Goal: Task Accomplishment & Management: Contribute content

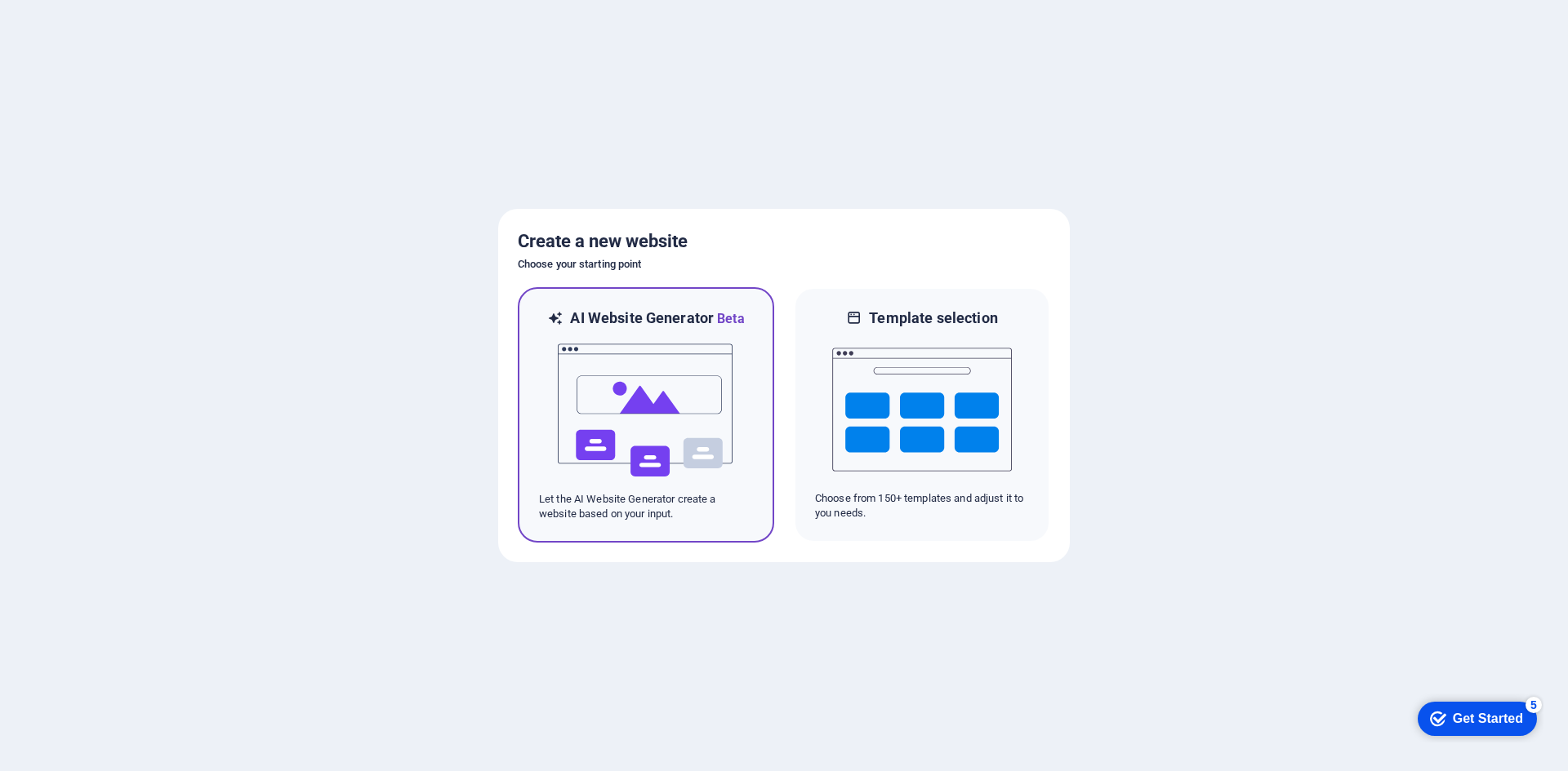
click at [673, 416] on img at bounding box center [646, 411] width 180 height 164
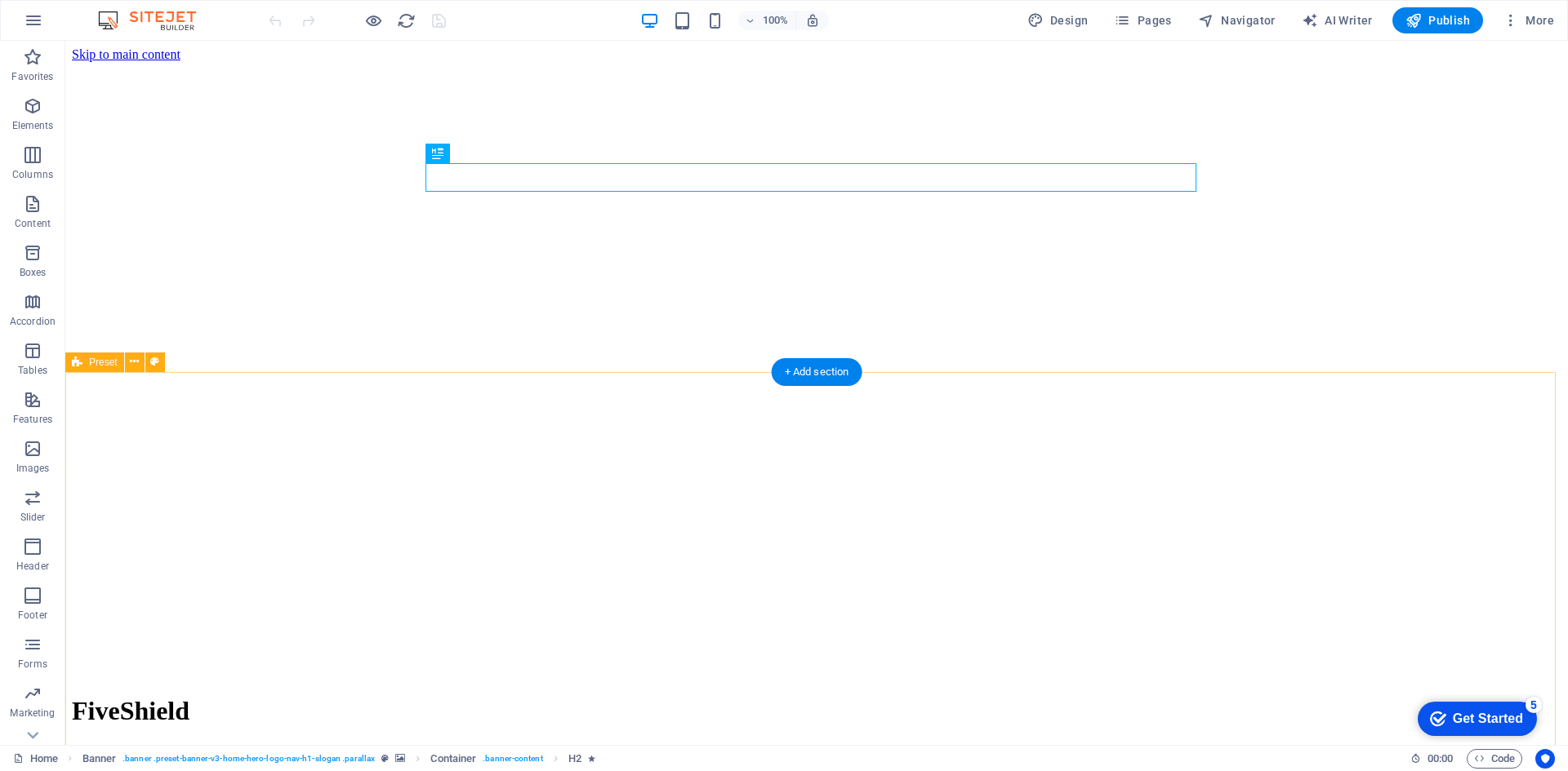
scroll to position [164, 0]
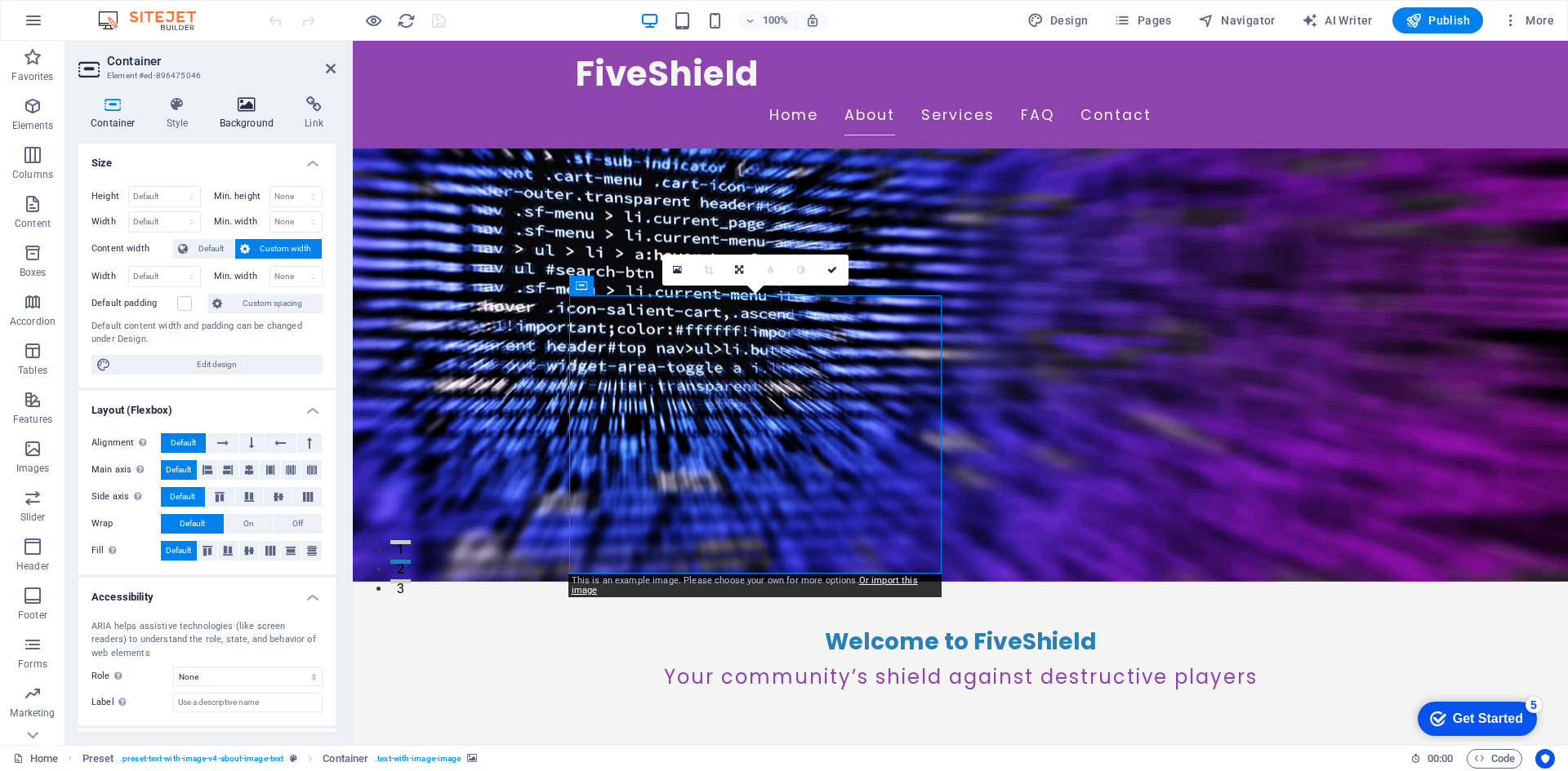
click at [249, 116] on h4 "Background" at bounding box center [250, 113] width 85 height 34
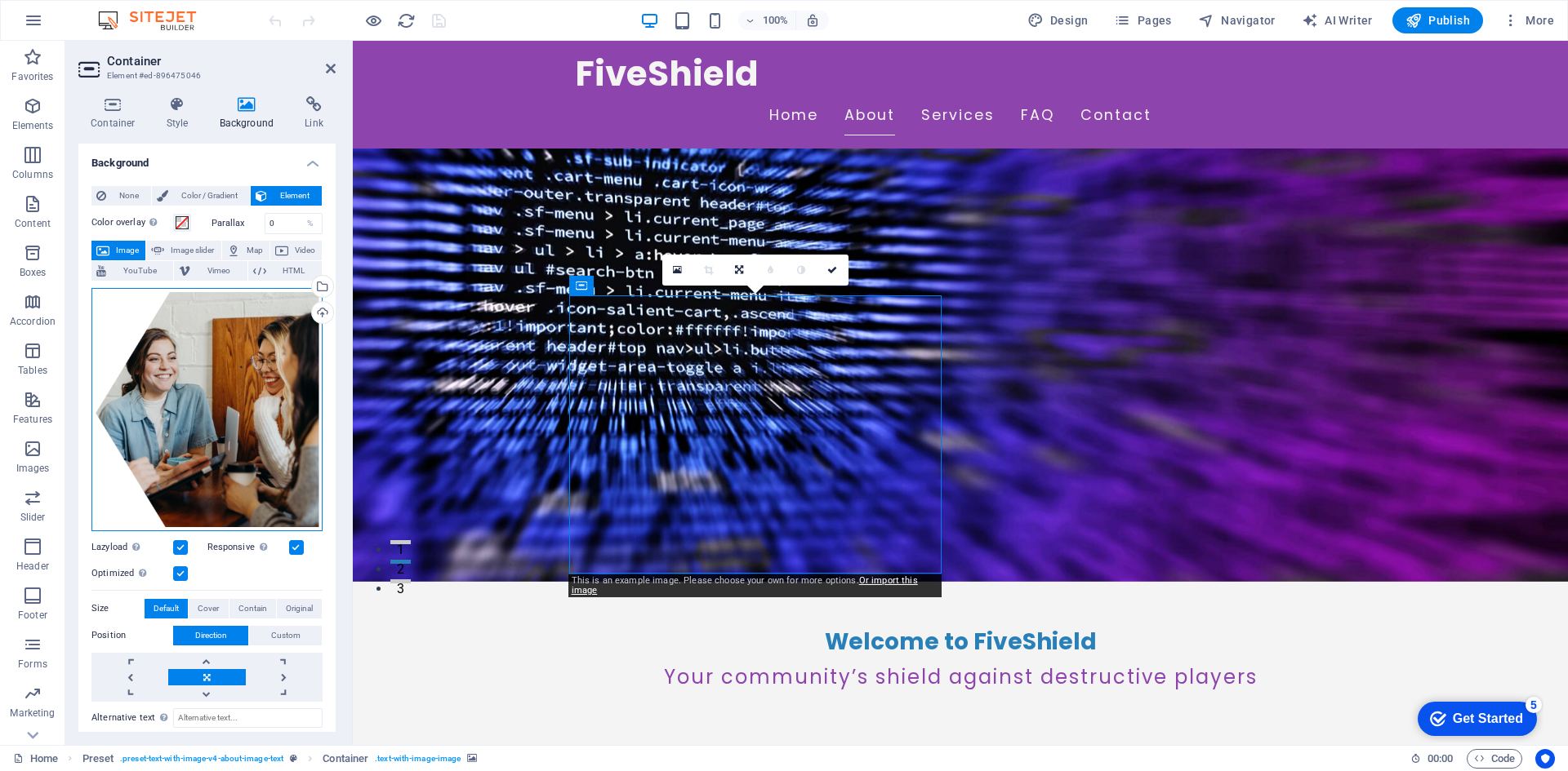
click at [227, 400] on div "Drag files here, click to choose files or select files from Files or our free s…" at bounding box center [207, 410] width 231 height 244
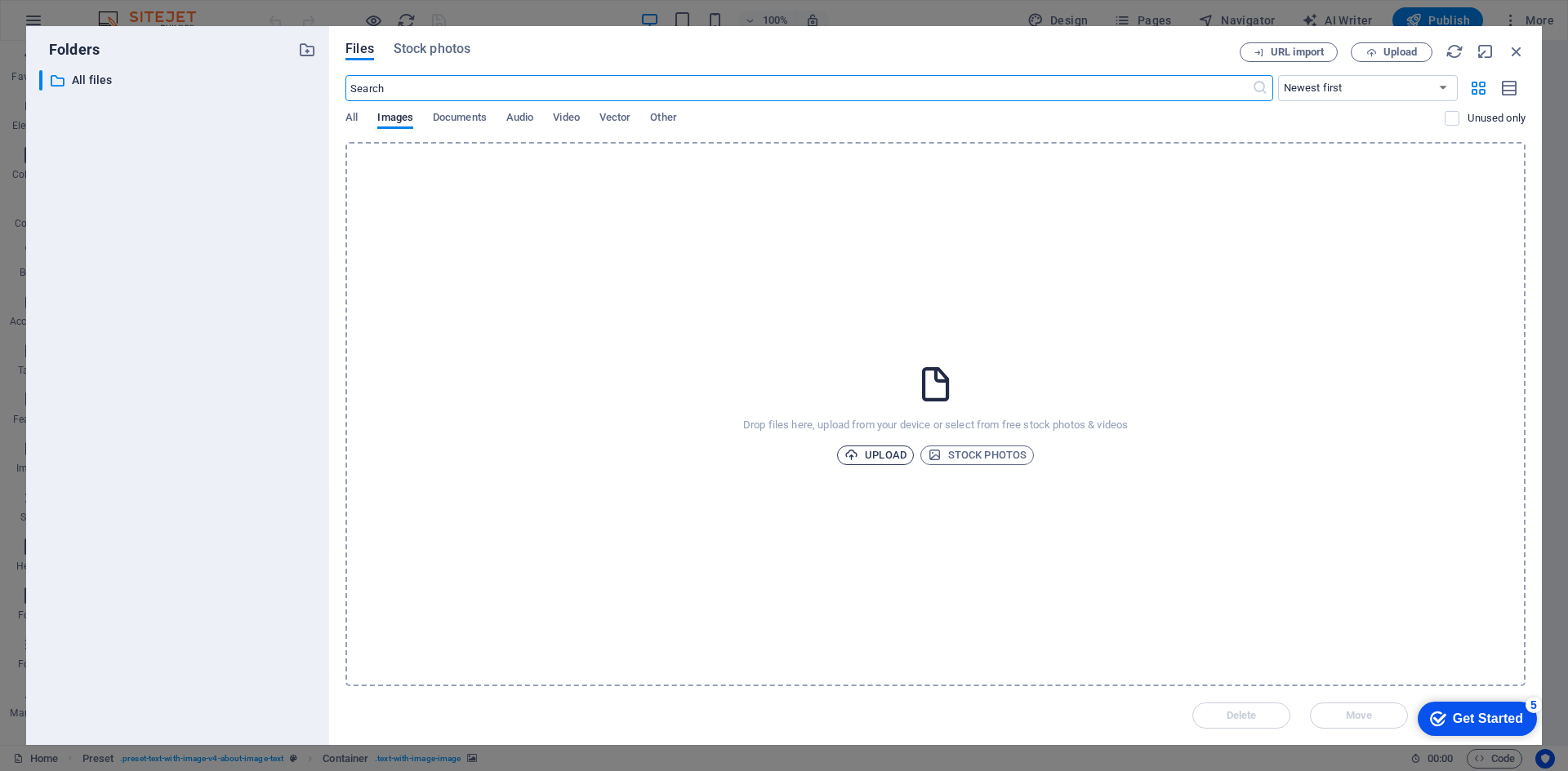
click at [895, 449] on span "Upload" at bounding box center [875, 456] width 62 height 20
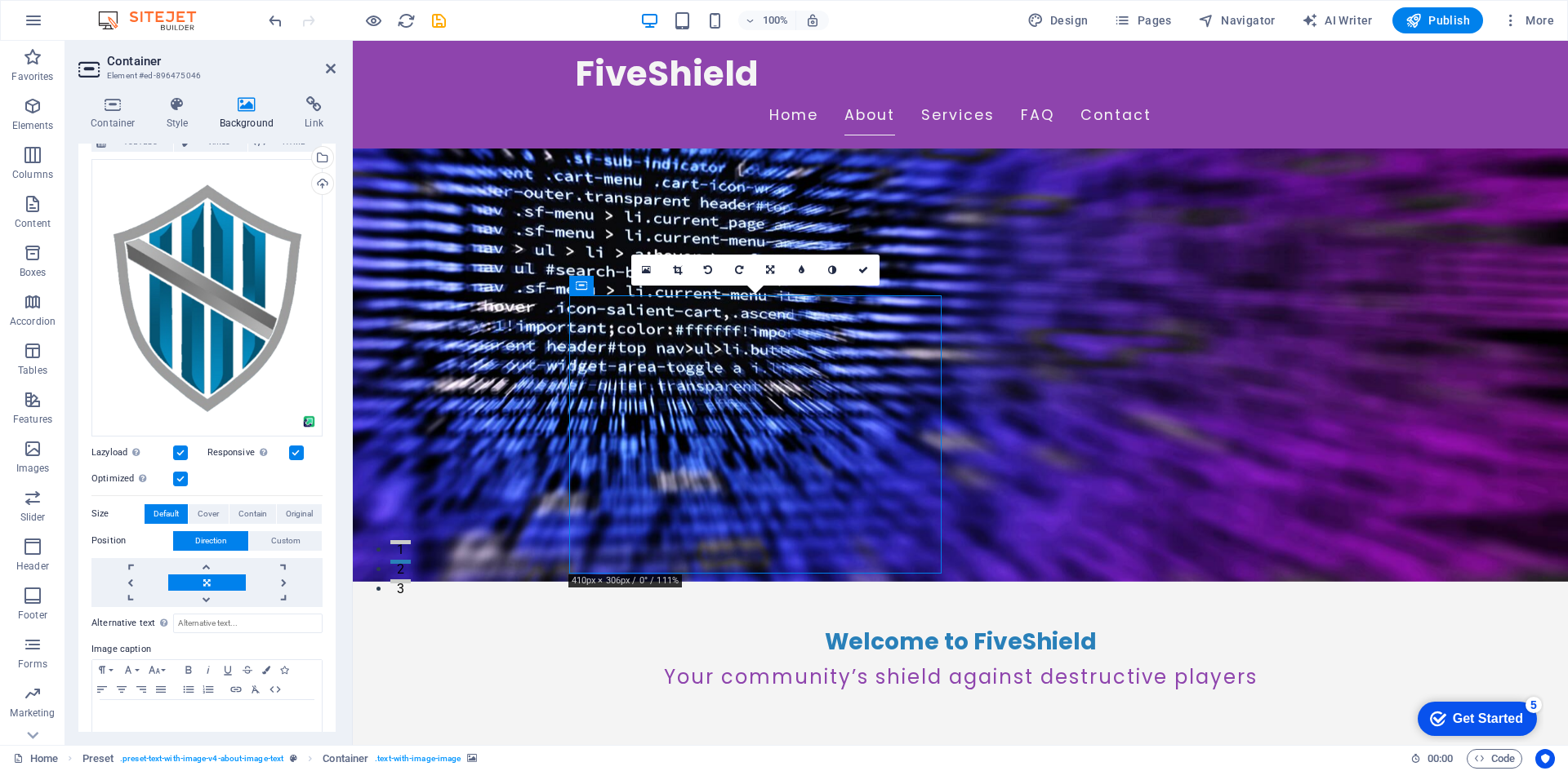
scroll to position [156, 0]
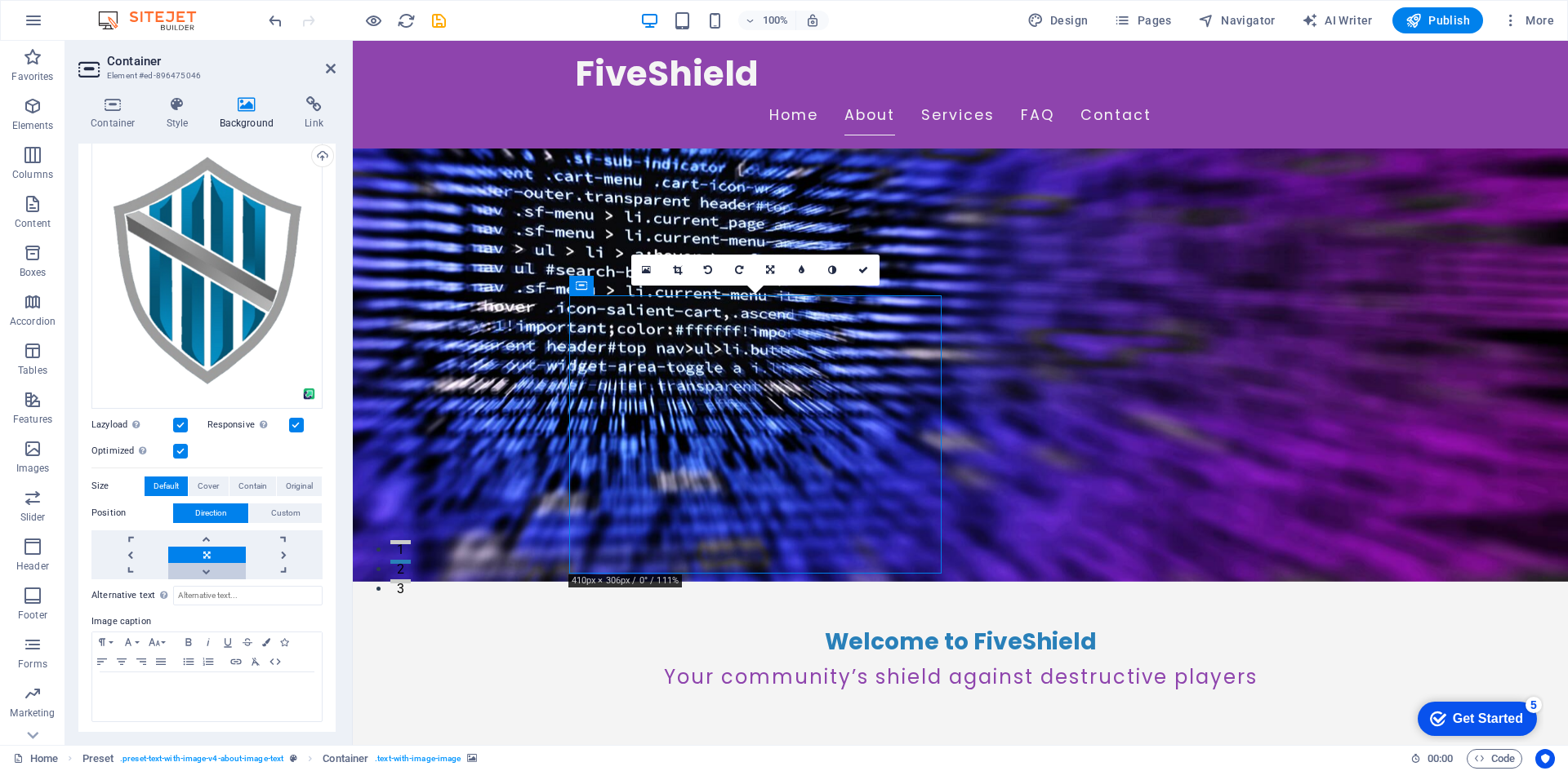
click at [205, 563] on link at bounding box center [206, 572] width 76 height 16
click at [197, 536] on link at bounding box center [206, 538] width 76 height 16
click at [206, 547] on link at bounding box center [206, 555] width 76 height 16
click at [673, 269] on icon at bounding box center [677, 270] width 9 height 10
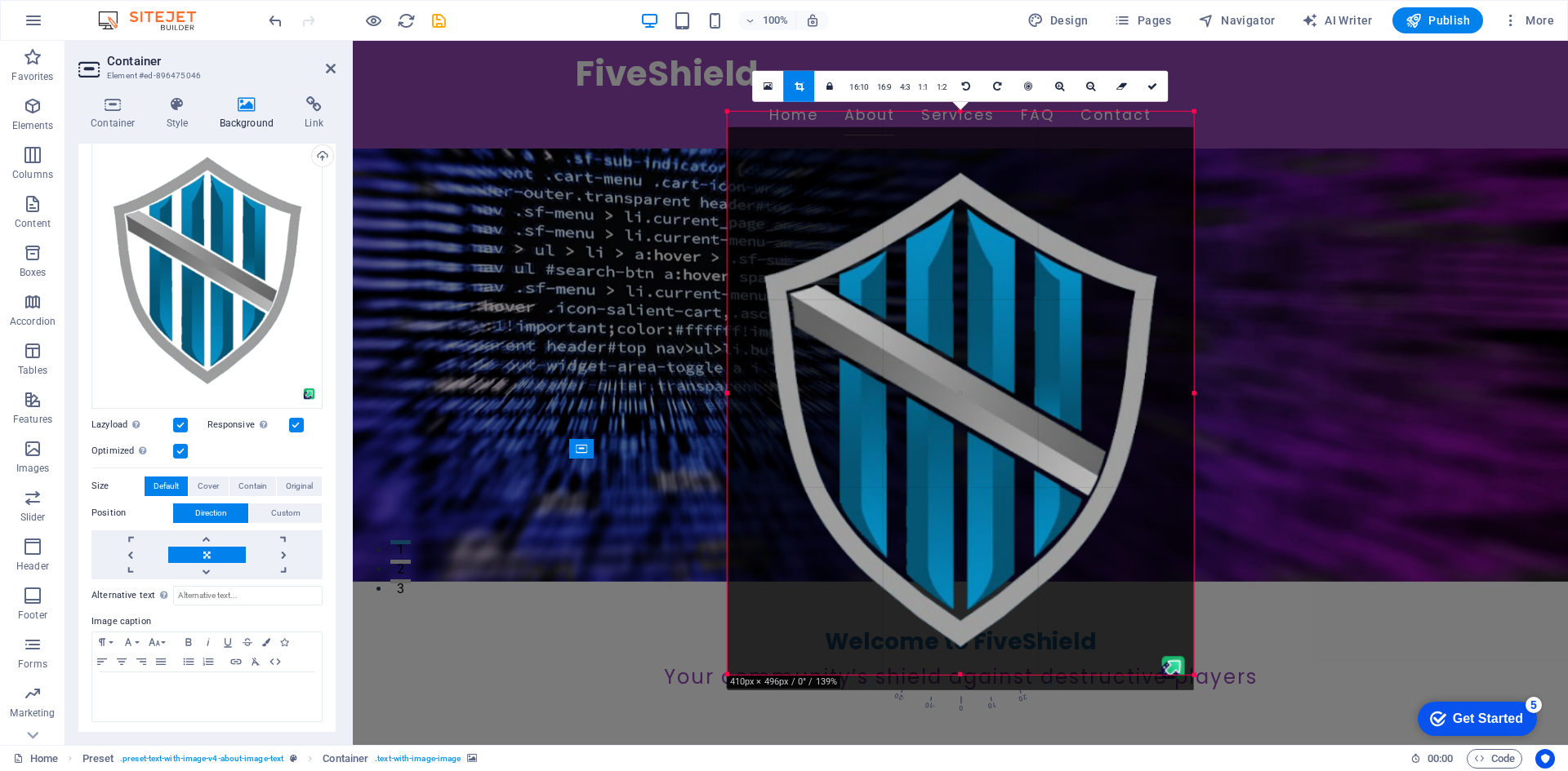
click at [968, 236] on div at bounding box center [959, 409] width 467 height 564
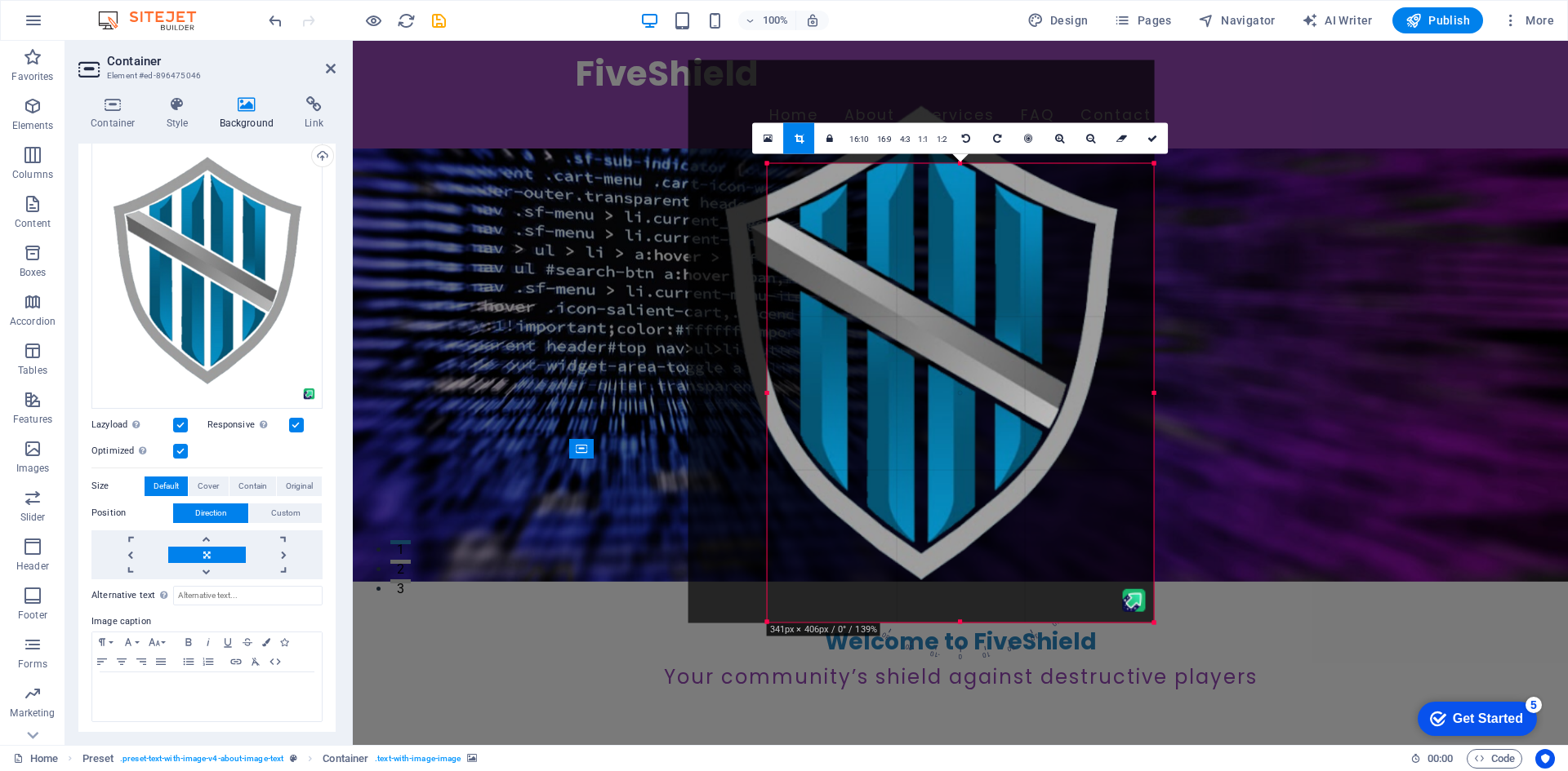
drag, startPoint x: 726, startPoint y: 110, endPoint x: 806, endPoint y: 214, distance: 131.2
click at [806, 214] on div "180 170 160 150 140 130 120 110 100 90 80 70 60 50 40 30 20 10 0 -10 -20 -30 -4…" at bounding box center [961, 393] width 387 height 459
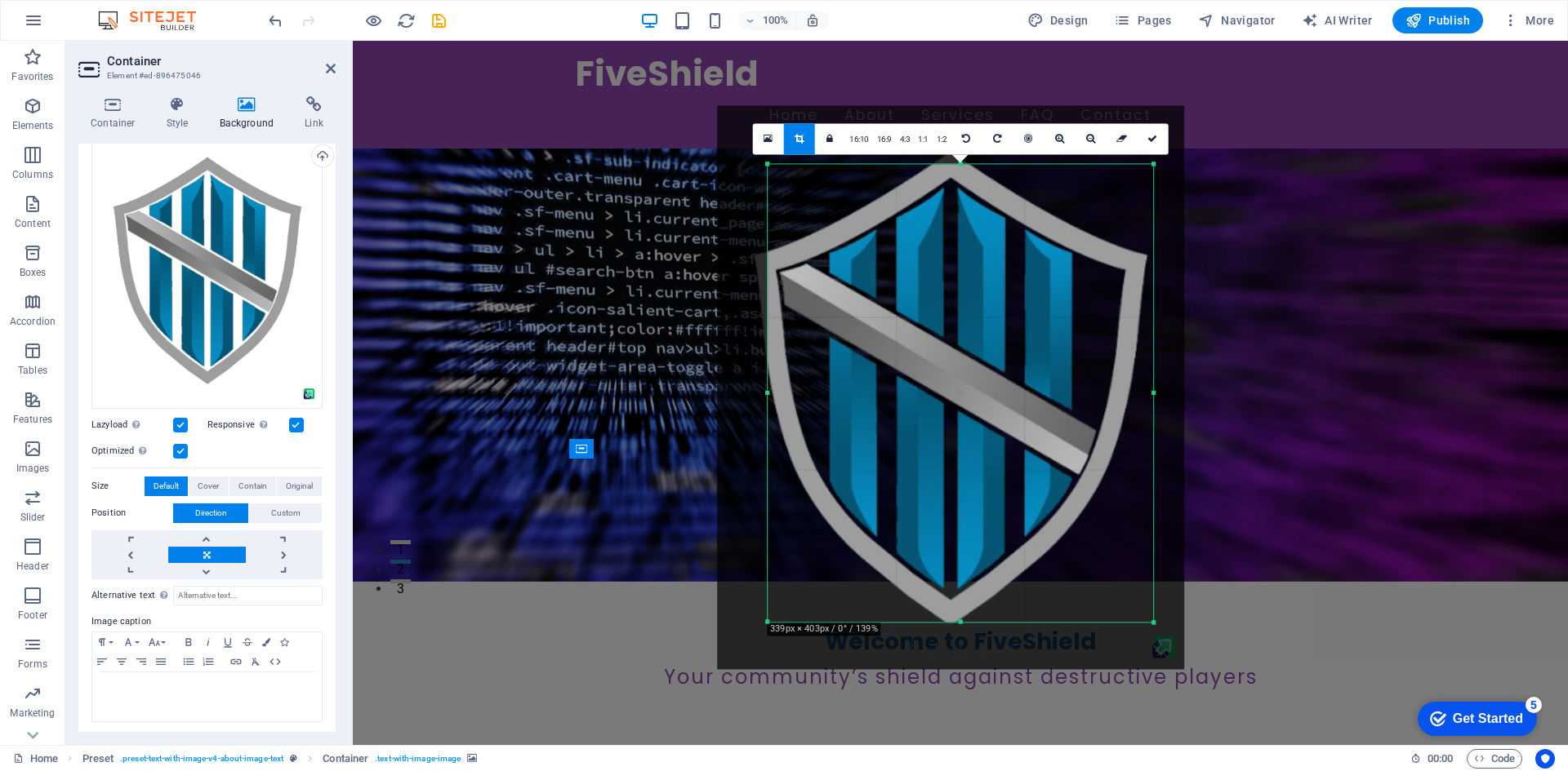
drag, startPoint x: 993, startPoint y: 369, endPoint x: 976, endPoint y: 369, distance: 17.0
click at [976, 369] on div at bounding box center [950, 387] width 467 height 564
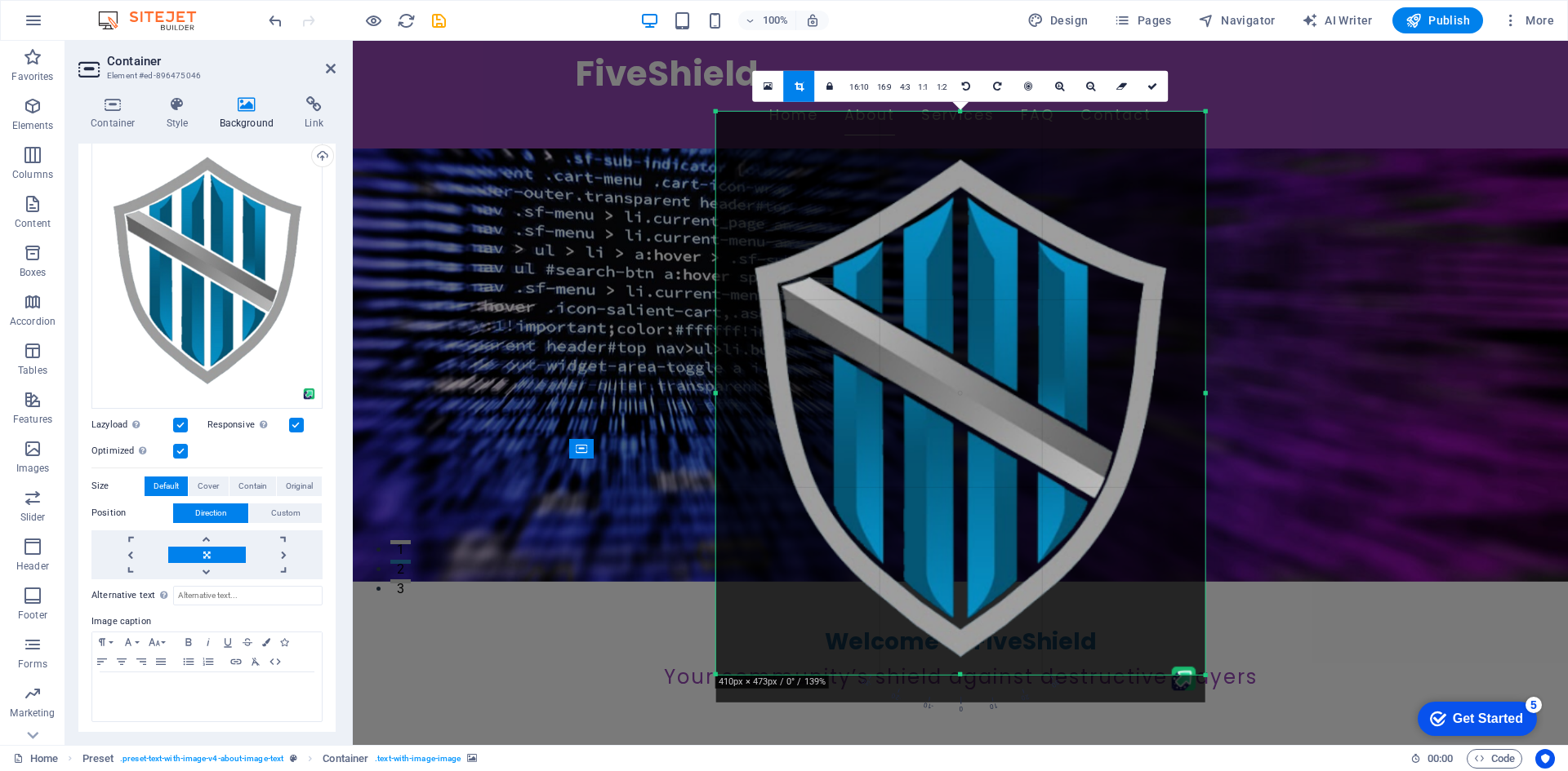
drag, startPoint x: 769, startPoint y: 160, endPoint x: 664, endPoint y: 8, distance: 184.7
click at [664, 40] on section "Favorites Elements Columns Content Boxes Accordion Tables Features Images Slide…" at bounding box center [784, 393] width 1568 height 705
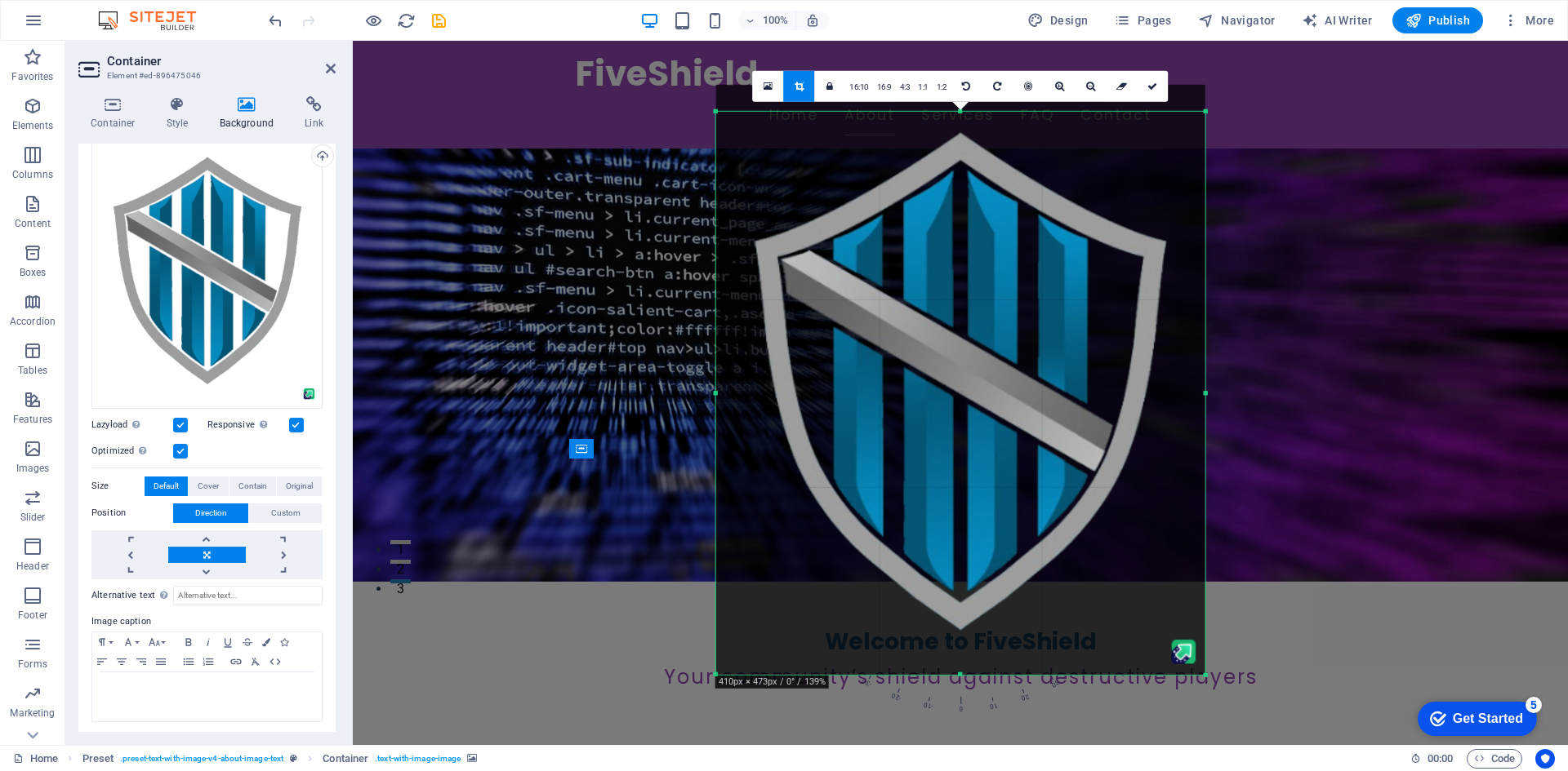
drag, startPoint x: 922, startPoint y: 253, endPoint x: 924, endPoint y: 230, distance: 23.1
click at [924, 230] on div at bounding box center [961, 380] width 489 height 591
click at [1145, 89] on link at bounding box center [1152, 85] width 31 height 31
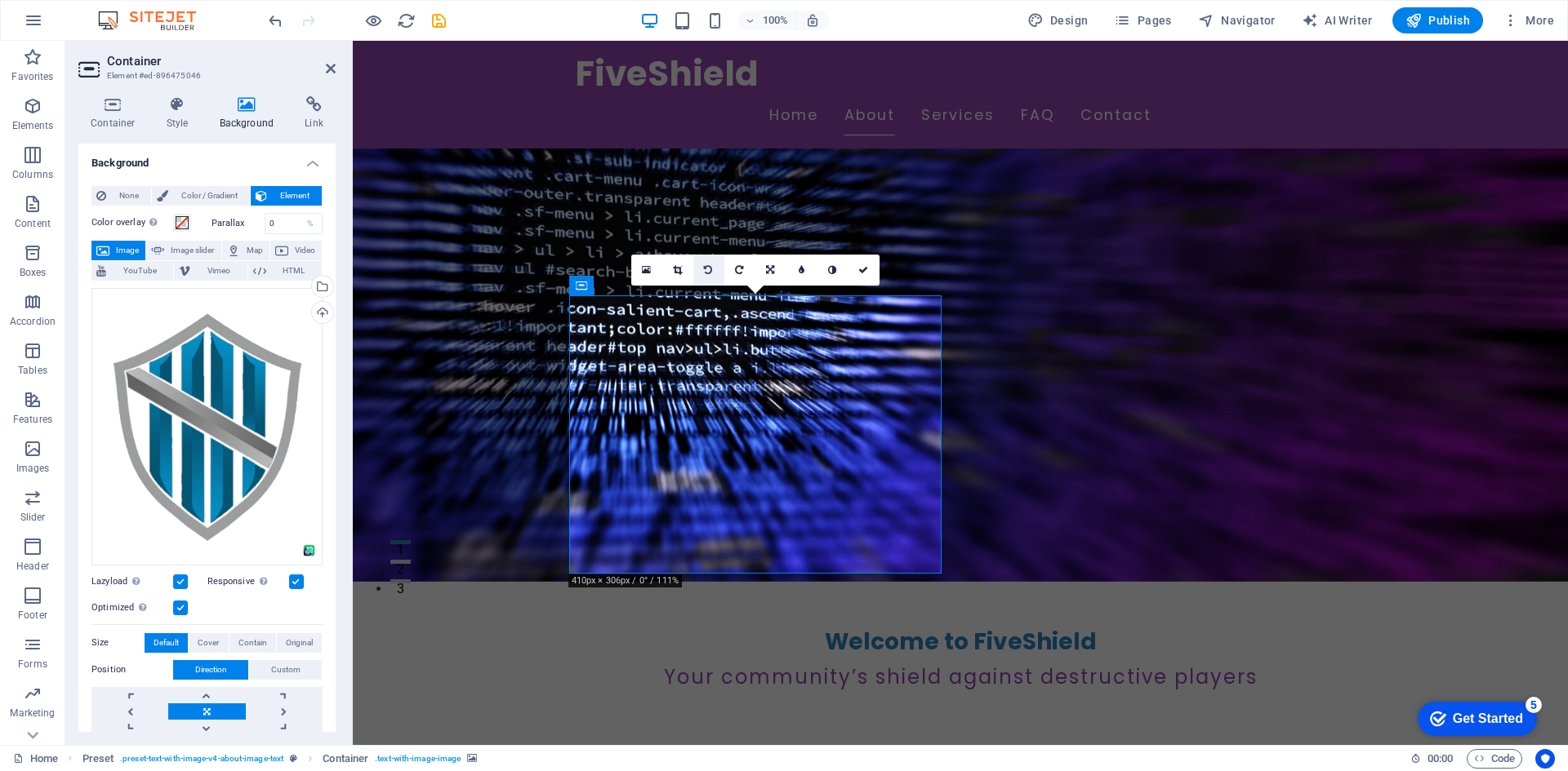
click at [710, 271] on icon at bounding box center [708, 270] width 8 height 10
click at [740, 271] on icon at bounding box center [738, 270] width 8 height 10
click at [705, 268] on icon at bounding box center [708, 270] width 8 height 10
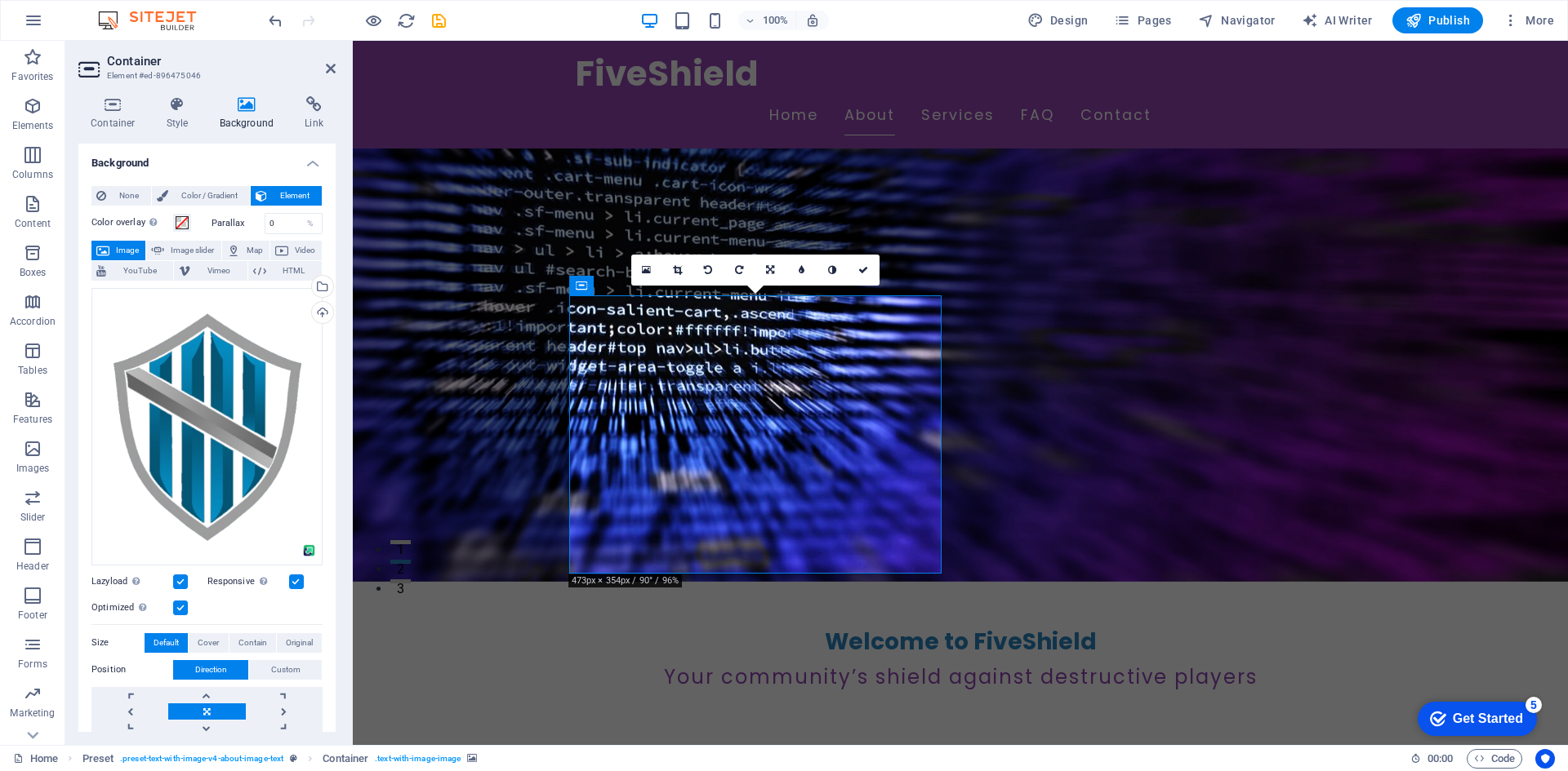
click at [705, 268] on icon at bounding box center [708, 270] width 8 height 10
click at [744, 265] on link at bounding box center [740, 270] width 31 height 31
click at [320, 67] on h2 "Container" at bounding box center [221, 61] width 228 height 14
click at [341, 68] on aside "Container Element #ed-896475046 Container Style Background Link Size Height Def…" at bounding box center [209, 393] width 288 height 705
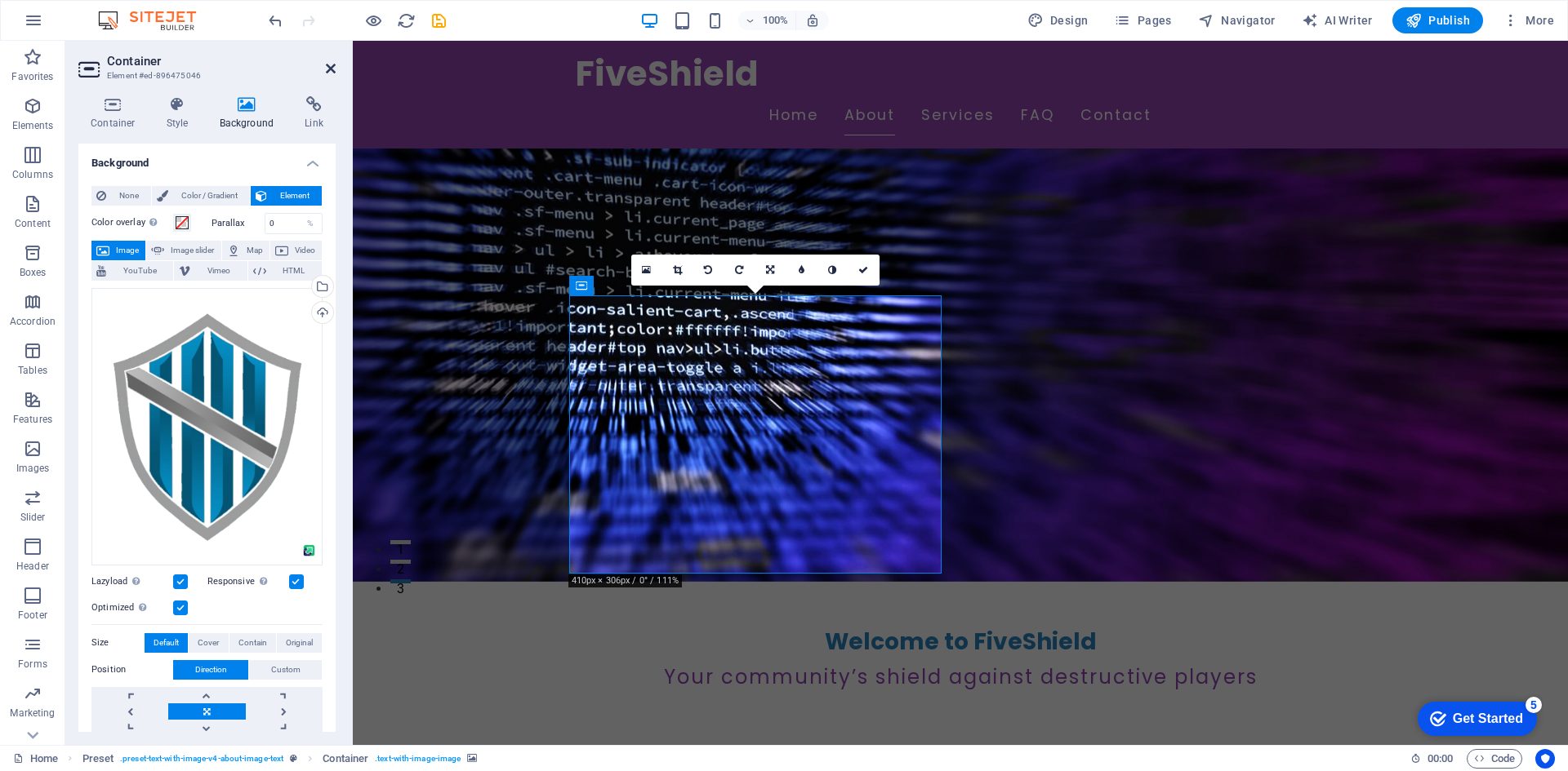
drag, startPoint x: 334, startPoint y: 66, endPoint x: 351, endPoint y: 155, distance: 90.6
click at [334, 66] on icon at bounding box center [330, 68] width 10 height 13
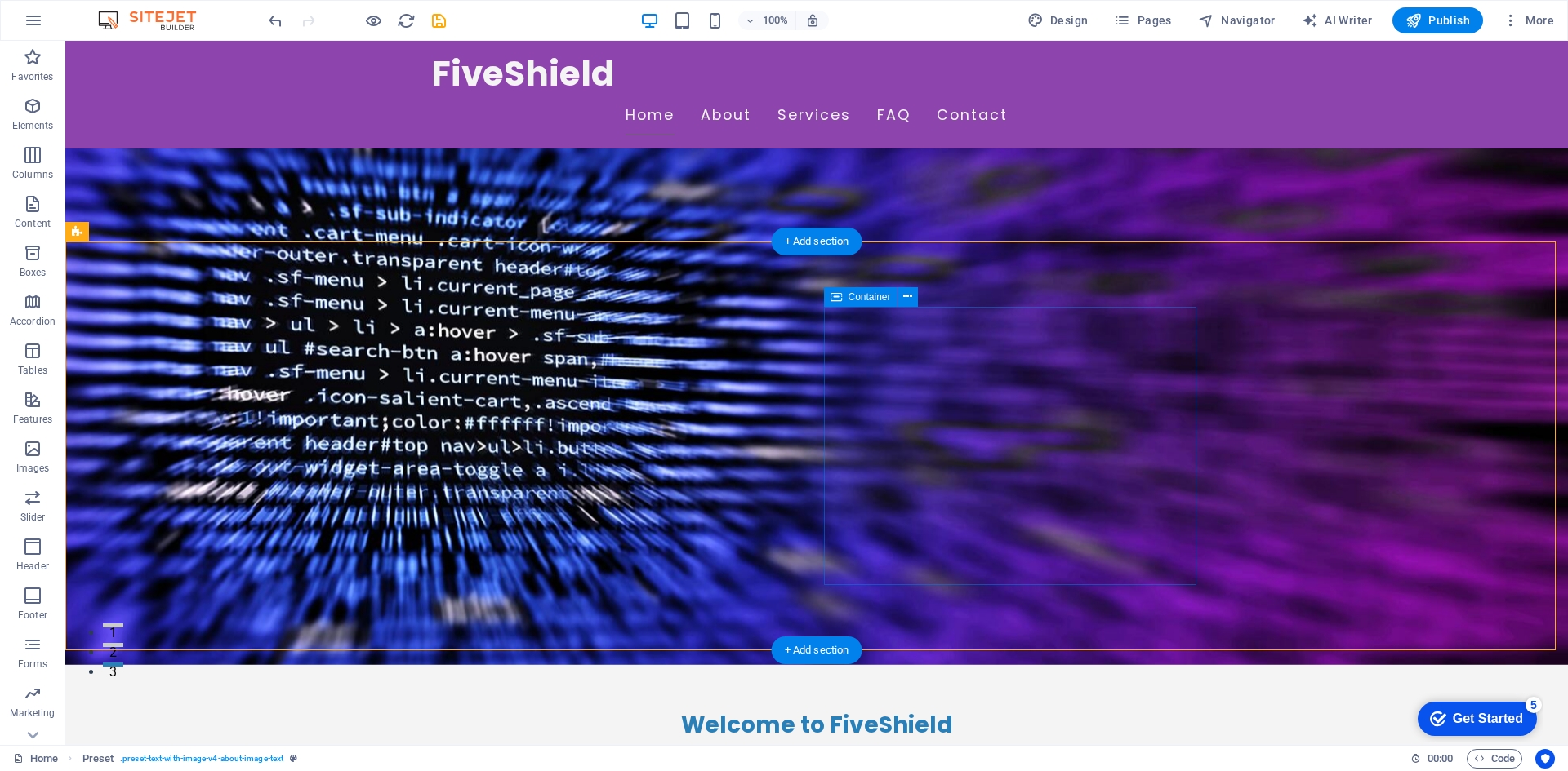
scroll to position [0, 0]
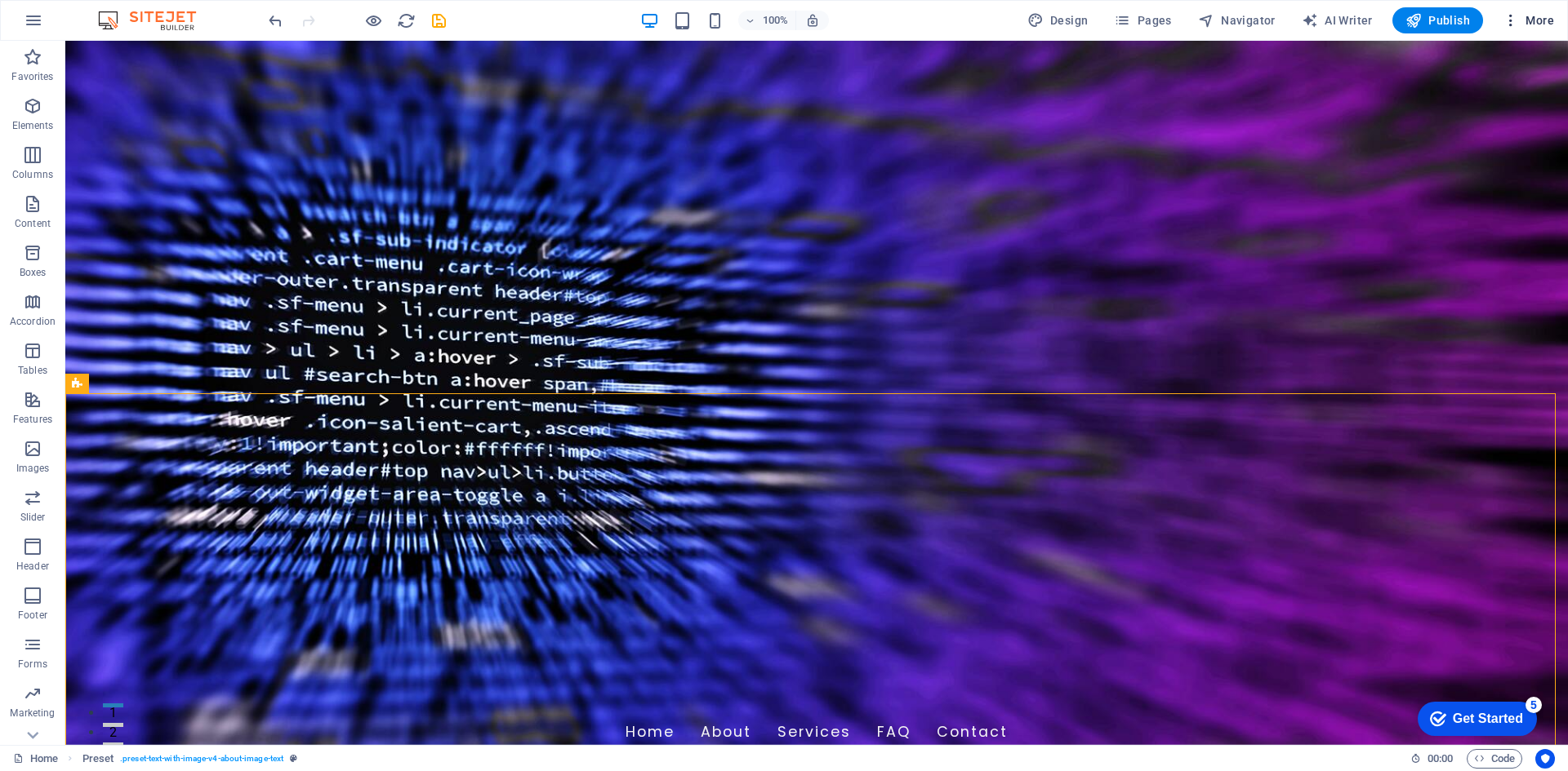
click at [1521, 13] on span "More" at bounding box center [1528, 21] width 51 height 16
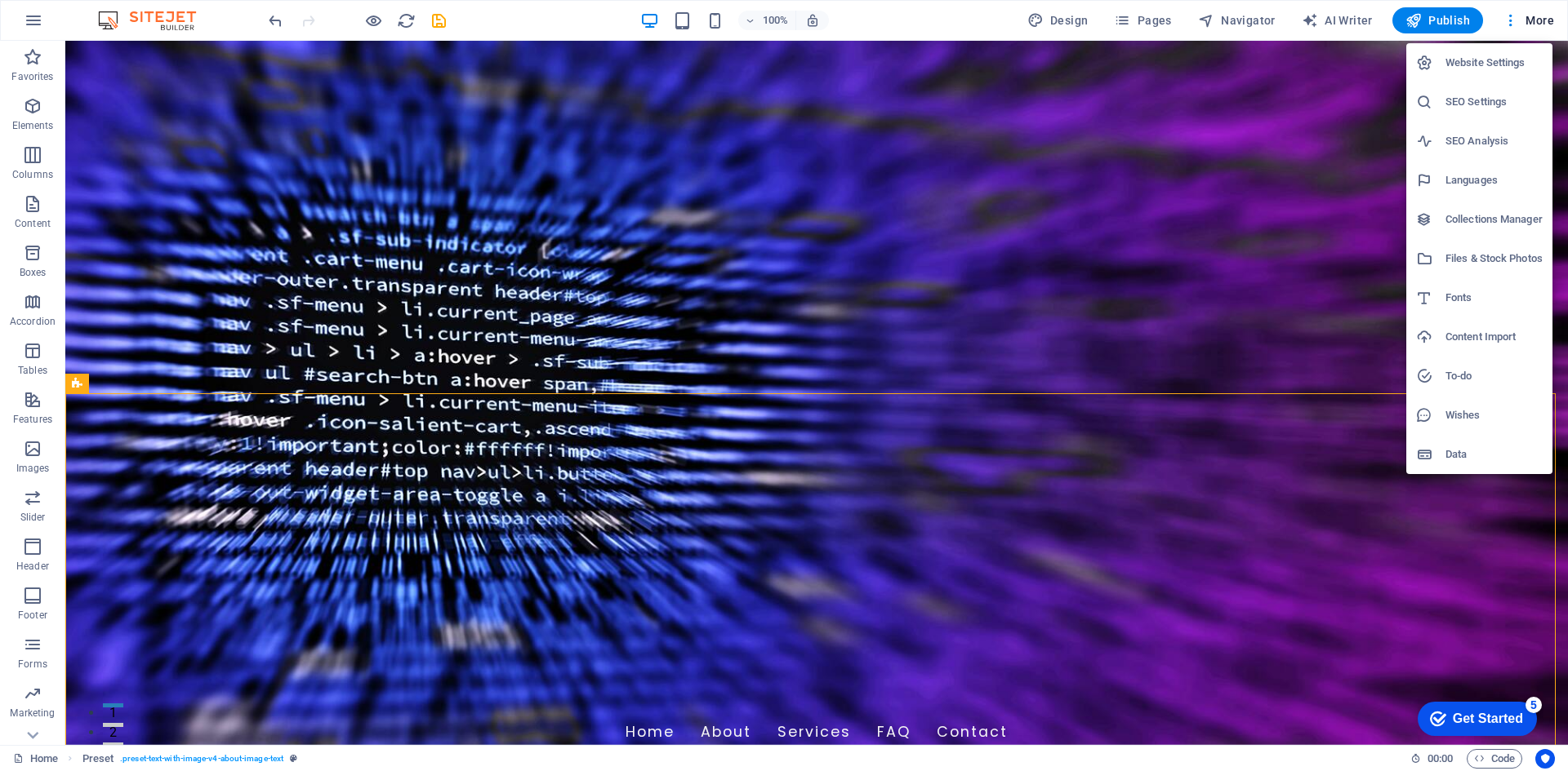
click at [1486, 96] on h6 "SEO Settings" at bounding box center [1494, 102] width 97 height 20
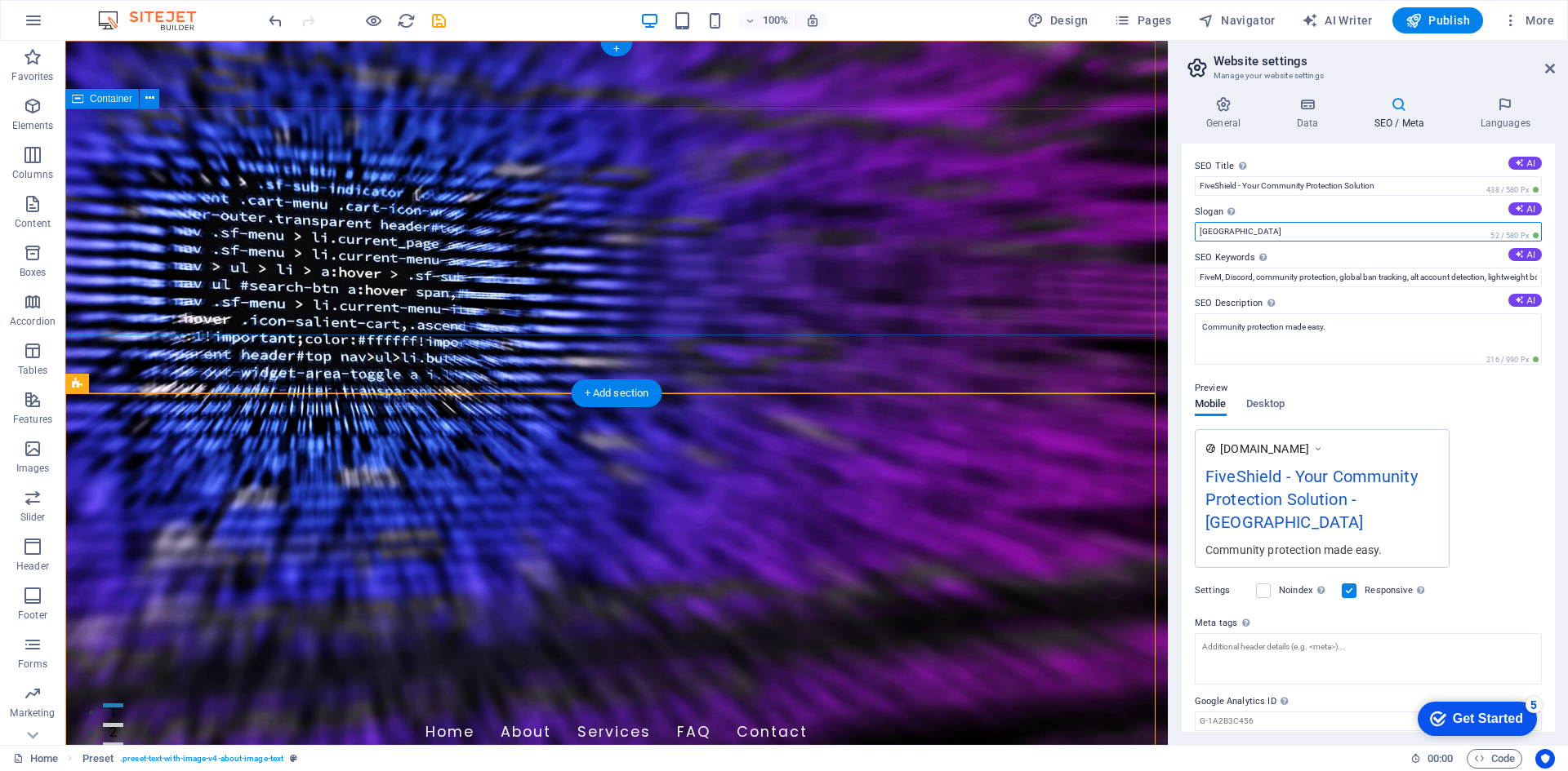
drag, startPoint x: 1302, startPoint y: 271, endPoint x: 1124, endPoint y: 231, distance: 182.4
click at [1267, 232] on input "Berlin" at bounding box center [1368, 232] width 347 height 20
type input "Safety First"
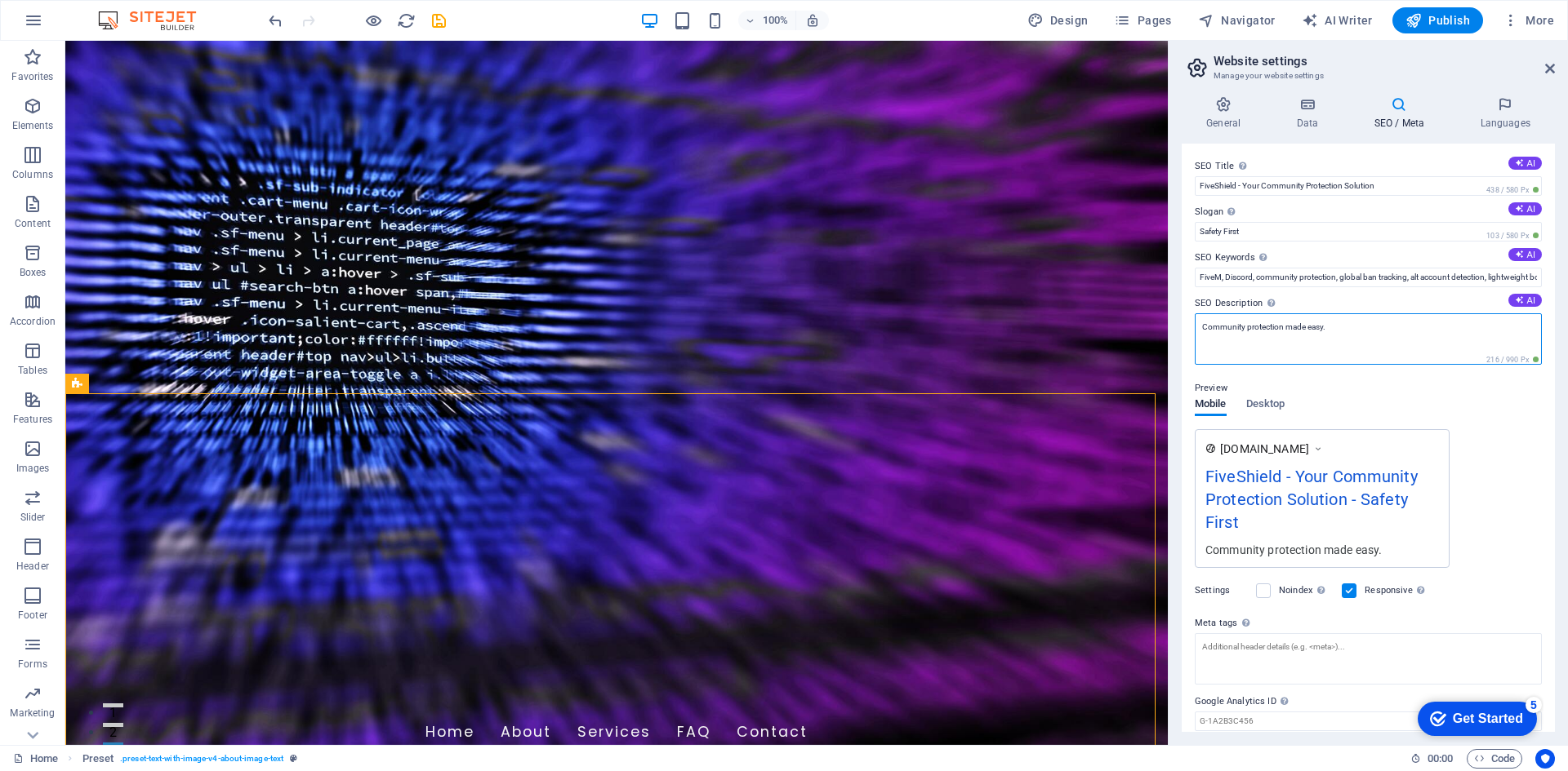
click at [1350, 323] on textarea "Community protection made easy." at bounding box center [1368, 339] width 347 height 51
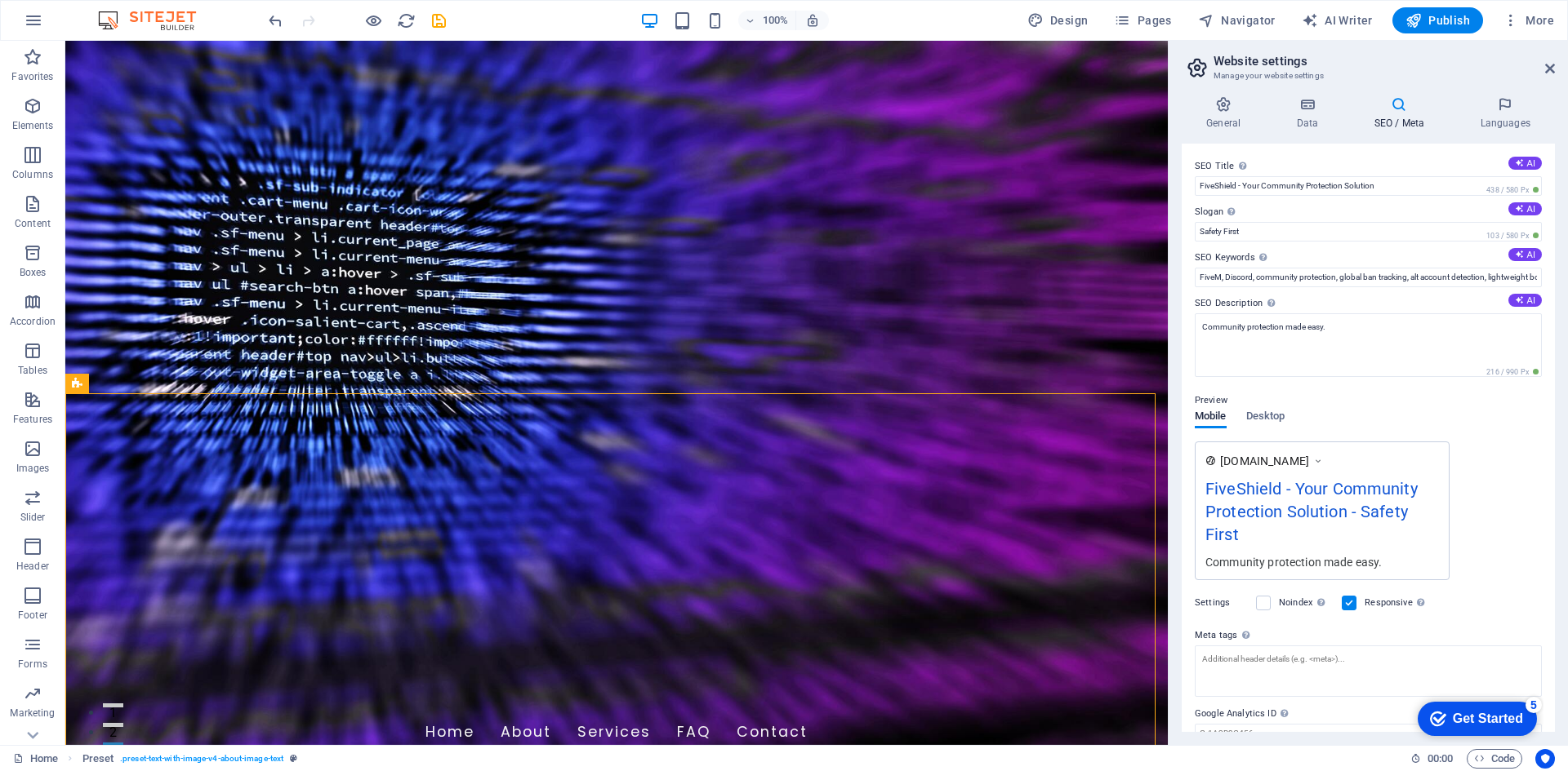
click at [1359, 305] on label "SEO Description Describe the contents of your website - this is crucial for sea…" at bounding box center [1368, 304] width 347 height 20
click at [1359, 314] on textarea "Community protection made easy." at bounding box center [1368, 345] width 347 height 64
click at [1318, 97] on icon at bounding box center [1306, 104] width 71 height 16
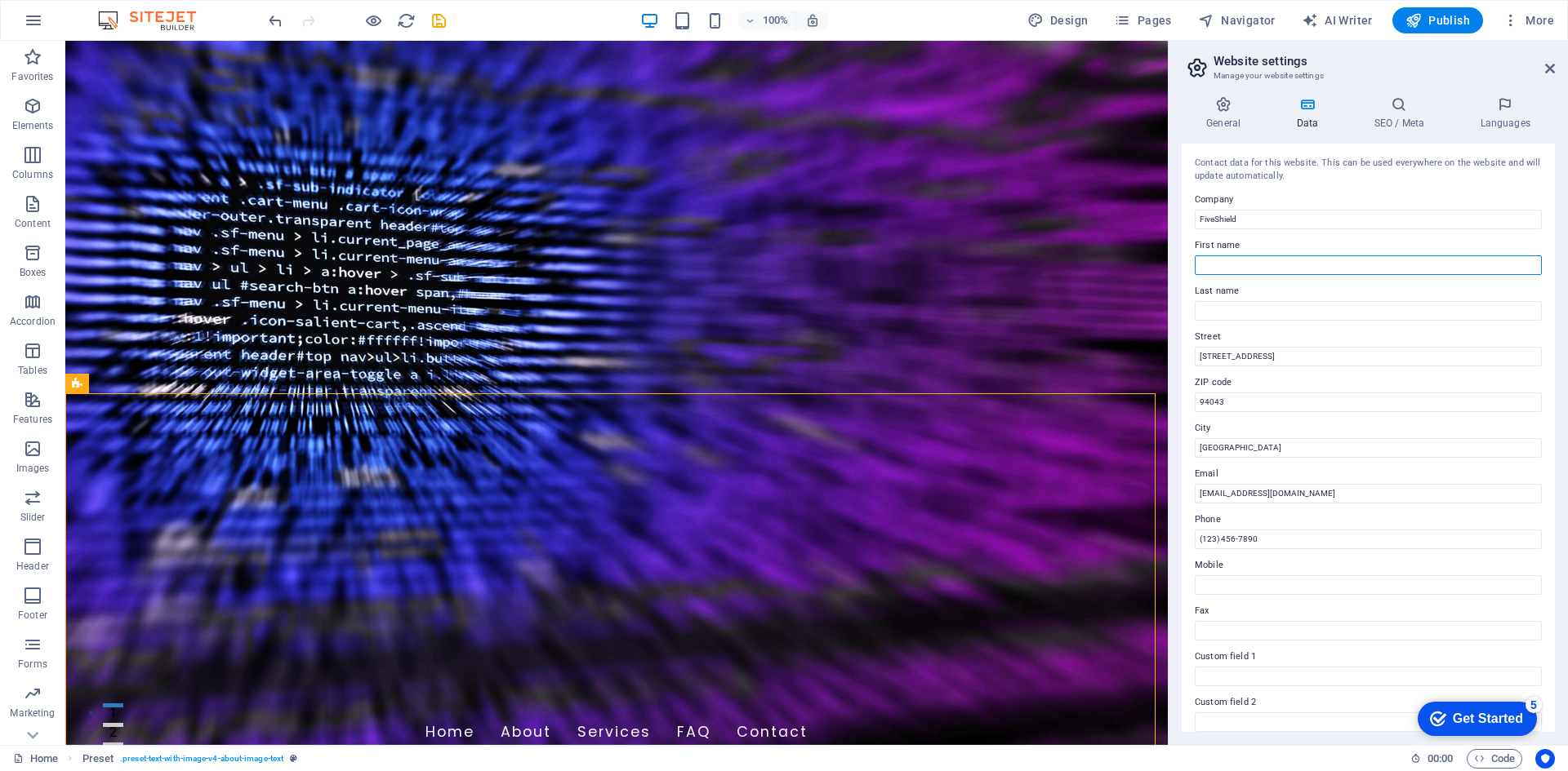
click at [1247, 257] on input "First name" at bounding box center [1368, 265] width 347 height 20
type input "[PERSON_NAME]"
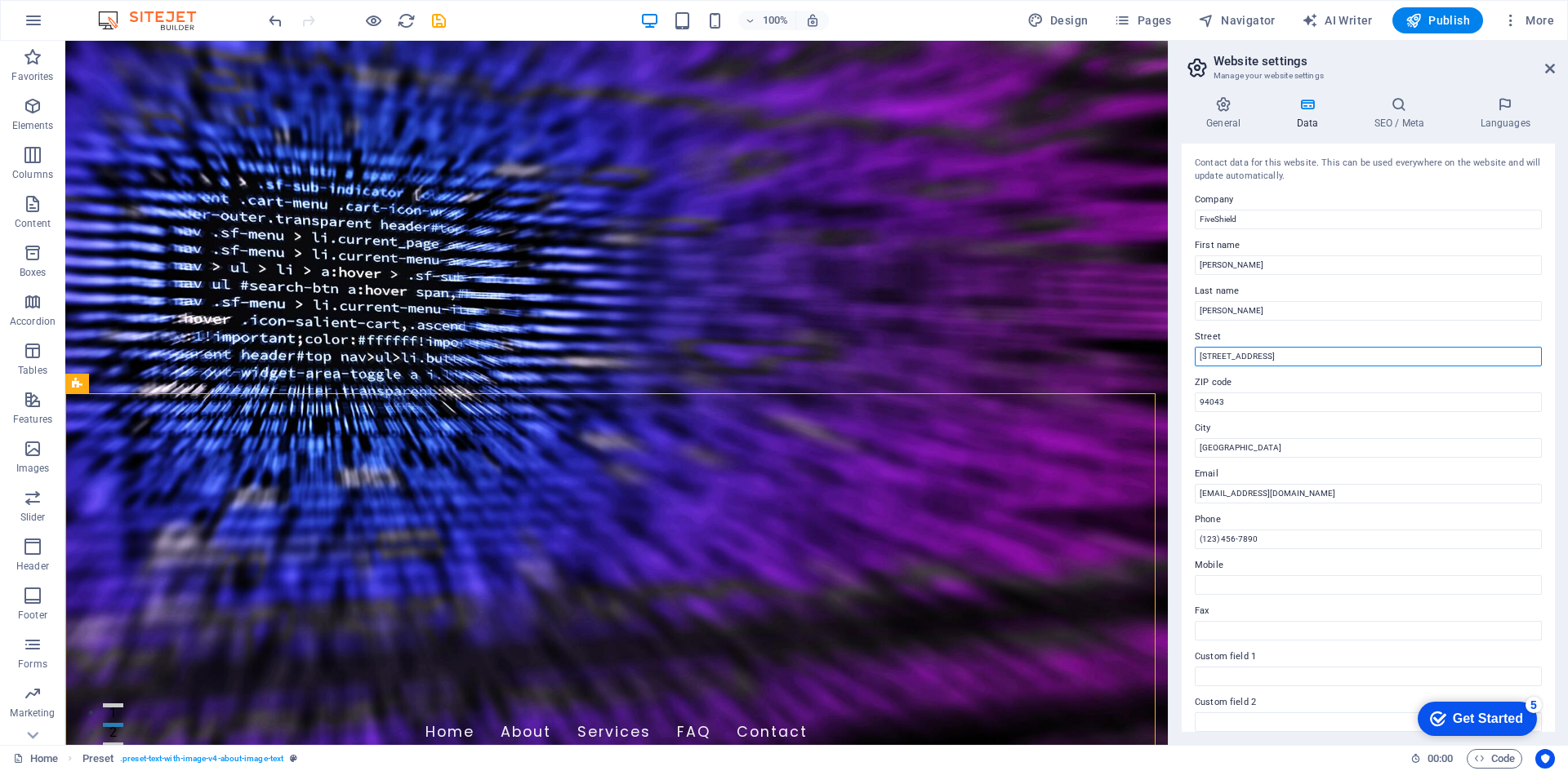
drag, startPoint x: 1346, startPoint y: 394, endPoint x: 1124, endPoint y: 351, distance: 226.1
drag, startPoint x: 1279, startPoint y: 440, endPoint x: 1163, endPoint y: 421, distance: 117.5
drag, startPoint x: 1336, startPoint y: 485, endPoint x: 1136, endPoint y: 449, distance: 203.2
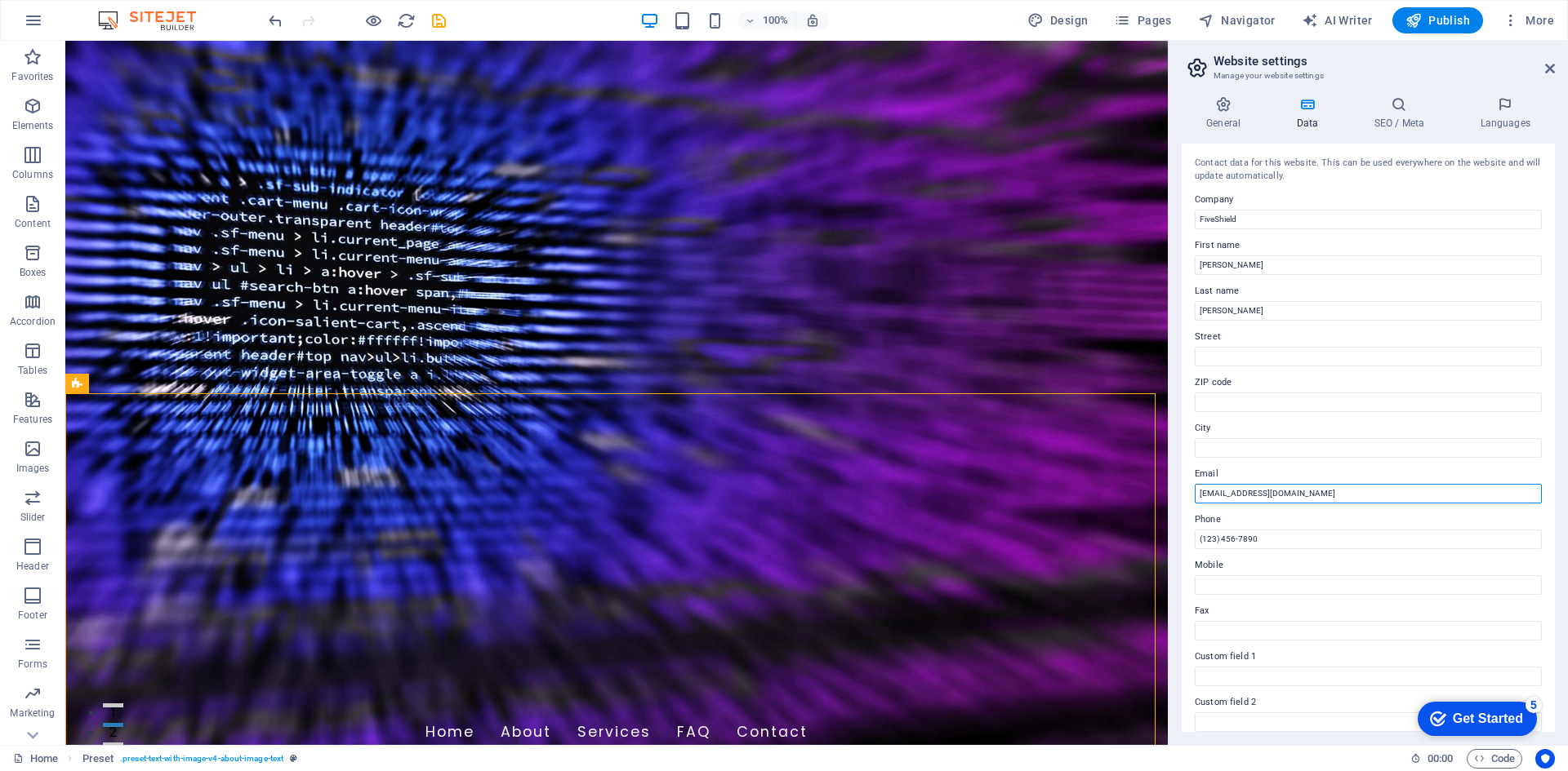
click at [1375, 495] on input "[EMAIL_ADDRESS][DOMAIN_NAME]" at bounding box center [1368, 494] width 347 height 20
drag, startPoint x: 1346, startPoint y: 579, endPoint x: 1115, endPoint y: 545, distance: 233.5
click at [1234, 111] on icon at bounding box center [1223, 104] width 84 height 16
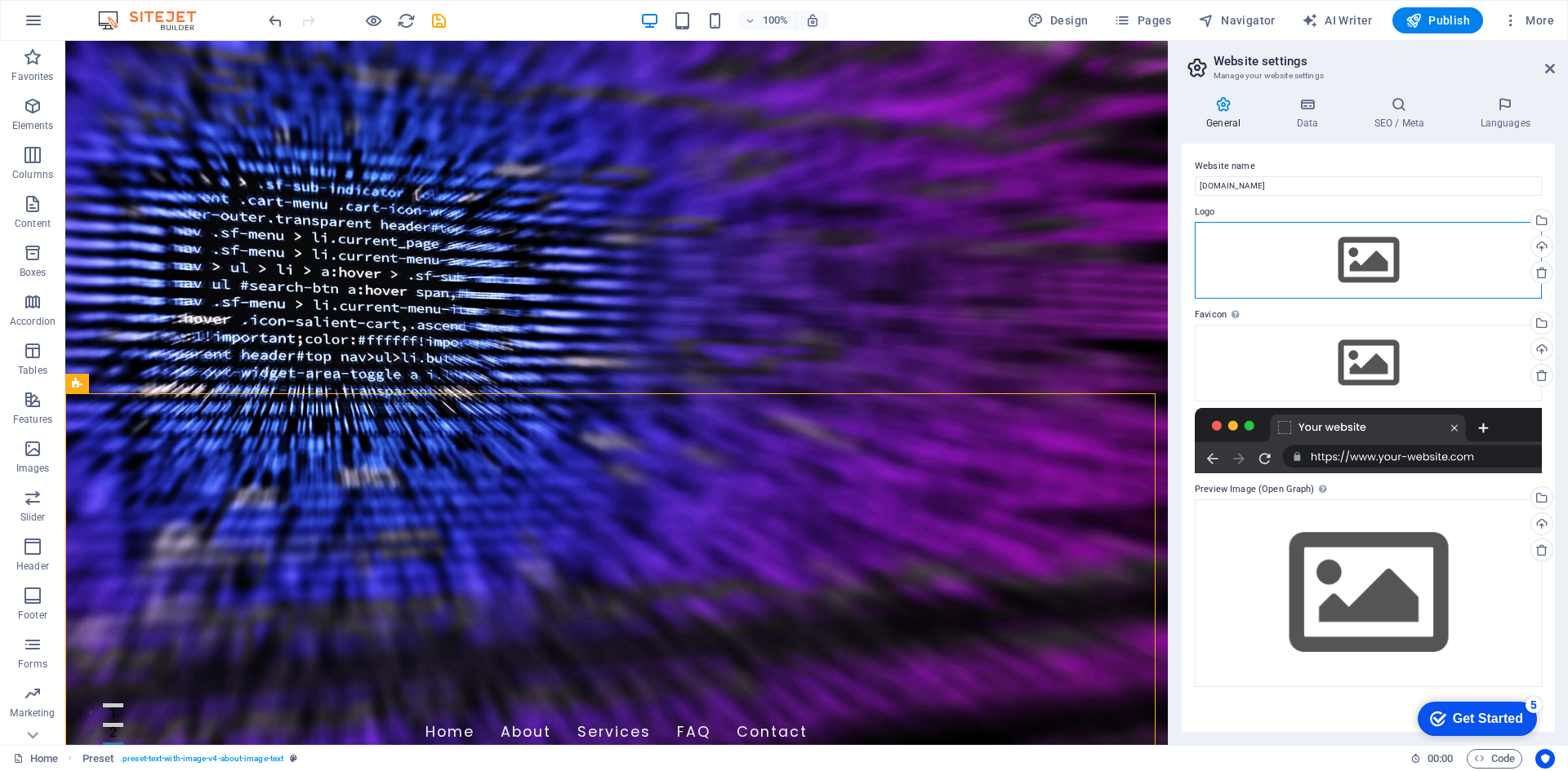
click at [1370, 262] on div "Drag files here, click to choose files or select files from Files or our free s…" at bounding box center [1368, 260] width 347 height 76
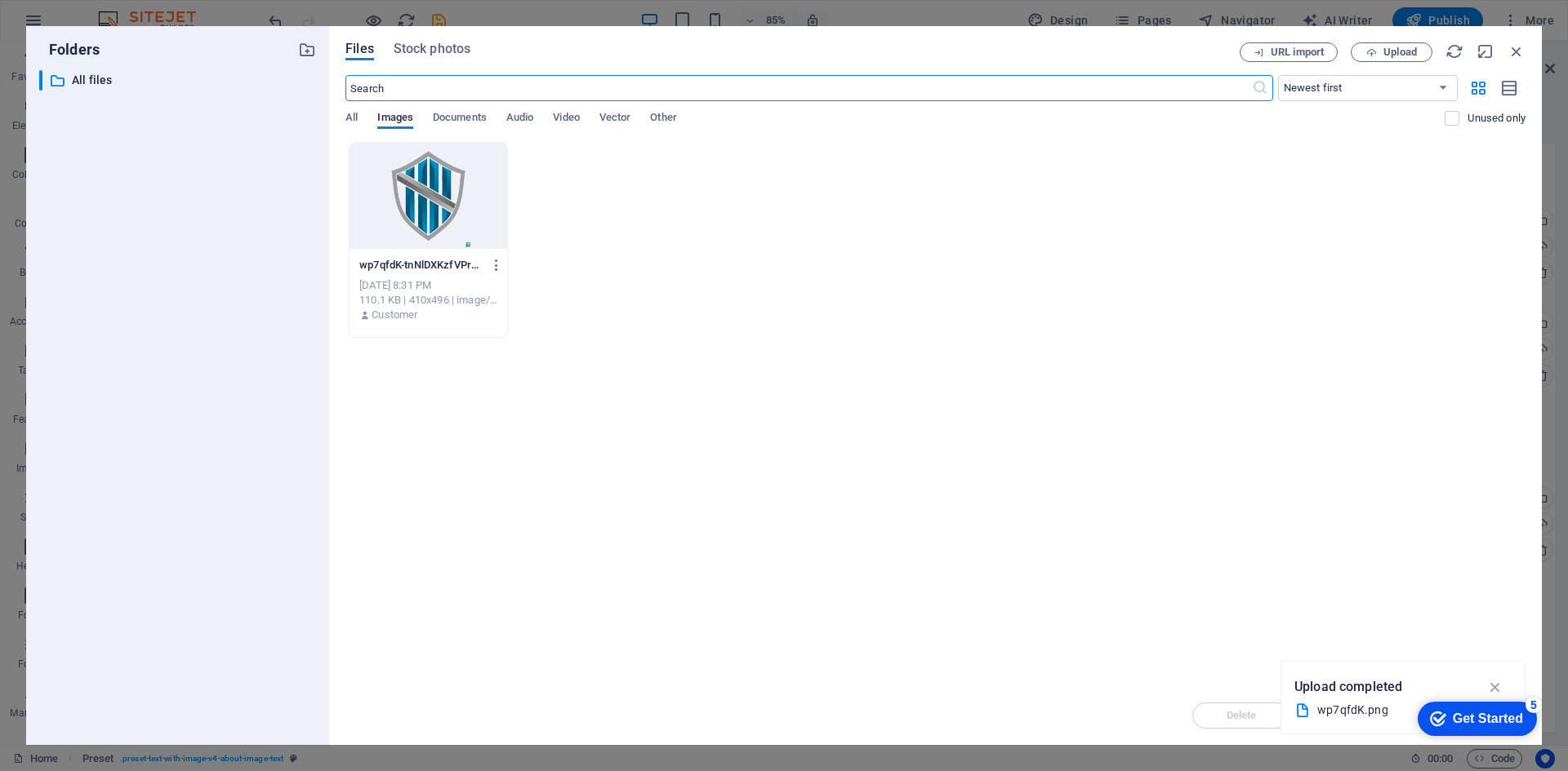
click at [459, 184] on div at bounding box center [428, 196] width 157 height 106
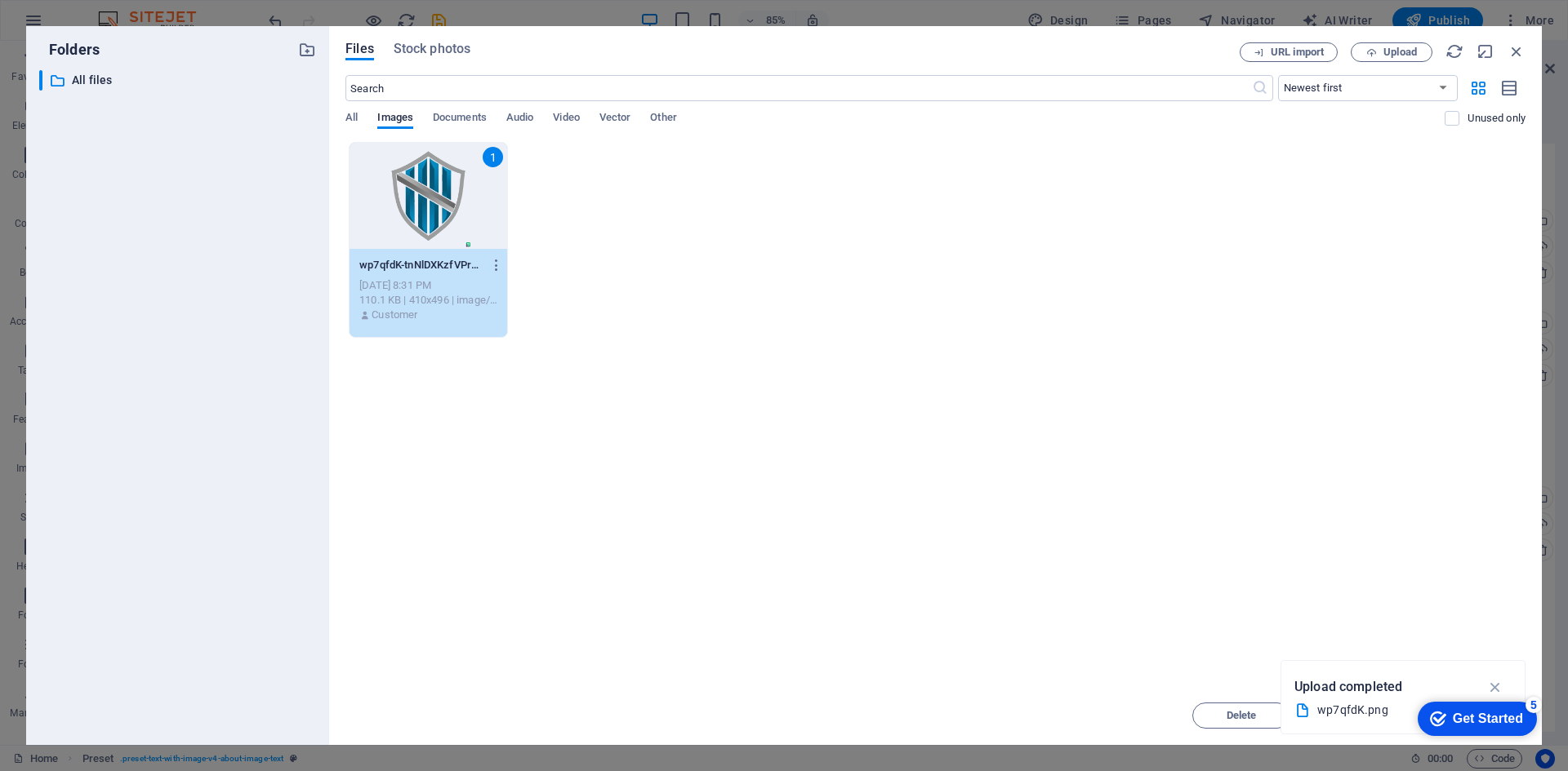
click at [459, 184] on div "1" at bounding box center [428, 196] width 157 height 106
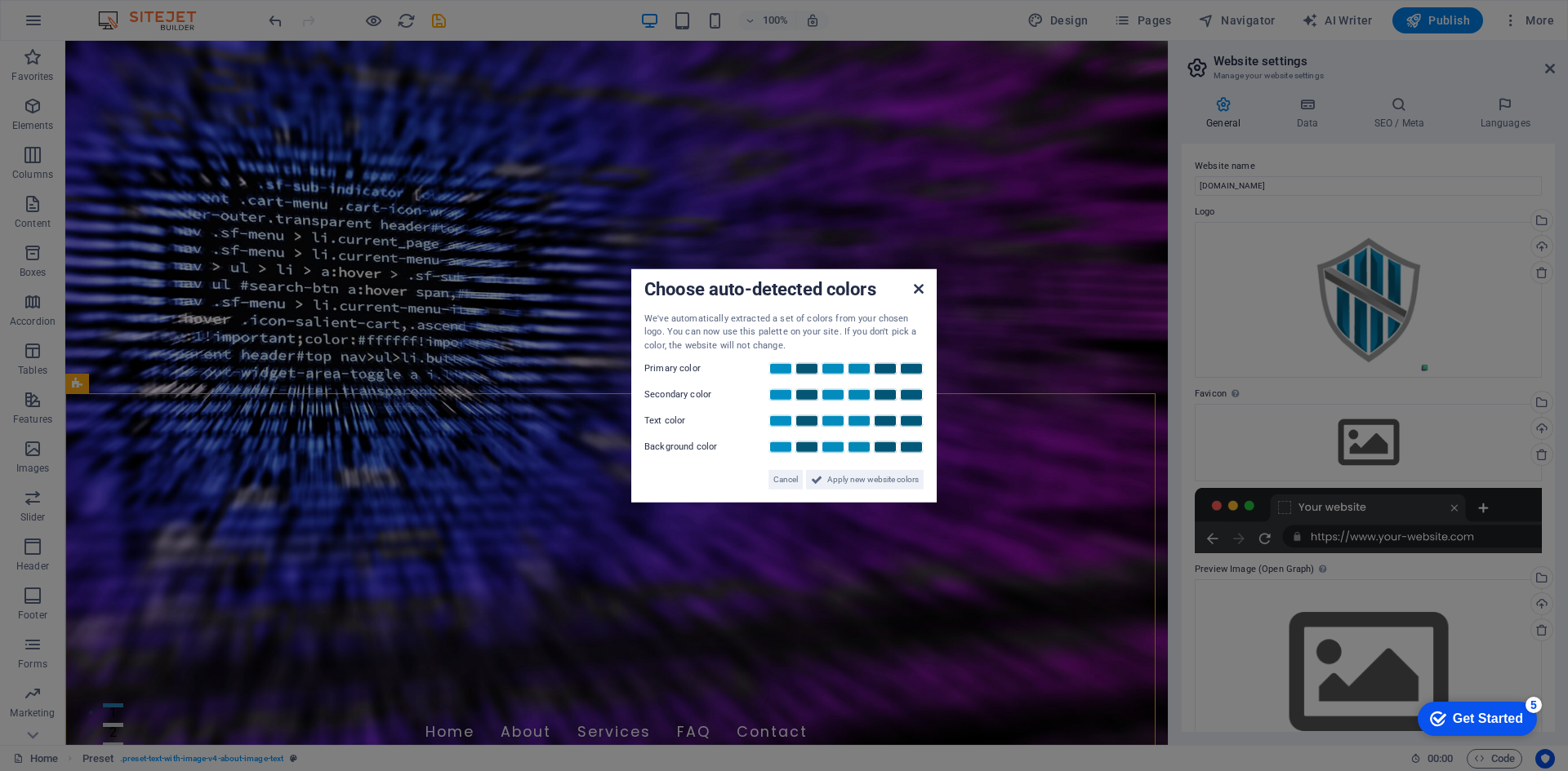
click at [921, 288] on icon at bounding box center [918, 288] width 10 height 13
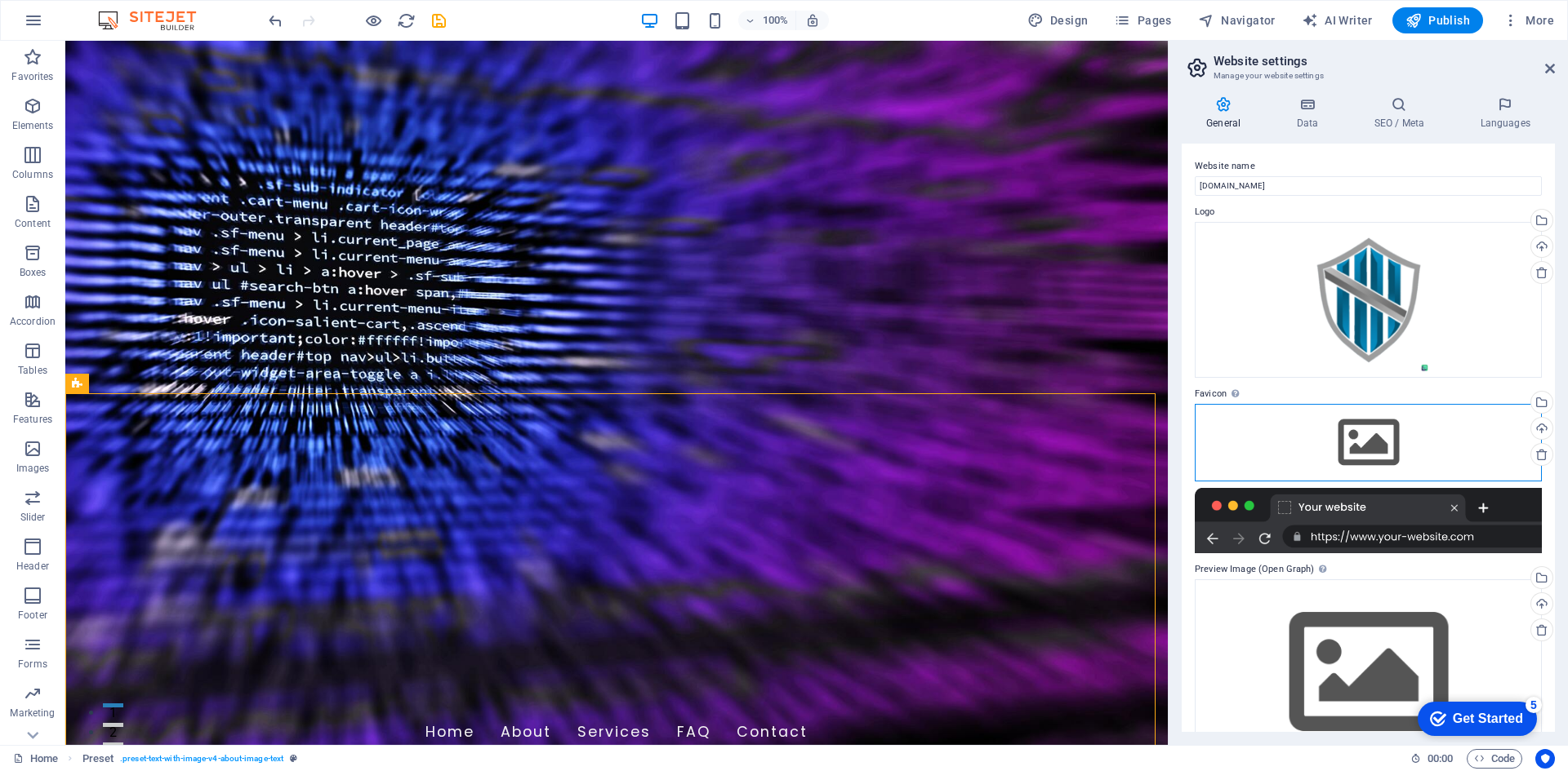
click at [1427, 430] on div "Drag files here, click to choose files or select files from Files or our free s…" at bounding box center [1368, 442] width 347 height 76
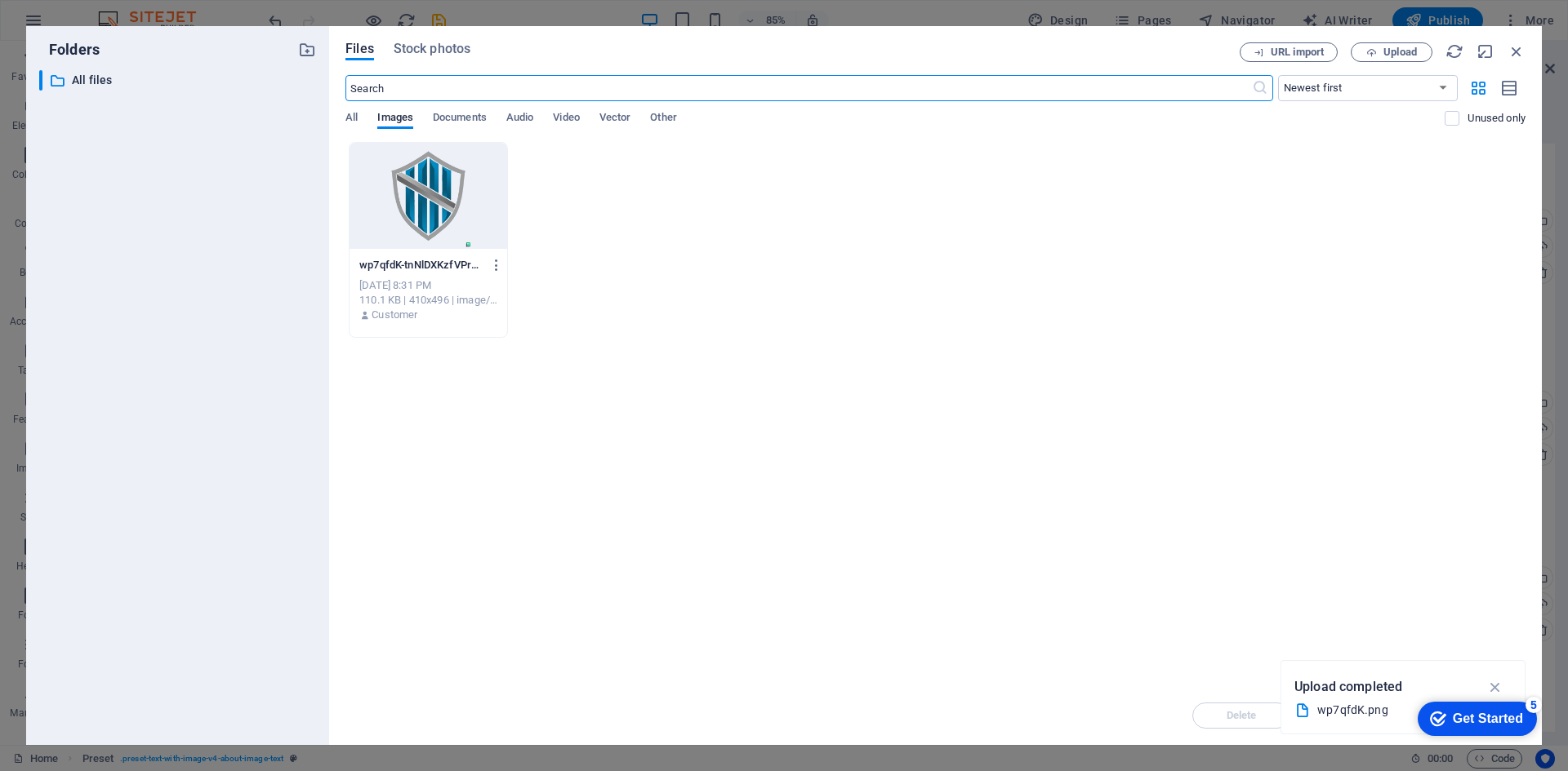
click at [502, 197] on div at bounding box center [428, 196] width 157 height 106
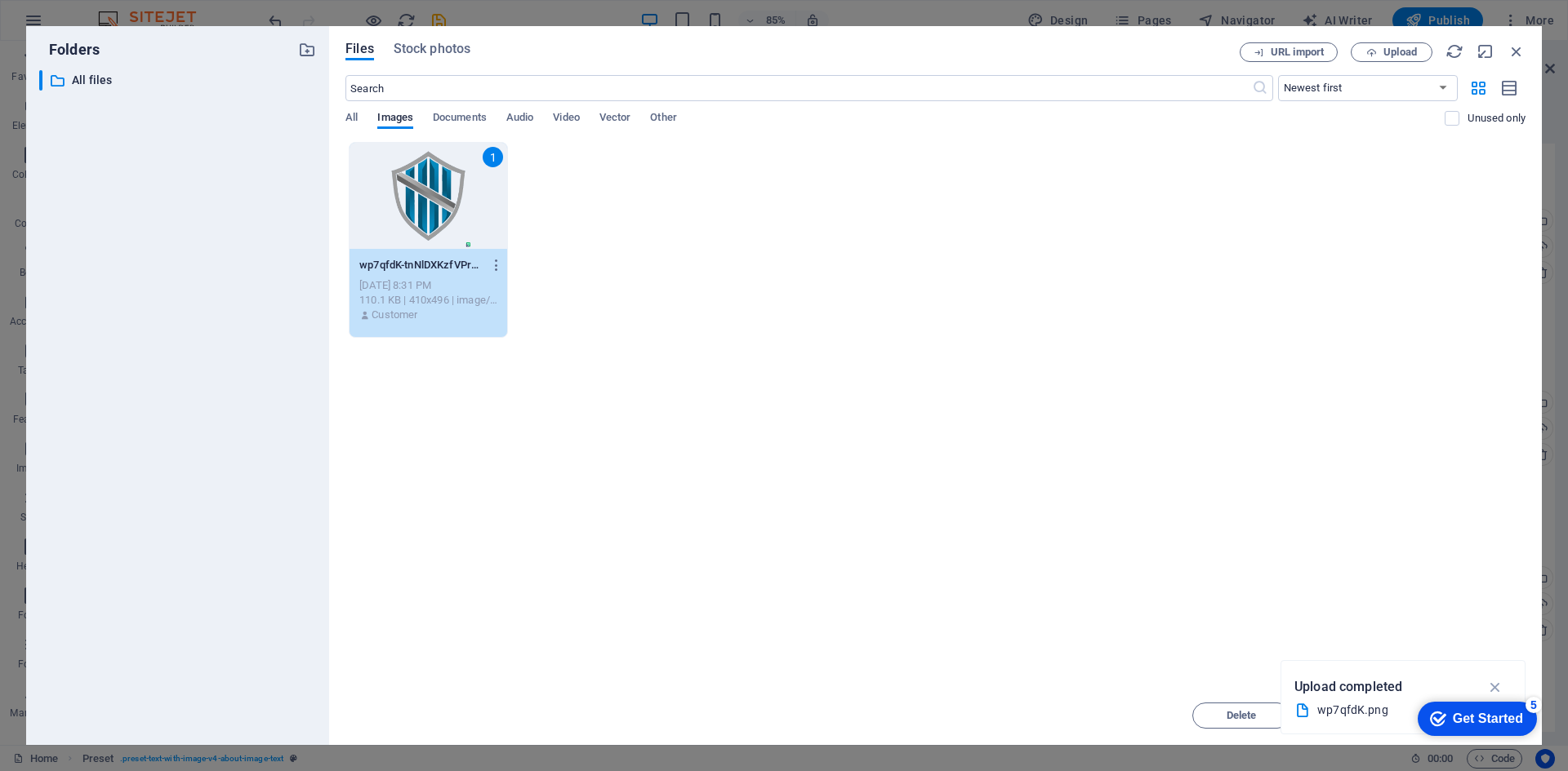
click at [494, 194] on div "1" at bounding box center [428, 196] width 157 height 106
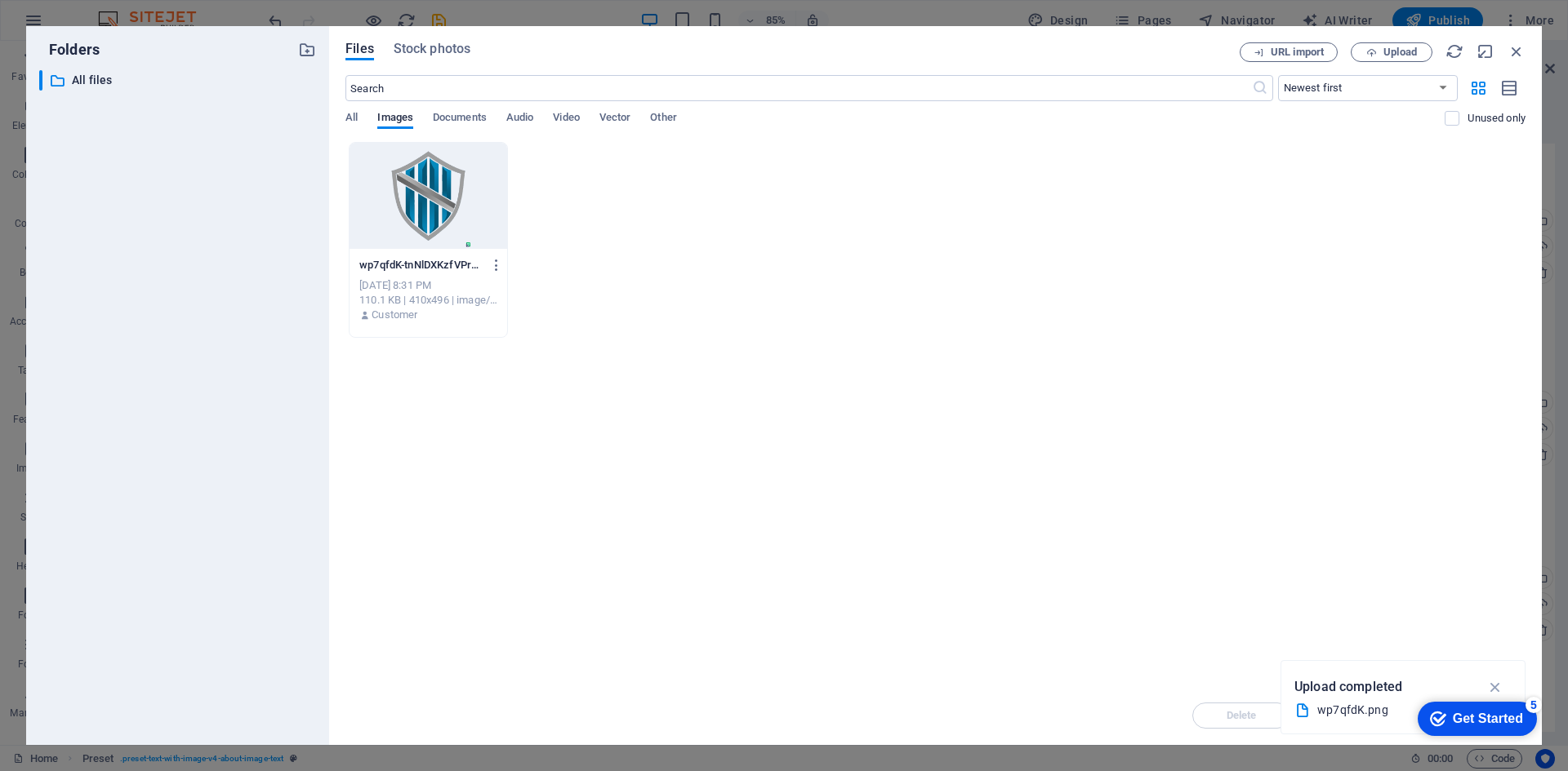
click at [478, 211] on div at bounding box center [428, 196] width 157 height 106
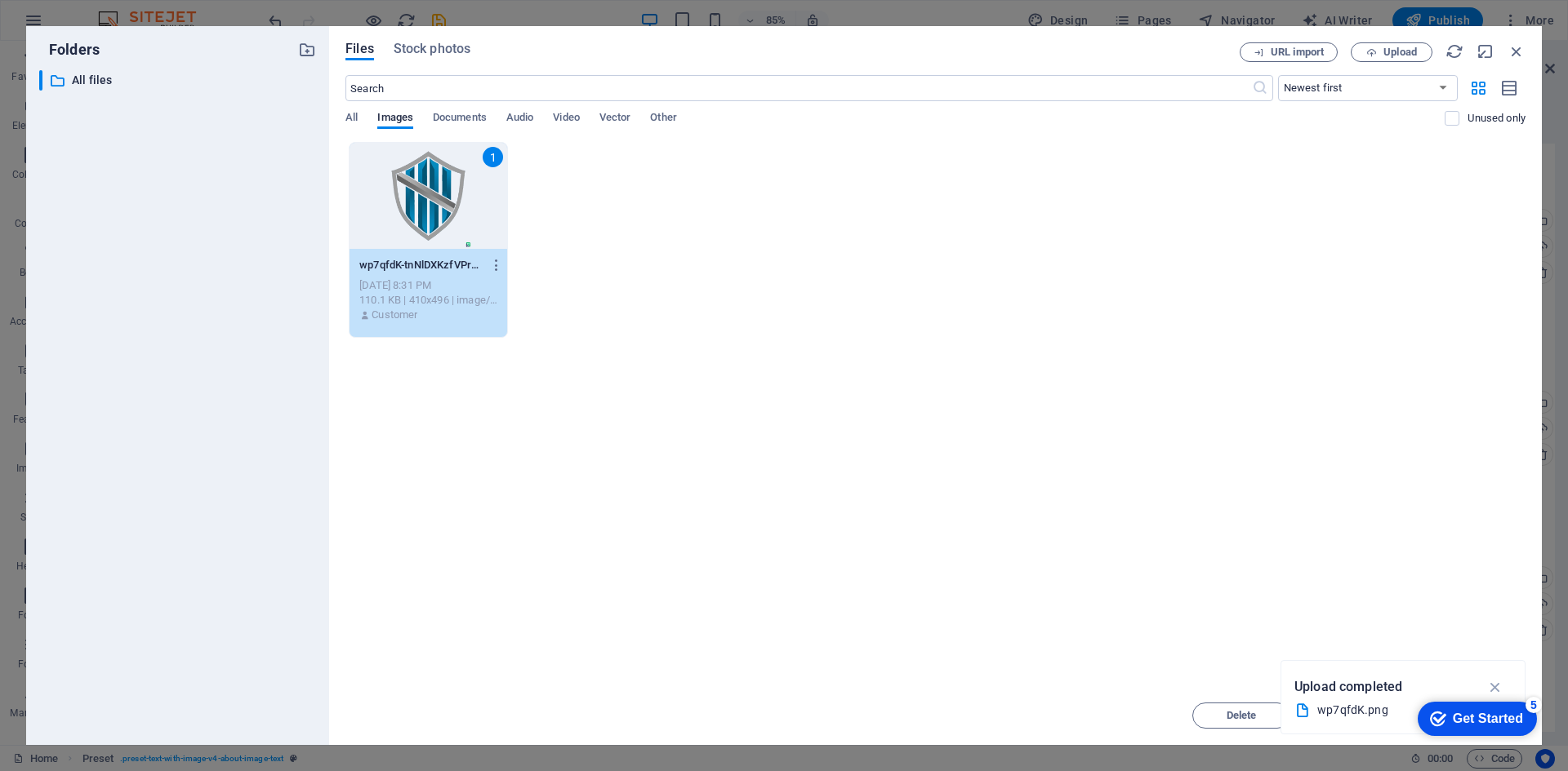
click at [477, 210] on div "1" at bounding box center [428, 196] width 157 height 106
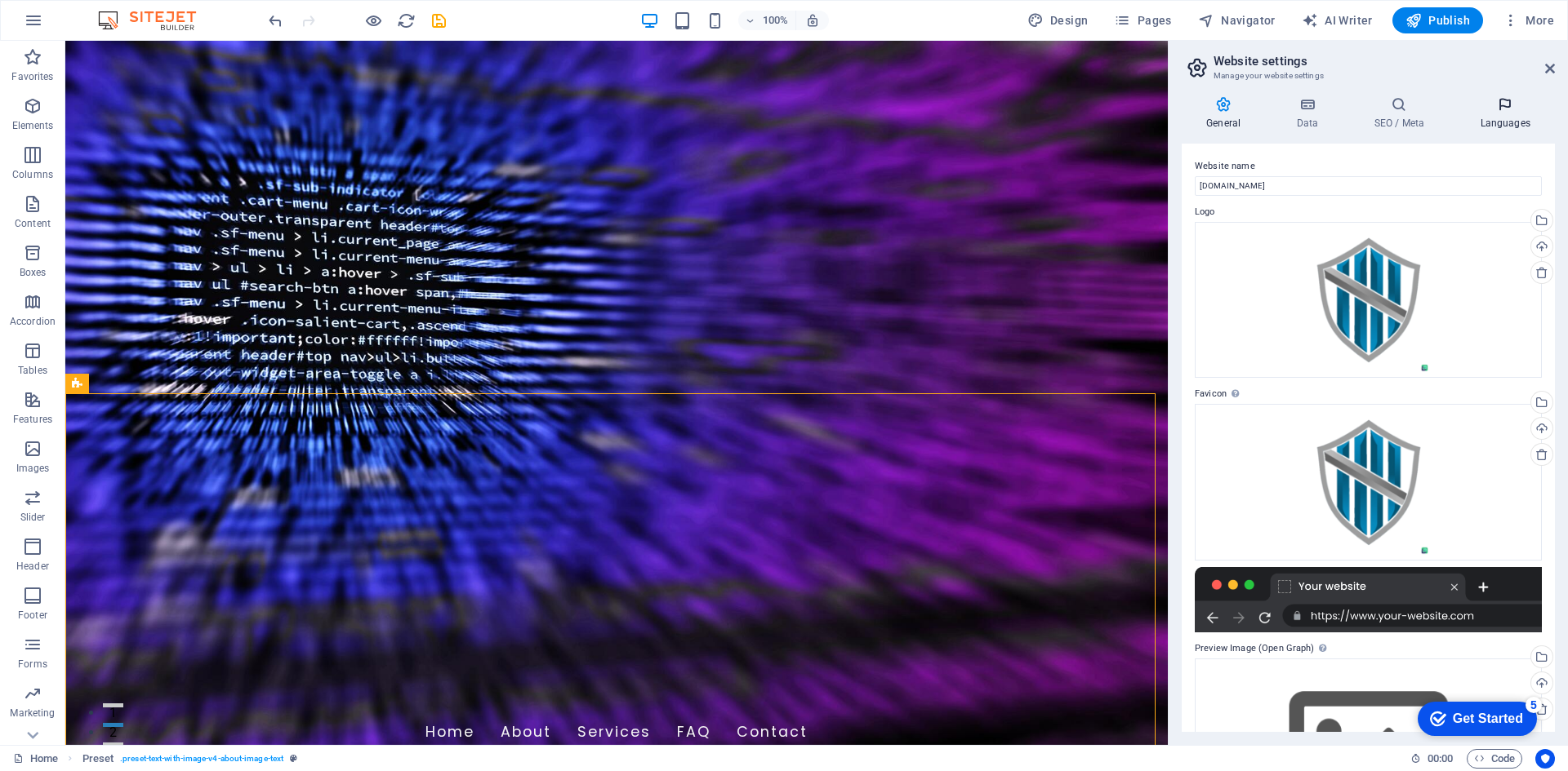
click at [1505, 113] on h4 "Languages" at bounding box center [1505, 113] width 100 height 34
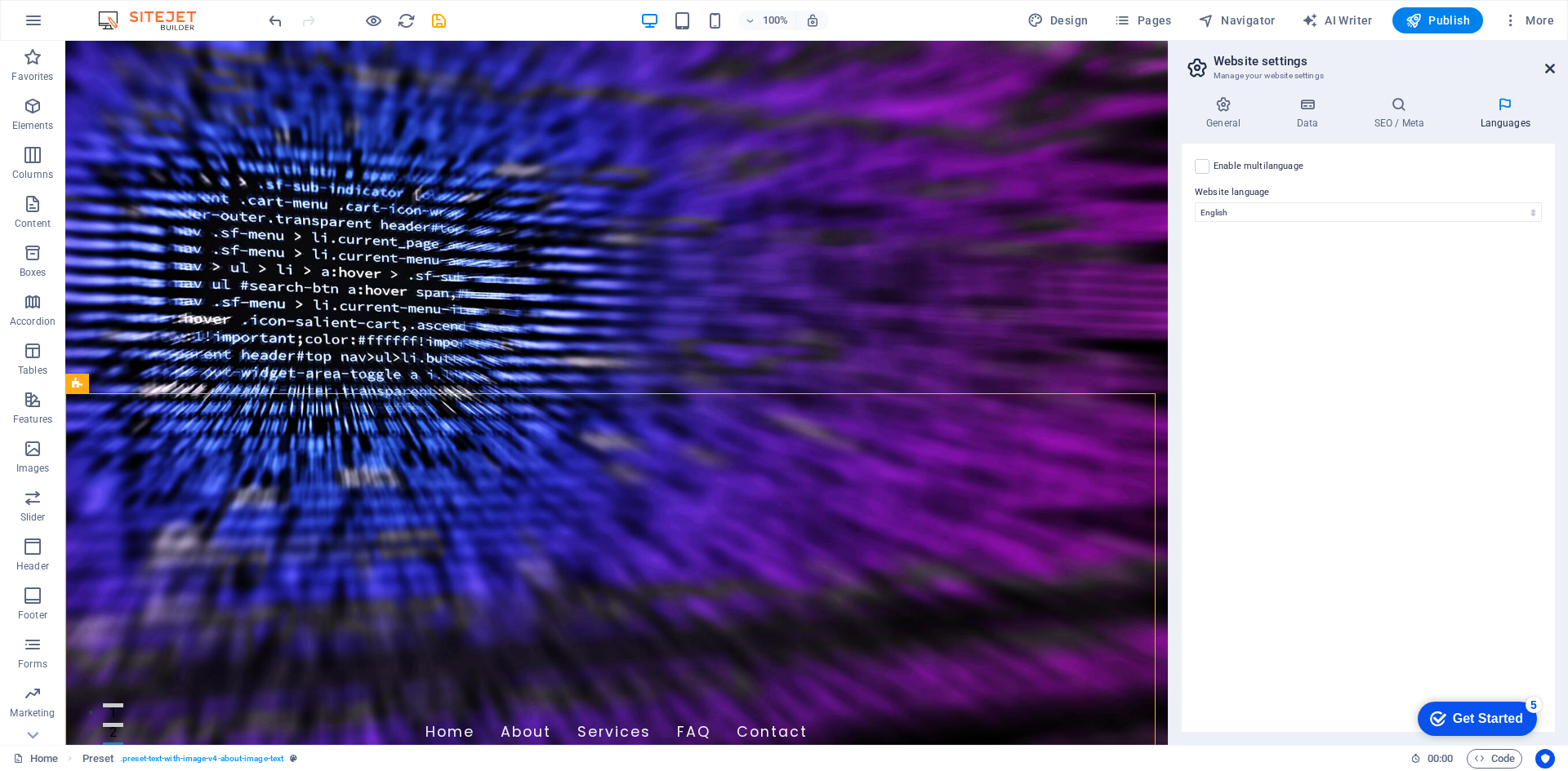
drag, startPoint x: 1551, startPoint y: 64, endPoint x: 1475, endPoint y: 3, distance: 97.5
click at [1551, 64] on icon at bounding box center [1549, 68] width 10 height 13
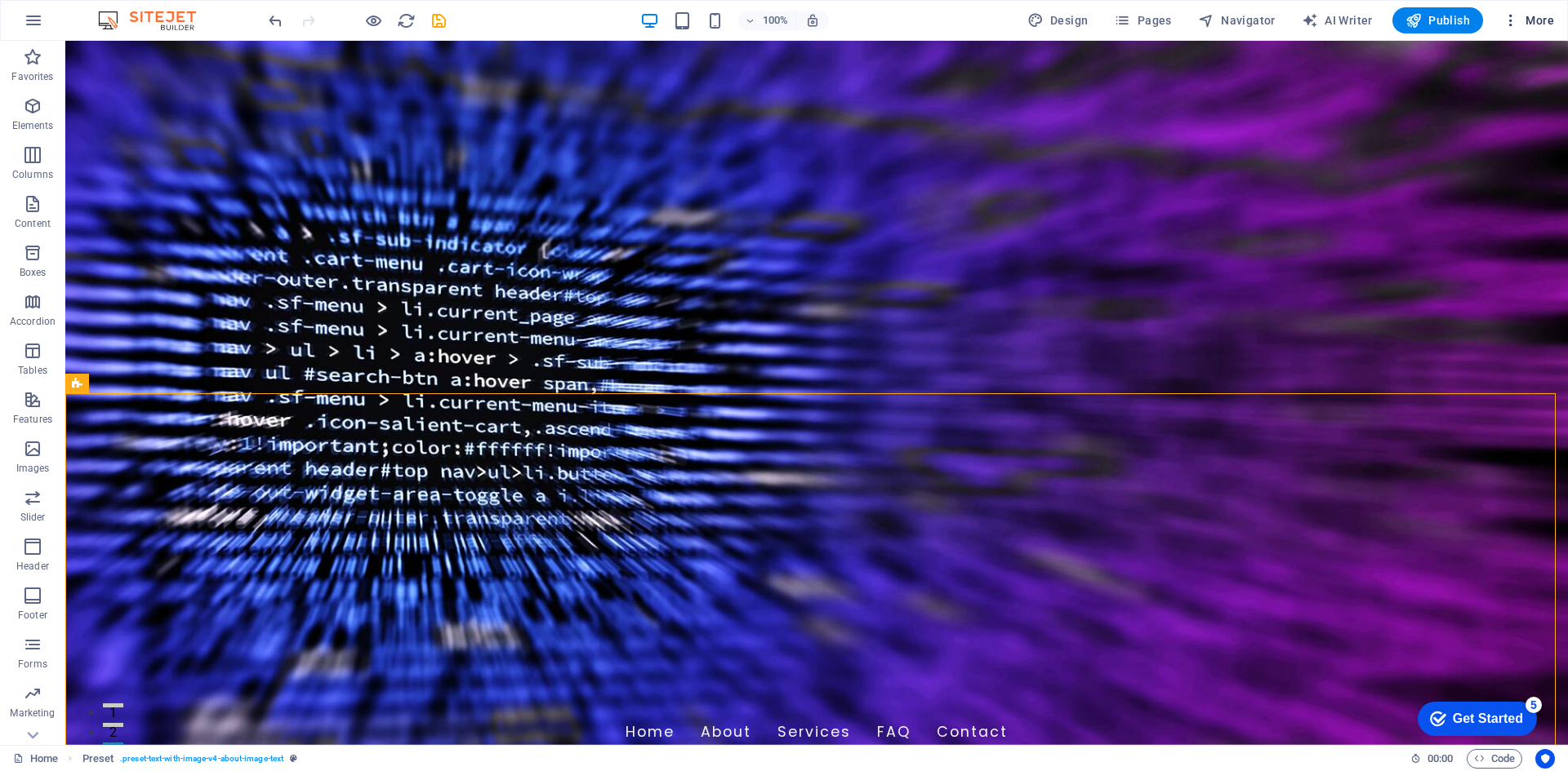
click at [1532, 27] on span "More" at bounding box center [1528, 21] width 51 height 16
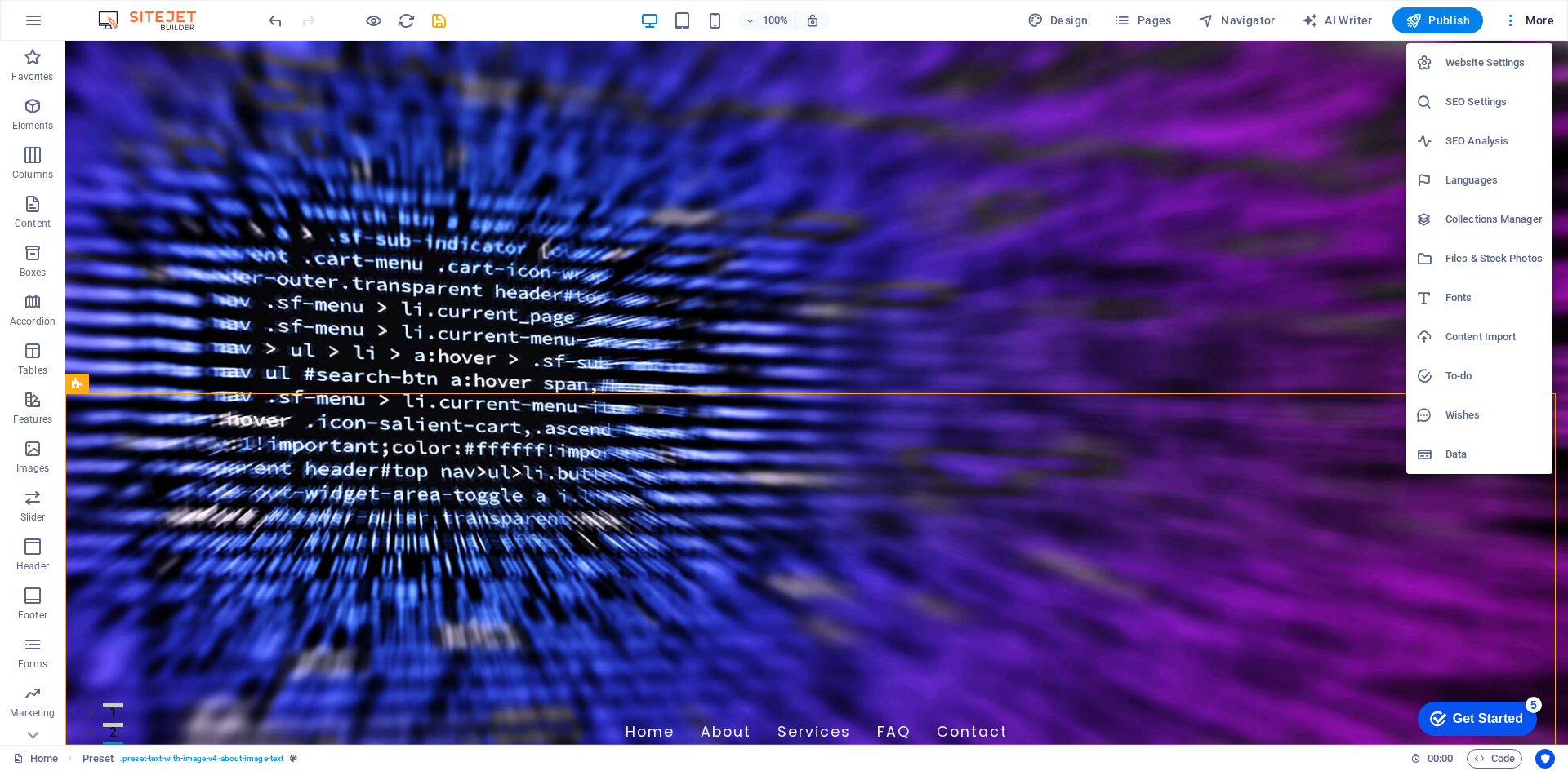
click at [1500, 66] on h6 "Website Settings" at bounding box center [1494, 63] width 97 height 20
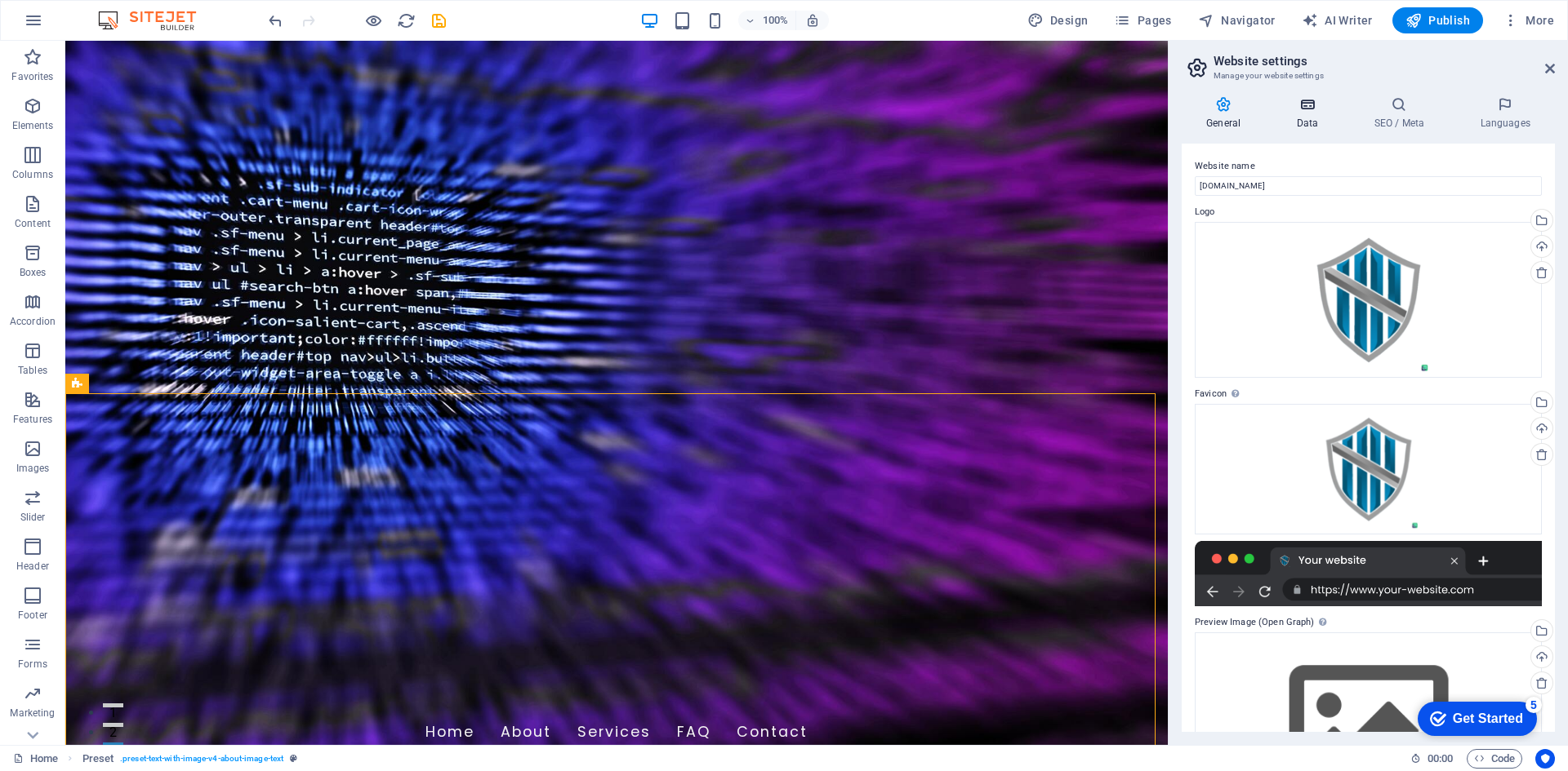
click at [1281, 116] on h4 "Data" at bounding box center [1310, 113] width 77 height 34
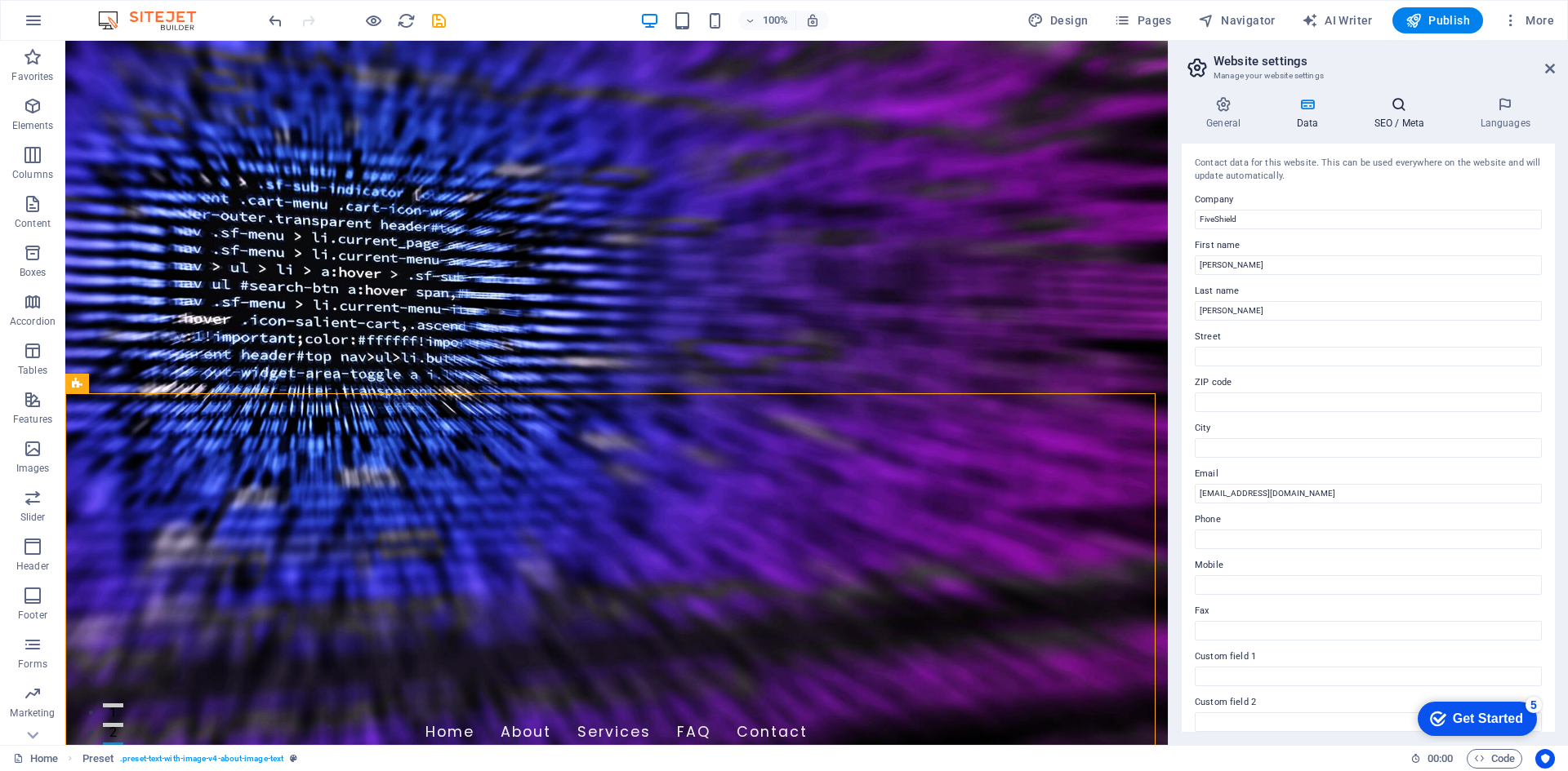
click at [1410, 111] on icon at bounding box center [1398, 104] width 100 height 16
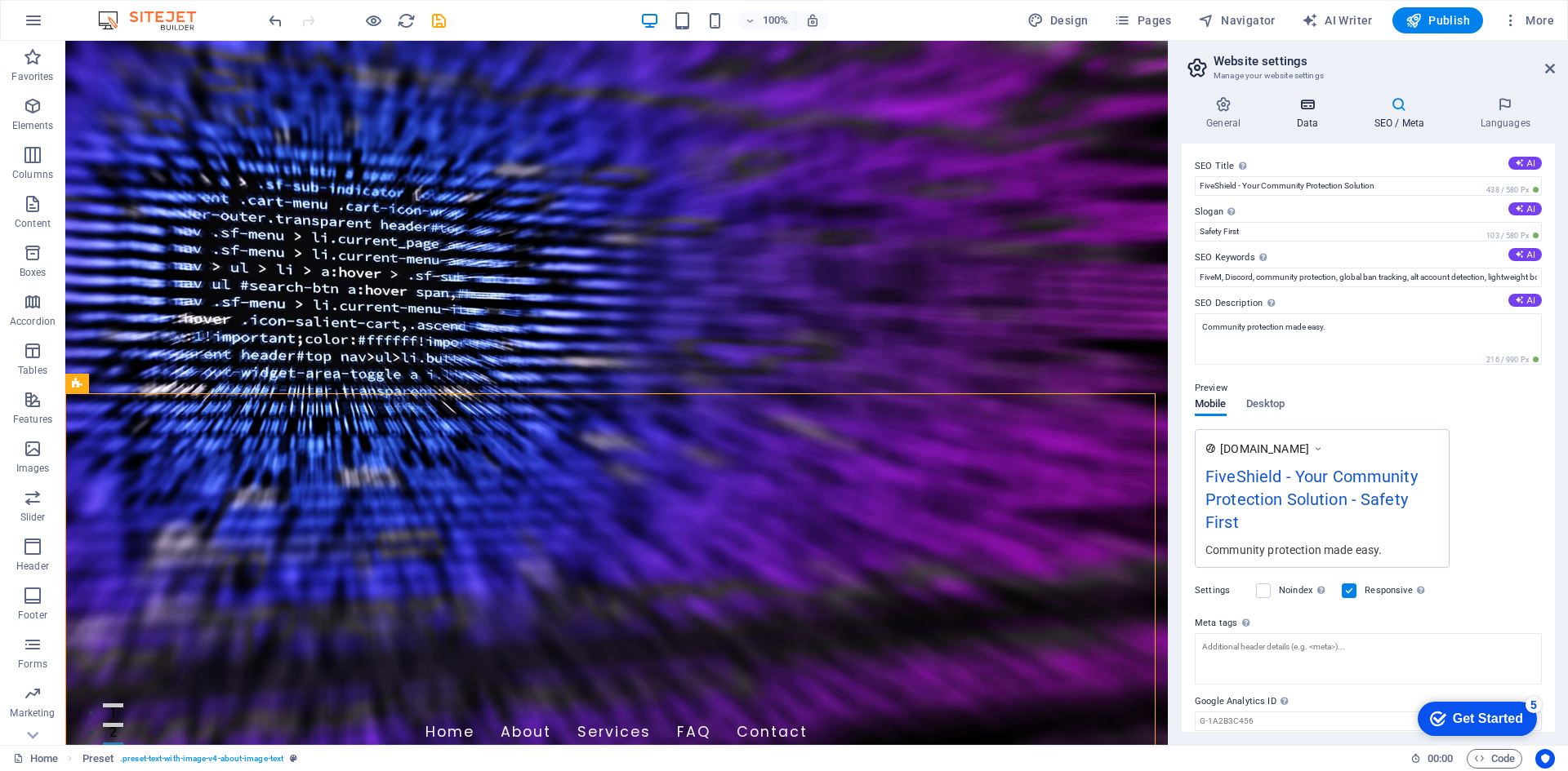
click at [1322, 110] on icon at bounding box center [1306, 104] width 71 height 16
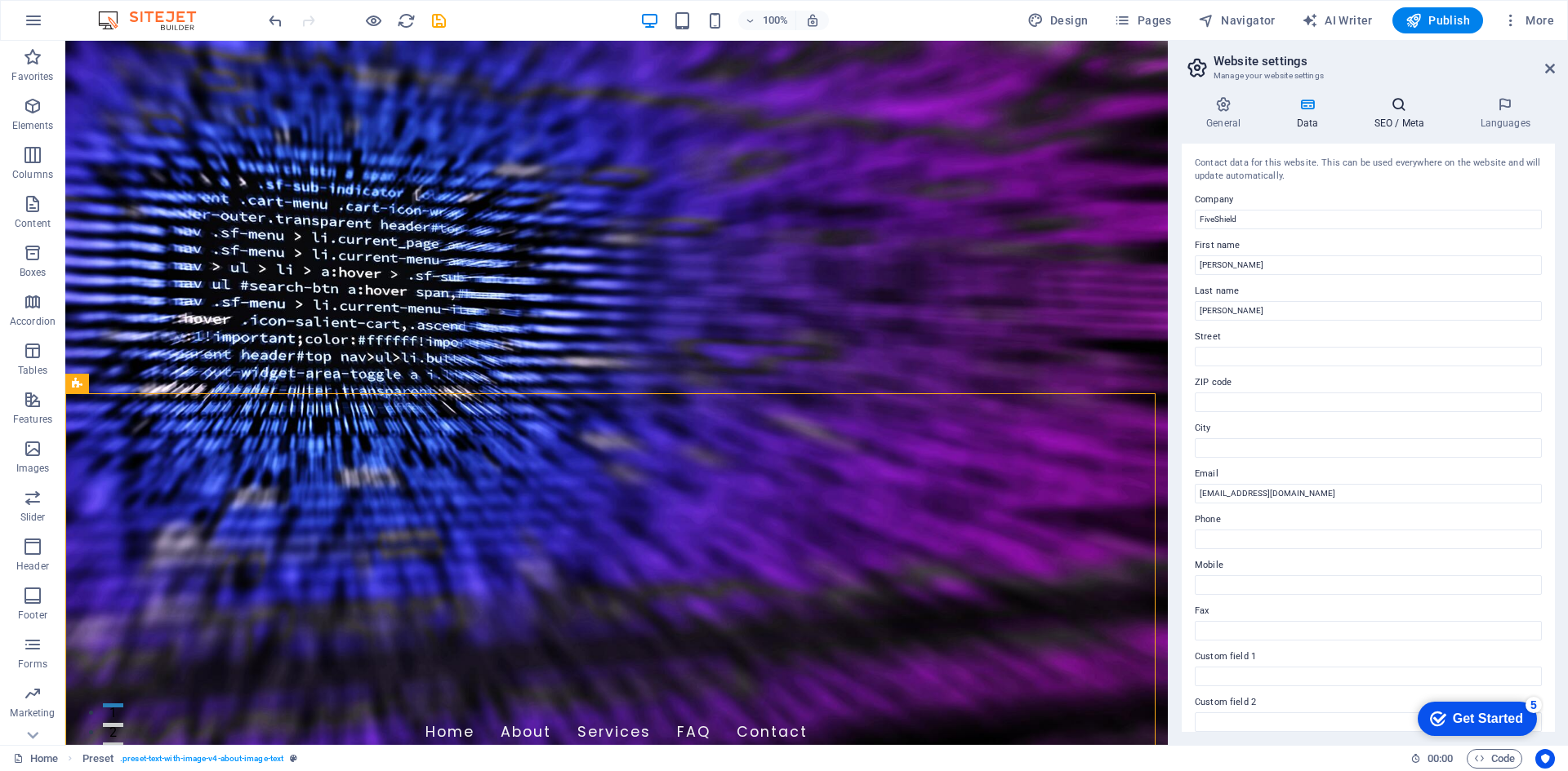
click at [1394, 107] on icon at bounding box center [1398, 104] width 100 height 16
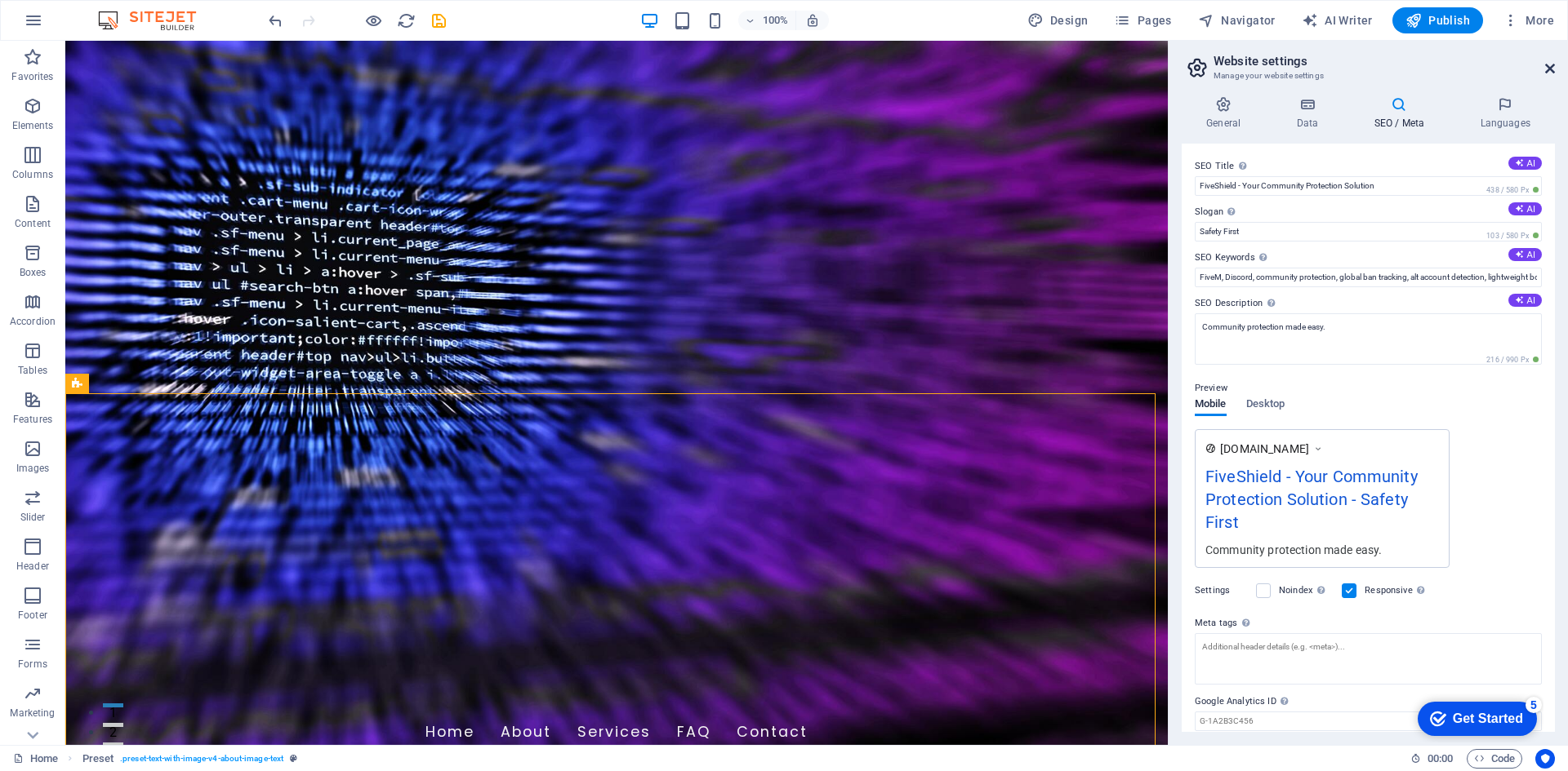
click at [1553, 63] on icon at bounding box center [1549, 68] width 10 height 13
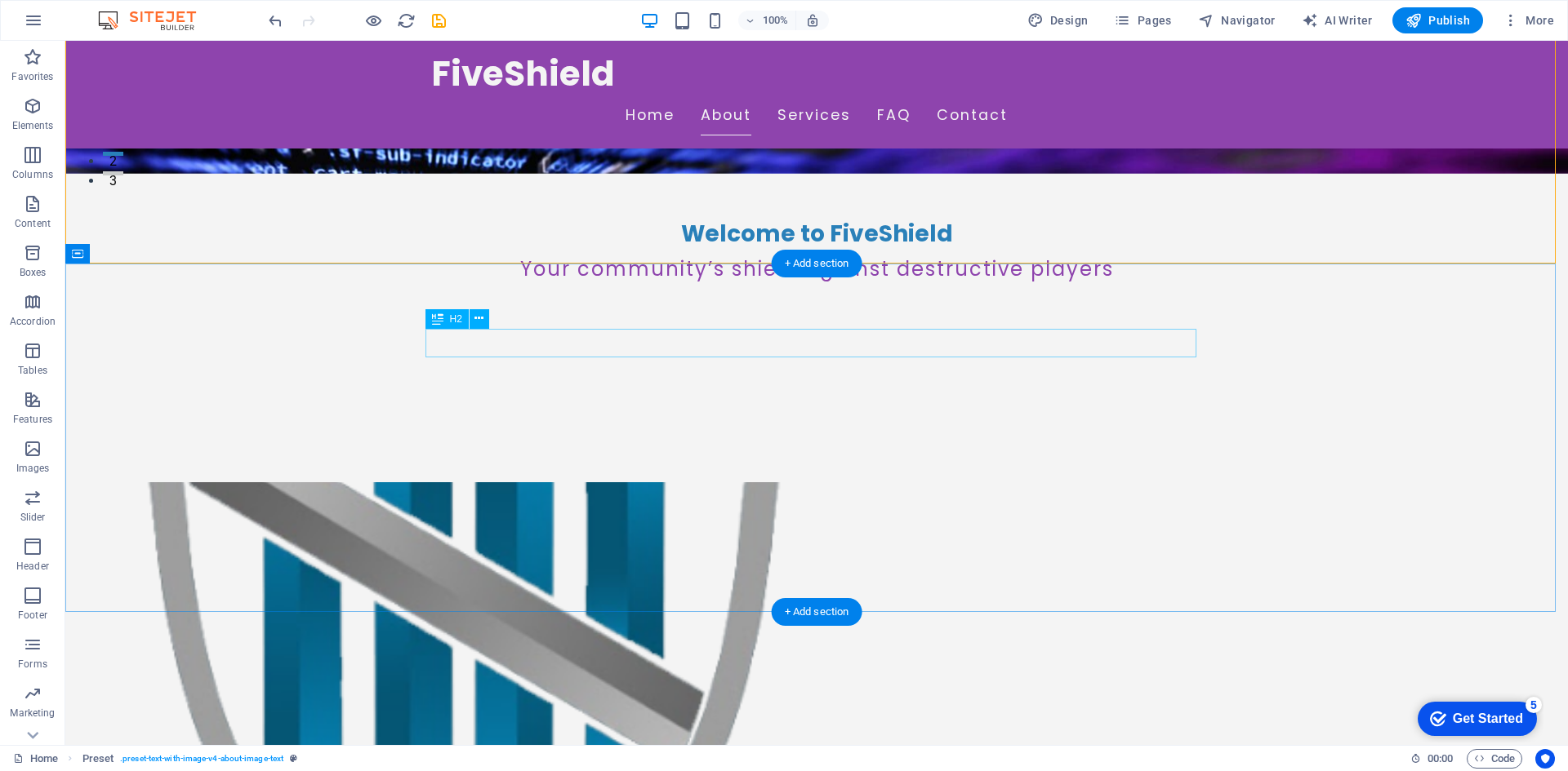
scroll to position [326, 0]
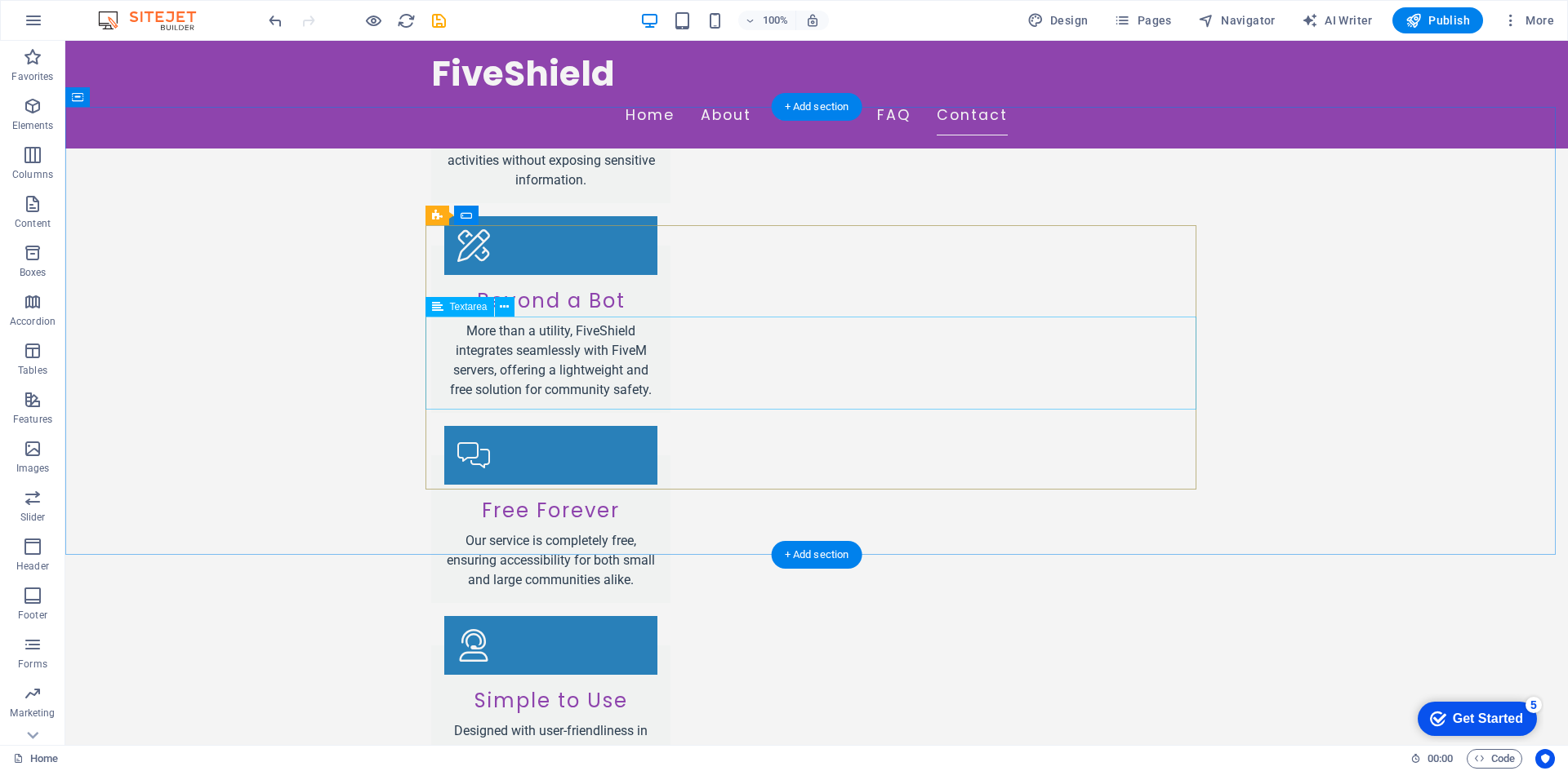
scroll to position [2938, 0]
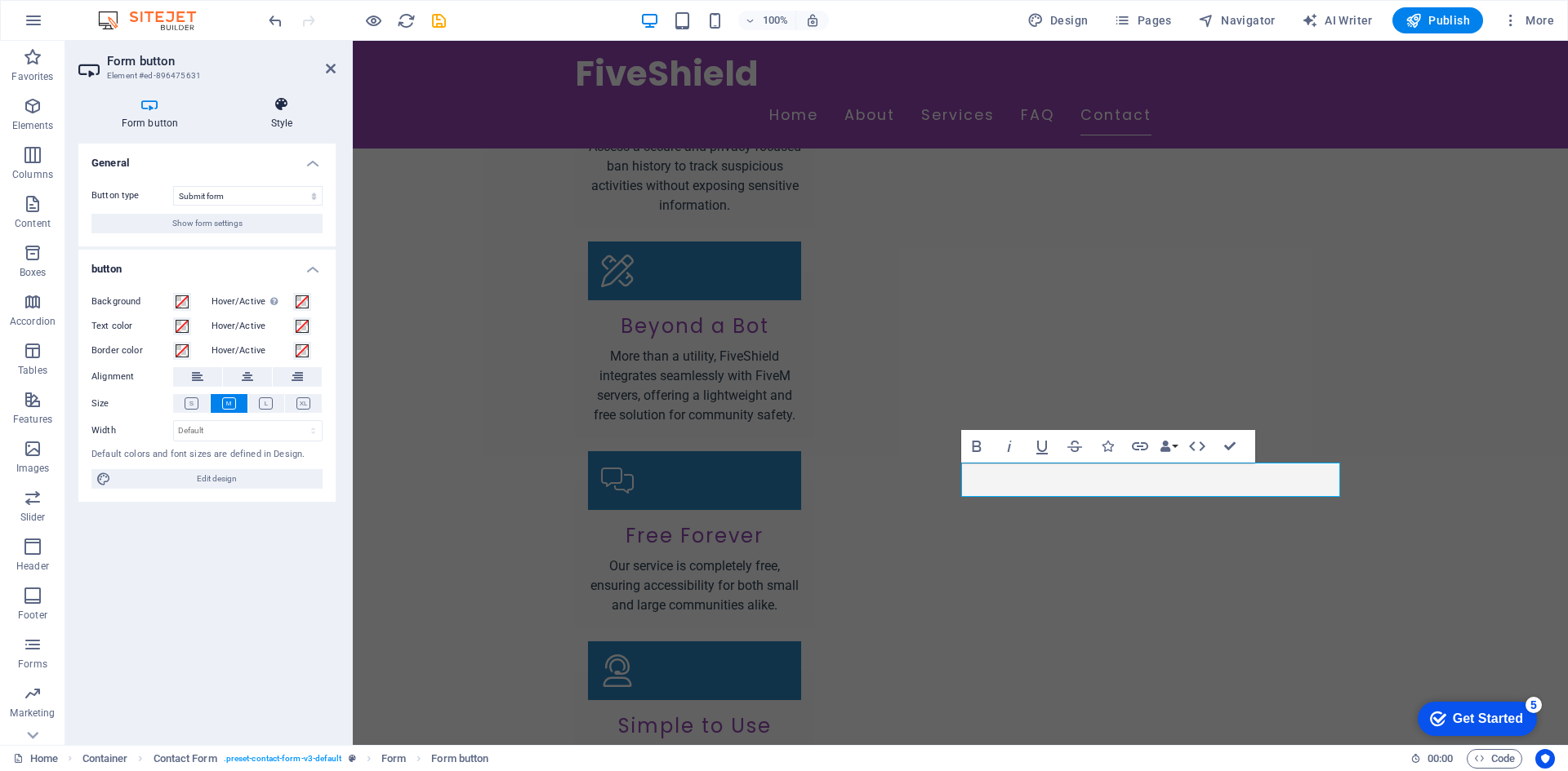
click at [275, 123] on h4 "Style" at bounding box center [281, 113] width 108 height 34
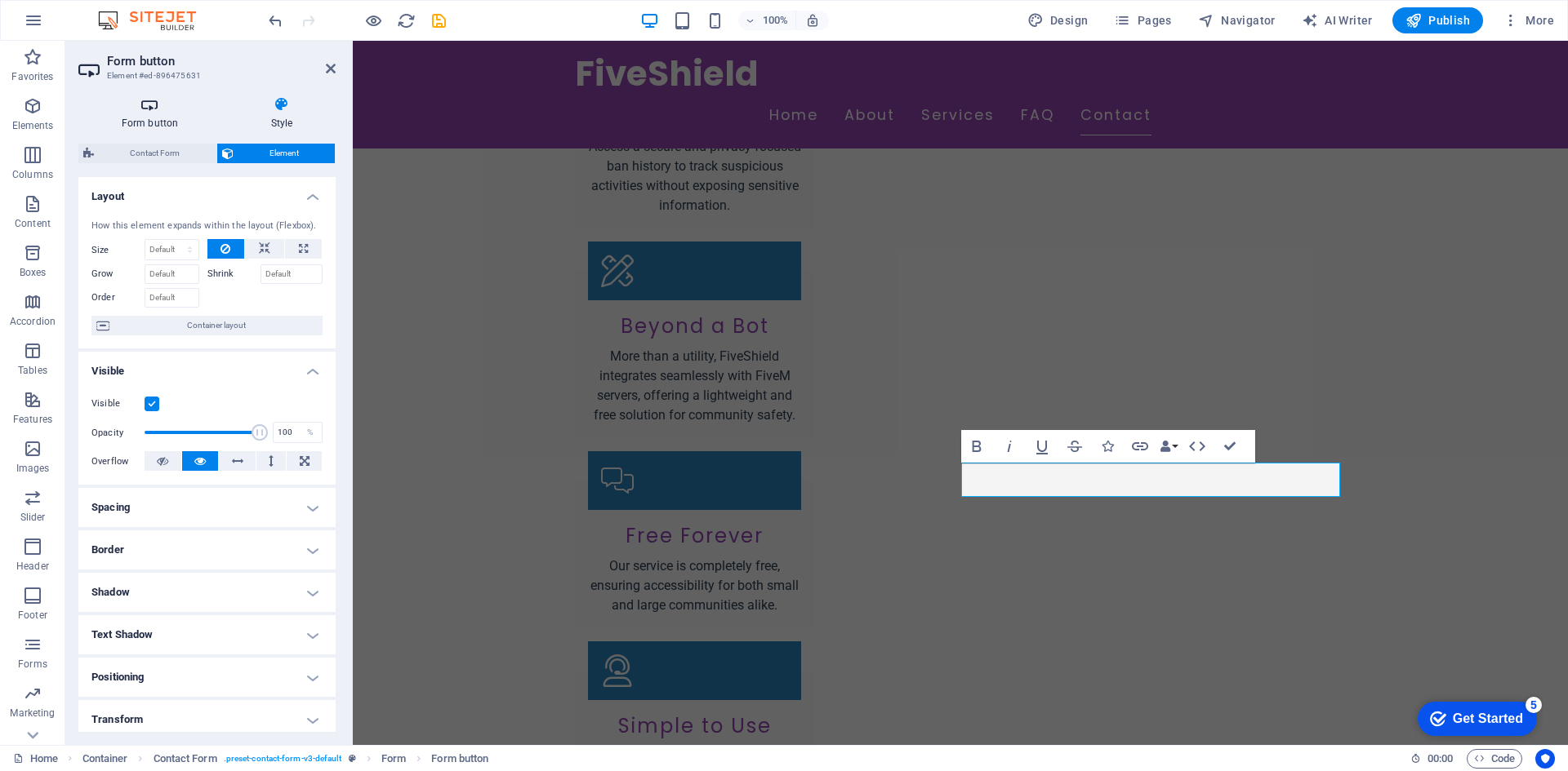
click at [165, 114] on h4 "Form button" at bounding box center [153, 113] width 149 height 34
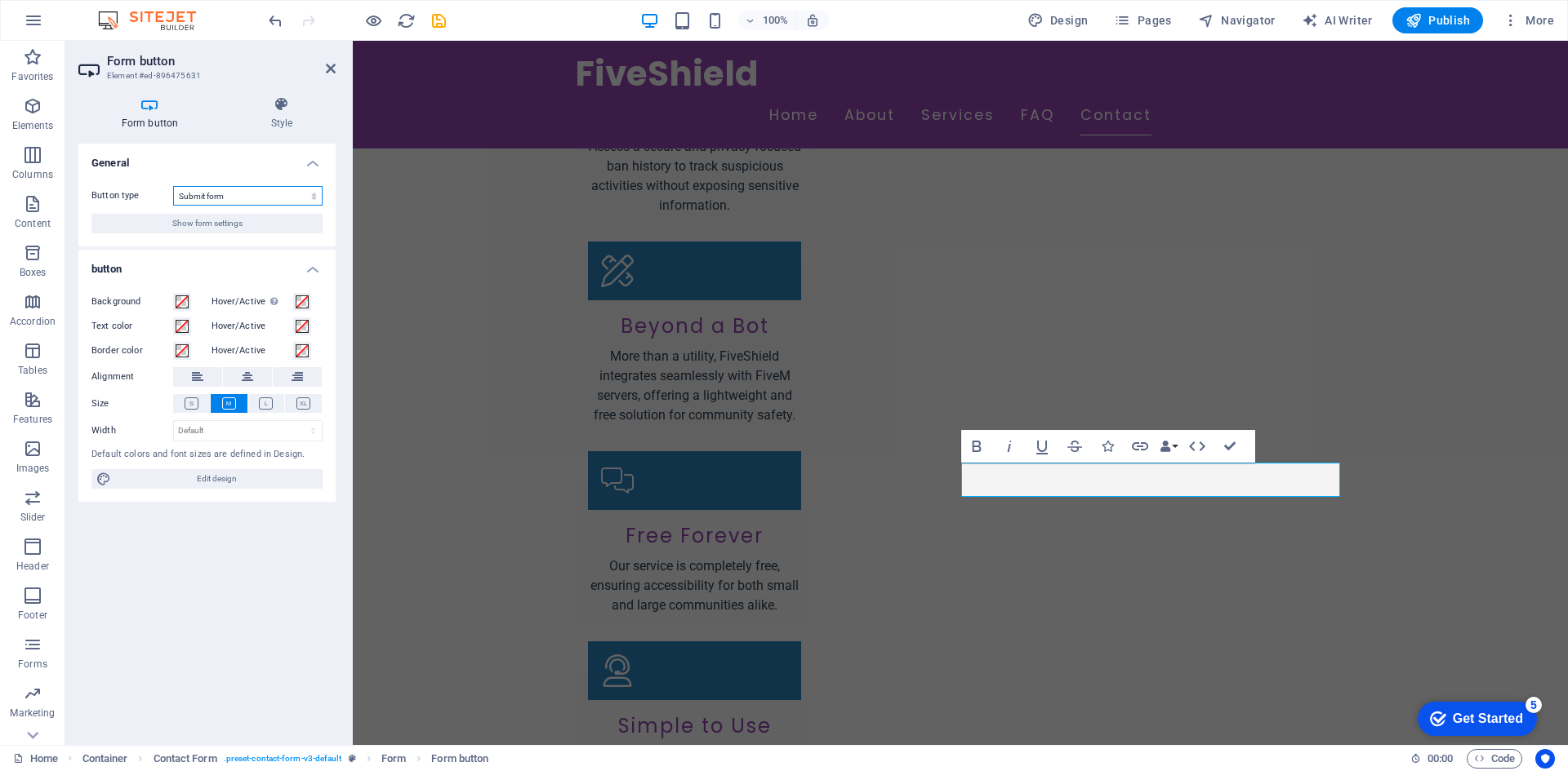
click at [240, 194] on select "Submit form Reset form No action" at bounding box center [248, 196] width 149 height 20
click at [238, 193] on select "Submit form Reset form No action" at bounding box center [248, 196] width 149 height 20
click at [182, 474] on span "Edit design" at bounding box center [217, 479] width 201 height 20
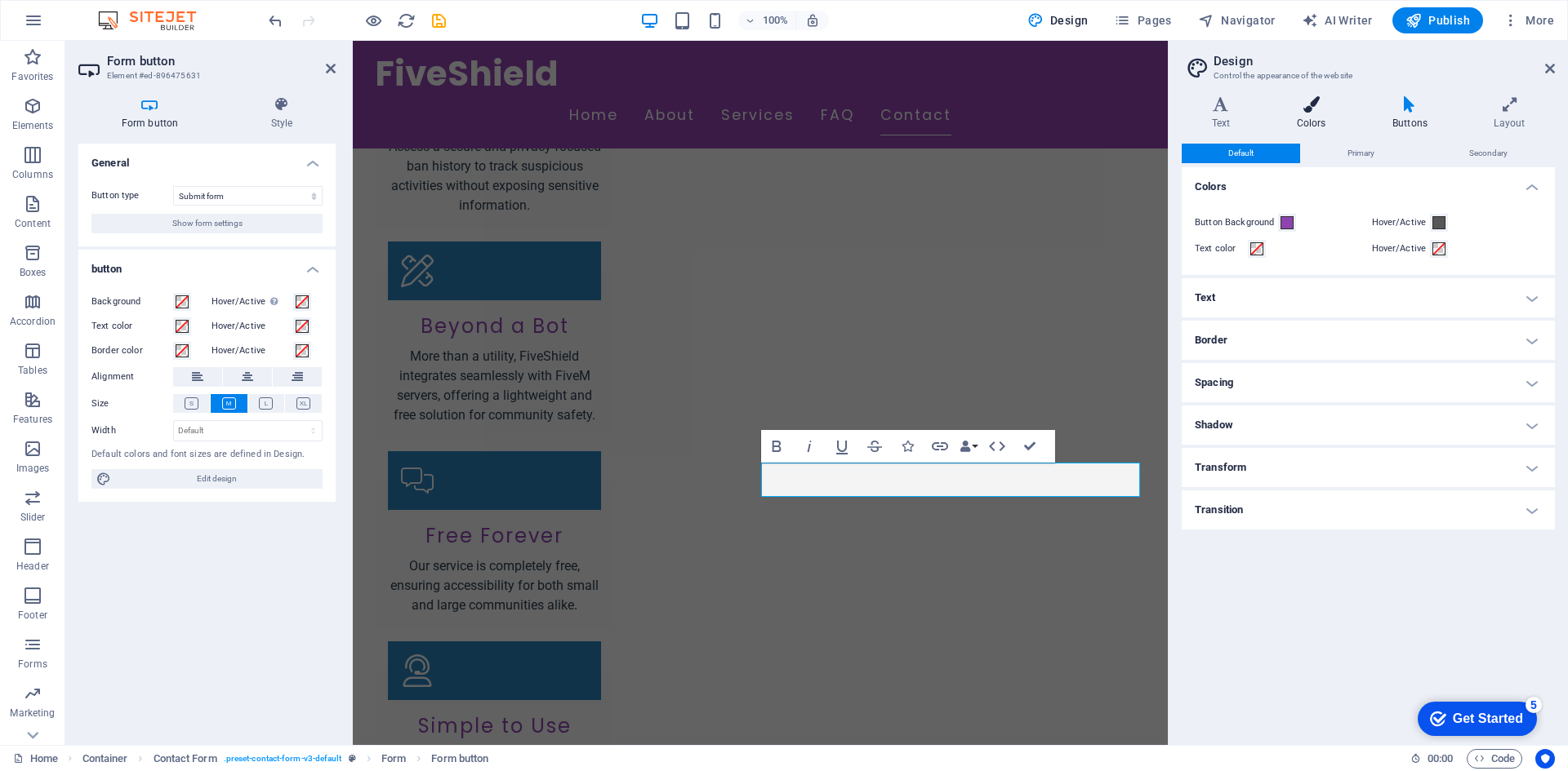
click at [1316, 105] on icon at bounding box center [1311, 104] width 89 height 16
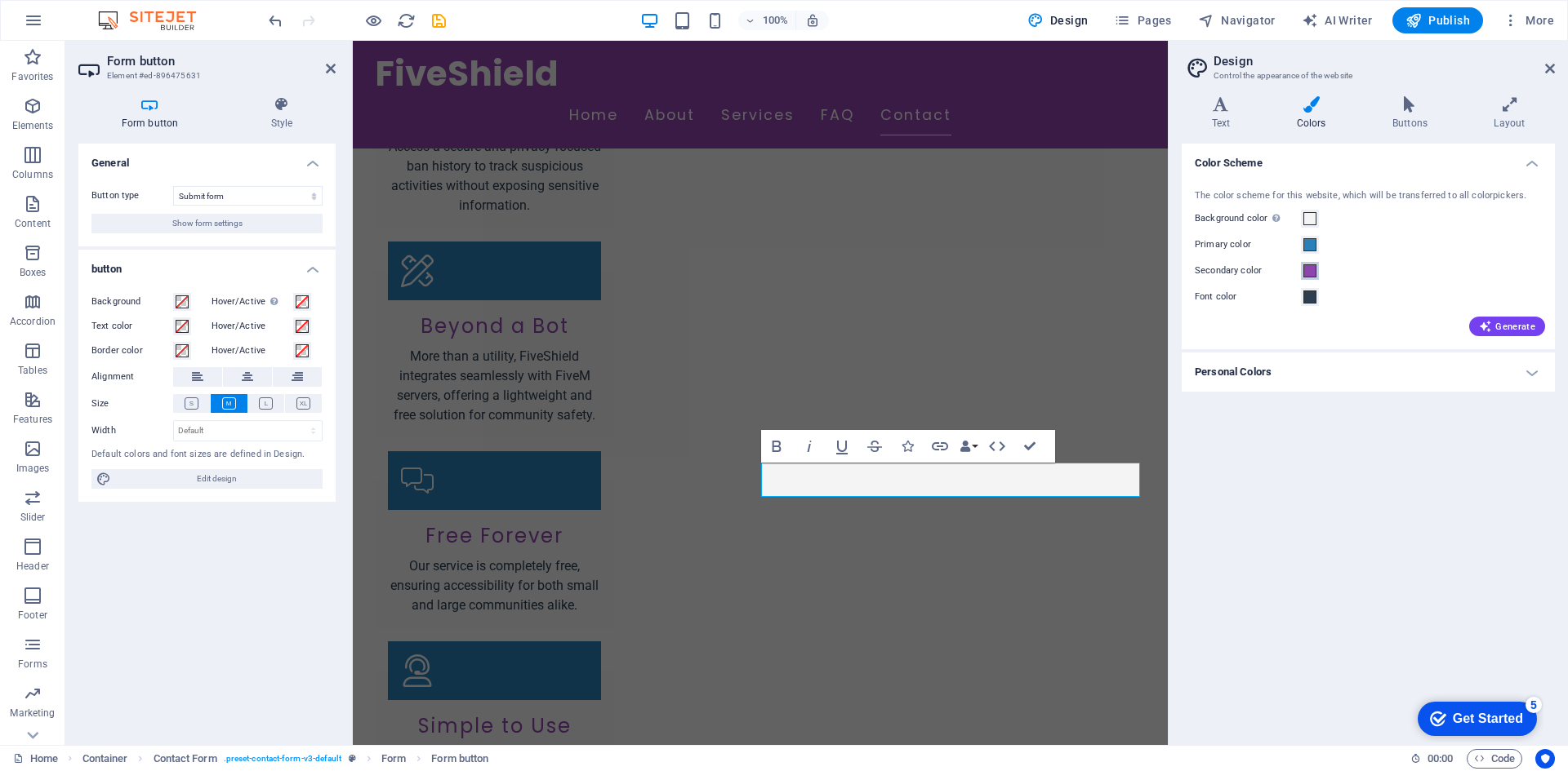
click at [1313, 268] on span at bounding box center [1310, 270] width 13 height 13
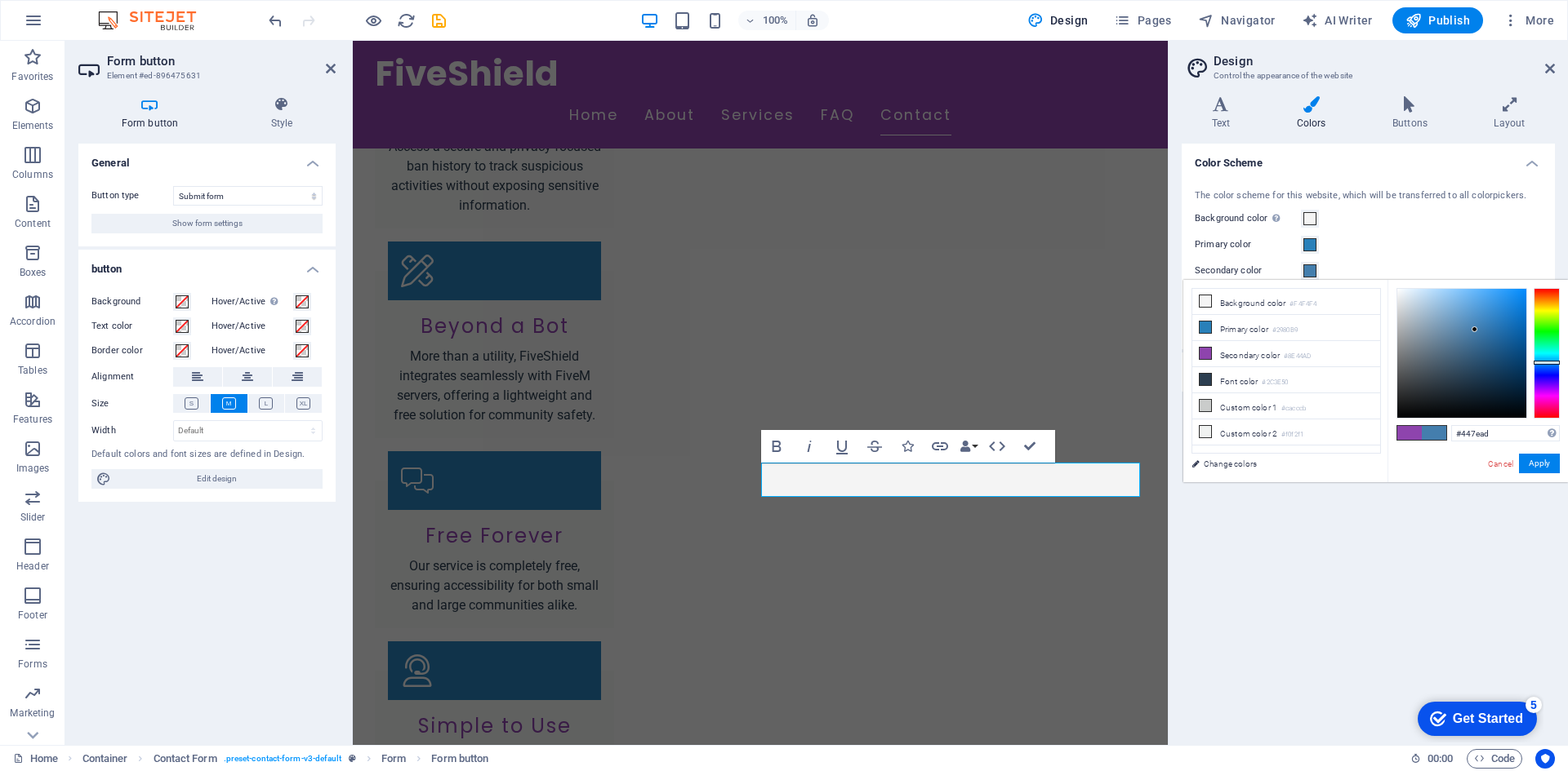
click at [1551, 362] on div at bounding box center [1546, 353] width 26 height 130
drag, startPoint x: 1474, startPoint y: 303, endPoint x: 1479, endPoint y: 292, distance: 12.1
click at [1479, 292] on div at bounding box center [1462, 354] width 129 height 129
click at [1546, 358] on div at bounding box center [1546, 358] width 26 height 4
click at [1504, 293] on div at bounding box center [1462, 354] width 129 height 129
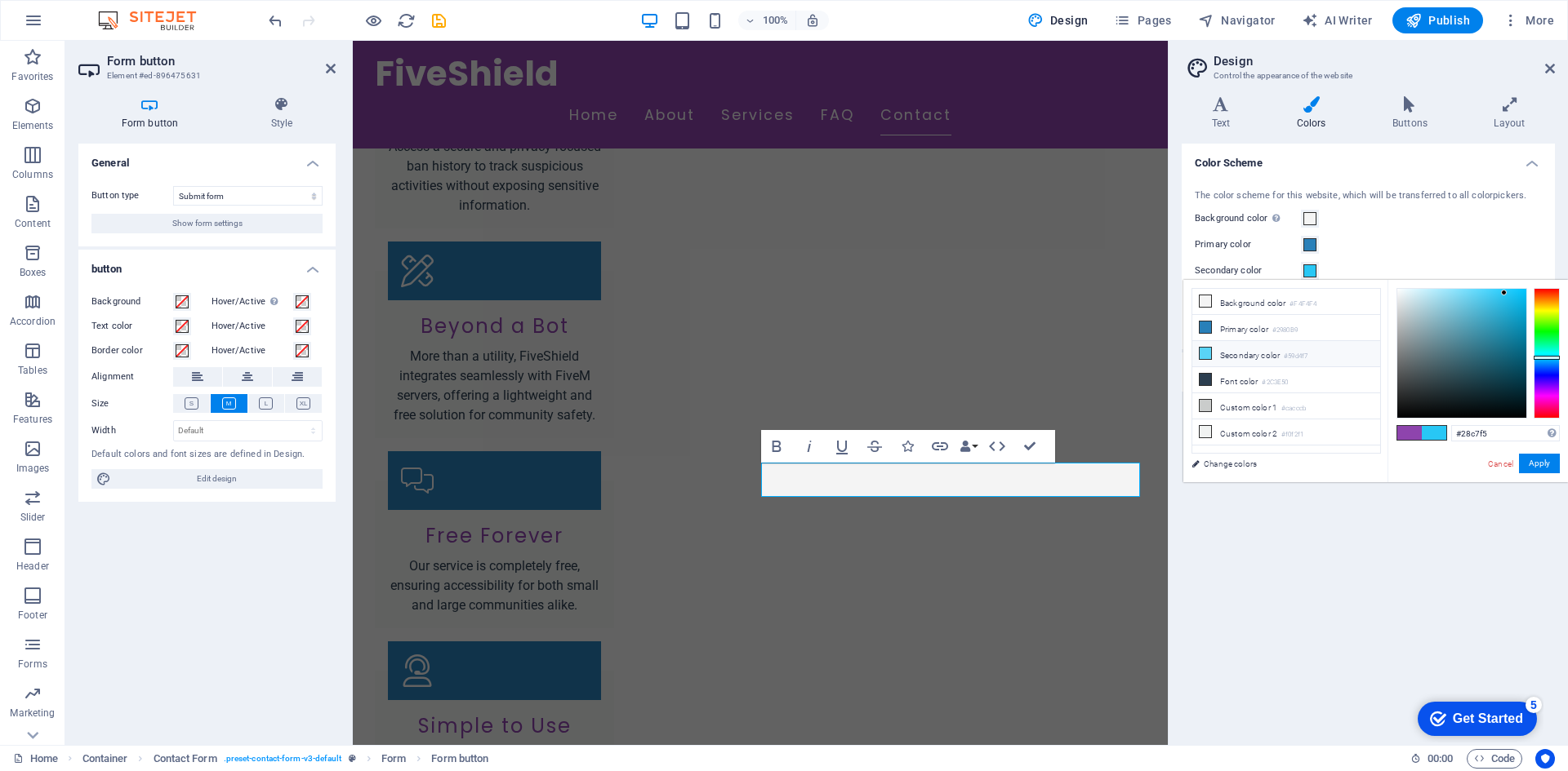
click at [1243, 346] on li "Secondary color #59d4f7" at bounding box center [1286, 354] width 188 height 26
click at [1542, 360] on div at bounding box center [1546, 361] width 26 height 4
drag, startPoint x: 1497, startPoint y: 300, endPoint x: 1492, endPoint y: 309, distance: 10.3
click at [1497, 299] on div at bounding box center [1462, 354] width 129 height 129
type input "#34a4e9"
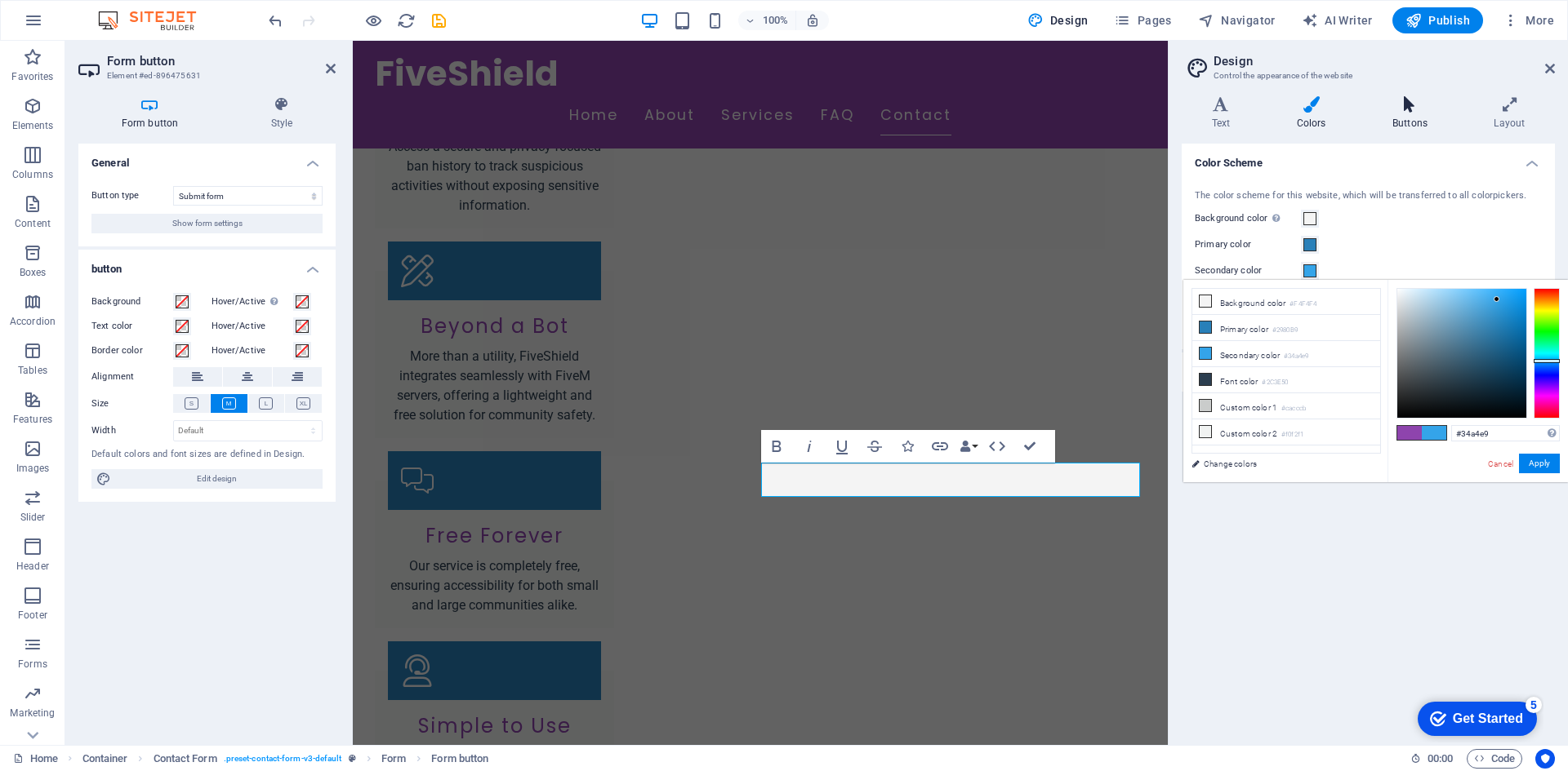
drag, startPoint x: 1460, startPoint y: 96, endPoint x: 1418, endPoint y: 106, distance: 43.2
click at [1440, 102] on aside "Design Control the appearance of the website Variants Text Colors Buttons Layou…" at bounding box center [1368, 393] width 400 height 705
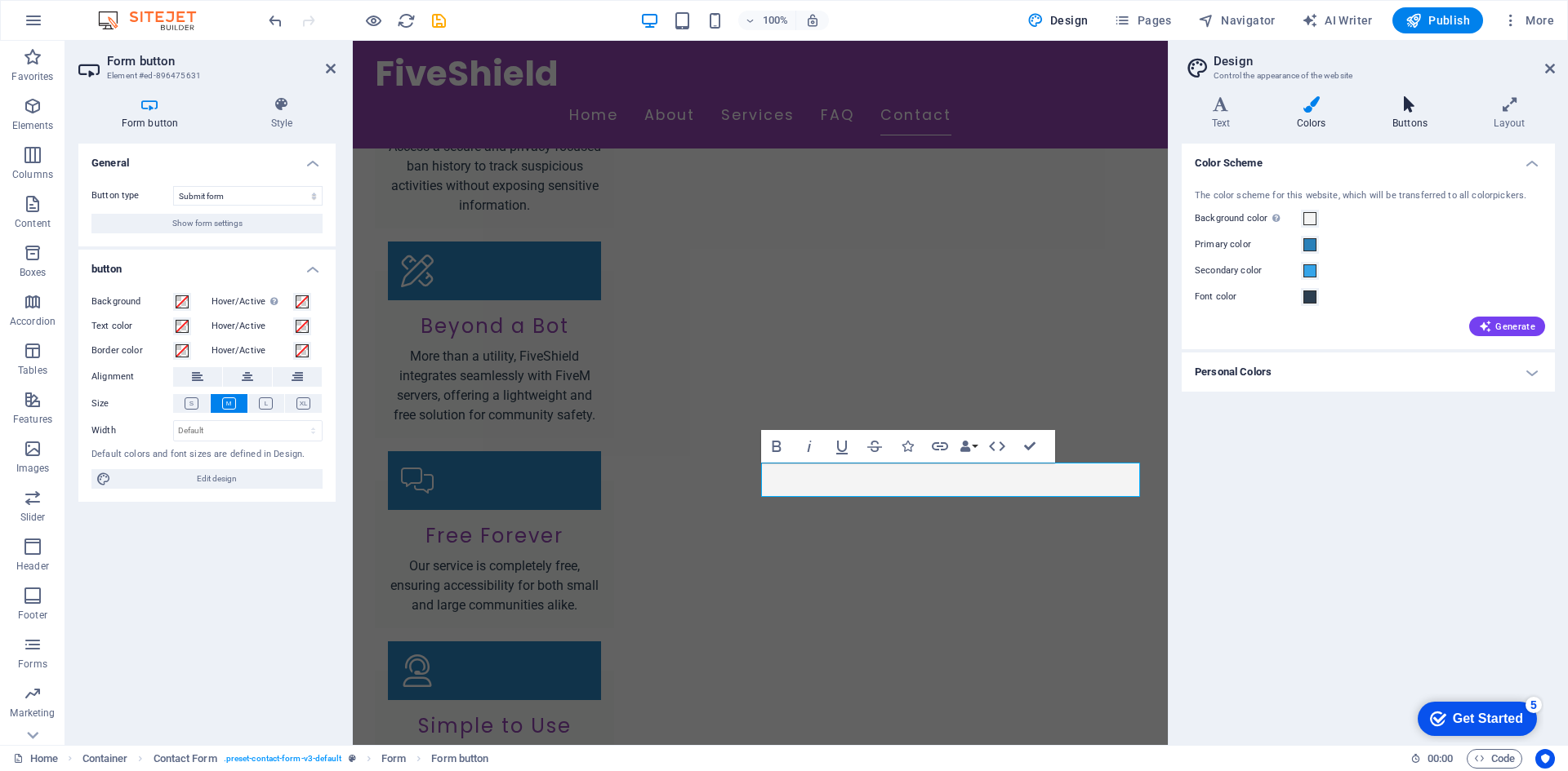
click at [1418, 106] on icon at bounding box center [1409, 104] width 94 height 16
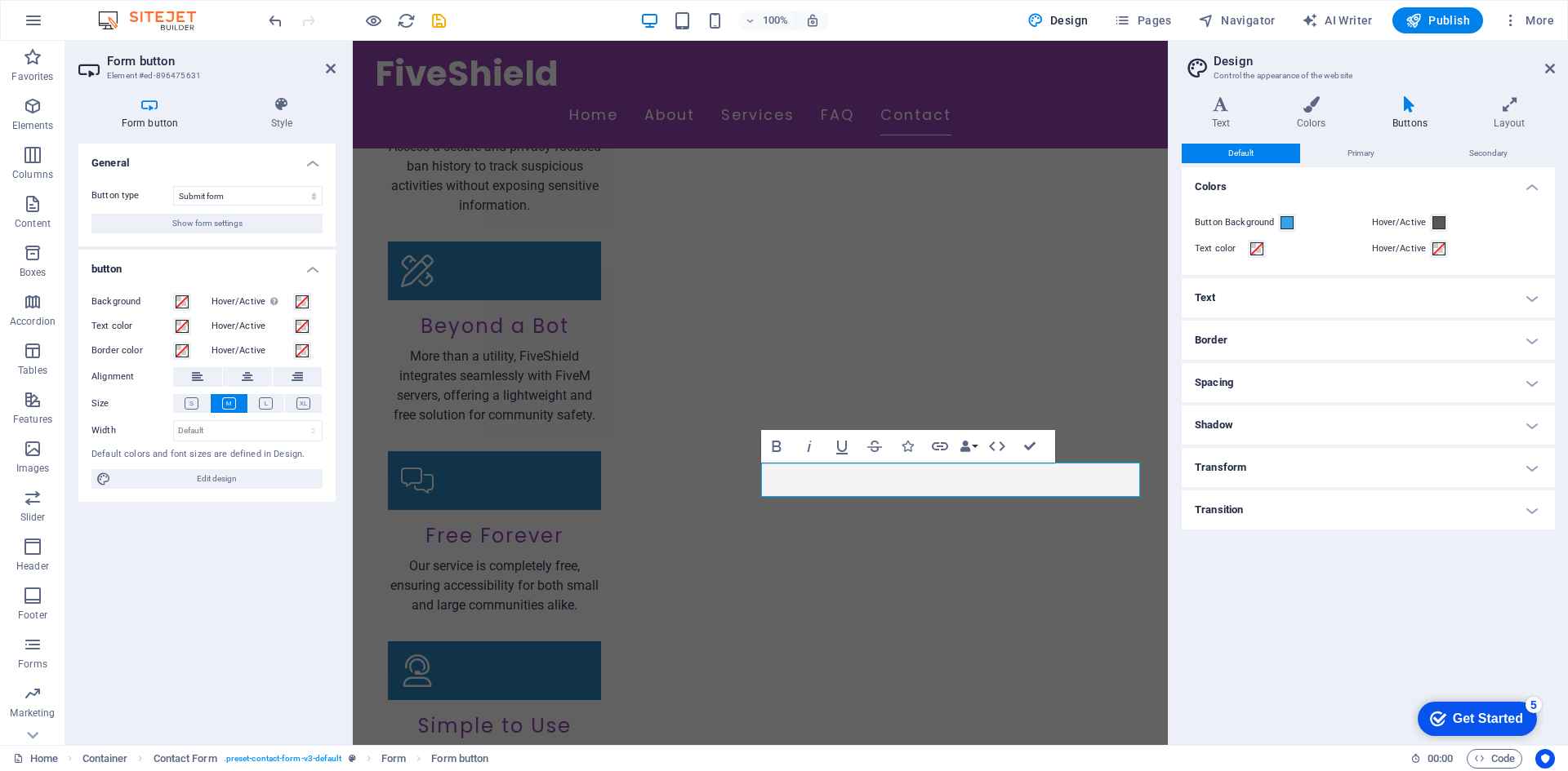
click at [1541, 67] on h2 "Design" at bounding box center [1385, 61] width 342 height 14
drag, startPoint x: 1549, startPoint y: 71, endPoint x: 1160, endPoint y: 29, distance: 391.3
click at [1549, 71] on icon at bounding box center [1549, 68] width 10 height 13
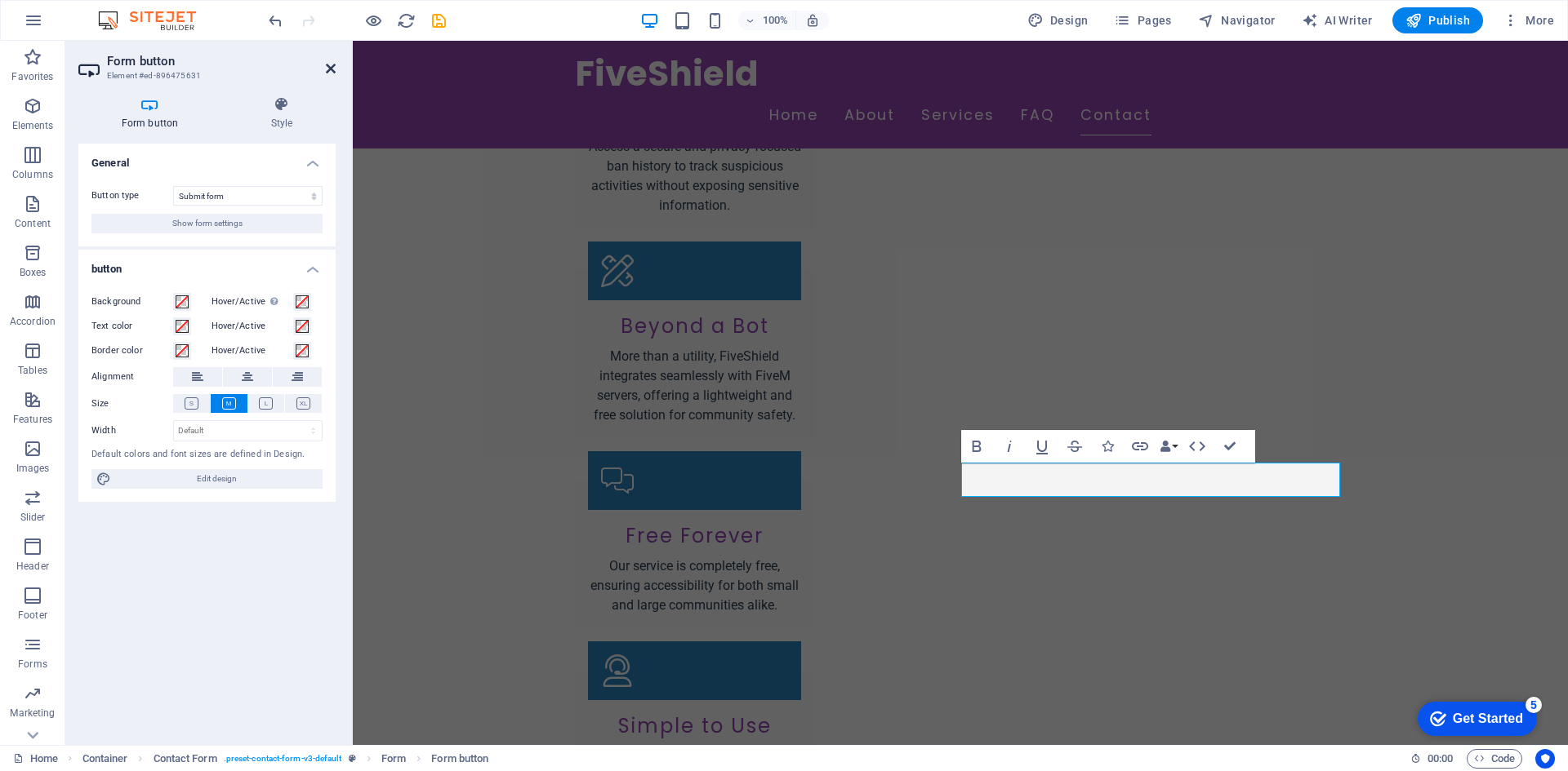
drag, startPoint x: 328, startPoint y: 69, endPoint x: 619, endPoint y: 189, distance: 314.8
click at [328, 69] on icon at bounding box center [330, 68] width 10 height 13
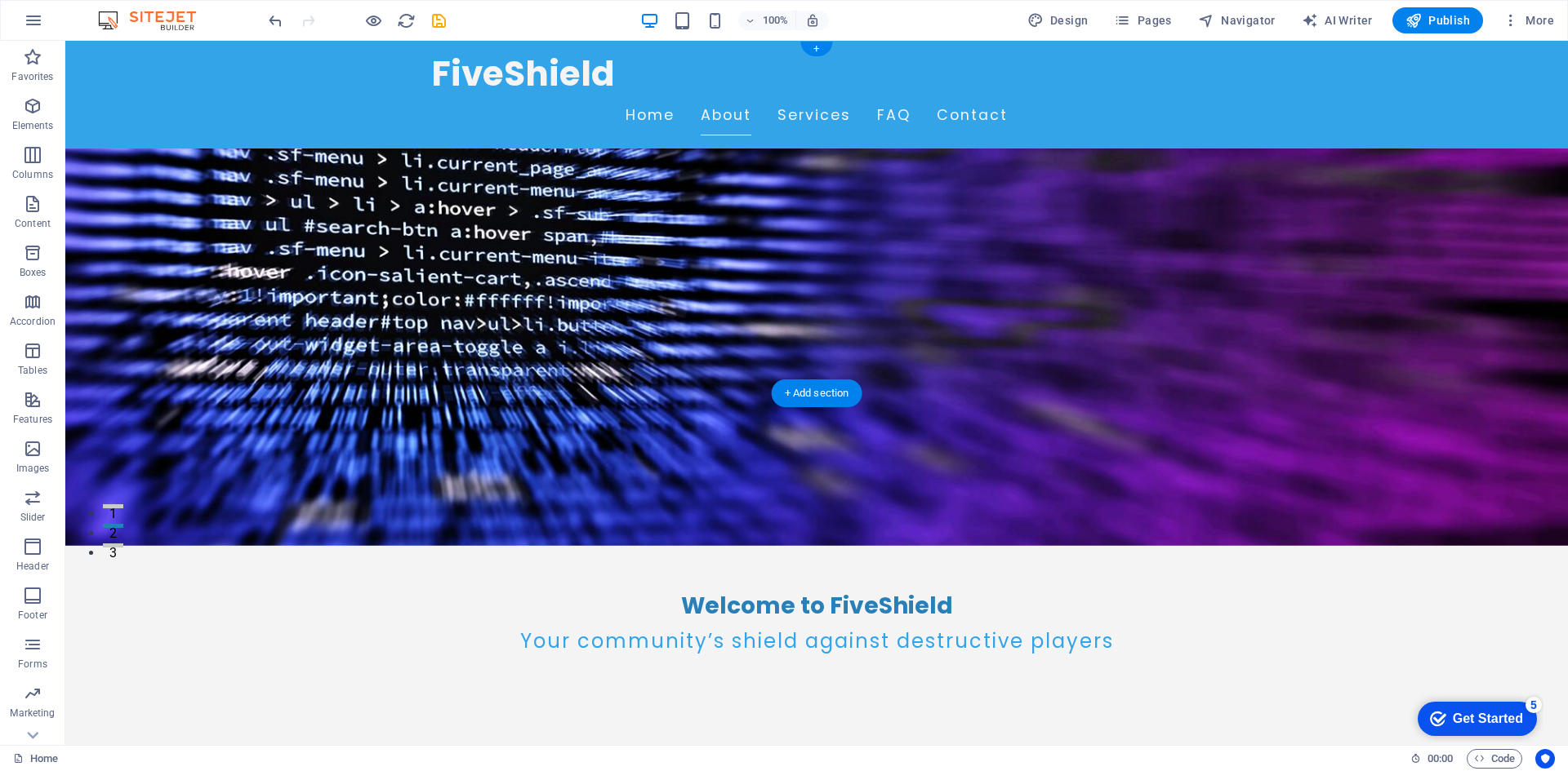
scroll to position [0, 0]
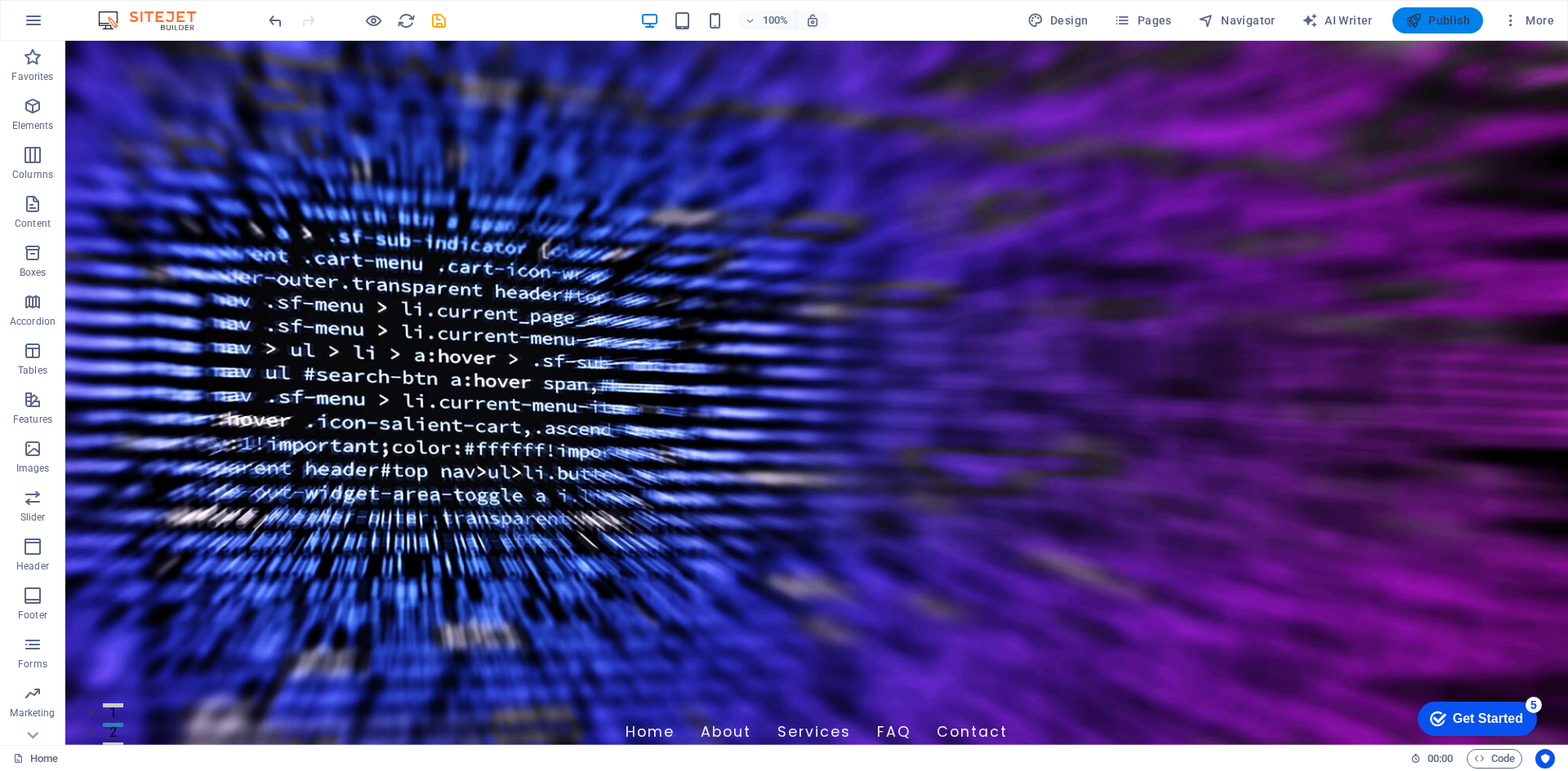
click at [1447, 24] on span "Publish" at bounding box center [1438, 21] width 65 height 16
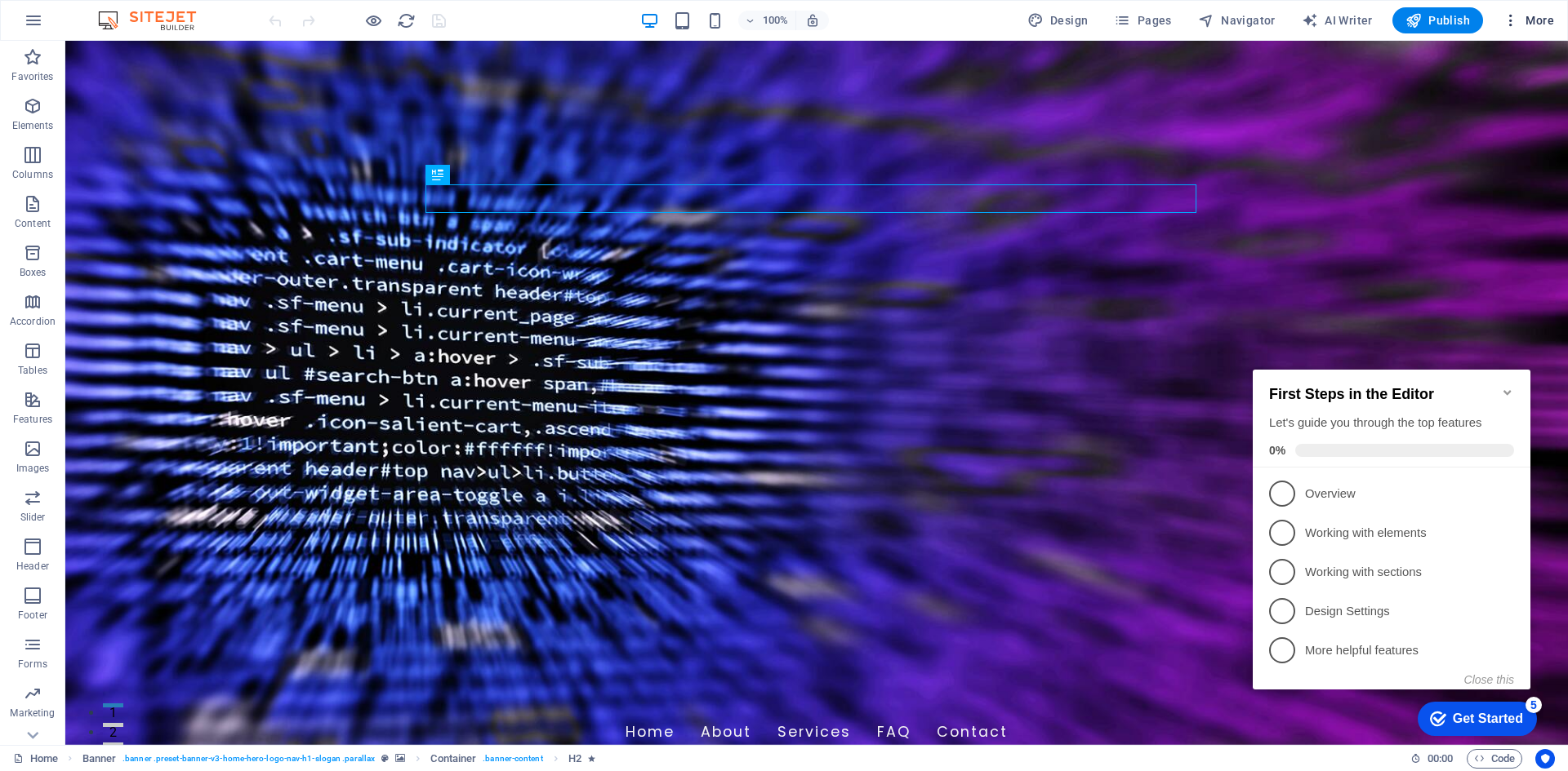
click at [1546, 7] on button "More" at bounding box center [1528, 20] width 65 height 26
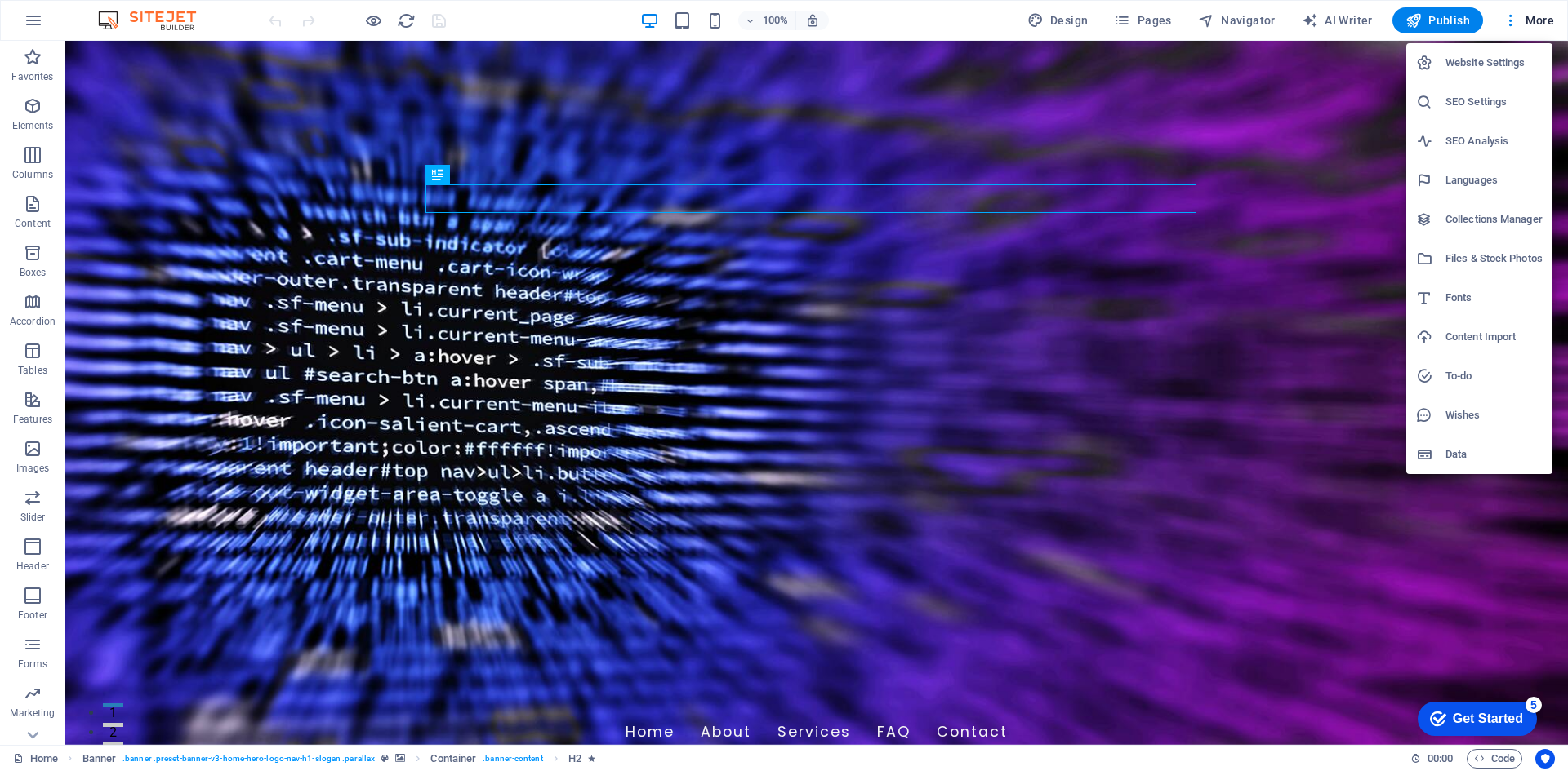
click at [1542, 15] on div at bounding box center [784, 386] width 1568 height 771
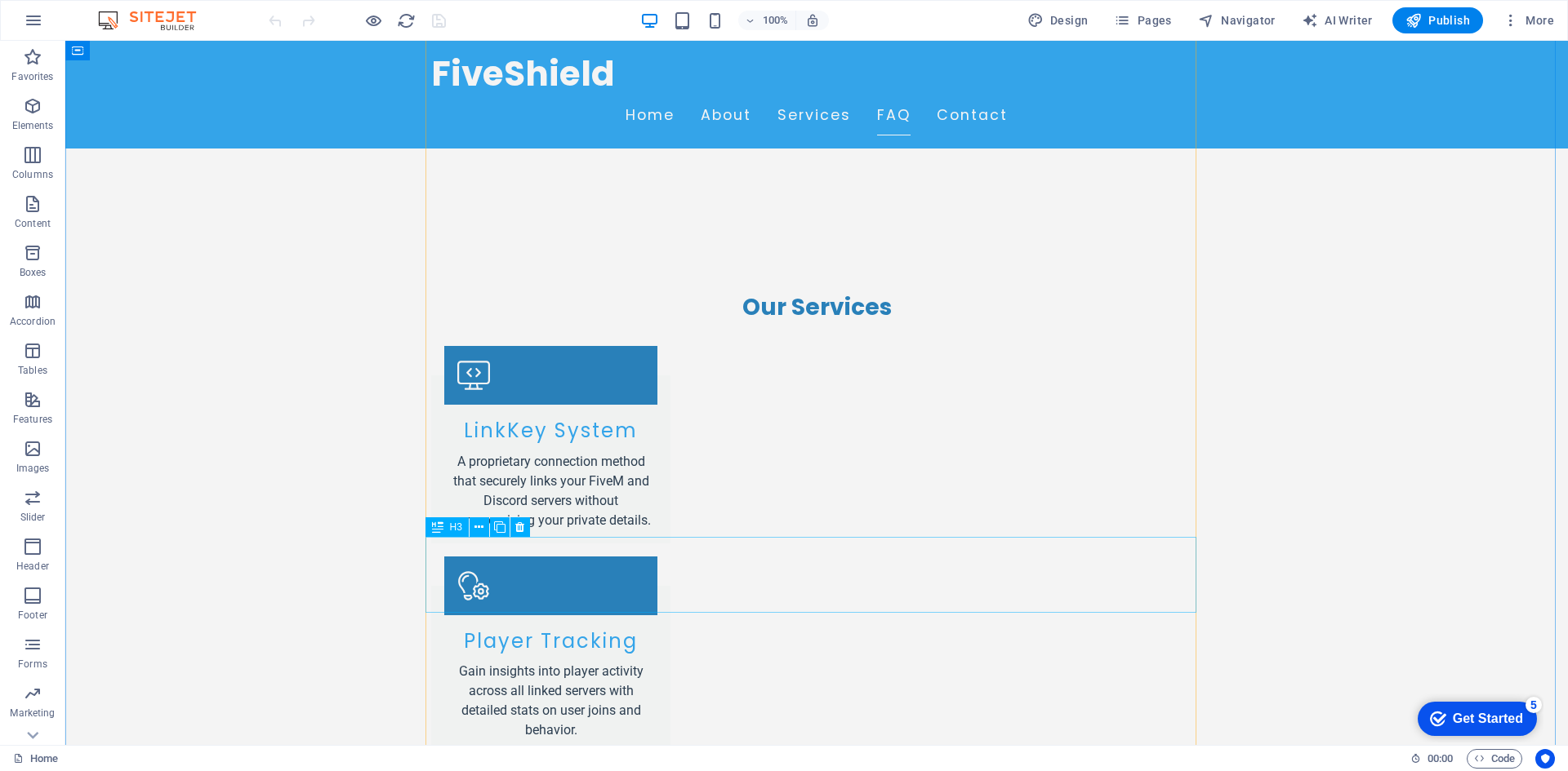
scroll to position [2285, 0]
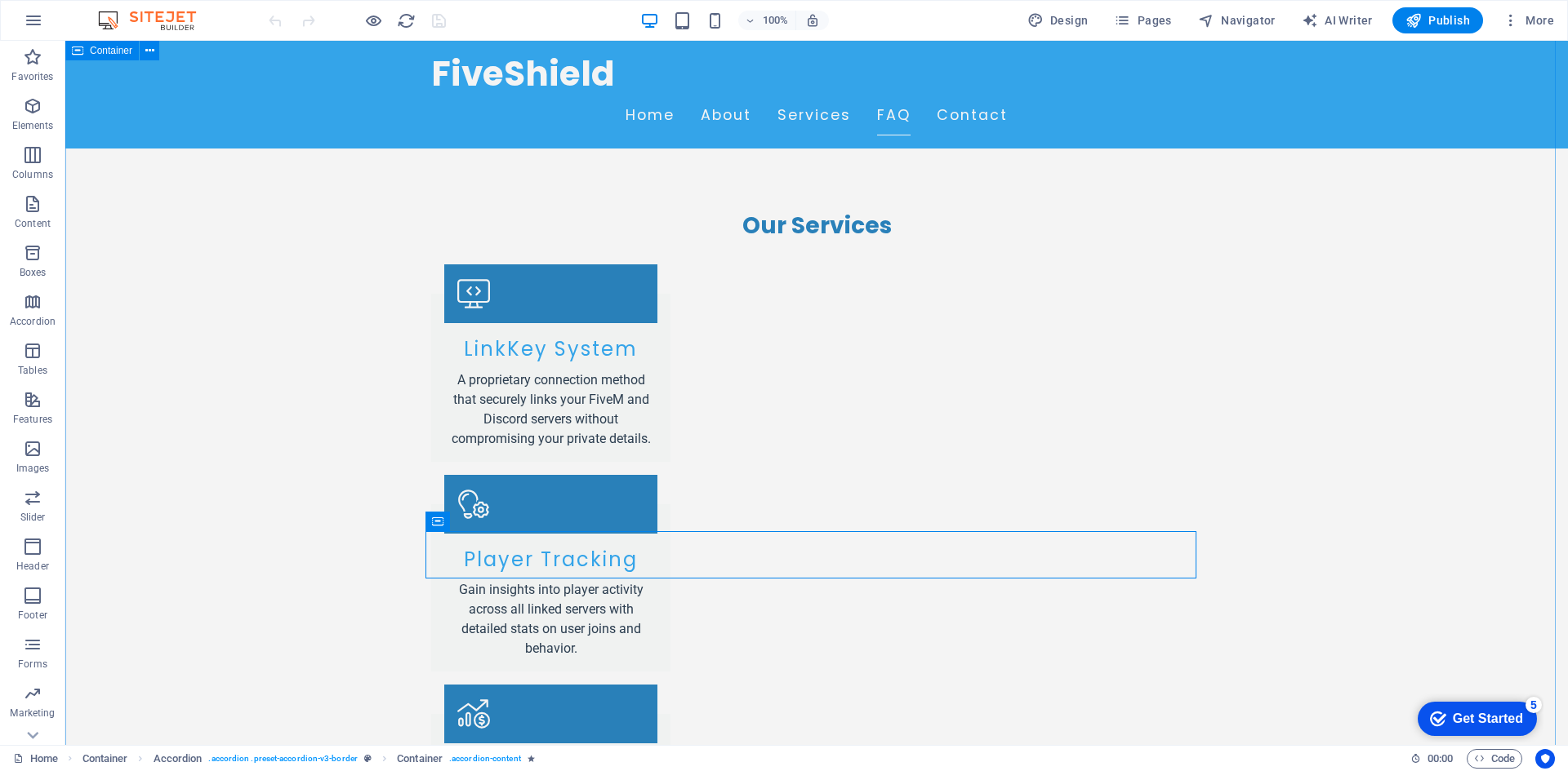
click at [31, 117] on span "Elements" at bounding box center [32, 116] width 66 height 40
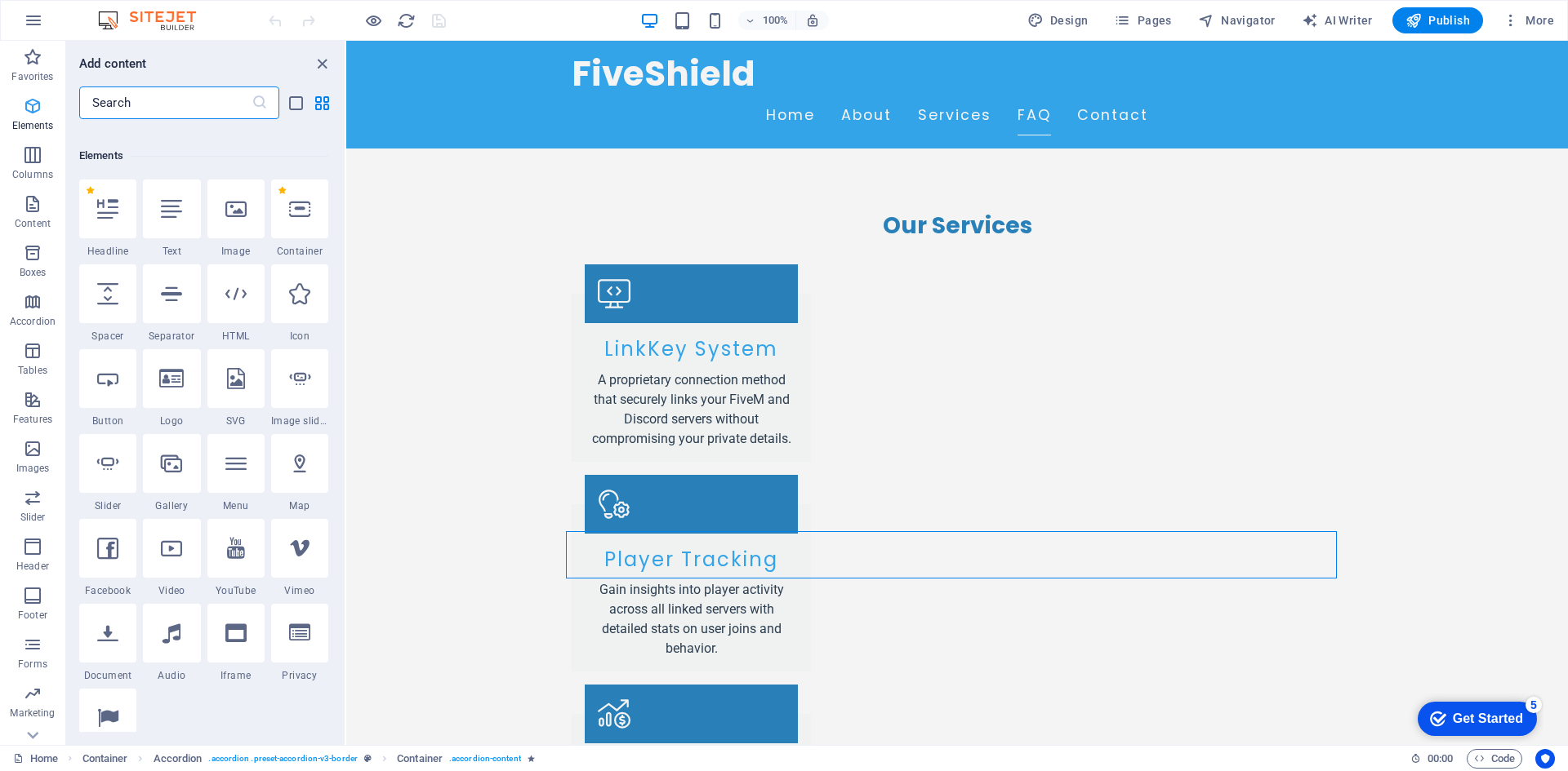
scroll to position [173, 0]
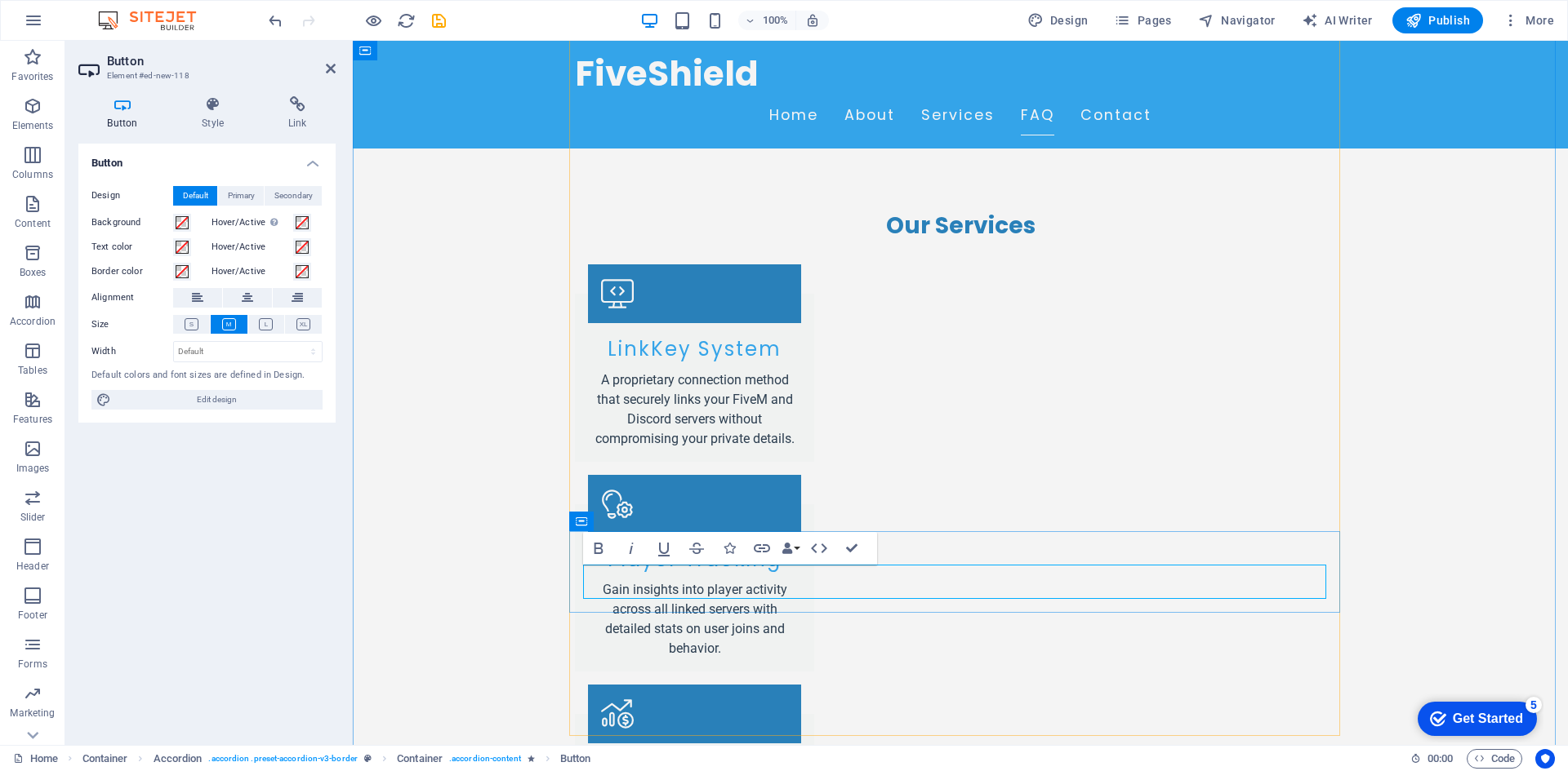
click at [194, 323] on icon at bounding box center [191, 324] width 13 height 13
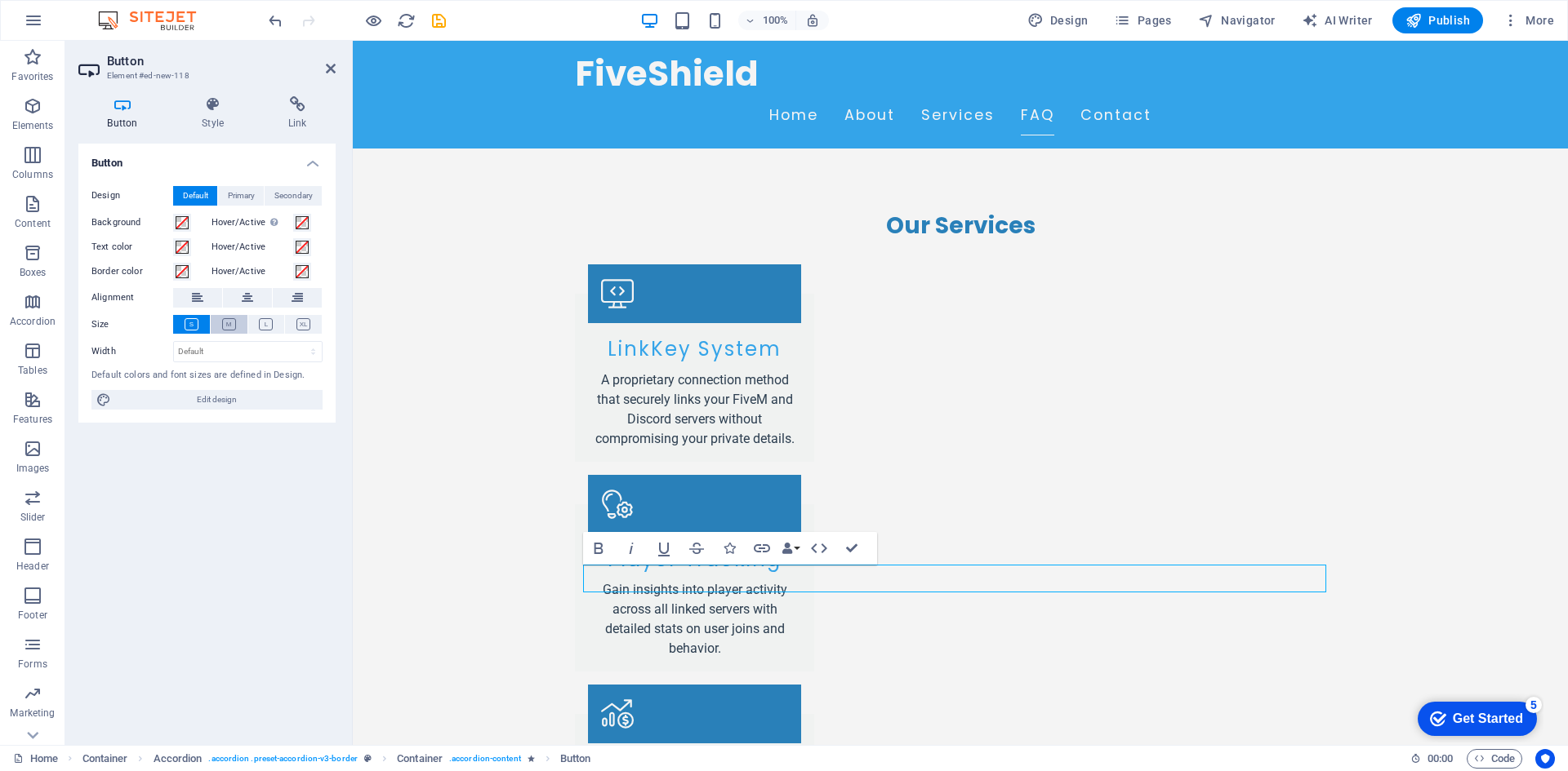
click at [236, 324] on button at bounding box center [228, 324] width 37 height 19
click at [236, 200] on span "Primary" at bounding box center [241, 196] width 27 height 20
click at [197, 196] on span "Default" at bounding box center [195, 196] width 25 height 20
click at [221, 350] on select "Default px rem % em vh vw" at bounding box center [247, 352] width 147 height 20
click at [224, 350] on select "Default px rem % em vh vw" at bounding box center [247, 352] width 147 height 20
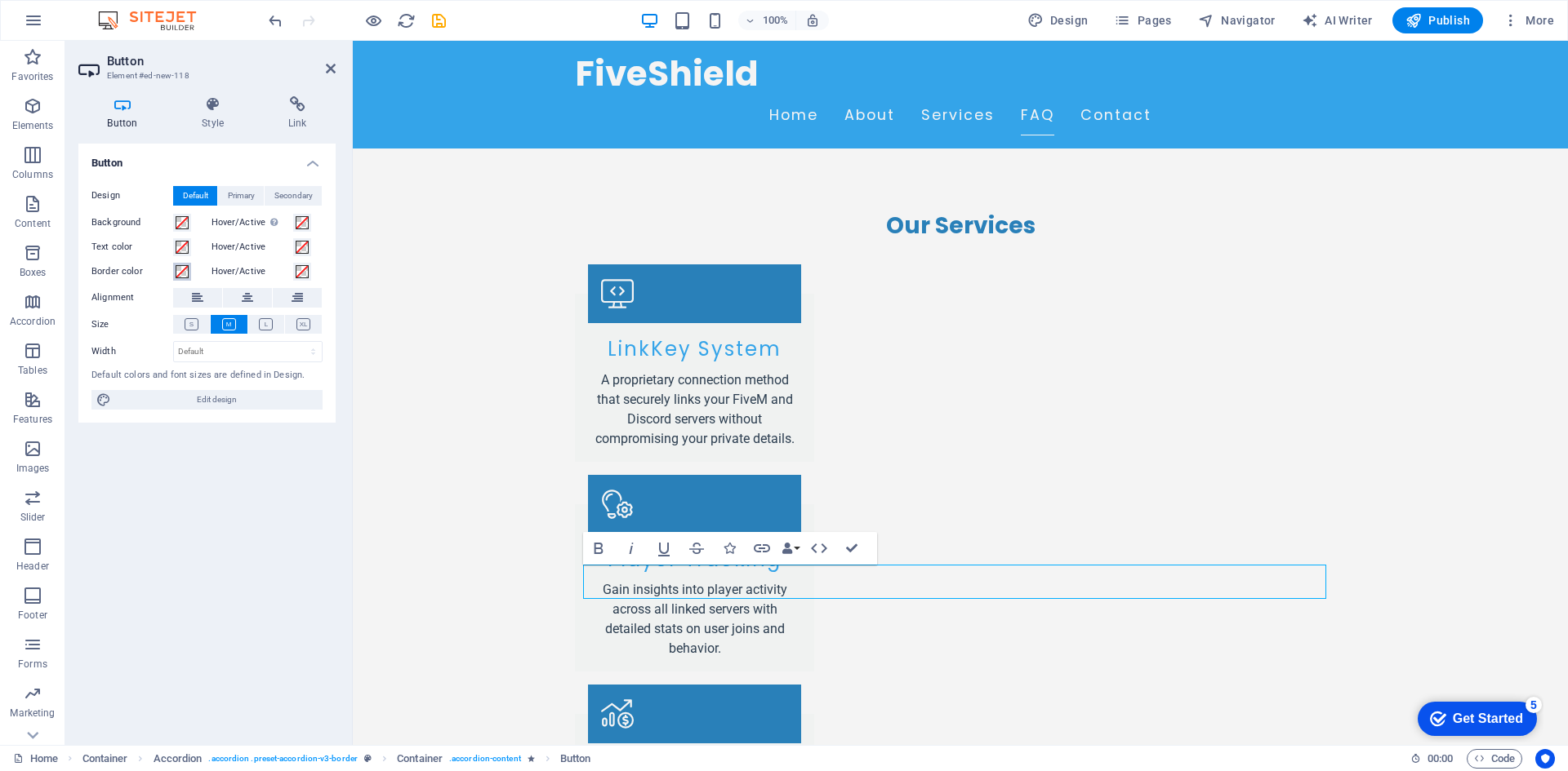
click at [185, 268] on span at bounding box center [182, 271] width 13 height 13
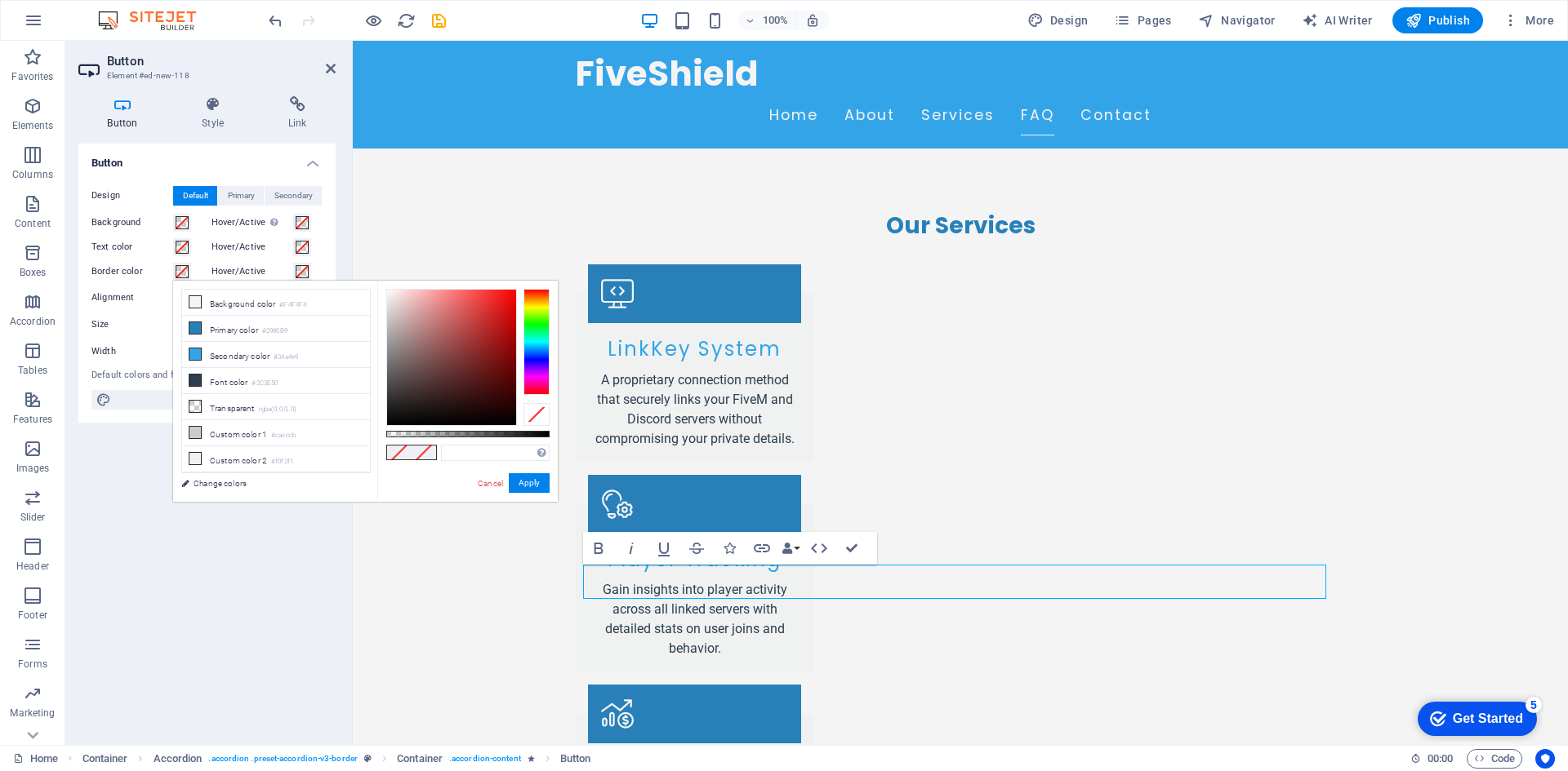
click at [185, 268] on span at bounding box center [182, 271] width 13 height 13
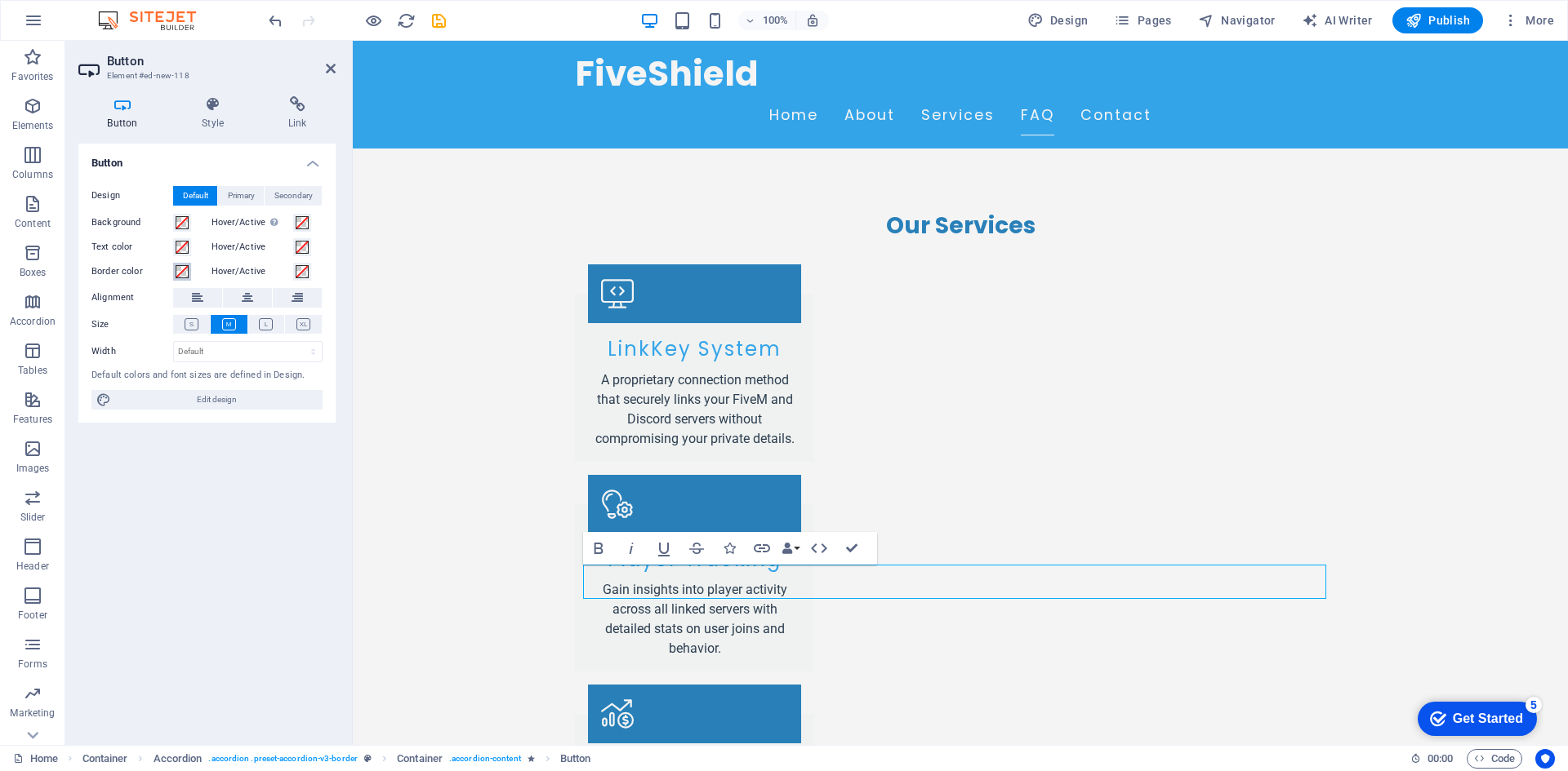
click at [185, 268] on span at bounding box center [182, 271] width 13 height 13
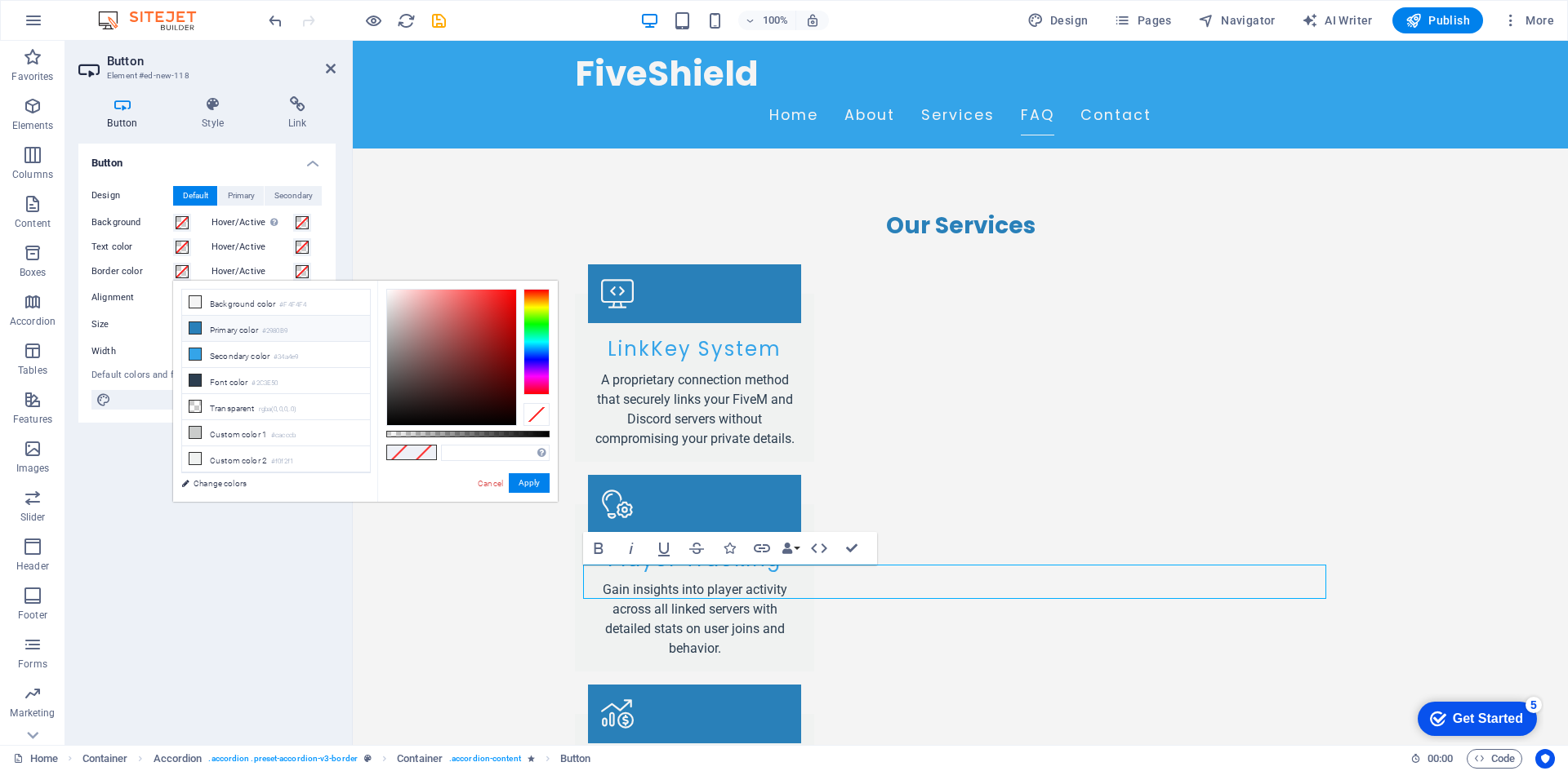
click at [198, 326] on icon at bounding box center [195, 328] width 12 height 12
type input "#2980b9"
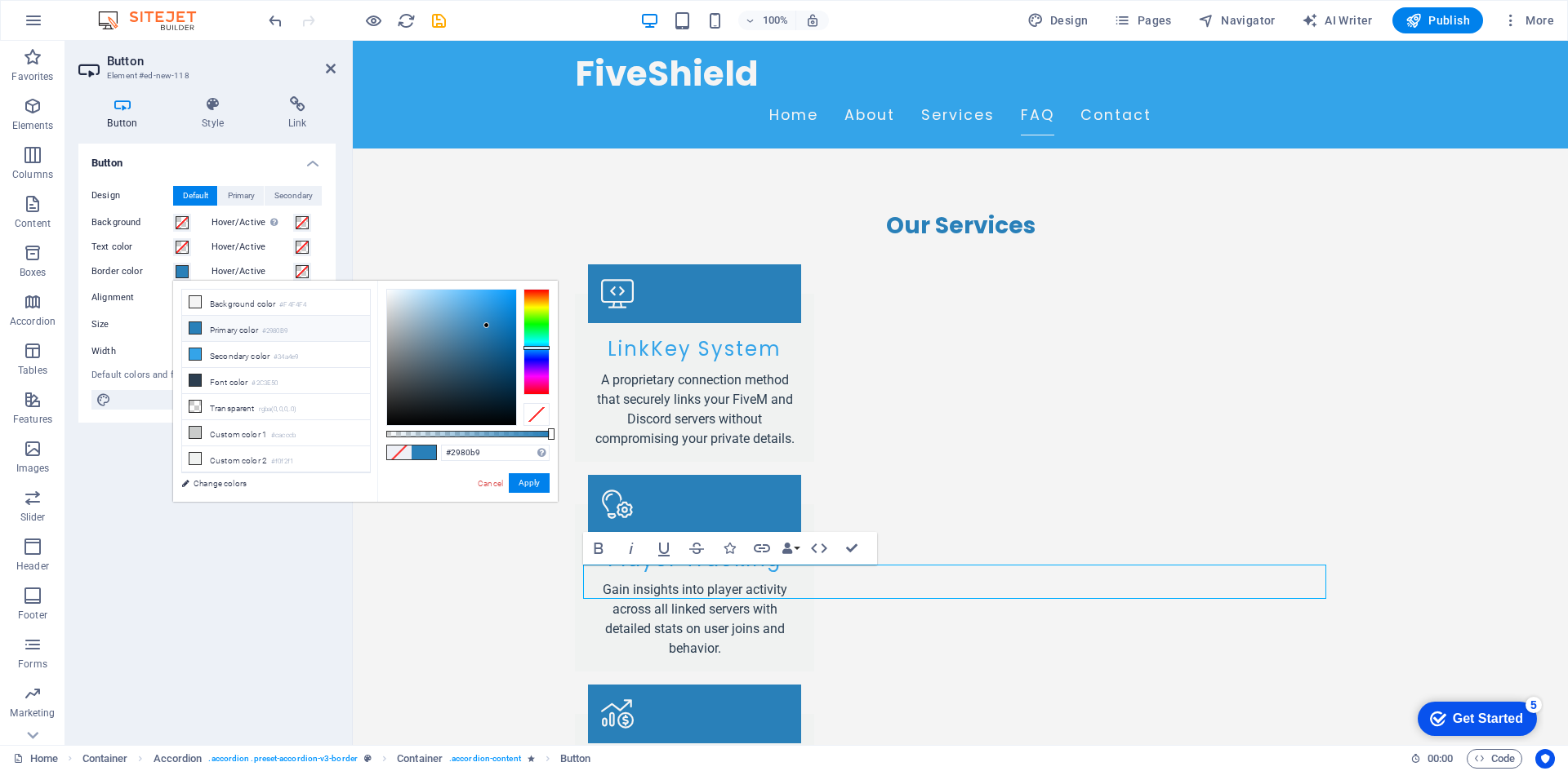
click at [198, 324] on icon at bounding box center [195, 328] width 12 height 12
click at [533, 484] on button "Apply" at bounding box center [529, 483] width 40 height 20
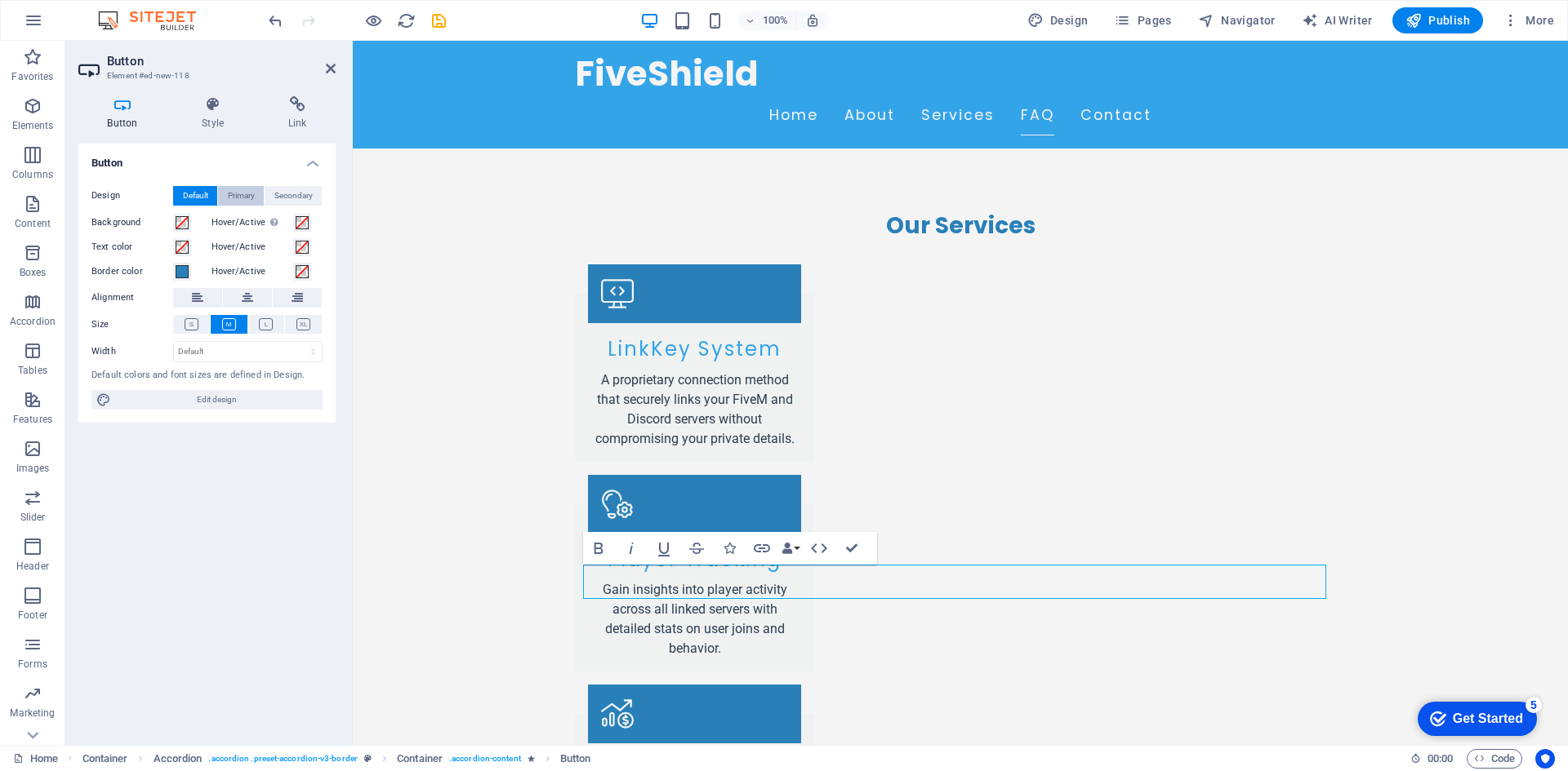
click at [248, 199] on span "Primary" at bounding box center [241, 196] width 27 height 20
click at [269, 198] on button "Secondary" at bounding box center [293, 196] width 58 height 20
click at [199, 189] on span "Default" at bounding box center [195, 196] width 25 height 20
click at [208, 103] on icon at bounding box center [213, 104] width 80 height 16
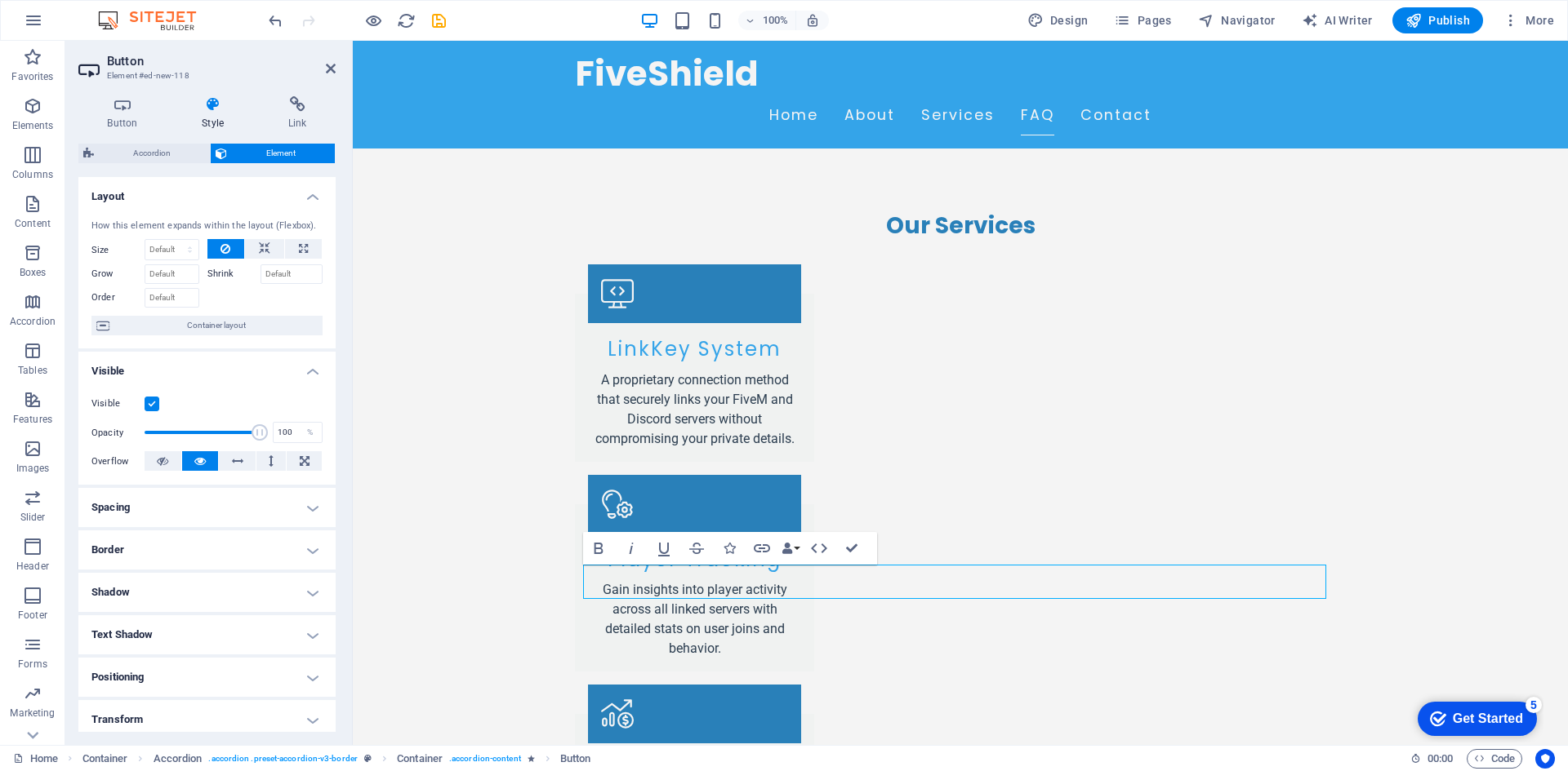
scroll to position [82, 0]
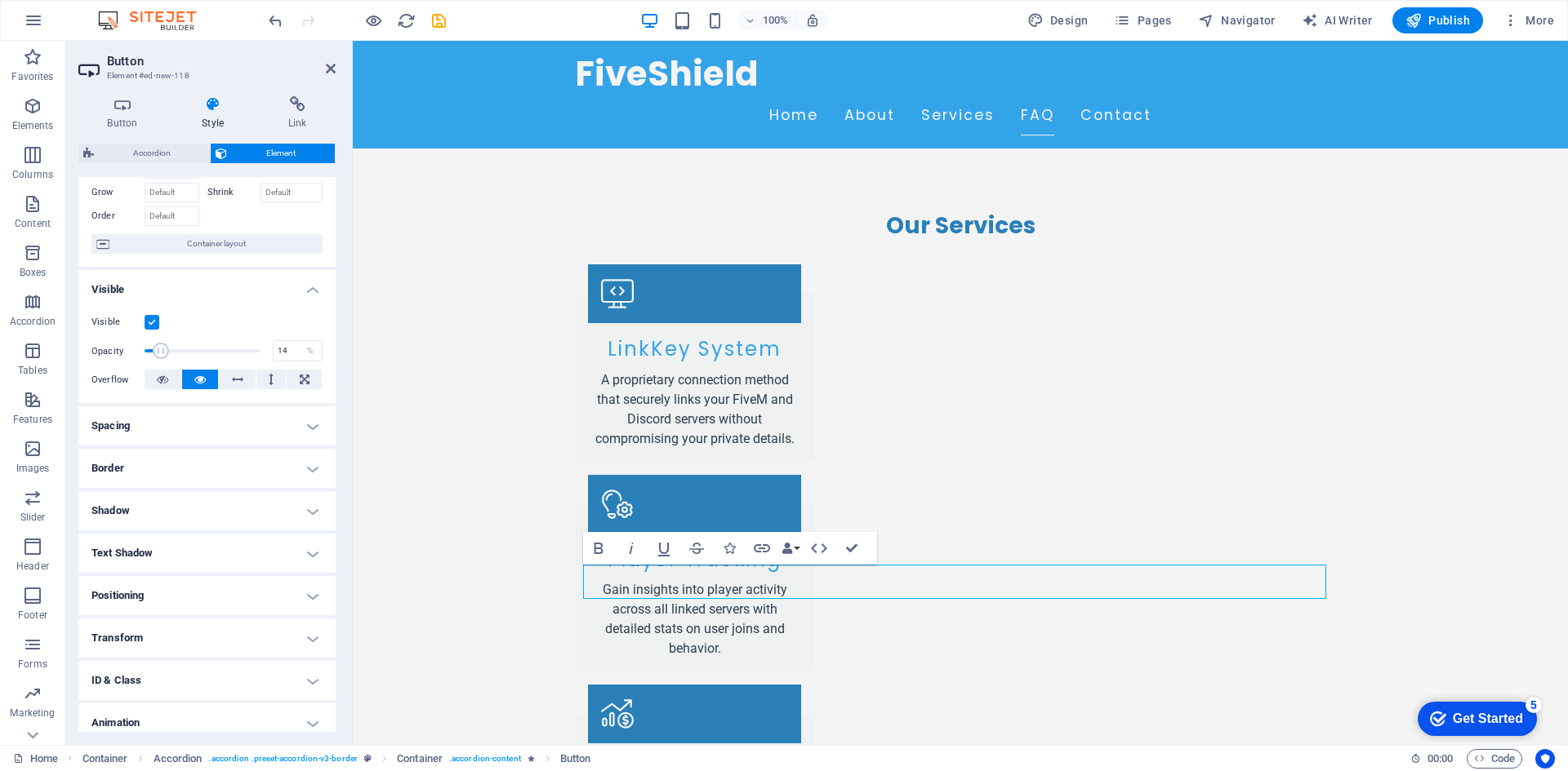
drag, startPoint x: 254, startPoint y: 350, endPoint x: 159, endPoint y: 349, distance: 95.0
click at [159, 349] on span at bounding box center [161, 350] width 16 height 16
type input "100"
drag, startPoint x: 159, startPoint y: 349, endPoint x: 271, endPoint y: 353, distance: 112.1
click at [271, 353] on div "Opacity 100 %" at bounding box center [207, 350] width 231 height 24
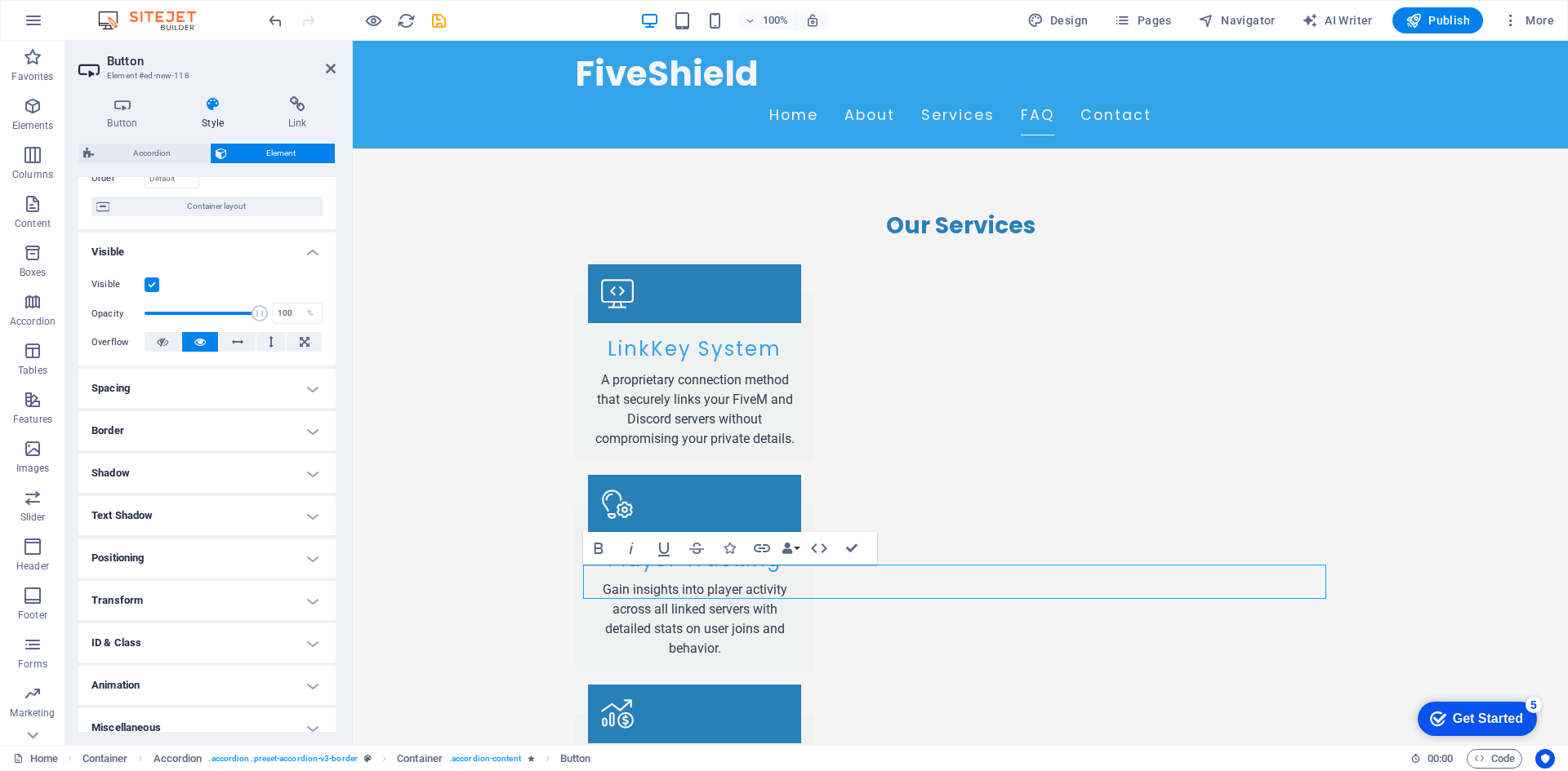
scroll to position [135, 0]
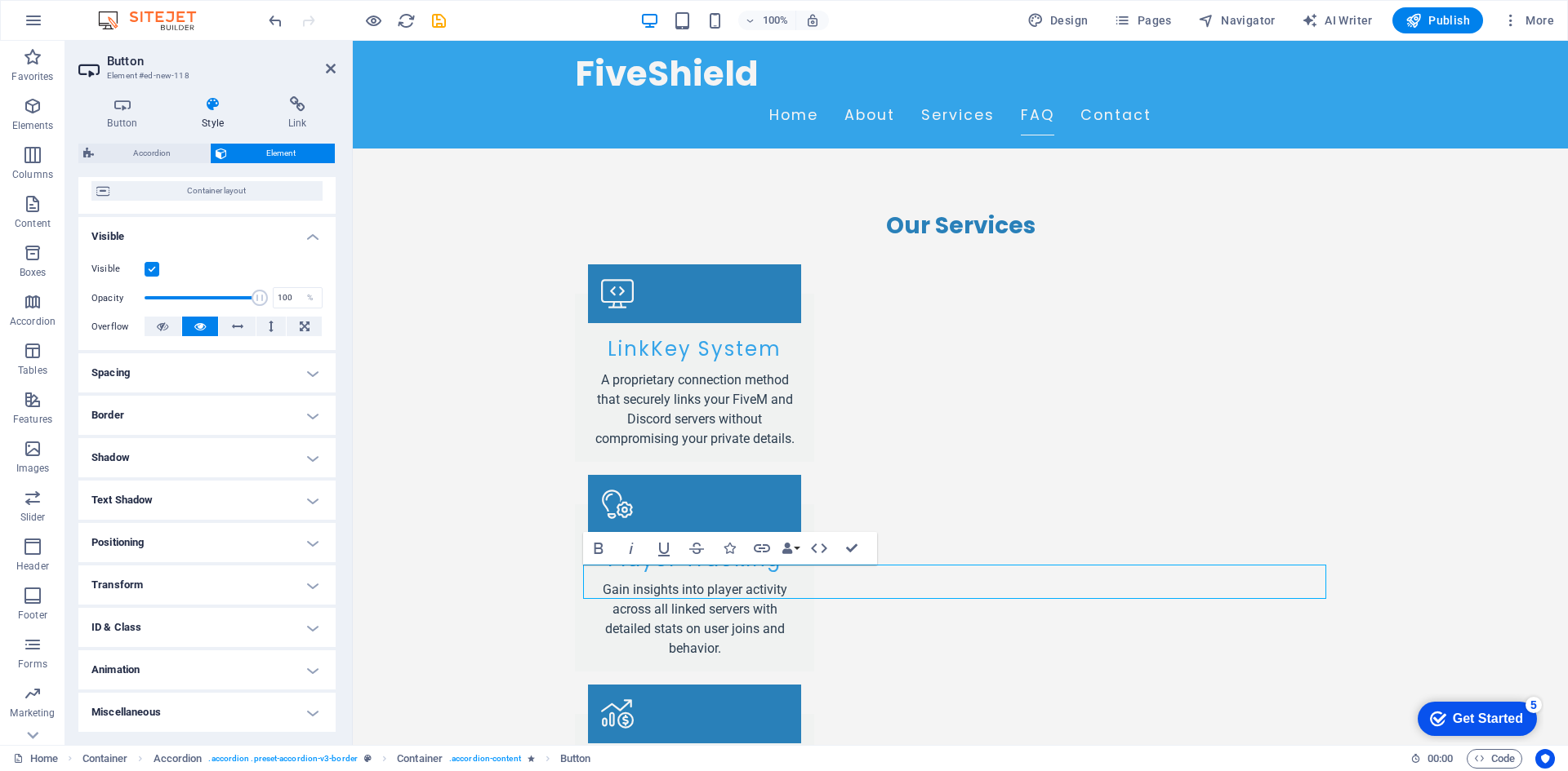
click at [303, 672] on h4 "Animation" at bounding box center [207, 670] width 257 height 40
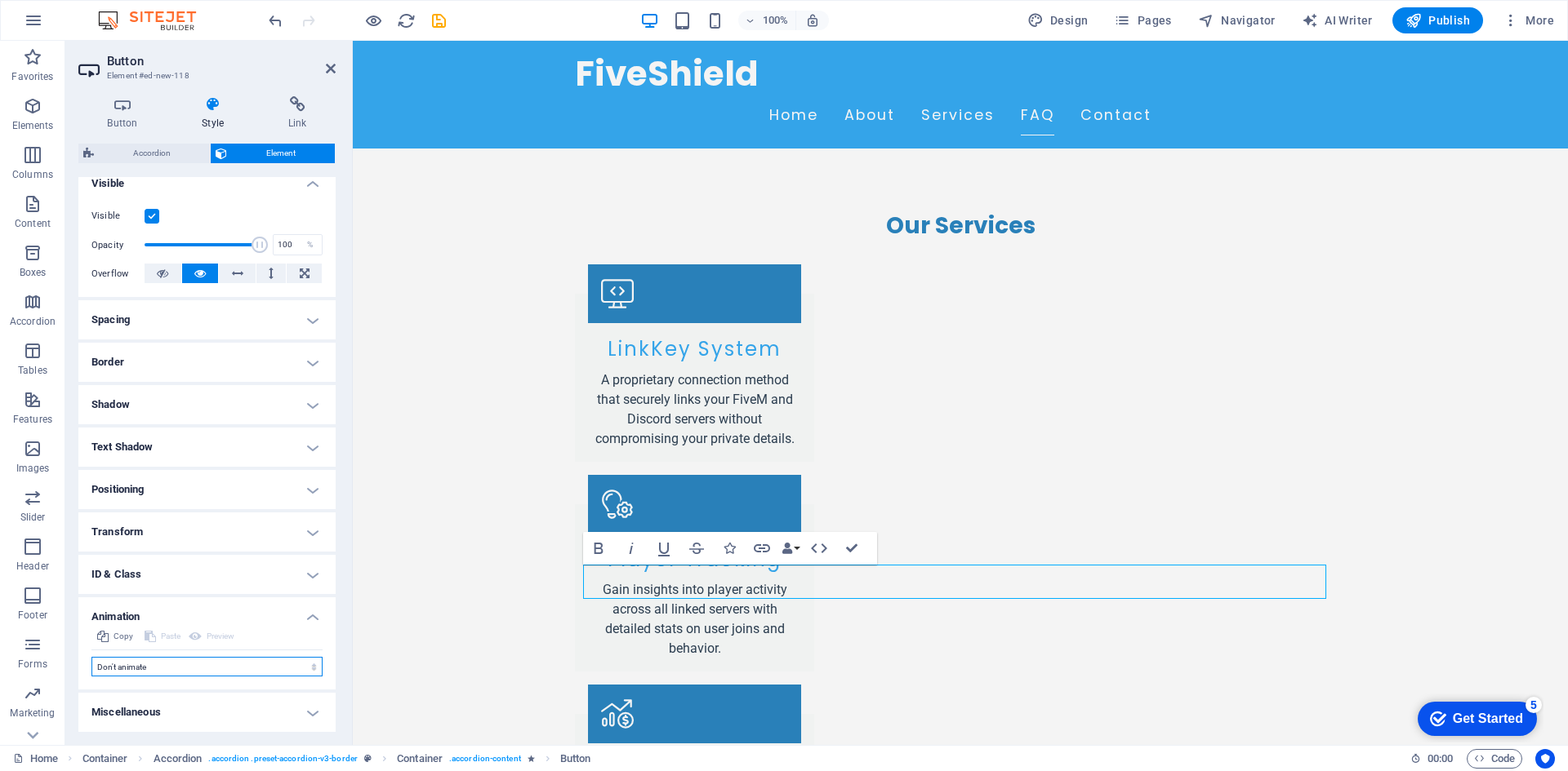
click at [233, 662] on select "Don't animate Show / Hide Slide up/down Zoom in/out Slide left to right Slide r…" at bounding box center [207, 667] width 231 height 20
select select "slide"
click at [92, 657] on select "Don't animate Show / Hide Slide up/down Zoom in/out Slide left to right Slide r…" at bounding box center [207, 667] width 231 height 20
select select "scroll"
click at [230, 669] on select "Don't animate Show / Hide Slide up/down Zoom in/out Slide left to right Slide r…" at bounding box center [207, 667] width 231 height 20
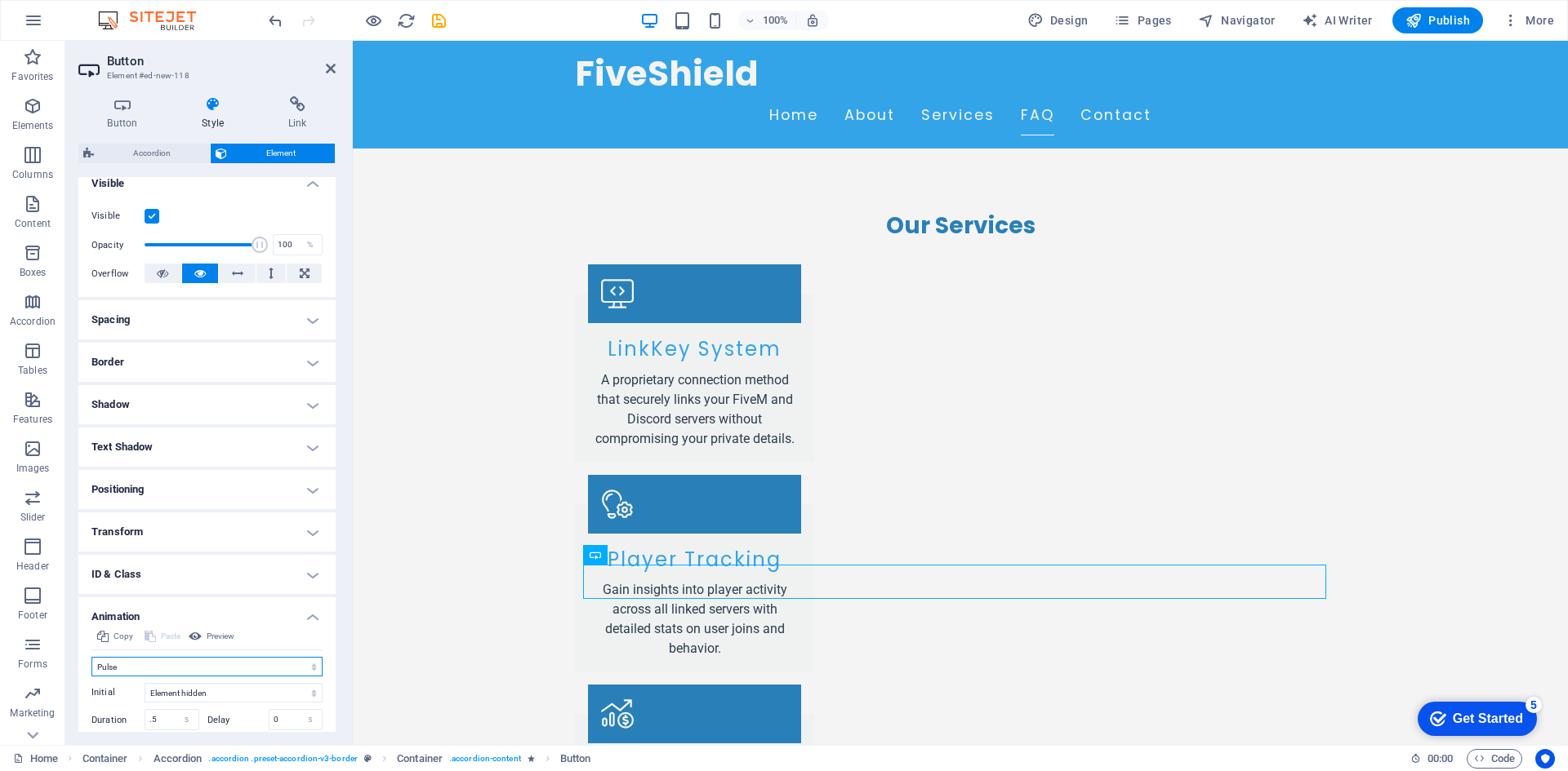
click at [92, 657] on select "Don't animate Show / Hide Slide up/down Zoom in/out Slide left to right Slide r…" at bounding box center [207, 667] width 231 height 20
click at [236, 668] on select "Don't animate Show / Hide Slide up/down Zoom in/out Slide left to right Slide r…" at bounding box center [207, 667] width 231 height 20
click at [92, 657] on select "Don't animate Show / Hide Slide up/down Zoom in/out Slide left to right Slide r…" at bounding box center [207, 667] width 231 height 20
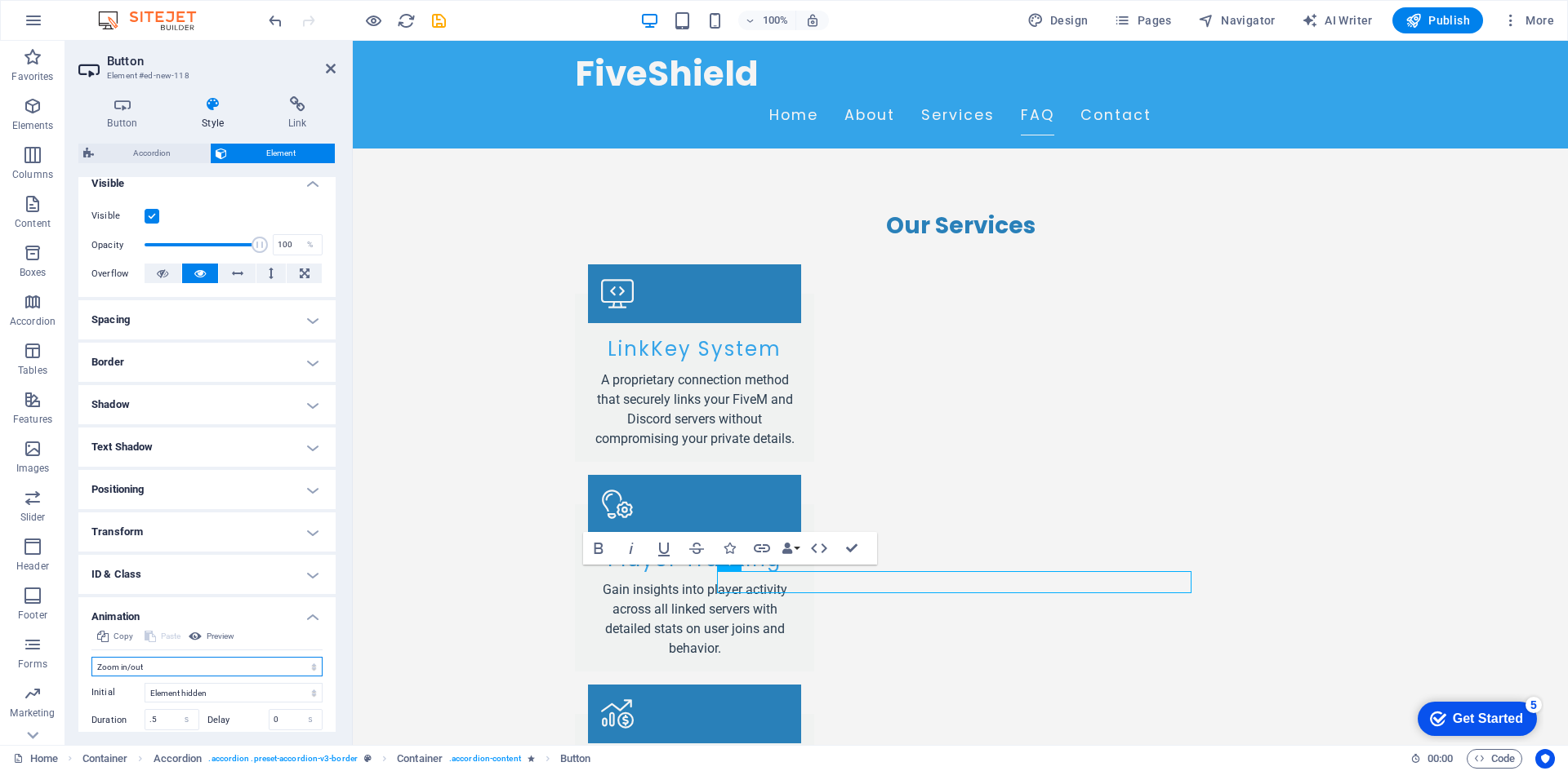
click at [274, 669] on select "Don't animate Show / Hide Slide up/down Zoom in/out Slide left to right Slide r…" at bounding box center [207, 667] width 231 height 20
select select "move-left-to-right"
click at [92, 657] on select "Don't animate Show / Hide Slide up/down Zoom in/out Slide left to right Slide r…" at bounding box center [207, 667] width 231 height 20
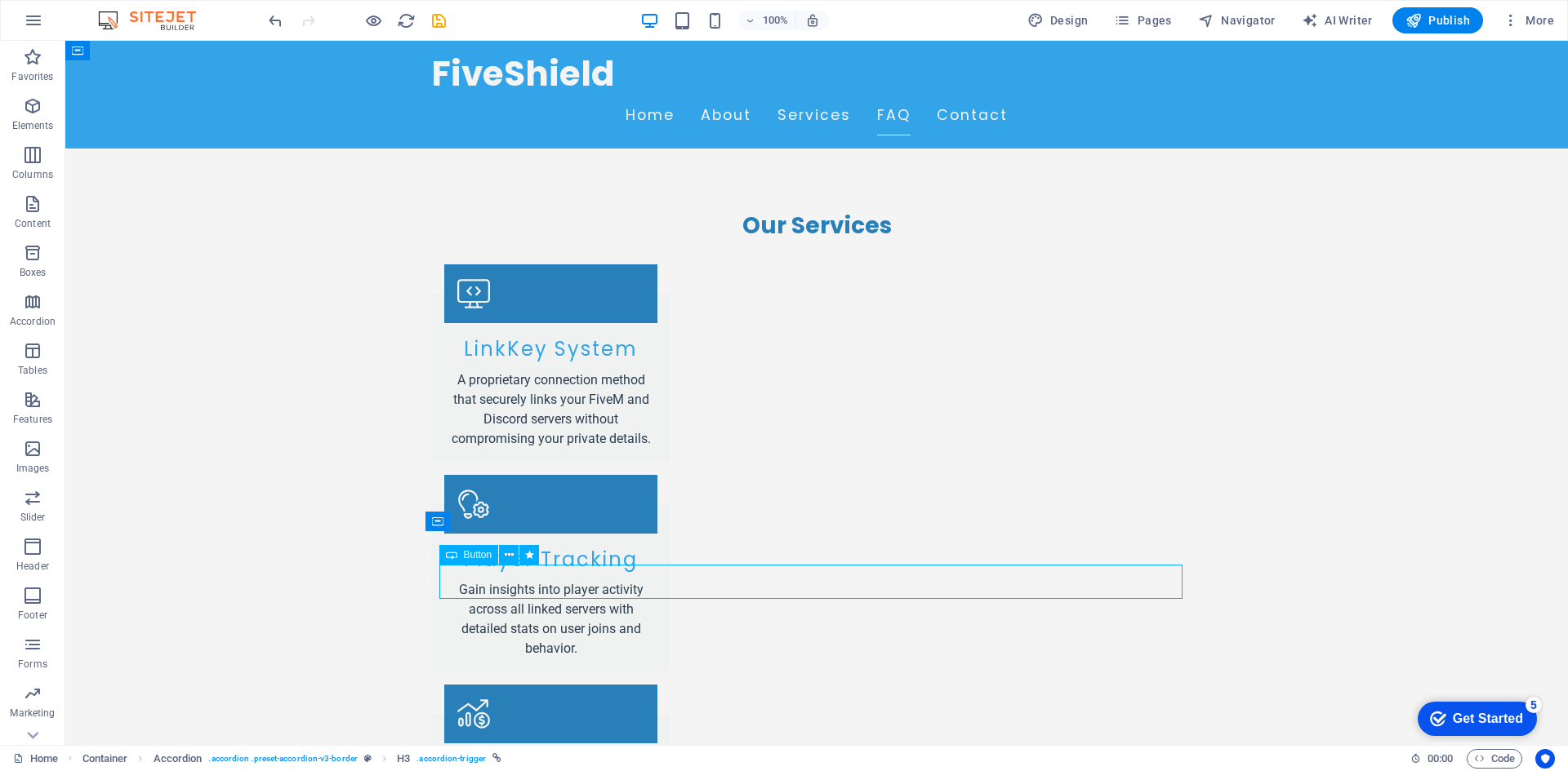
select select "move-left-to-right"
select select "s"
select select "scroll"
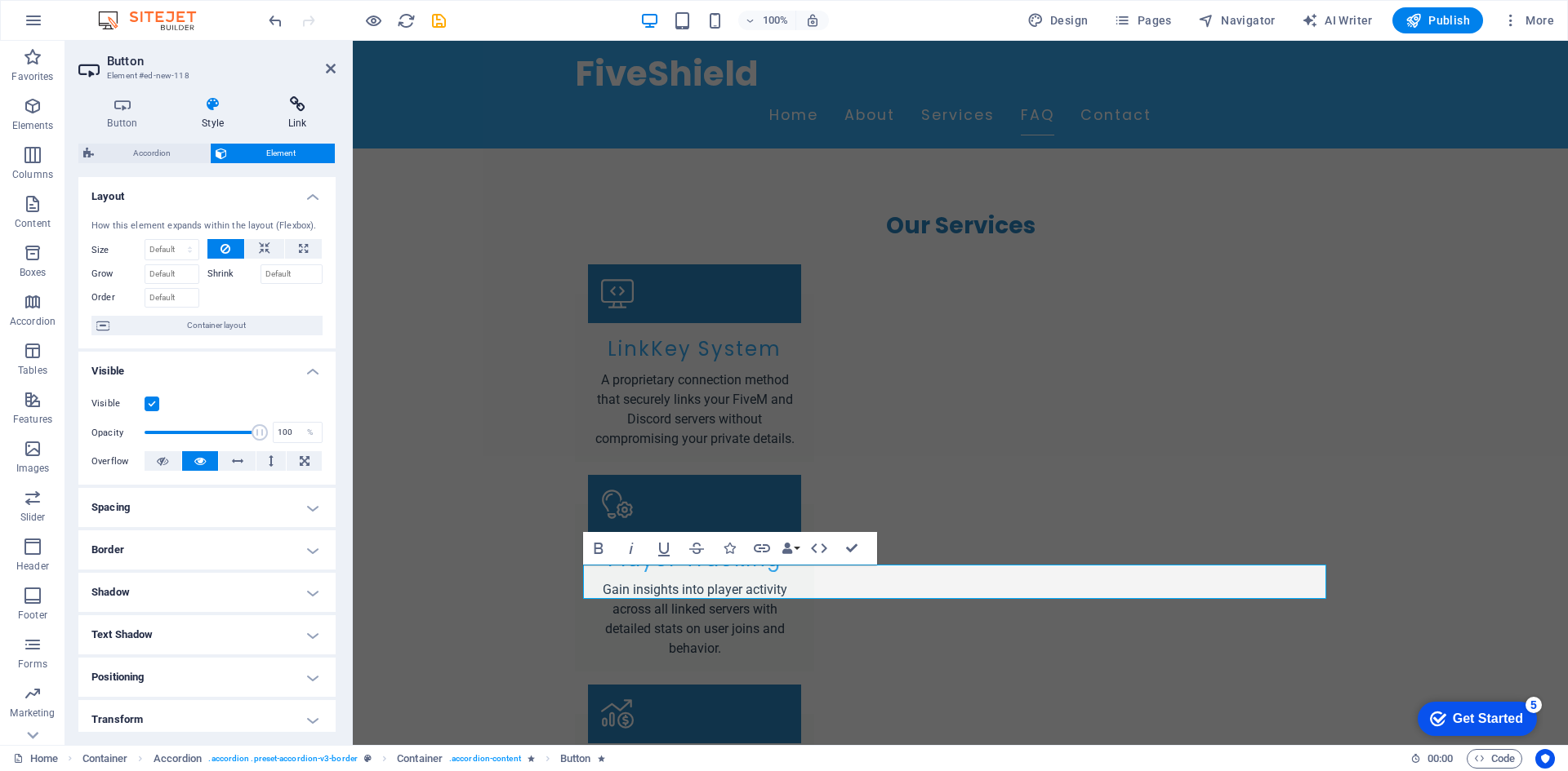
click at [294, 108] on icon at bounding box center [297, 104] width 76 height 16
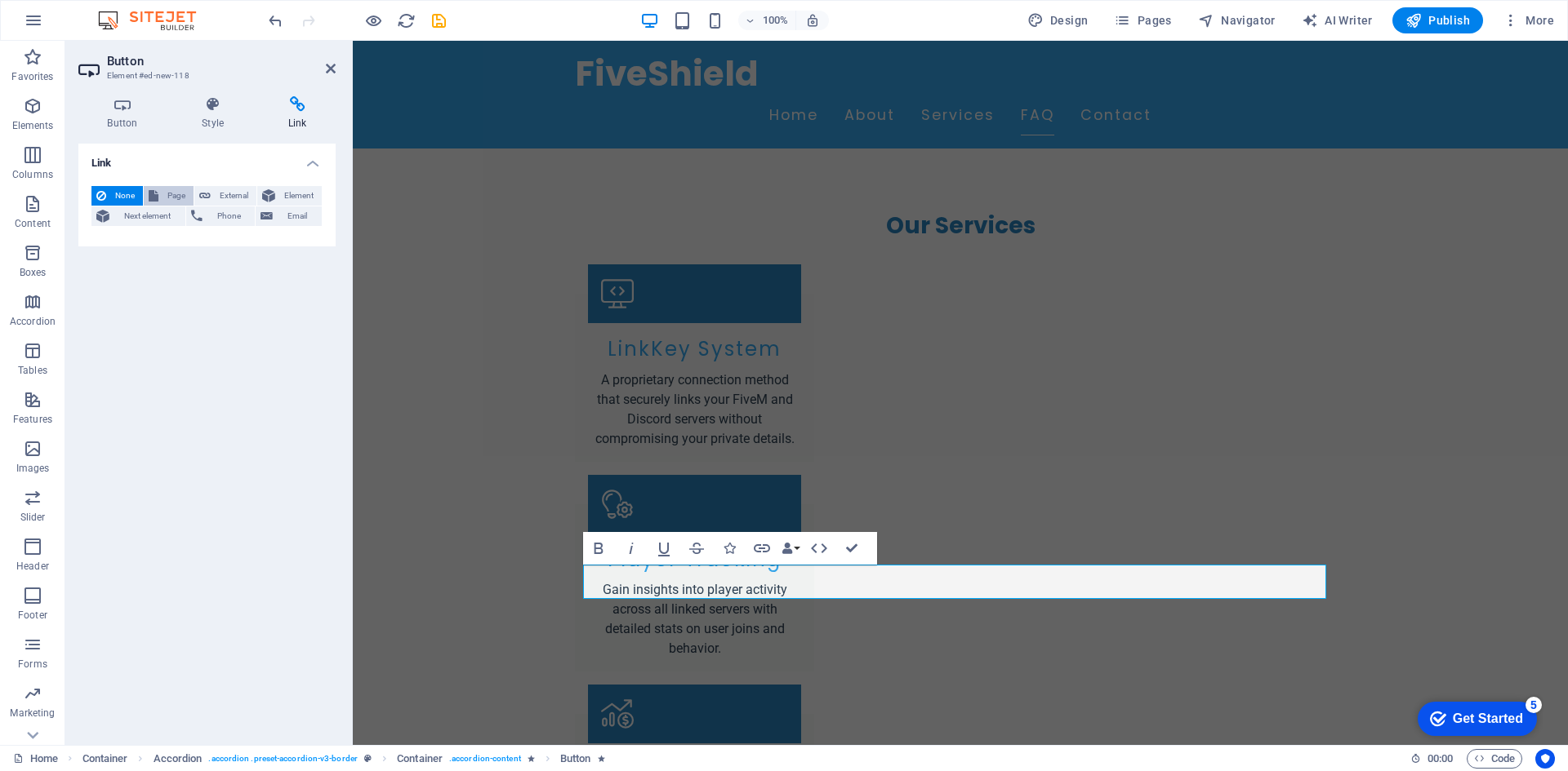
click at [176, 198] on span "Page" at bounding box center [176, 196] width 25 height 20
select select
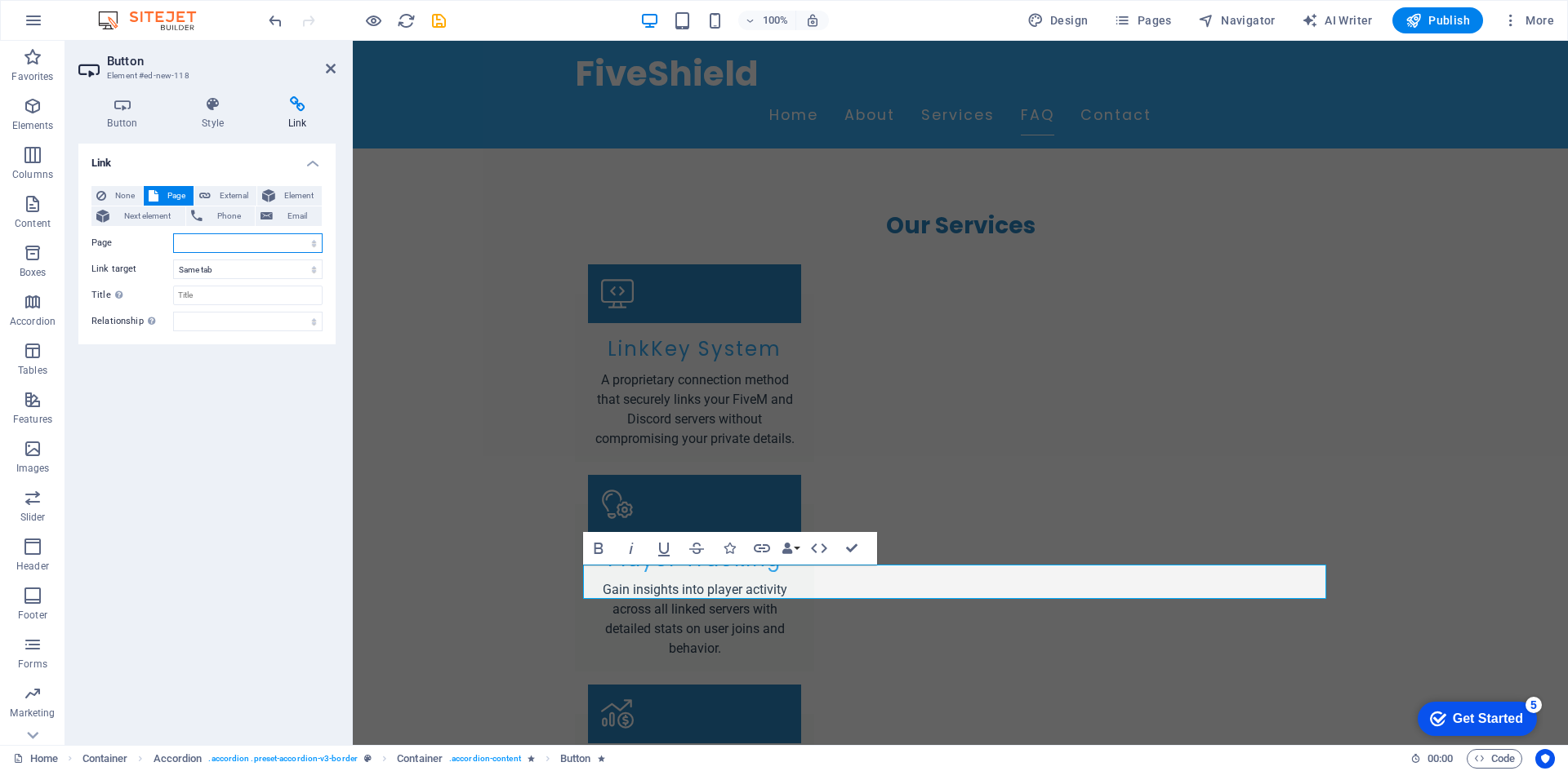
click at [227, 240] on select "Home Subpage Legal Notice Privacy" at bounding box center [248, 244] width 149 height 20
click at [213, 248] on select "Home Subpage Legal Notice Privacy" at bounding box center [248, 244] width 149 height 20
click at [226, 200] on span "External" at bounding box center [234, 196] width 36 height 20
select select "blank"
click at [237, 242] on input "URL" at bounding box center [248, 244] width 149 height 20
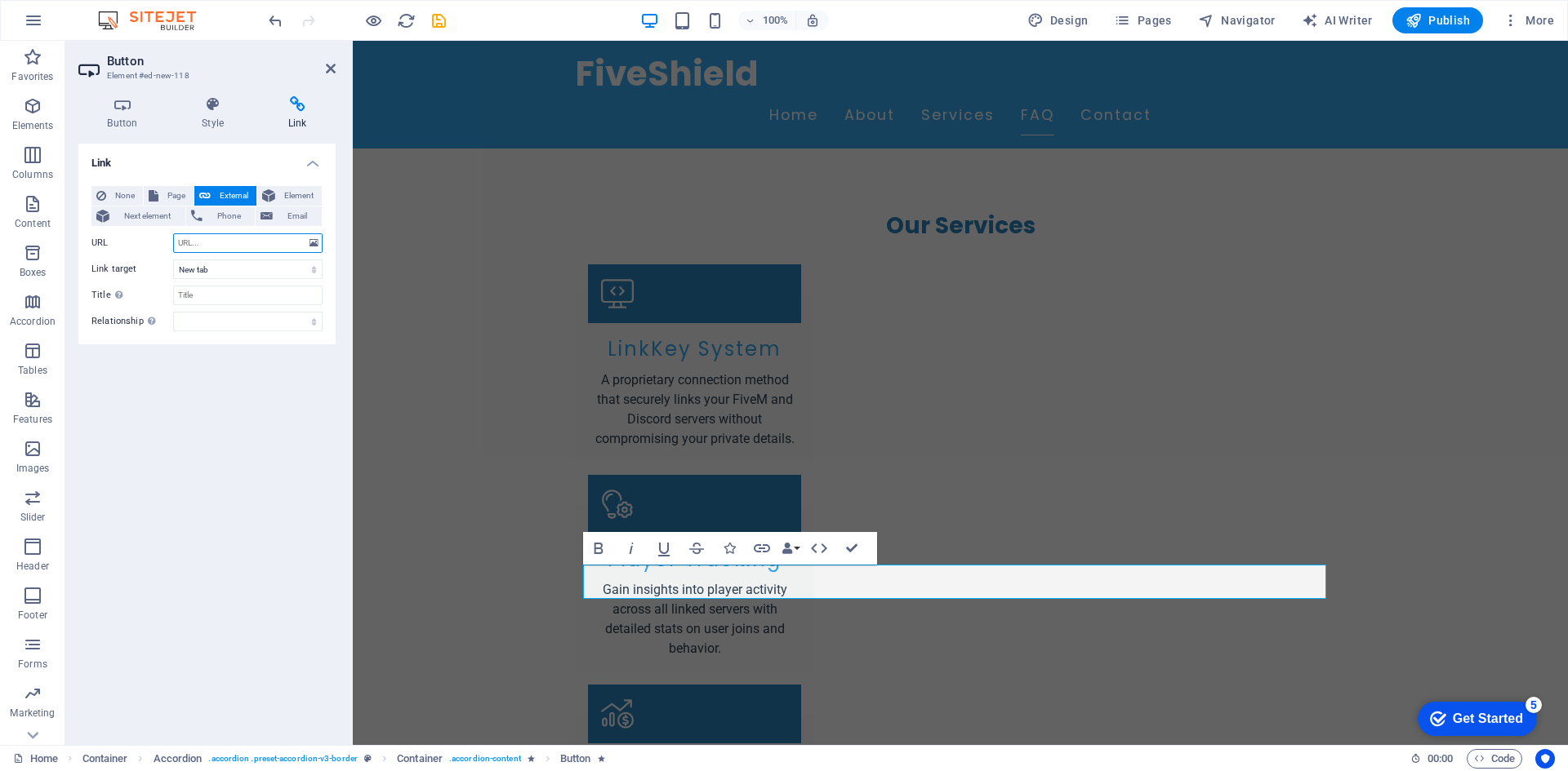
paste input "https://discord.com/api/oauth2/authorize?client_id=1118836307658035221&permissi…"
type input "https://discord.com/api/oauth2/authorize?client_id=1118836307658035221&permissi…"
click at [162, 241] on label "URL" at bounding box center [132, 244] width 82 height 20
click at [174, 241] on input "https://discord.com/api/oauth2/authorize?client_id=1118836307658035221&permissi…" at bounding box center [248, 244] width 149 height 20
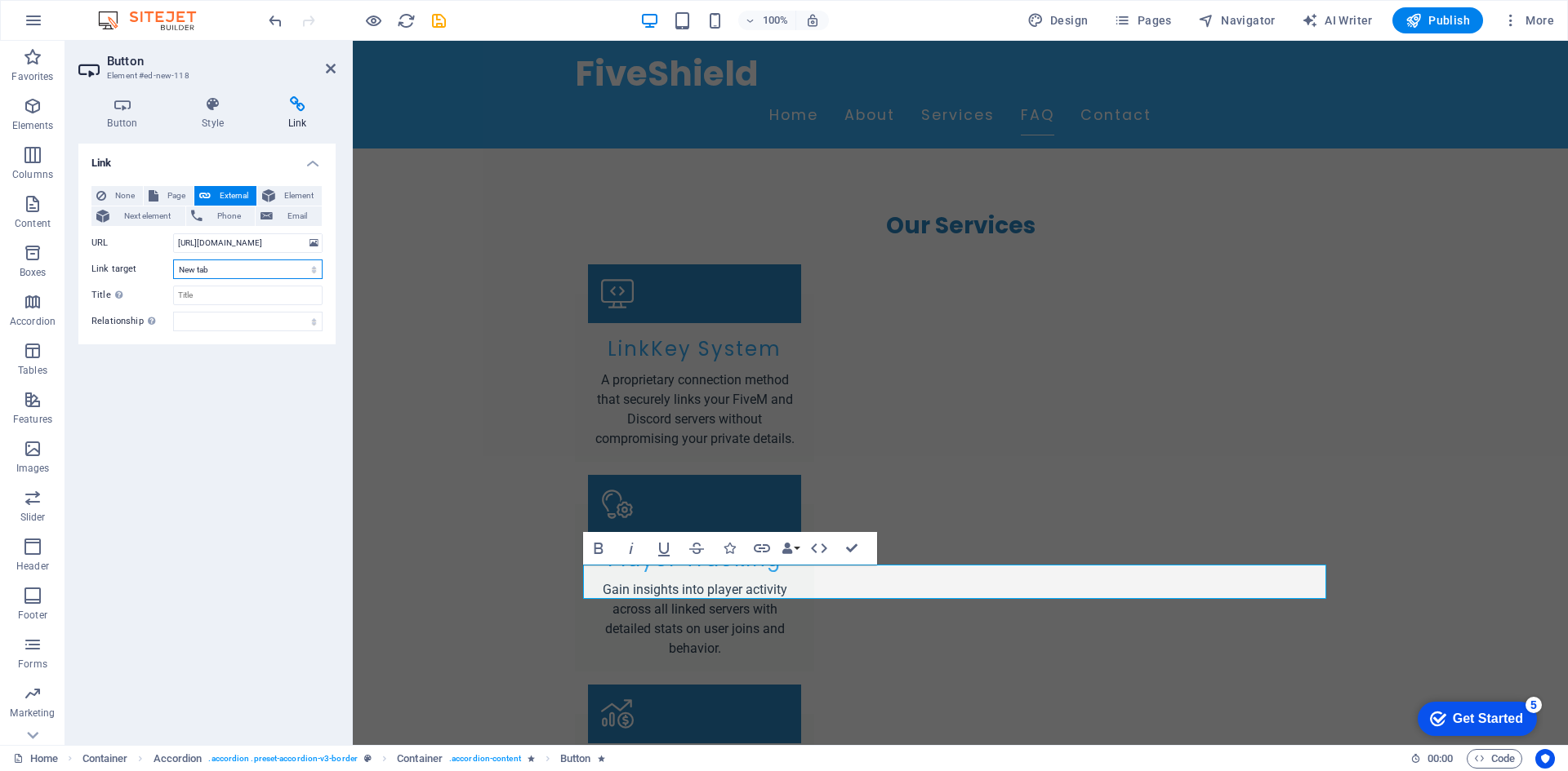
click at [227, 270] on select "New tab Same tab Overlay" at bounding box center [248, 270] width 149 height 20
click at [174, 260] on select "New tab Same tab Overlay" at bounding box center [248, 270] width 149 height 20
click at [223, 296] on input "Title Additional link description, should not be the same as the link text. The…" at bounding box center [248, 296] width 149 height 20
type input "FiveShield Bot Add"
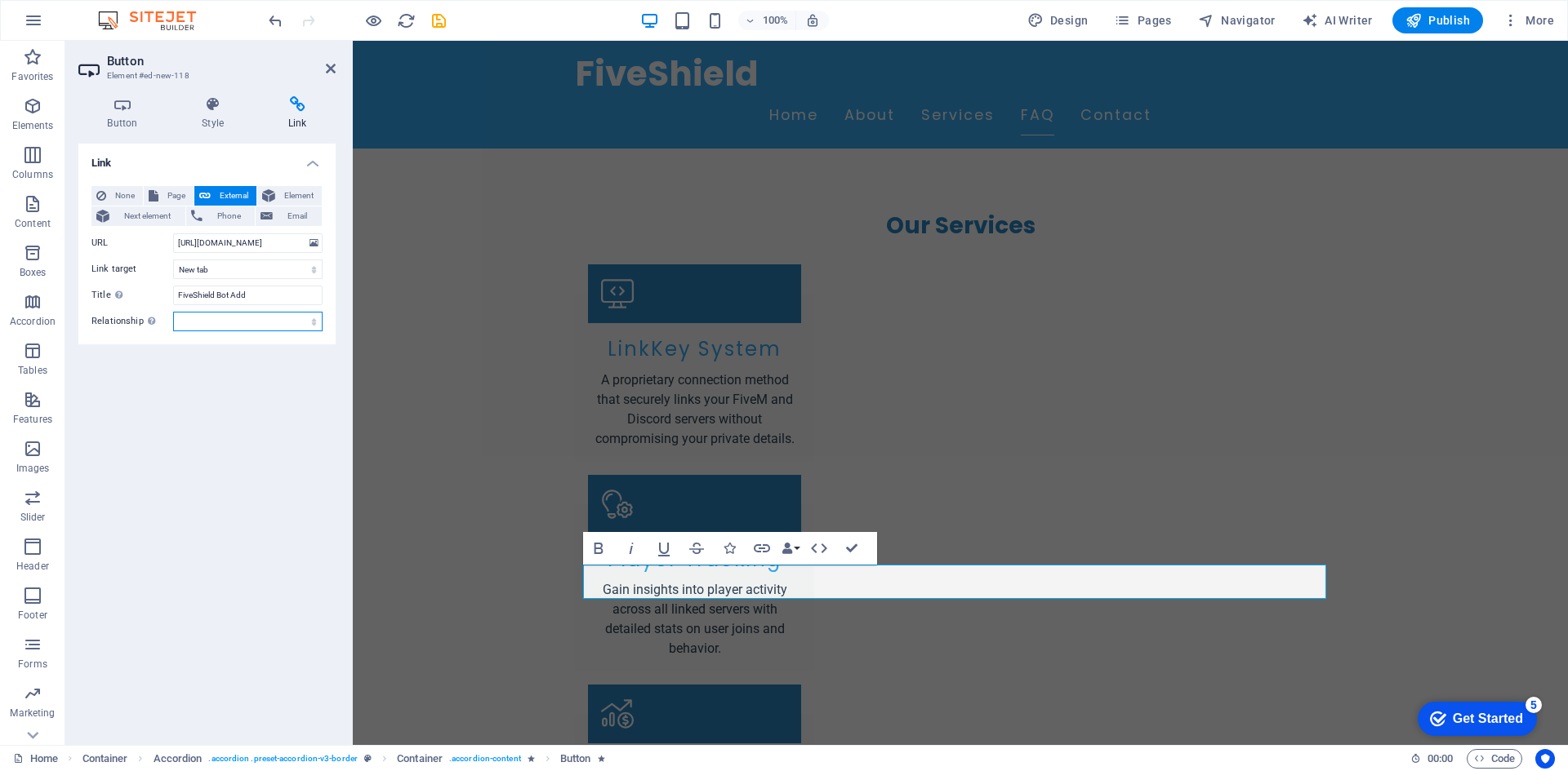
click at [274, 321] on select "alternate author bookmark external help license next nofollow noreferrer noopen…" at bounding box center [248, 322] width 149 height 20
select select "search"
click at [174, 312] on select "alternate author bookmark external help license next nofollow noreferrer noopen…" at bounding box center [248, 322] width 149 height 20
click at [232, 321] on select "alternate author bookmark external help license next nofollow noreferrer noopen…" at bounding box center [248, 322] width 149 height 20
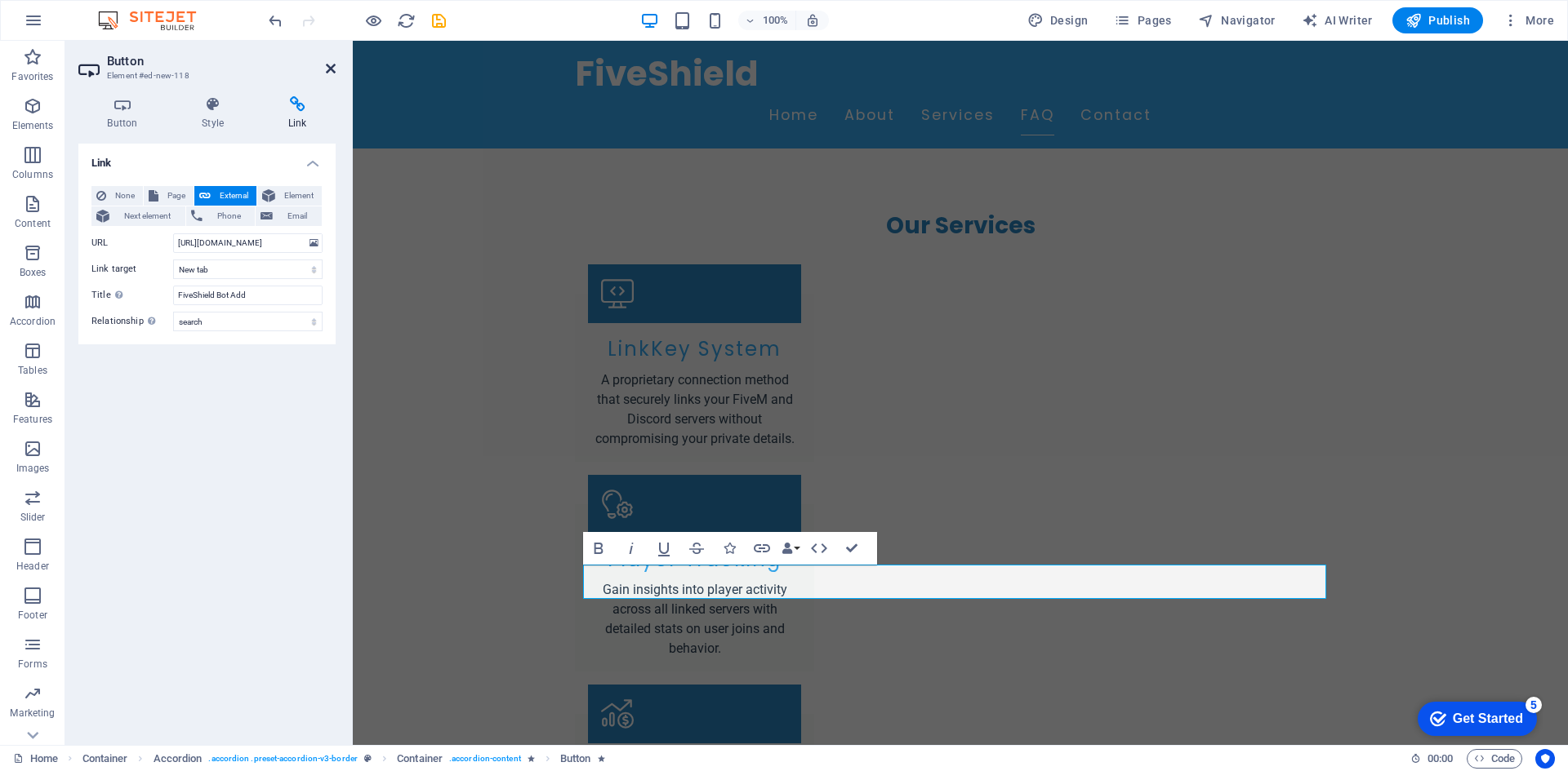
click at [329, 66] on icon at bounding box center [330, 68] width 10 height 13
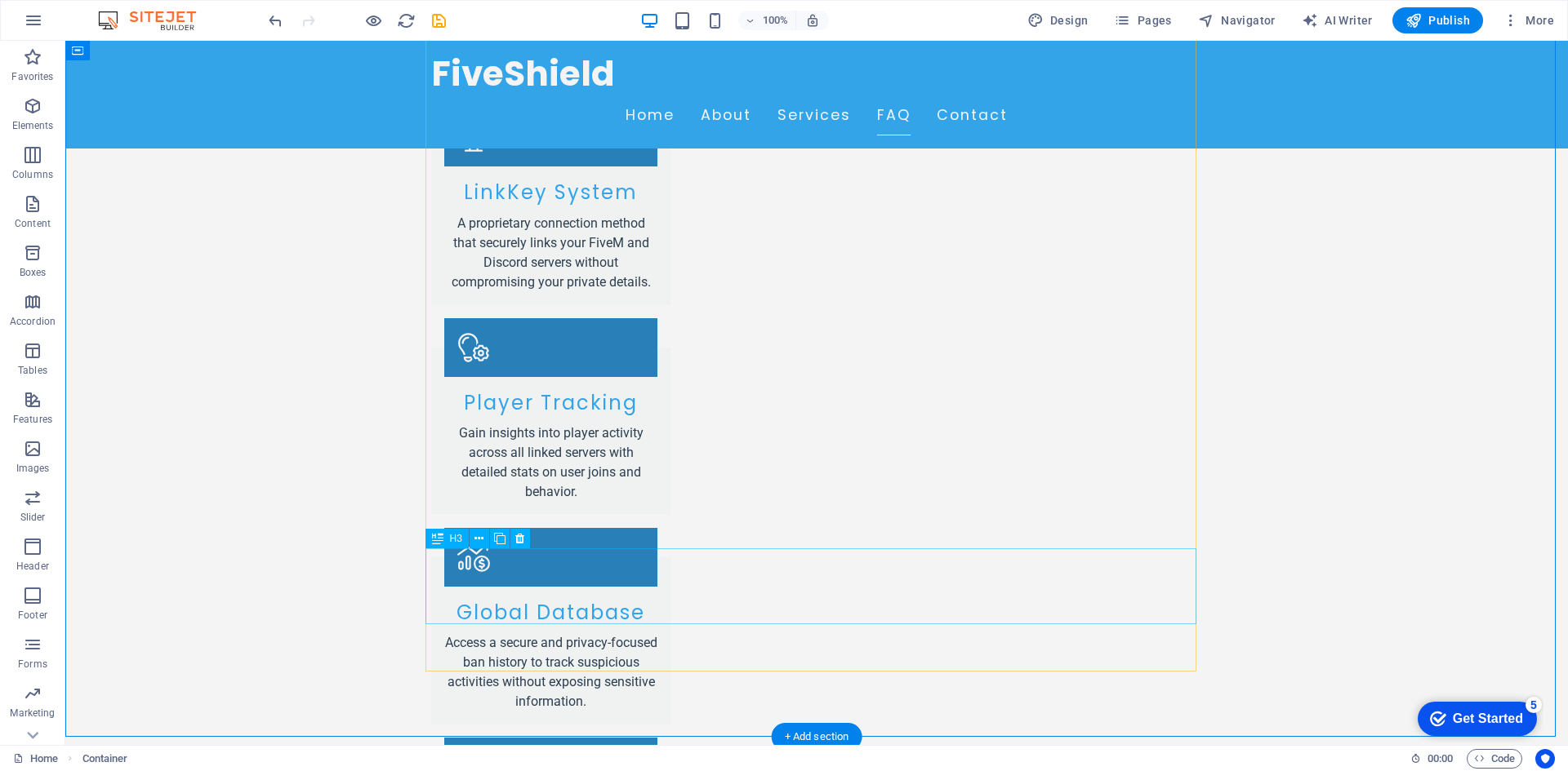
scroll to position [2449, 0]
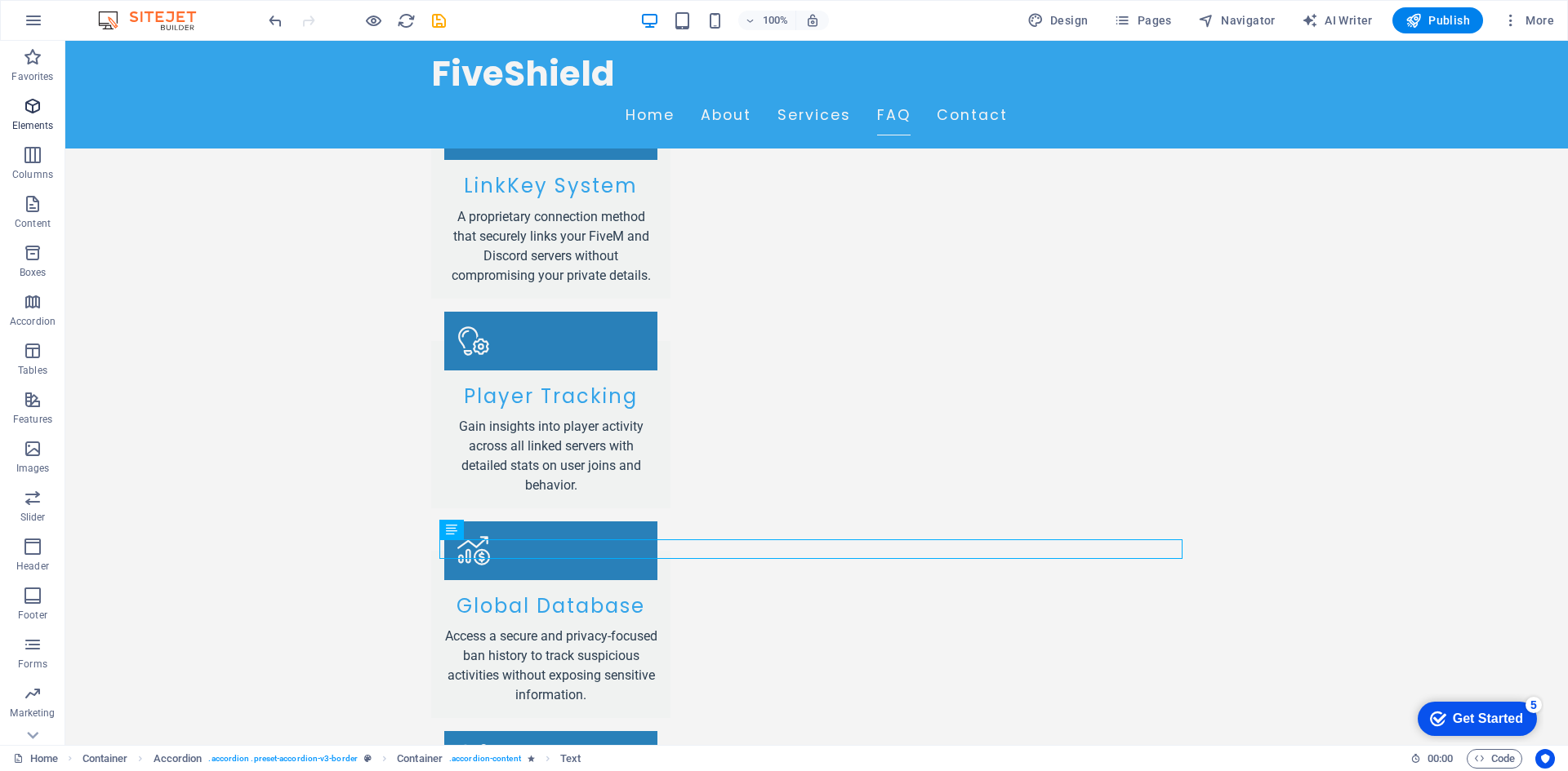
click at [41, 120] on p "Elements" at bounding box center [33, 126] width 41 height 13
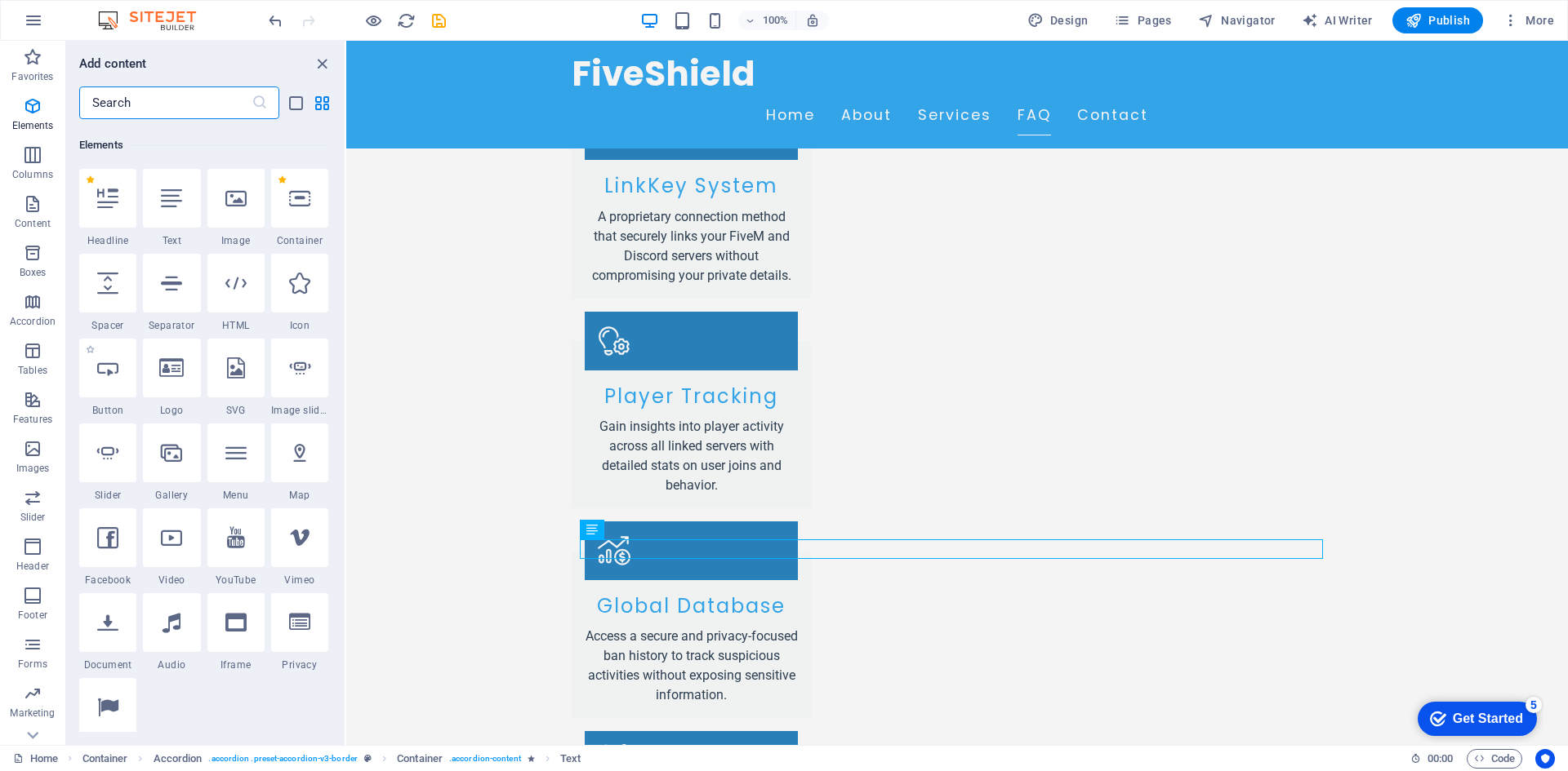
scroll to position [173, 0]
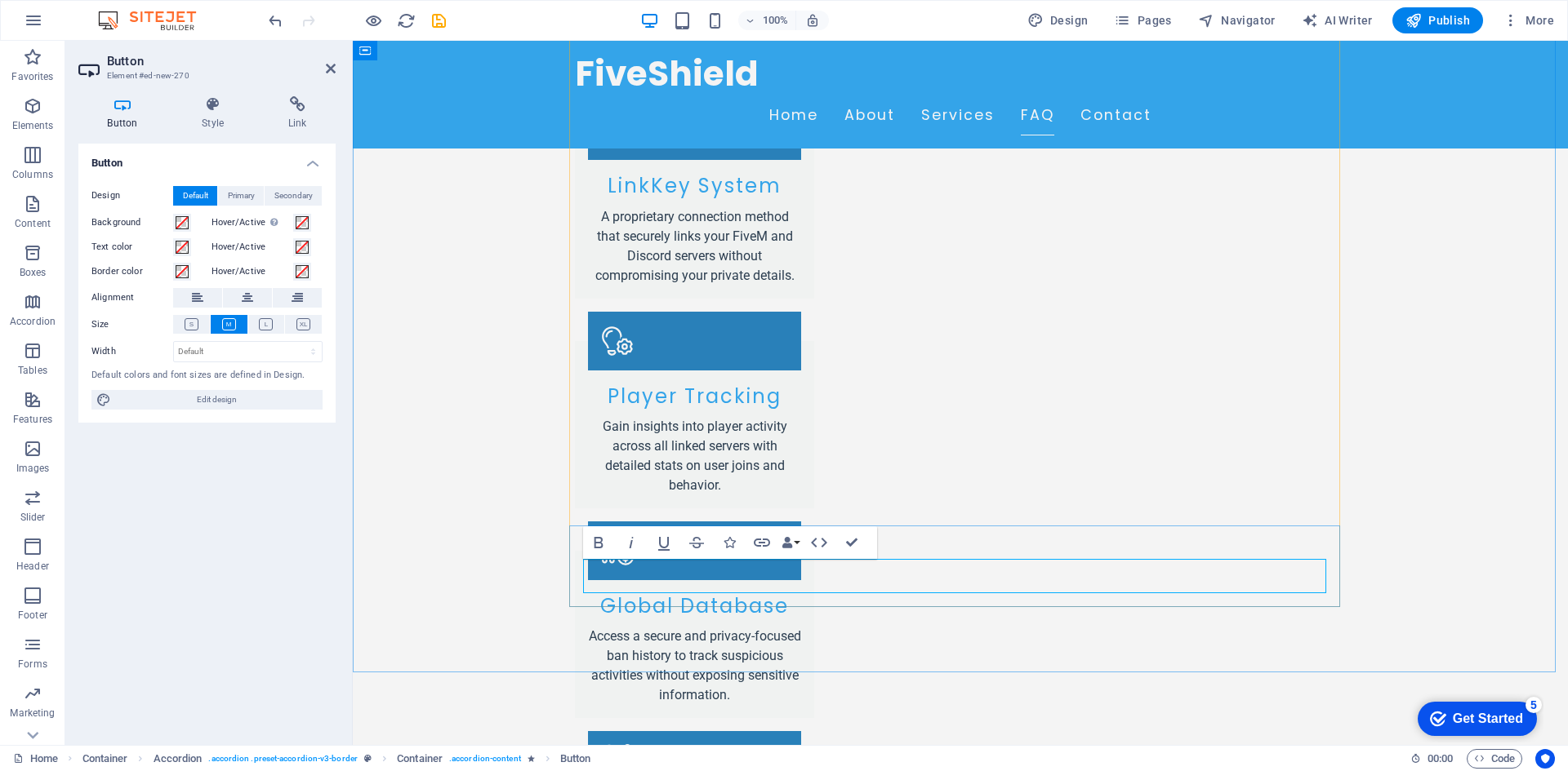
click at [289, 108] on icon at bounding box center [297, 104] width 76 height 16
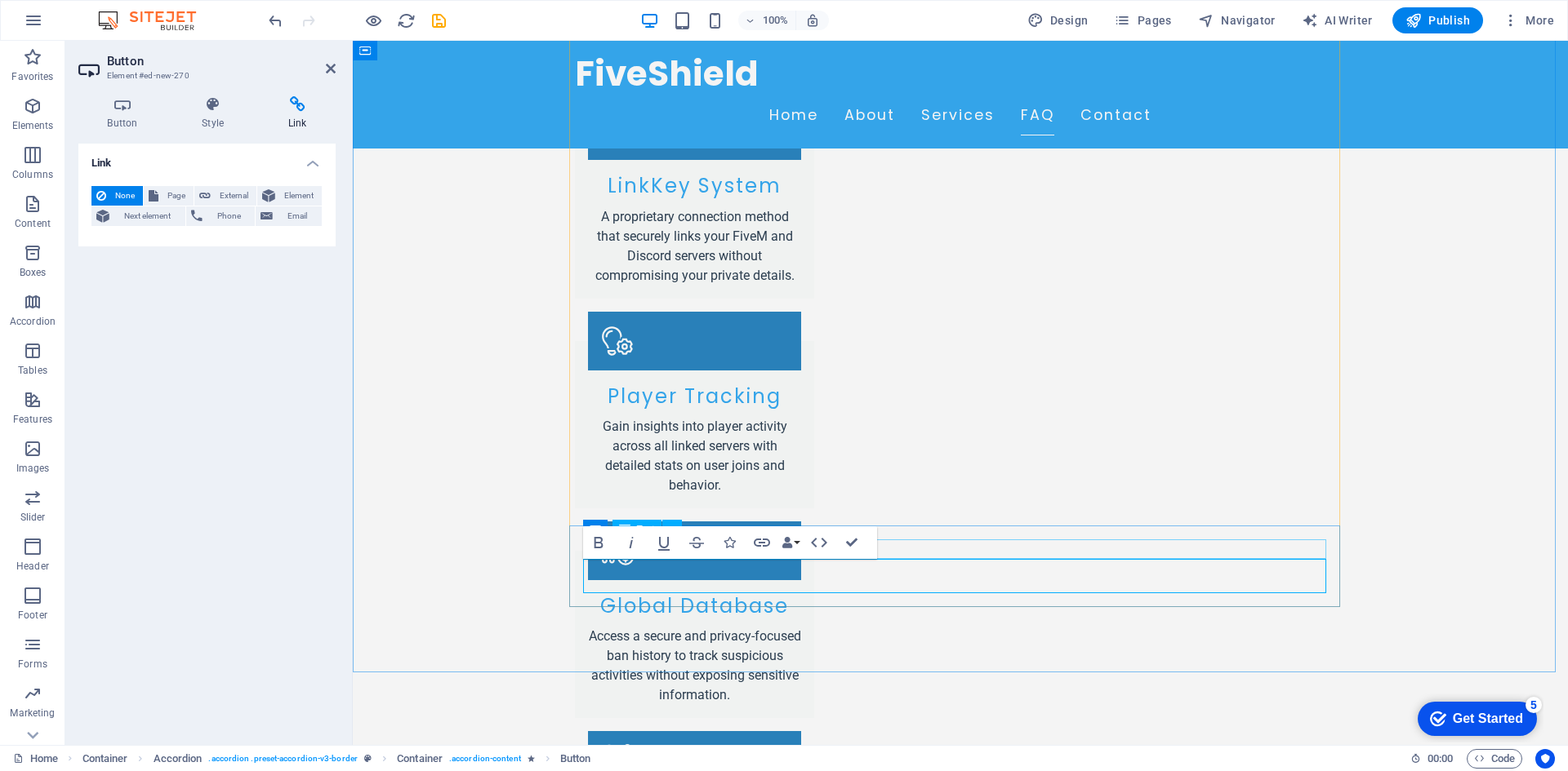
drag, startPoint x: 941, startPoint y: 550, endPoint x: 1231, endPoint y: 550, distance: 290.0
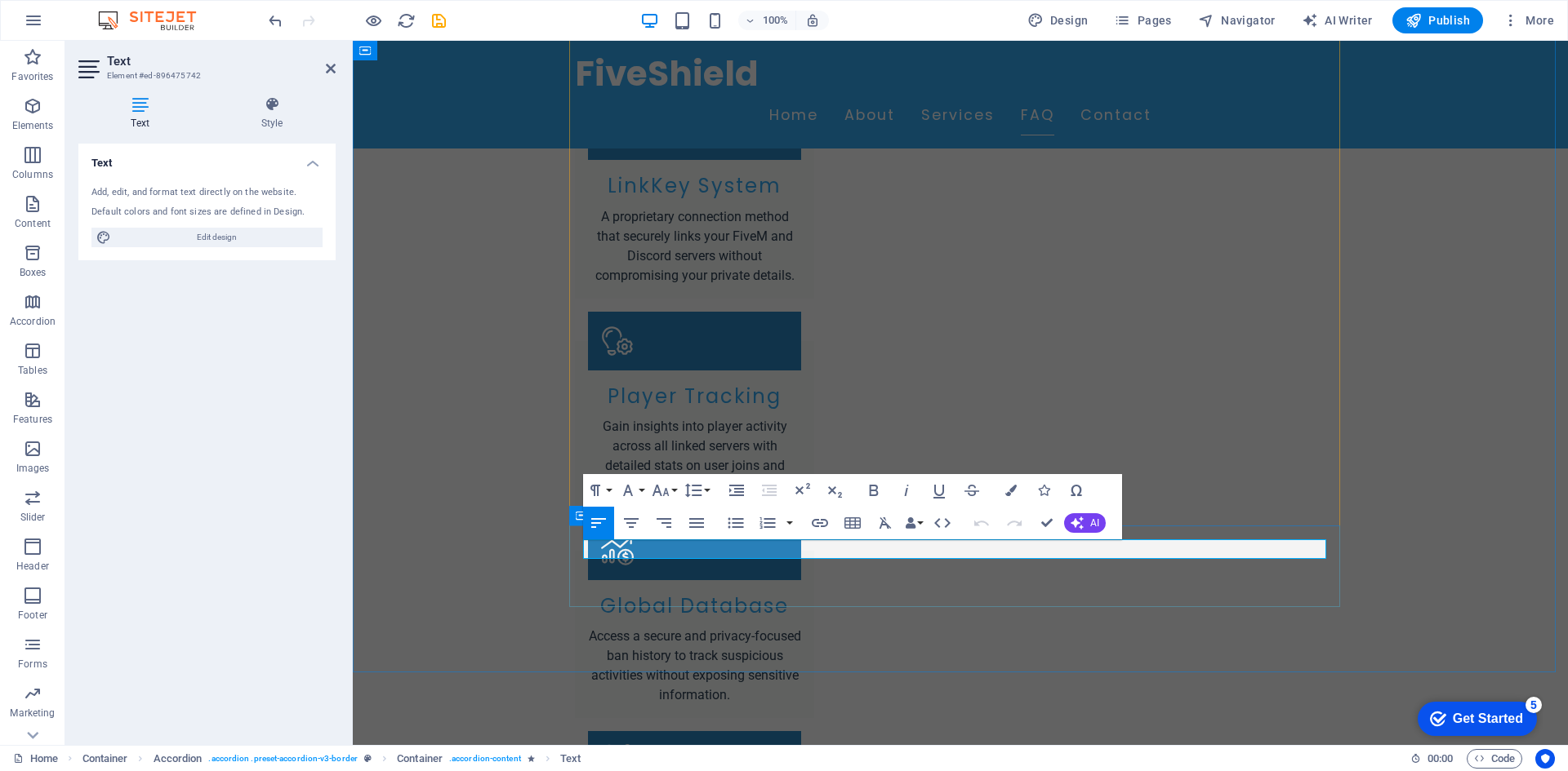
drag, startPoint x: 815, startPoint y: 547, endPoint x: 963, endPoint y: 542, distance: 148.1
copy p "discord.gg/xMGU3VPkGV"
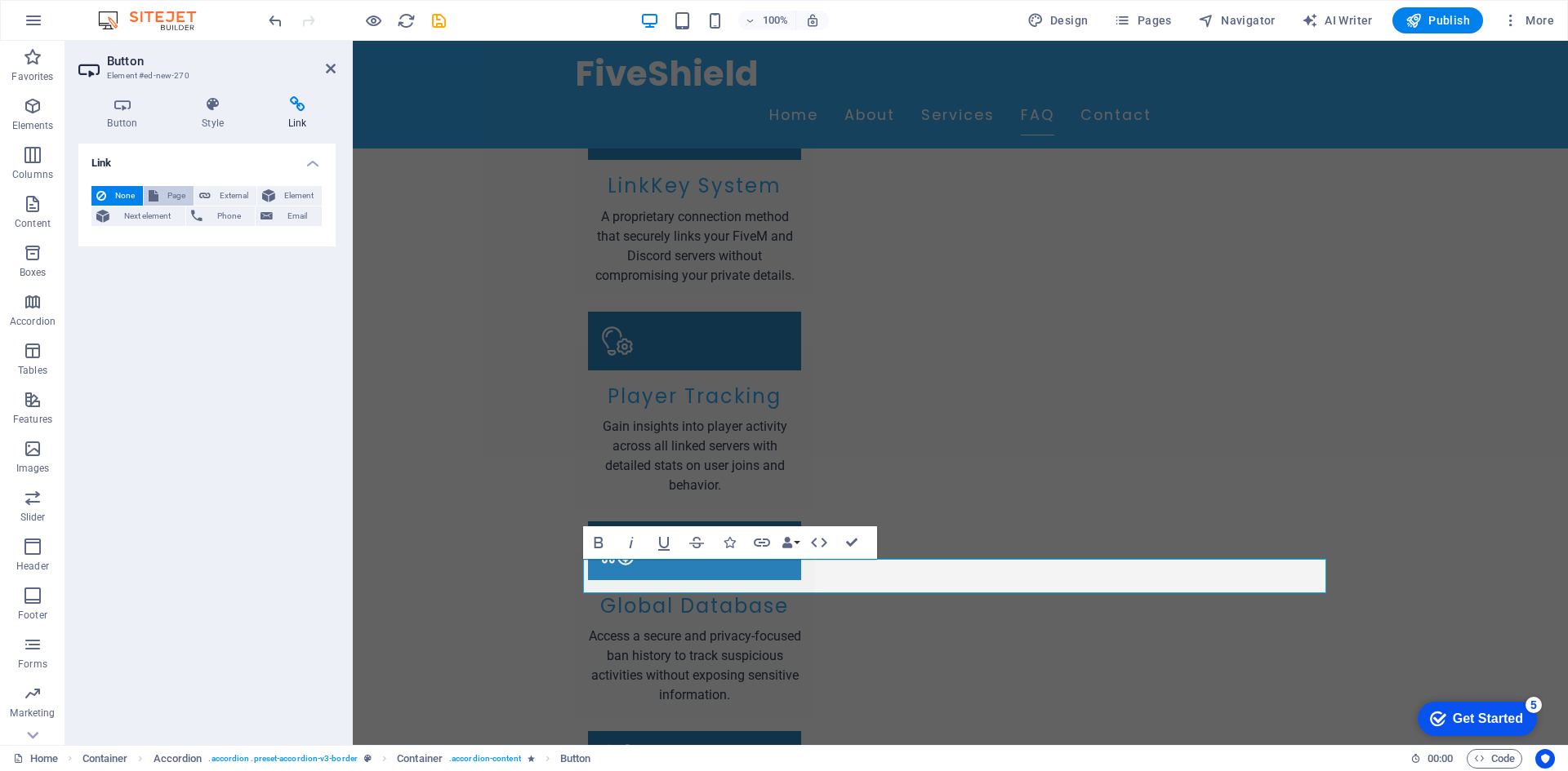
click at [175, 198] on span "Page" at bounding box center [176, 196] width 25 height 20
select select
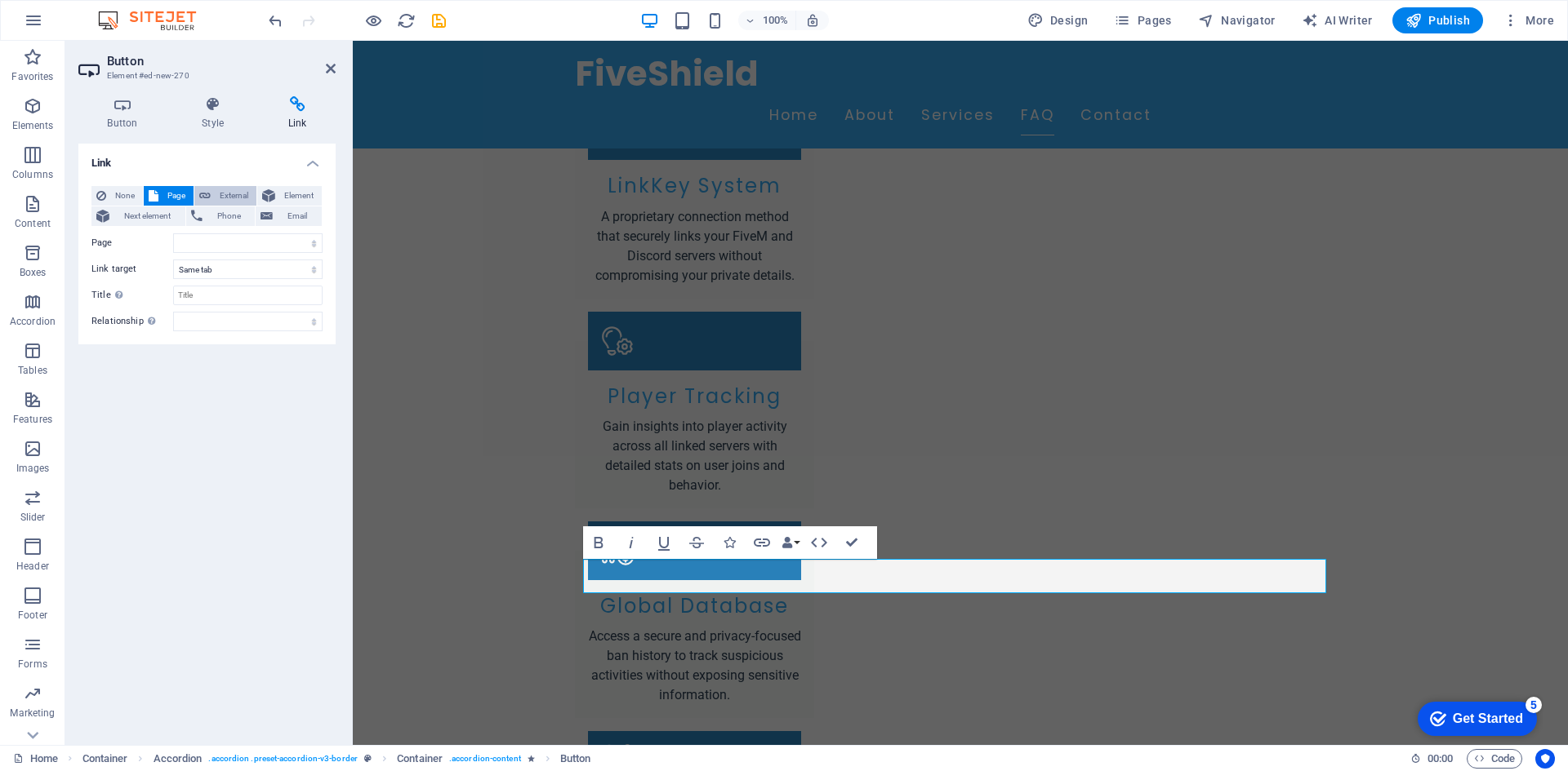
click at [214, 195] on button "External" at bounding box center [225, 196] width 62 height 20
select select "blank"
paste input "discord.gg/xMGU3VPkGV"
type input "https://discord.gg/xMGU3VPkGV"
click at [229, 269] on select "New tab Same tab Overlay" at bounding box center [248, 270] width 149 height 20
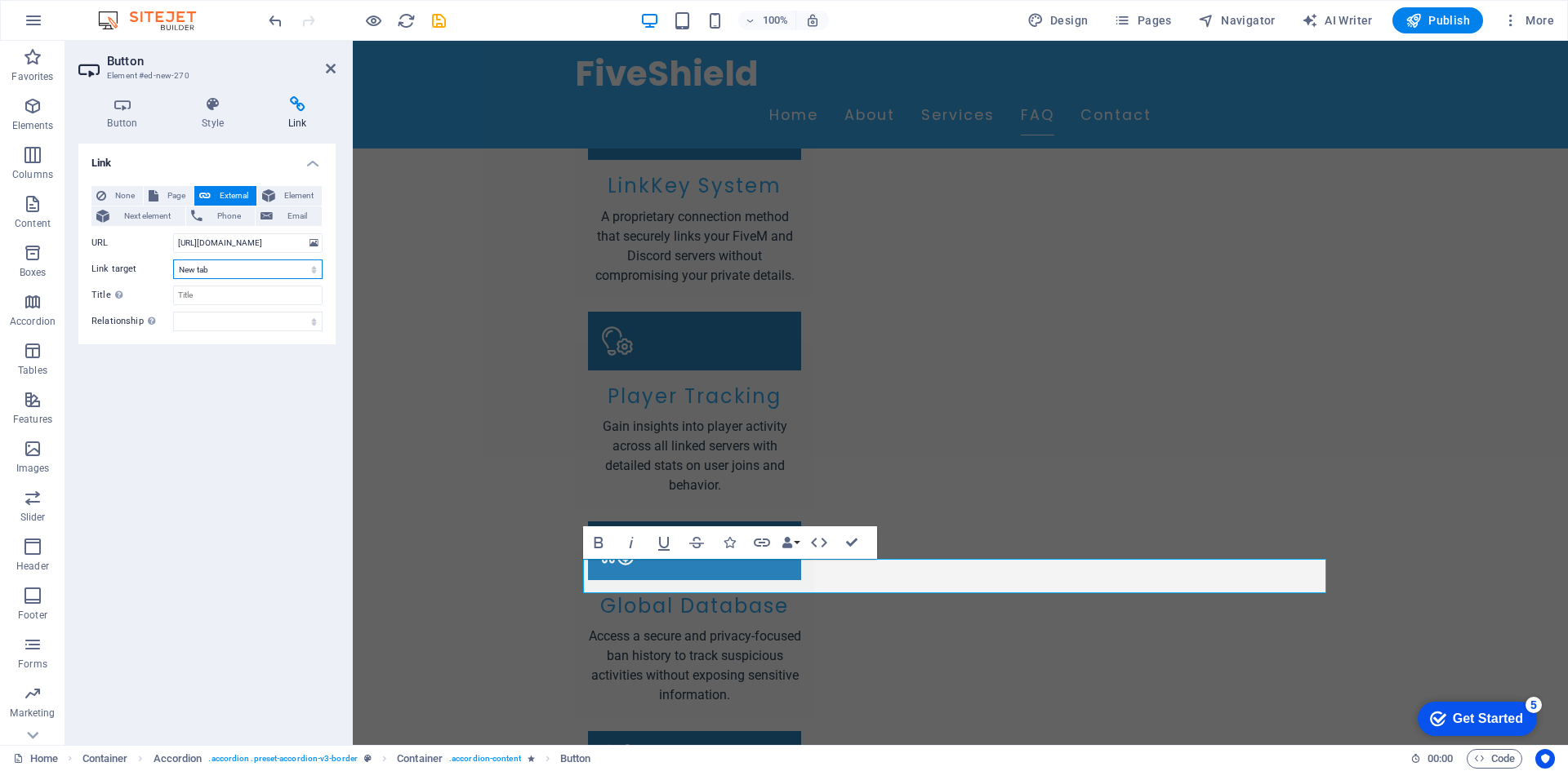
click at [229, 269] on select "New tab Same tab Overlay" at bounding box center [248, 270] width 149 height 20
click at [223, 288] on input "Title Additional link description, should not be the same as the link text. The…" at bounding box center [248, 296] width 149 height 20
type input "FiveShield Discord"
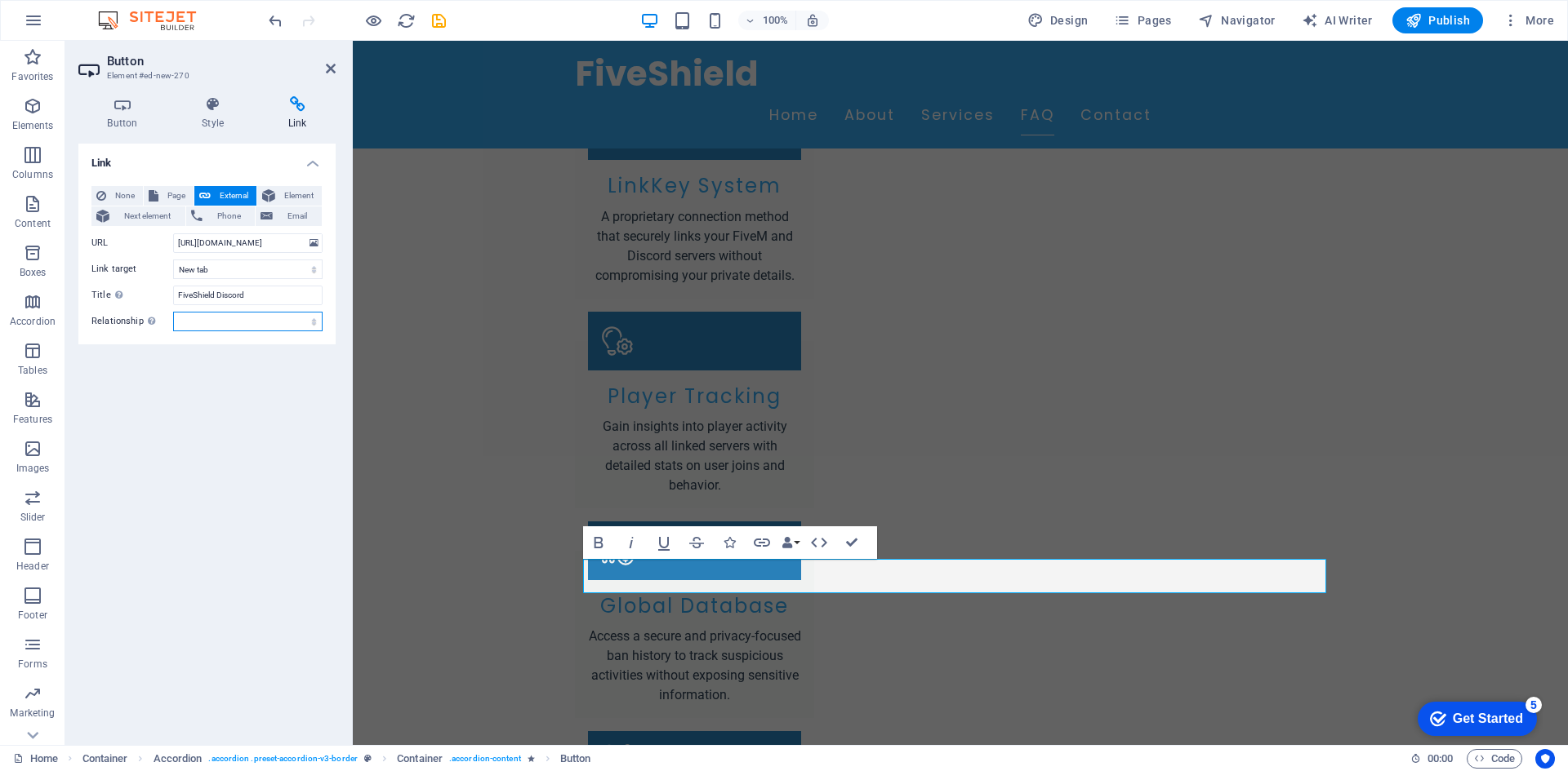
click at [250, 324] on select "alternate author bookmark external help license next nofollow noreferrer noopen…" at bounding box center [248, 322] width 149 height 20
click at [174, 312] on select "alternate author bookmark external help license next nofollow noreferrer noopen…" at bounding box center [248, 322] width 149 height 20
click at [204, 328] on select "alternate author bookmark external help license next nofollow noreferrer noopen…" at bounding box center [248, 322] width 149 height 20
select select "search"
click at [174, 312] on select "alternate author bookmark external help license next nofollow noreferrer noopen…" at bounding box center [248, 322] width 149 height 20
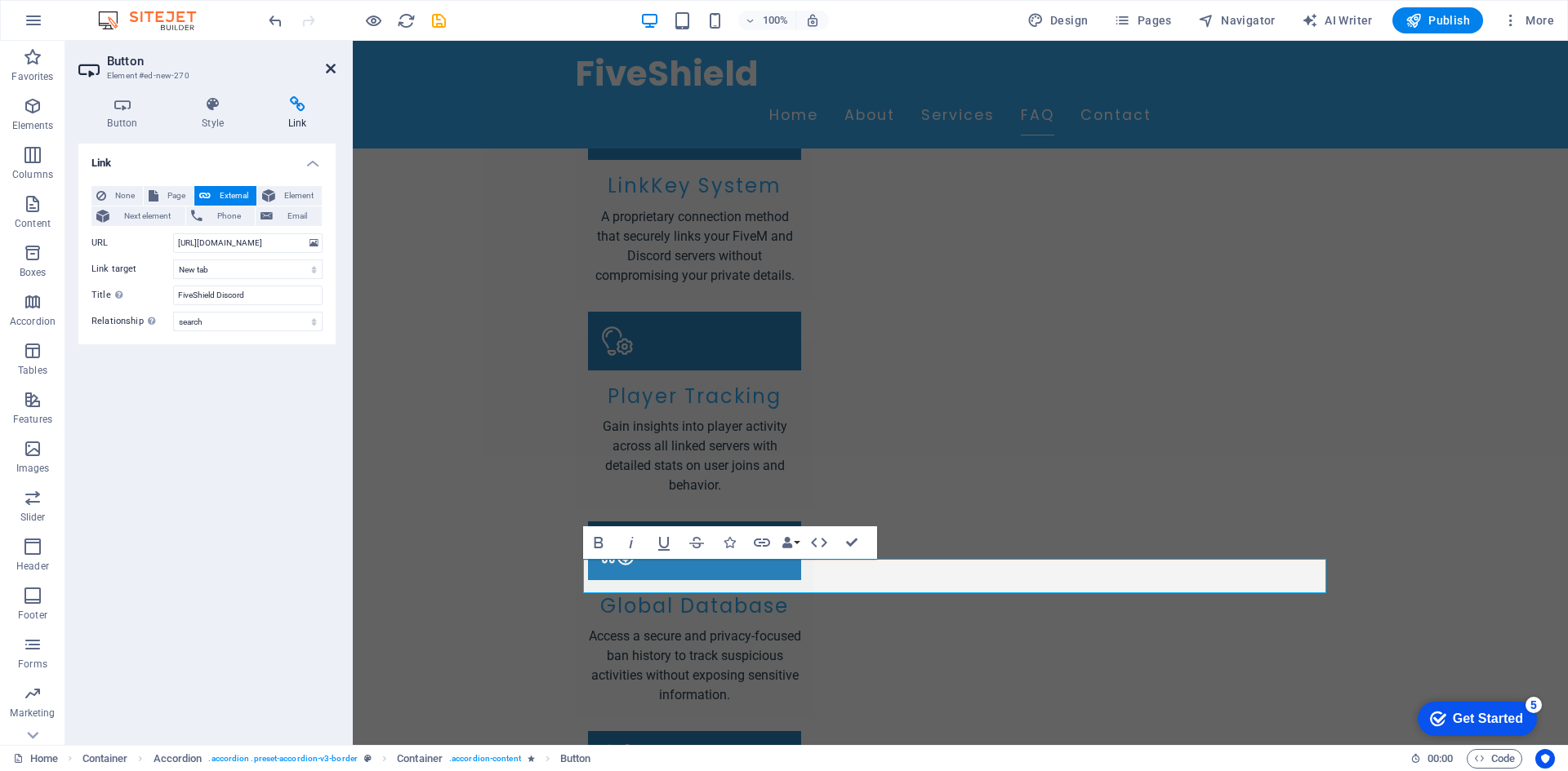
click at [325, 68] on icon at bounding box center [330, 68] width 10 height 13
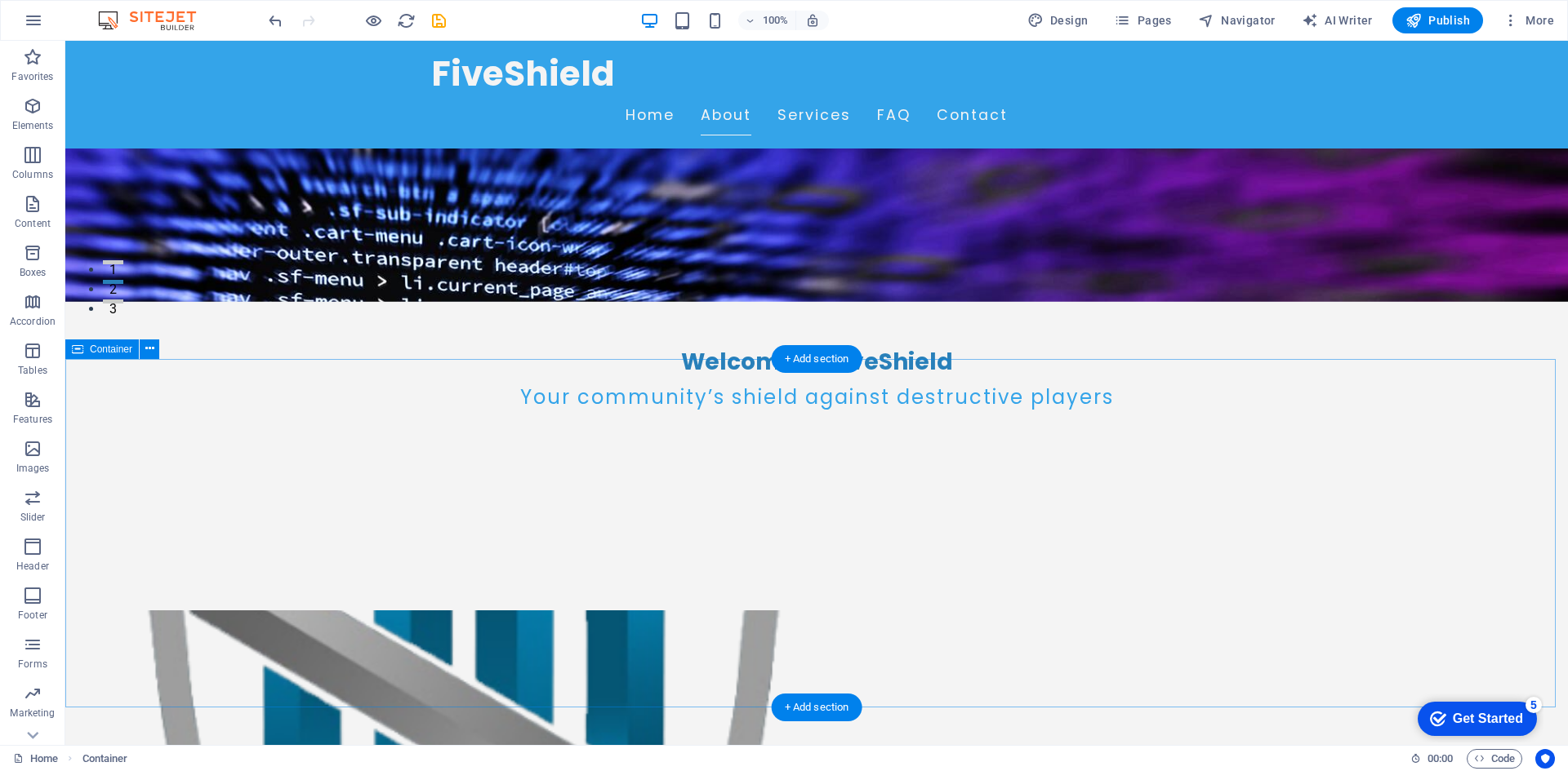
scroll to position [0, 0]
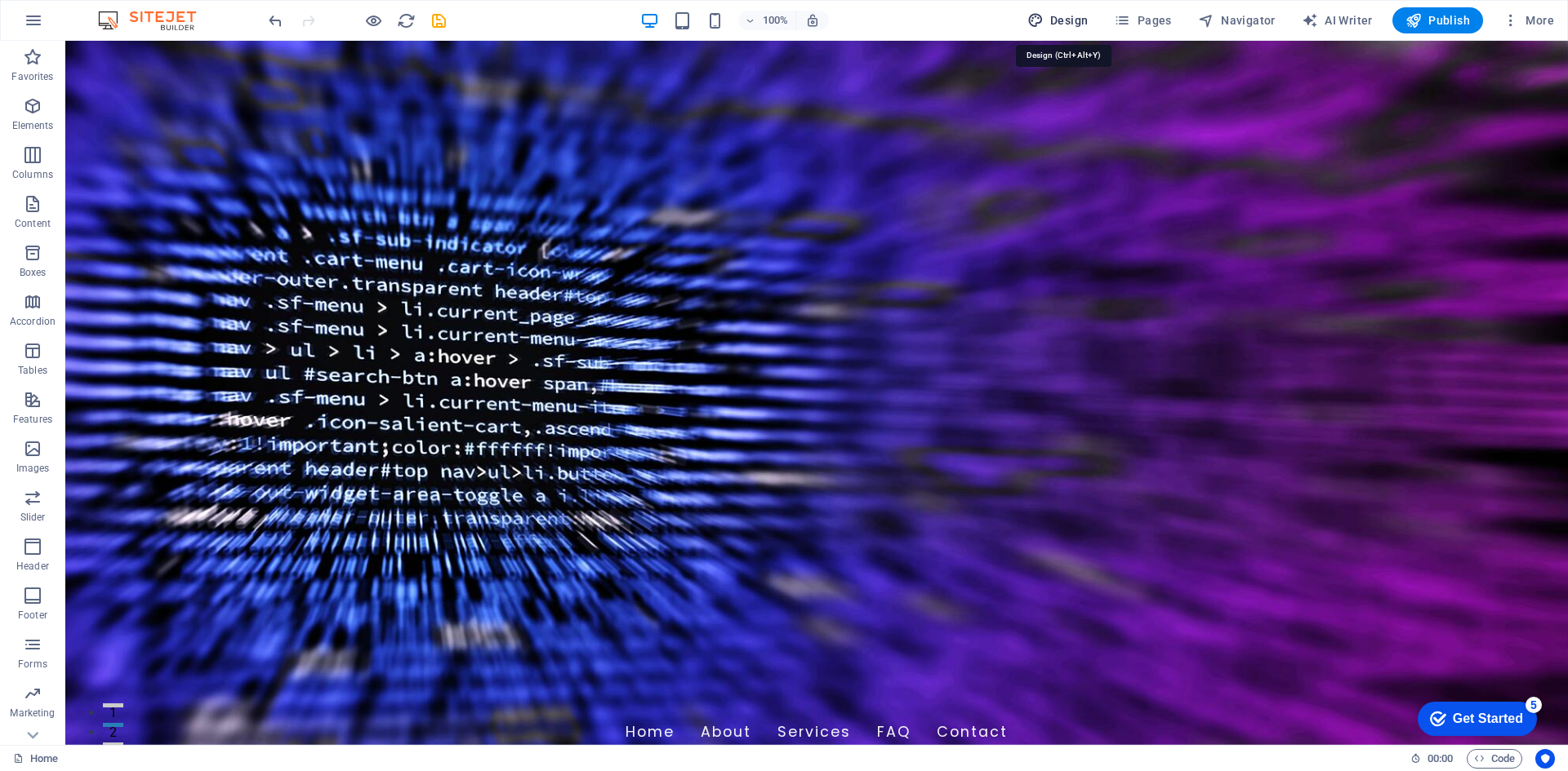
click at [1070, 10] on button "Design" at bounding box center [1057, 20] width 75 height 26
select select "px"
select select "200"
select select "px"
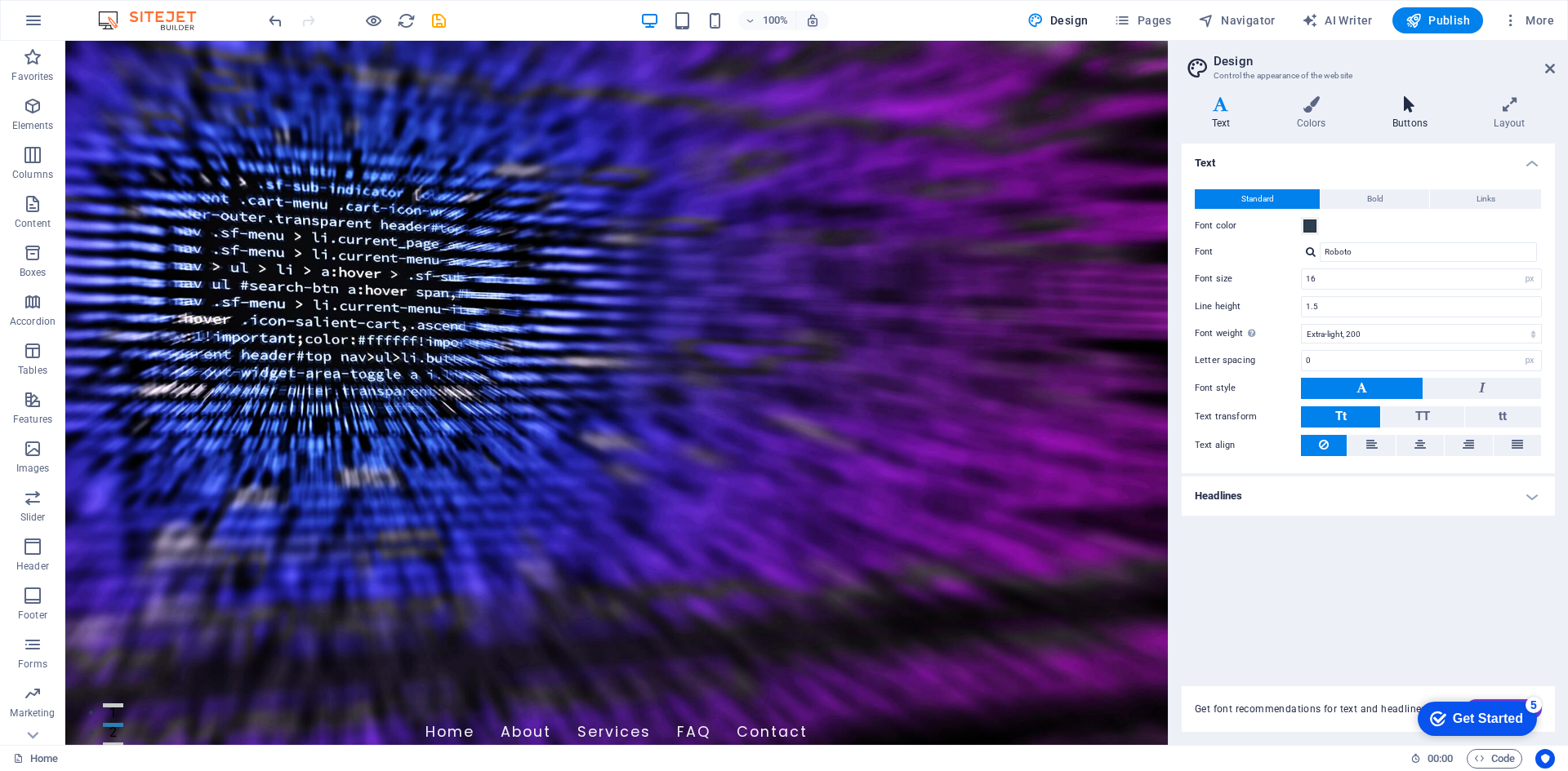
click at [1407, 100] on icon at bounding box center [1409, 104] width 94 height 16
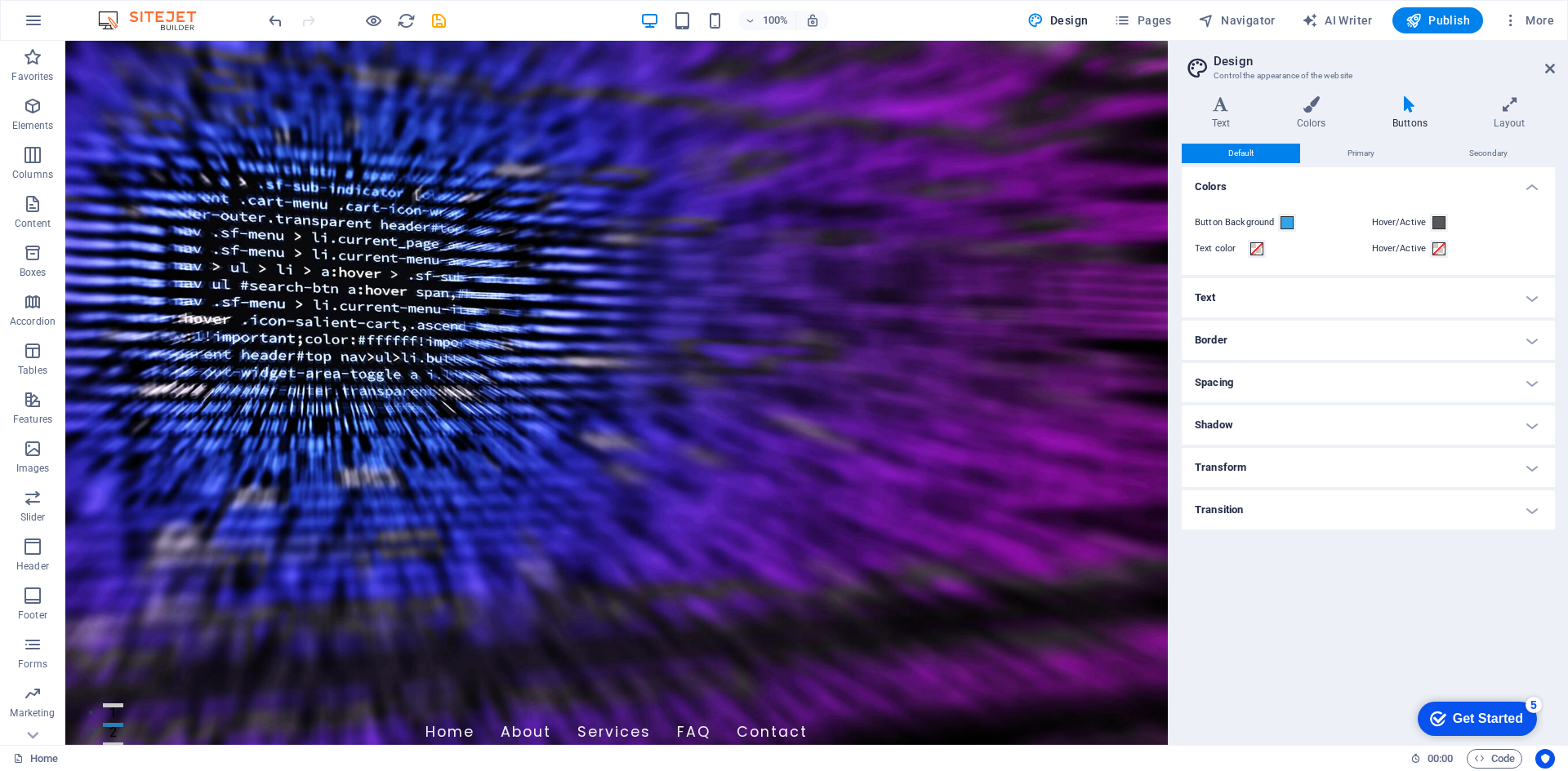
click at [1508, 474] on h4 "Transform" at bounding box center [1368, 468] width 373 height 40
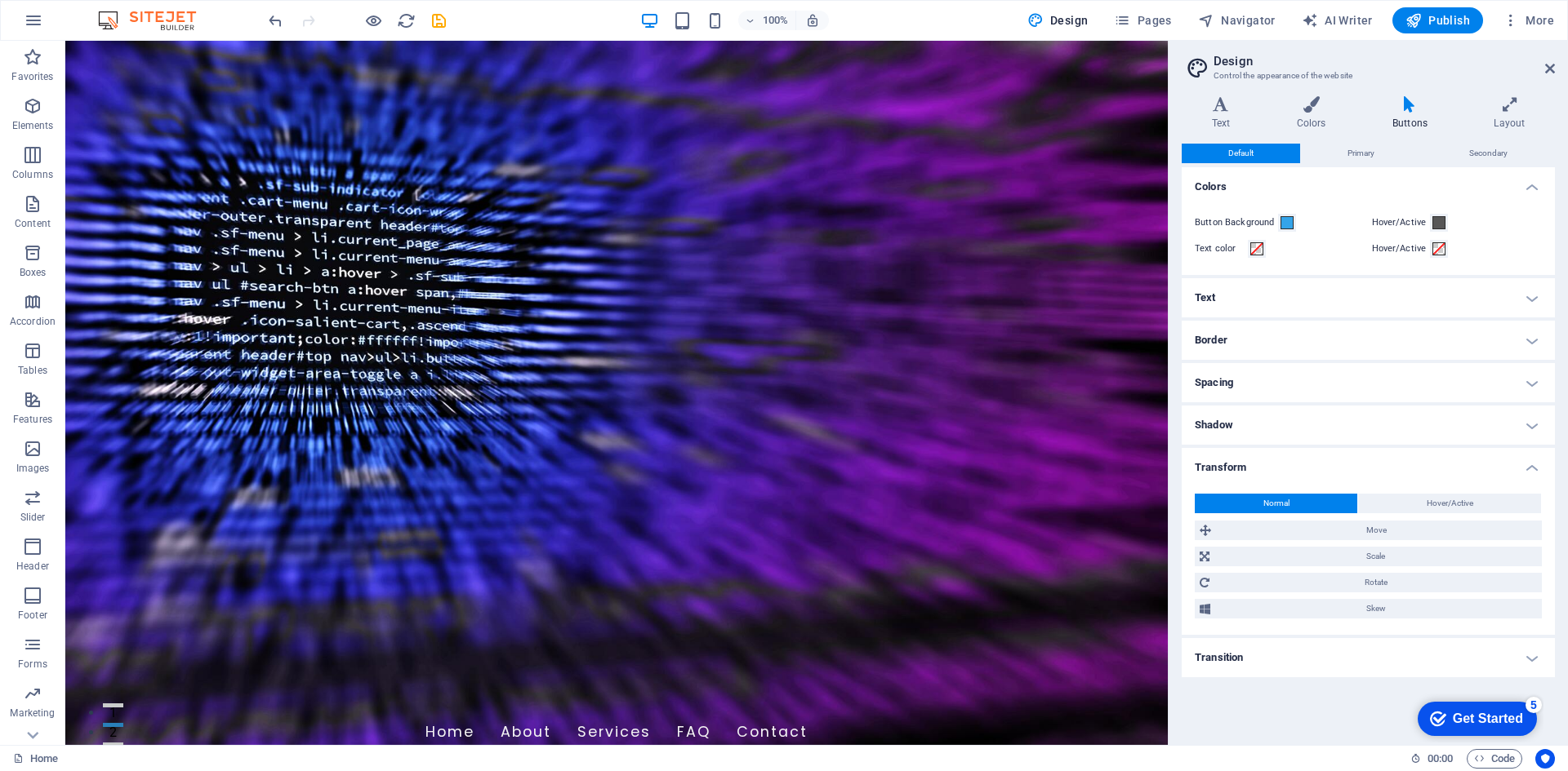
click at [1520, 468] on h4 "Transform" at bounding box center [1368, 463] width 373 height 30
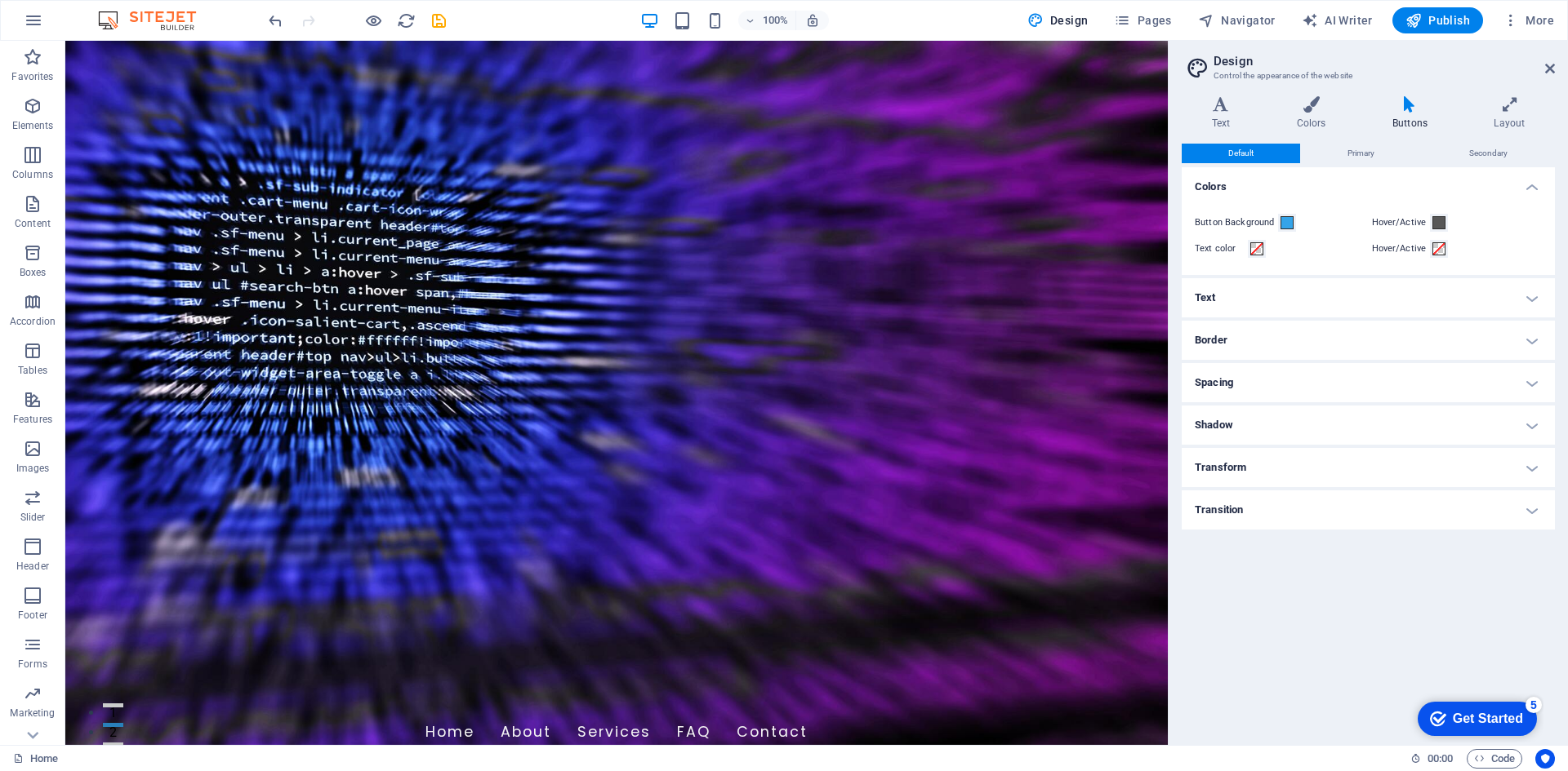
click at [1501, 509] on h4 "Transition" at bounding box center [1368, 510] width 373 height 40
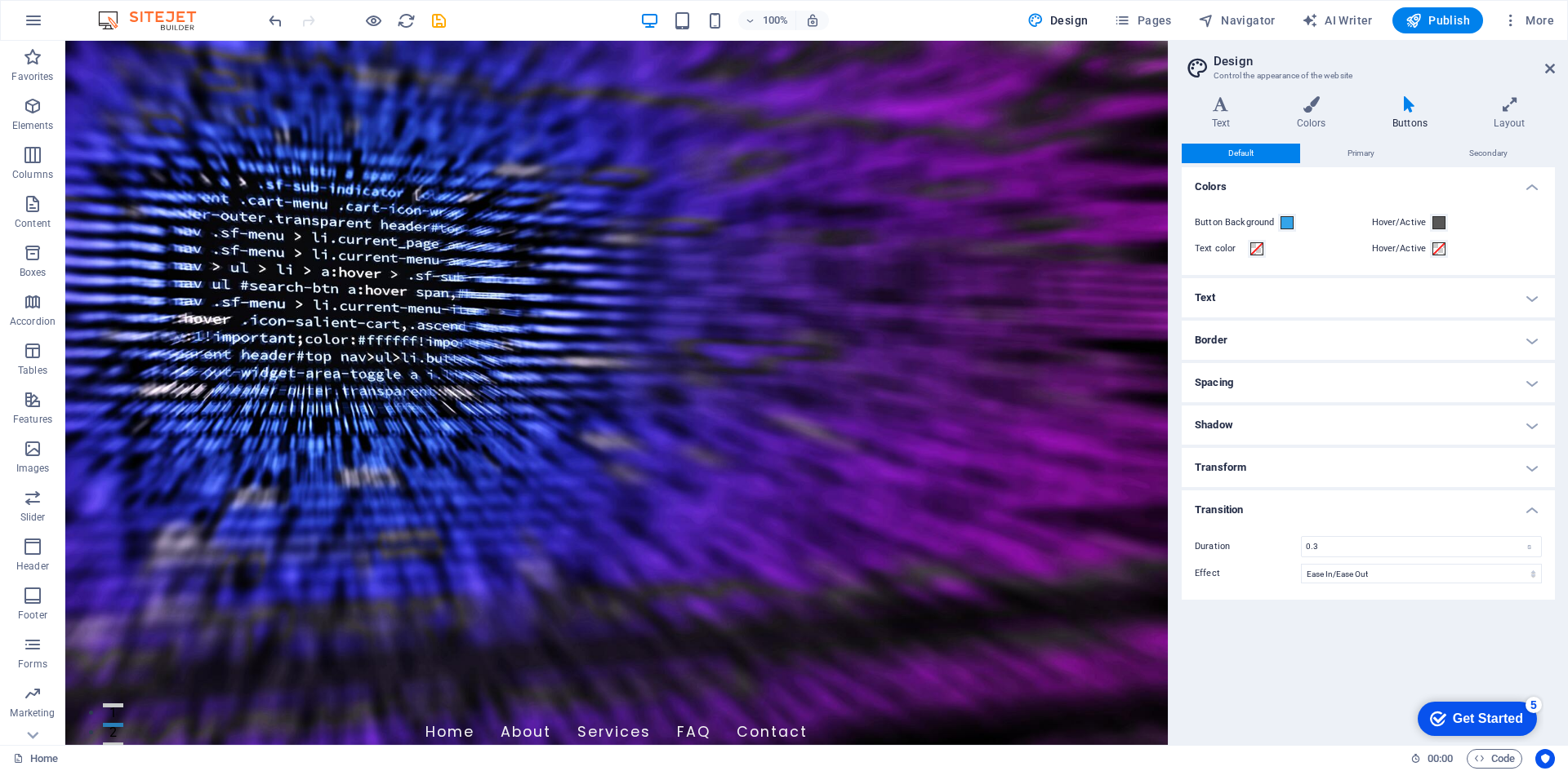
click at [1518, 506] on h4 "Transition" at bounding box center [1368, 505] width 373 height 30
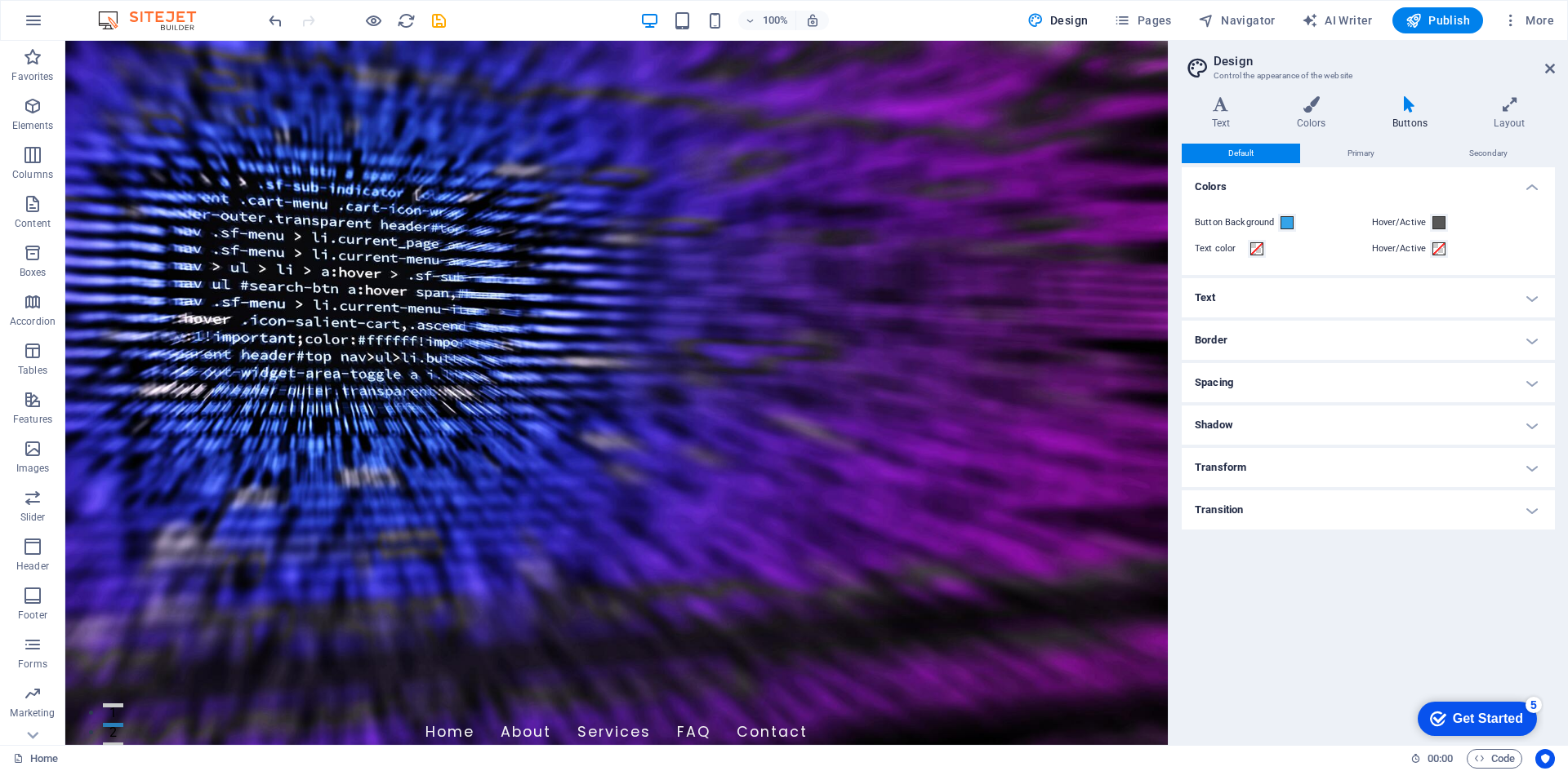
click at [1528, 300] on h4 "Text" at bounding box center [1368, 298] width 373 height 40
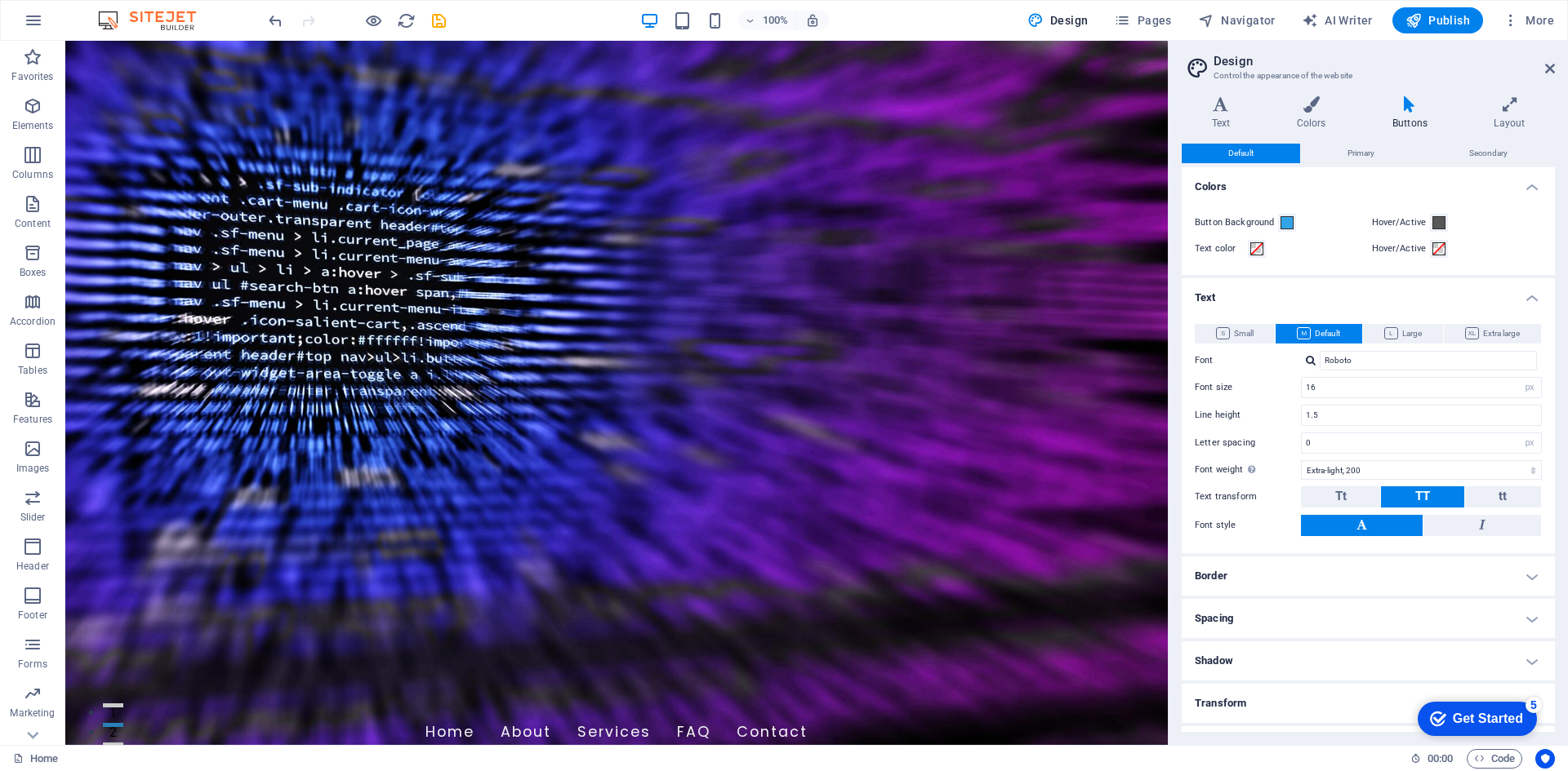
click at [1528, 298] on h4 "Text" at bounding box center [1368, 293] width 373 height 30
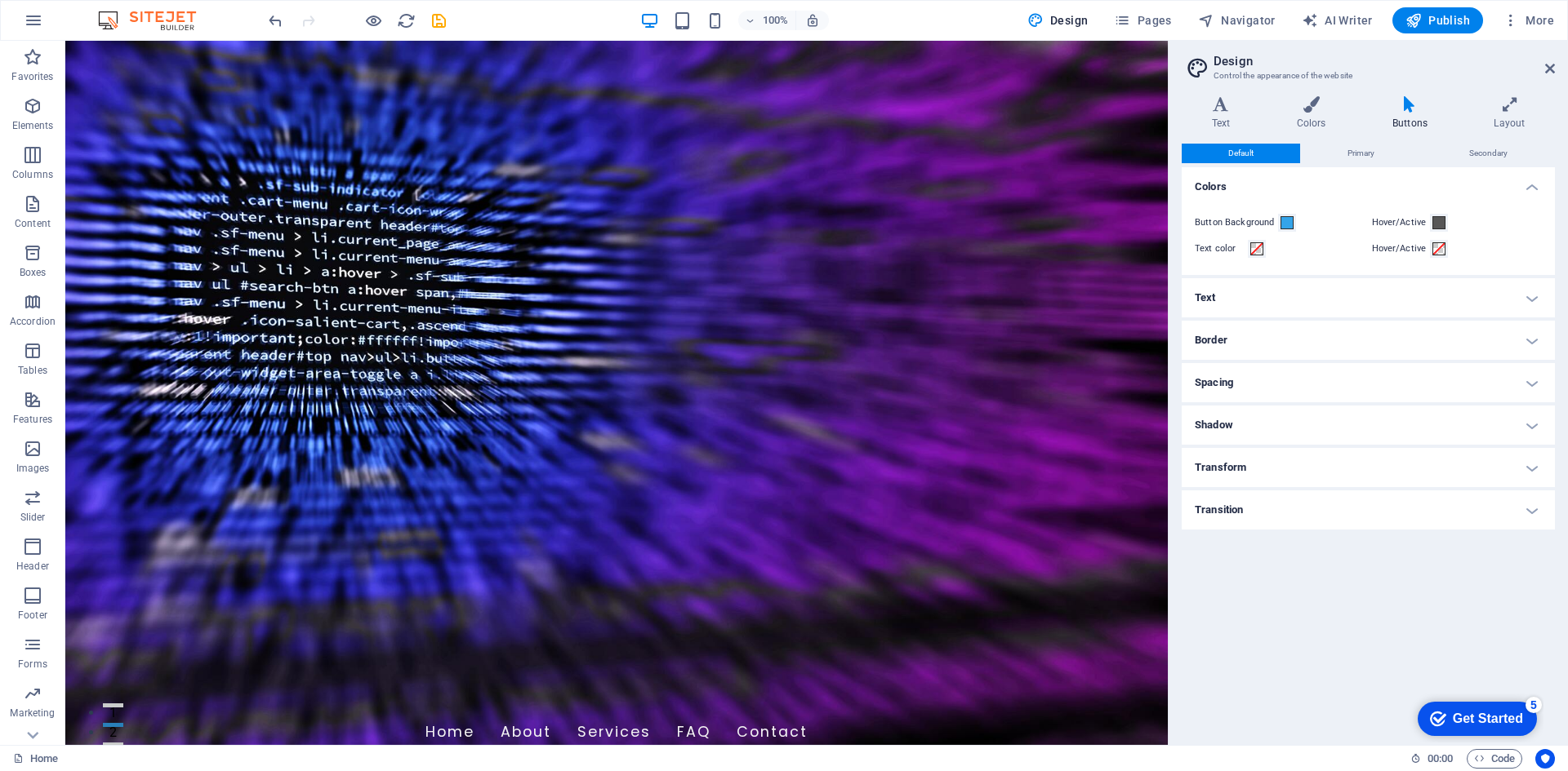
click at [1535, 332] on h4 "Border" at bounding box center [1368, 341] width 373 height 40
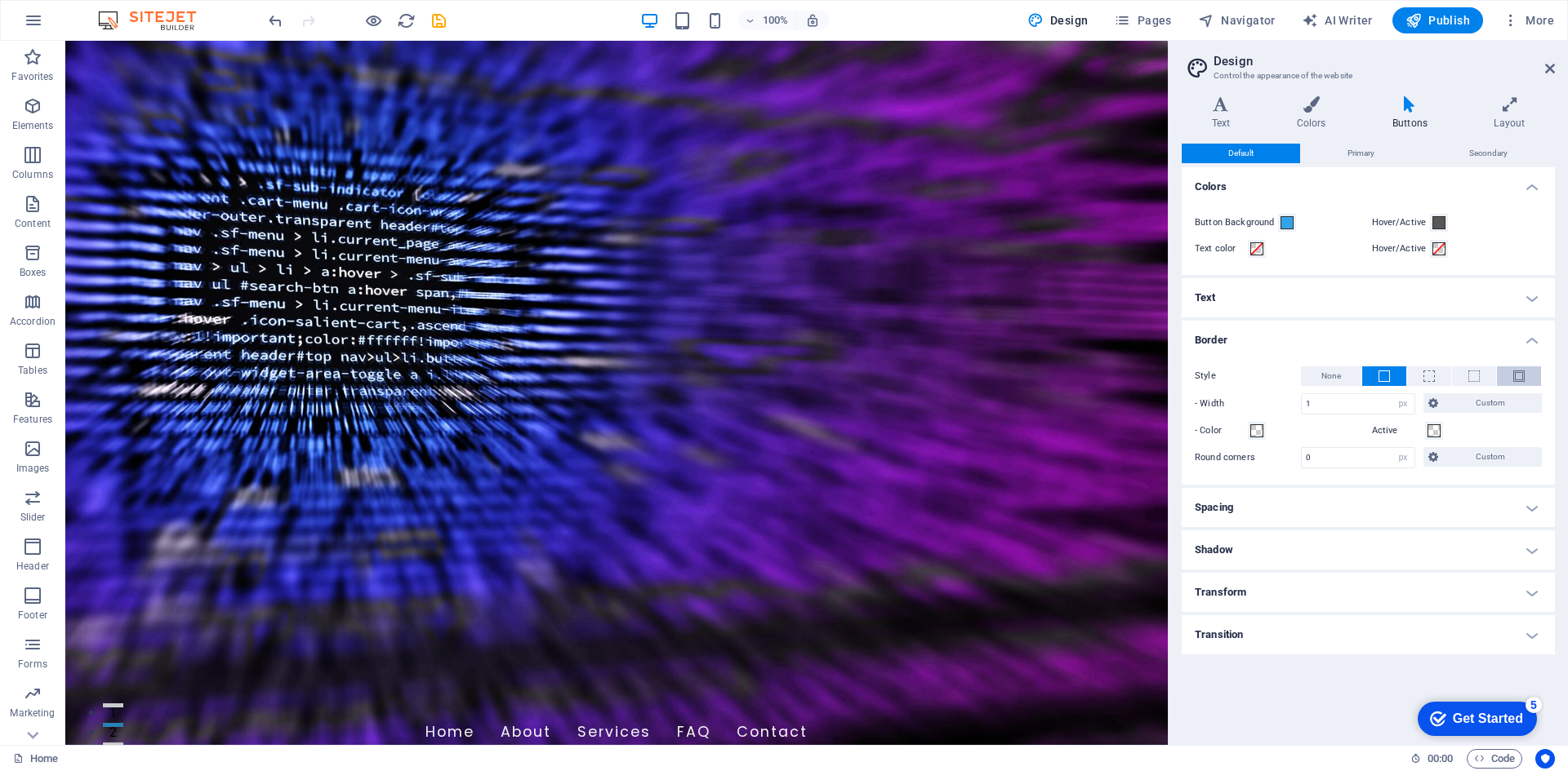
click at [1527, 369] on button at bounding box center [1519, 377] width 44 height 20
click at [1388, 370] on span at bounding box center [1384, 376] width 12 height 12
click at [1528, 298] on h4 "Text" at bounding box center [1368, 298] width 373 height 40
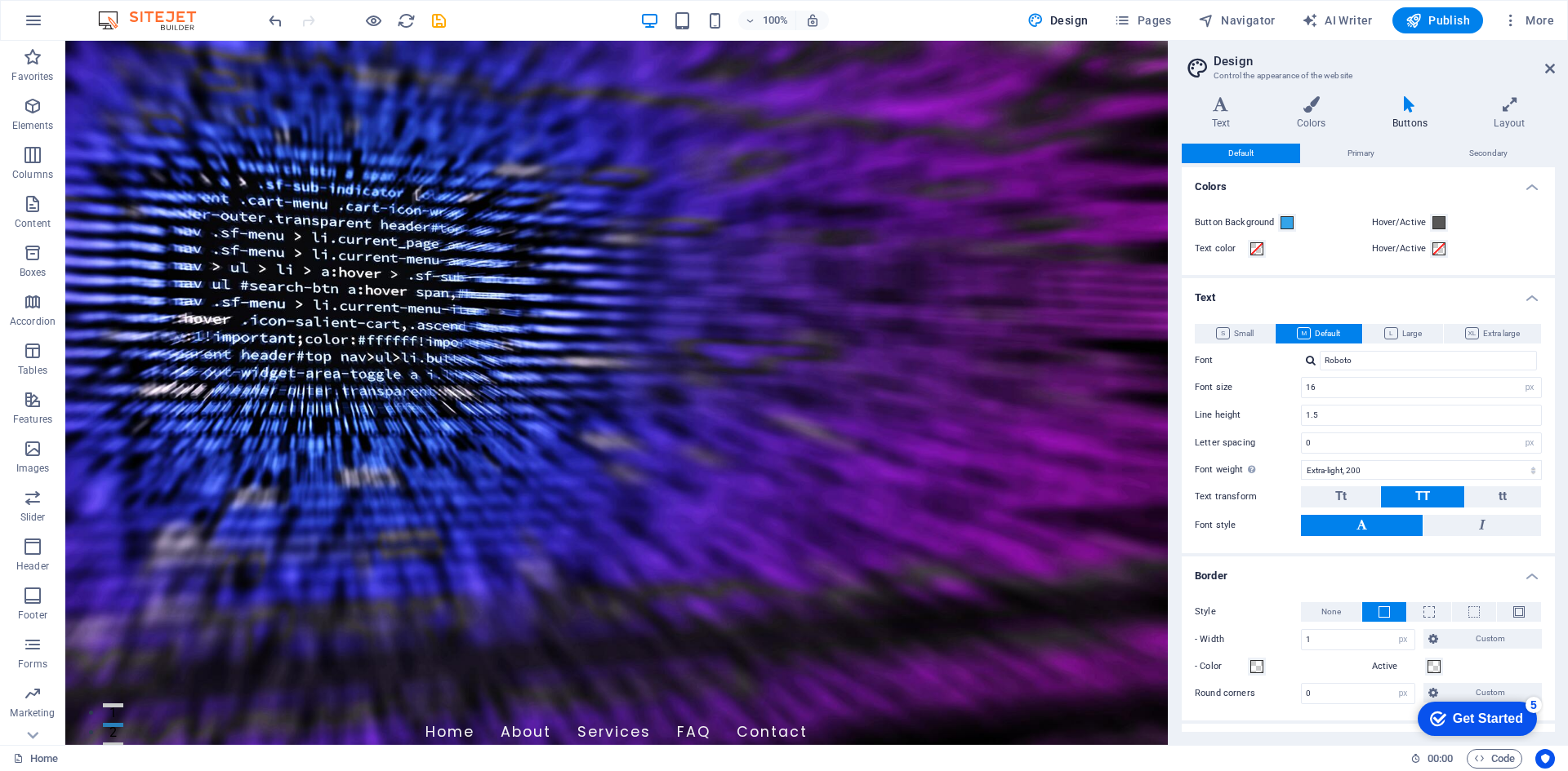
click at [1528, 298] on h4 "Text" at bounding box center [1368, 293] width 373 height 30
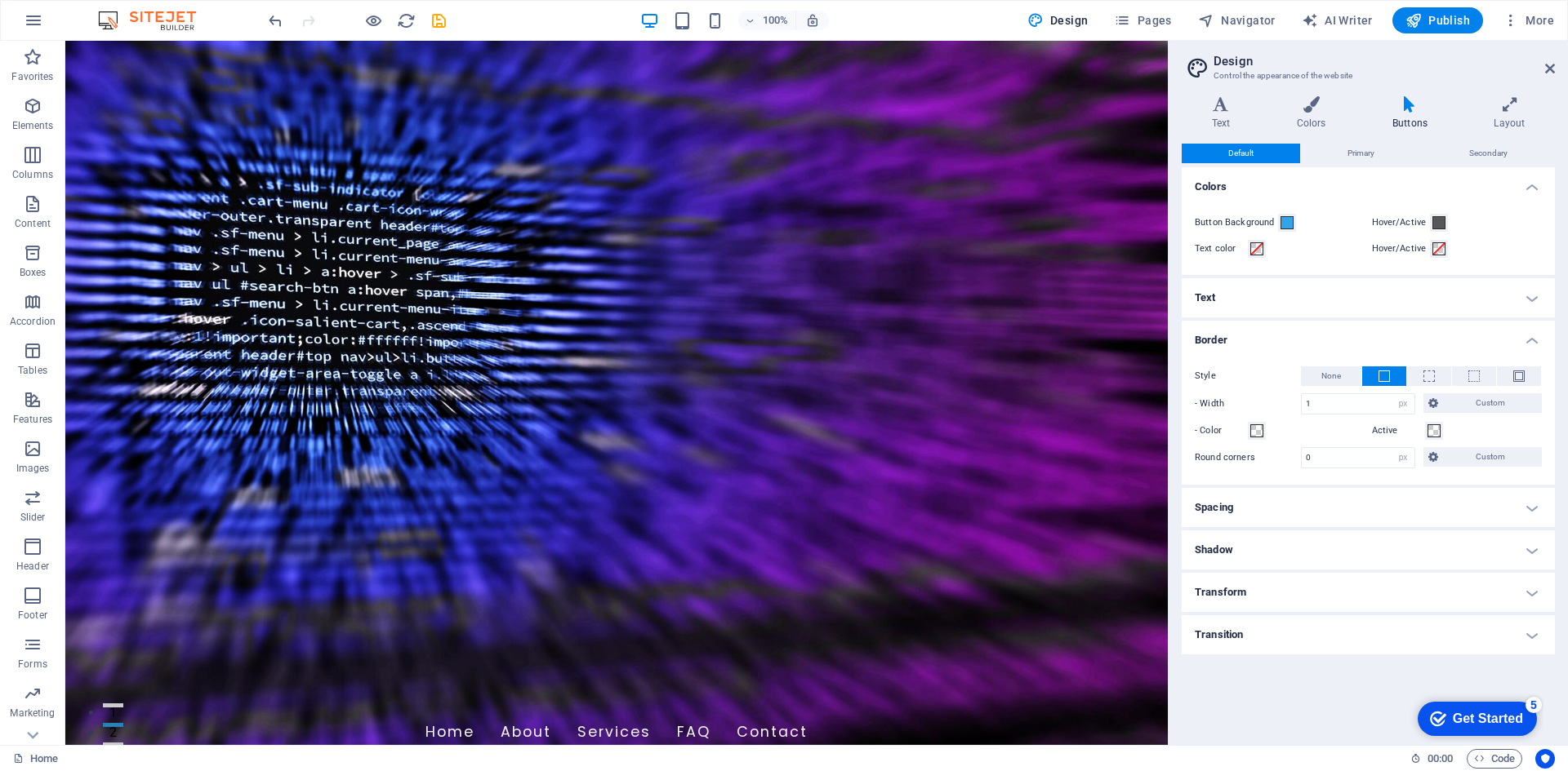
click at [1537, 328] on h4 "Border" at bounding box center [1368, 335] width 373 height 30
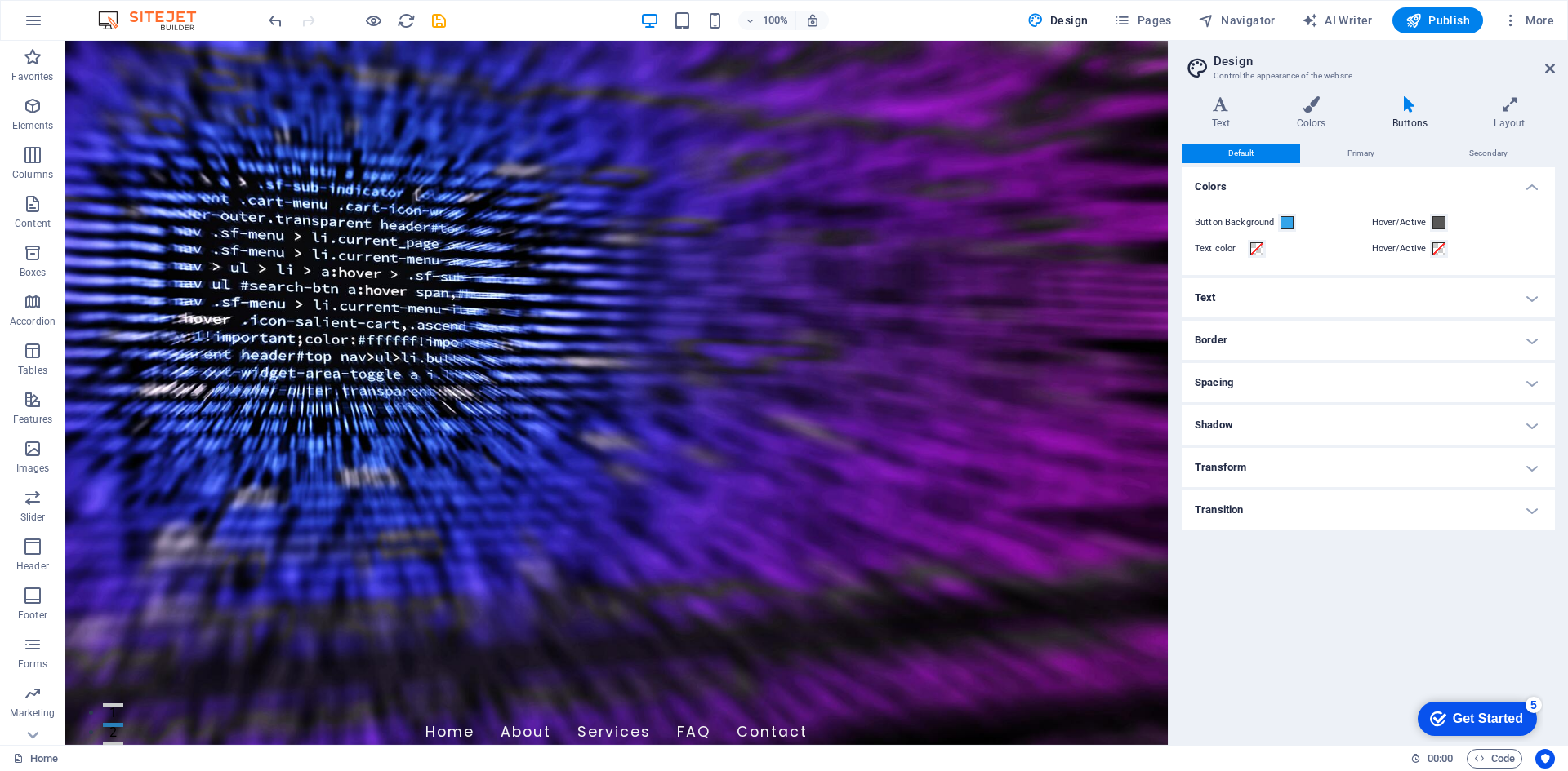
click at [1528, 412] on h4 "Shadow" at bounding box center [1368, 425] width 373 height 40
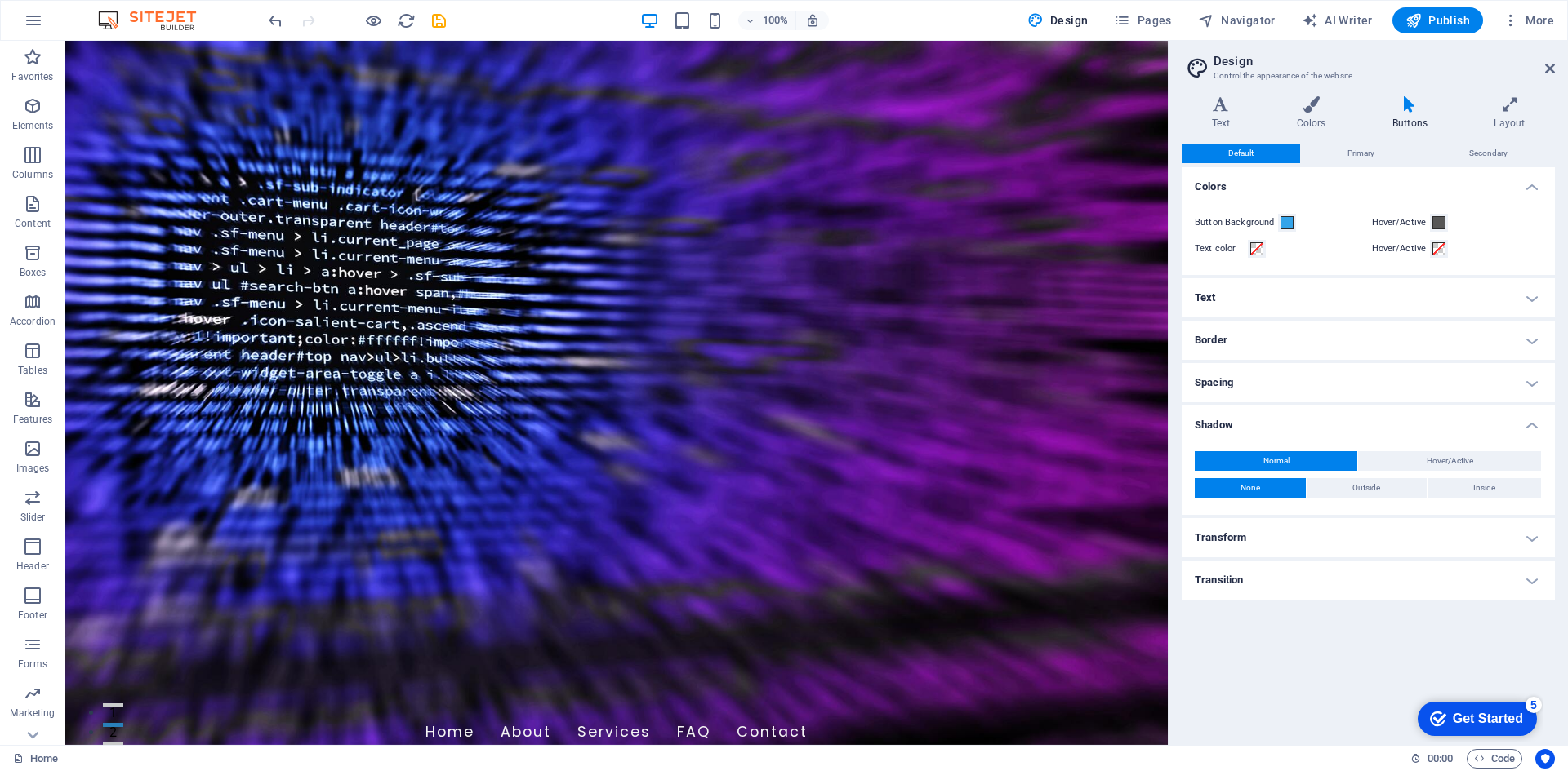
click at [1536, 420] on h4 "Shadow" at bounding box center [1368, 420] width 373 height 30
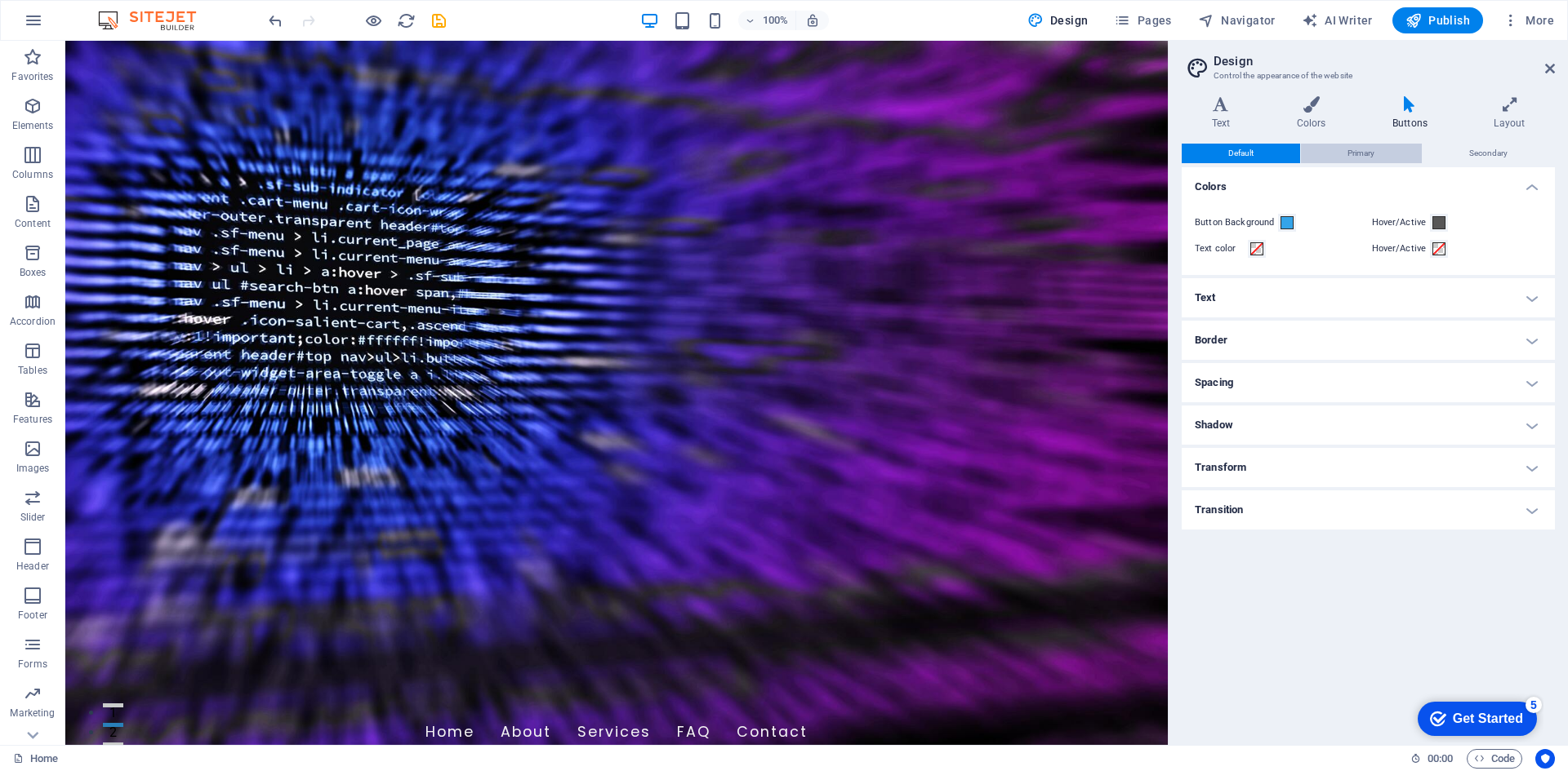
click at [1338, 149] on button "Primary" at bounding box center [1361, 154] width 120 height 20
click at [1468, 146] on button "Secondary" at bounding box center [1488, 154] width 131 height 20
click at [1363, 146] on span "Primary" at bounding box center [1361, 154] width 27 height 20
click at [1278, 152] on button "Default" at bounding box center [1241, 154] width 119 height 20
click at [1450, 18] on span "Publish" at bounding box center [1438, 21] width 65 height 16
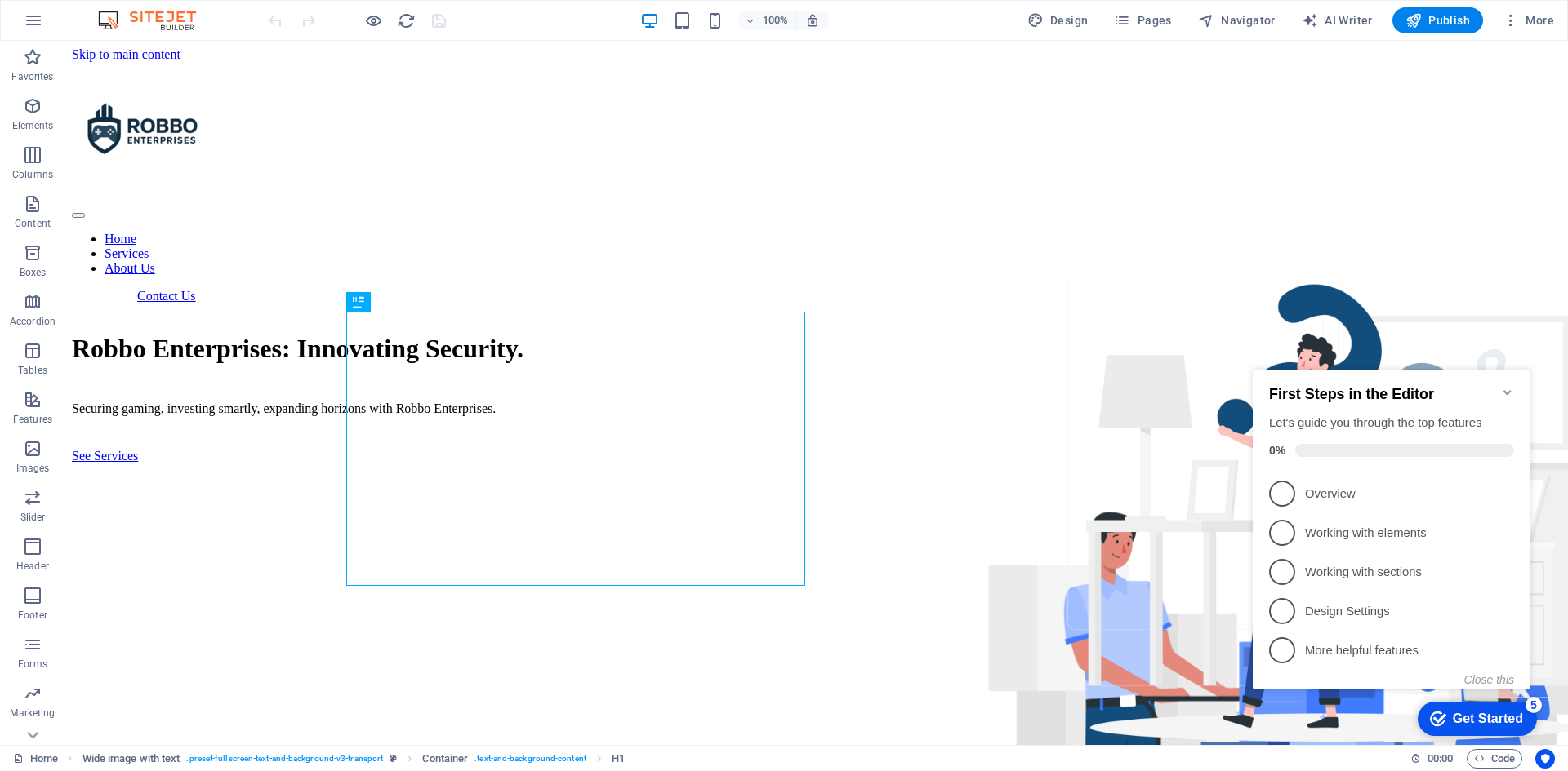
click at [1507, 390] on icon "Minimize checklist" at bounding box center [1507, 392] width 7 height 4
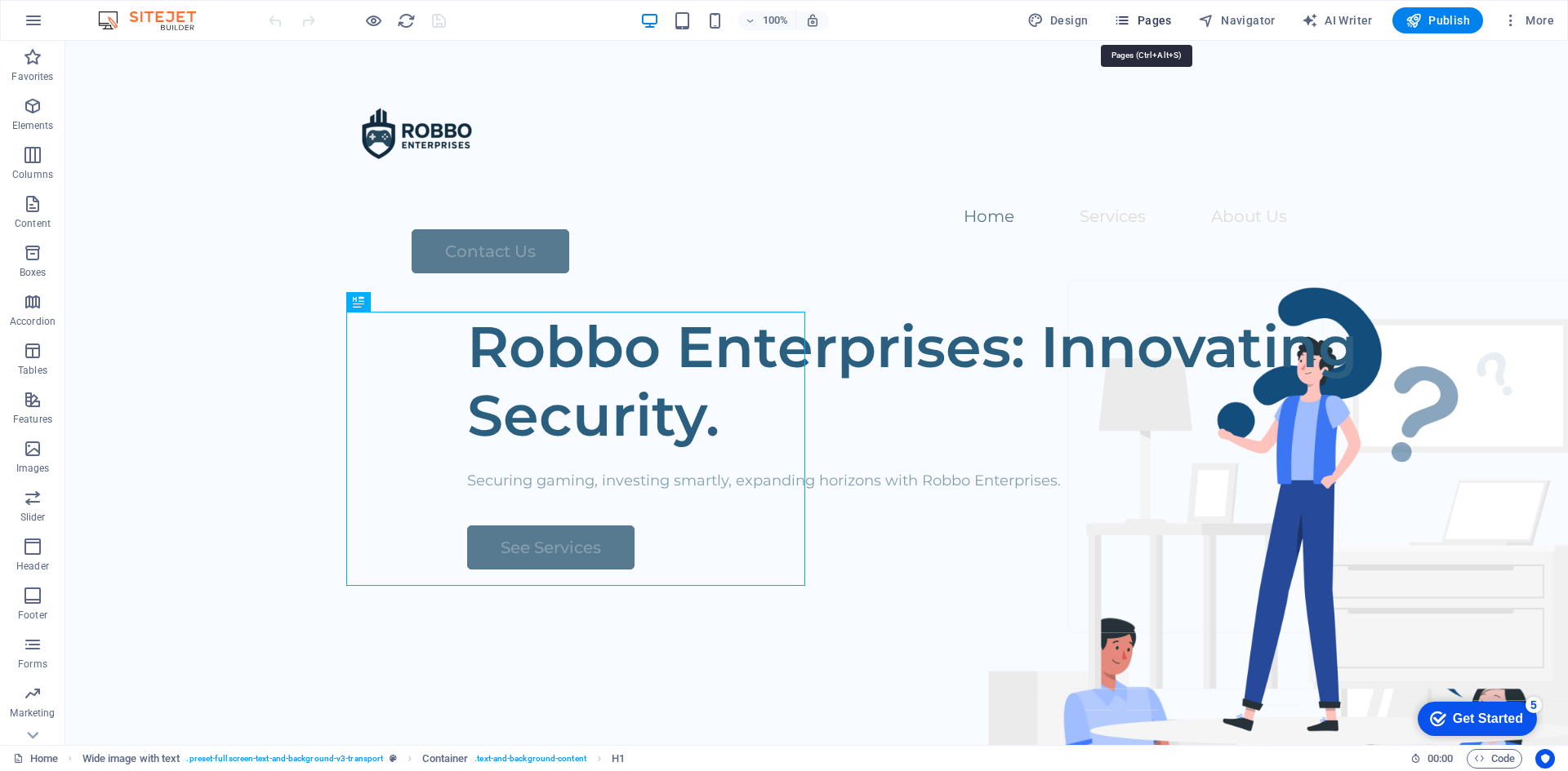
click at [1148, 26] on span "Pages" at bounding box center [1143, 21] width 58 height 16
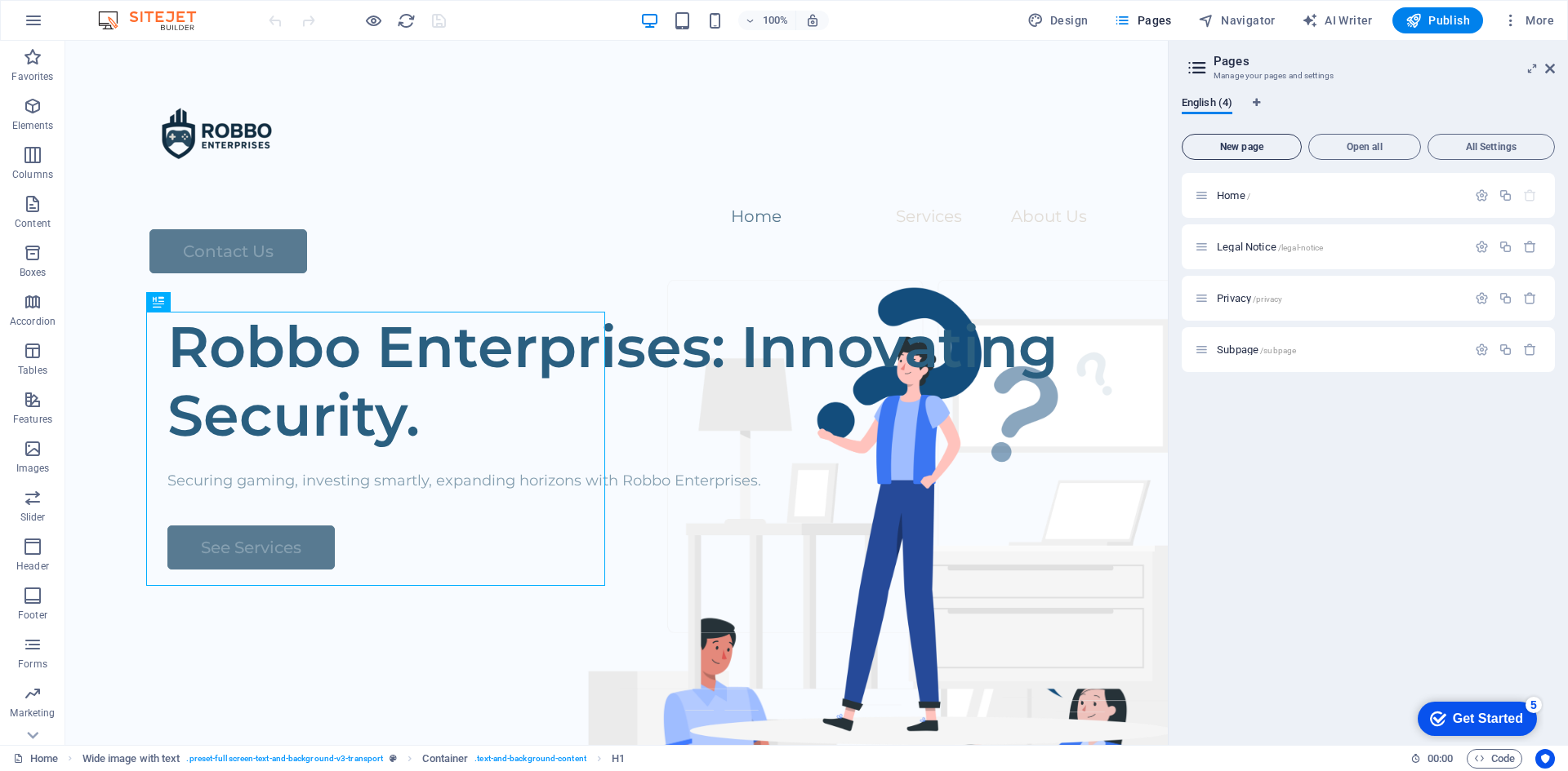
click at [1277, 150] on span "New page" at bounding box center [1241, 146] width 105 height 10
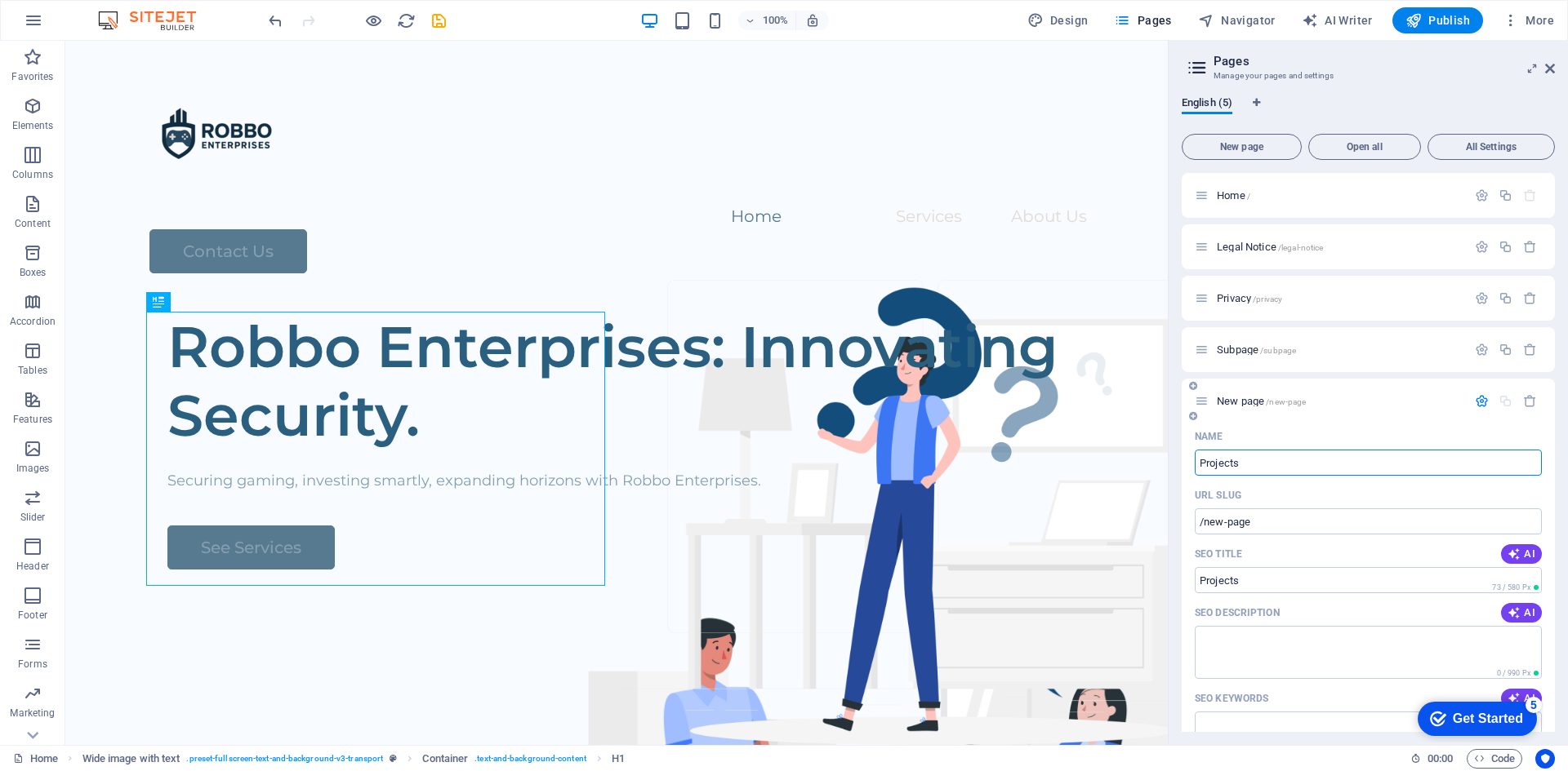
type input "Projects"
type input "/projects"
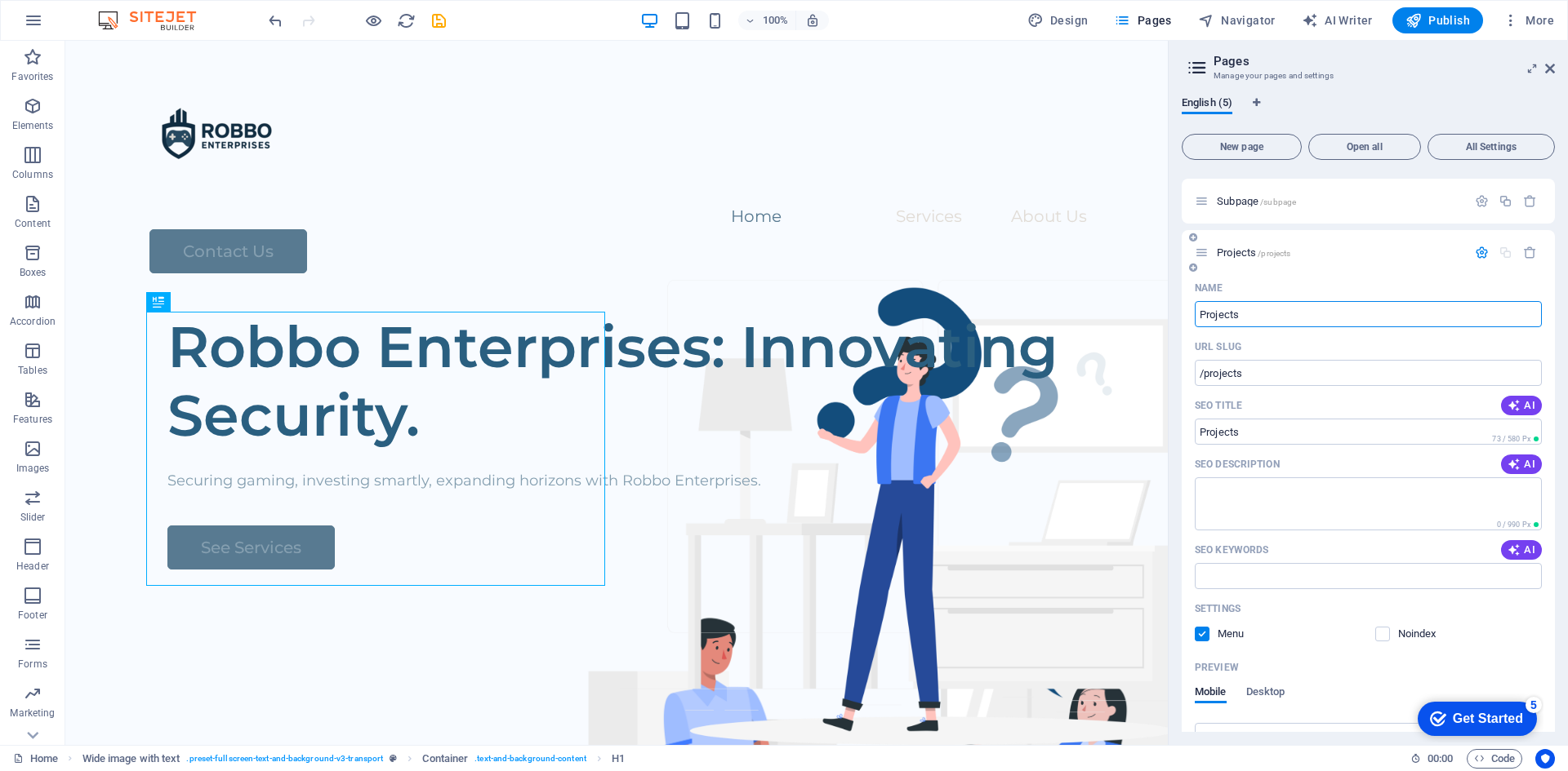
scroll to position [244, 0]
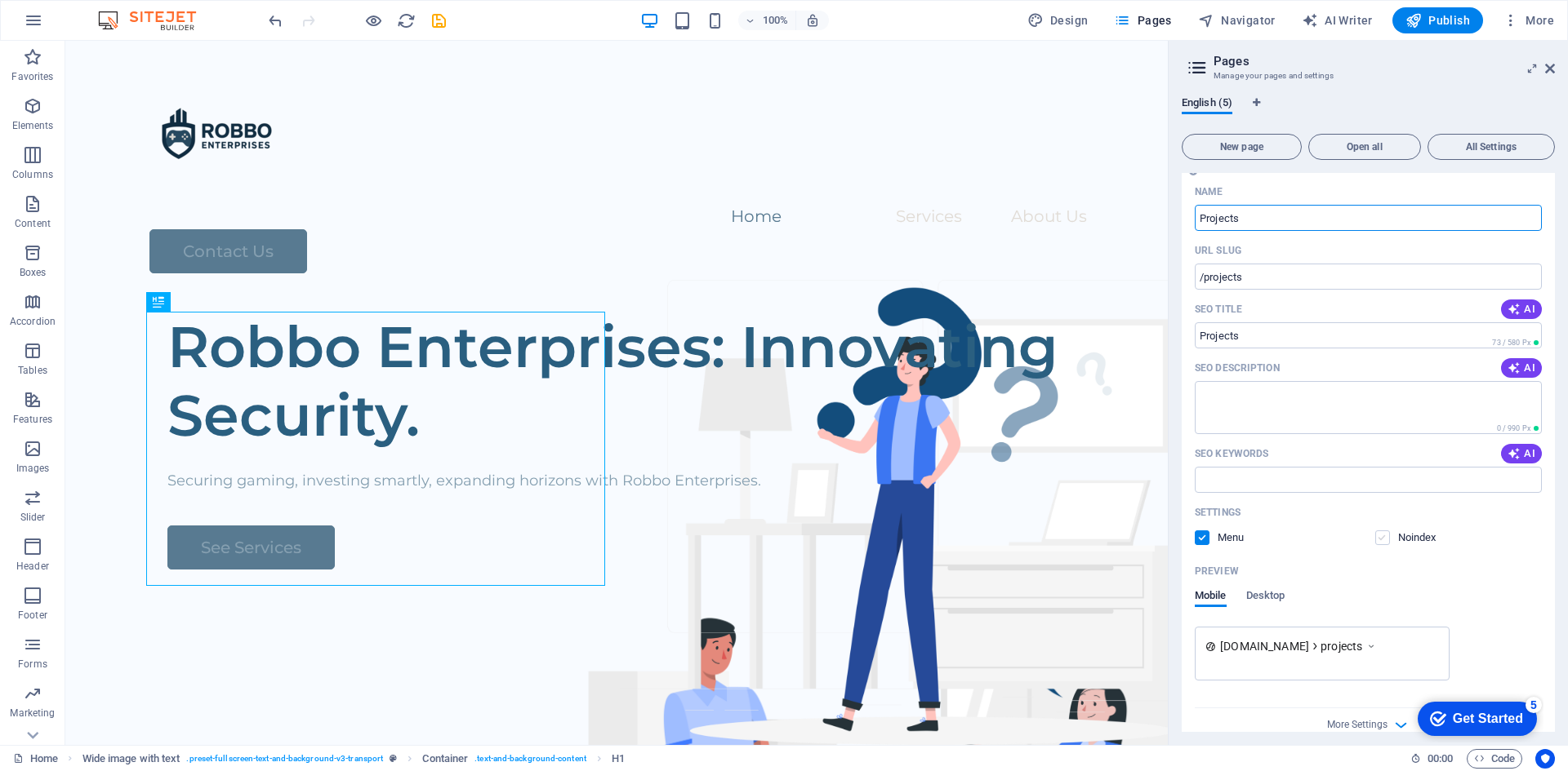
type input "Projects"
click at [1387, 538] on label at bounding box center [1383, 537] width 14 height 14
click at [0, 0] on input "checkbox" at bounding box center [0, 0] width 0 height 0
click at [1387, 538] on label at bounding box center [1383, 537] width 14 height 14
click at [0, 0] on input "checkbox" at bounding box center [0, 0] width 0 height 0
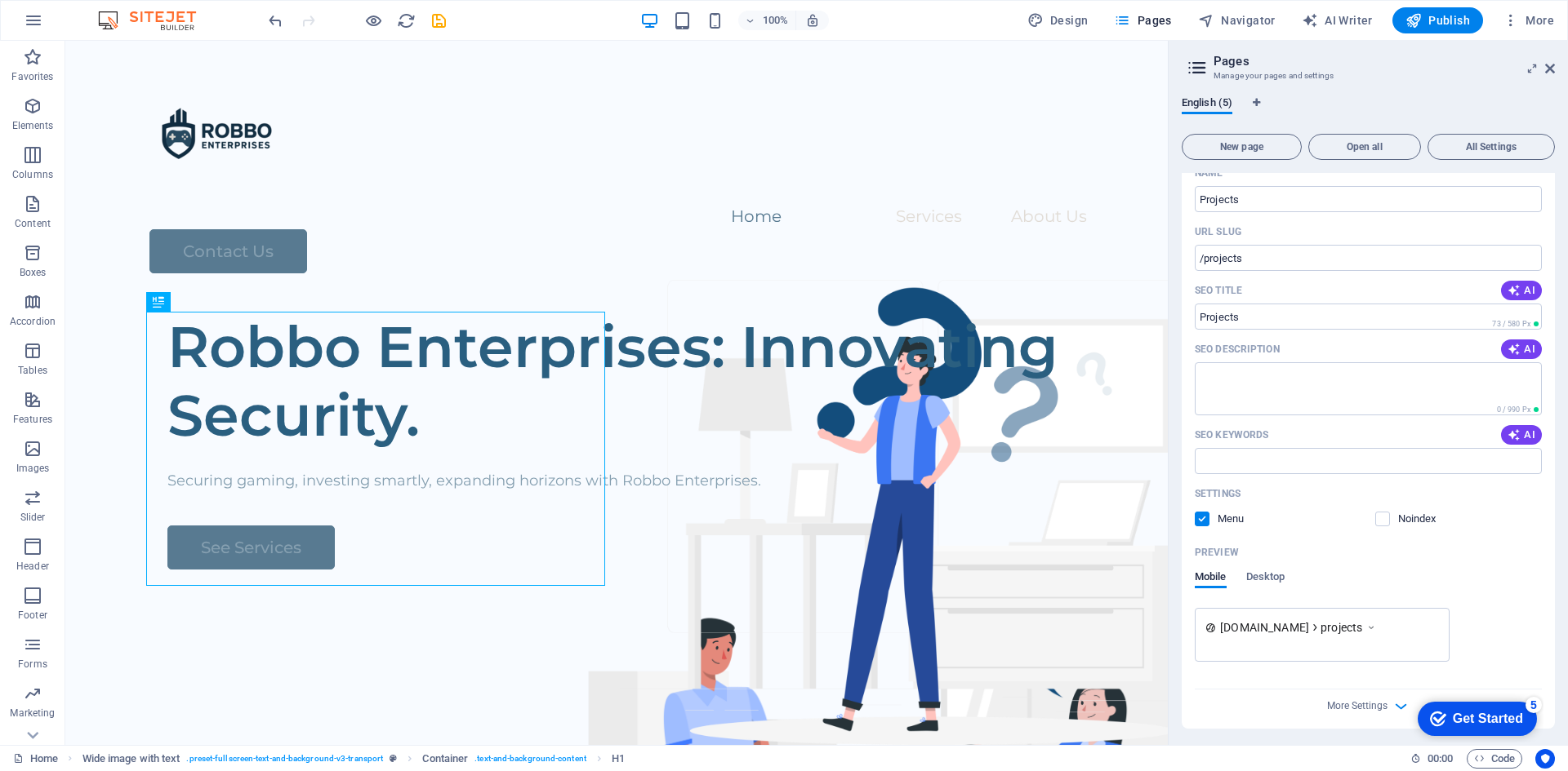
scroll to position [267, 0]
click at [1263, 574] on span "Desktop" at bounding box center [1266, 575] width 40 height 22
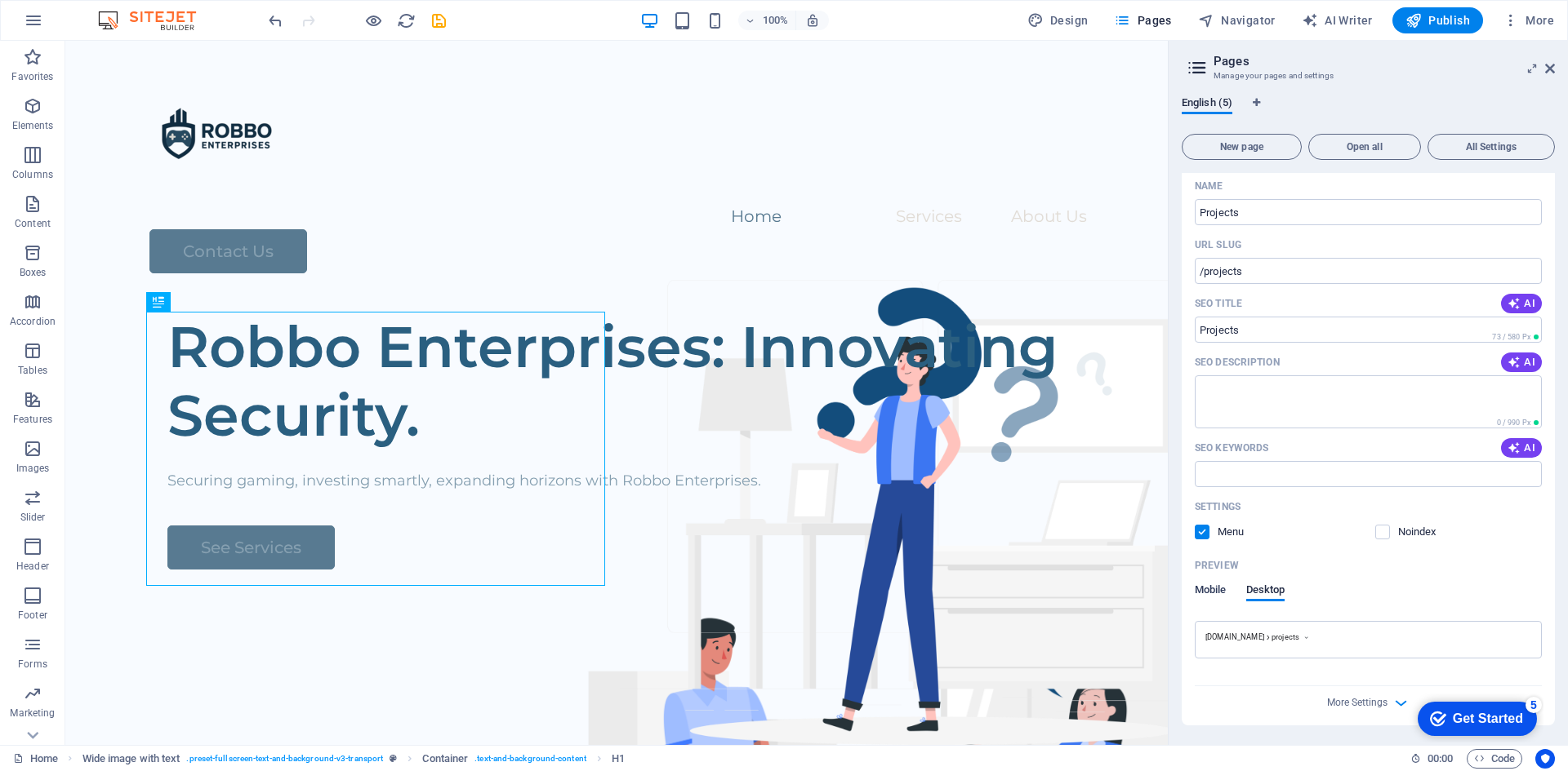
click at [1203, 589] on span "Mobile" at bounding box center [1210, 591] width 31 height 22
click at [1270, 645] on span "[DOMAIN_NAME]" at bounding box center [1264, 641] width 89 height 16
click at [1287, 639] on span "[DOMAIN_NAME]" at bounding box center [1264, 641] width 89 height 16
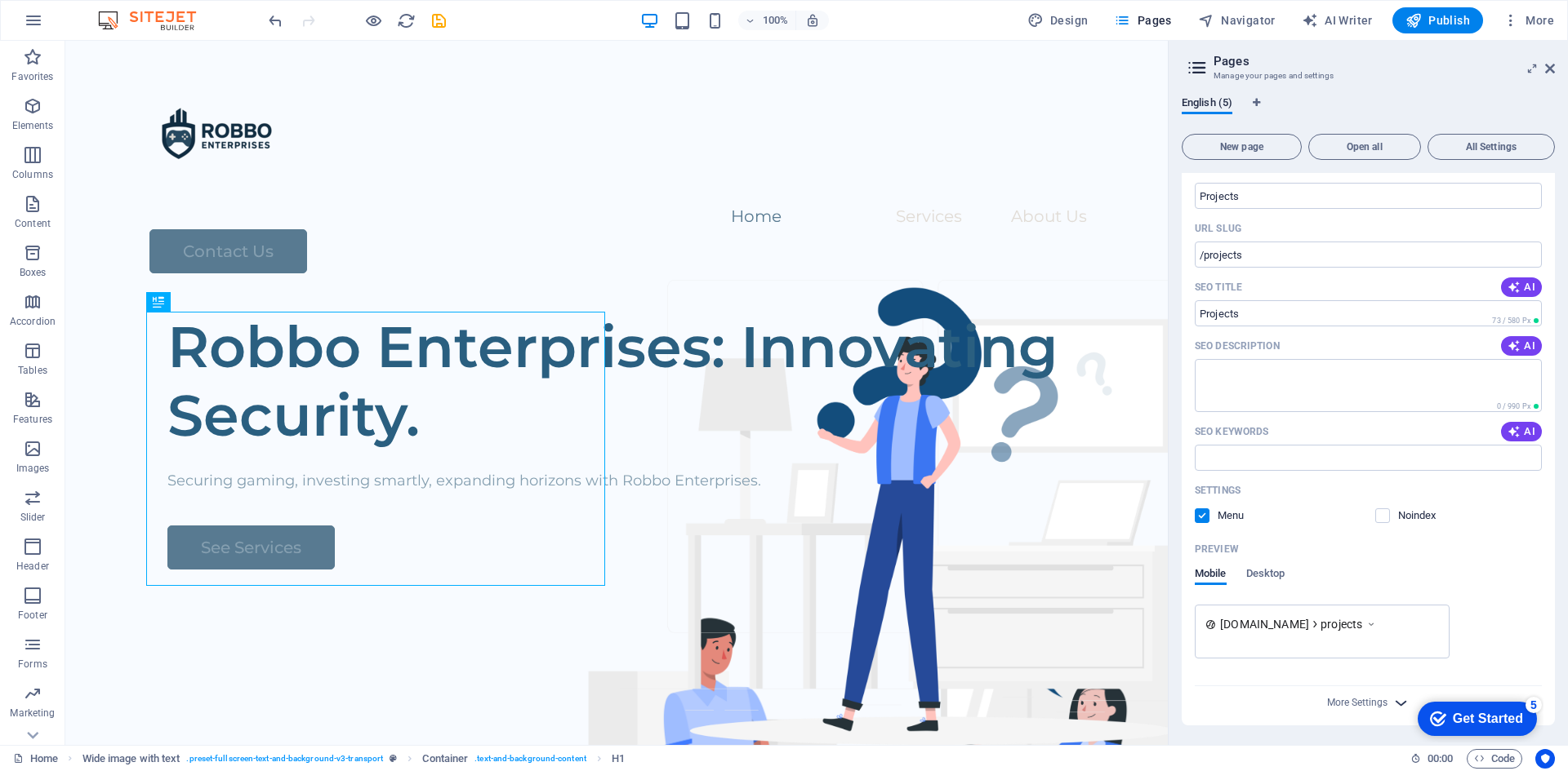
click at [1395, 703] on icon "button" at bounding box center [1401, 703] width 19 height 19
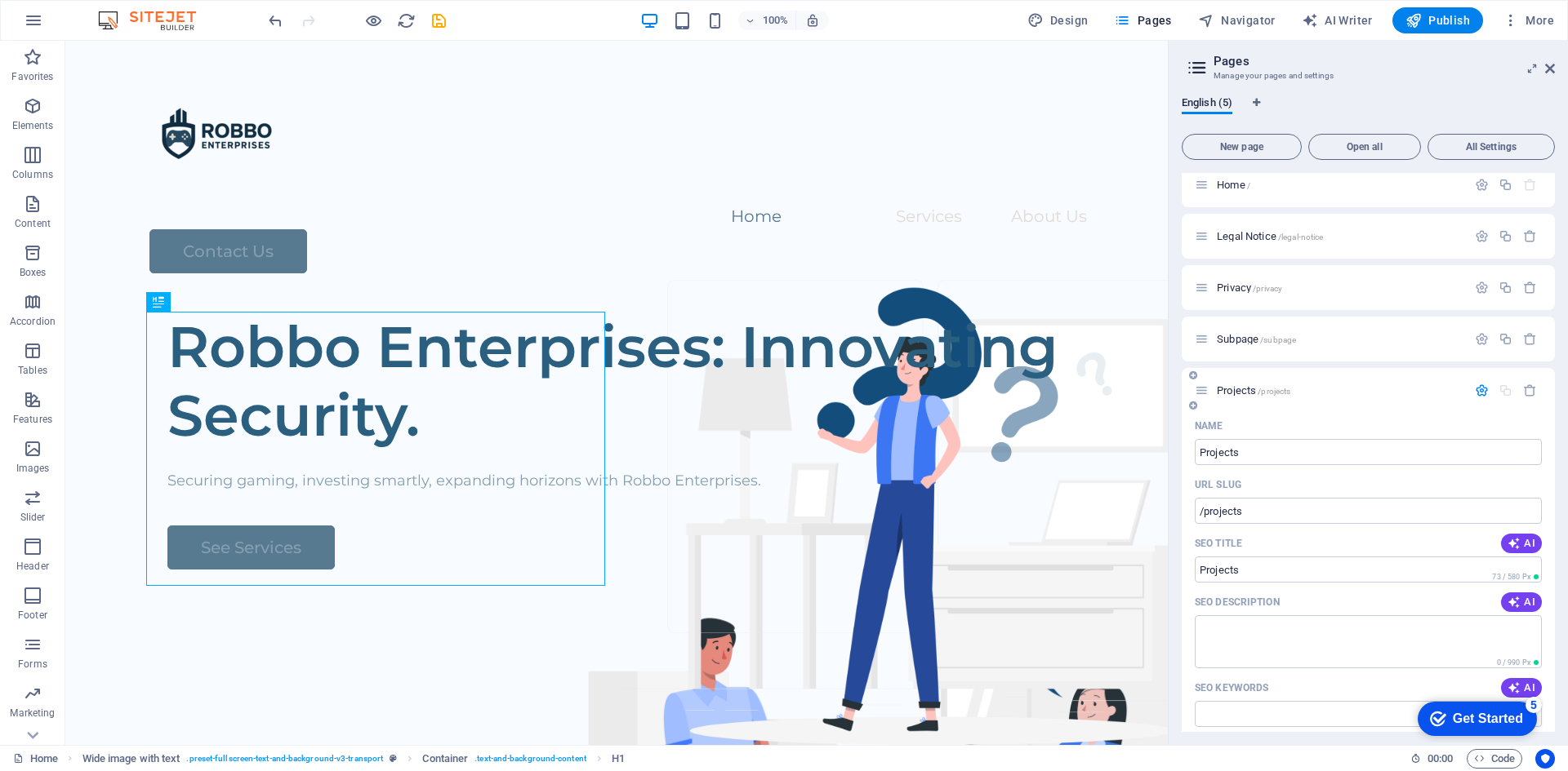
scroll to position [0, 0]
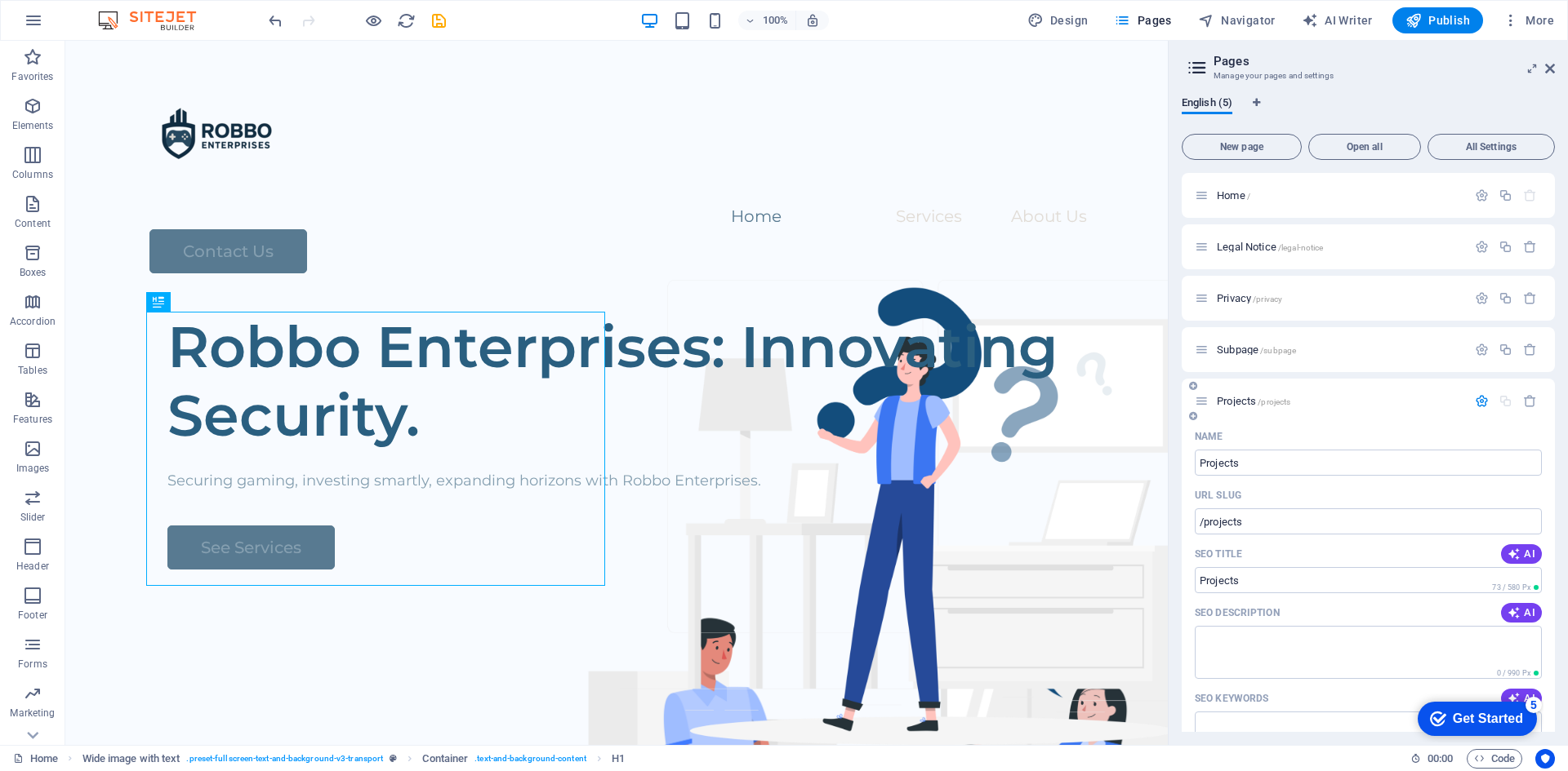
click at [1203, 403] on icon at bounding box center [1201, 401] width 13 height 13
click at [1194, 414] on icon at bounding box center [1192, 416] width 8 height 10
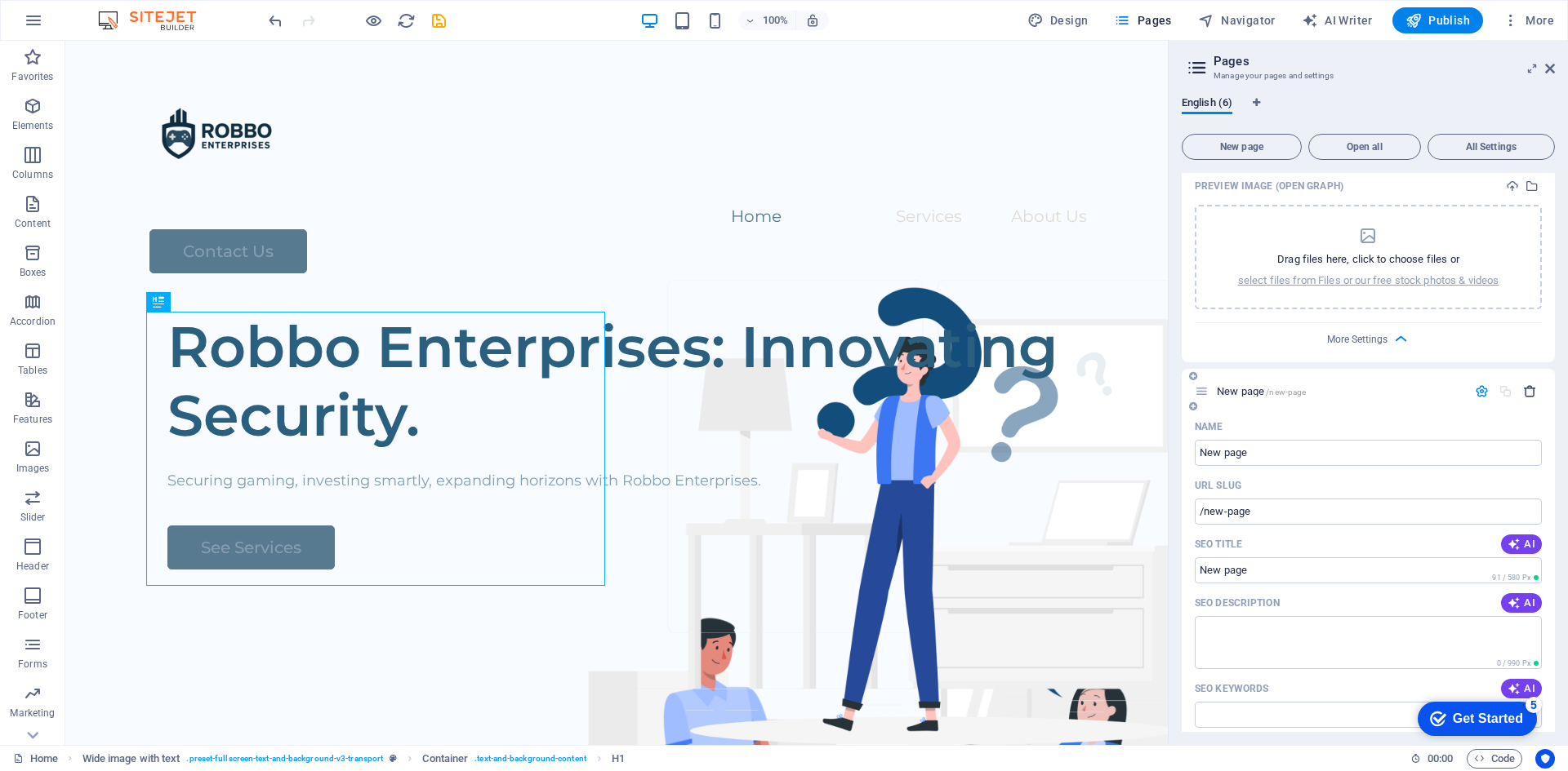
click at [1527, 385] on icon "button" at bounding box center [1529, 391] width 13 height 13
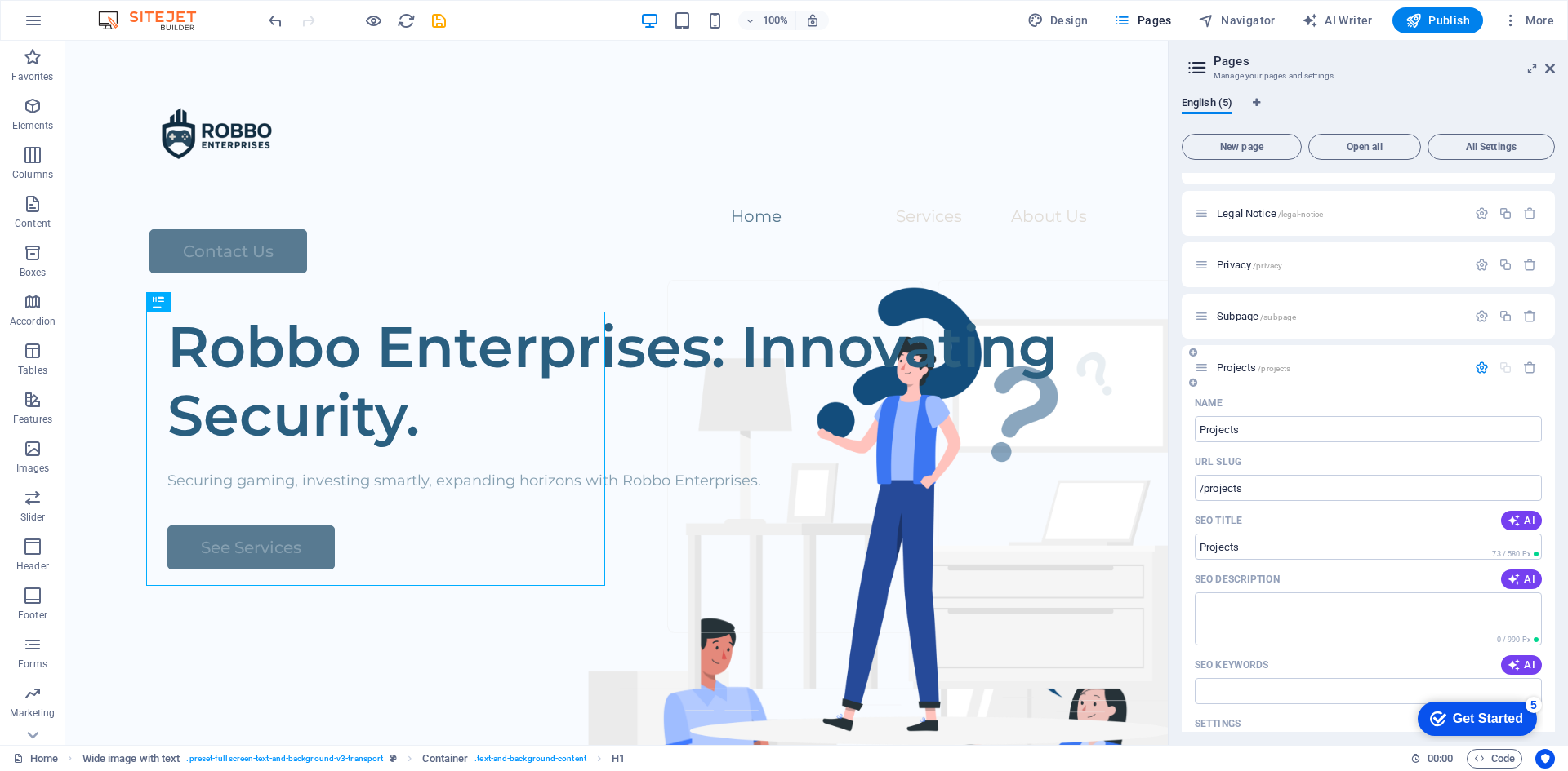
scroll to position [0, 0]
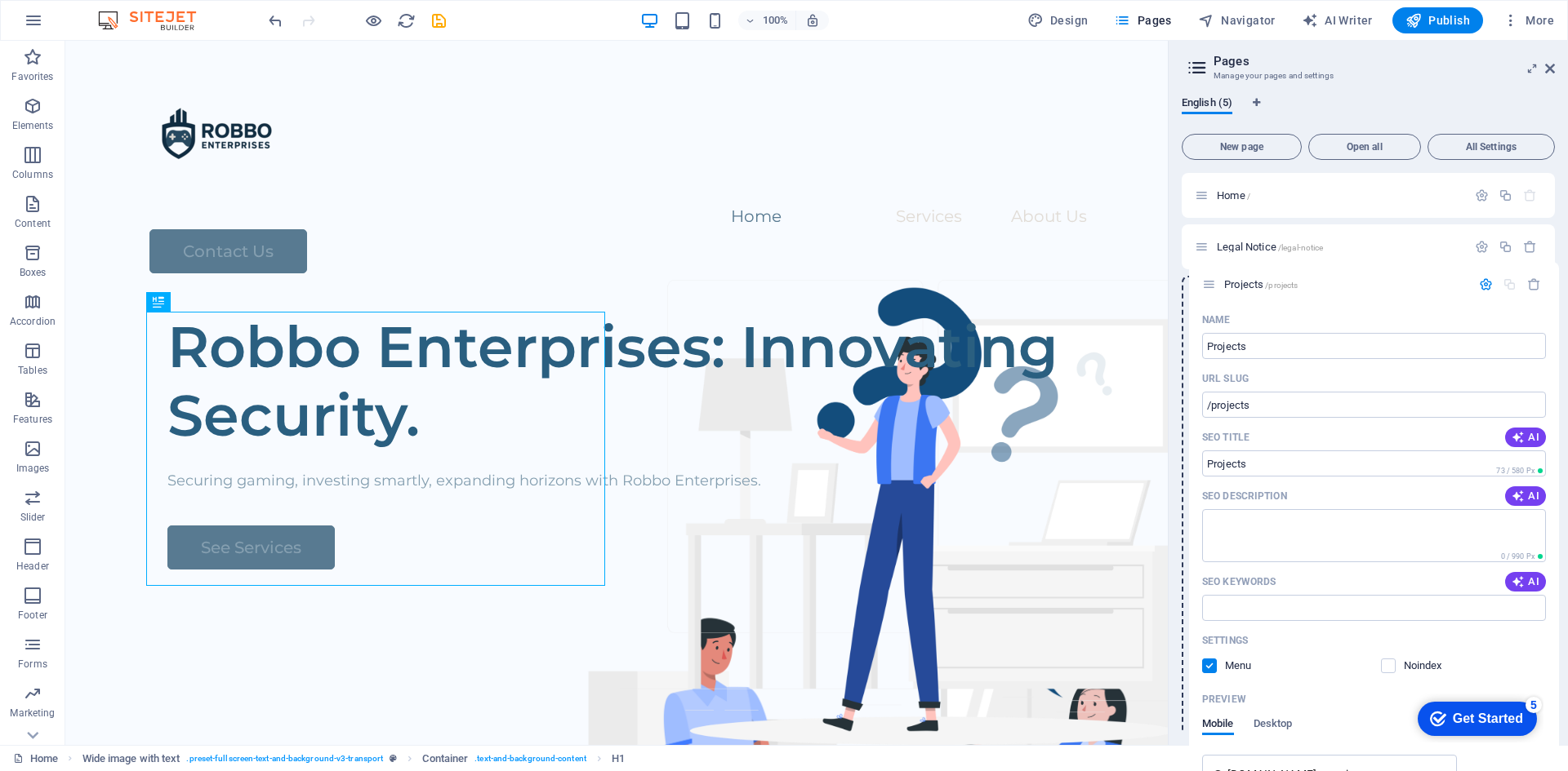
drag, startPoint x: 1203, startPoint y: 398, endPoint x: 1208, endPoint y: 277, distance: 121.1
click at [1208, 277] on div "Home / Legal Notice /legal-notice Privacy /privacy Subpage /subpage Projects /p…" at bounding box center [1368, 701] width 373 height 1055
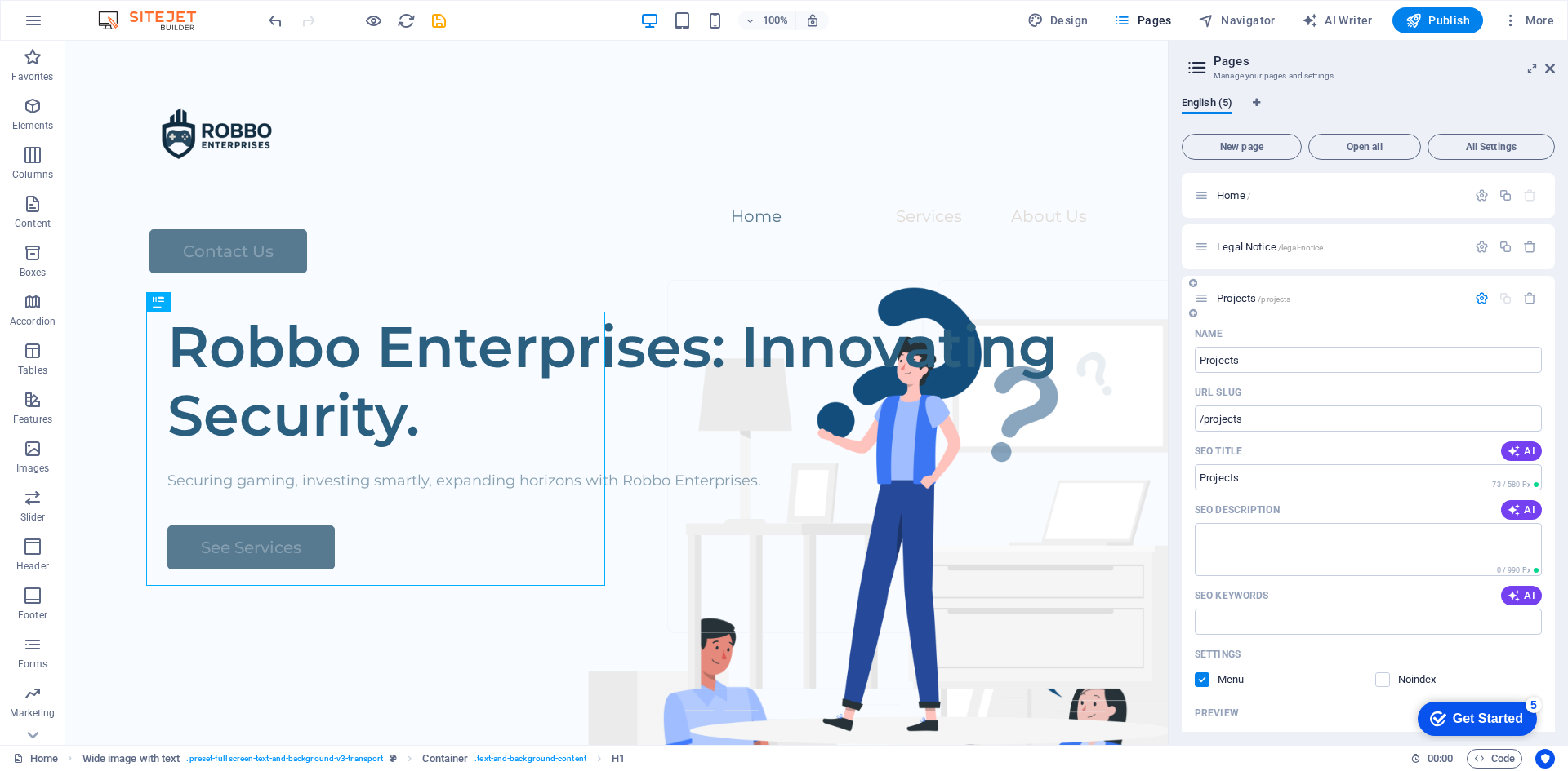
click at [1245, 299] on span "Projects /projects" at bounding box center [1253, 298] width 74 height 13
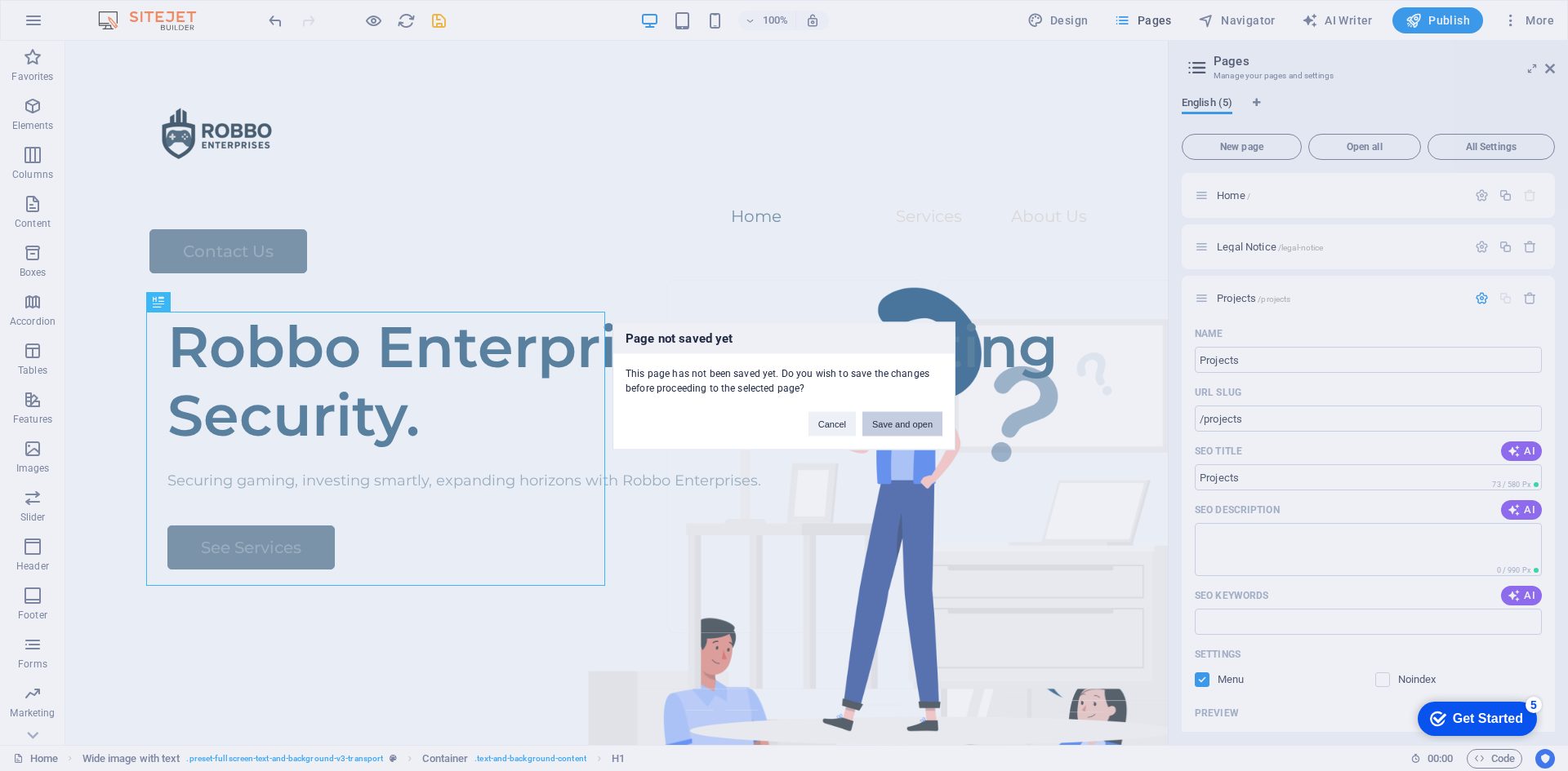
click at [898, 421] on button "Save and open" at bounding box center [902, 423] width 80 height 24
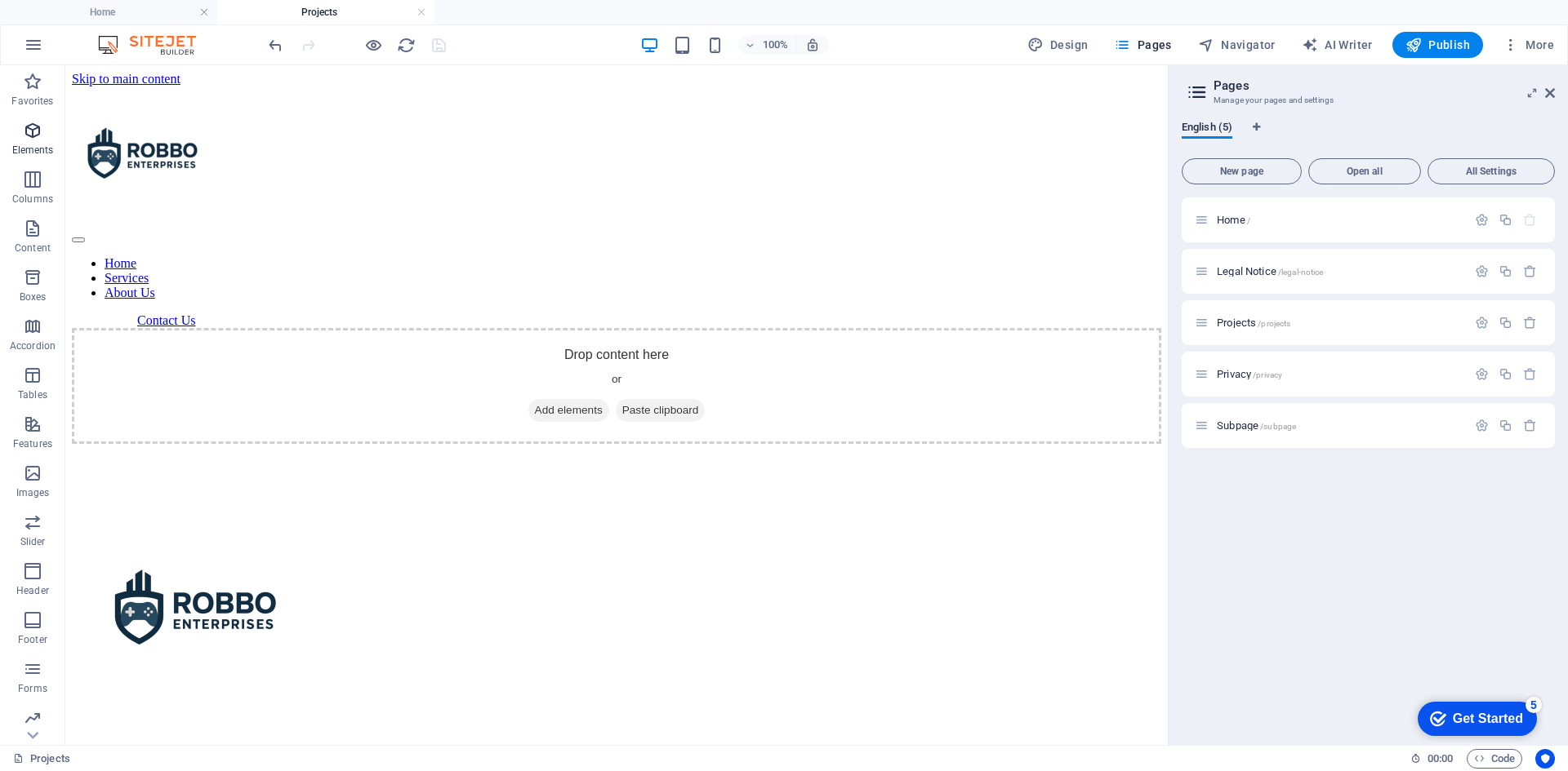
click at [37, 140] on span "Elements" at bounding box center [32, 140] width 66 height 40
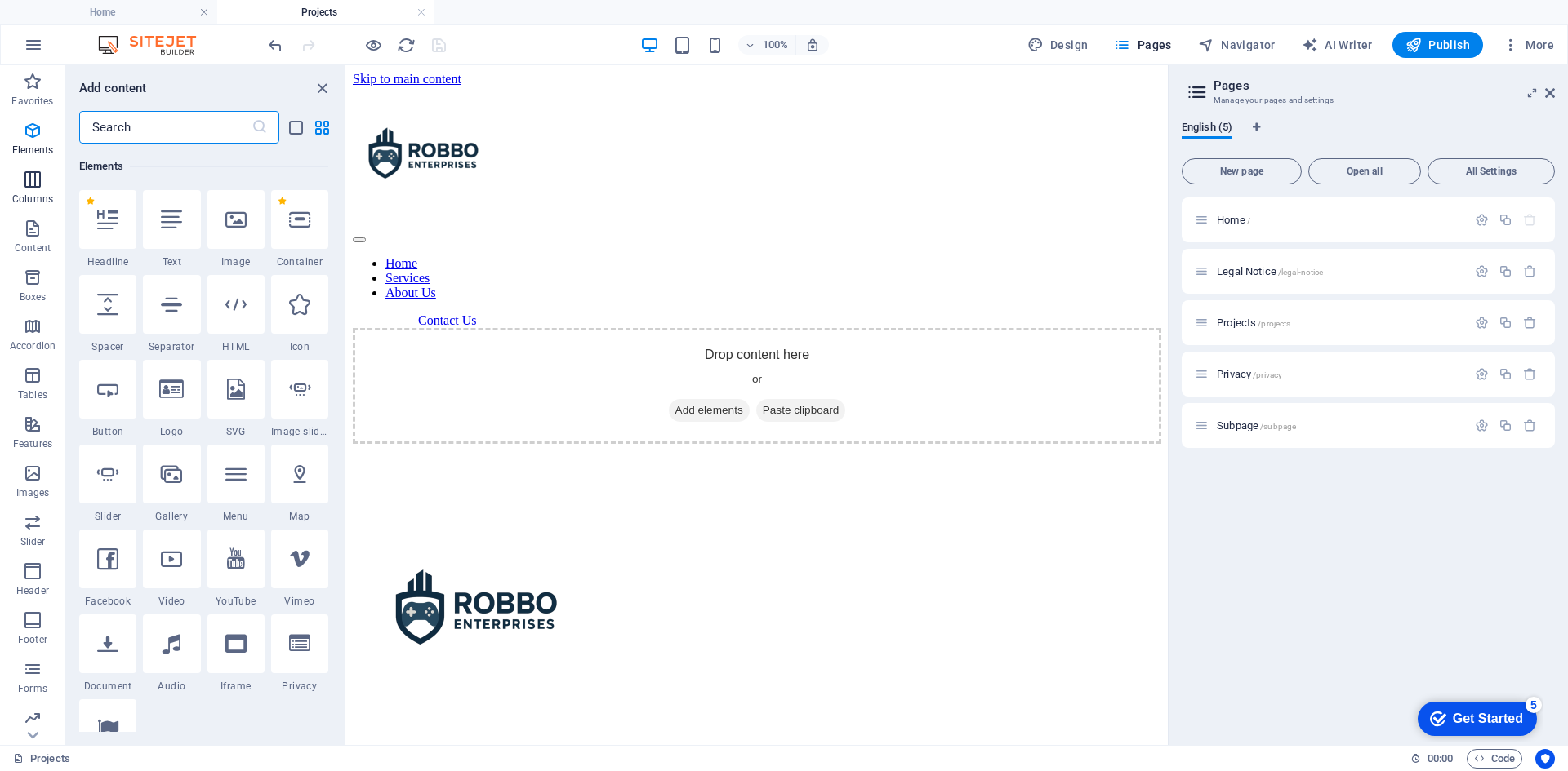
click at [28, 191] on span "Columns" at bounding box center [32, 190] width 66 height 40
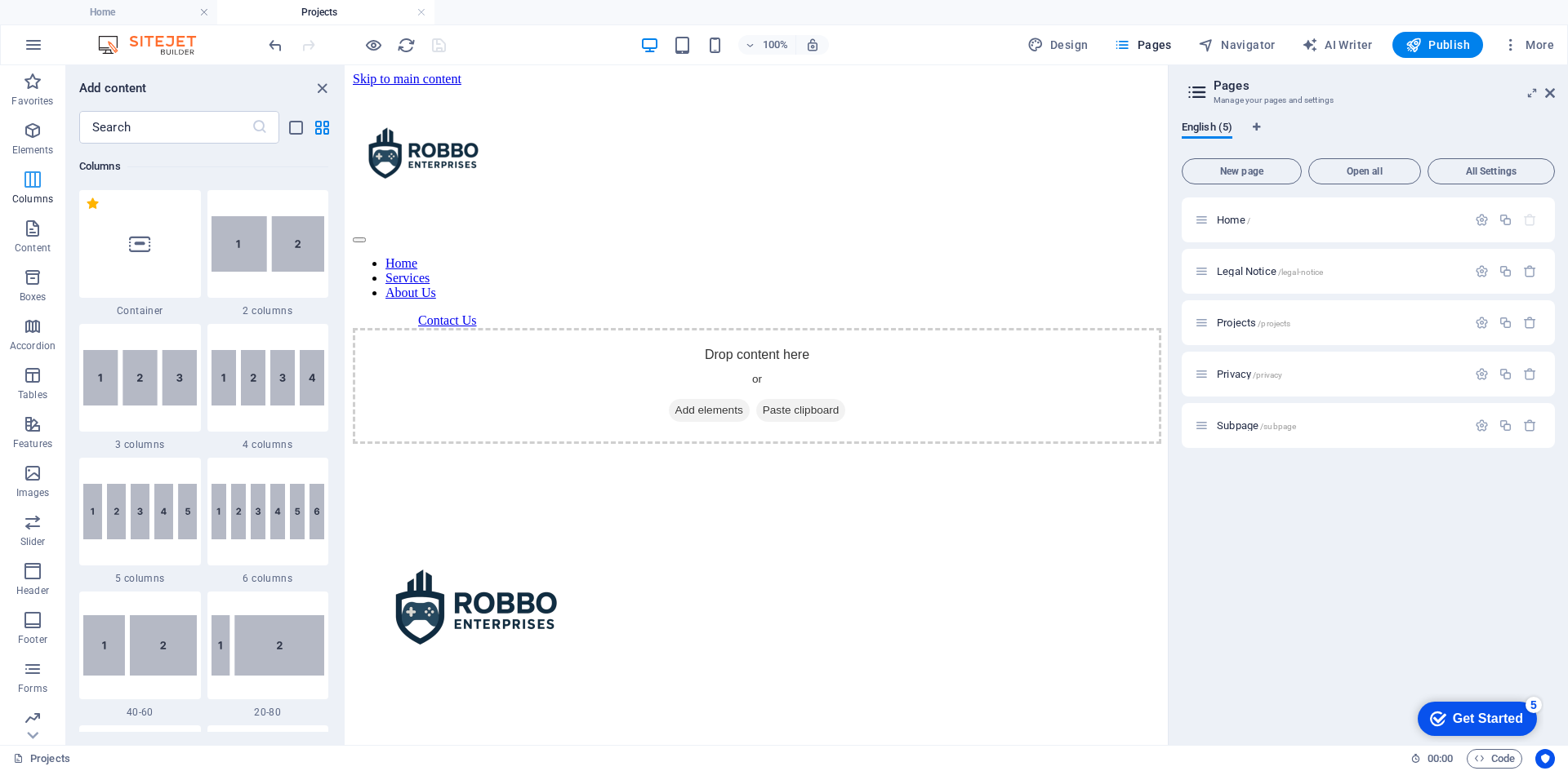
scroll to position [808, 0]
click at [259, 253] on img at bounding box center [268, 244] width 113 height 56
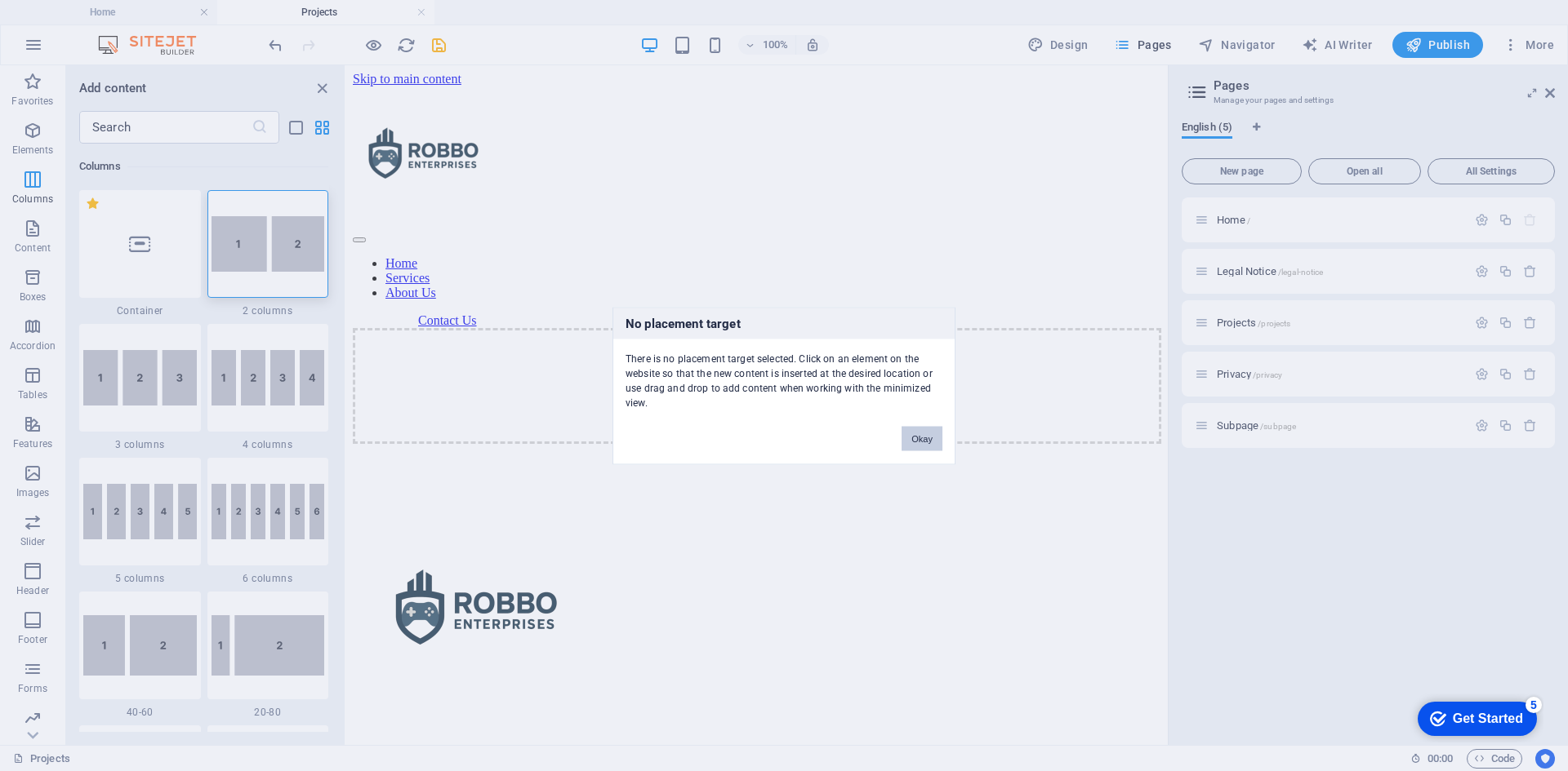
drag, startPoint x: 913, startPoint y: 431, endPoint x: 201, endPoint y: 226, distance: 740.9
click at [913, 431] on button "Okay" at bounding box center [922, 438] width 40 height 24
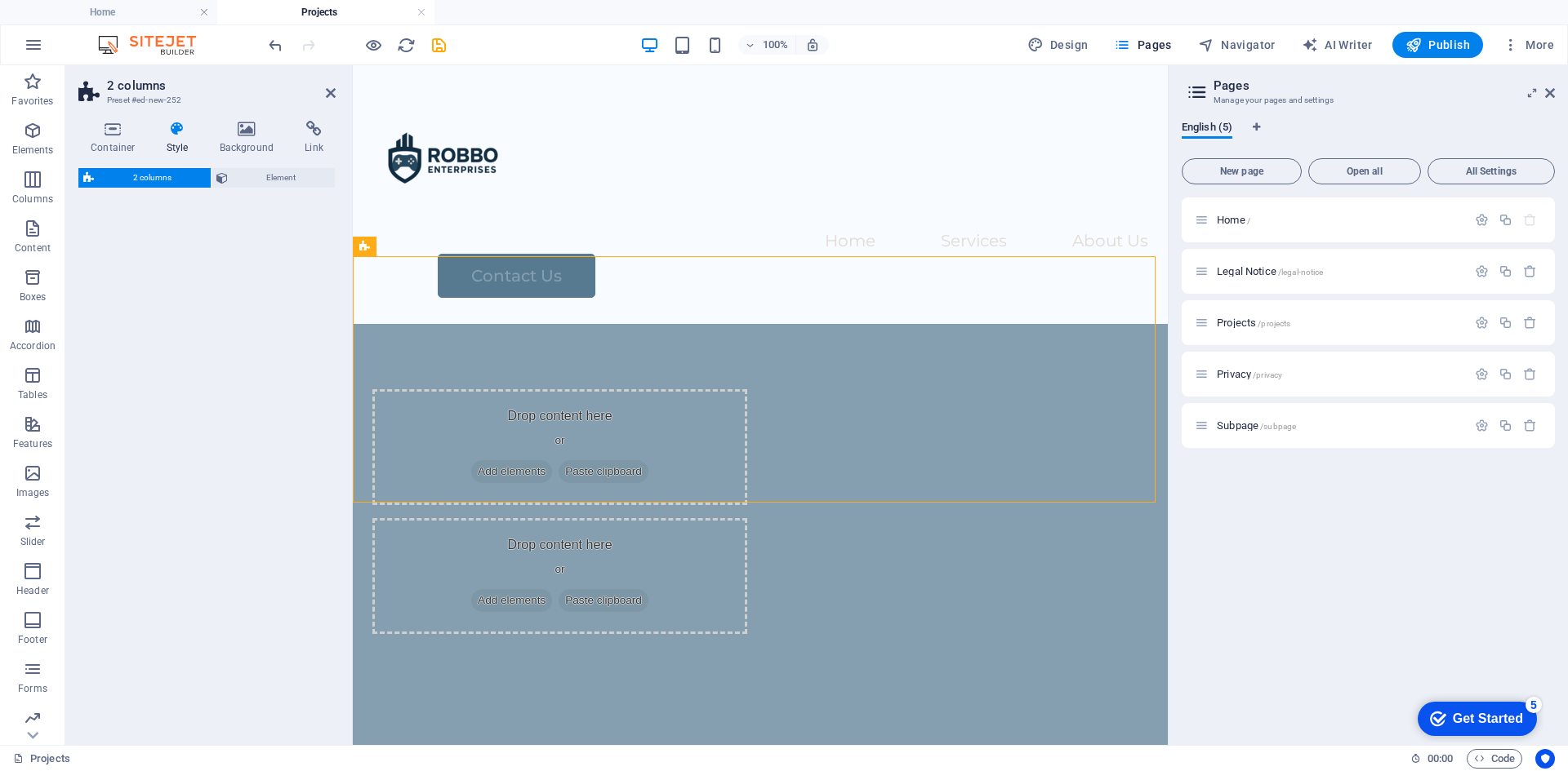
select select "rem"
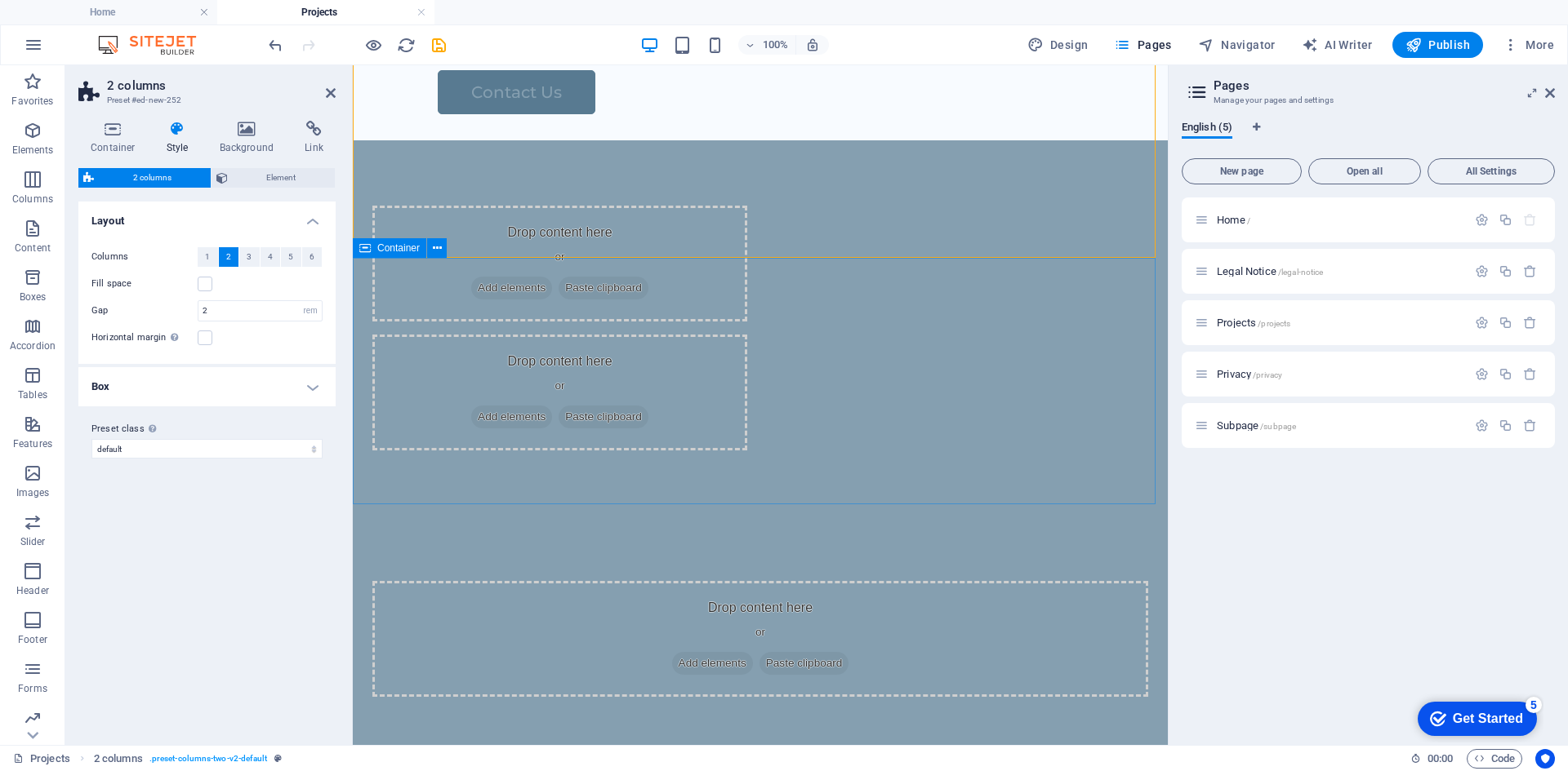
scroll to position [0, 0]
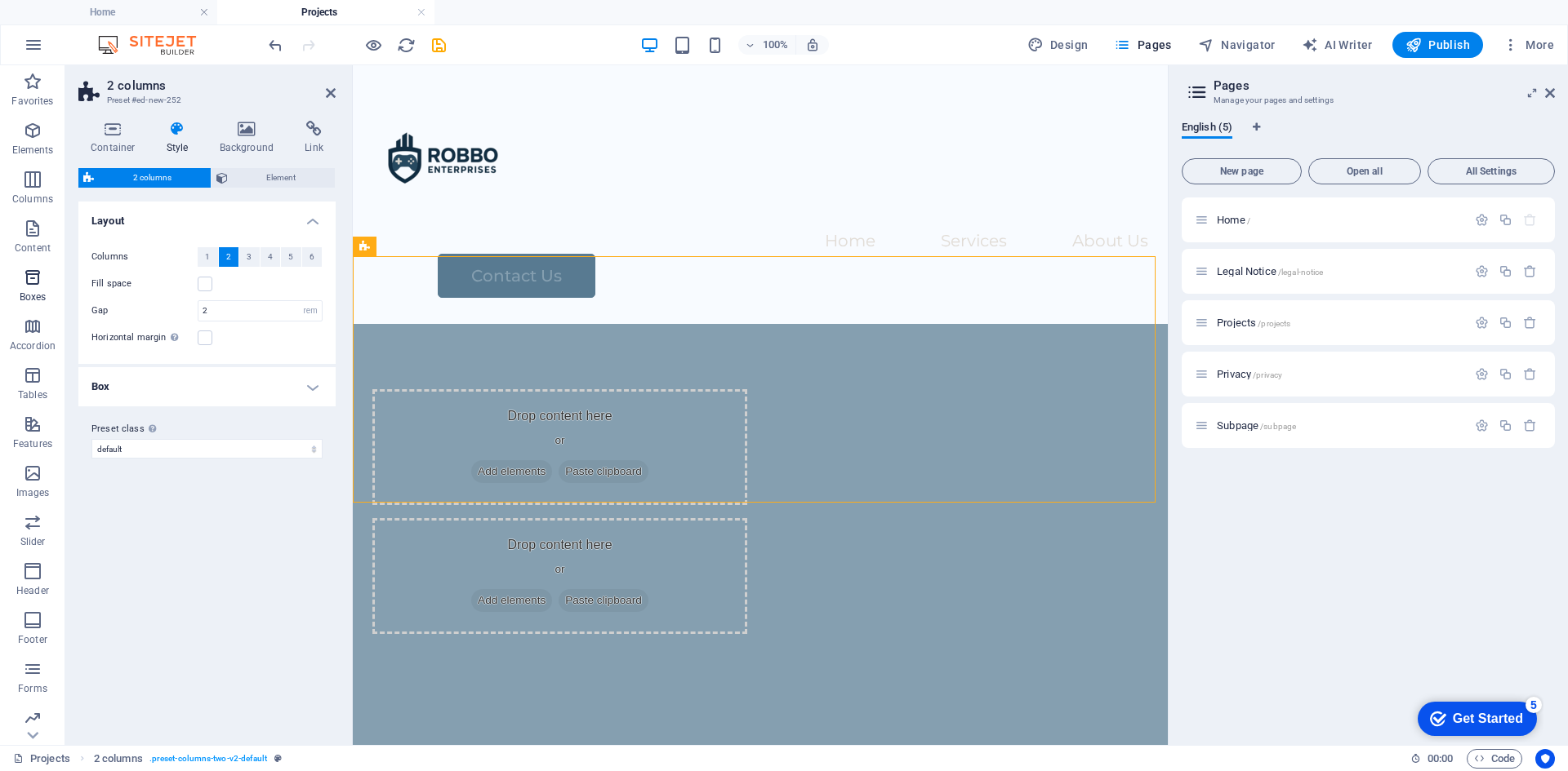
click at [31, 274] on icon "button" at bounding box center [32, 278] width 20 height 20
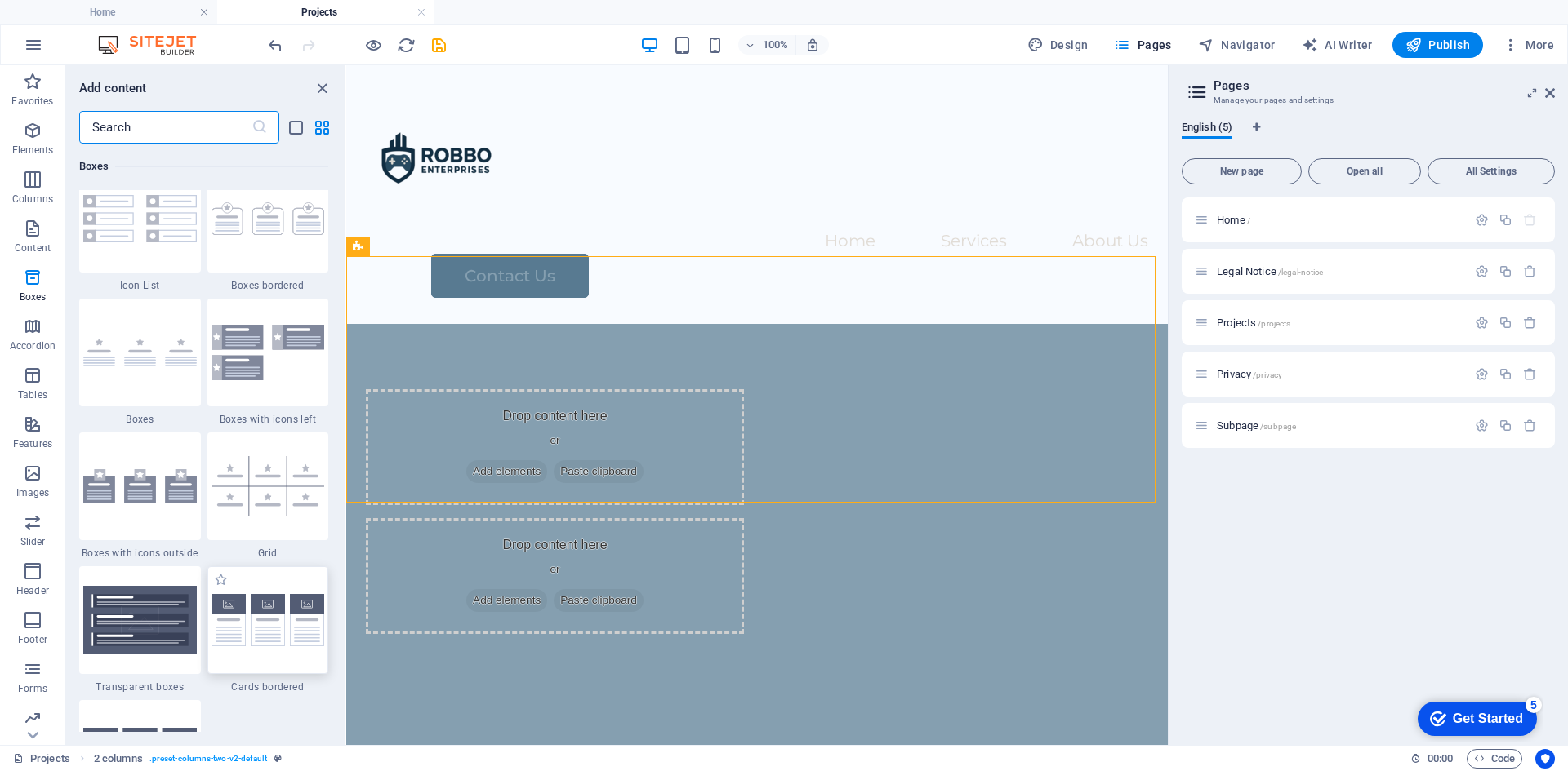
scroll to position [4502, 0]
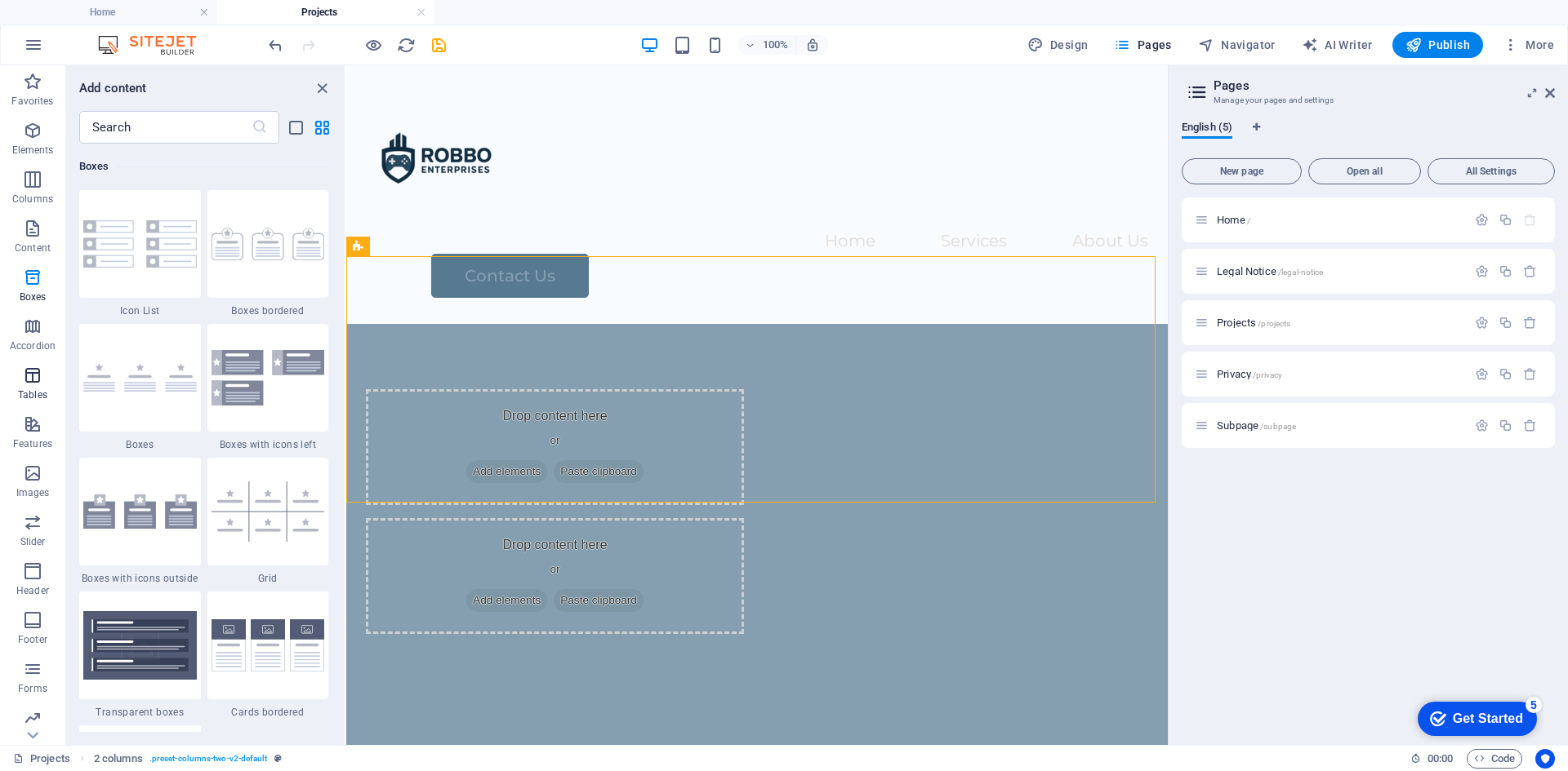
click at [35, 387] on span "Tables" at bounding box center [32, 386] width 66 height 40
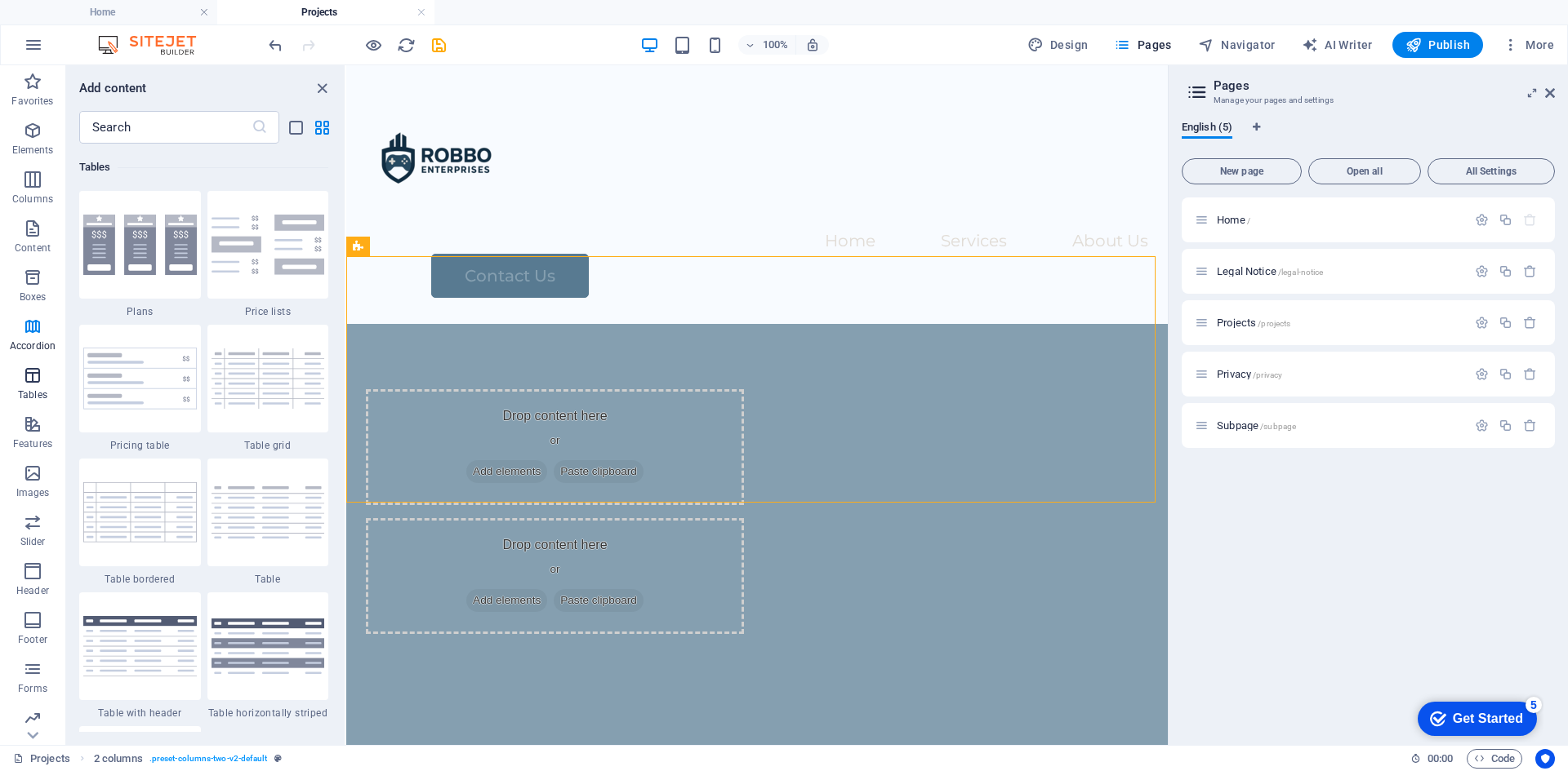
scroll to position [5653, 0]
click at [41, 428] on icon "button" at bounding box center [32, 424] width 20 height 20
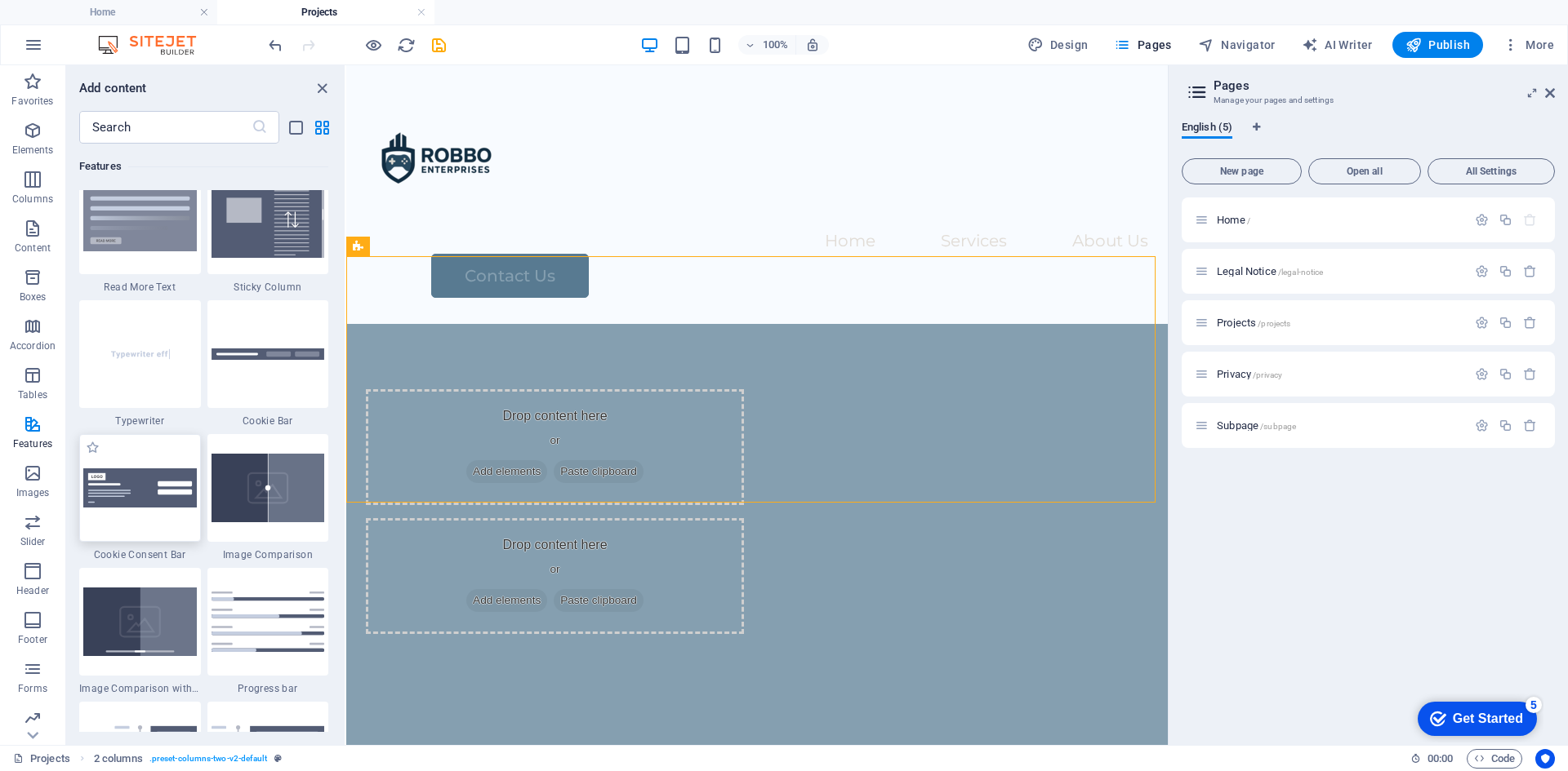
scroll to position [6362, 0]
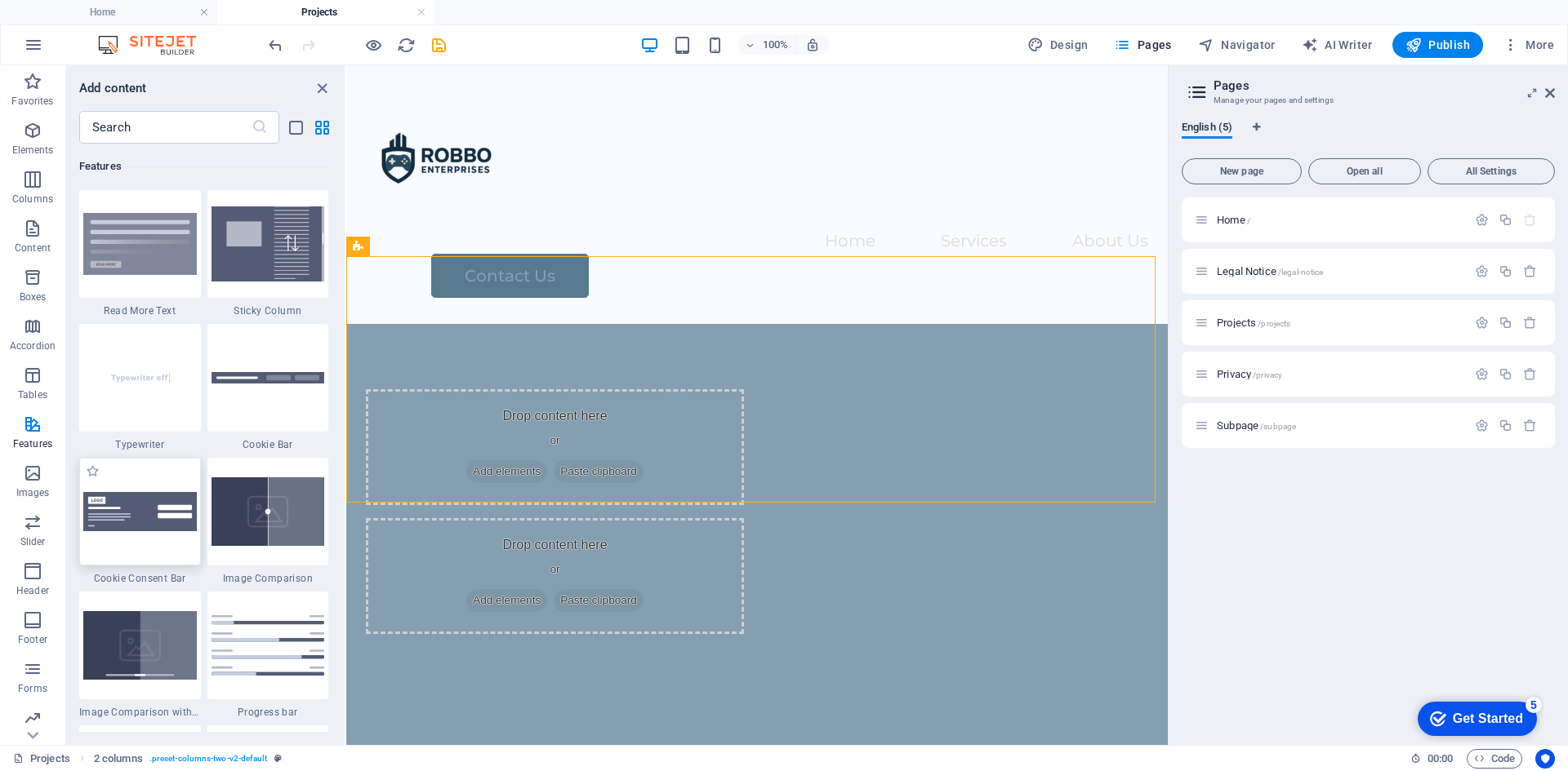
click at [153, 489] on div at bounding box center [139, 512] width 121 height 108
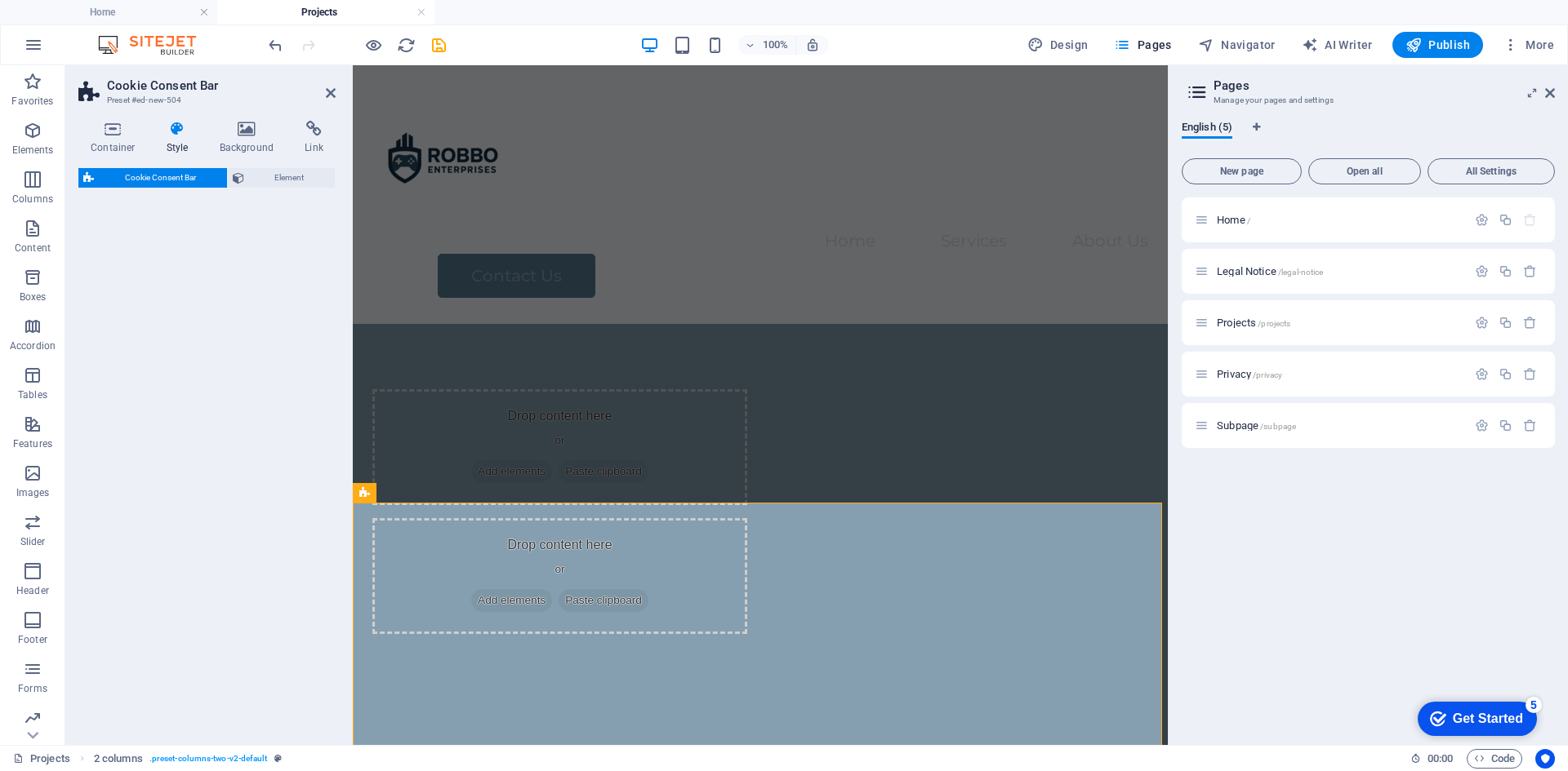
select select "rem"
select select "px"
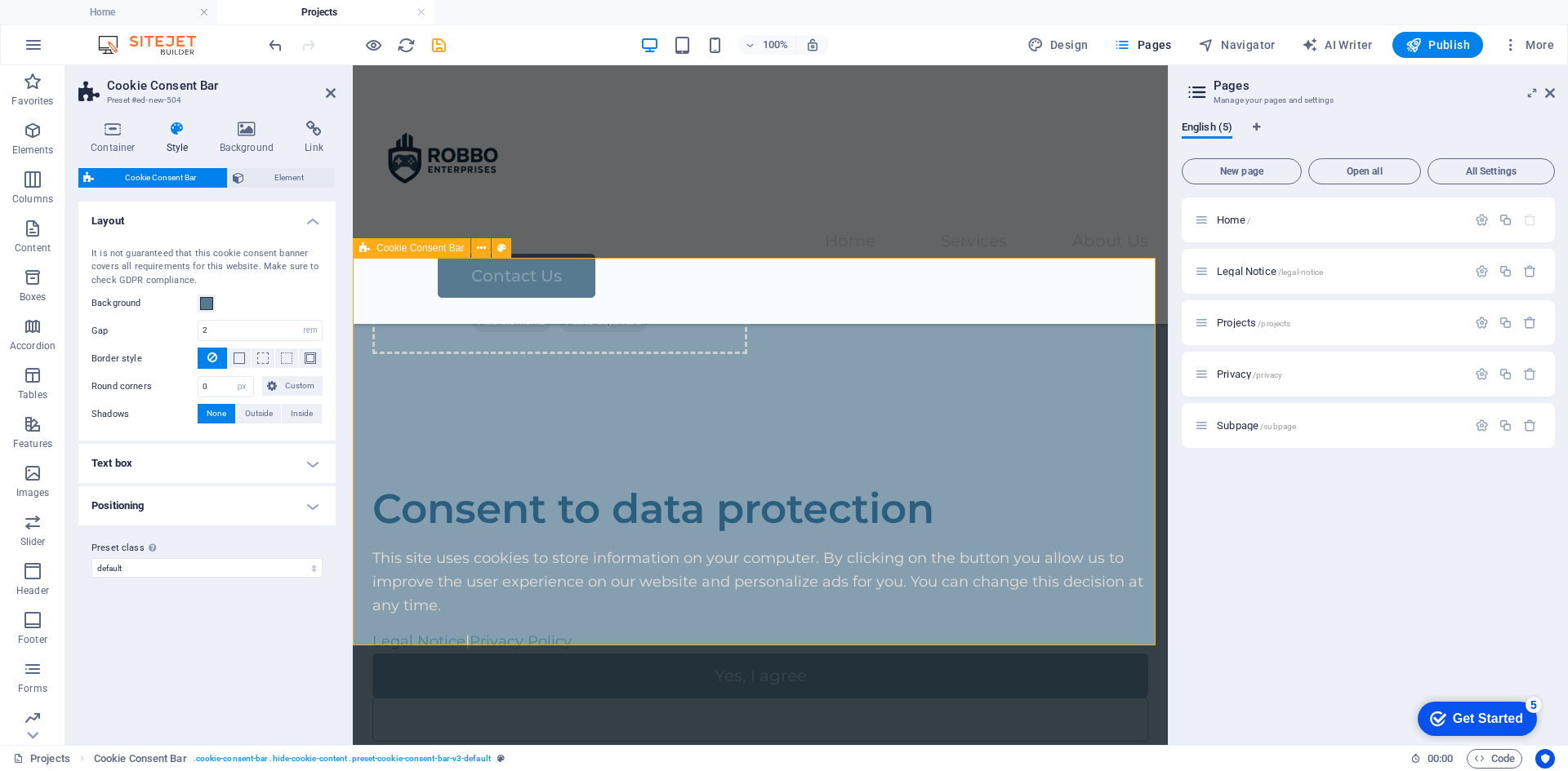
scroll to position [244, 0]
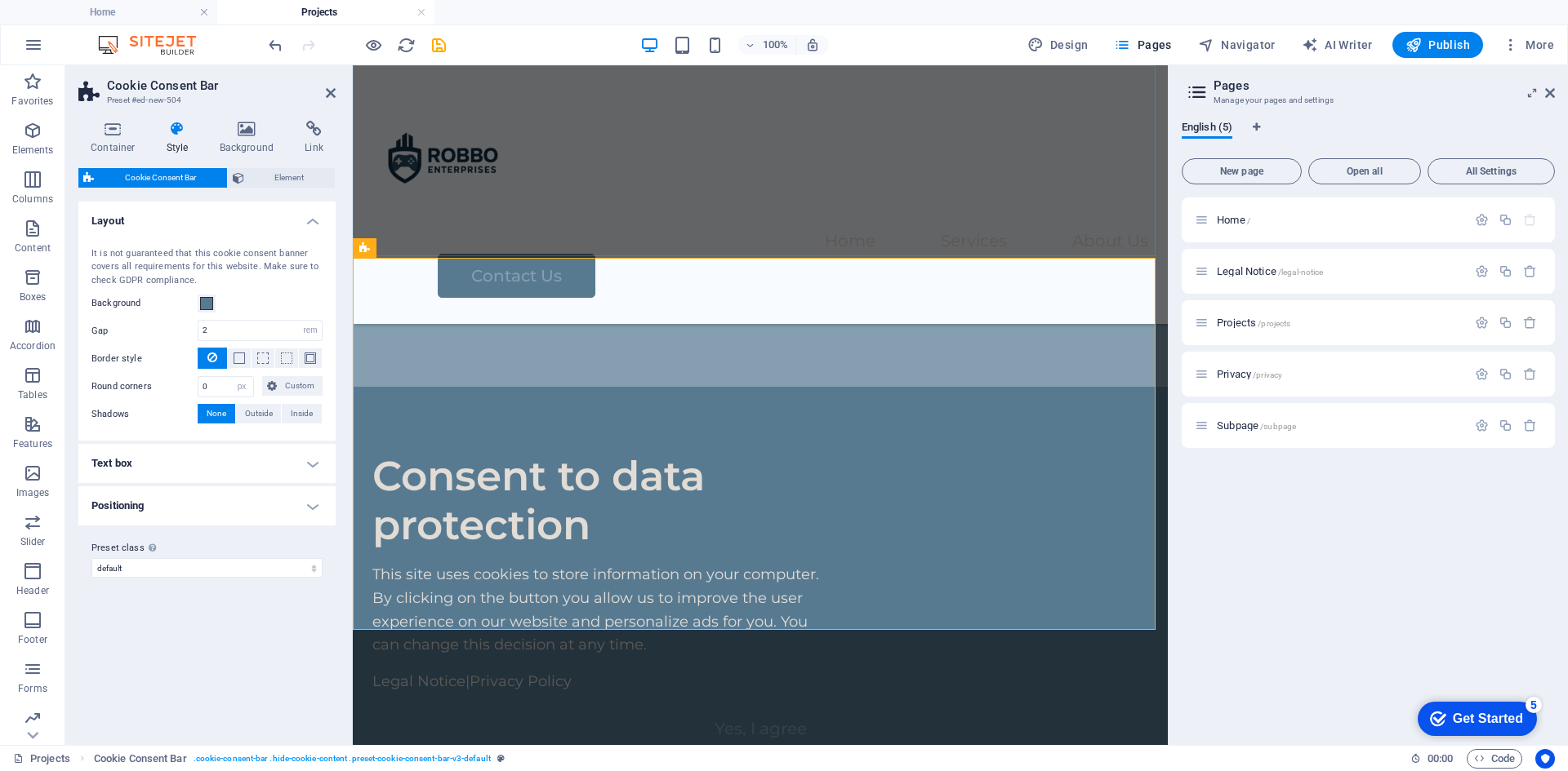
click at [503, 172] on div at bounding box center [760, 161] width 776 height 138
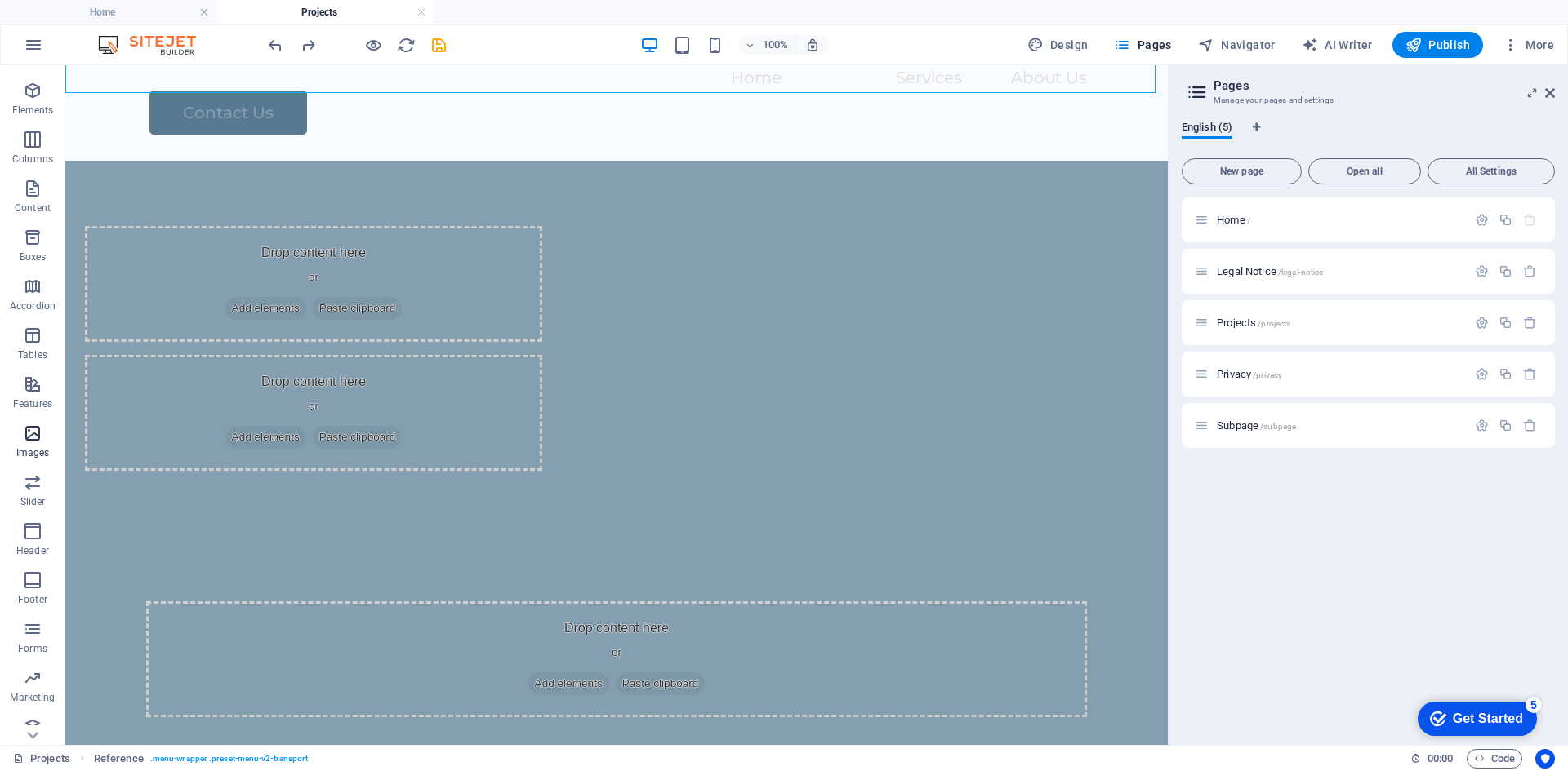
scroll to position [55, 0]
click at [1551, 93] on icon at bounding box center [1549, 93] width 10 height 13
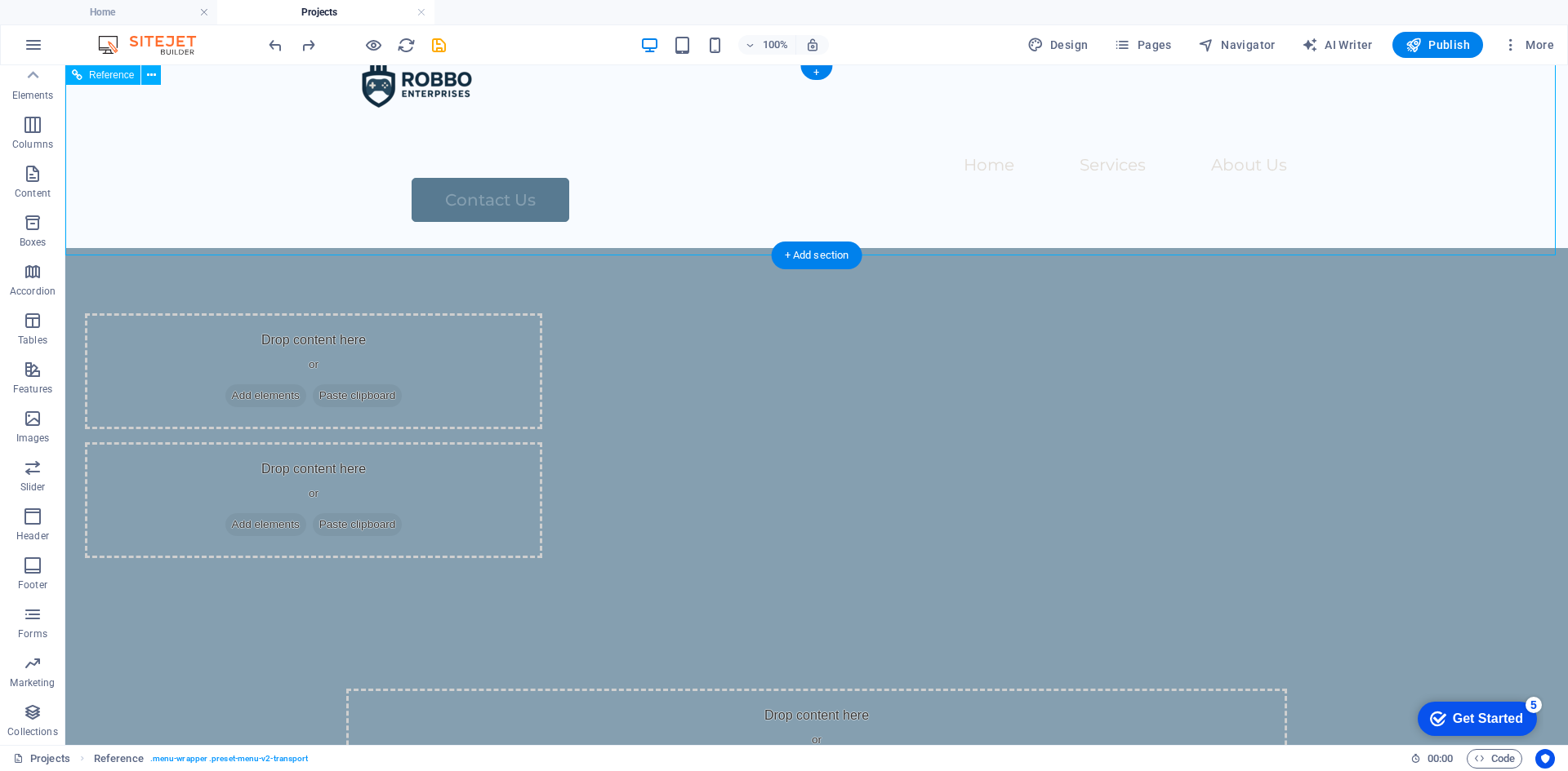
scroll to position [0, 0]
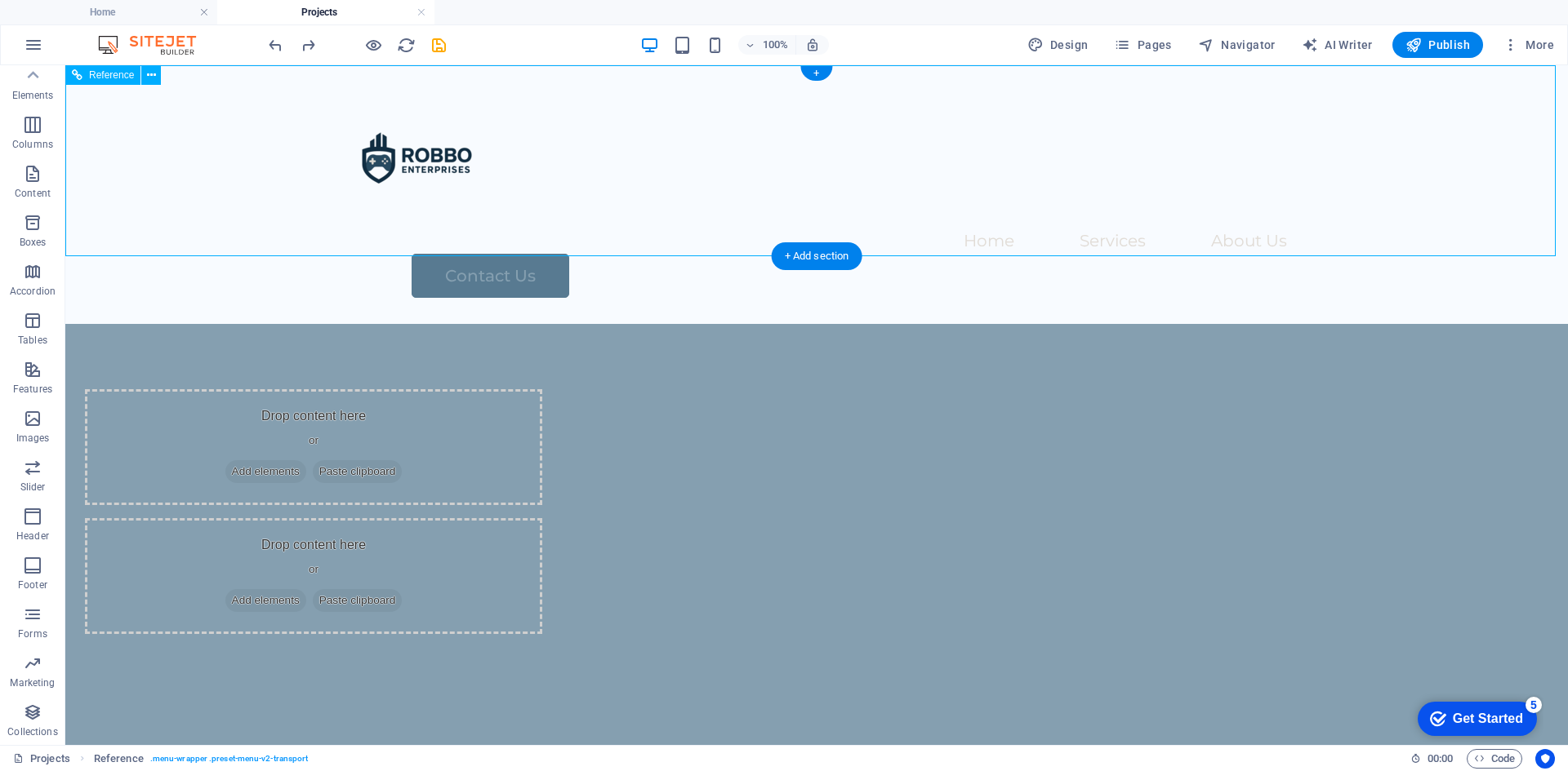
click at [740, 230] on nav "Home Services About Us" at bounding box center [816, 242] width 940 height 23
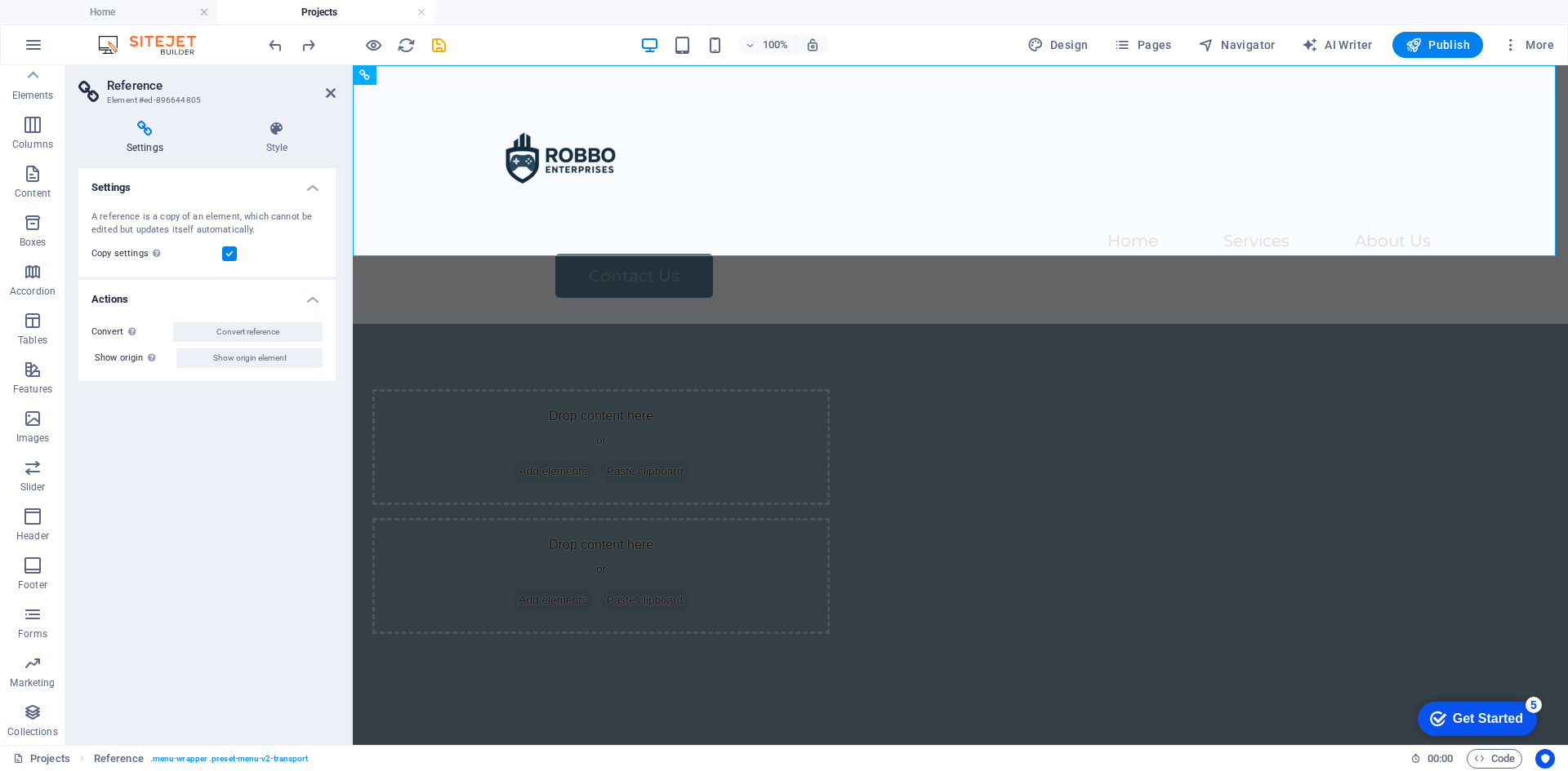
click at [308, 296] on h4 "Actions" at bounding box center [207, 295] width 257 height 30
click at [311, 296] on h4 "Actions" at bounding box center [207, 300] width 257 height 40
click at [1211, 160] on div "Home Services About Us Contact Us" at bounding box center [960, 195] width 1216 height 259
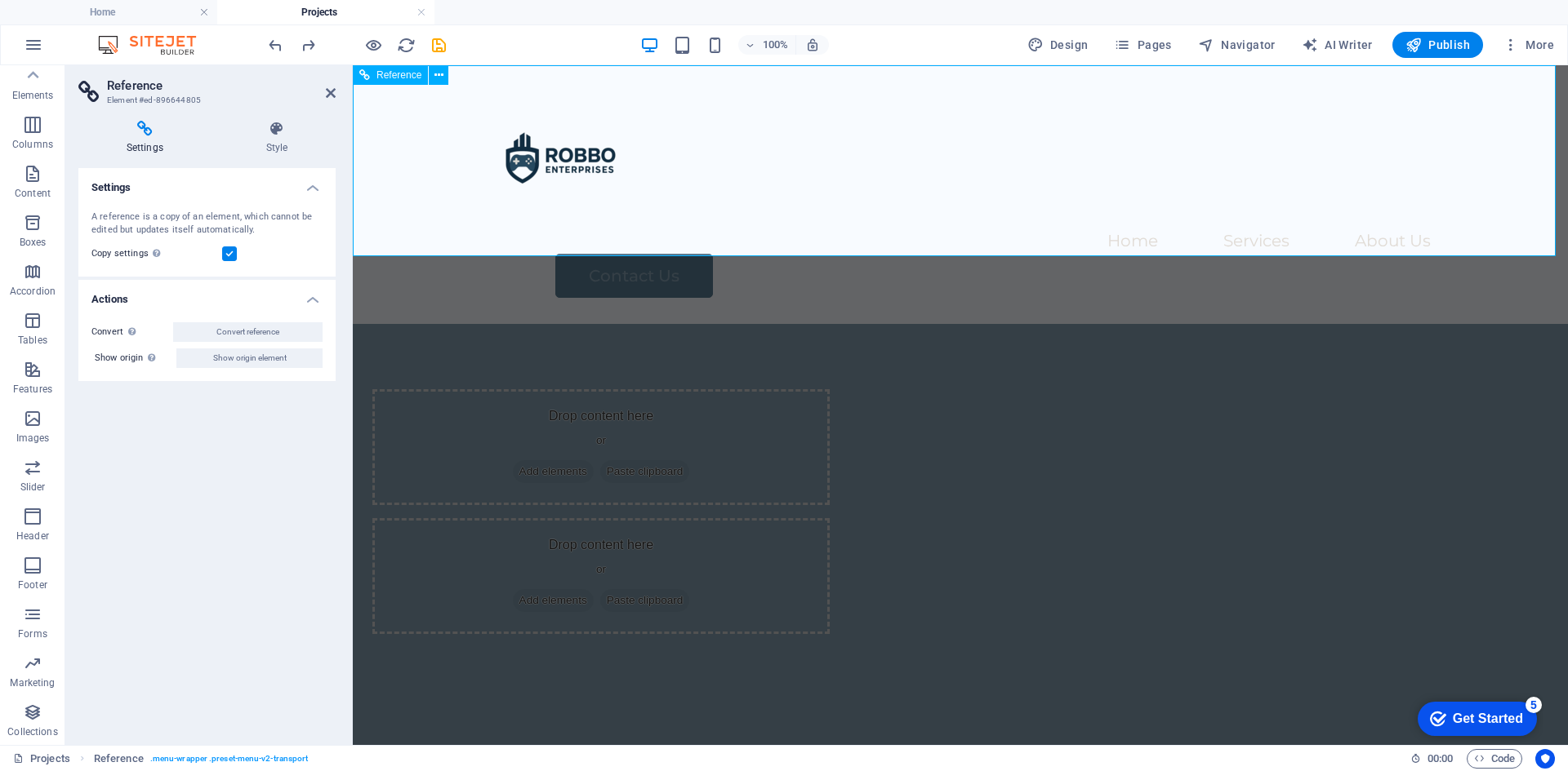
click at [1211, 160] on div "Home Services About Us Contact Us" at bounding box center [960, 195] width 1216 height 259
click at [1152, 43] on span "Pages" at bounding box center [1143, 45] width 58 height 16
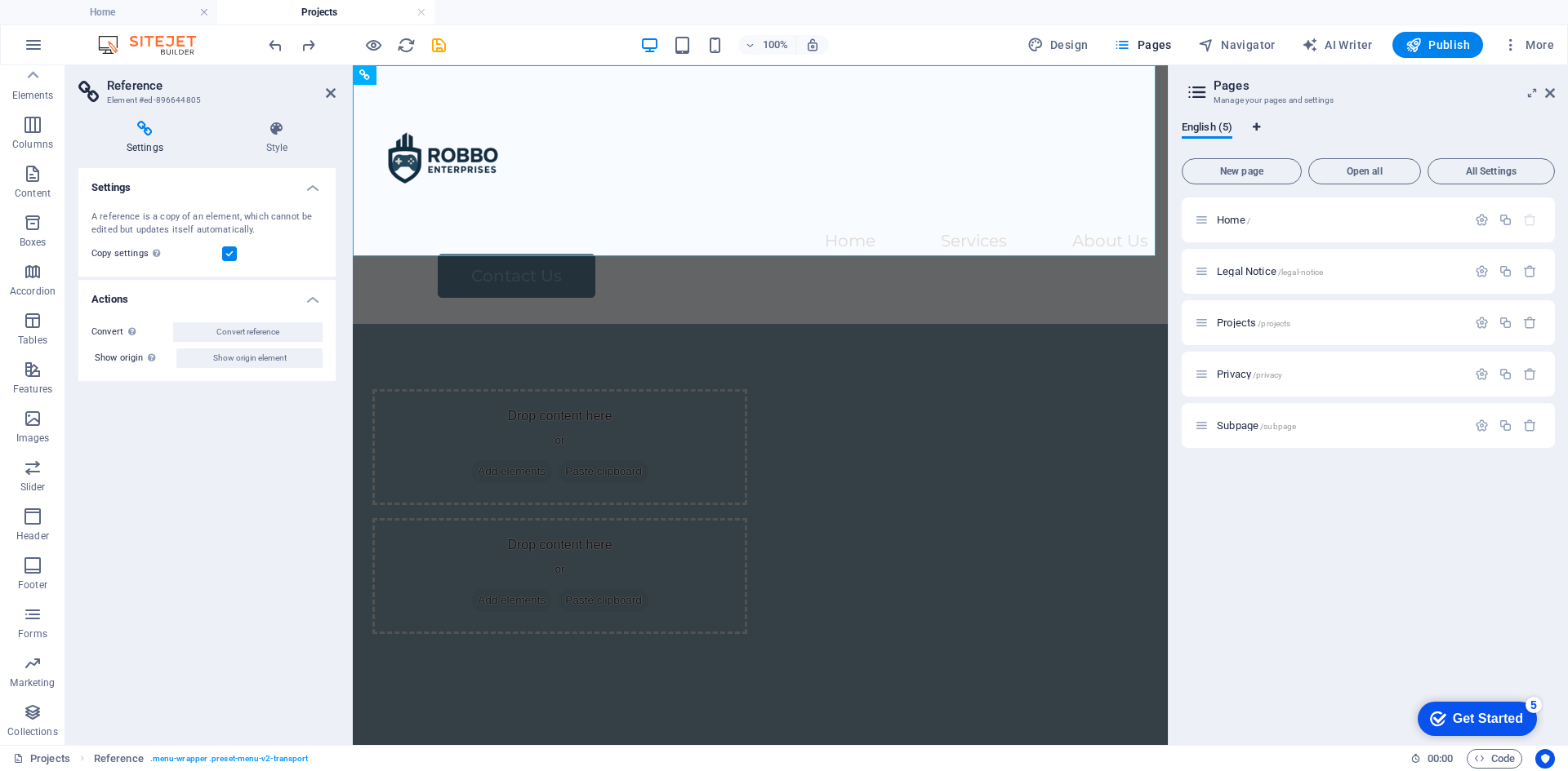
click at [1261, 122] on span "Language Tabs" at bounding box center [1256, 127] width 10 height 10
select select "41"
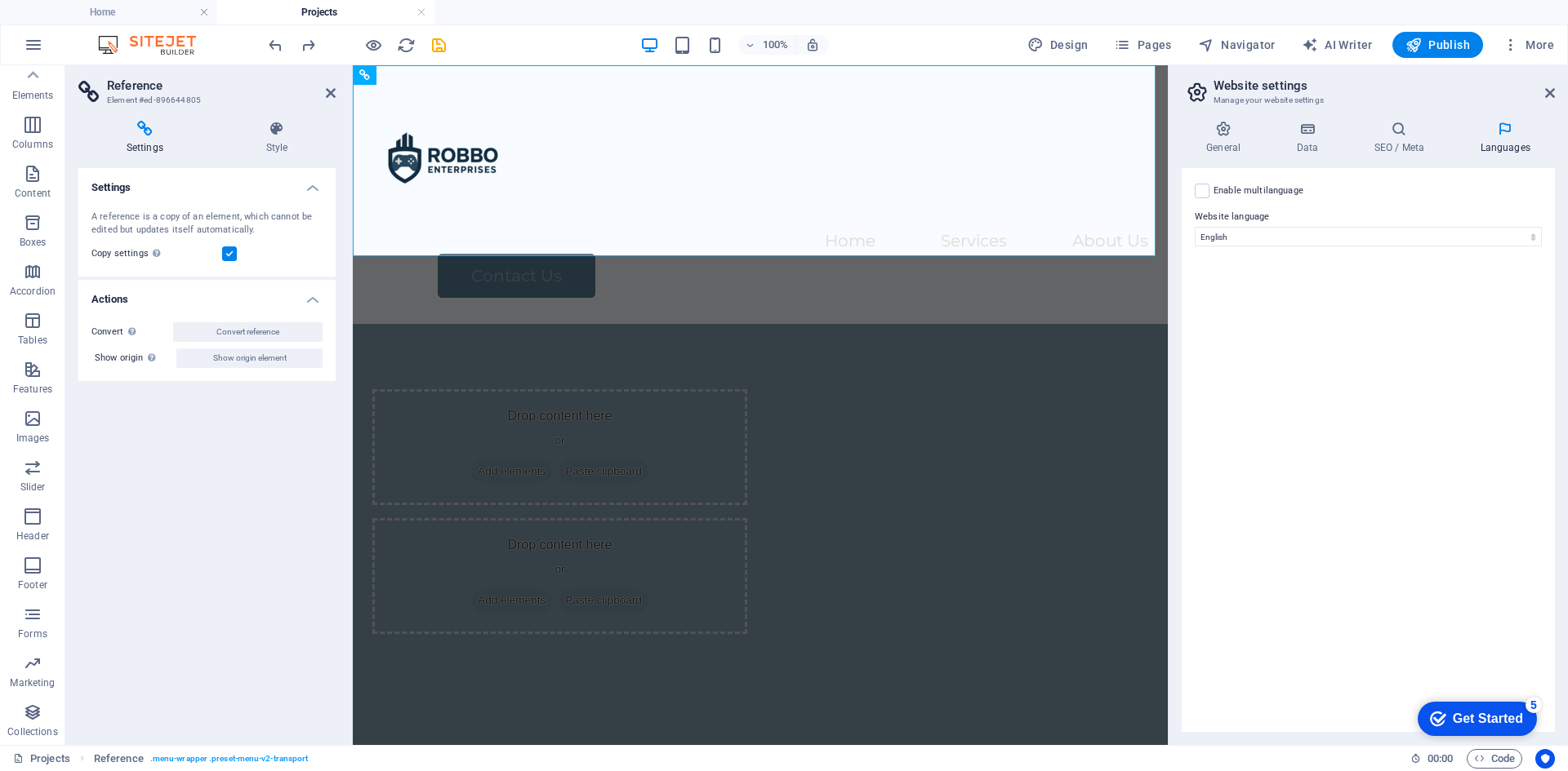
click at [1555, 93] on aside "Website settings Manage your website settings General Data SEO / Meta Languages…" at bounding box center [1368, 405] width 400 height 680
click at [1551, 91] on icon at bounding box center [1549, 93] width 10 height 13
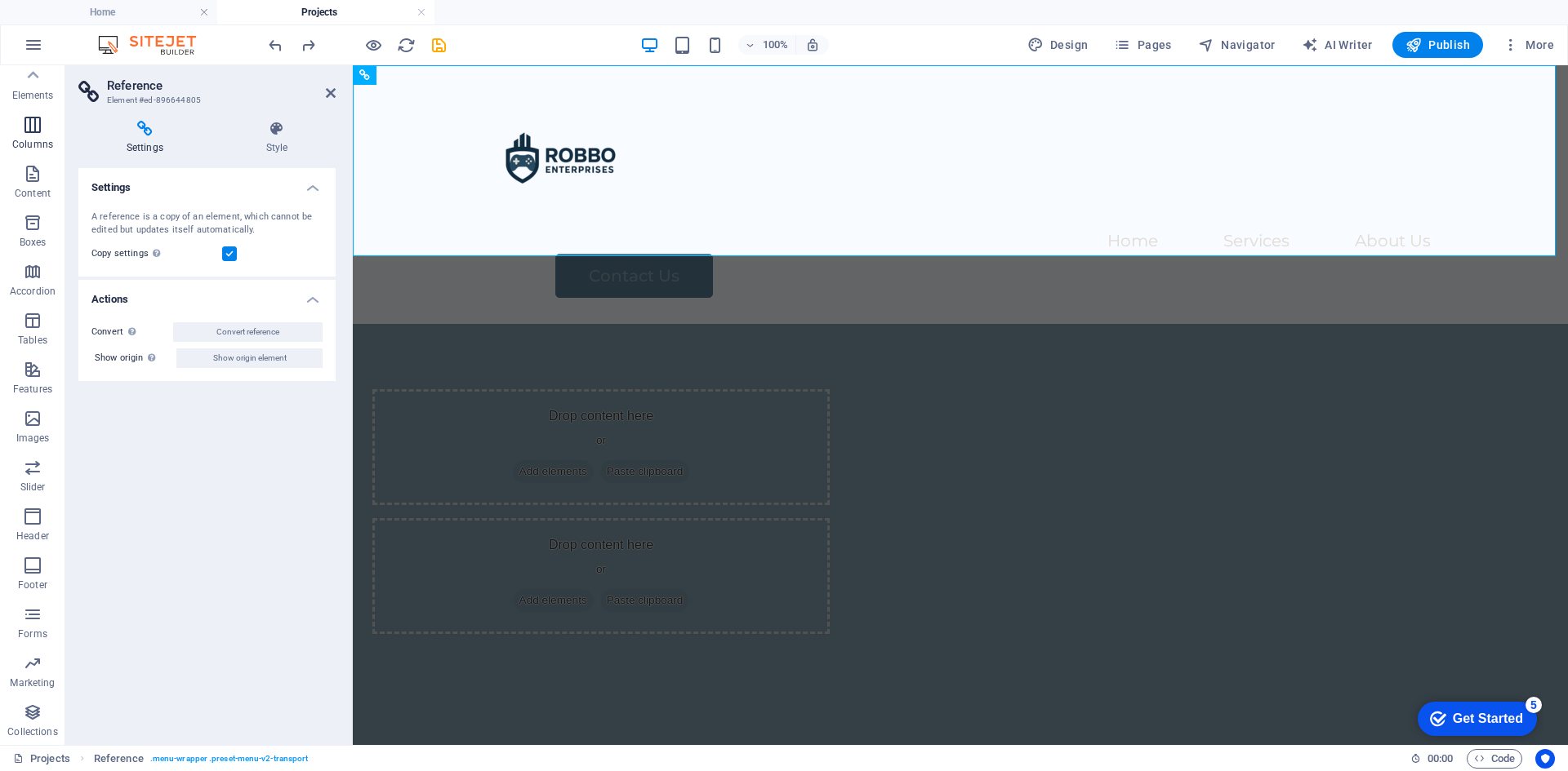
click at [29, 114] on button "Columns" at bounding box center [32, 133] width 66 height 49
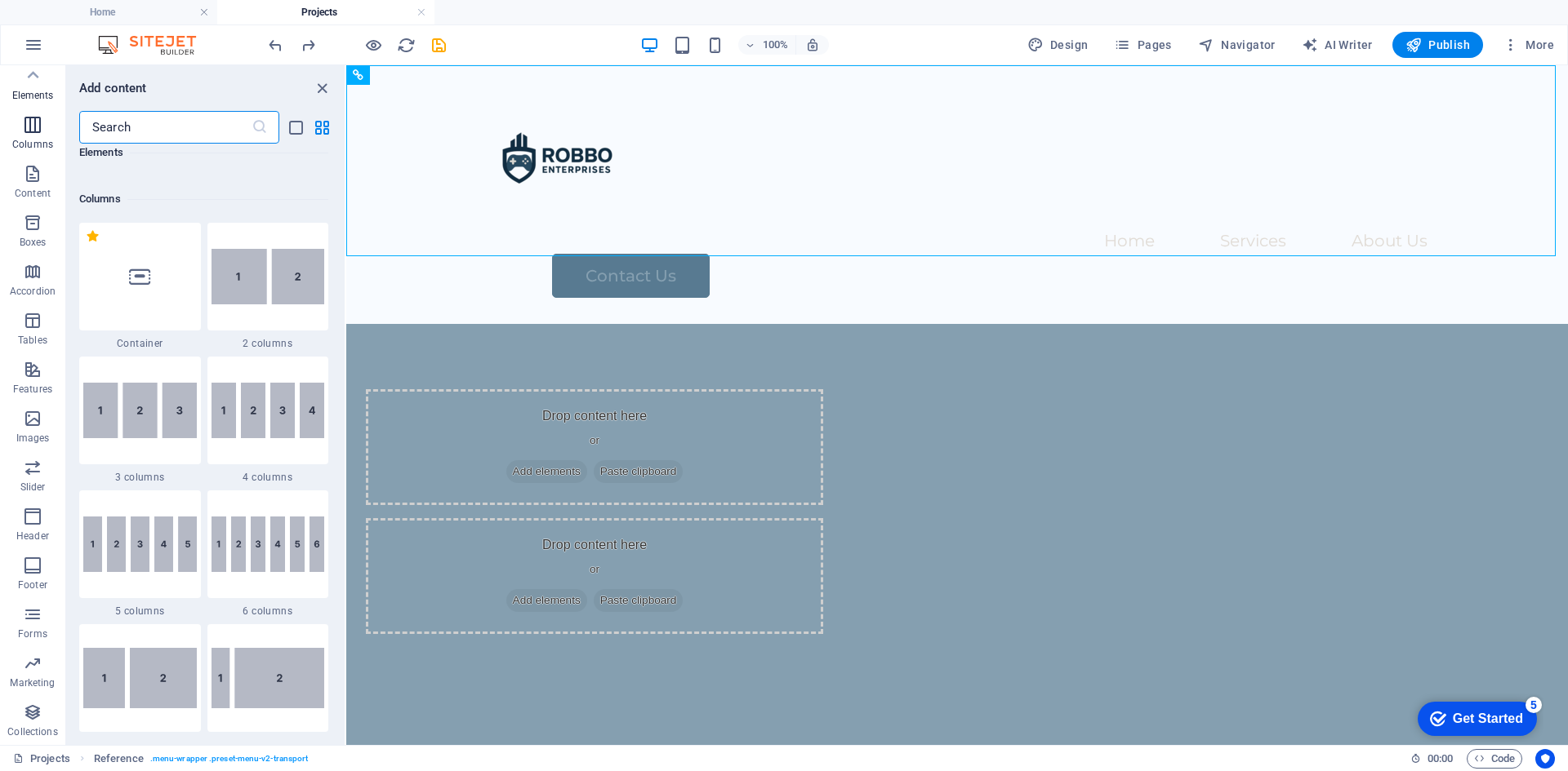
scroll to position [808, 0]
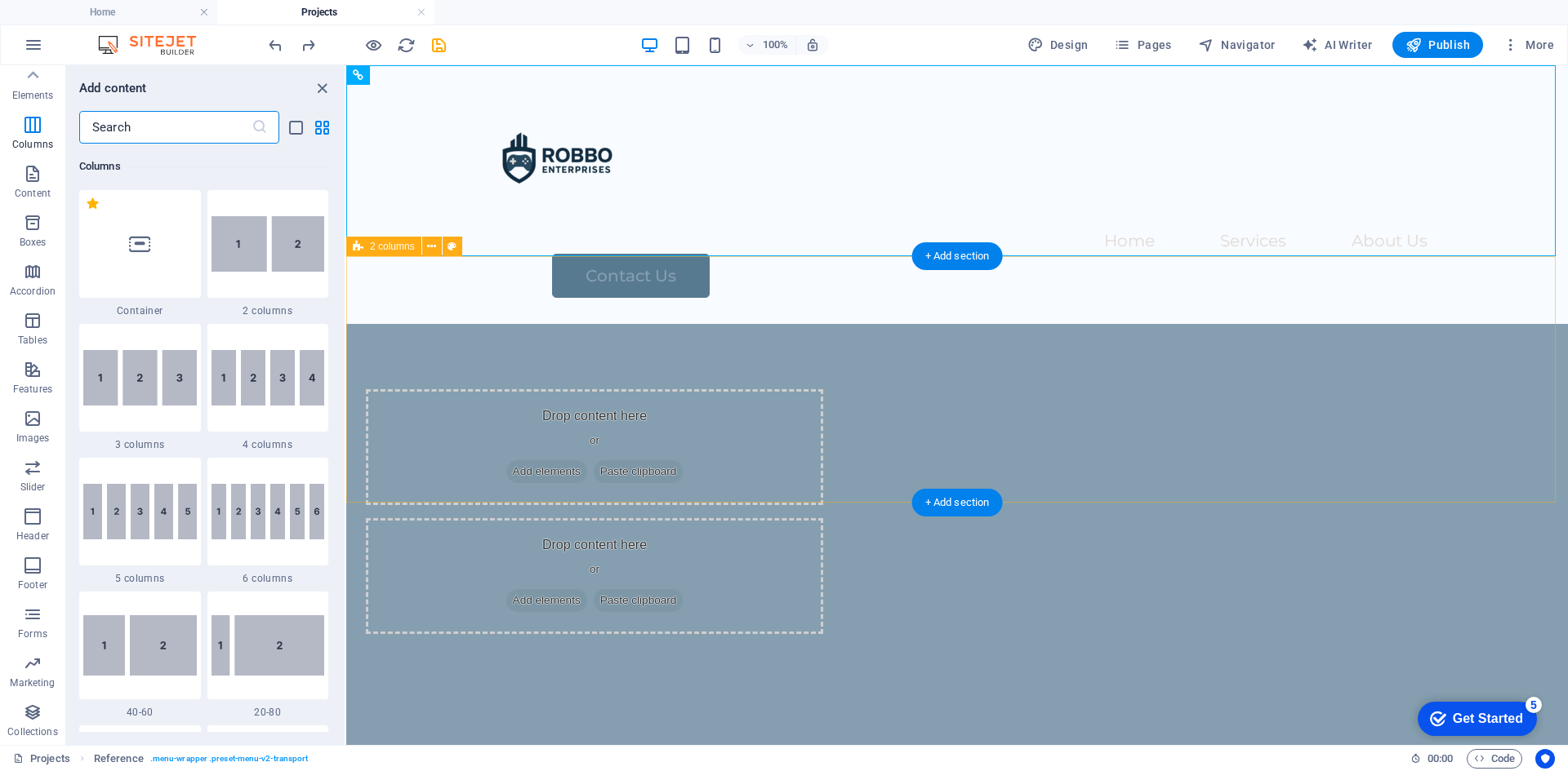
click at [471, 368] on div "Drop content here or Add elements Paste clipboard Drop content here or Add elem…" at bounding box center [957, 512] width 1222 height 376
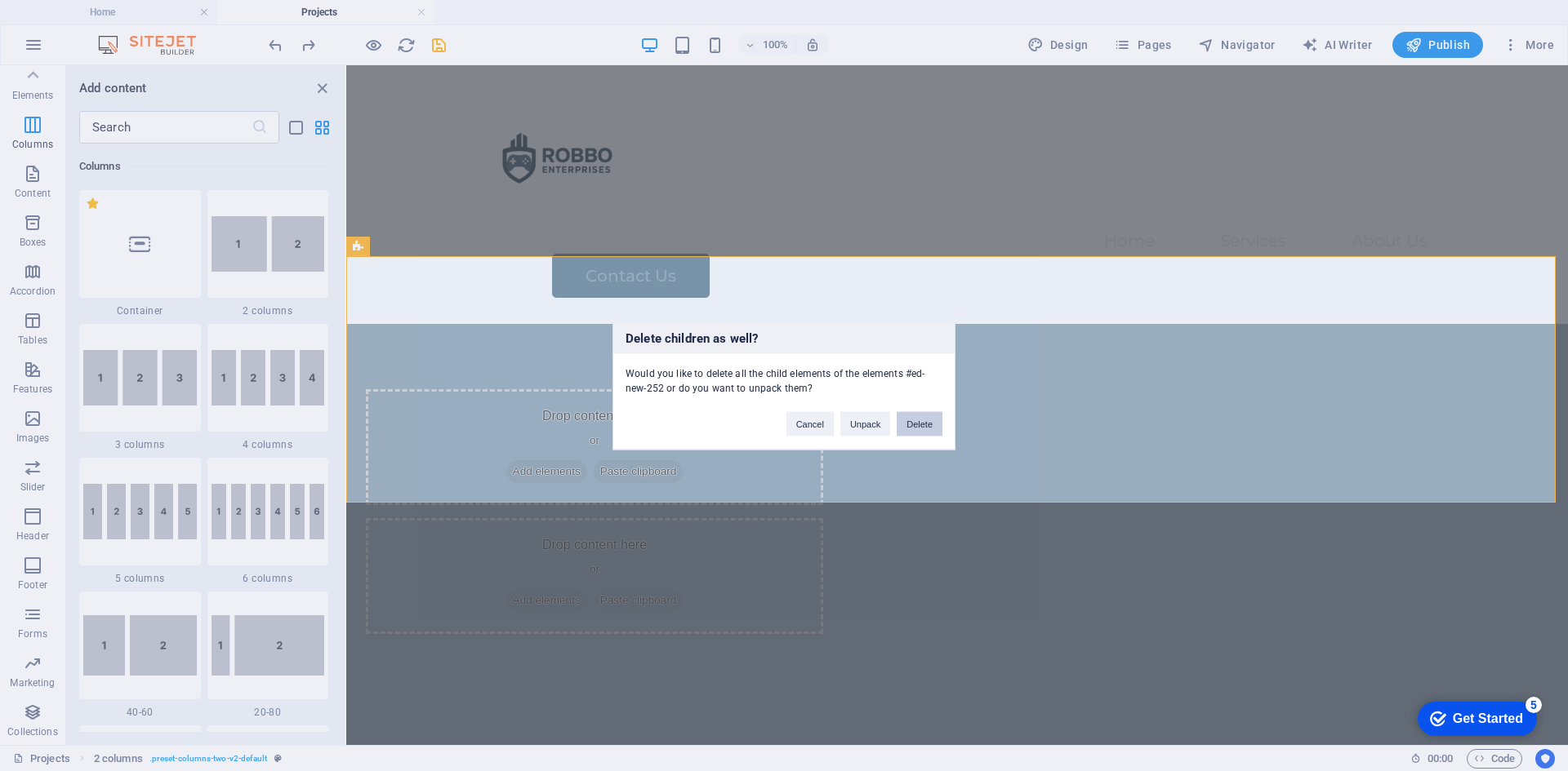
click at [912, 415] on button "Delete" at bounding box center [919, 423] width 46 height 24
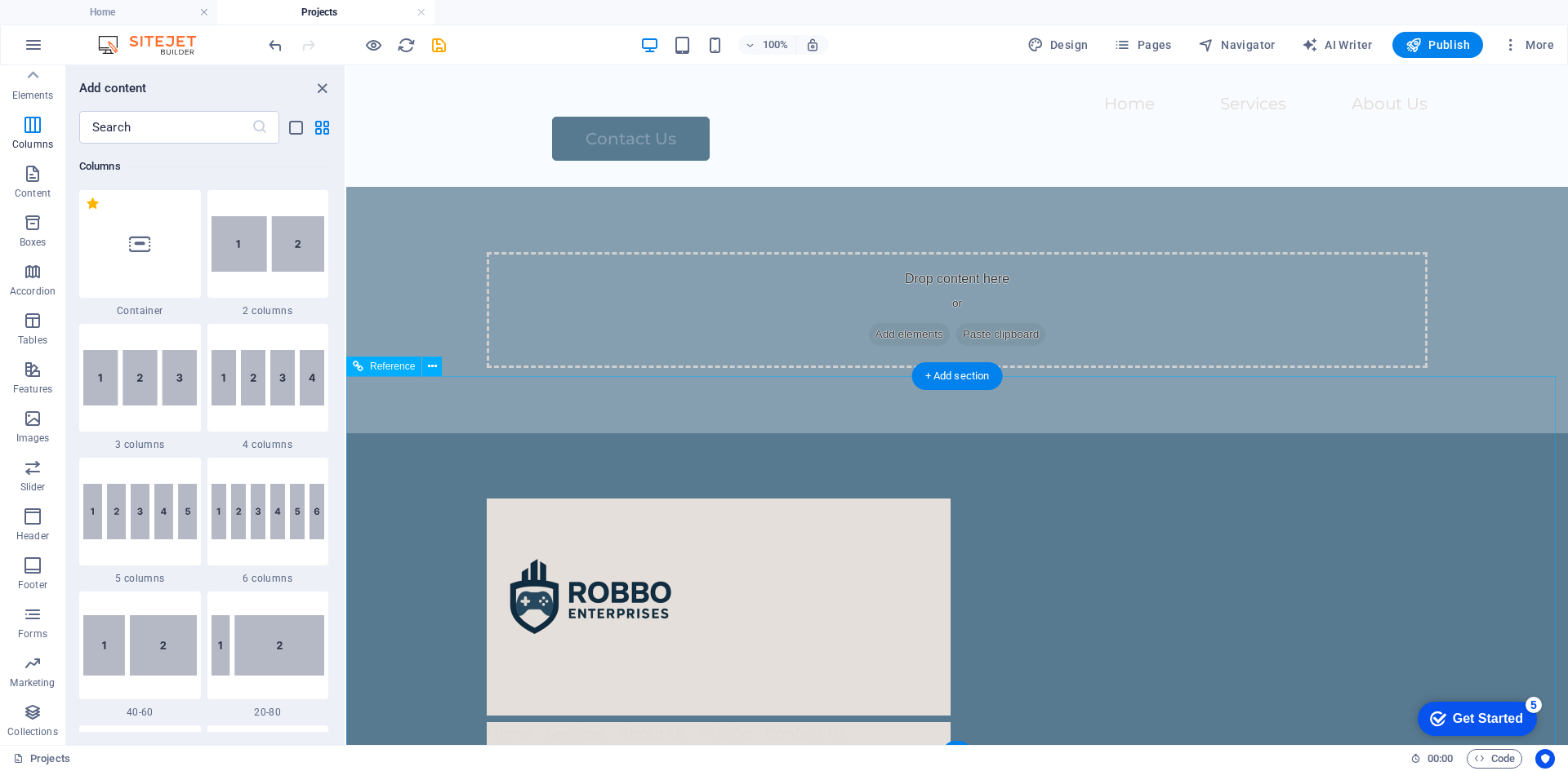
scroll to position [138, 0]
click at [28, 618] on icon "button" at bounding box center [32, 615] width 20 height 20
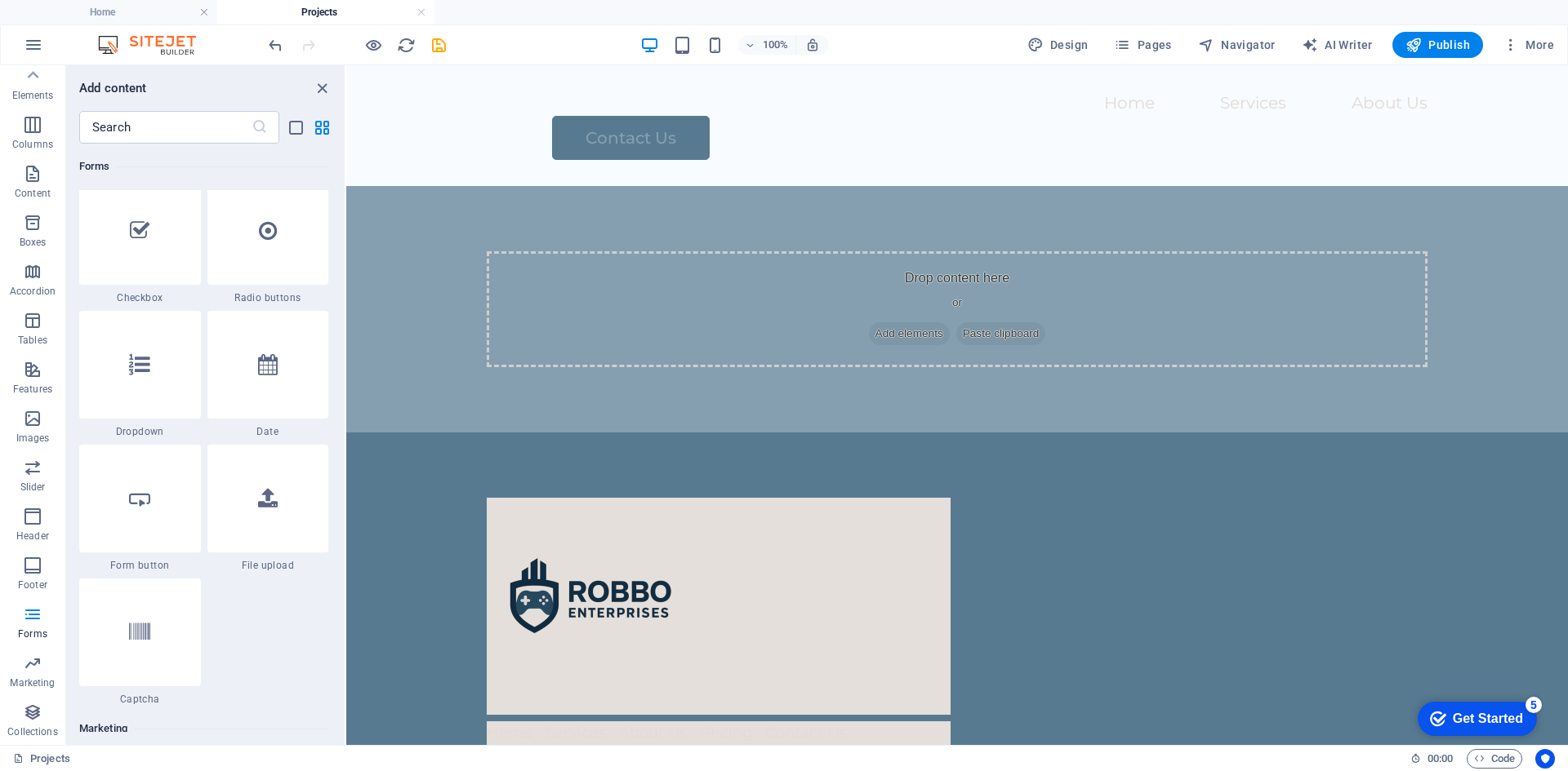
scroll to position [12896, 0]
click at [29, 581] on p "Footer" at bounding box center [32, 585] width 30 height 13
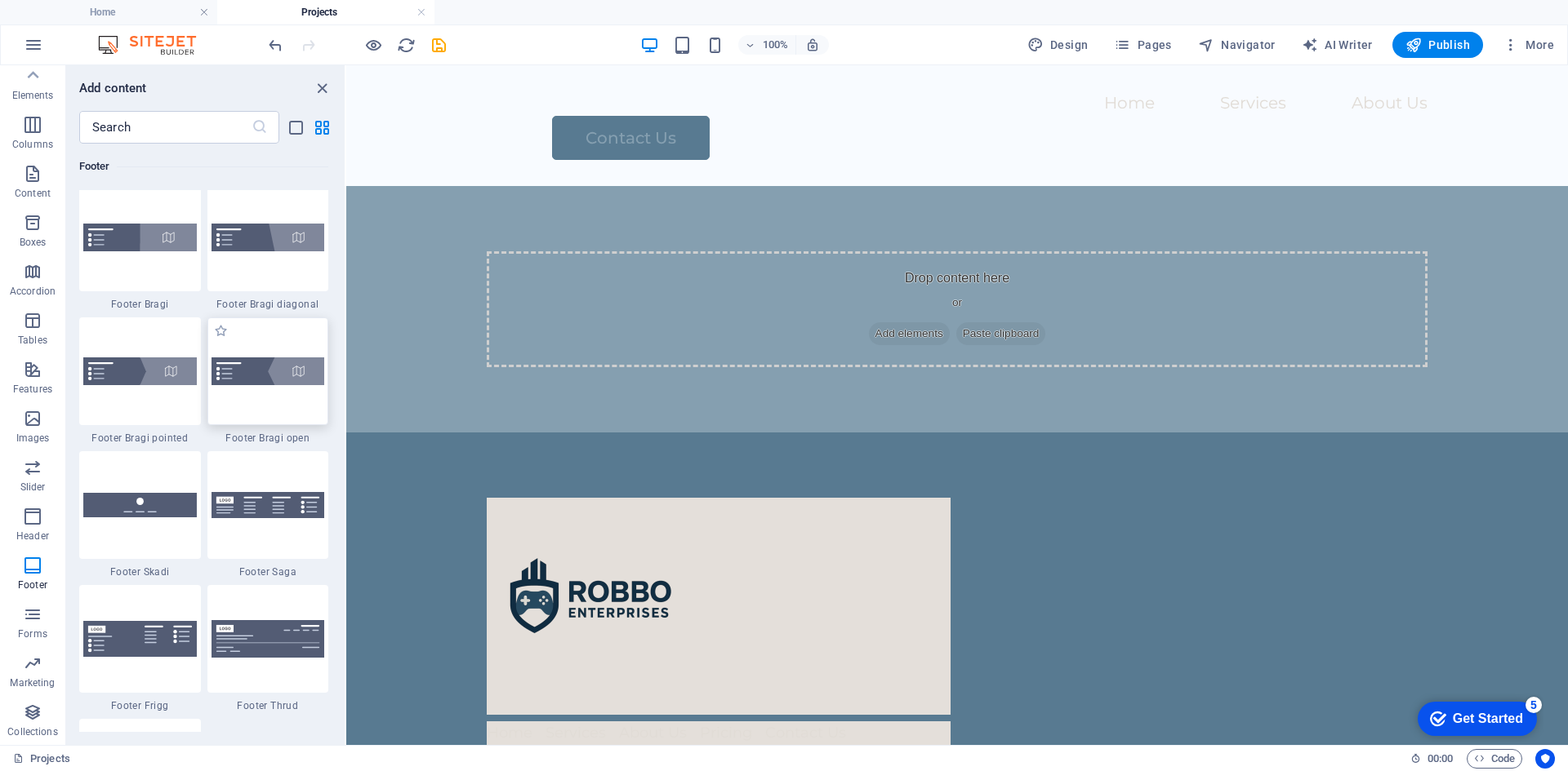
scroll to position [11295, 0]
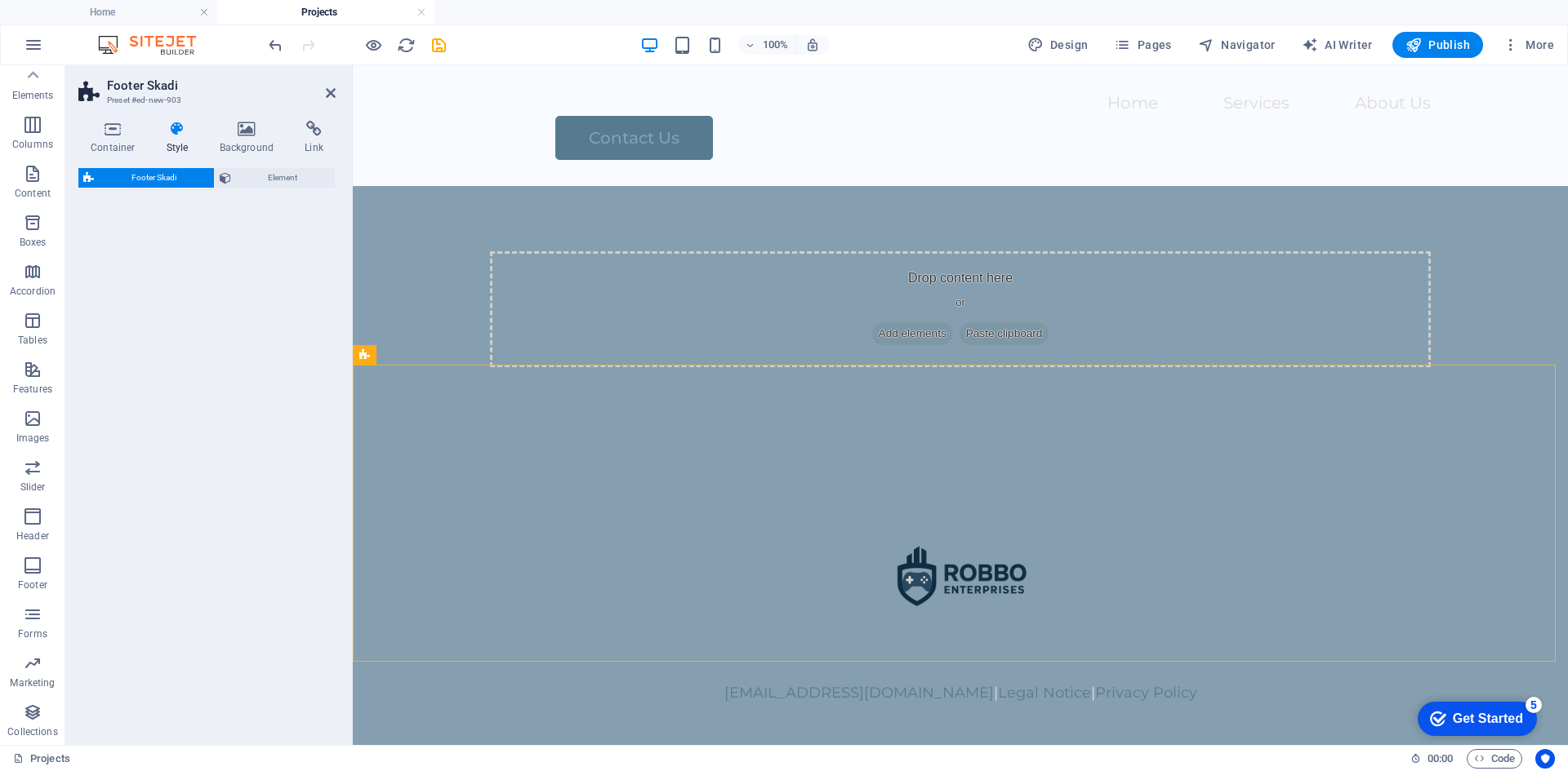
select select "rem"
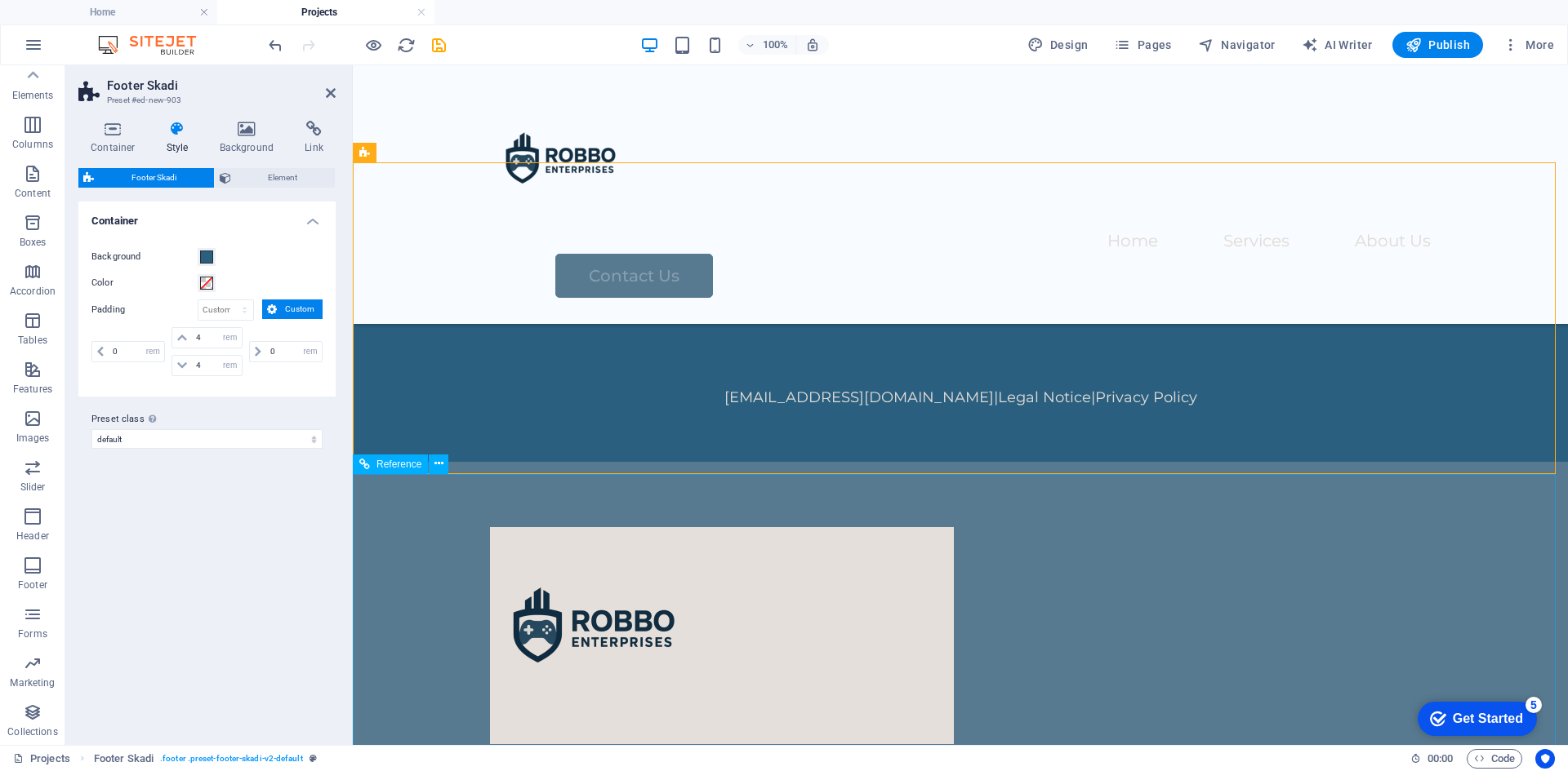
scroll to position [353, 0]
click at [420, 530] on div "Home Services About Us Pricing Contact Us HOME SERVICES ABOUT US PRICING CONTAC…" at bounding box center [960, 751] width 1216 height 580
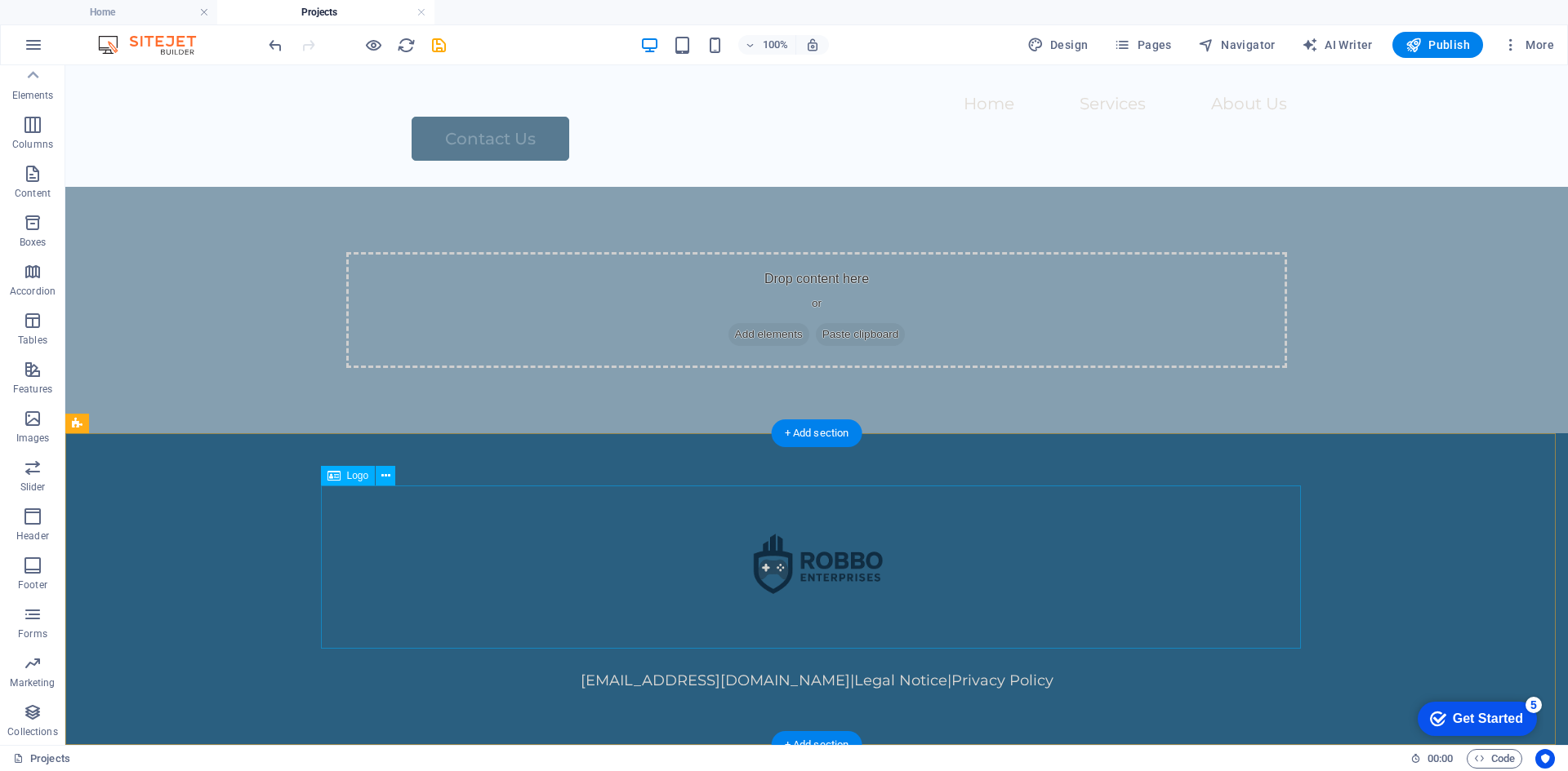
scroll to position [69, 0]
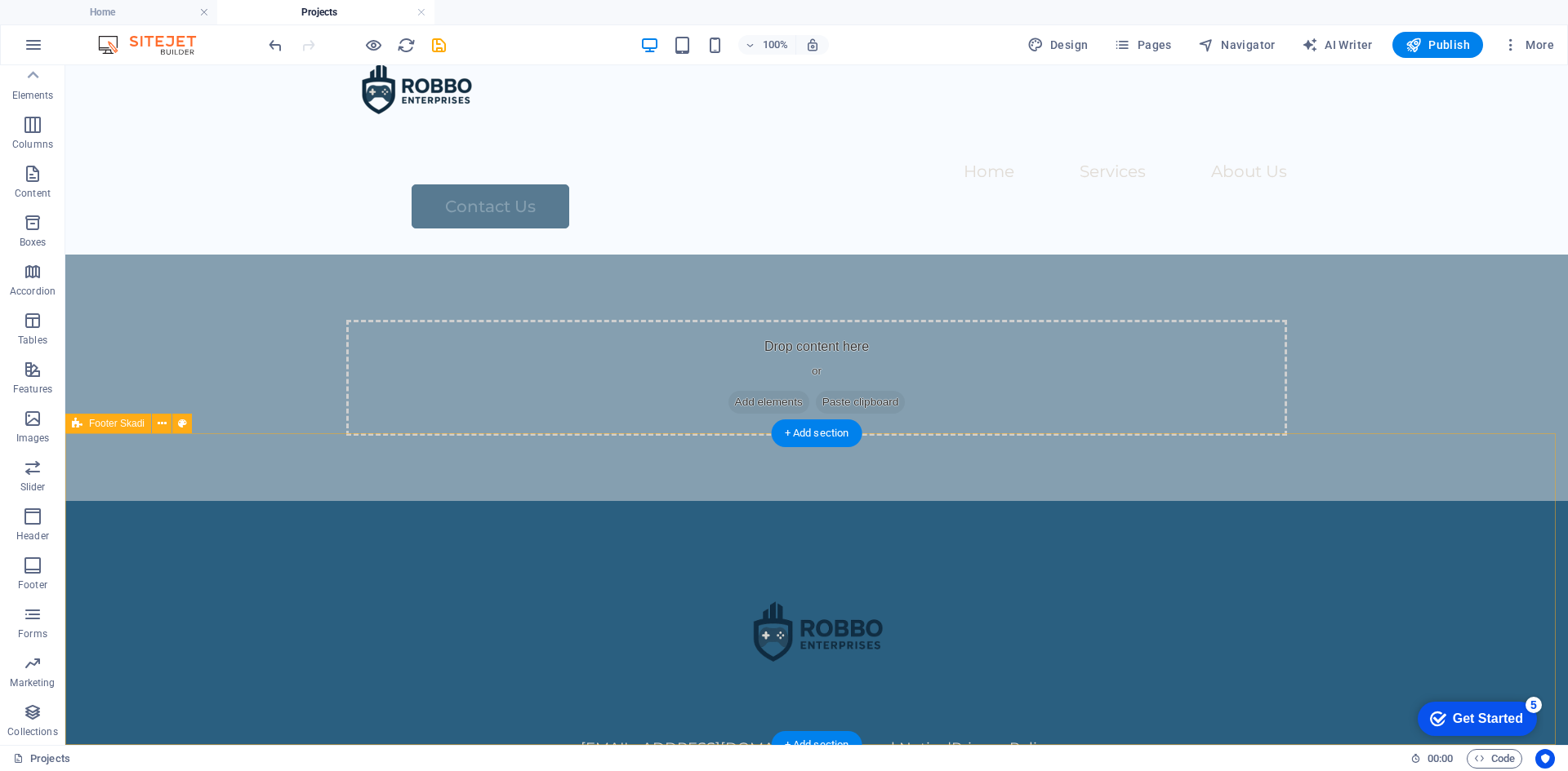
click at [218, 501] on div "[EMAIL_ADDRESS][DOMAIN_NAME] | Legal Notice | Privacy Policy" at bounding box center [816, 657] width 1502 height 312
click at [1525, 49] on span "More" at bounding box center [1528, 45] width 51 height 16
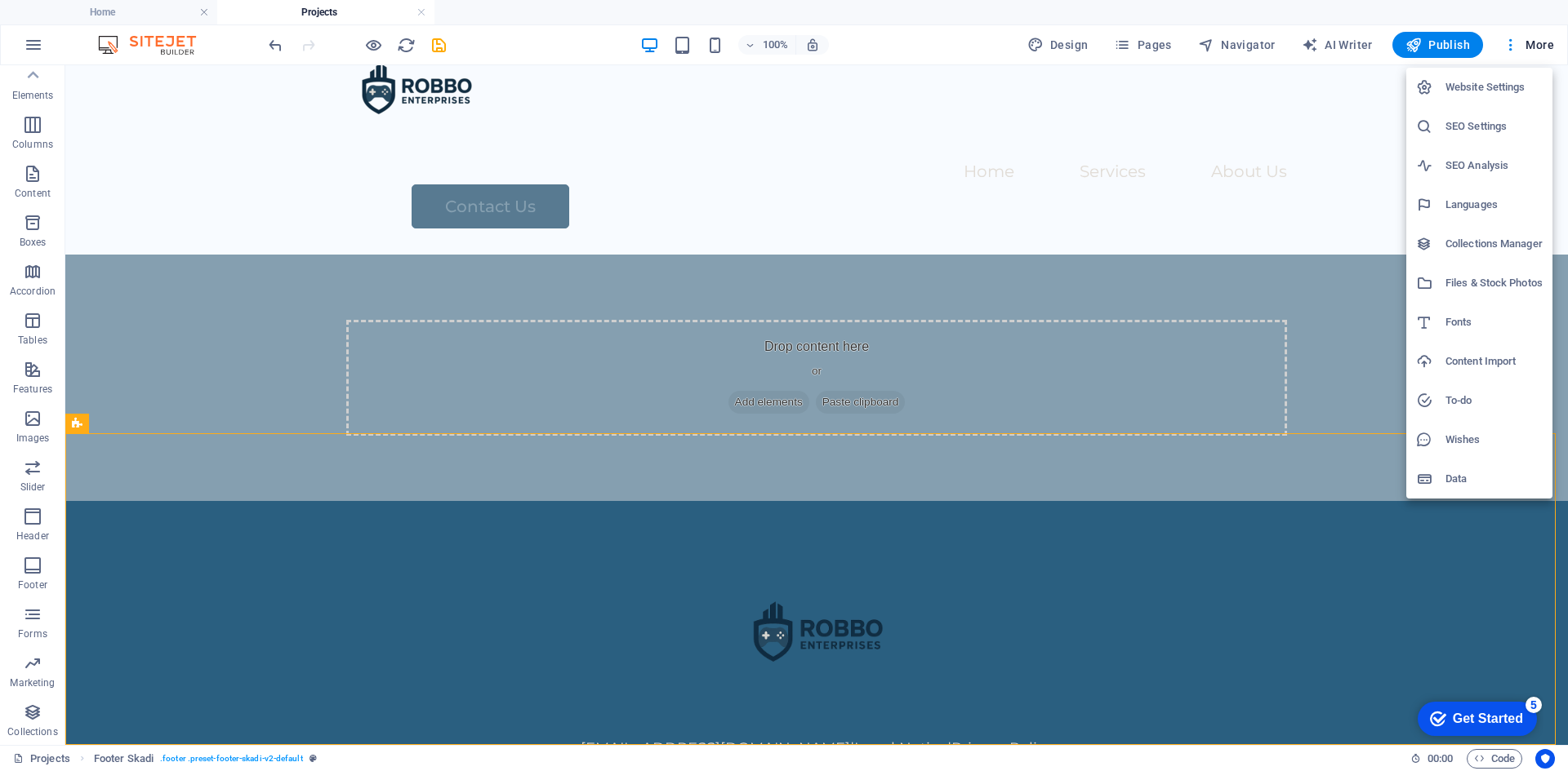
click at [1534, 36] on div at bounding box center [784, 386] width 1568 height 771
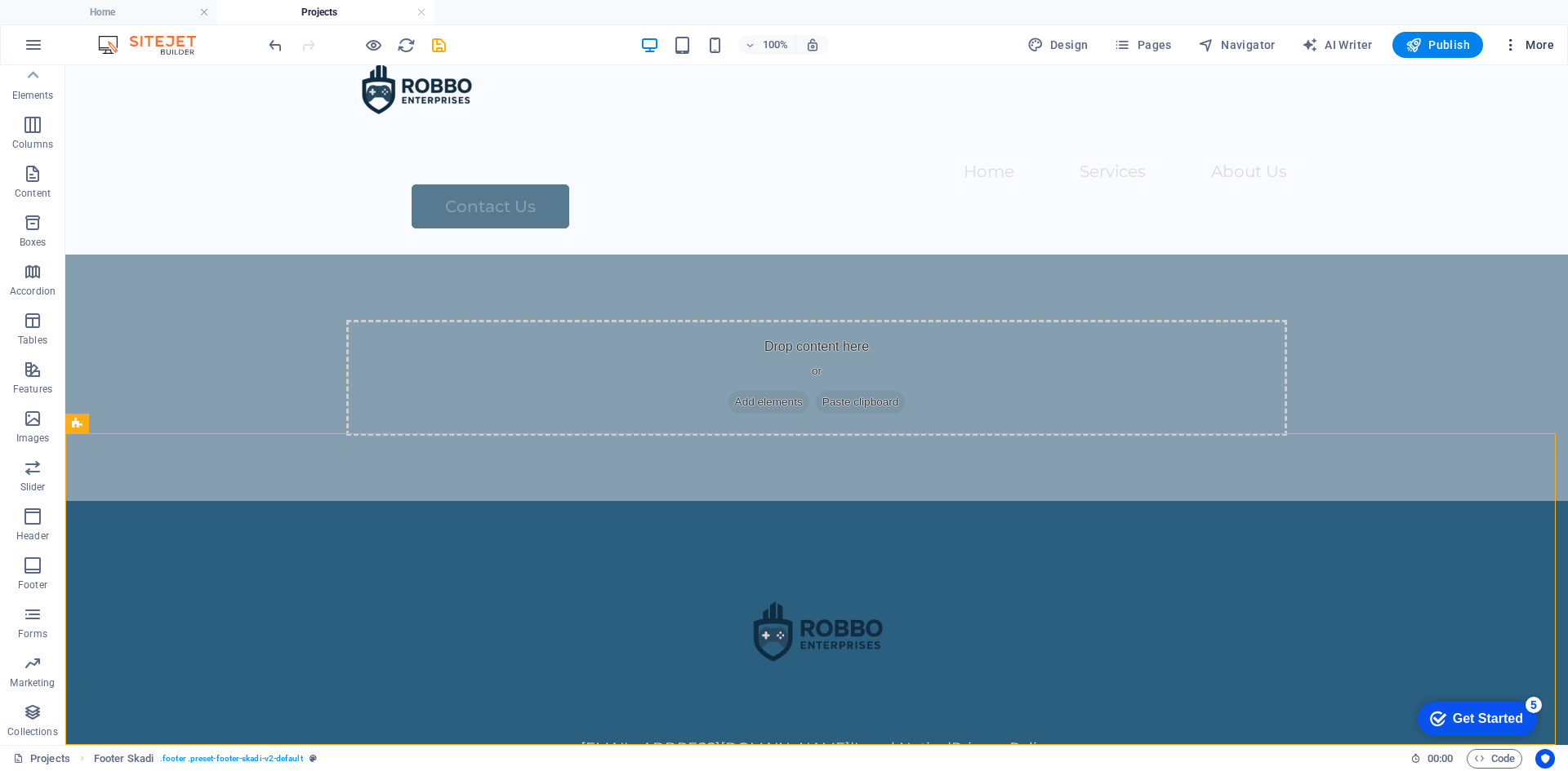
click at [1534, 40] on span "More" at bounding box center [1528, 45] width 51 height 16
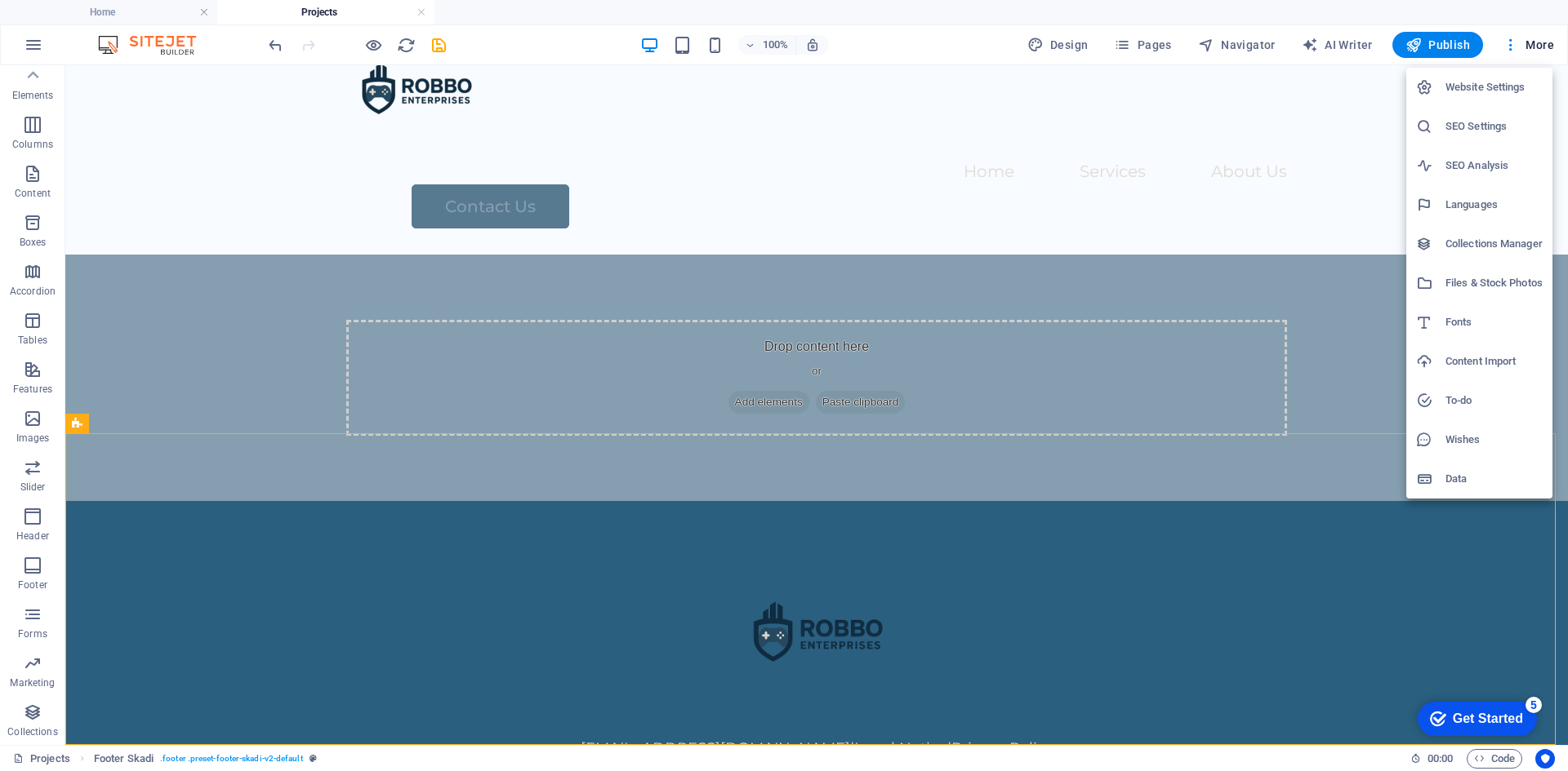
click at [1124, 43] on div at bounding box center [784, 386] width 1568 height 771
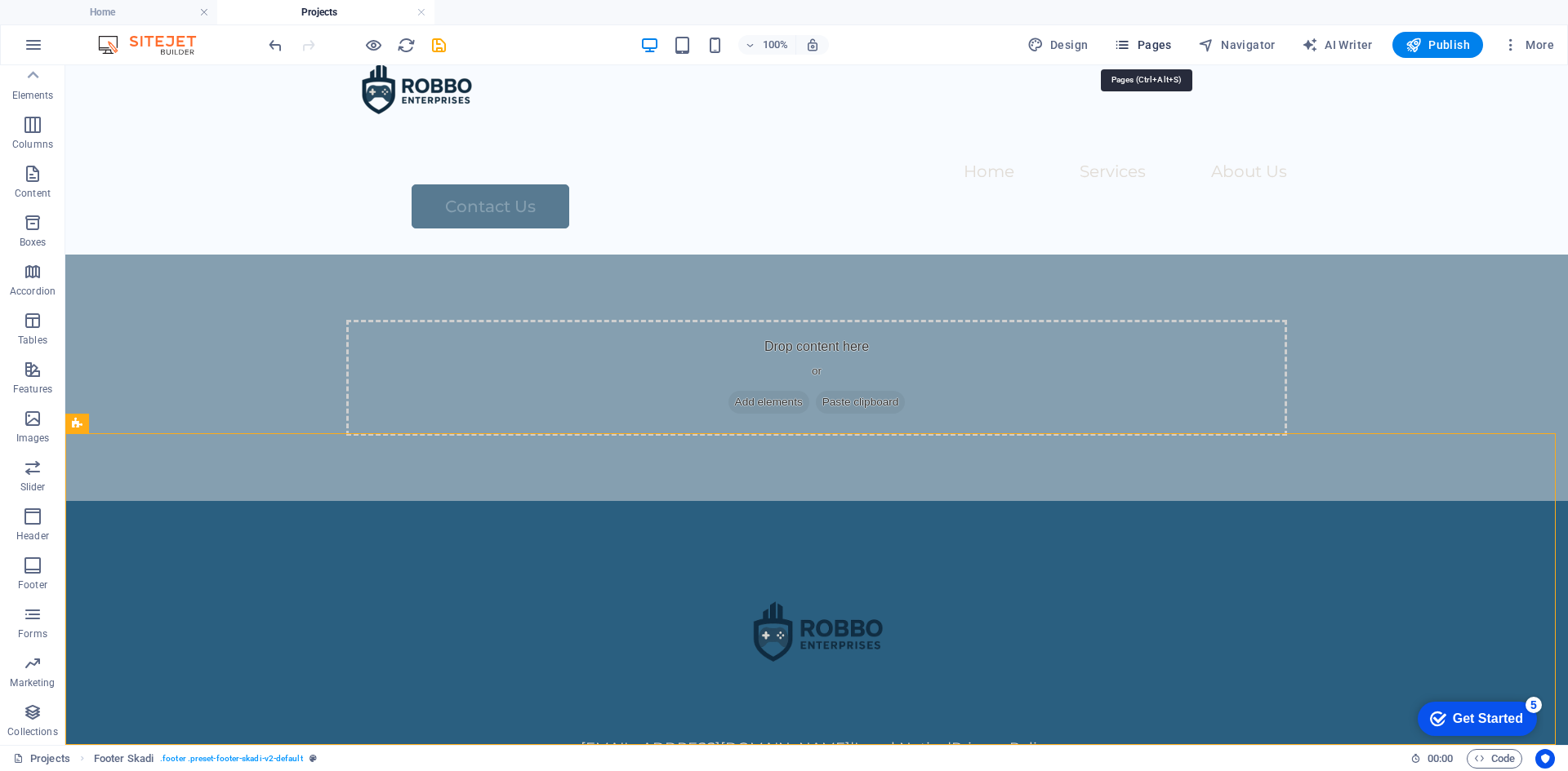
click at [1125, 33] on button "Pages" at bounding box center [1143, 44] width 70 height 26
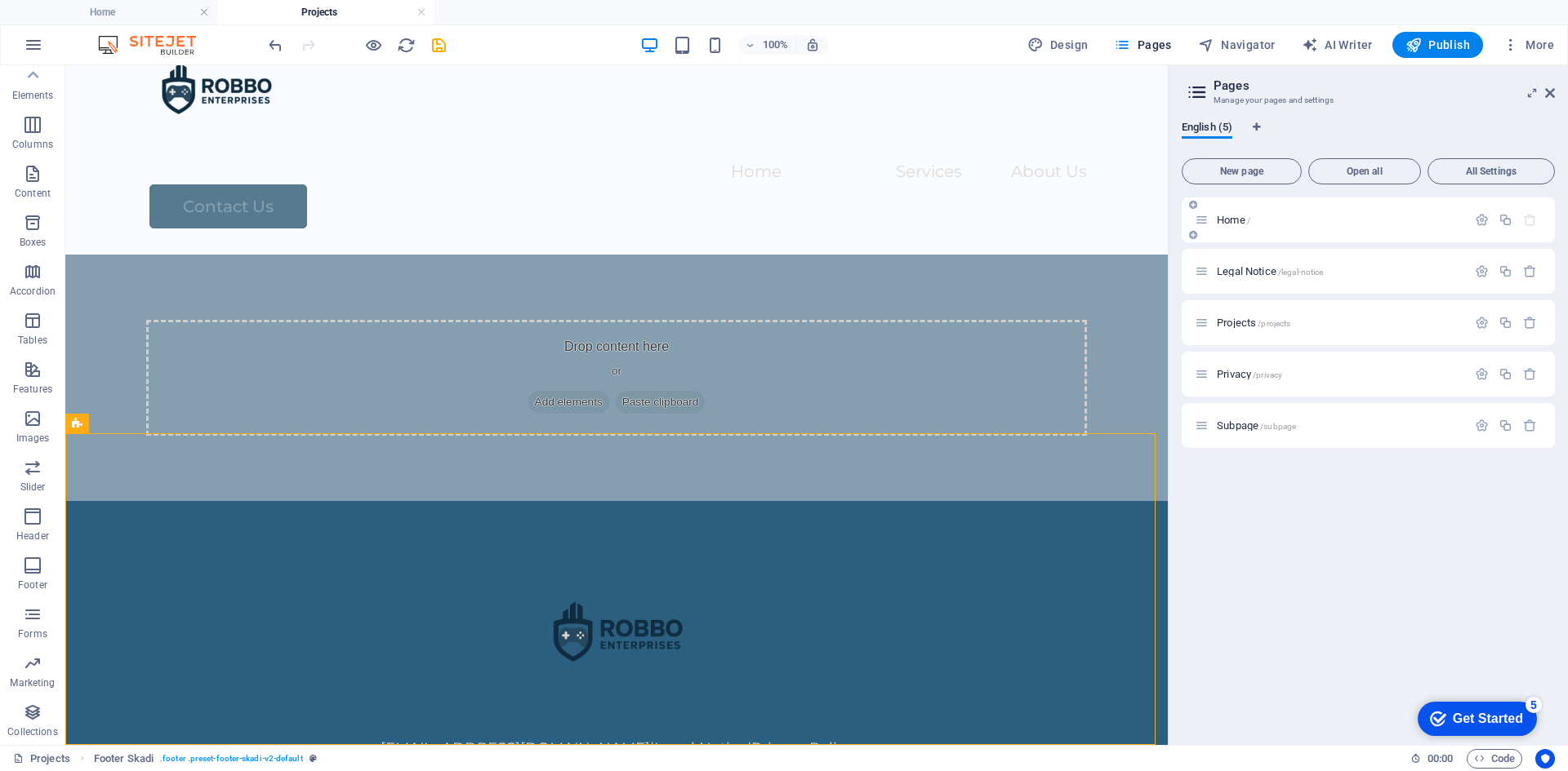
click at [1293, 219] on p "Home /" at bounding box center [1339, 220] width 245 height 11
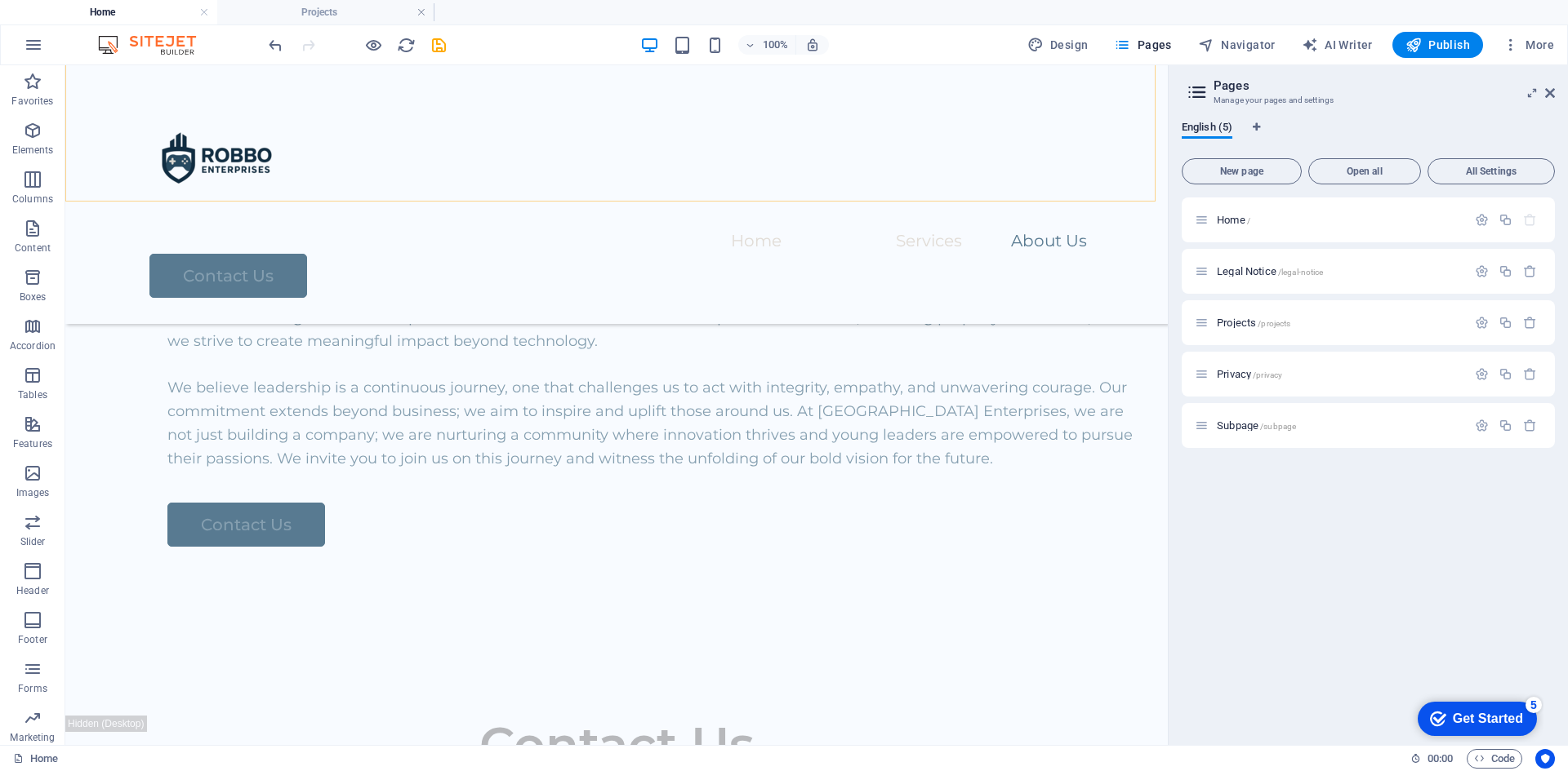
scroll to position [2982, 0]
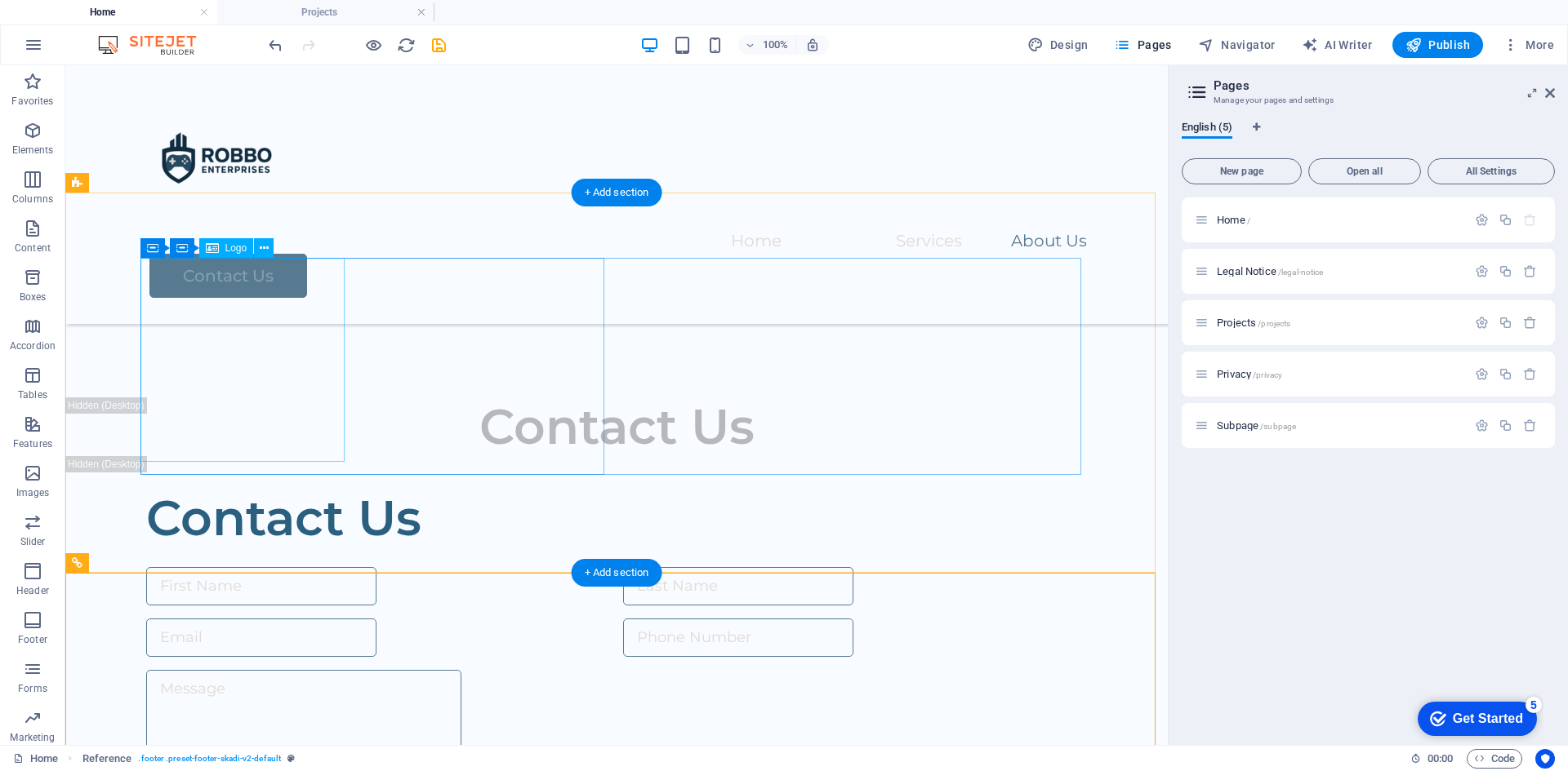
scroll to position [3294, 0]
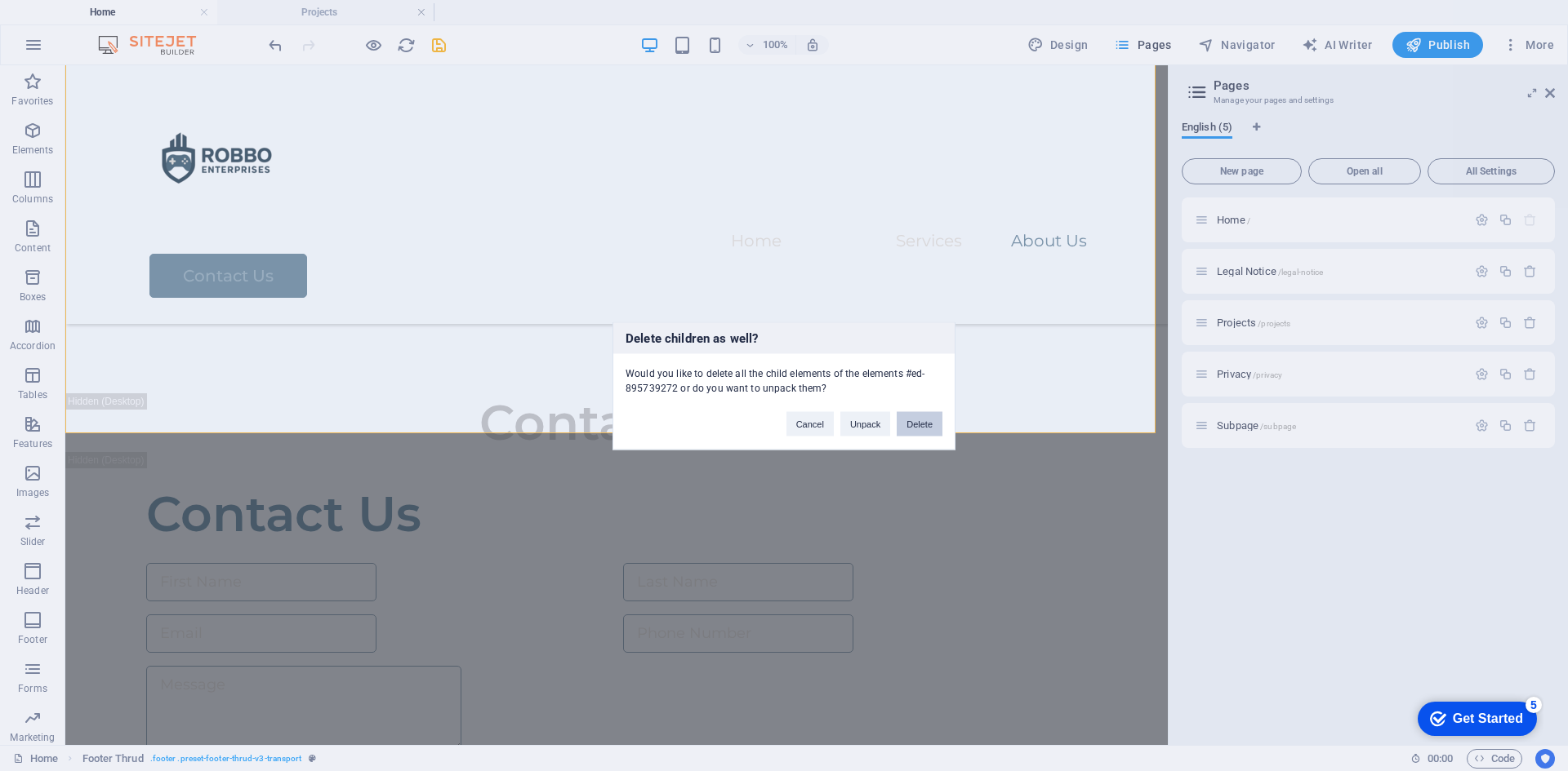
click at [918, 413] on button "Delete" at bounding box center [919, 423] width 46 height 24
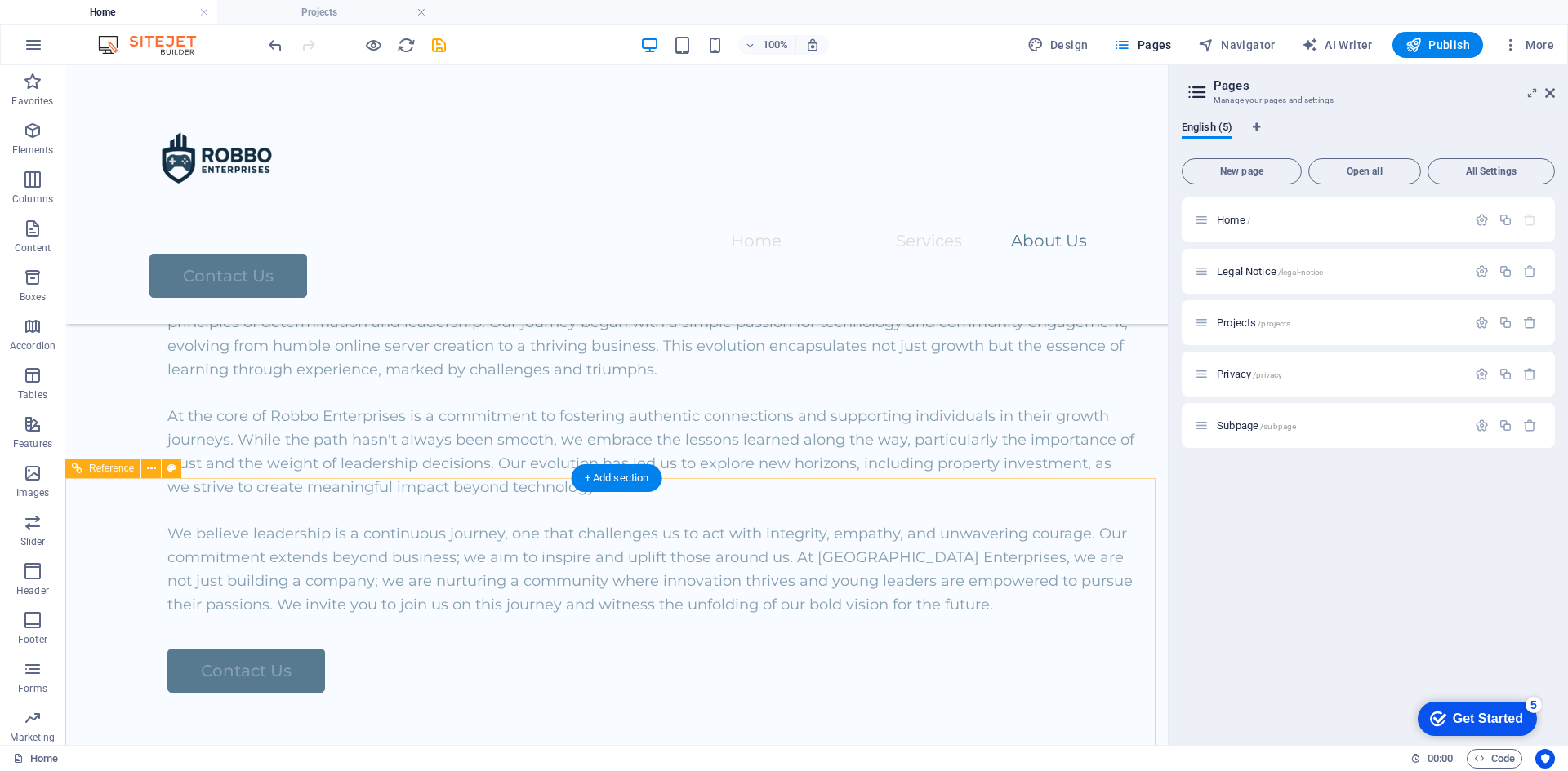
scroll to position [2914, 0]
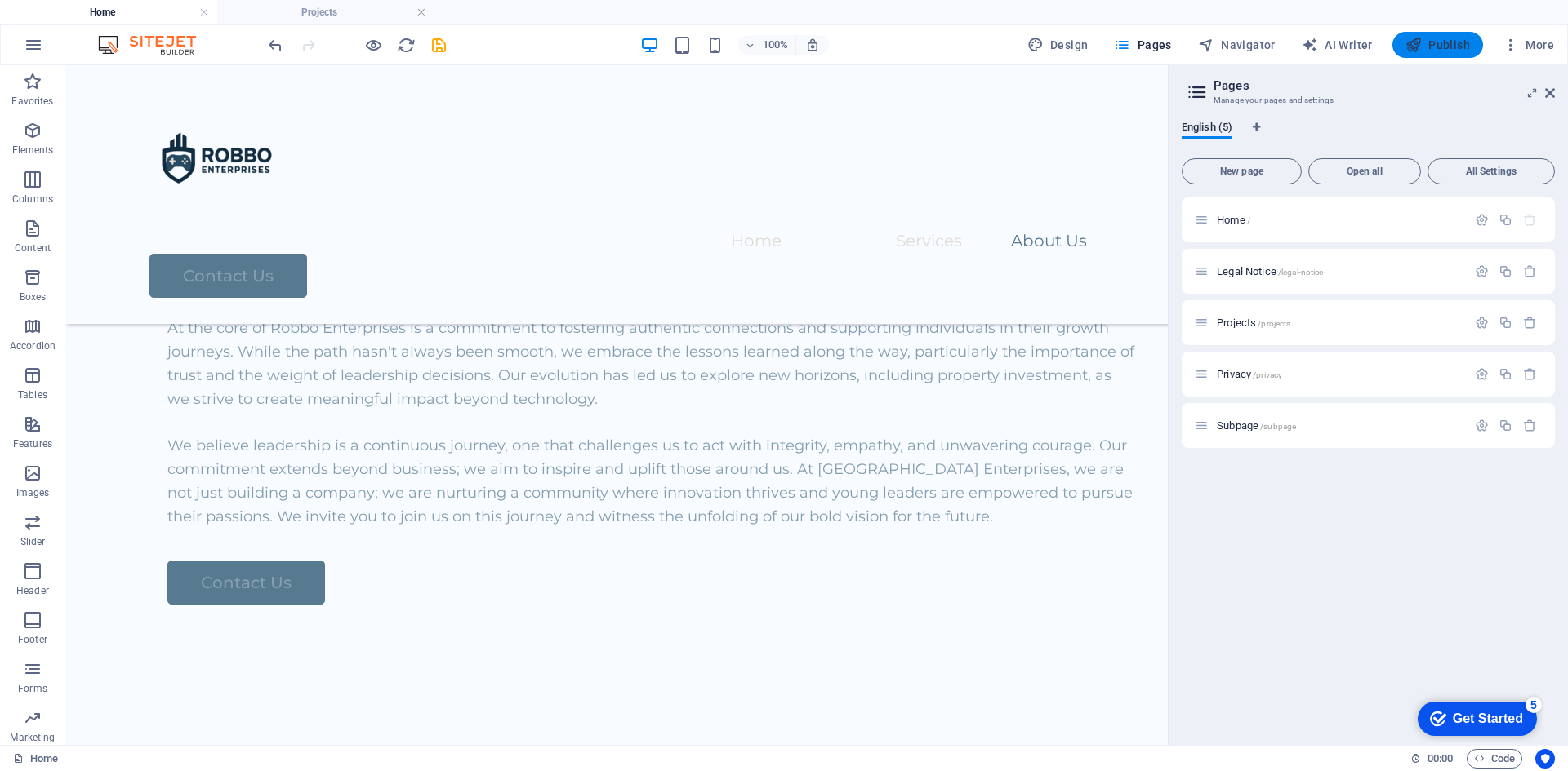
click at [1463, 39] on span "Publish" at bounding box center [1438, 45] width 65 height 16
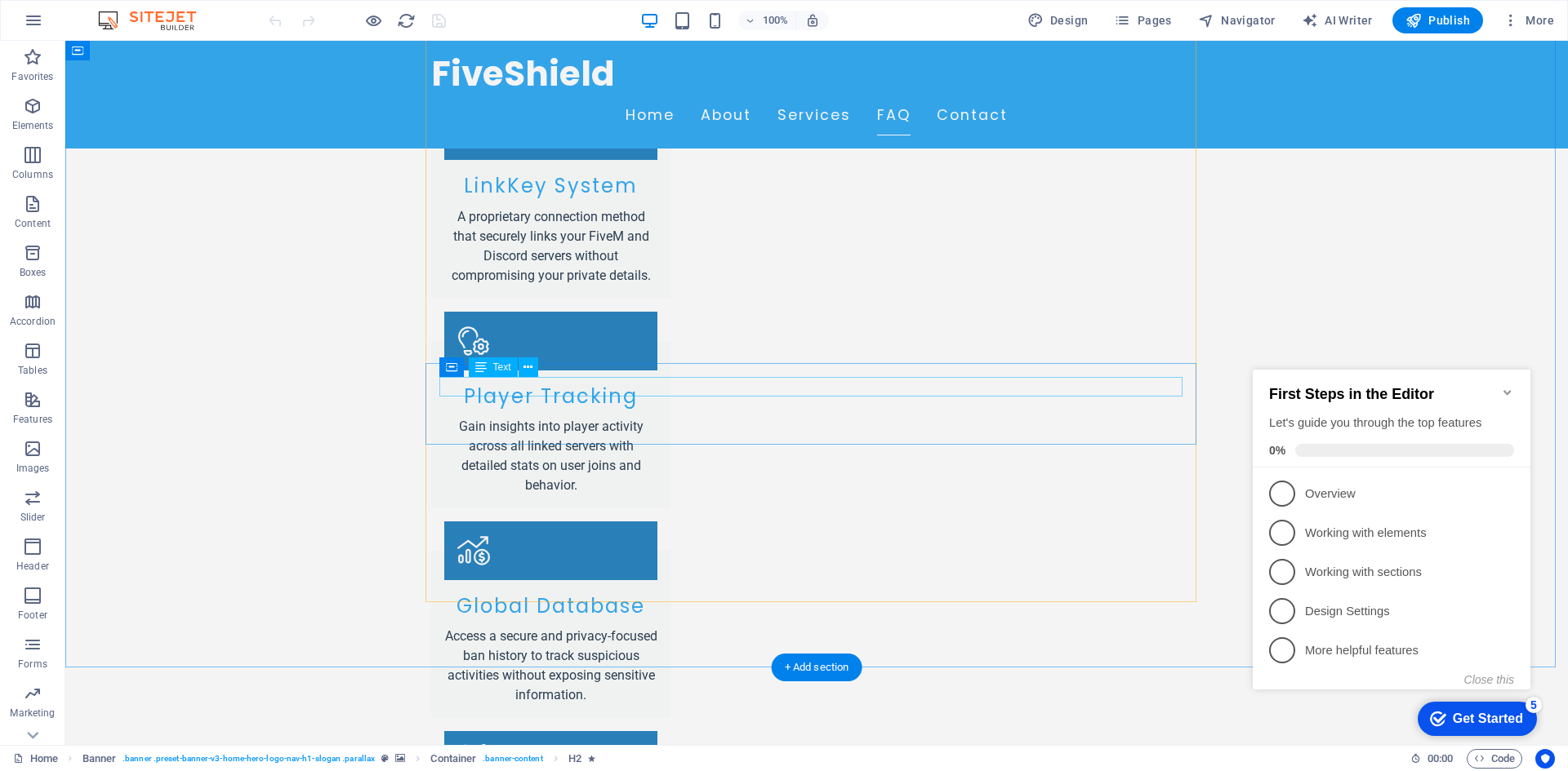
scroll to position [3101, 0]
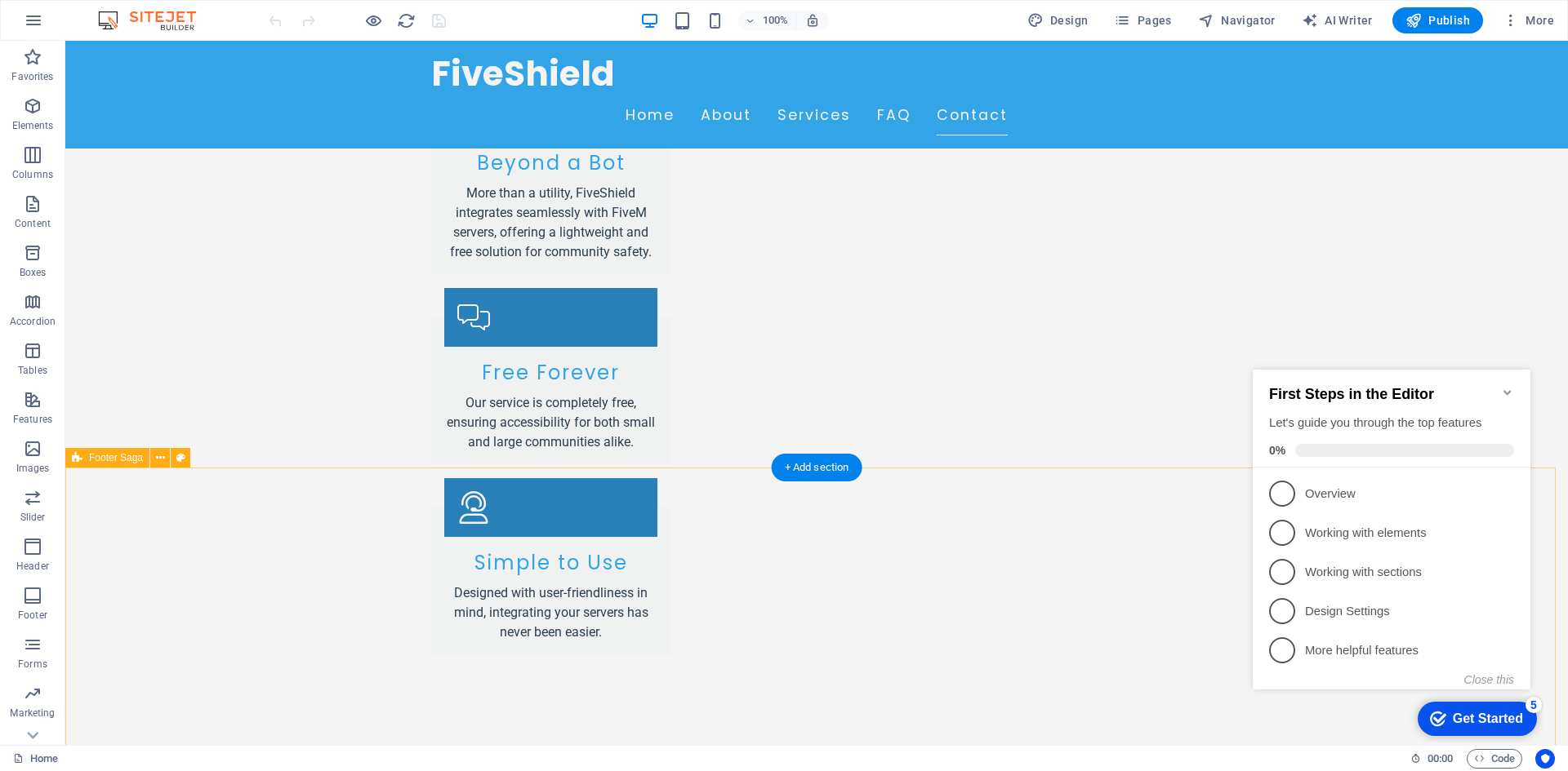
drag, startPoint x: 44, startPoint y: 587, endPoint x: 396, endPoint y: 617, distance: 353.3
click at [44, 587] on span "Footer" at bounding box center [32, 606] width 66 height 40
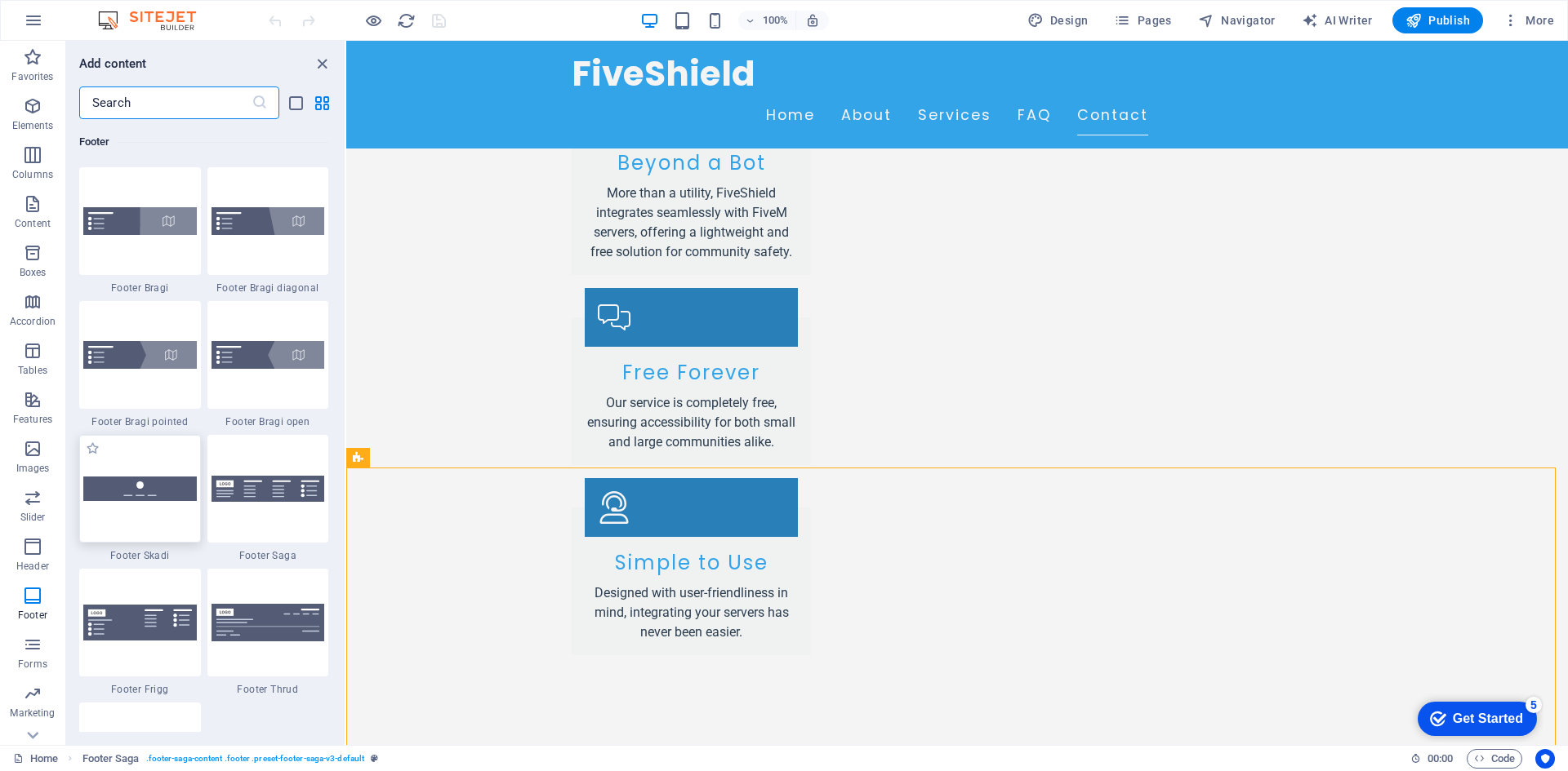
scroll to position [11295, 0]
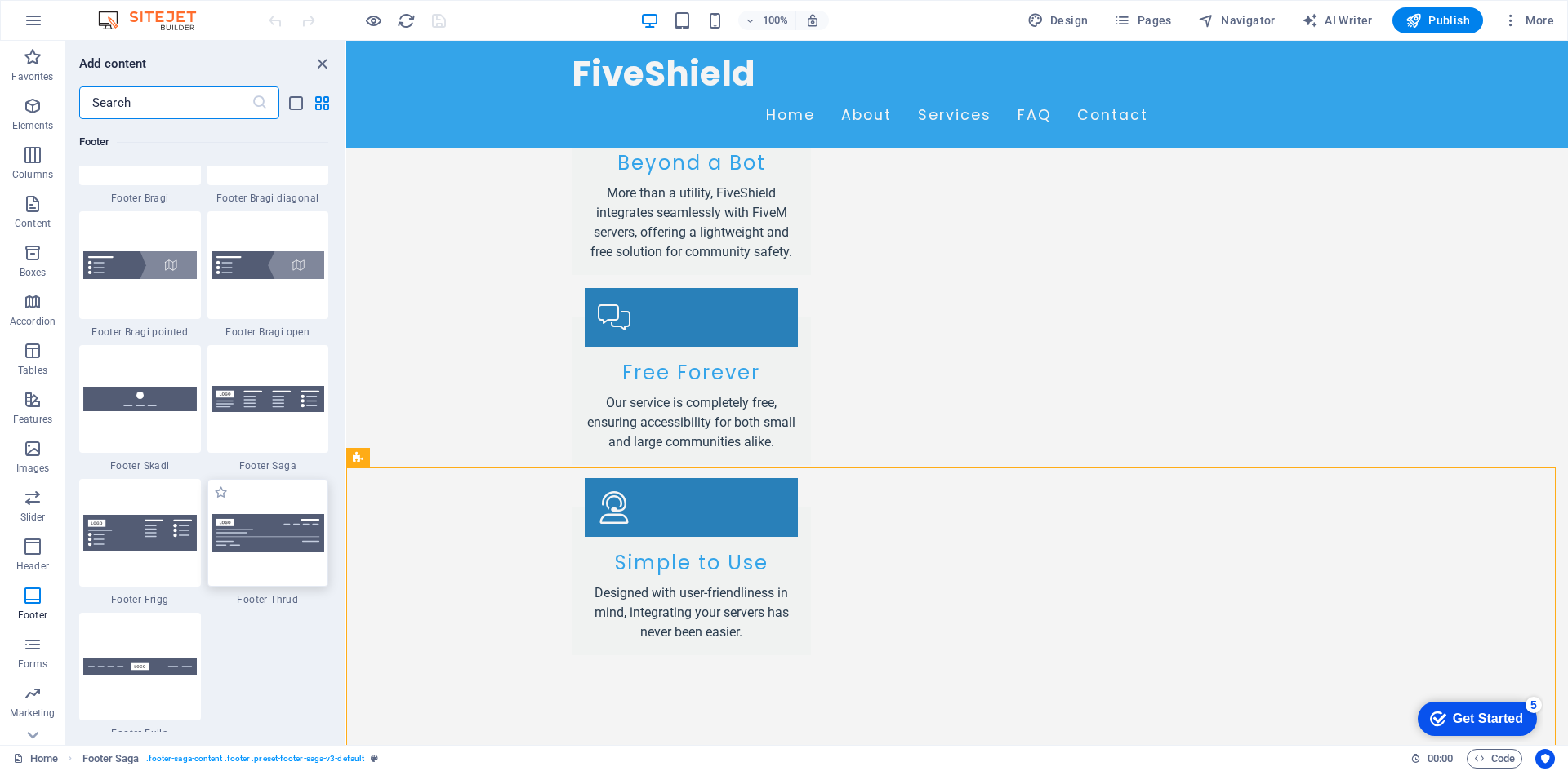
click at [269, 544] on img at bounding box center [268, 532] width 113 height 37
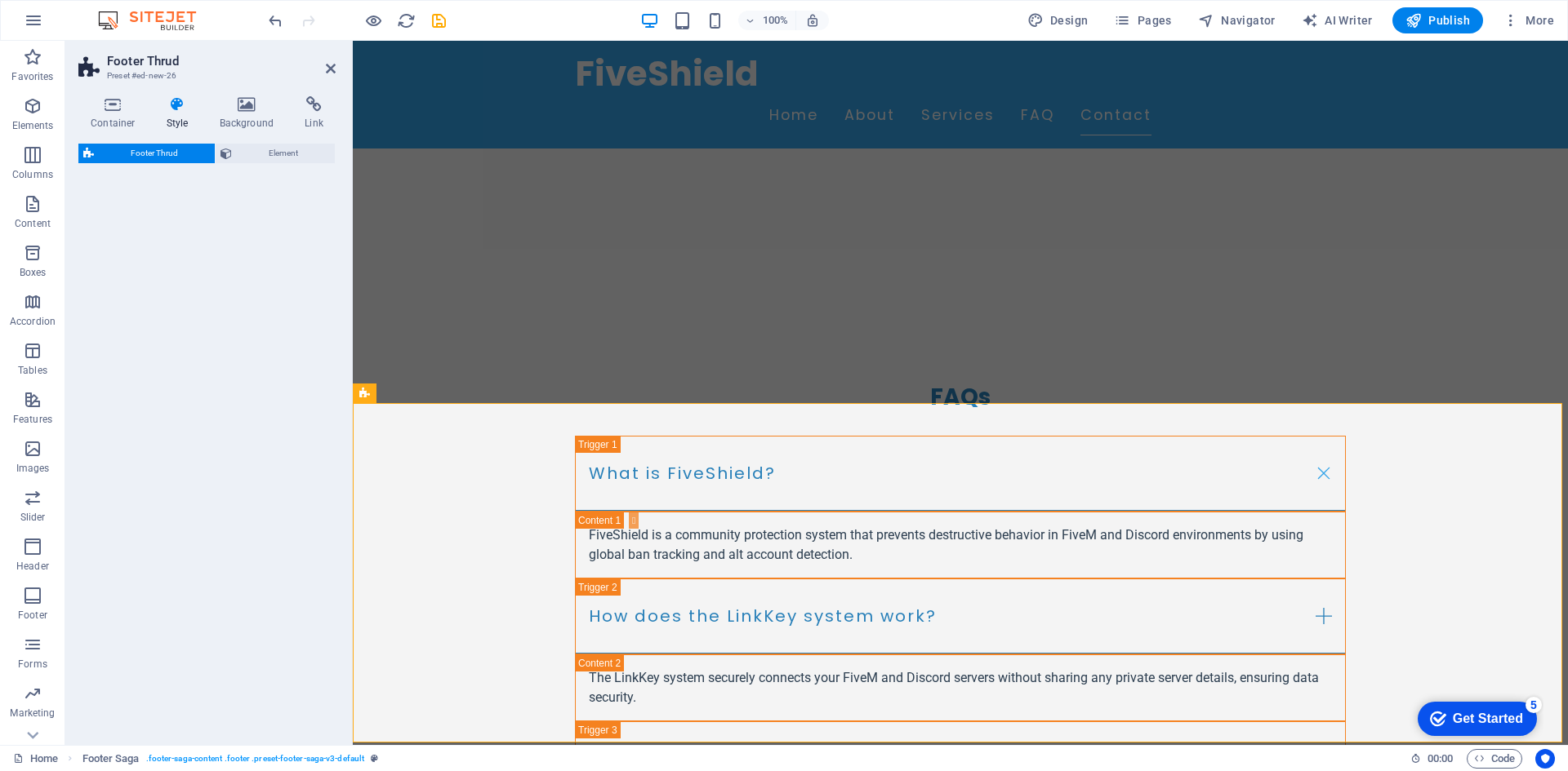
select select "rem"
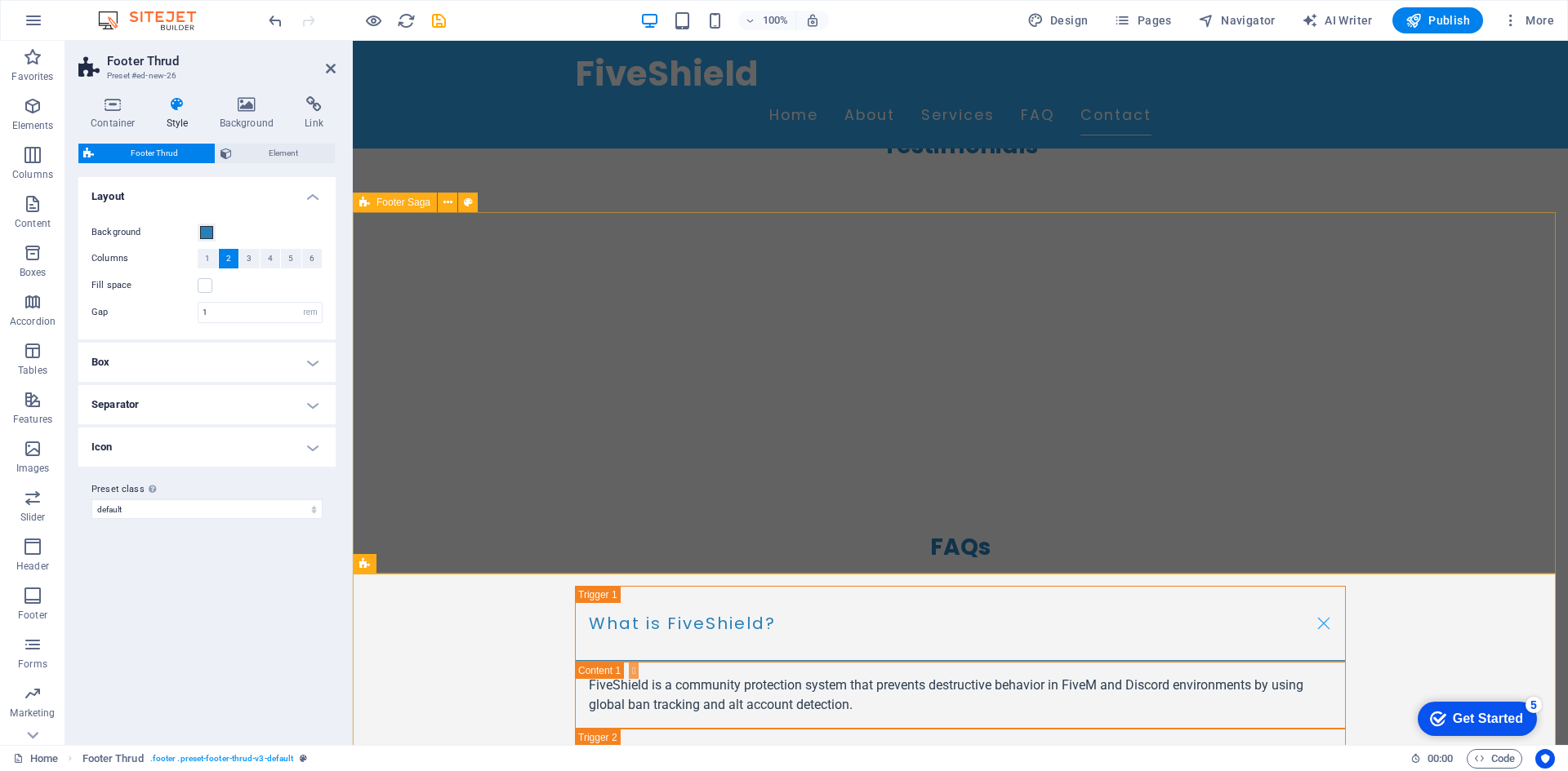
scroll to position [3852, 0]
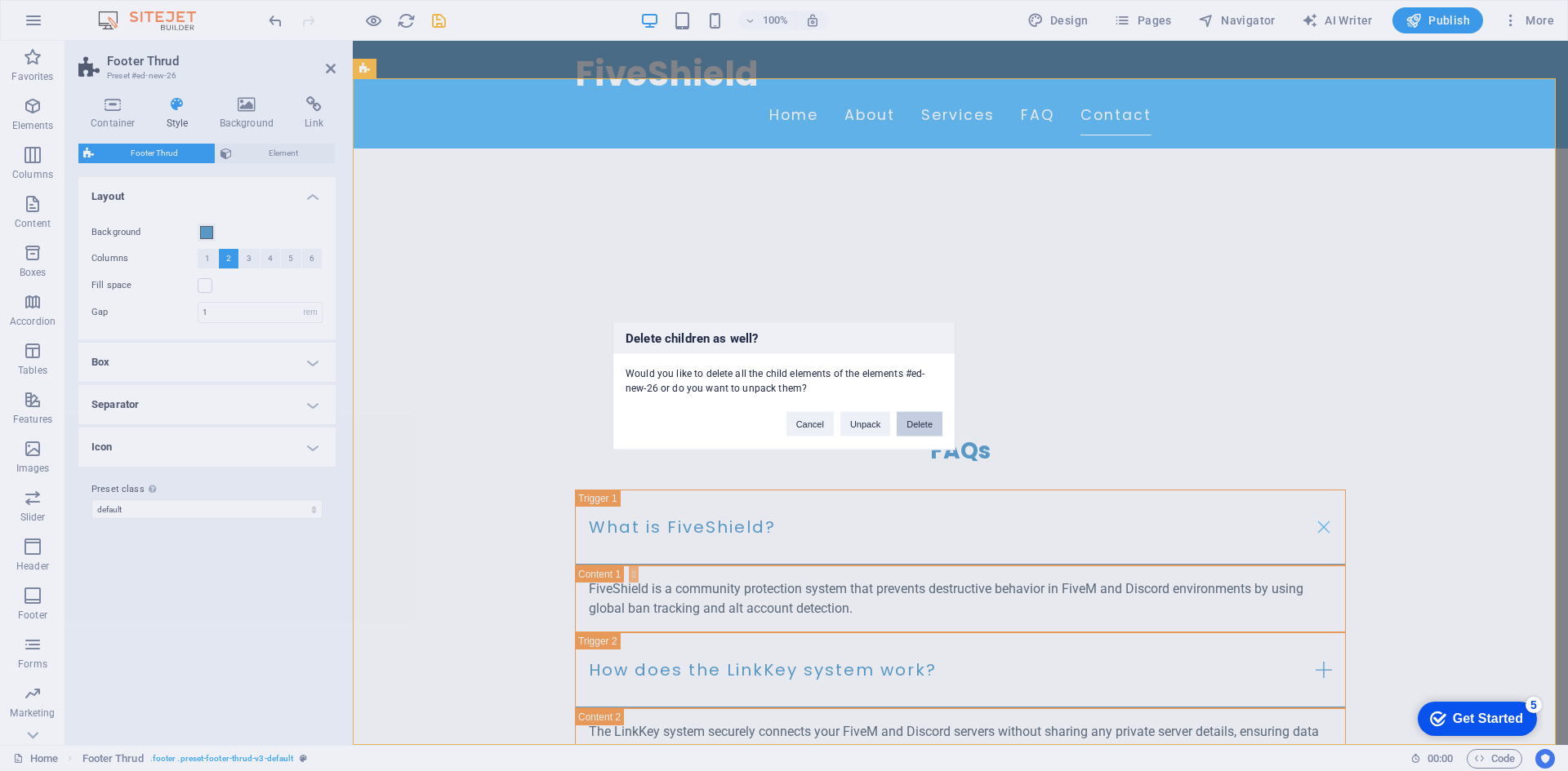
click at [940, 423] on button "Delete" at bounding box center [919, 423] width 46 height 24
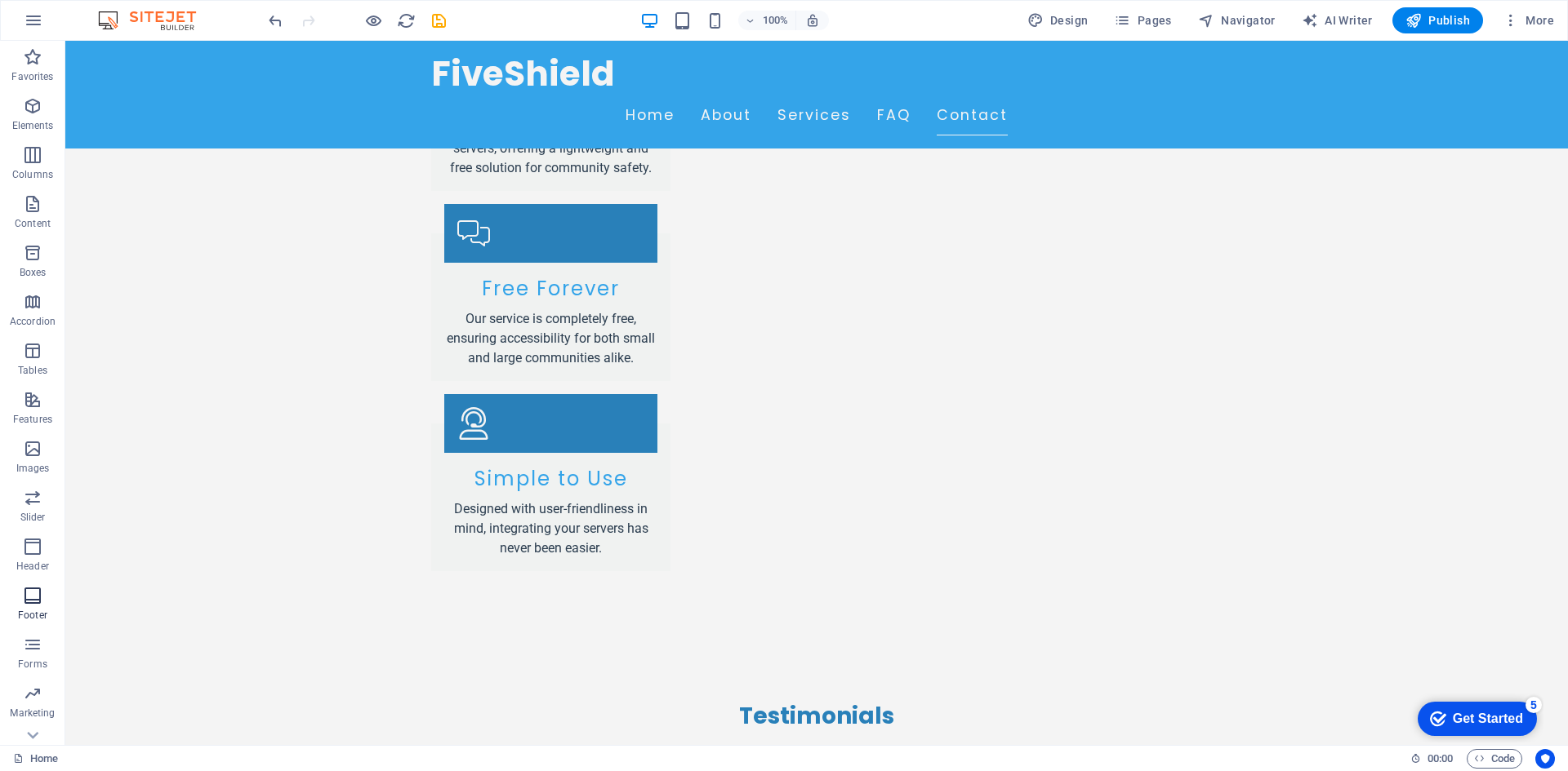
click at [23, 584] on button "Footer" at bounding box center [32, 604] width 66 height 49
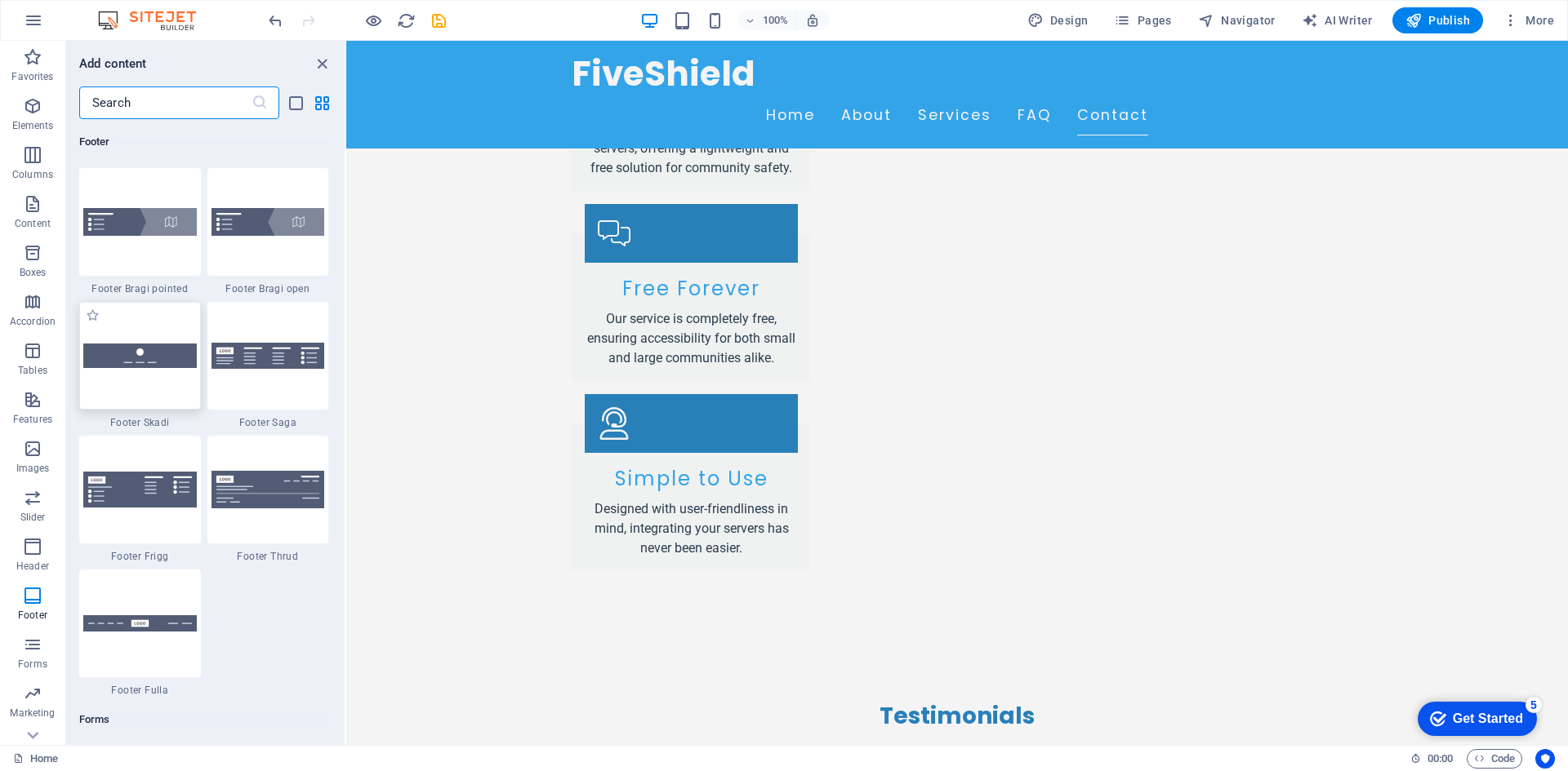
scroll to position [11377, 0]
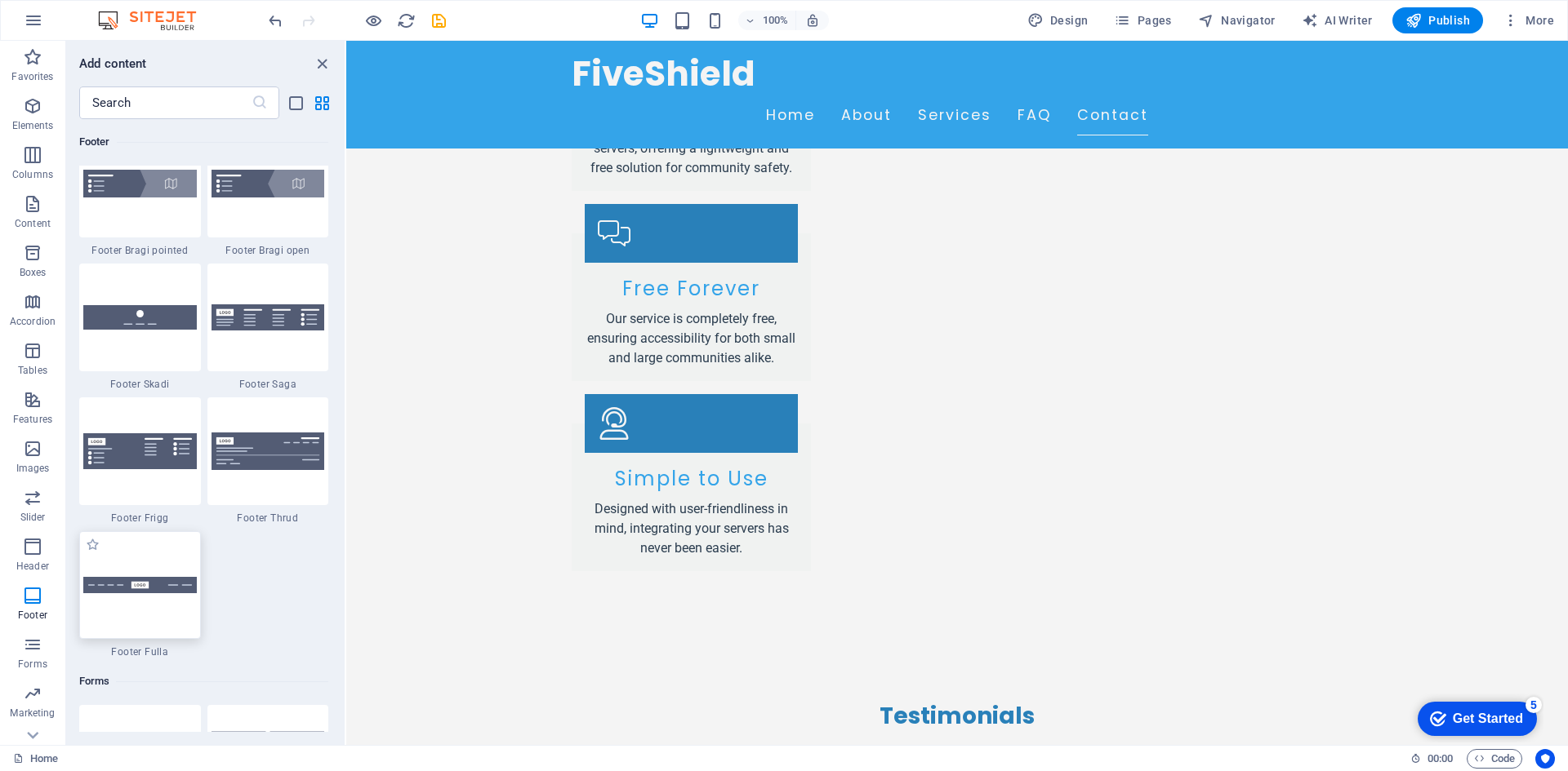
click at [159, 616] on div at bounding box center [139, 585] width 121 height 108
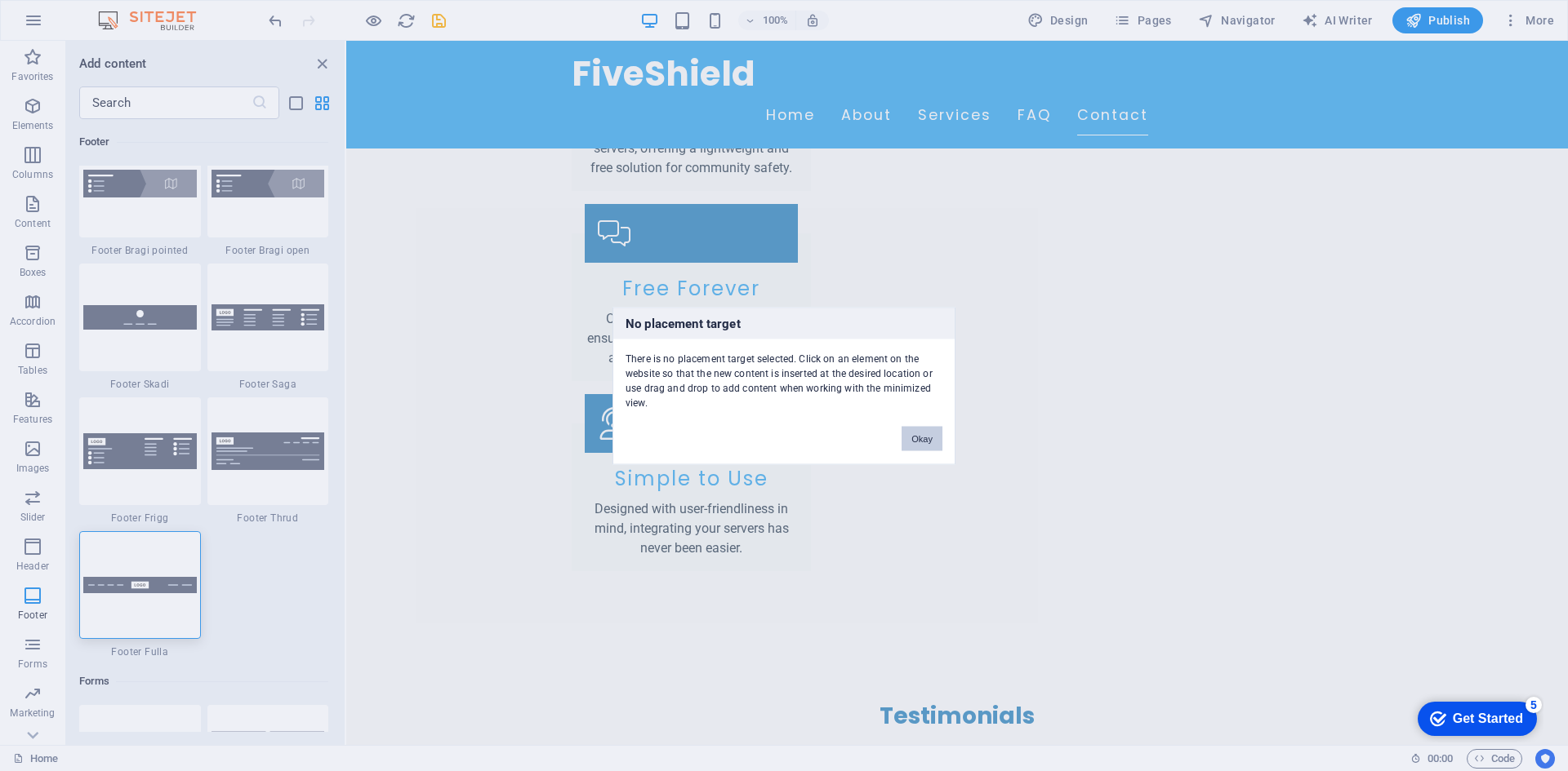
click at [918, 438] on button "Okay" at bounding box center [922, 438] width 40 height 24
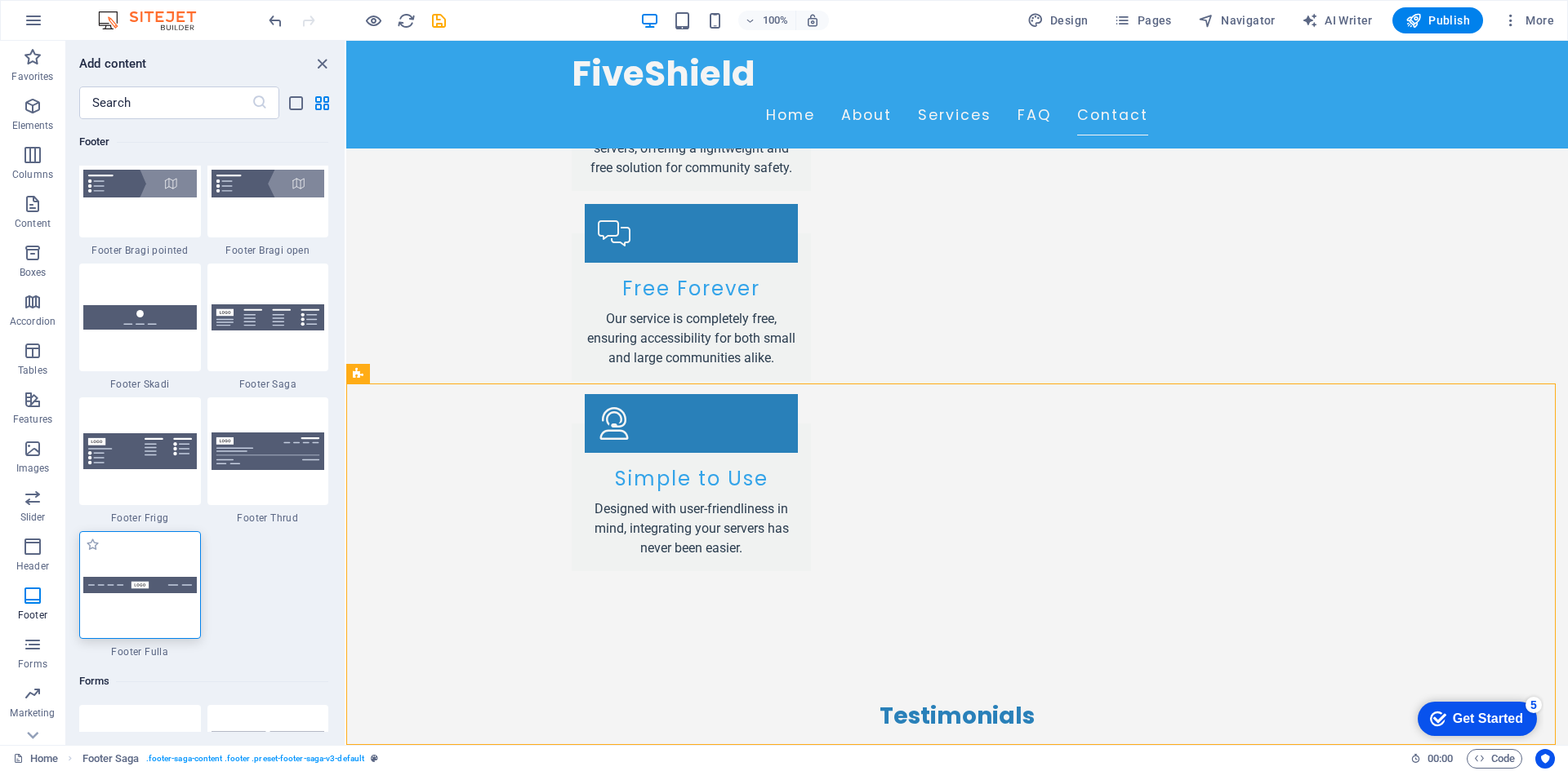
click at [130, 568] on div at bounding box center [139, 585] width 121 height 108
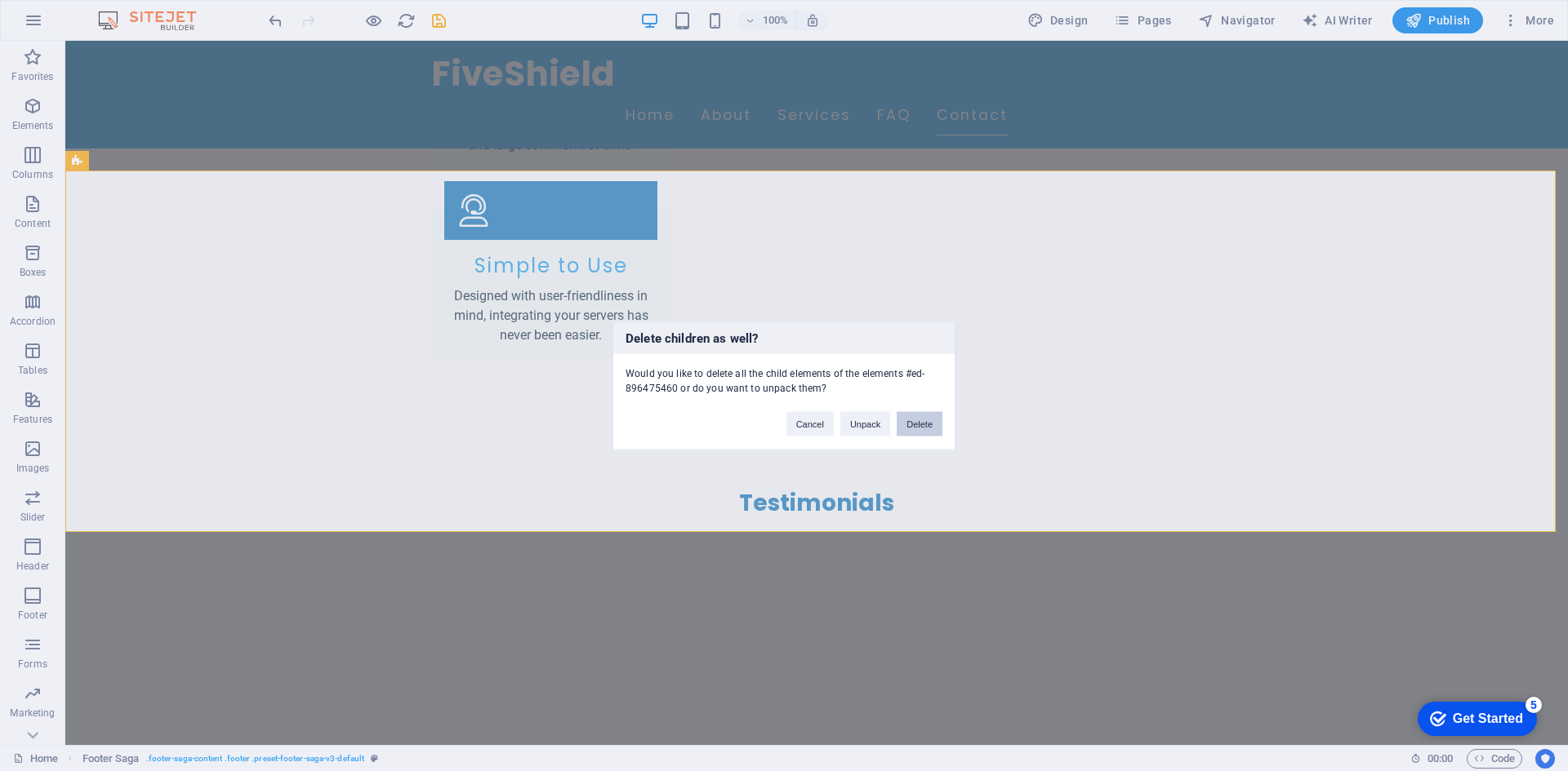
click at [923, 428] on button "Delete" at bounding box center [919, 423] width 46 height 24
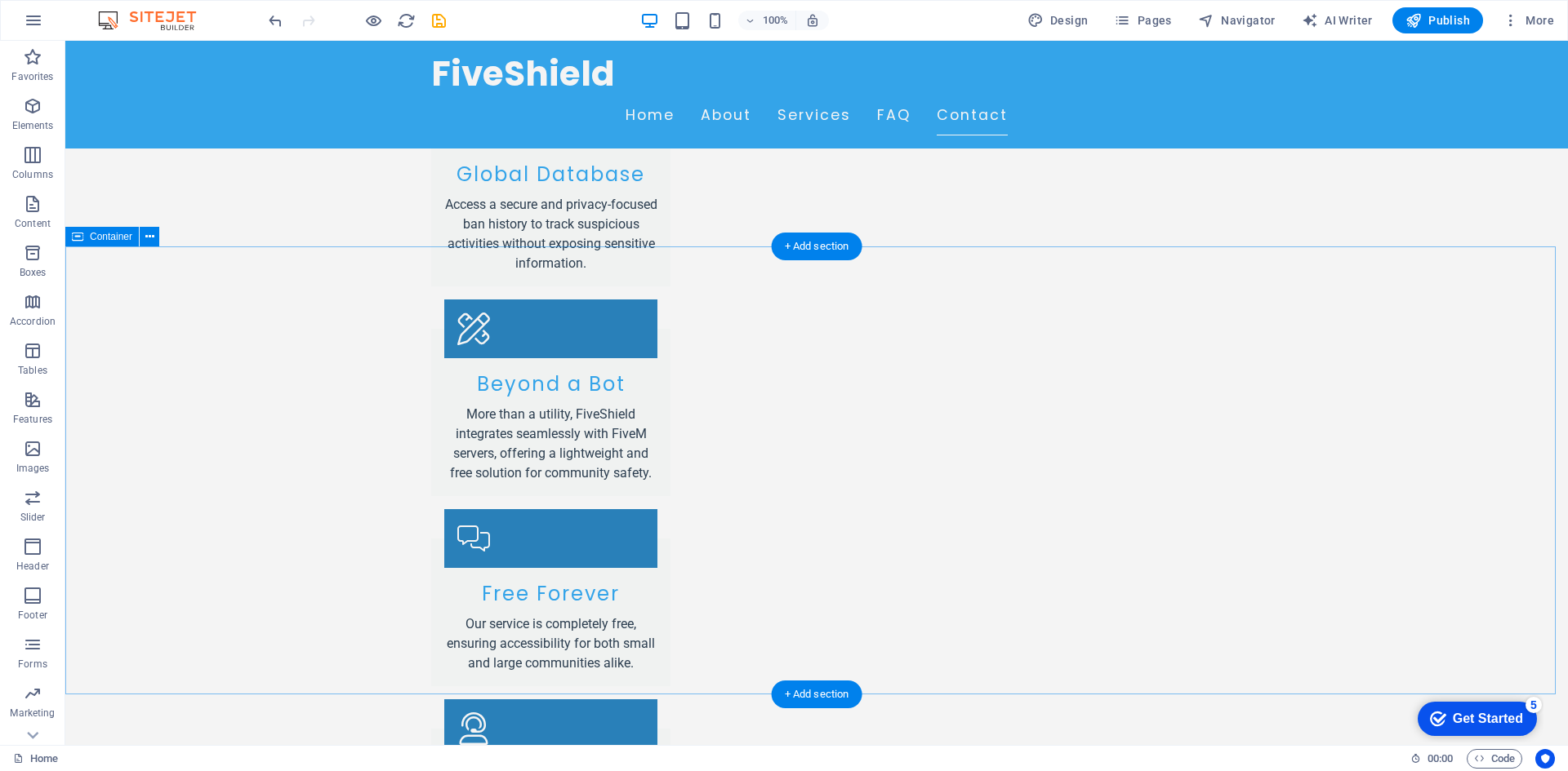
scroll to position [2875, 0]
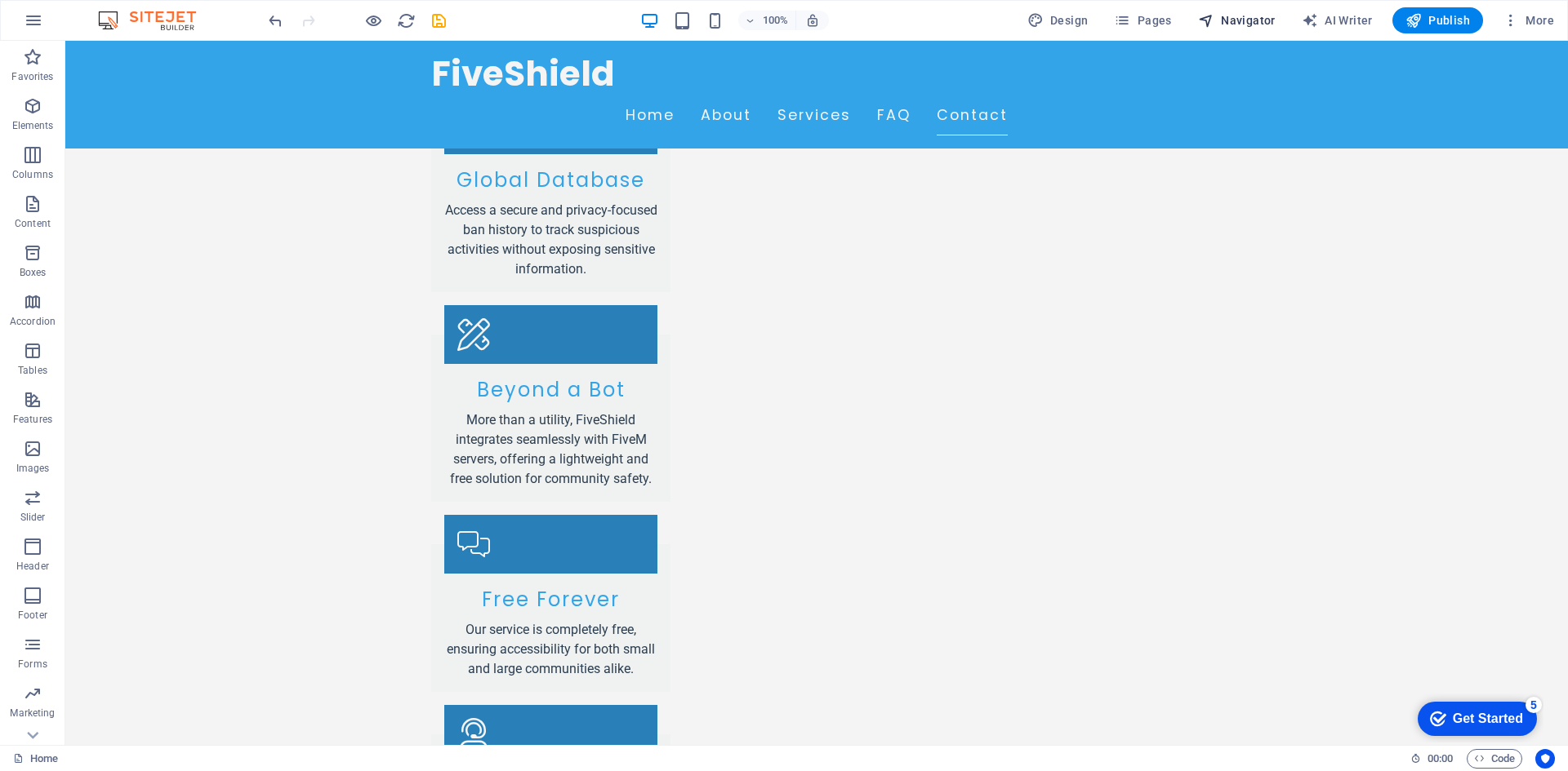
click at [1248, 17] on span "Navigator" at bounding box center [1236, 21] width 77 height 16
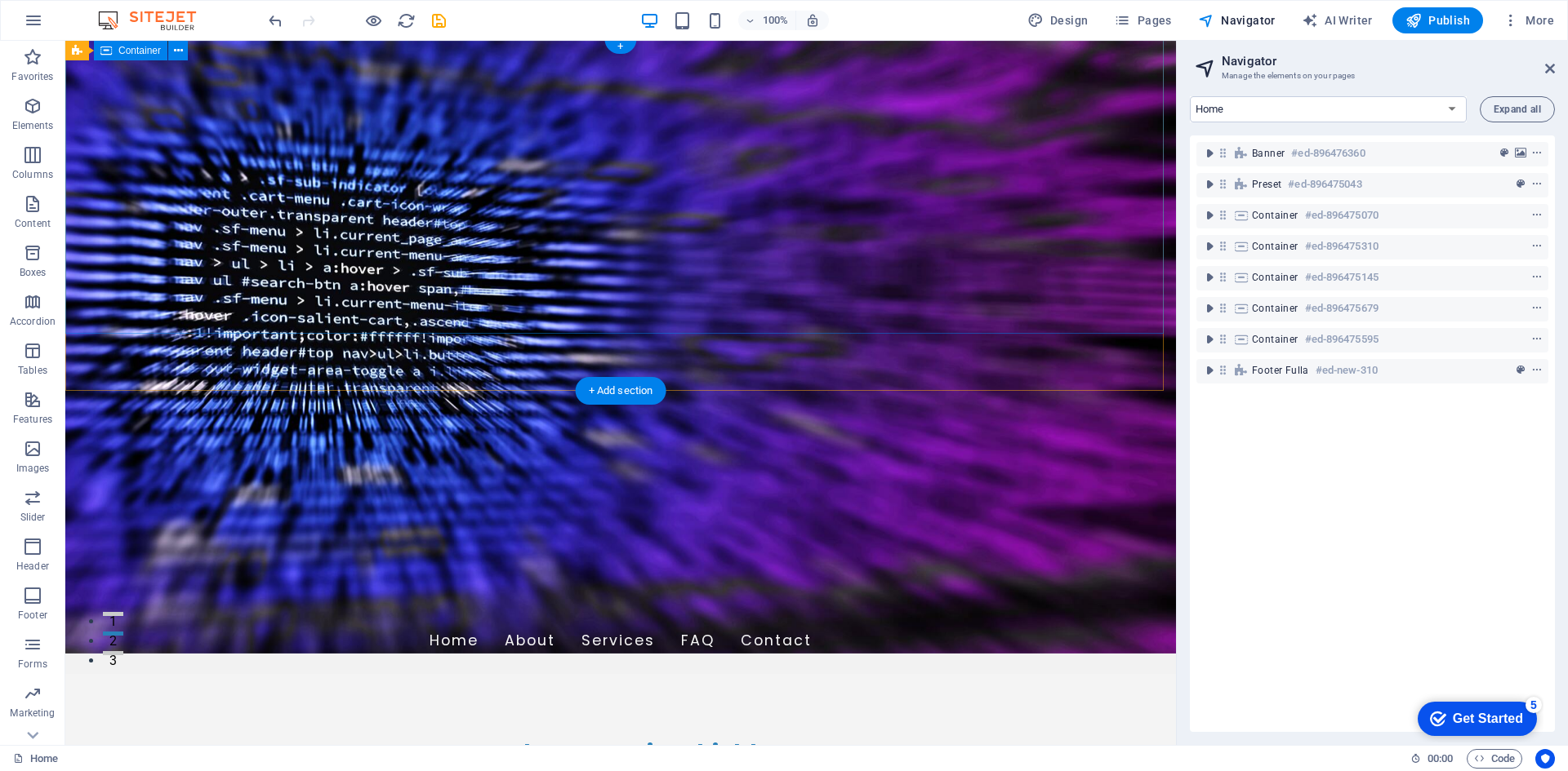
scroll to position [0, 0]
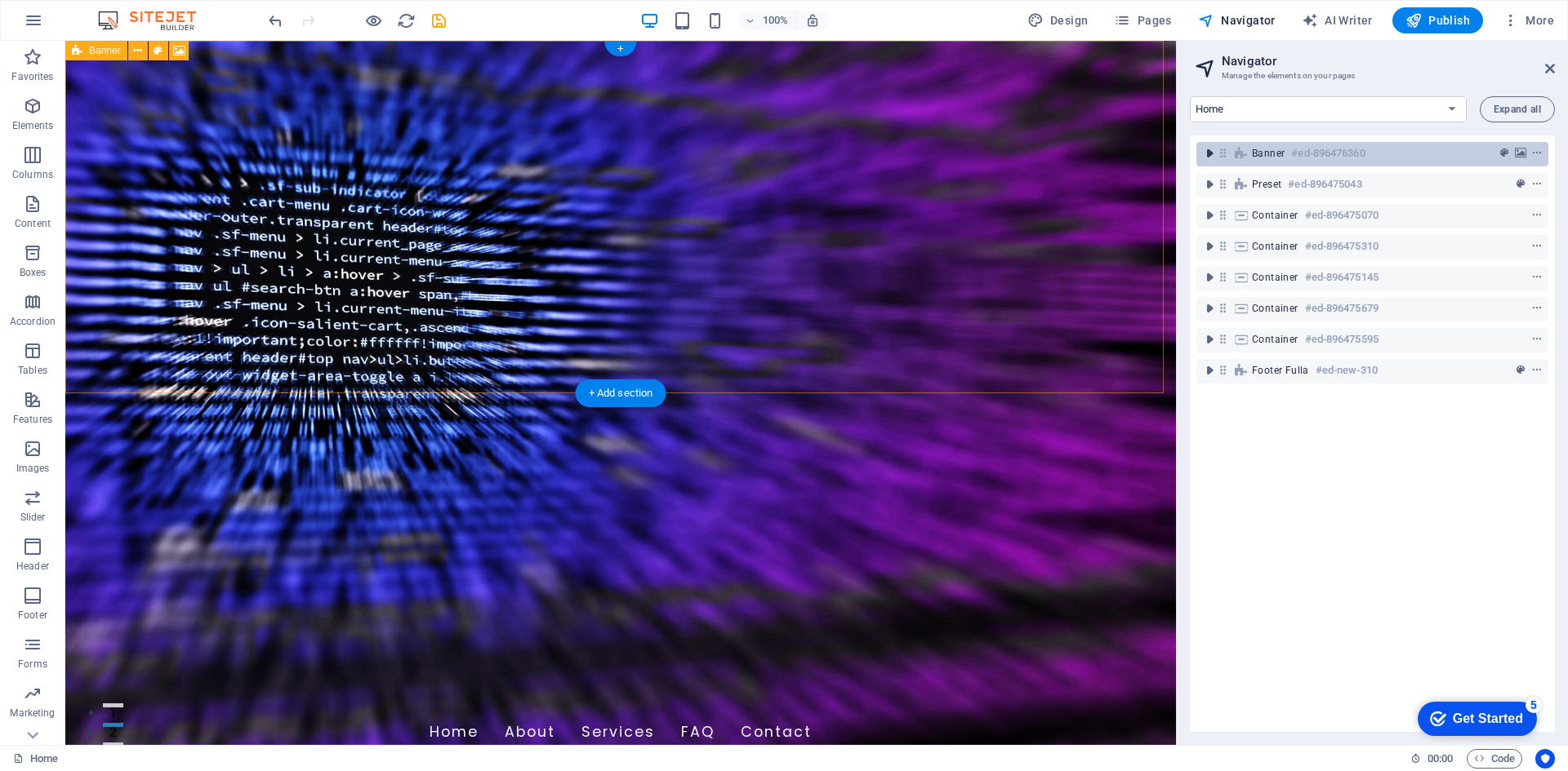
click at [1203, 148] on icon "toggle-expand" at bounding box center [1209, 154] width 16 height 16
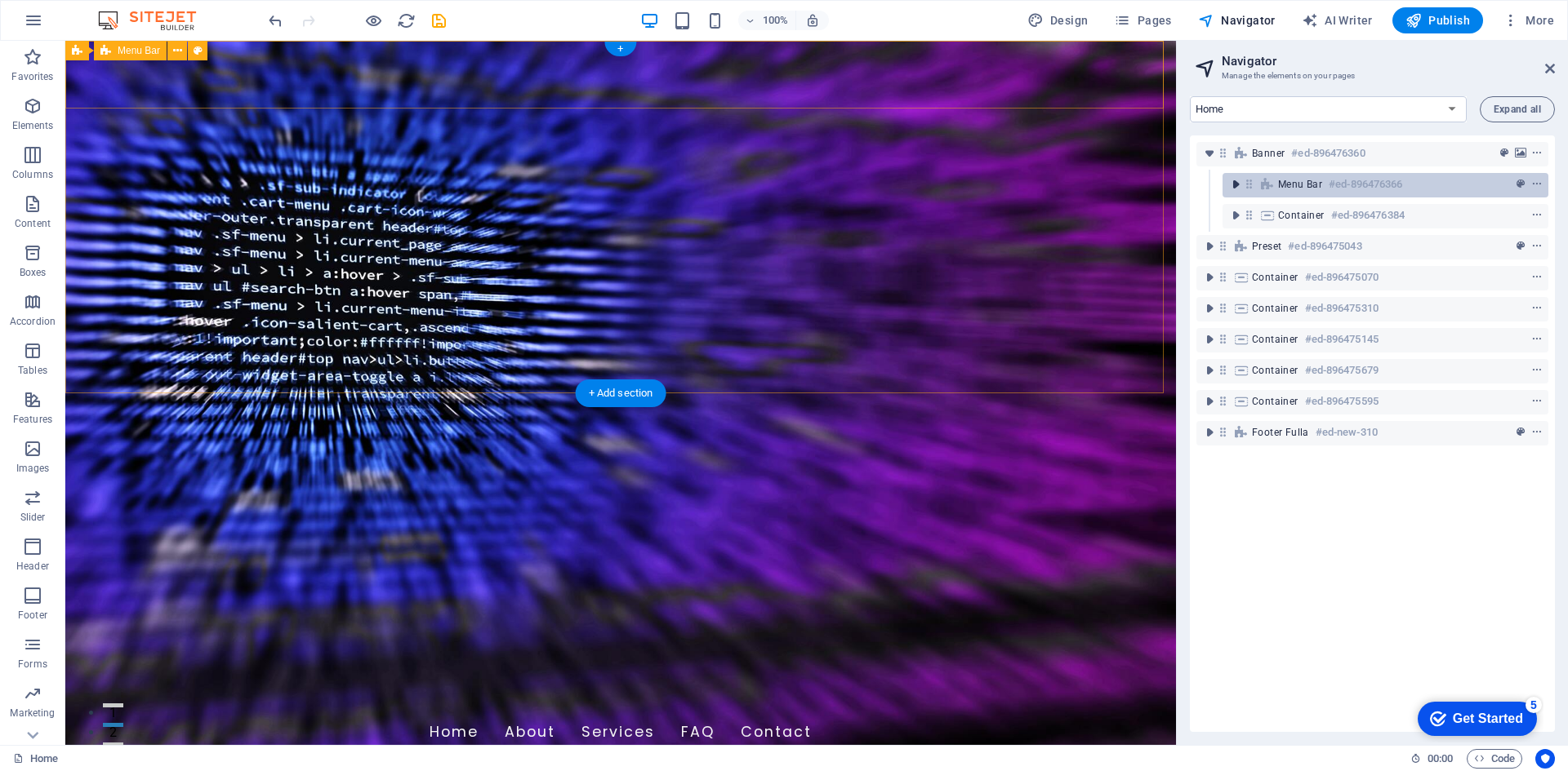
click at [1233, 183] on icon "toggle-expand" at bounding box center [1235, 184] width 16 height 16
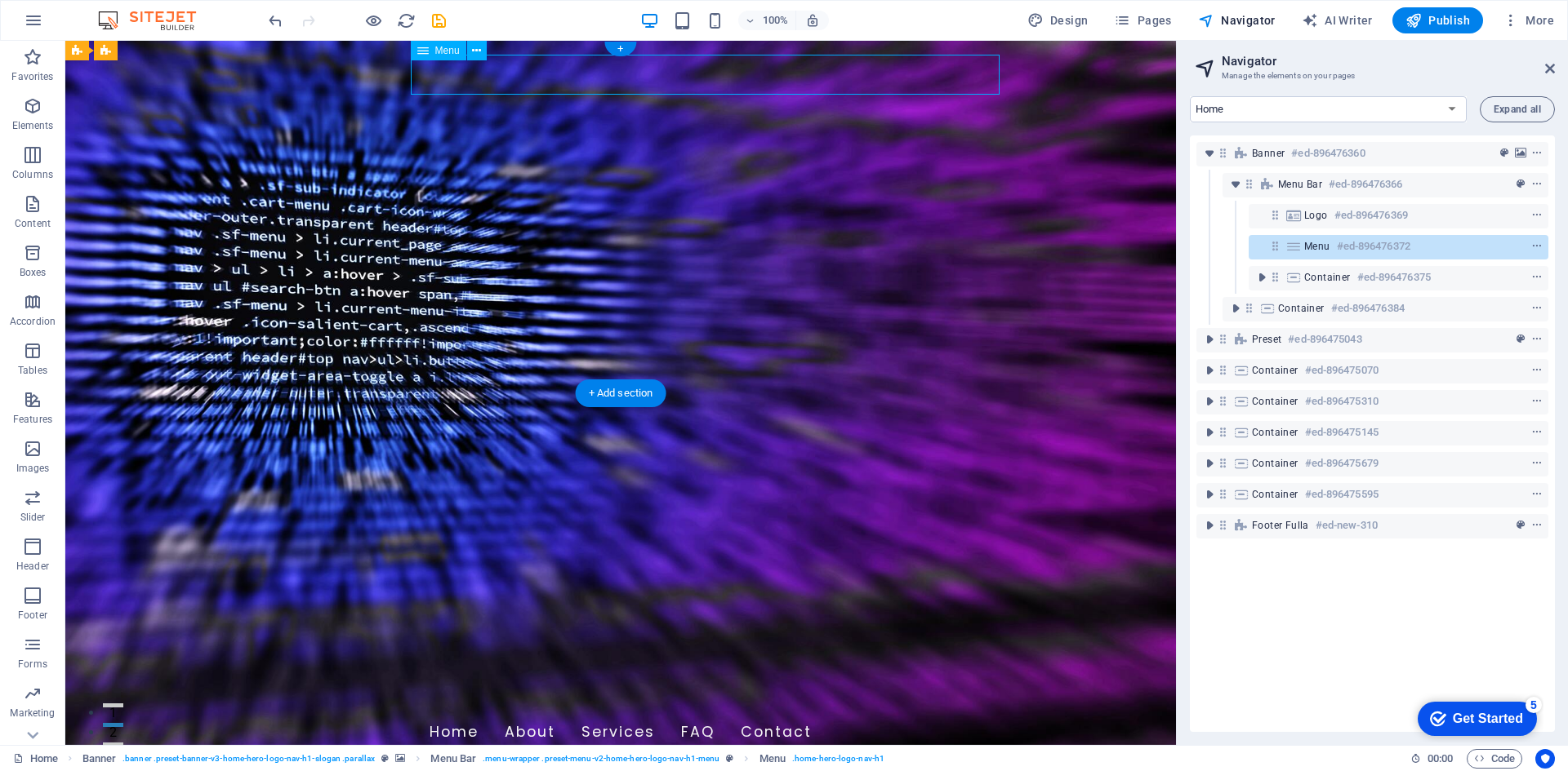
click at [1276, 244] on icon at bounding box center [1275, 245] width 13 height 13
click at [1290, 244] on icon at bounding box center [1294, 246] width 18 height 13
click at [1322, 247] on span "Menu" at bounding box center [1317, 246] width 26 height 13
select select
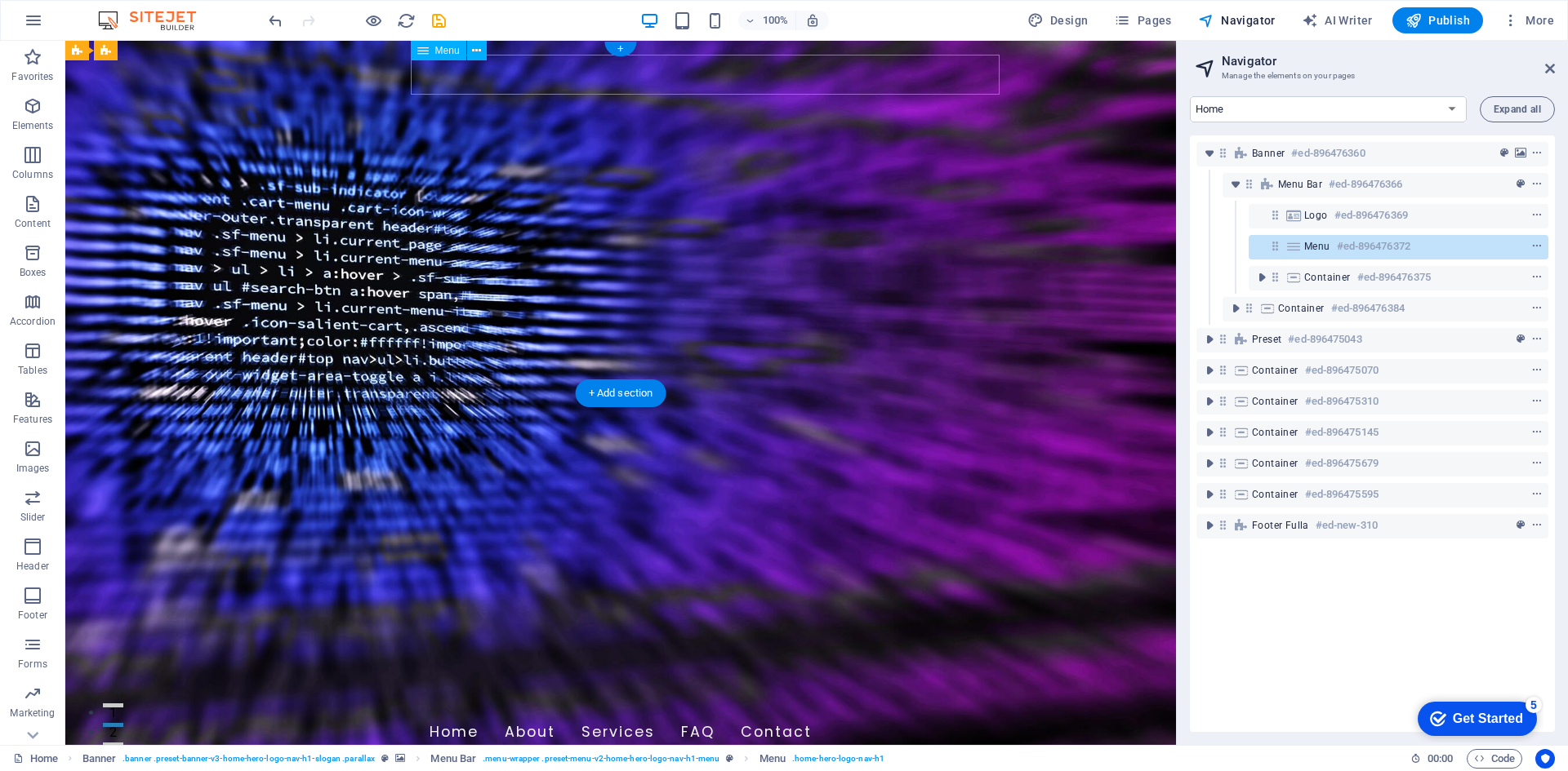
select select
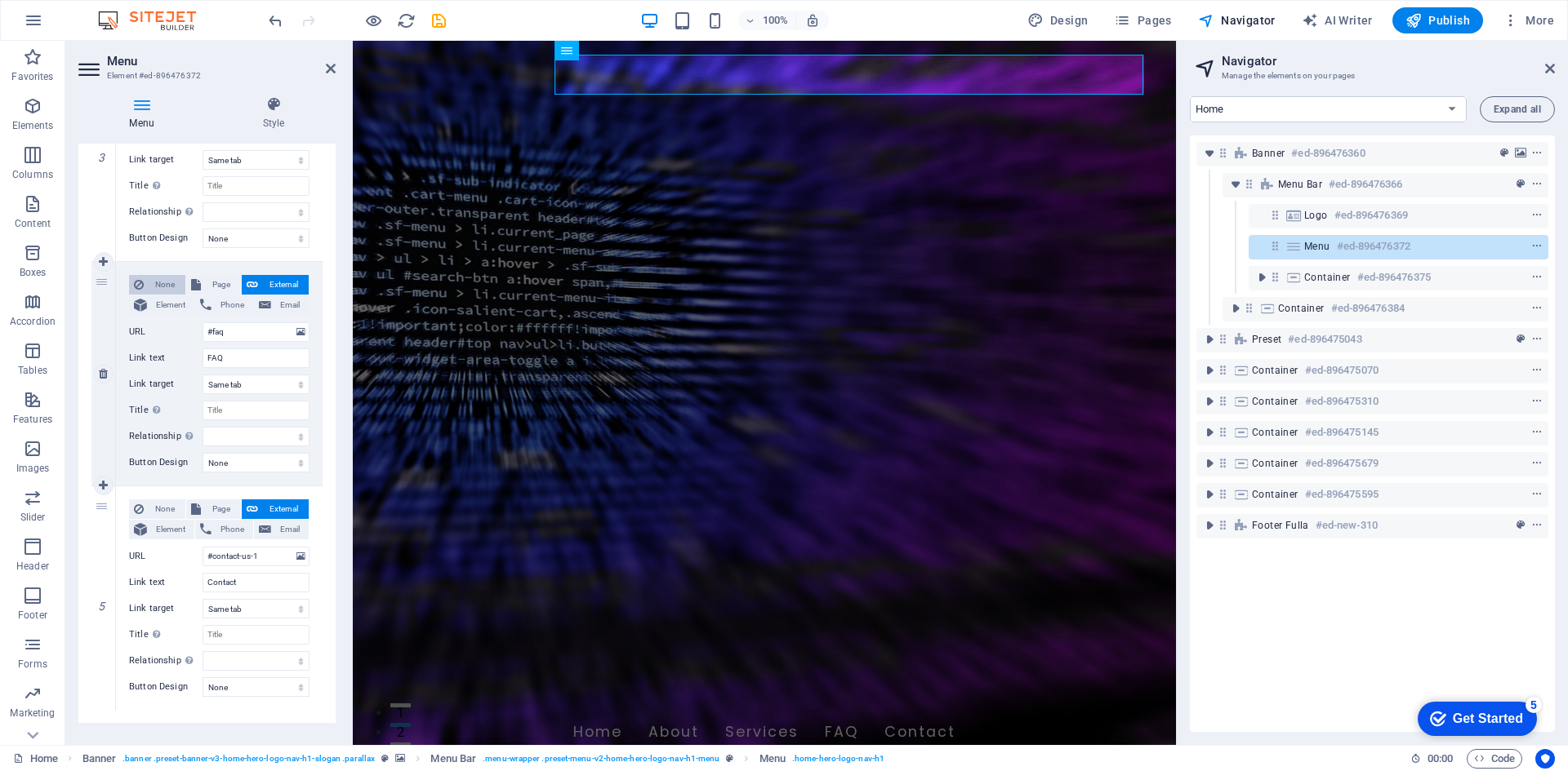
scroll to position [734, 0]
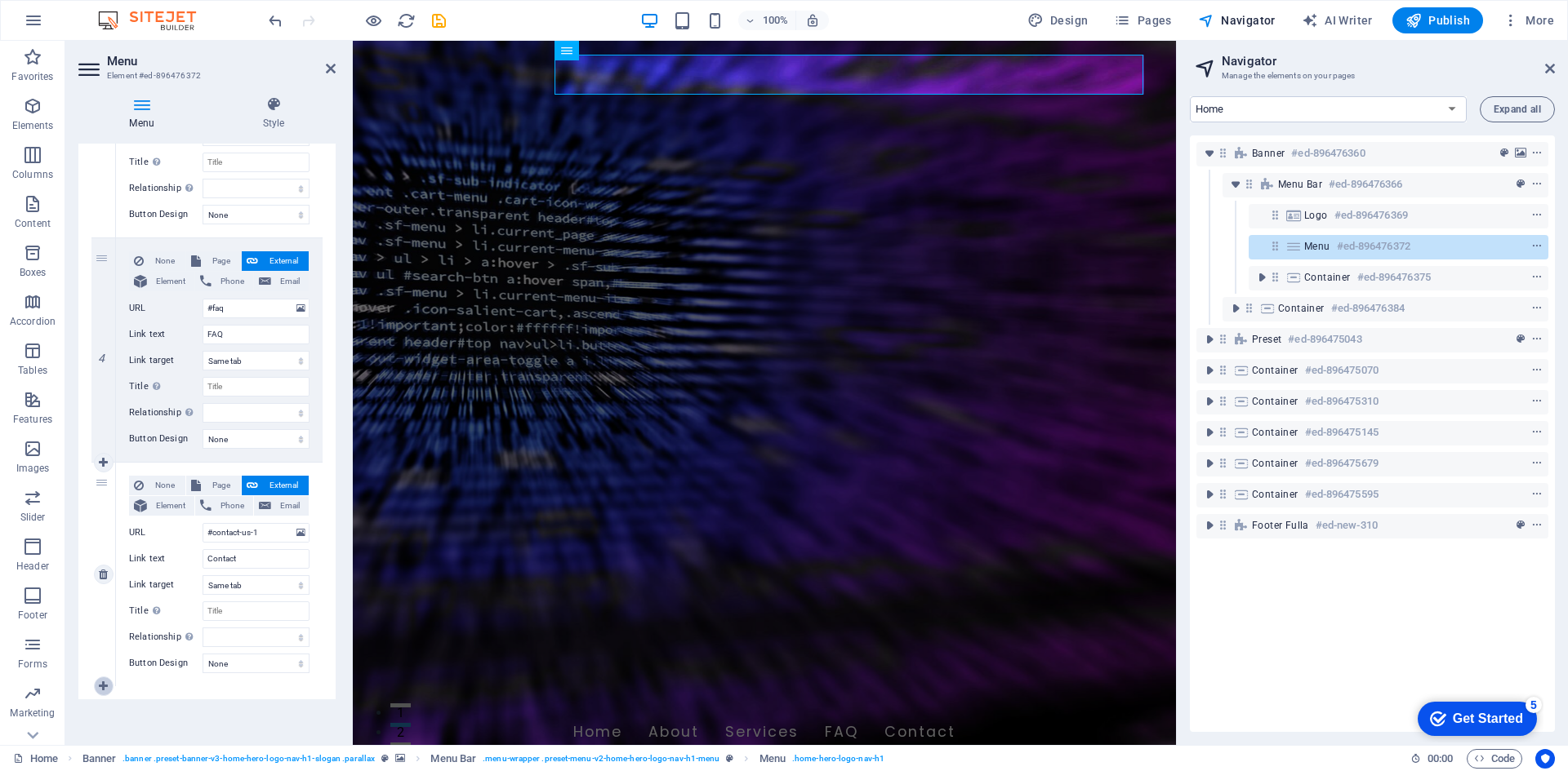
click at [105, 686] on icon at bounding box center [103, 687] width 9 height 12
select select
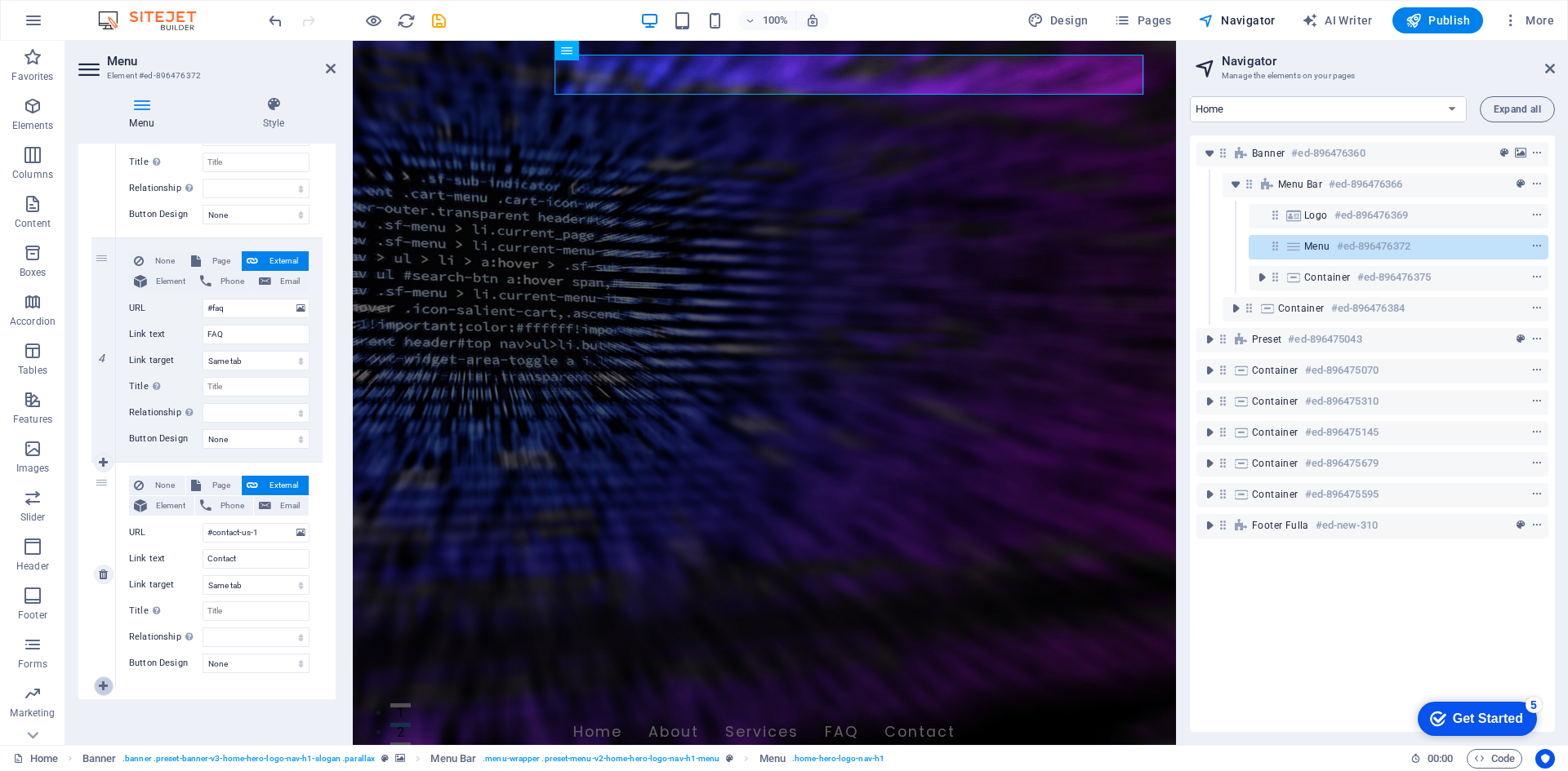
select select
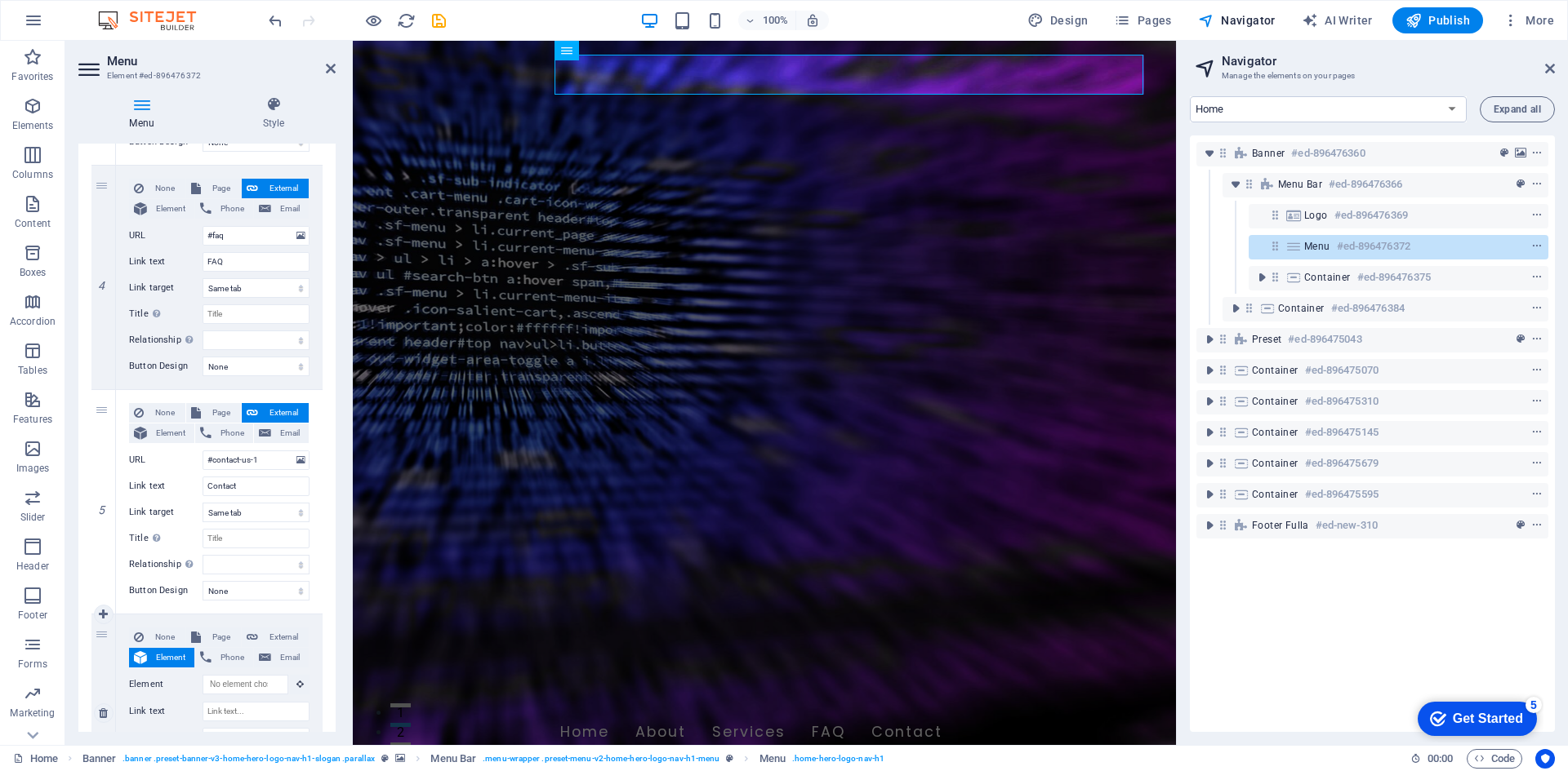
scroll to position [897, 0]
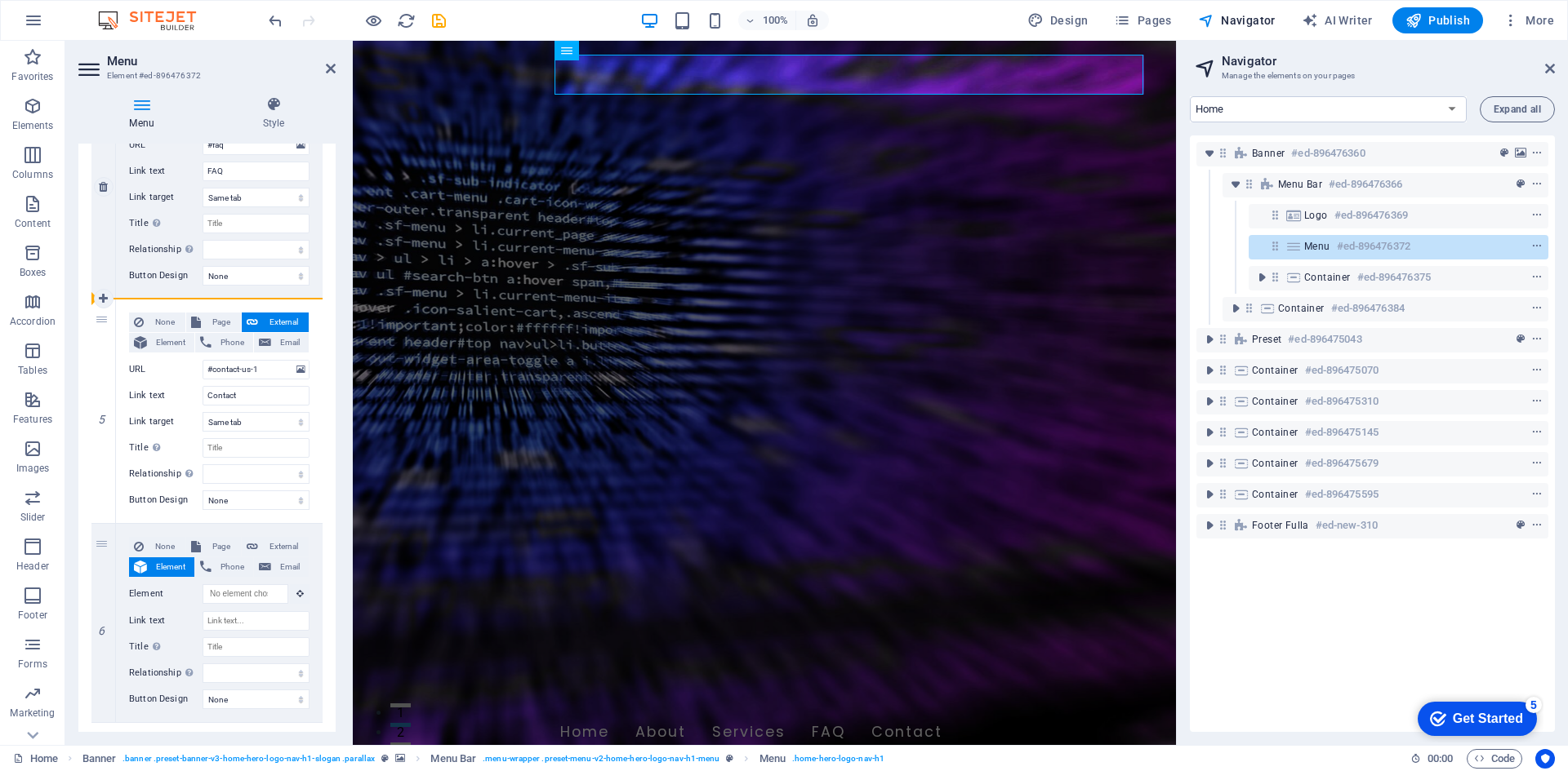
drag, startPoint x: 106, startPoint y: 544, endPoint x: 142, endPoint y: 294, distance: 252.6
click at [142, 294] on div "1 None Page External Element Phone Email Page Home Subpage Legal Notice Privacy…" at bounding box center [207, 62] width 231 height 1322
select select
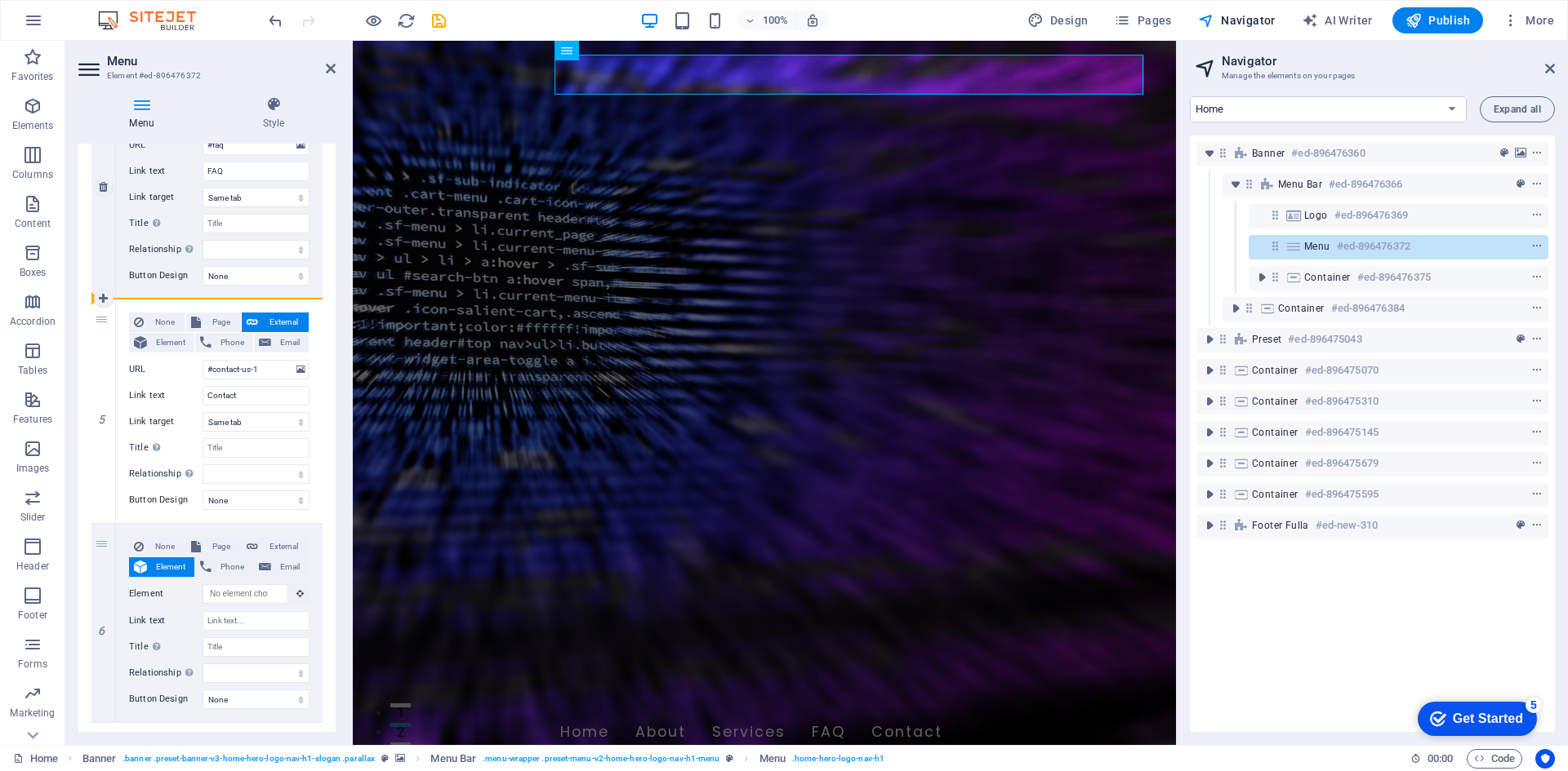
select select
type input "#contact-us-1"
type input "Contact"
select select
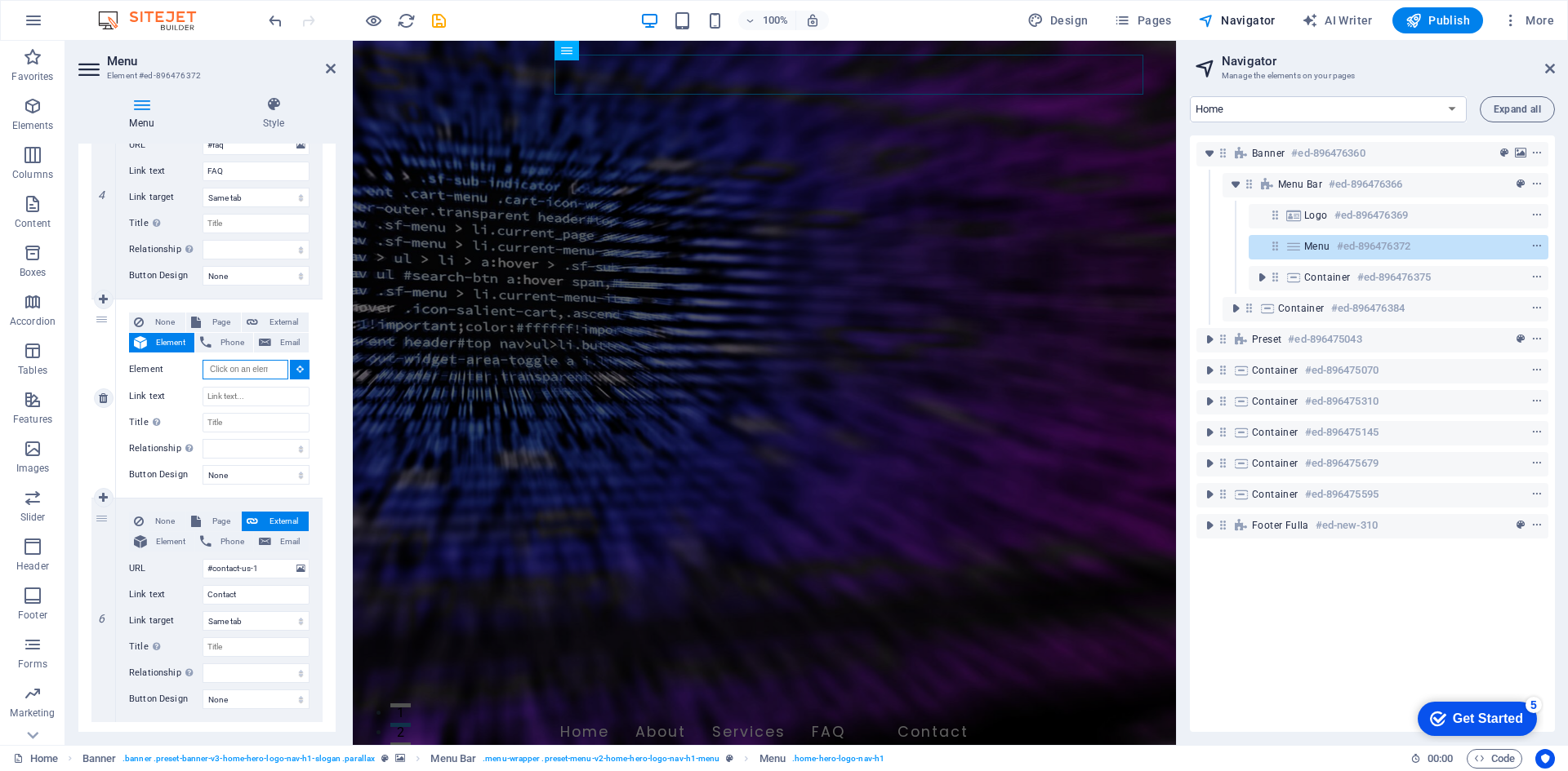
click at [242, 369] on input "Element" at bounding box center [245, 370] width 85 height 20
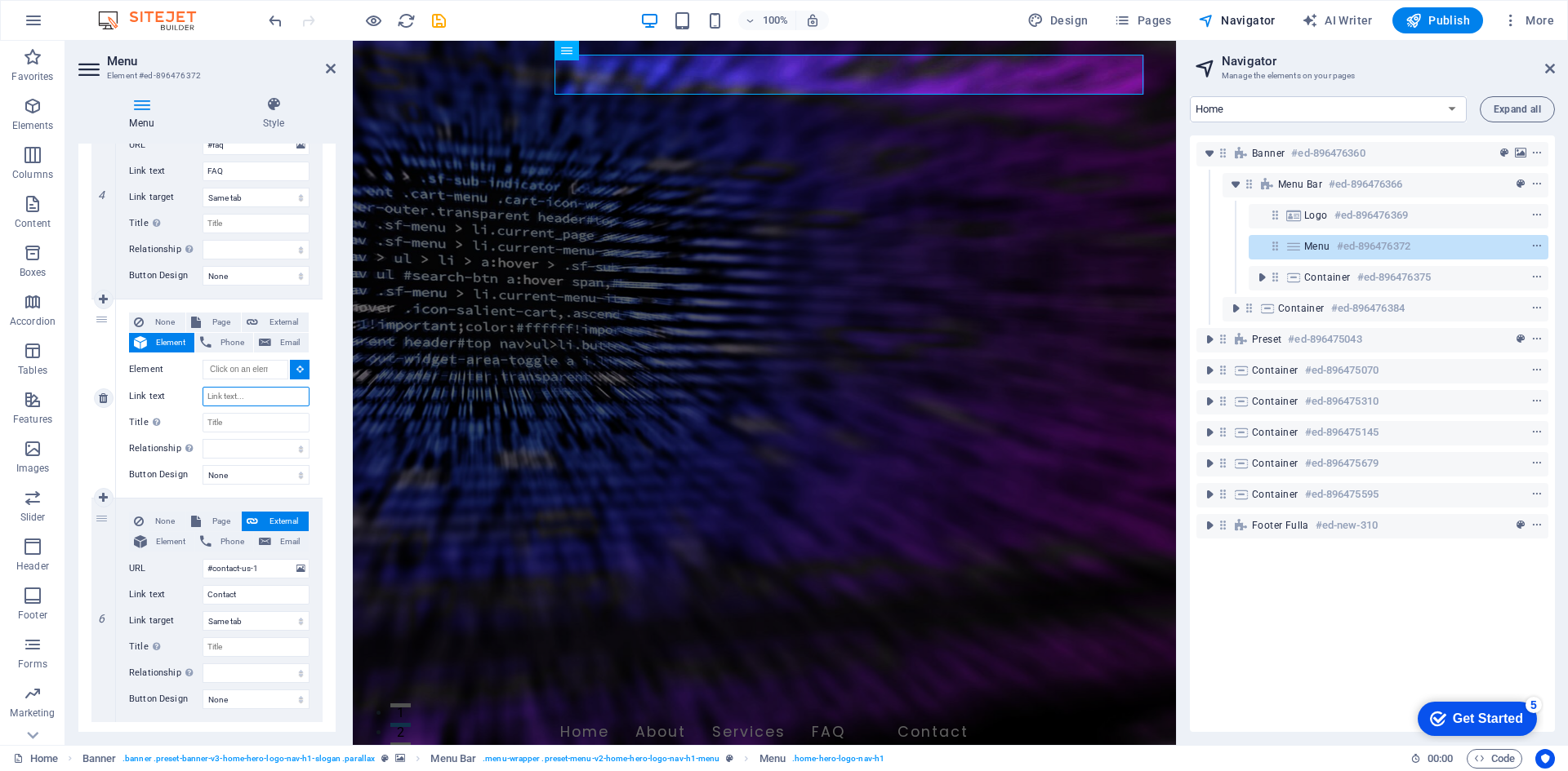
click at [250, 402] on input "Link text" at bounding box center [255, 397] width 107 height 20
type input "Projects"
select select
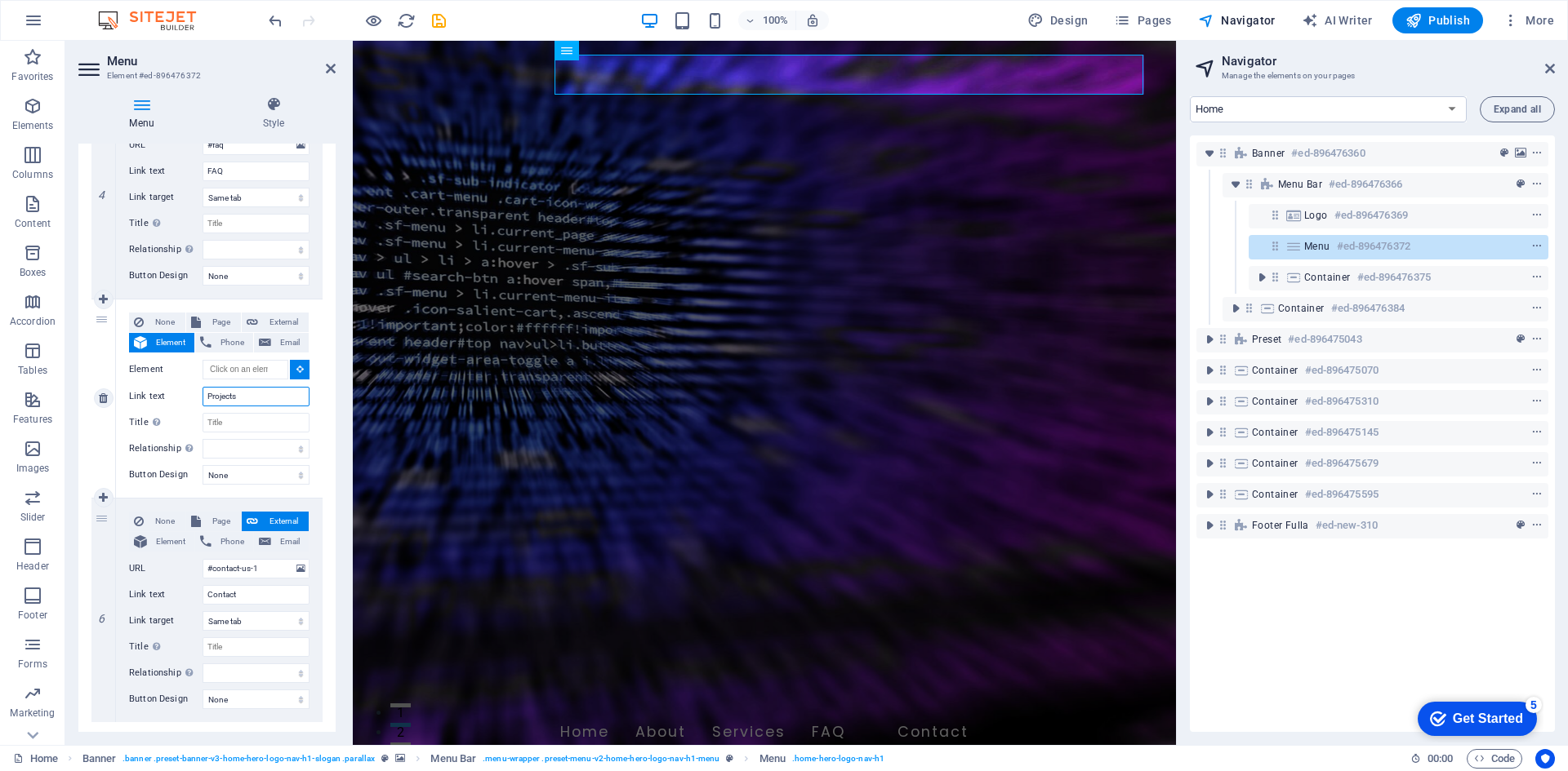
select select
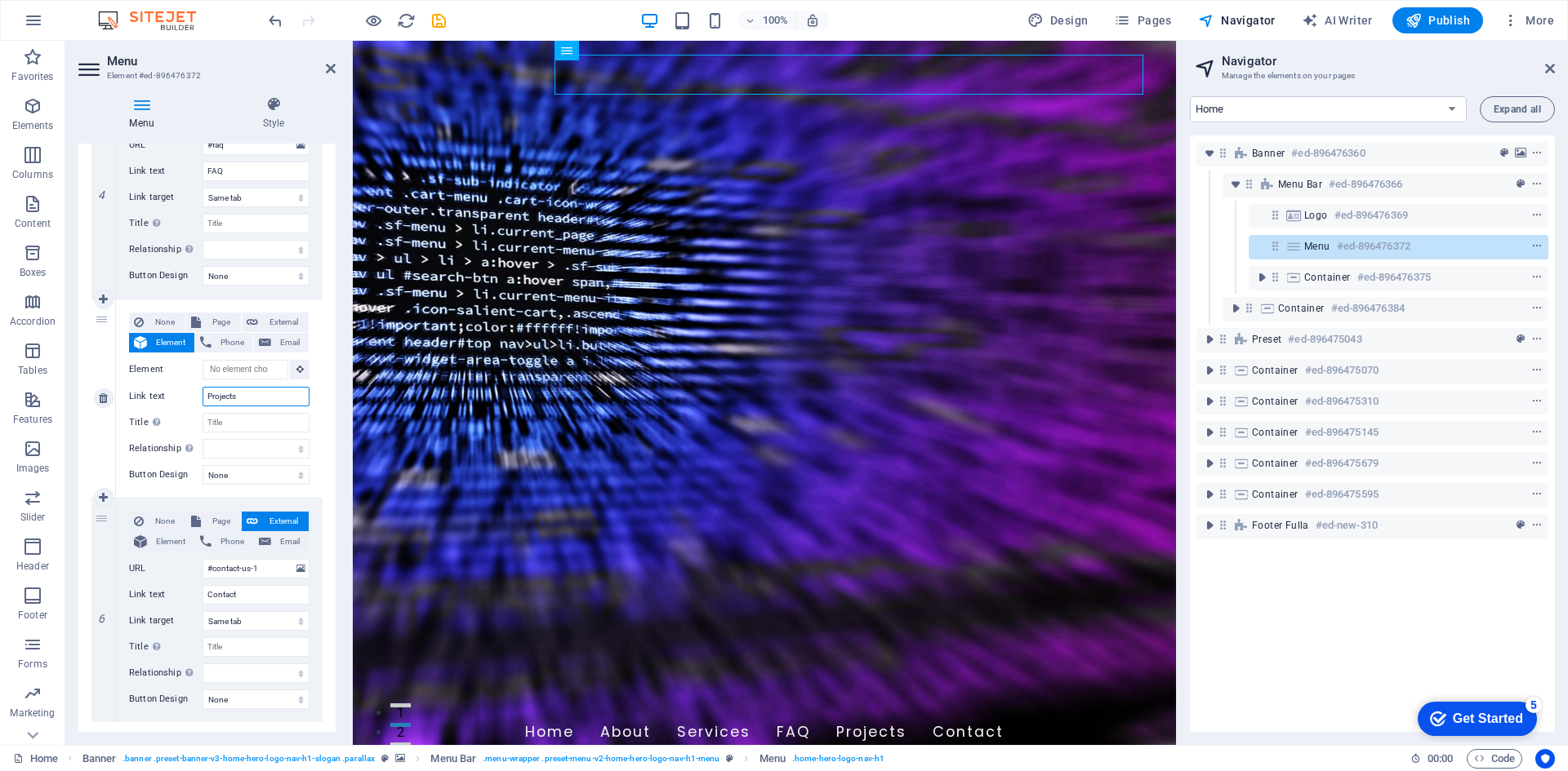
drag, startPoint x: 278, startPoint y: 394, endPoint x: 209, endPoint y: 396, distance: 69.0
click at [210, 397] on input "Projects" at bounding box center [255, 397] width 107 height 20
type input "Projects"
click at [100, 396] on icon at bounding box center [103, 398] width 9 height 12
select select
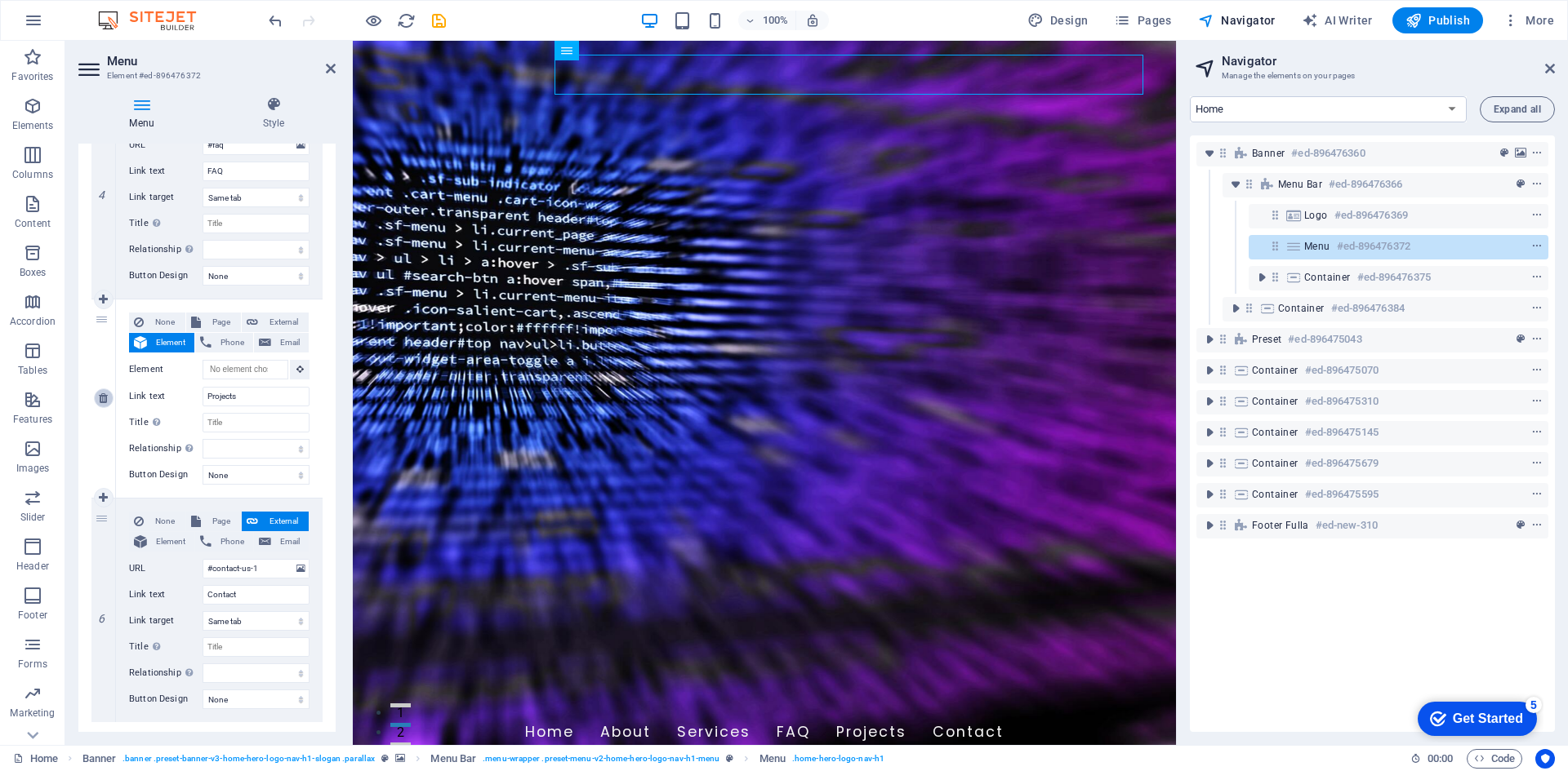
select select
type input "#contact-us-1"
type input "Contact"
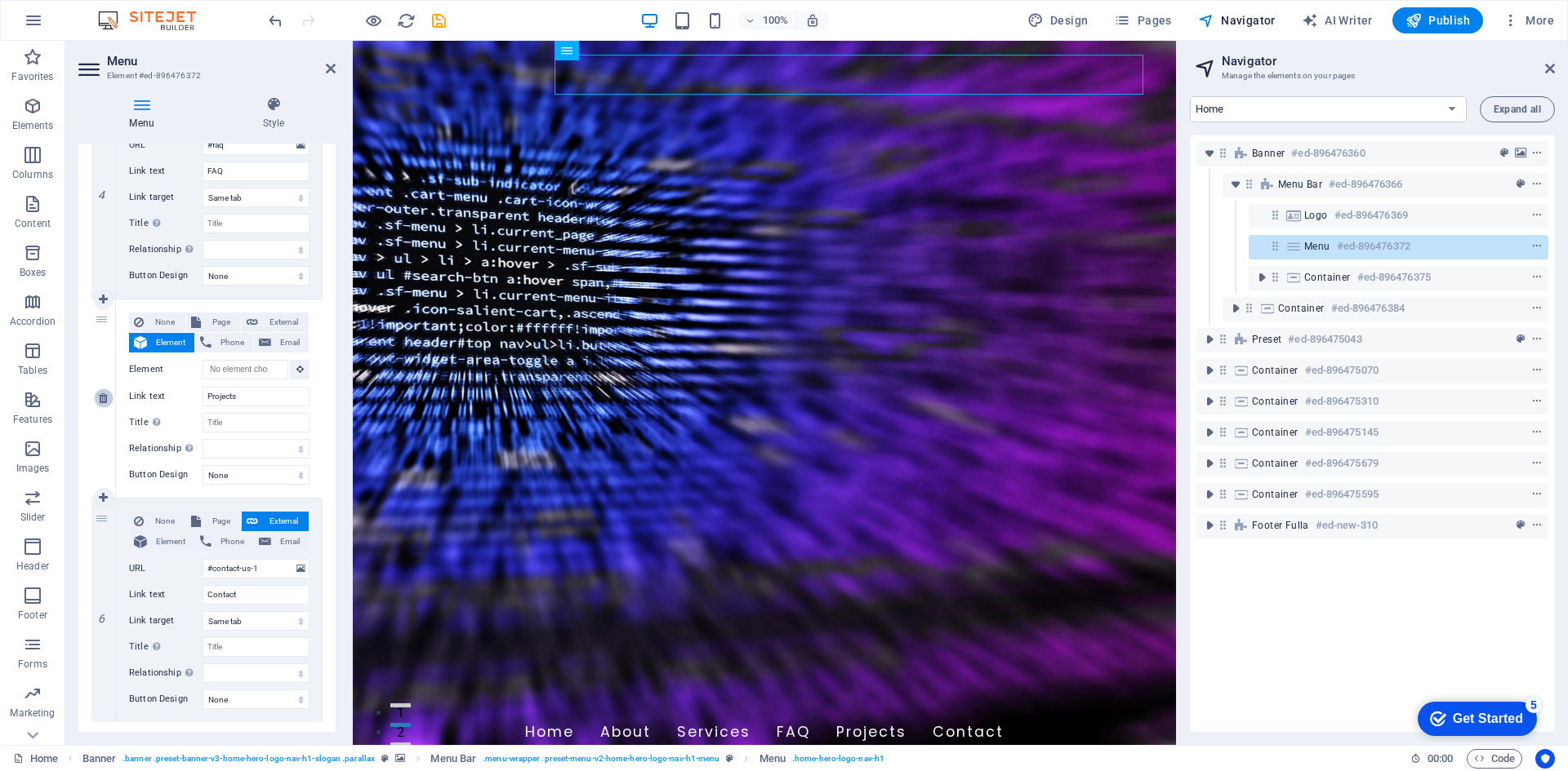
select select
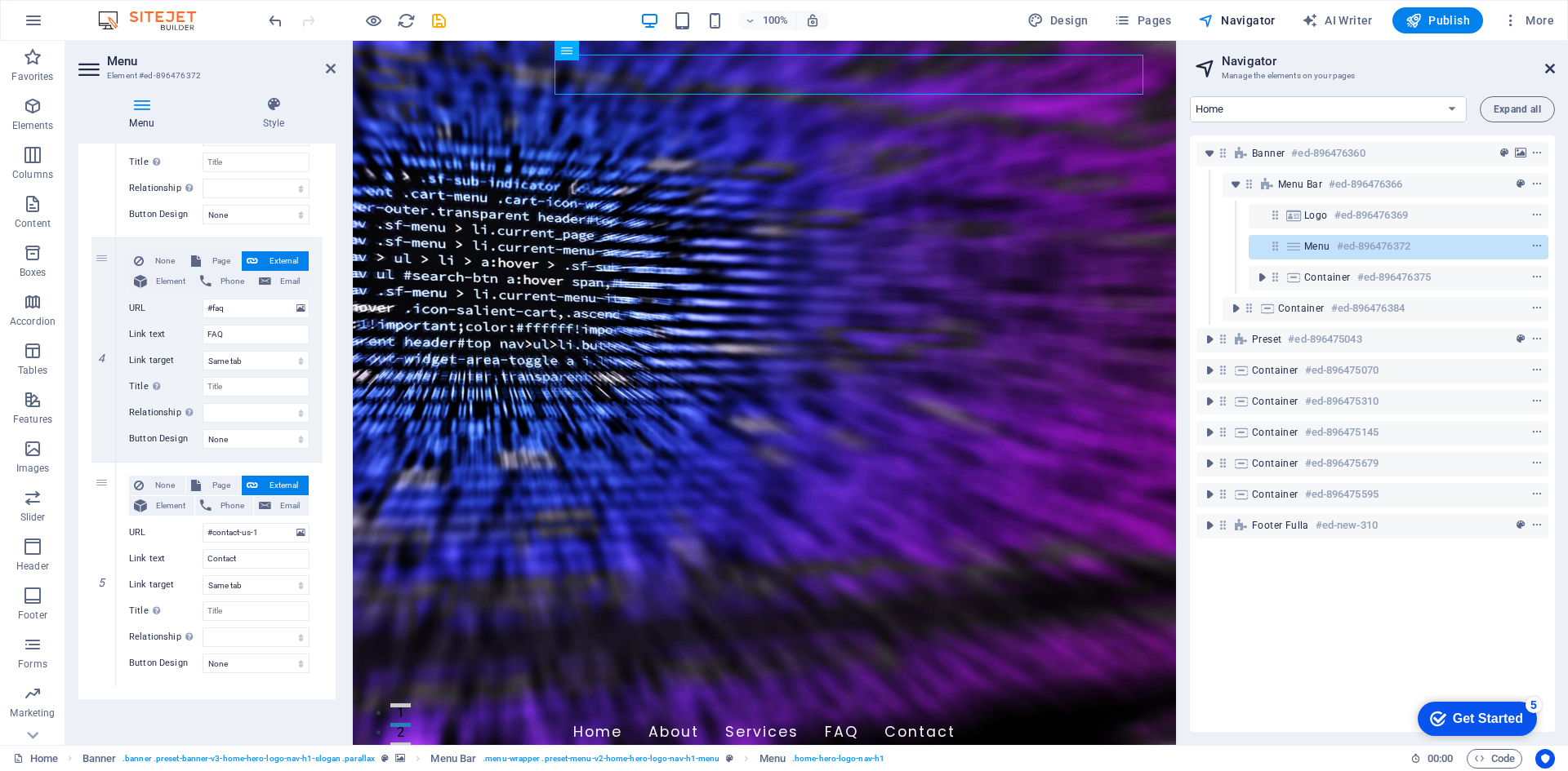
click at [1547, 66] on icon at bounding box center [1549, 68] width 10 height 13
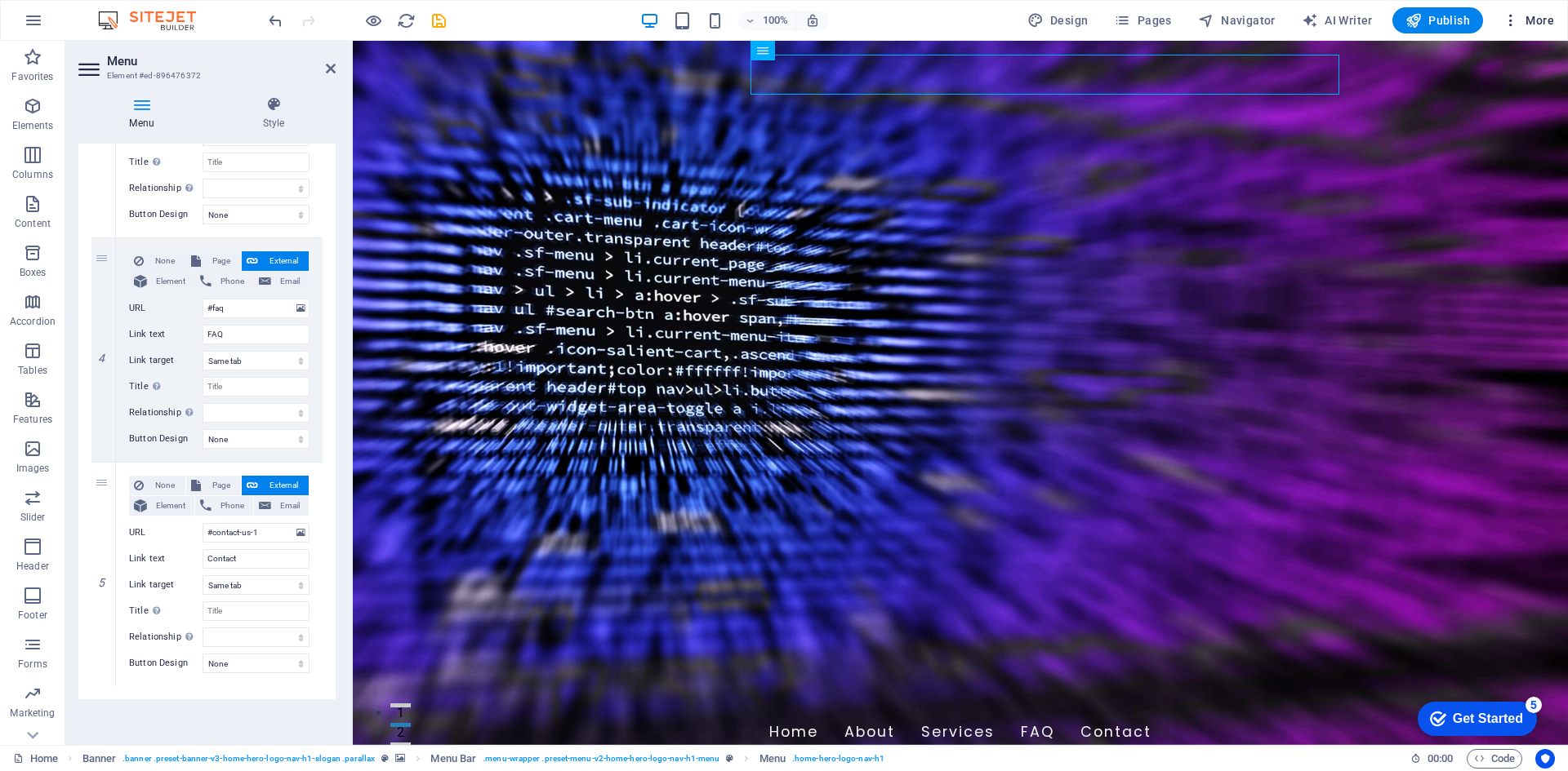
click at [1534, 21] on span "More" at bounding box center [1528, 21] width 51 height 16
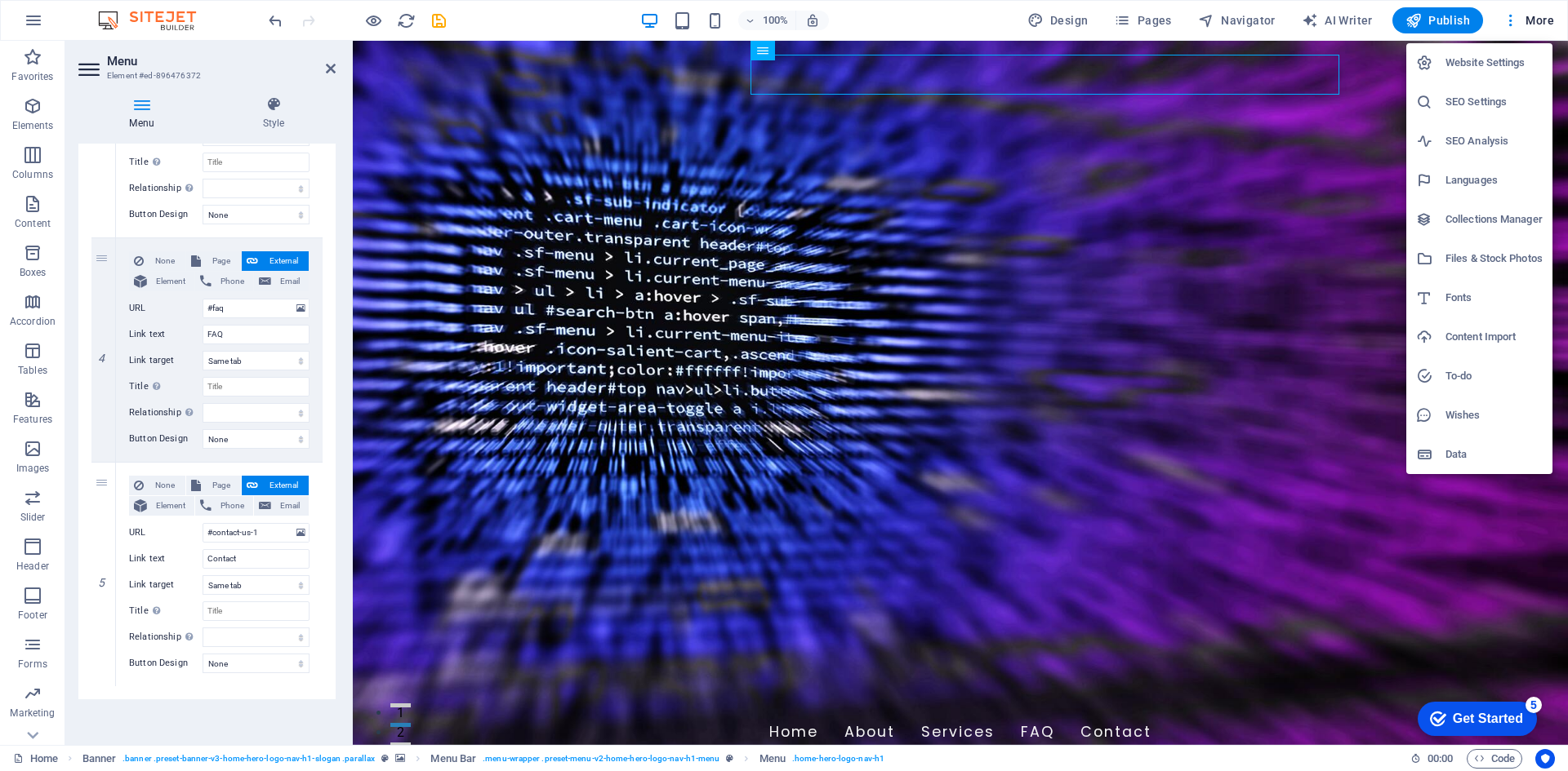
click at [1492, 67] on h6 "Website Settings" at bounding box center [1494, 63] width 97 height 20
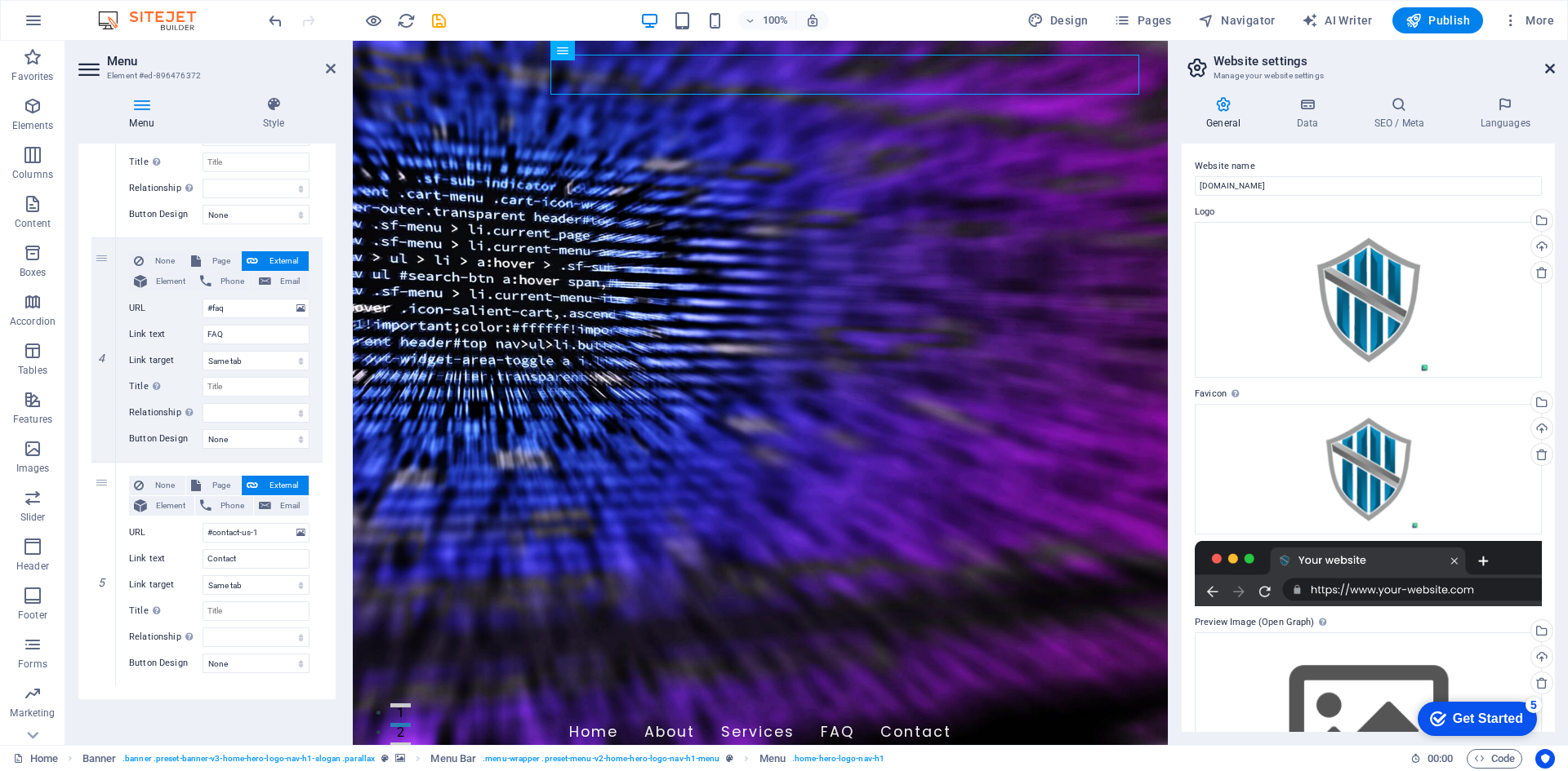
click at [1552, 74] on icon at bounding box center [1549, 68] width 10 height 13
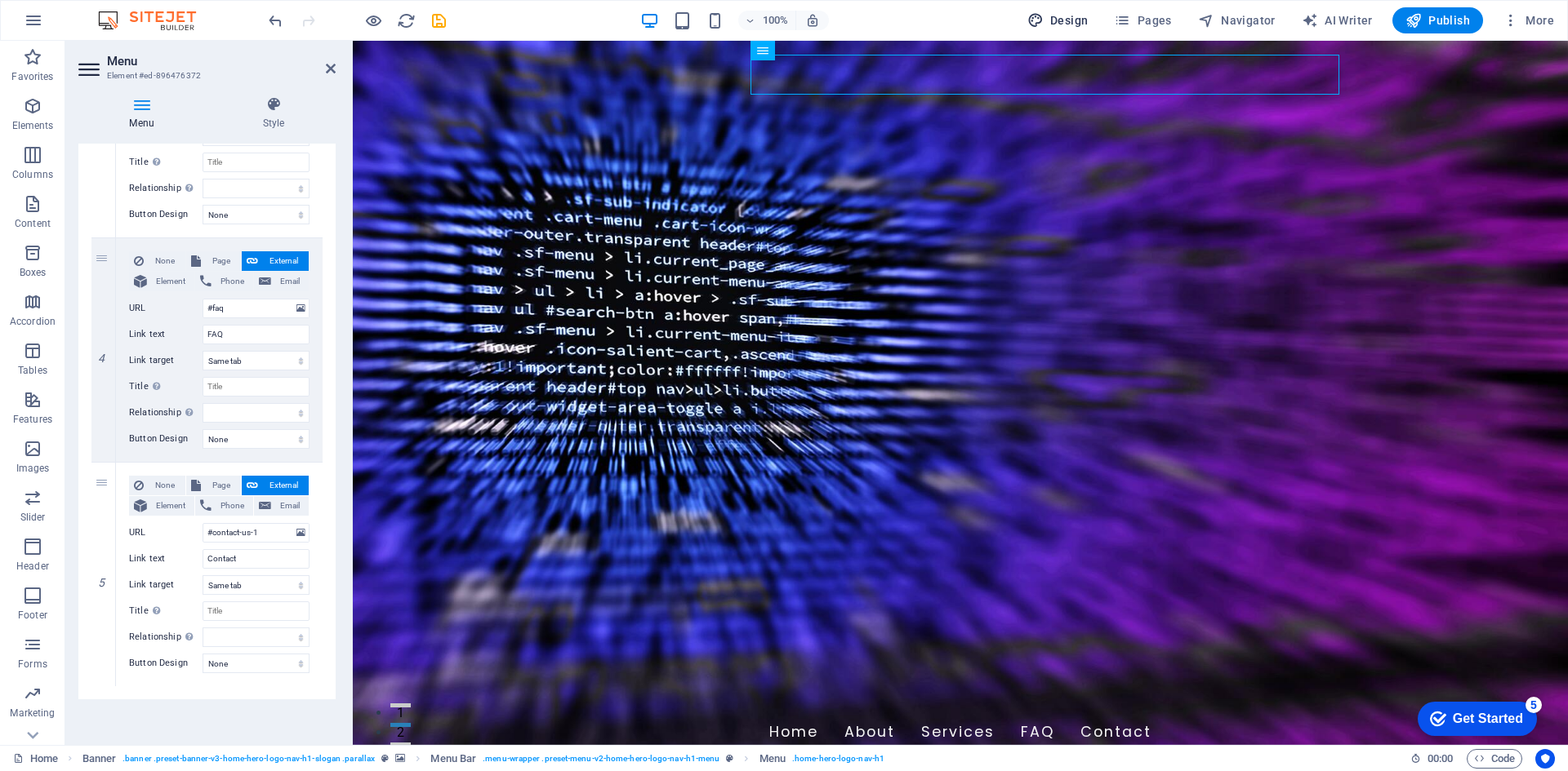
click at [1056, 9] on button "Design" at bounding box center [1057, 20] width 75 height 26
select select "px"
select select "200"
select select "px"
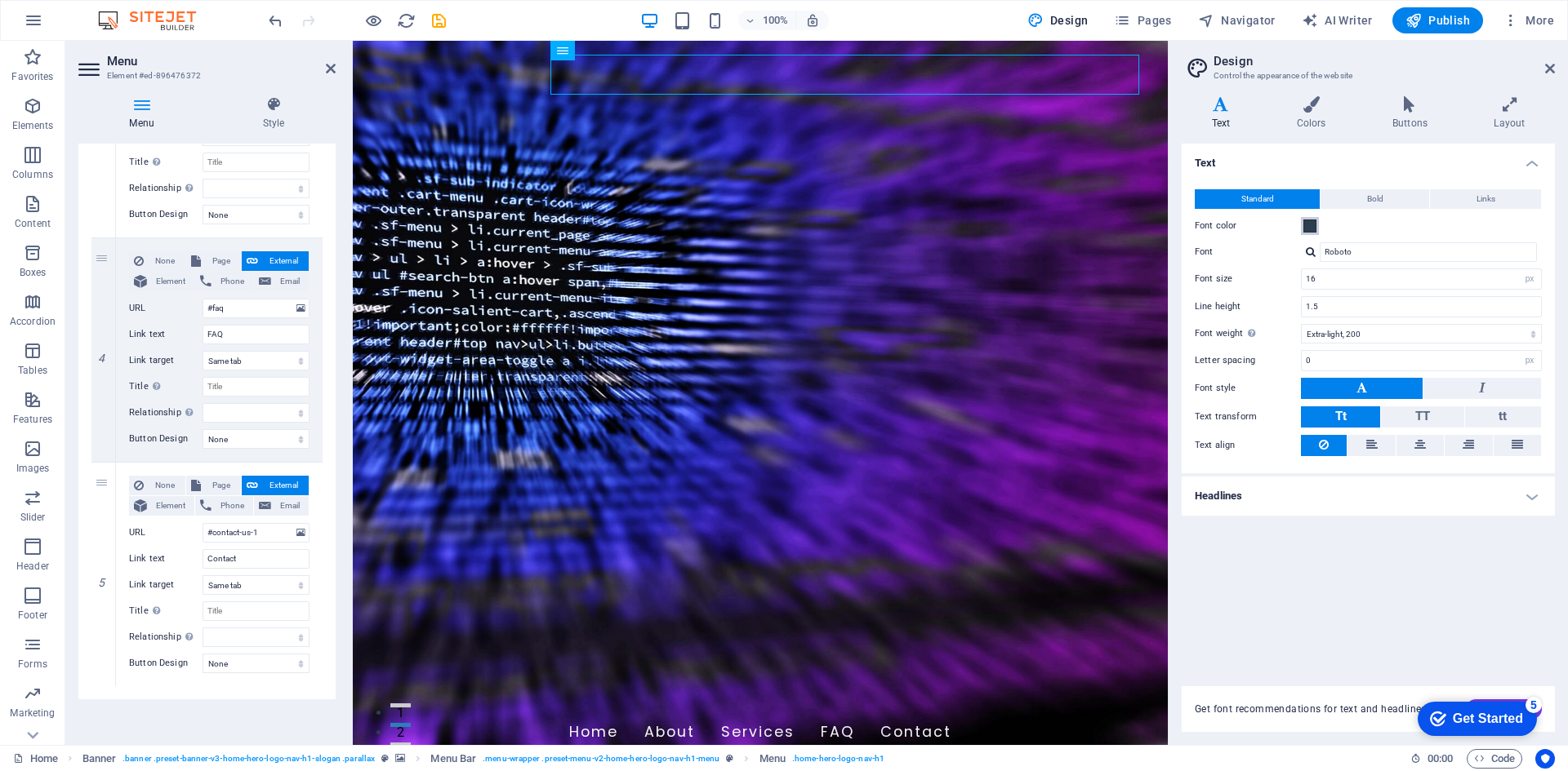
click at [1306, 226] on span at bounding box center [1310, 226] width 13 height 13
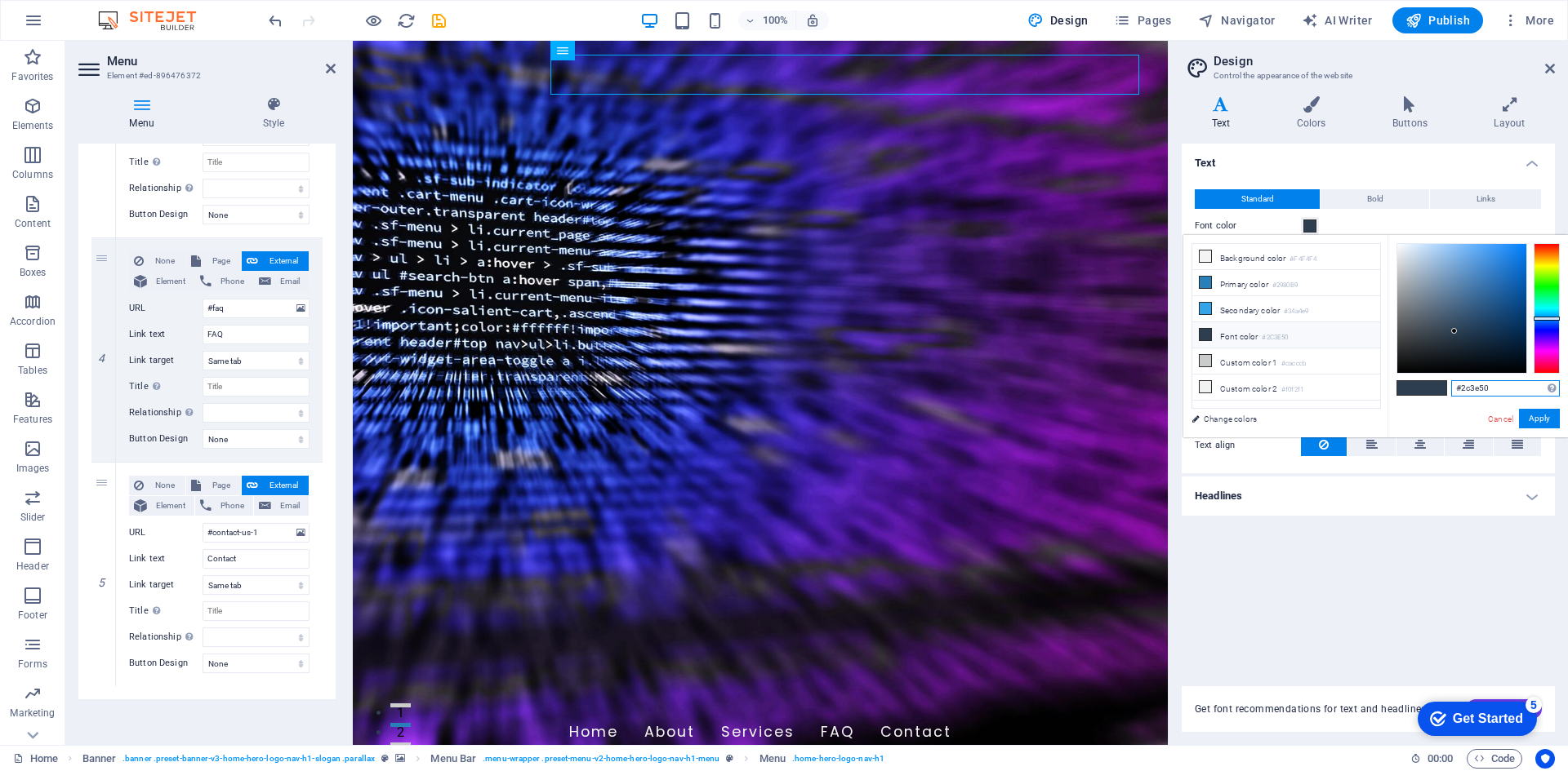
drag, startPoint x: 1497, startPoint y: 386, endPoint x: 1420, endPoint y: 387, distance: 77.0
click at [1420, 387] on div "#2c3e50 Supported formats #0852ed rgb(8, 82, 237) rgba(8, 82, 237, 90%) hsv(221…" at bounding box center [1477, 455] width 181 height 439
click at [1254, 280] on li "Primary color #2980B9" at bounding box center [1286, 283] width 188 height 26
drag, startPoint x: 1501, startPoint y: 388, endPoint x: 1397, endPoint y: 380, distance: 104.3
click at [1397, 380] on div "#2980b9 Supported formats #0852ed rgb(8, 82, 237) rgba(8, 82, 237, 90%) hsv(221…" at bounding box center [1477, 455] width 181 height 439
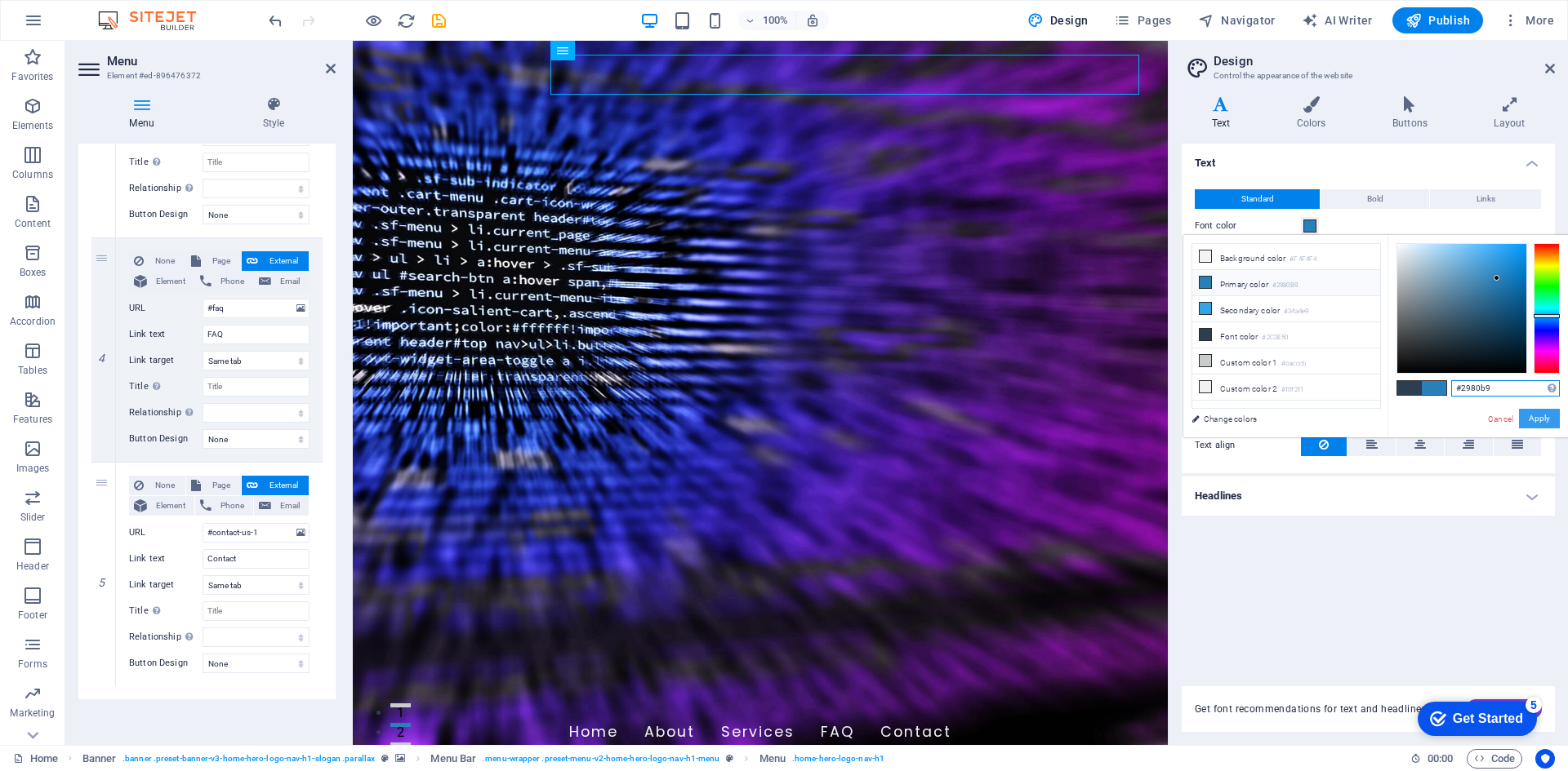
paste input "066790"
click at [1545, 414] on button "Apply" at bounding box center [1538, 419] width 40 height 20
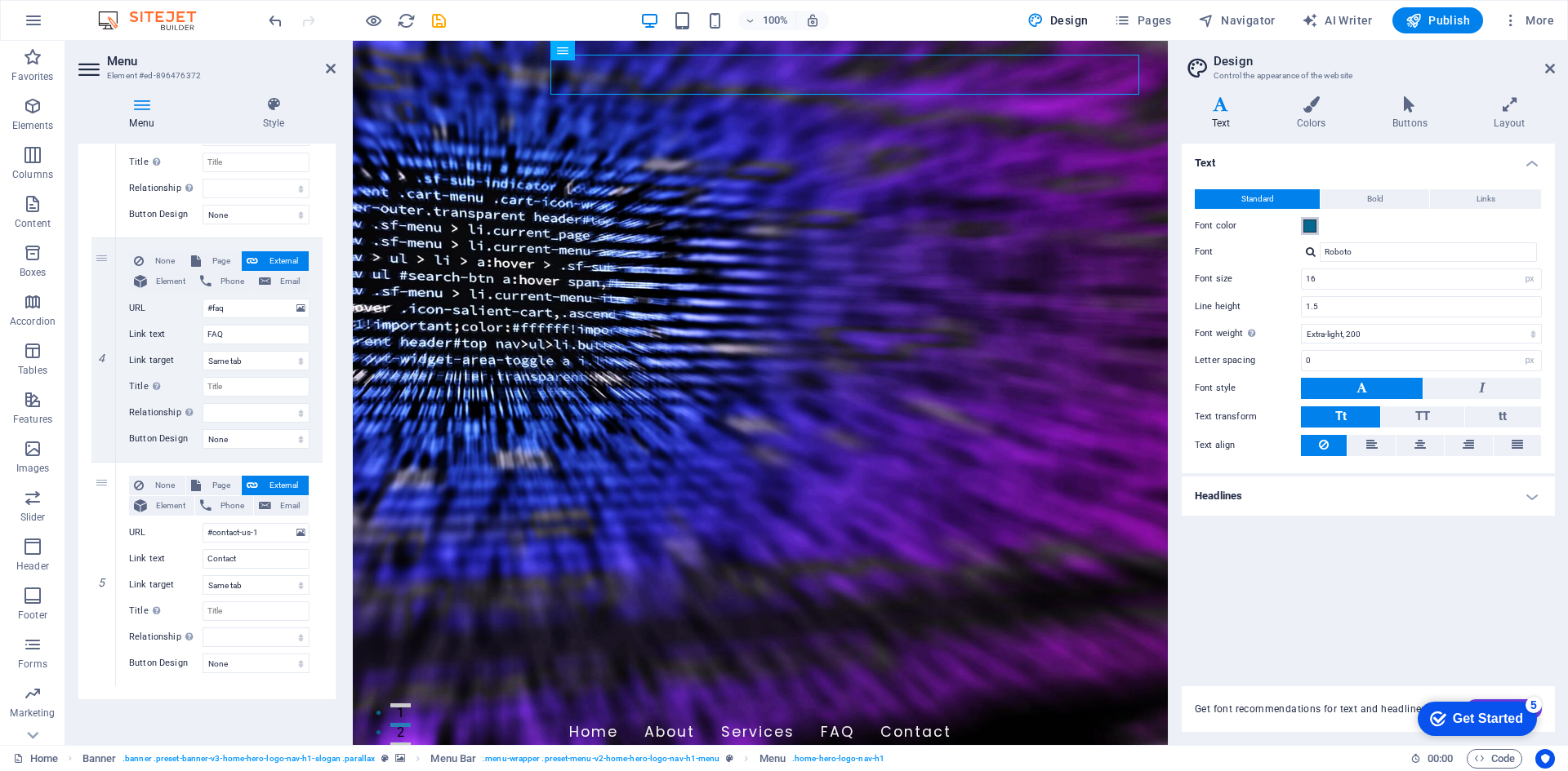
click at [1318, 226] on button "Font color" at bounding box center [1310, 226] width 18 height 18
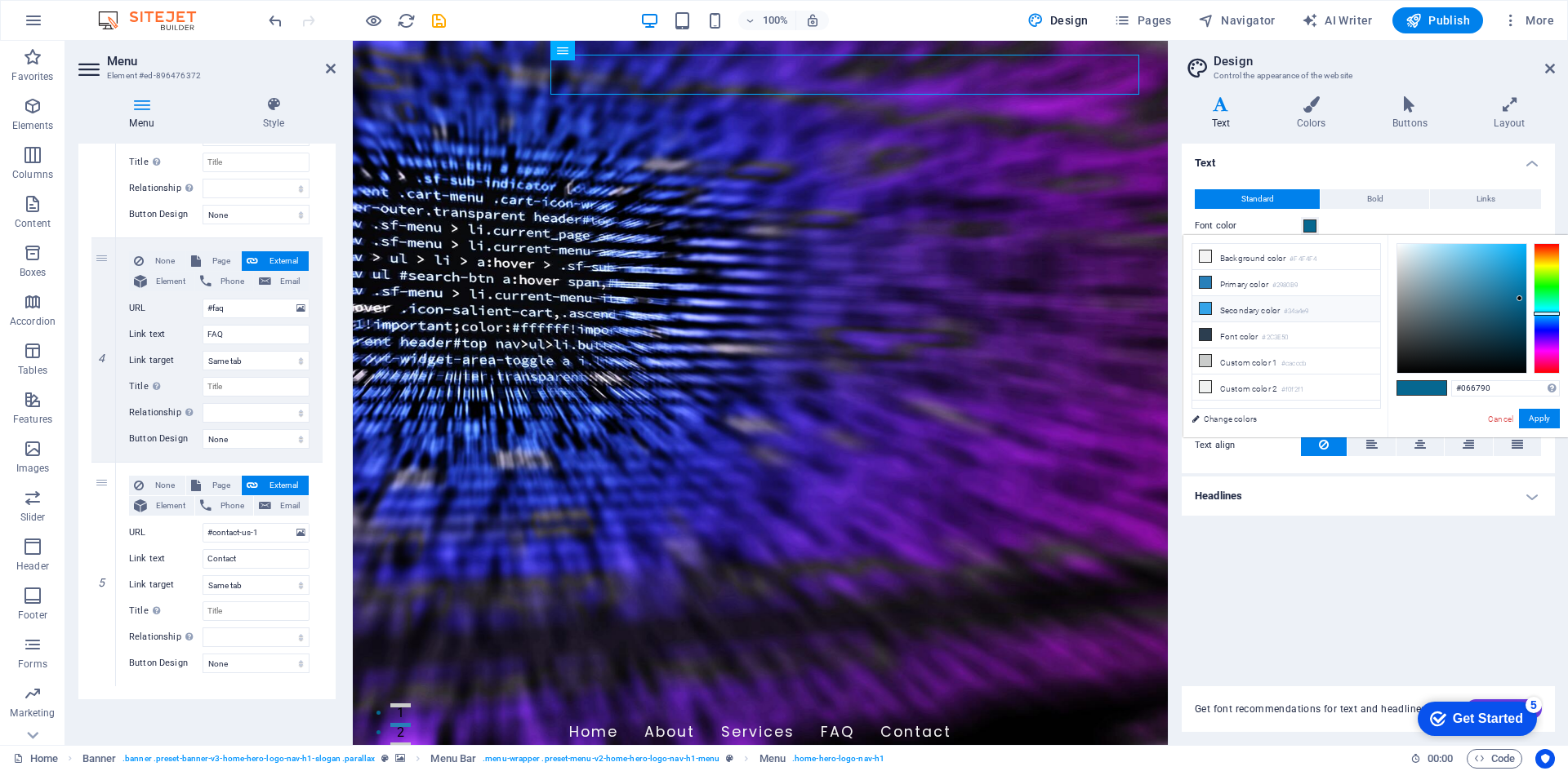
click at [1268, 303] on li "Secondary color #34a4e9" at bounding box center [1286, 309] width 188 height 26
type input "#0c7dc3"
click at [1518, 273] on div at bounding box center [1462, 309] width 129 height 129
click at [1545, 422] on button "Apply" at bounding box center [1538, 419] width 40 height 20
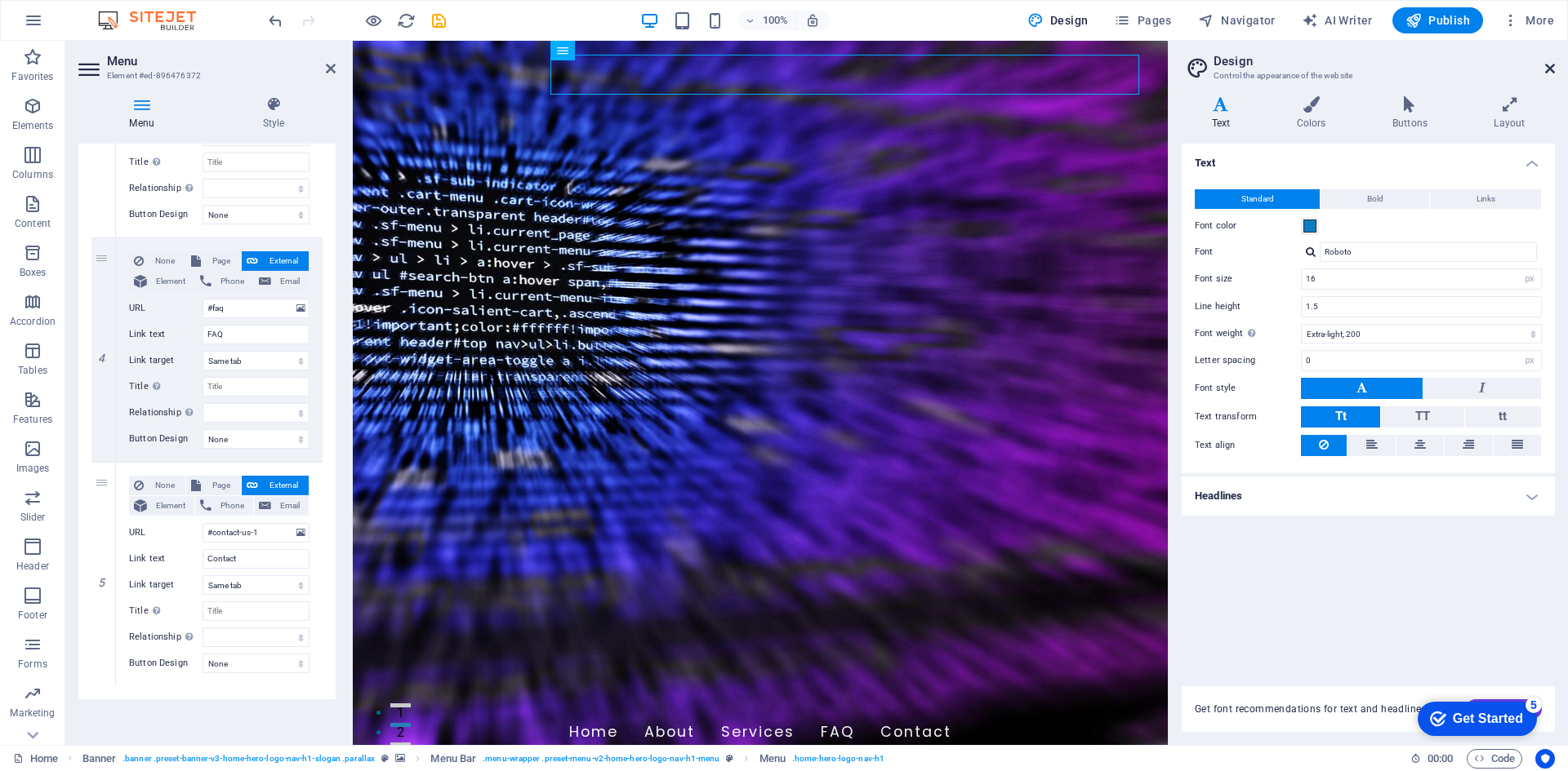
click at [1549, 66] on icon at bounding box center [1549, 68] width 10 height 13
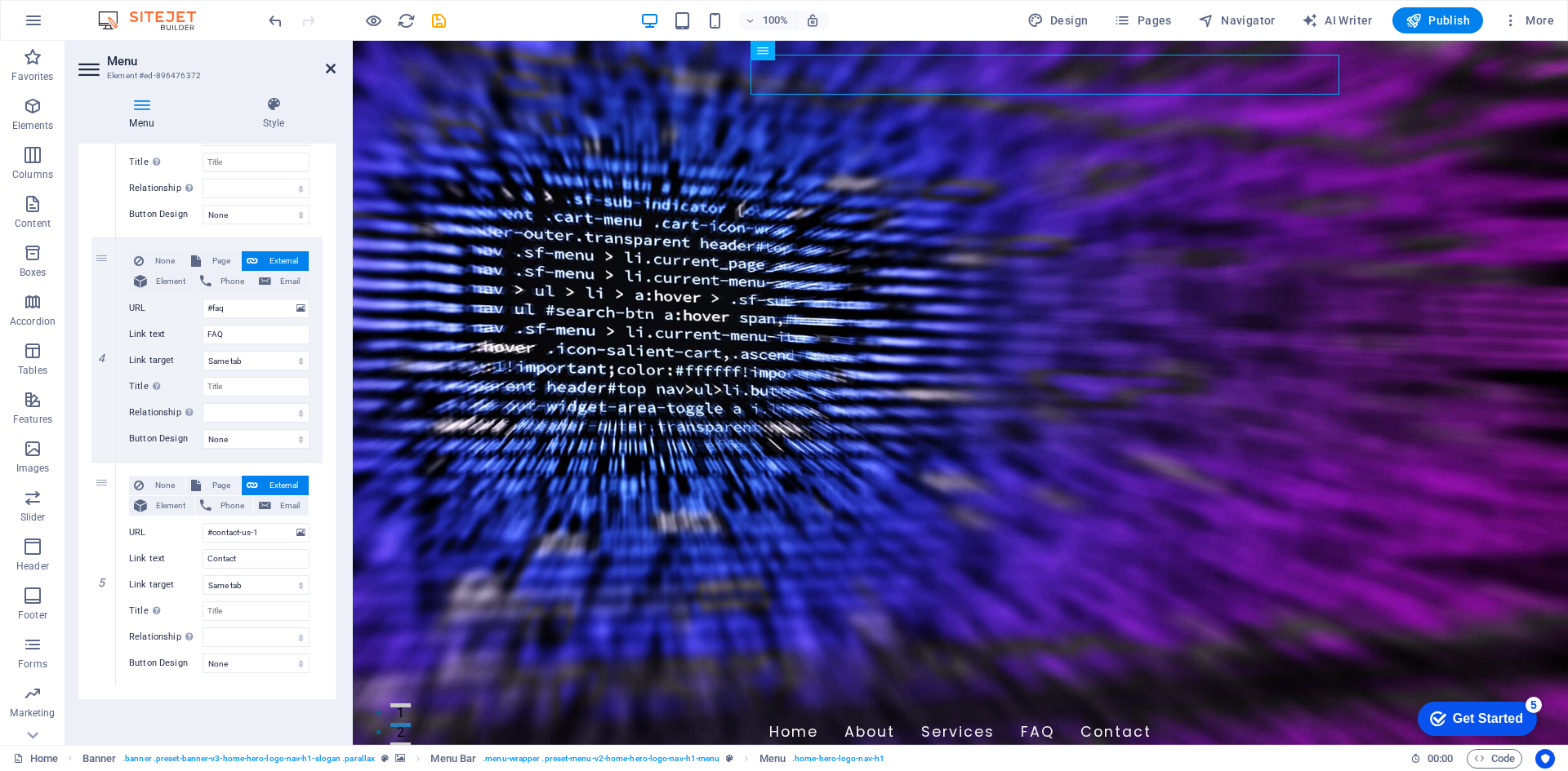
click at [334, 68] on icon at bounding box center [330, 68] width 10 height 13
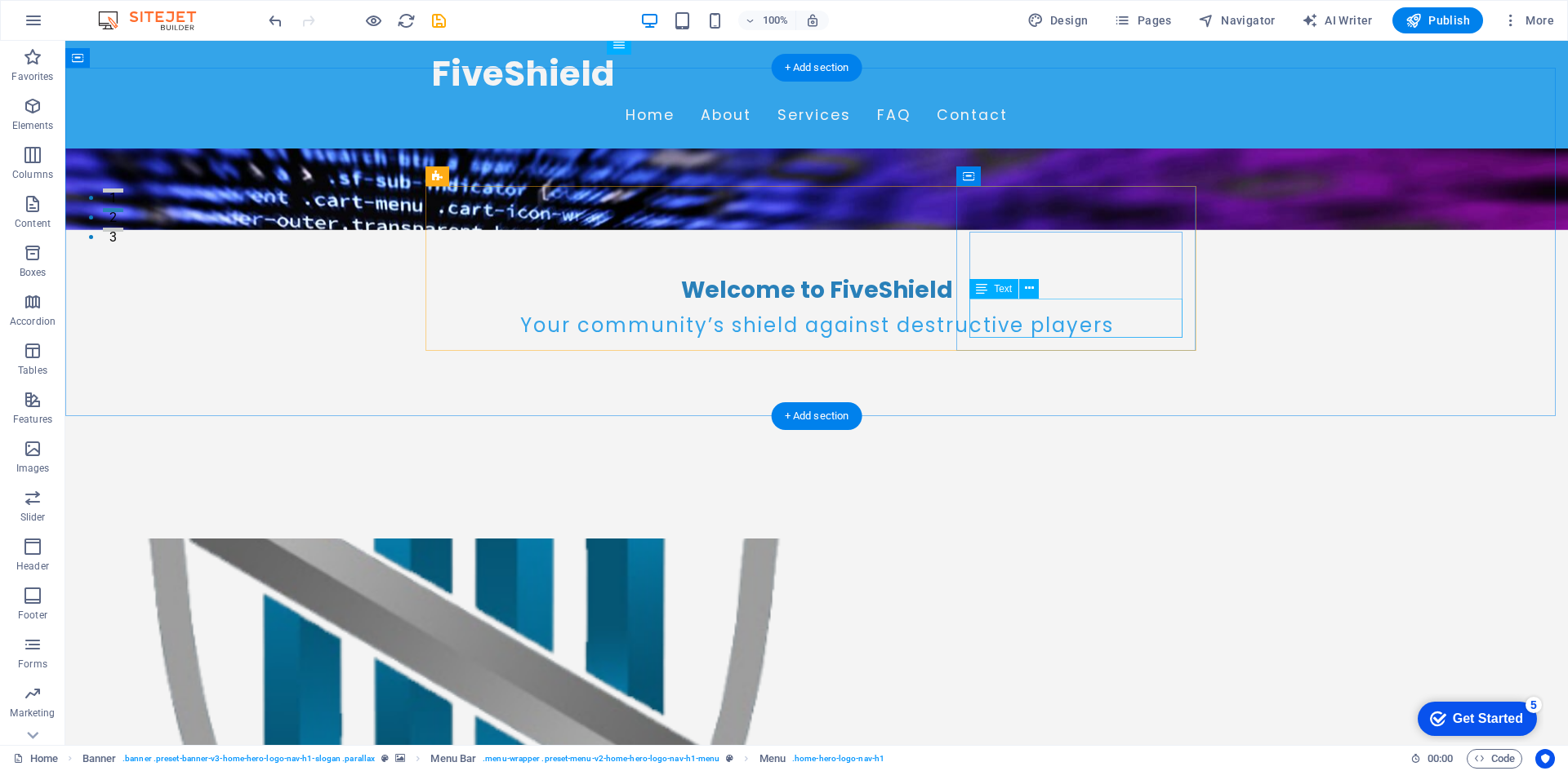
scroll to position [164, 0]
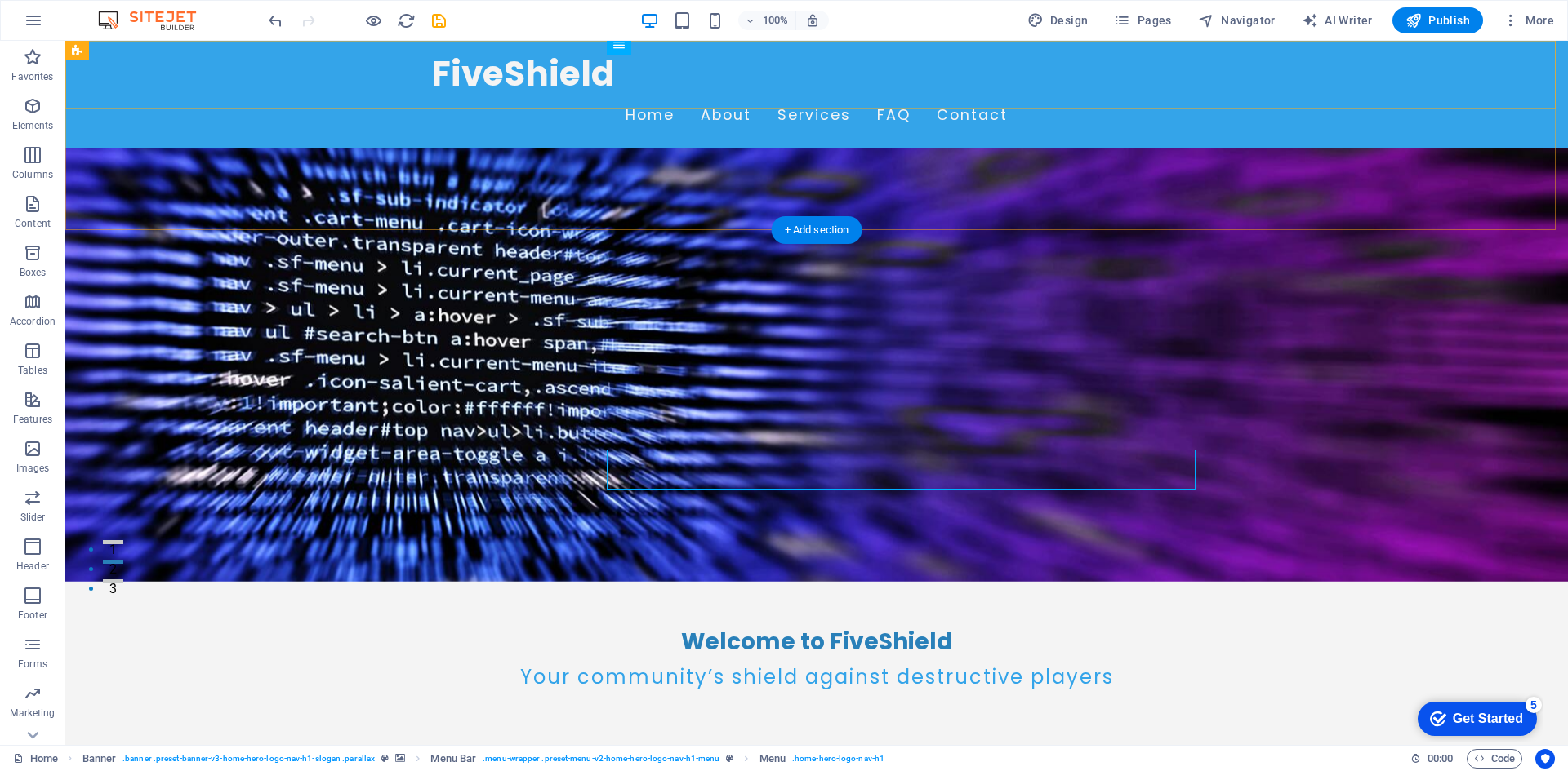
click at [1238, 75] on div "FiveShield Home About Services FAQ Contact" at bounding box center [816, 94] width 1502 height 108
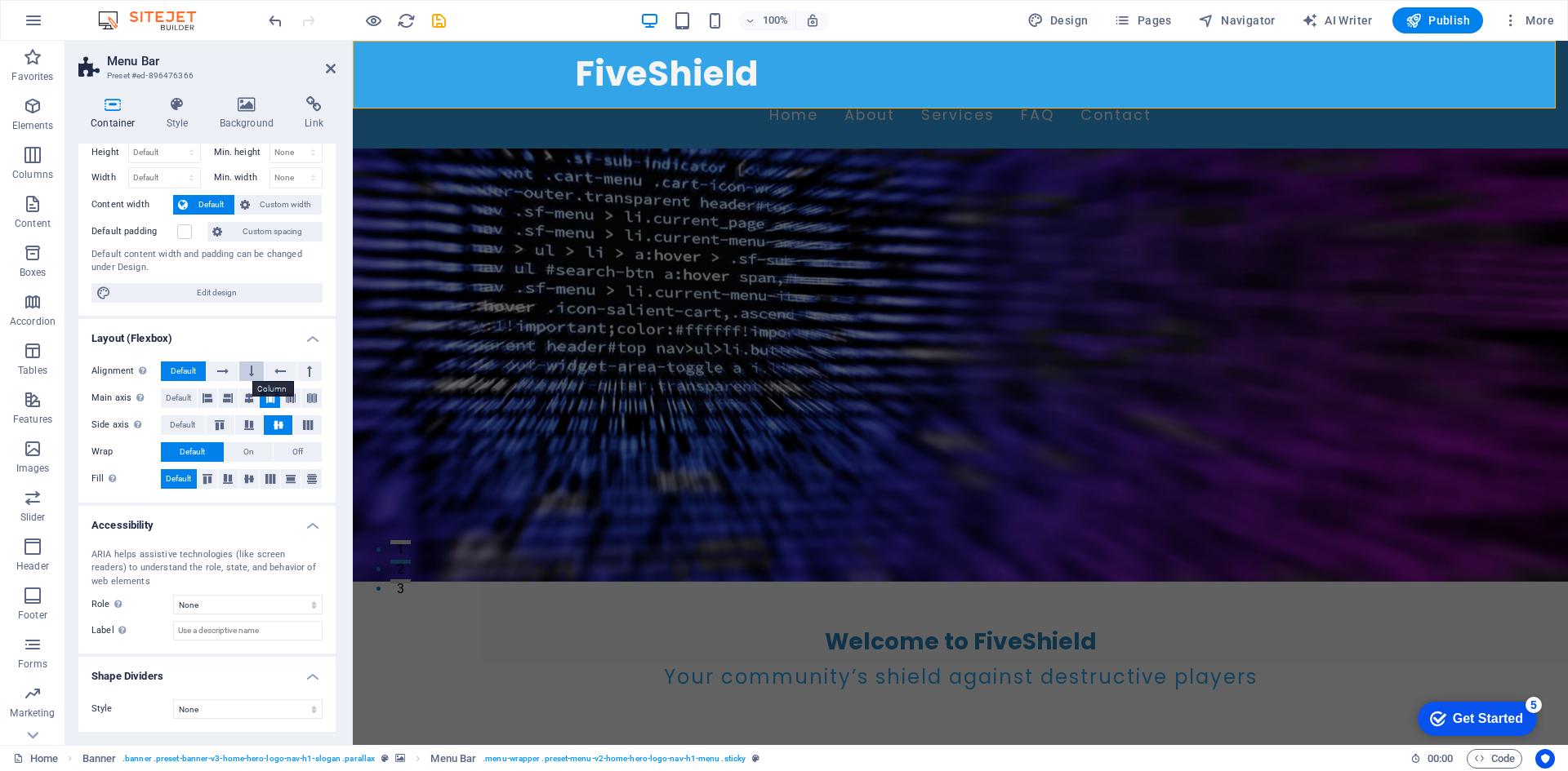
scroll to position [0, 0]
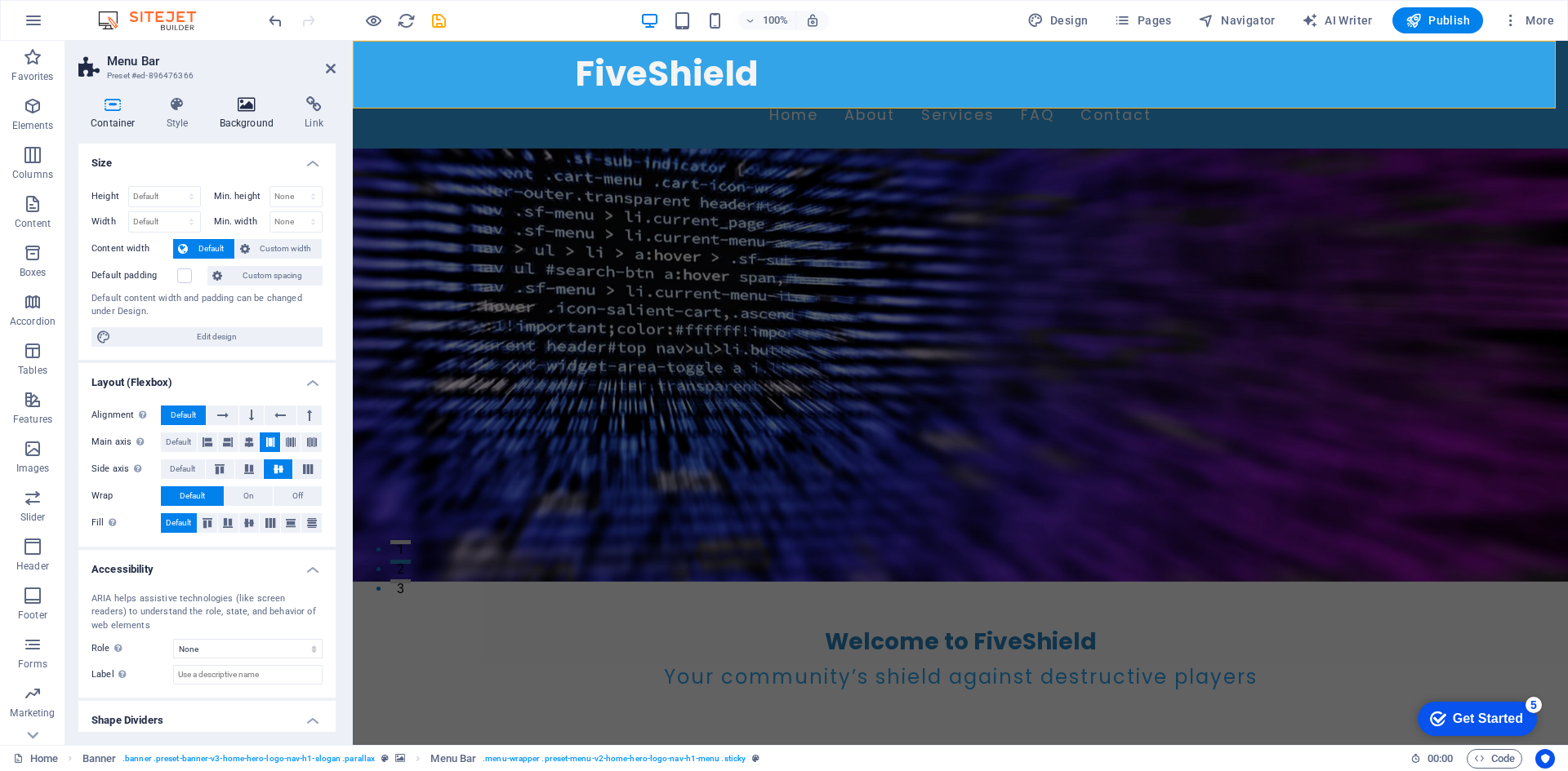
click at [225, 116] on h4 "Background" at bounding box center [250, 113] width 85 height 34
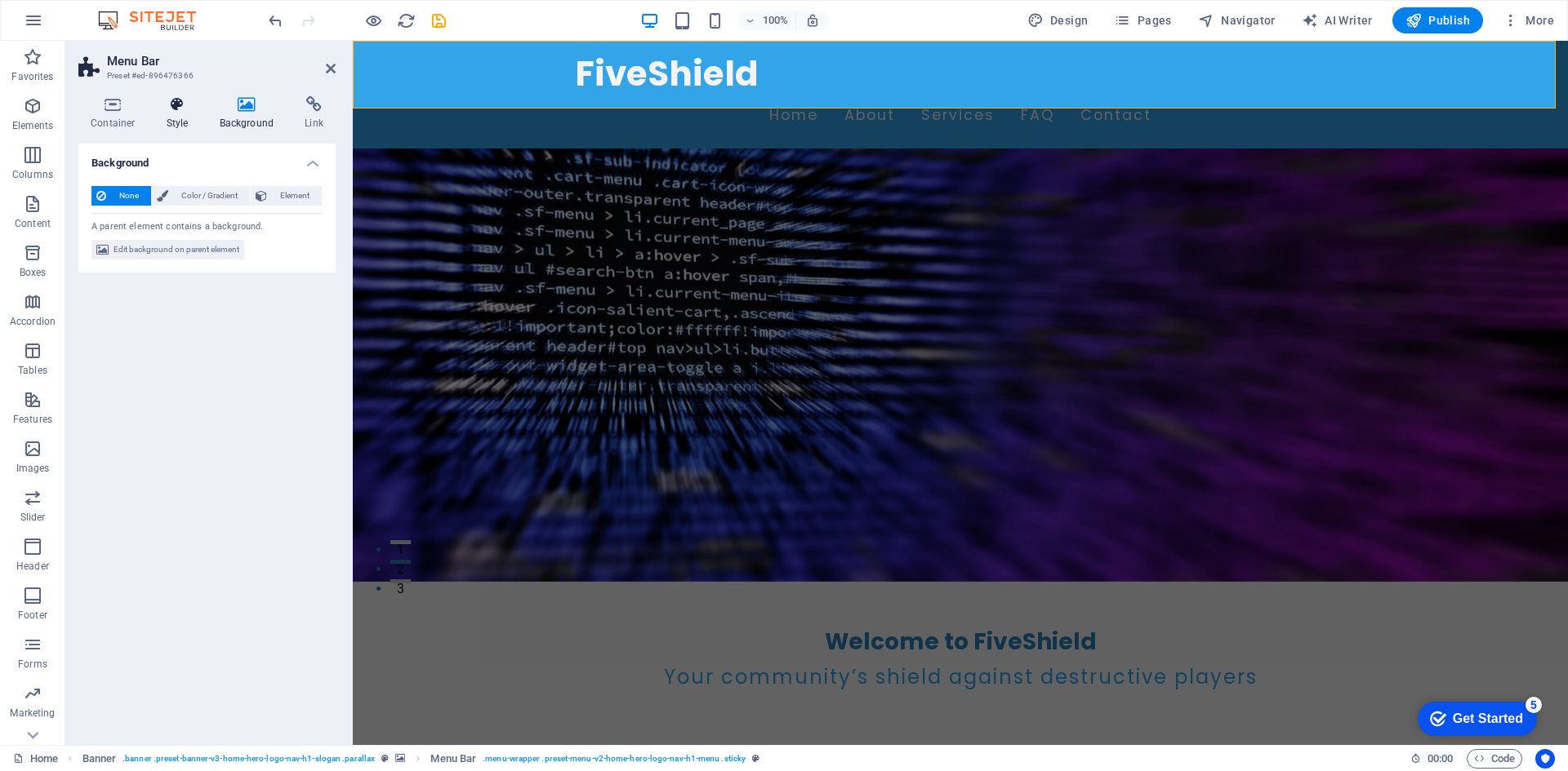
click at [180, 112] on h4 "Style" at bounding box center [181, 113] width 53 height 34
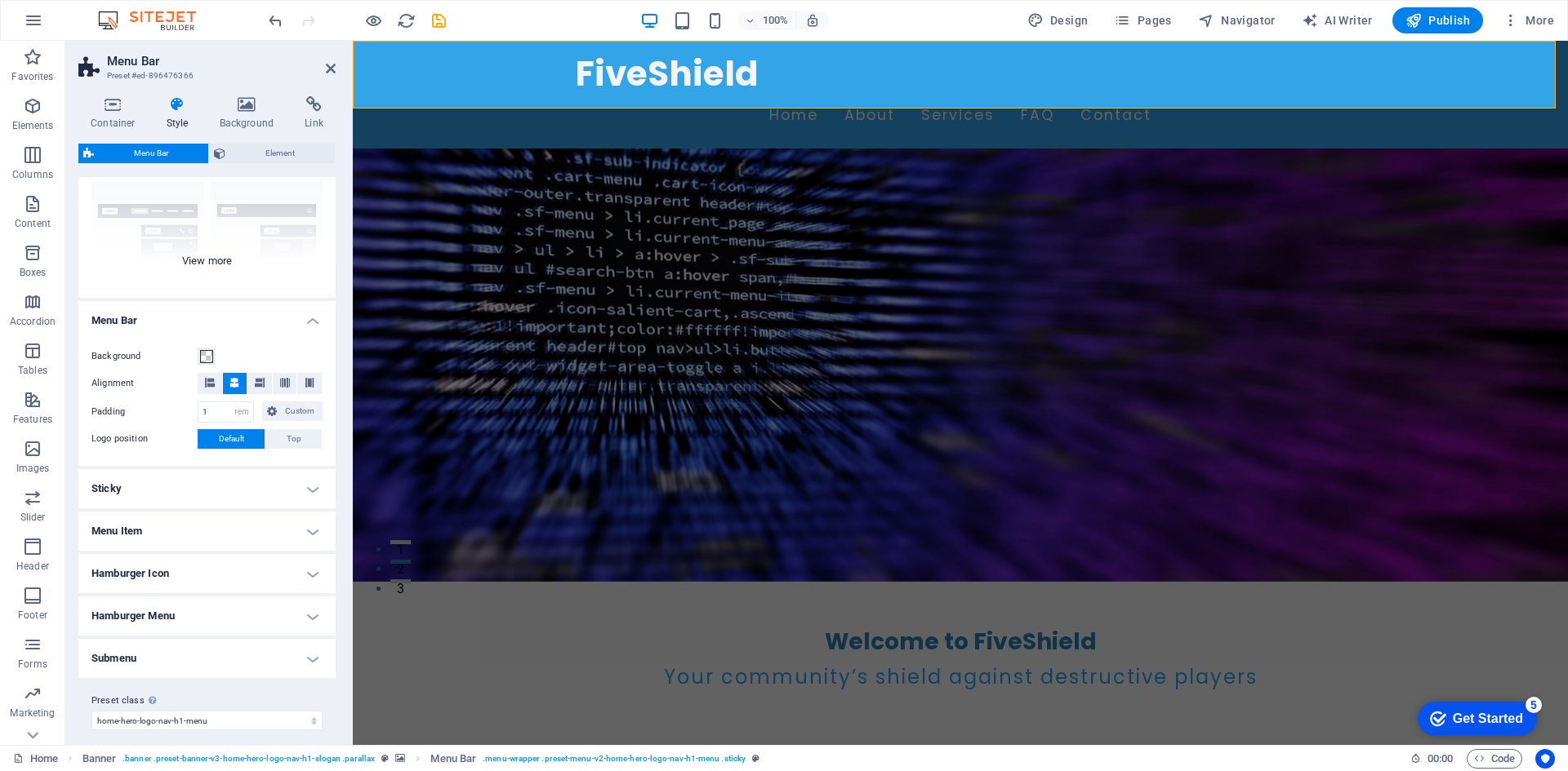
scroll to position [84, 0]
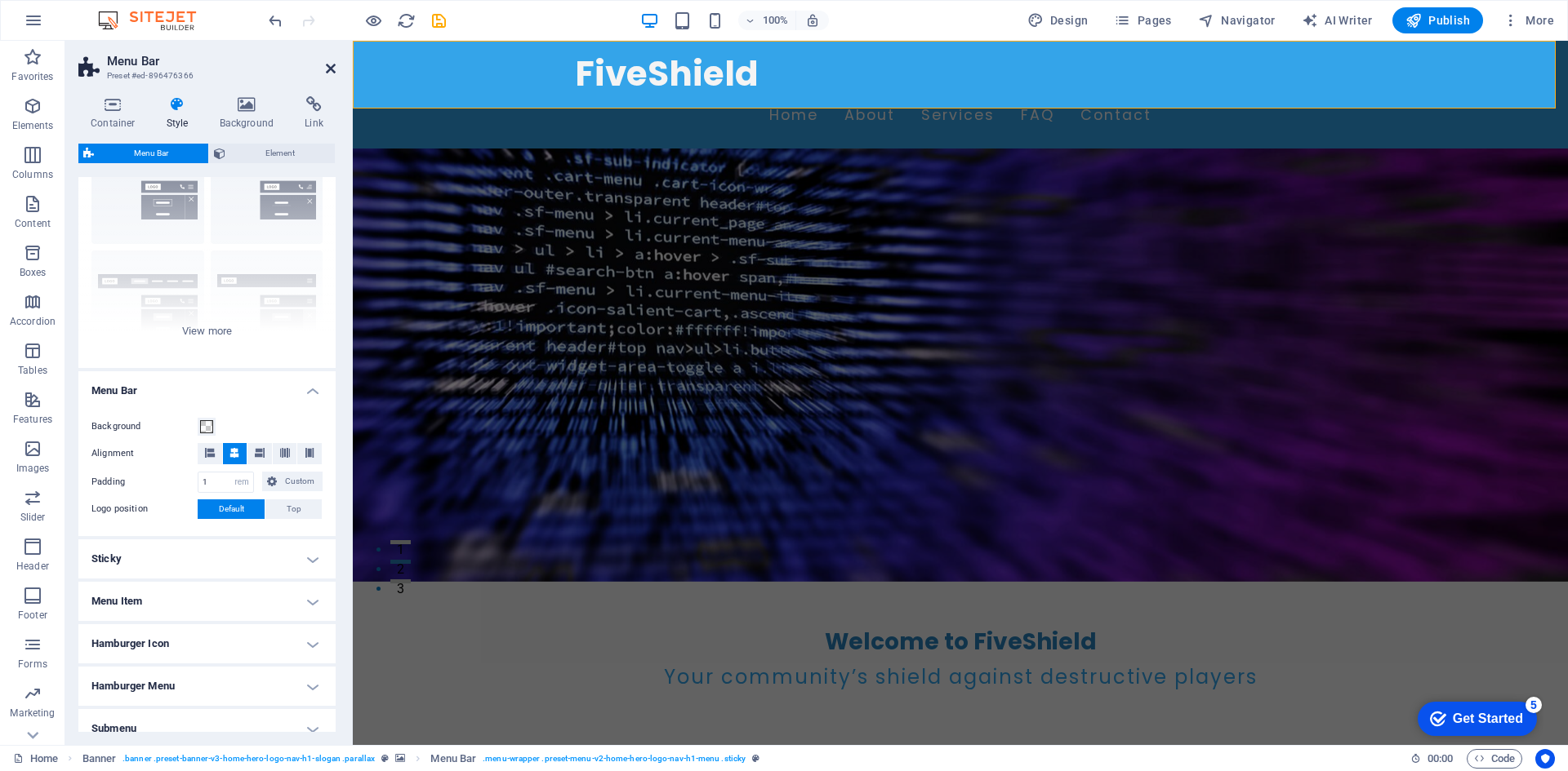
click at [328, 66] on icon at bounding box center [330, 68] width 10 height 13
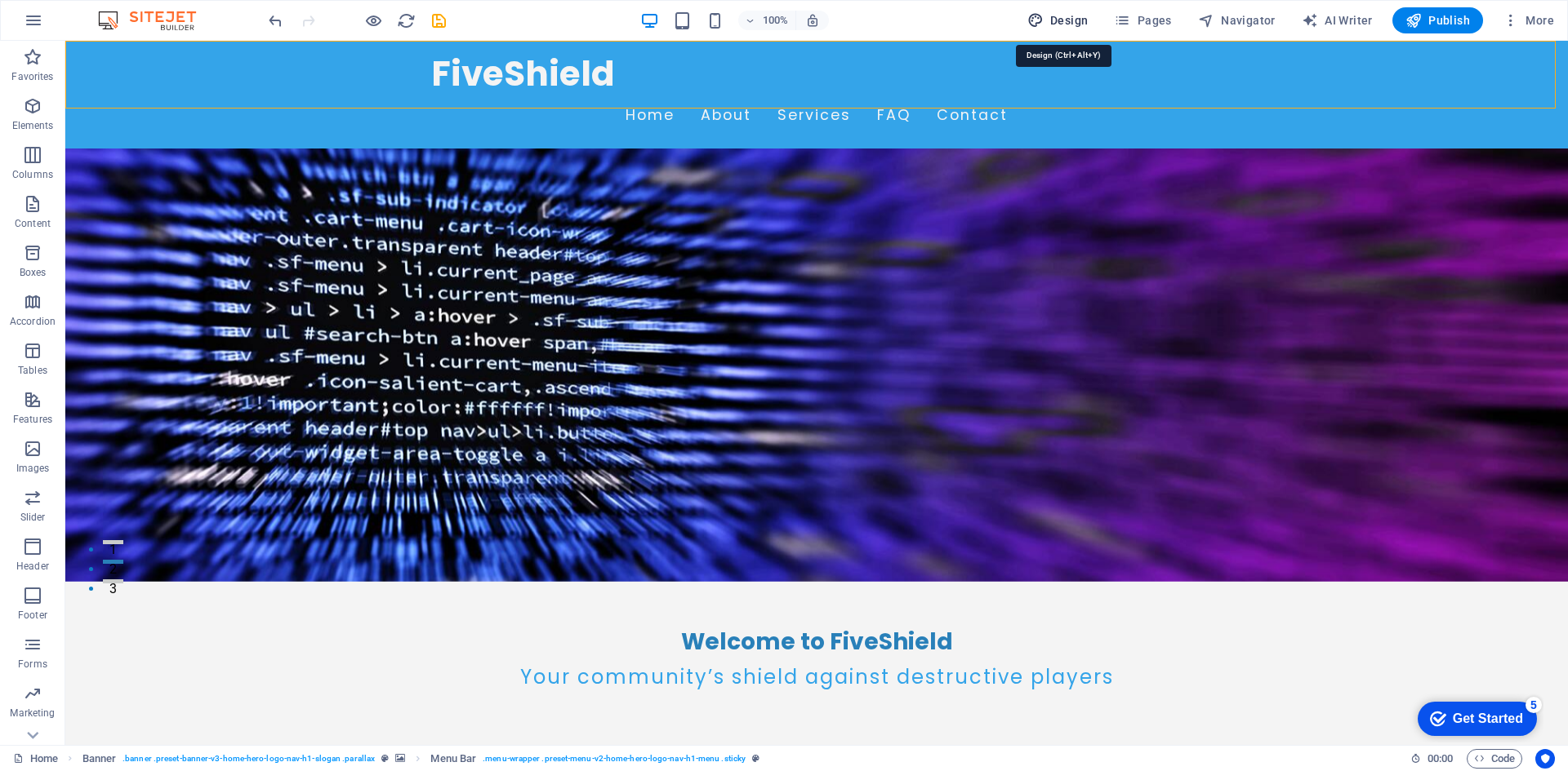
click at [1050, 14] on span "Design" at bounding box center [1058, 21] width 61 height 16
select select "px"
select select "200"
select select "px"
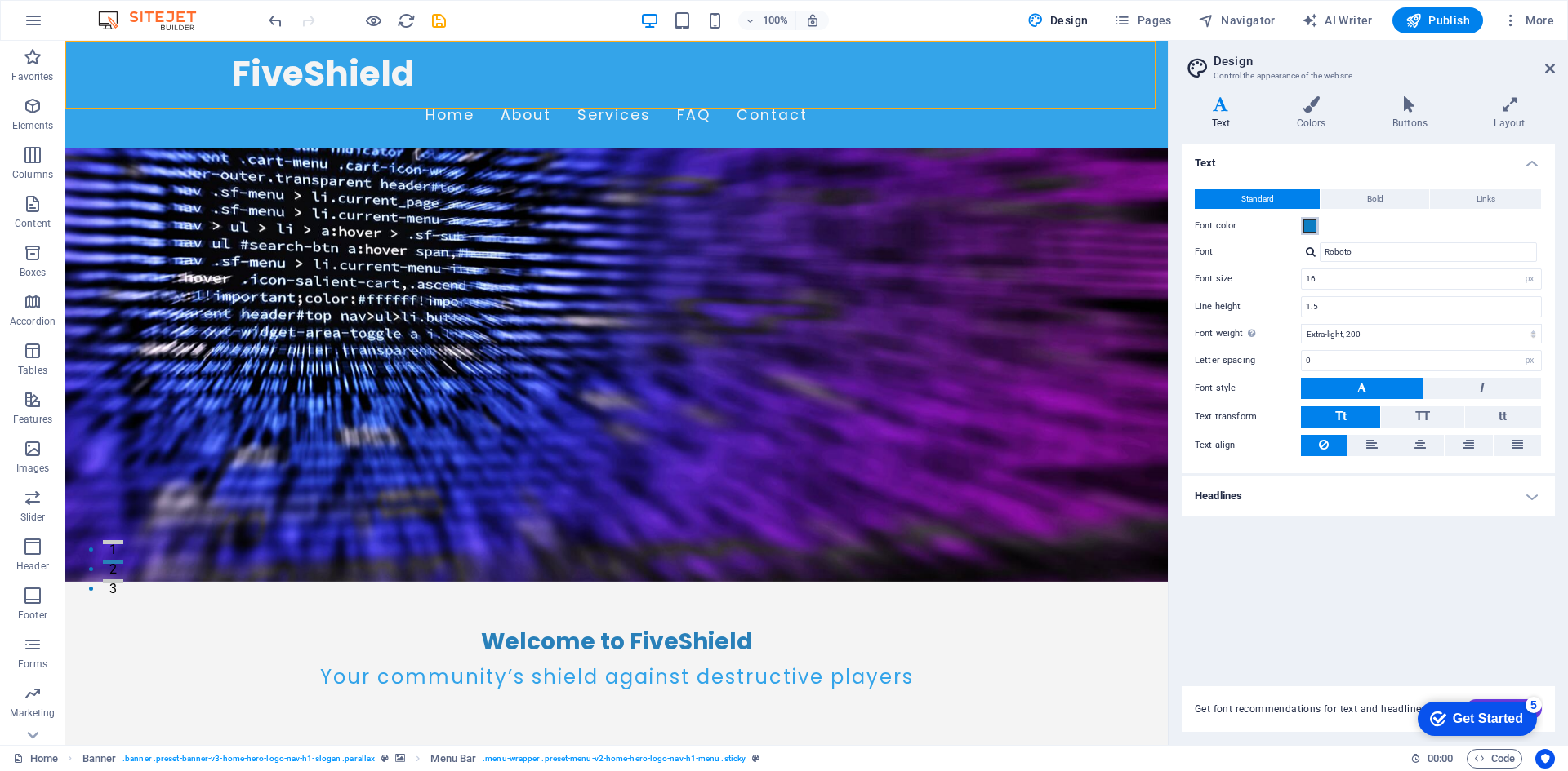
click at [1311, 227] on span at bounding box center [1310, 226] width 13 height 13
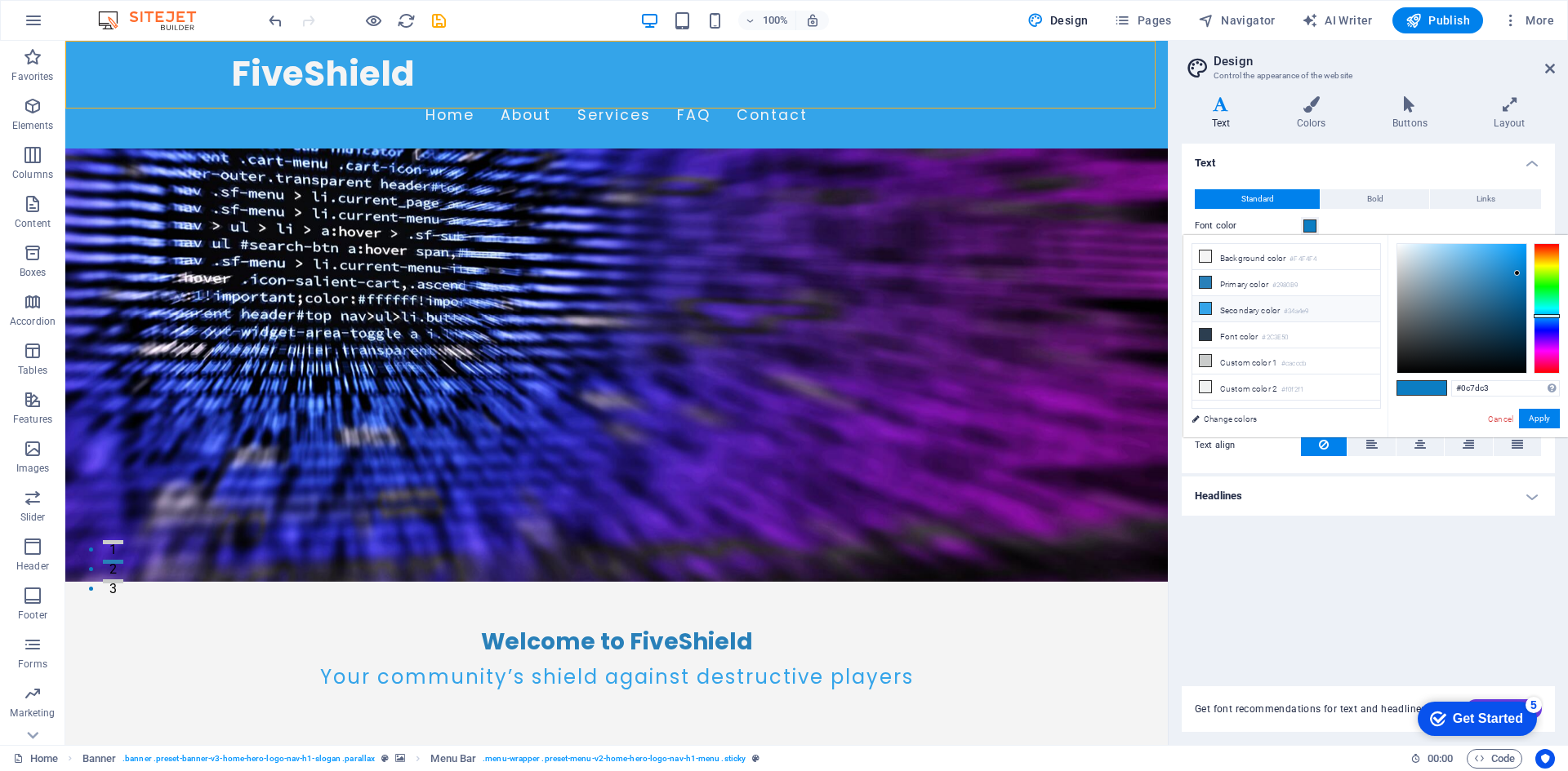
click at [1271, 301] on li "Secondary color #34a4e9" at bounding box center [1286, 309] width 188 height 26
drag, startPoint x: 1494, startPoint y: 384, endPoint x: 1435, endPoint y: 381, distance: 59.1
click at [1435, 381] on div "#34a4e9 Supported formats #0852ed rgb(8, 82, 237) rgba(8, 82, 237, 90%) hsv(221…" at bounding box center [1477, 455] width 181 height 439
paste input "066790"
click at [1297, 280] on small "#2980B9" at bounding box center [1285, 286] width 25 height 12
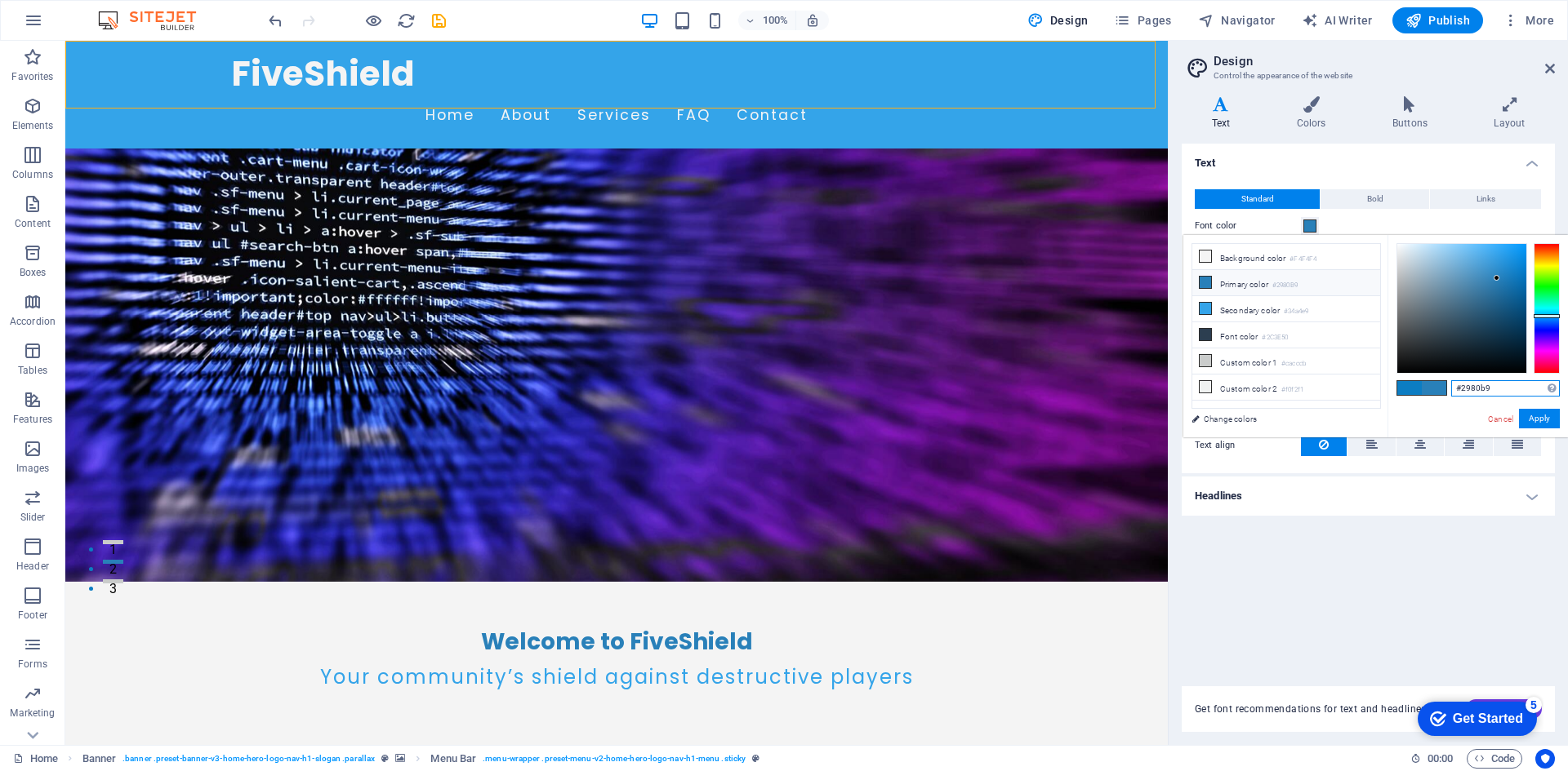
drag, startPoint x: 1466, startPoint y: 386, endPoint x: 1438, endPoint y: 380, distance: 28.6
click at [1439, 380] on div "#2980b9 Supported formats #0852ed rgb(8, 82, 237) rgba(8, 82, 237, 90%) hsv(221…" at bounding box center [1477, 455] width 181 height 439
paste input "066790"
drag, startPoint x: 1512, startPoint y: 285, endPoint x: 1519, endPoint y: 277, distance: 10.6
click at [1519, 277] on div at bounding box center [1462, 309] width 129 height 129
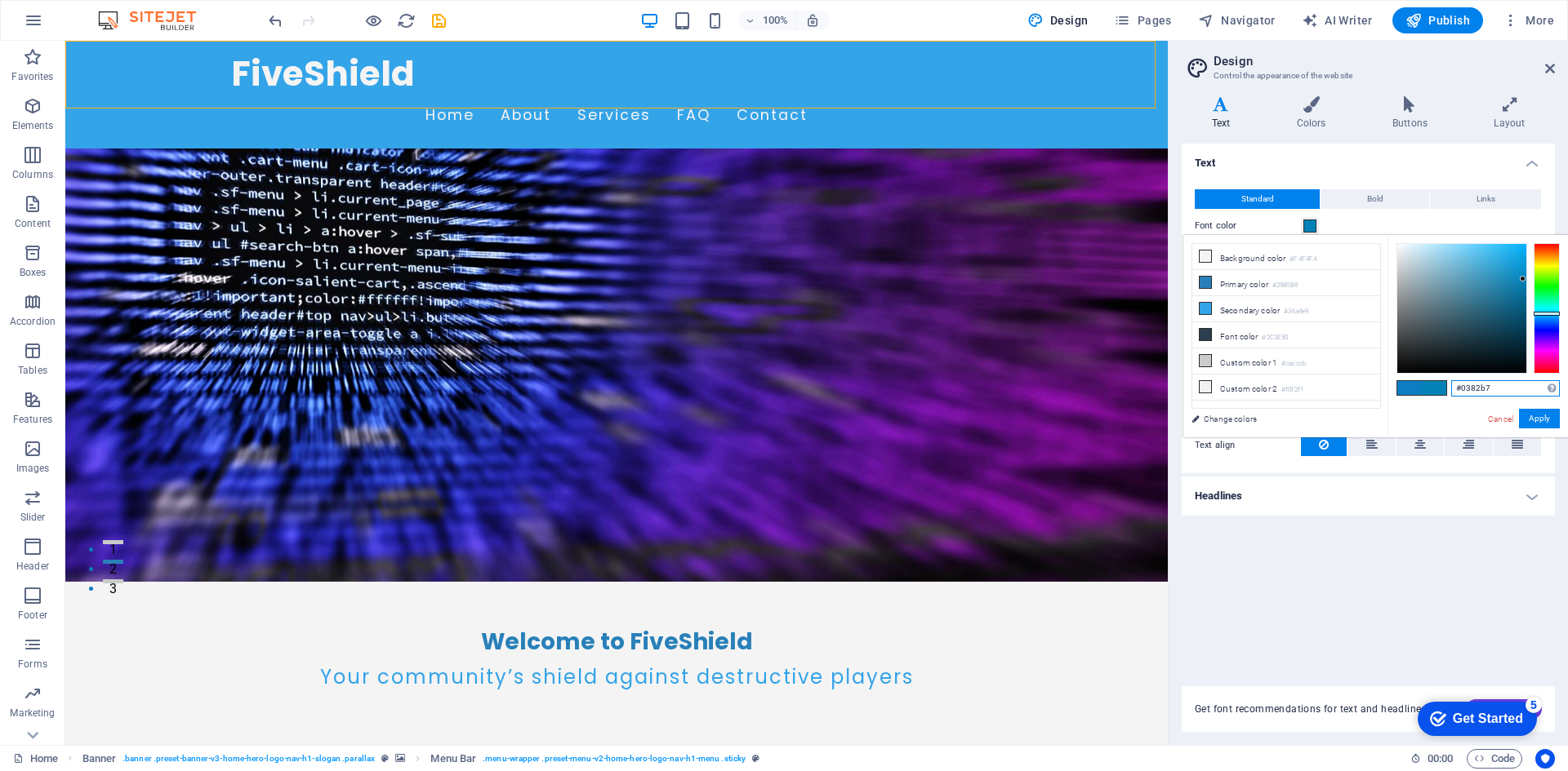
click at [1523, 279] on div at bounding box center [1462, 309] width 129 height 129
drag, startPoint x: 1517, startPoint y: 306, endPoint x: 1527, endPoint y: 315, distance: 13.5
click at [1527, 315] on div at bounding box center [1462, 309] width 129 height 129
click at [1541, 423] on button "Apply" at bounding box center [1538, 419] width 40 height 20
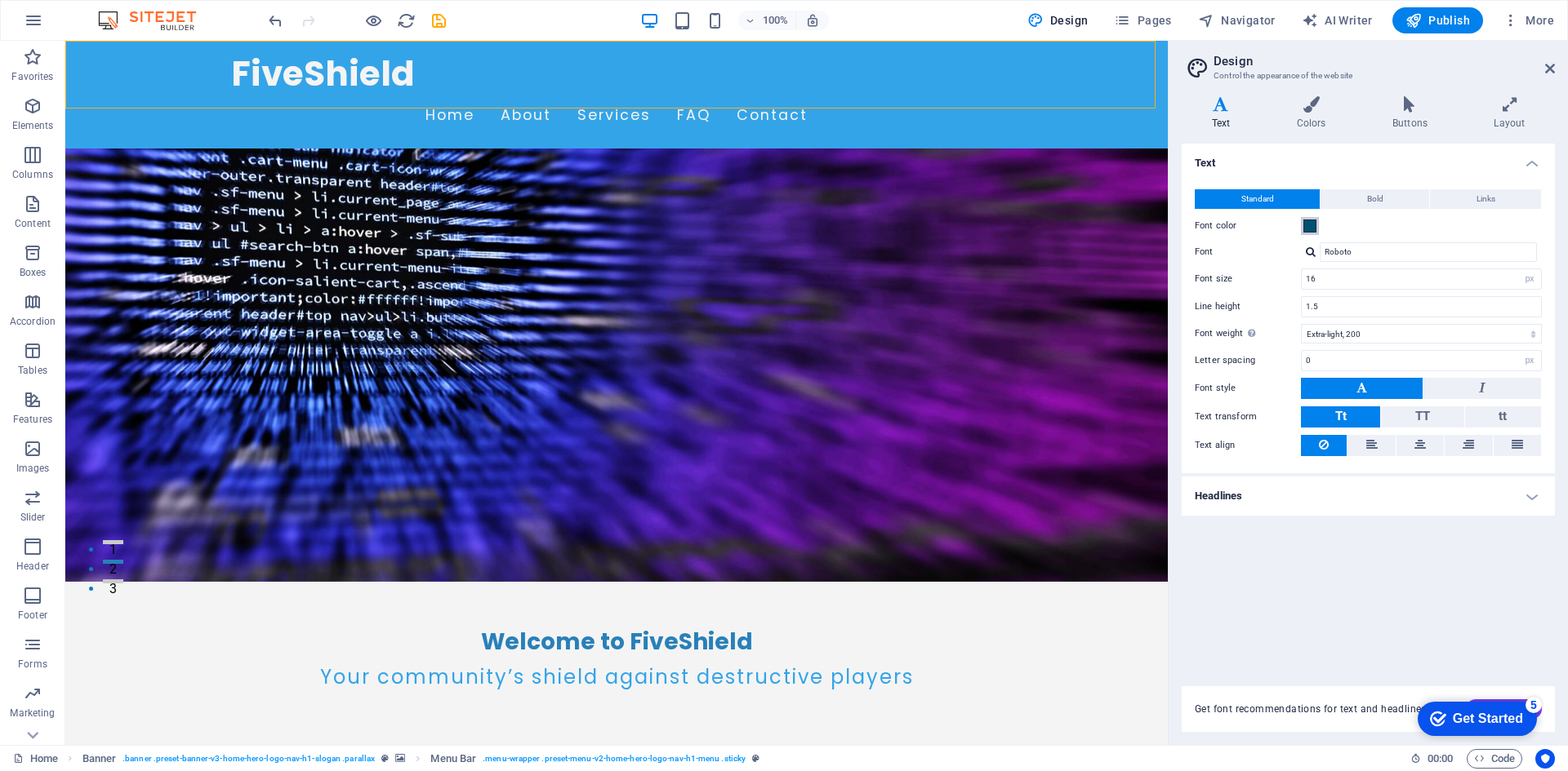
click at [1314, 227] on span at bounding box center [1310, 226] width 13 height 13
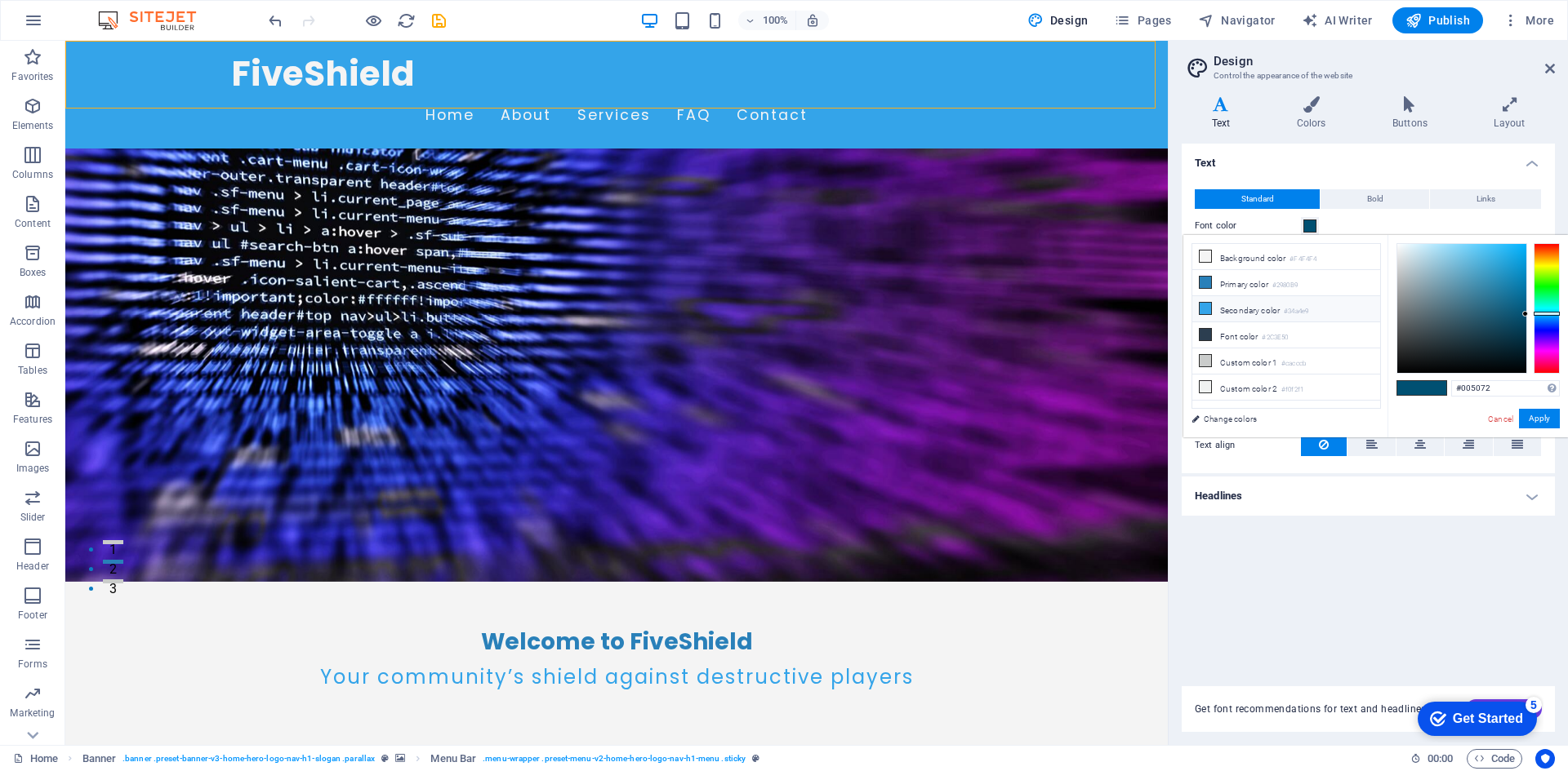
click at [1290, 298] on li "Secondary color #34a4e9" at bounding box center [1286, 309] width 188 height 26
drag, startPoint x: 1510, startPoint y: 280, endPoint x: 1518, endPoint y: 270, distance: 12.8
click at [1518, 270] on div at bounding box center [1462, 309] width 129 height 129
type input "#0778be"
click at [1520, 276] on div at bounding box center [1520, 275] width 5 height 5
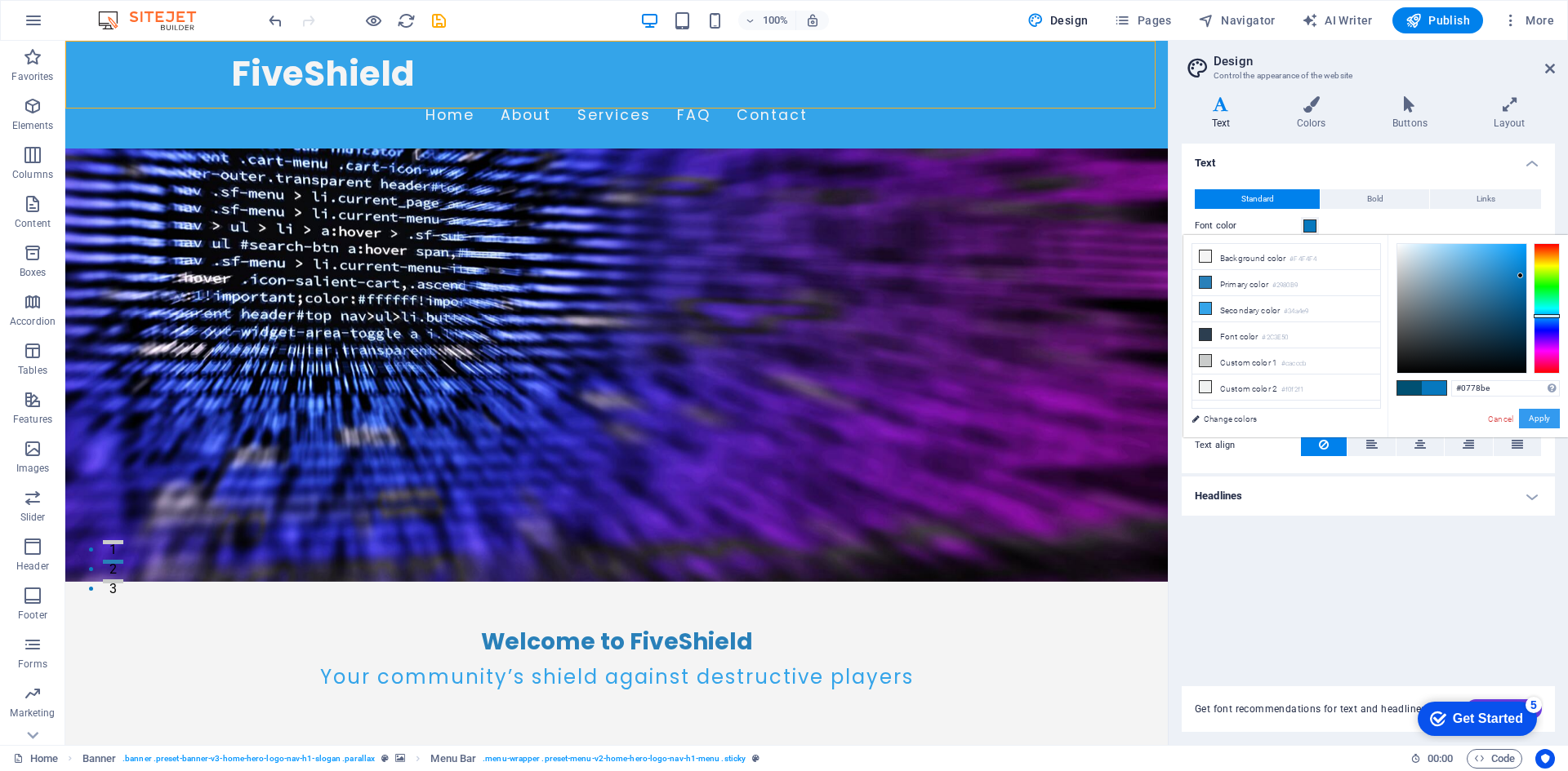
click at [1545, 410] on button "Apply" at bounding box center [1538, 419] width 40 height 20
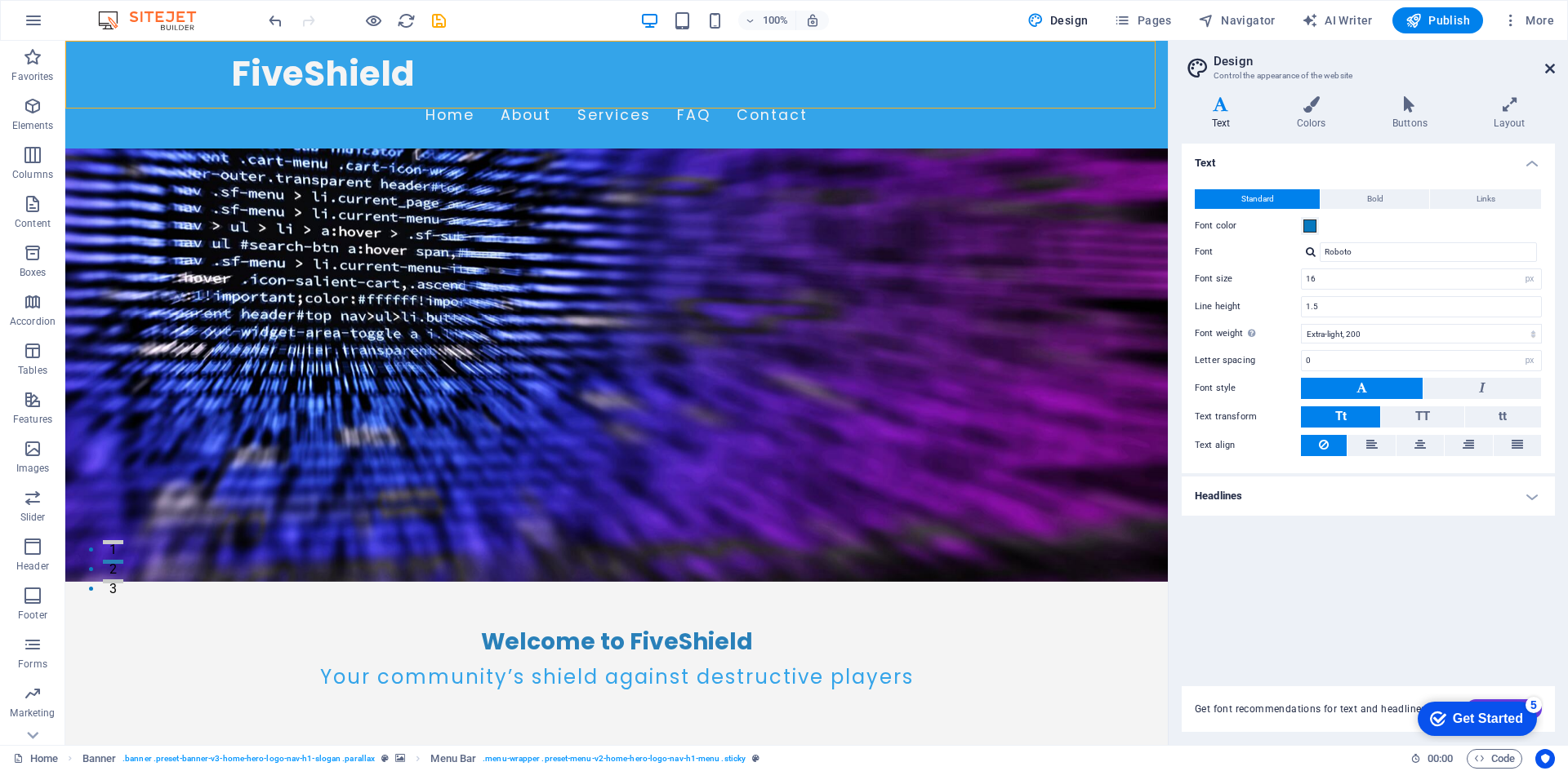
click at [1547, 66] on icon at bounding box center [1549, 68] width 10 height 13
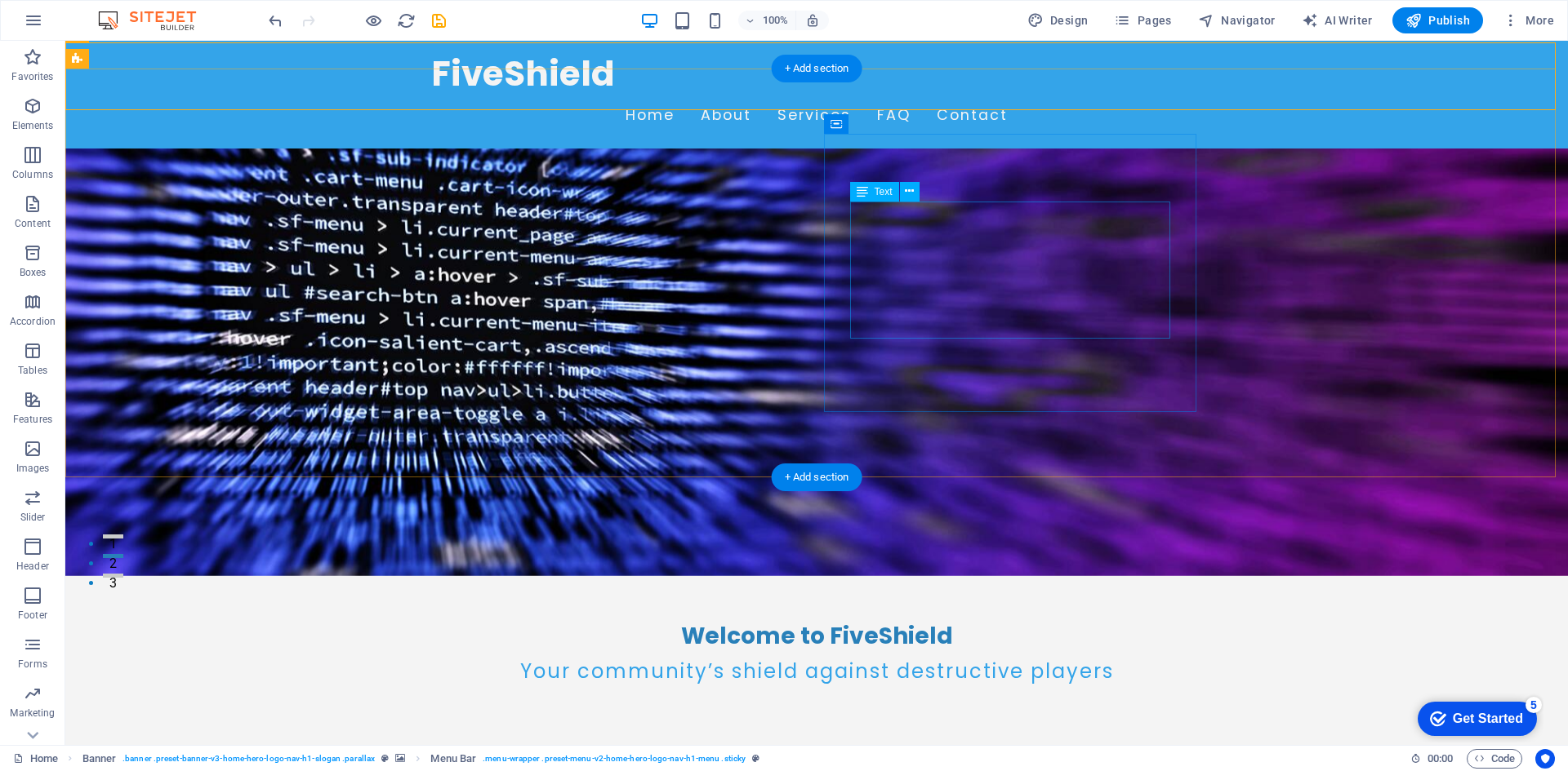
scroll to position [0, 0]
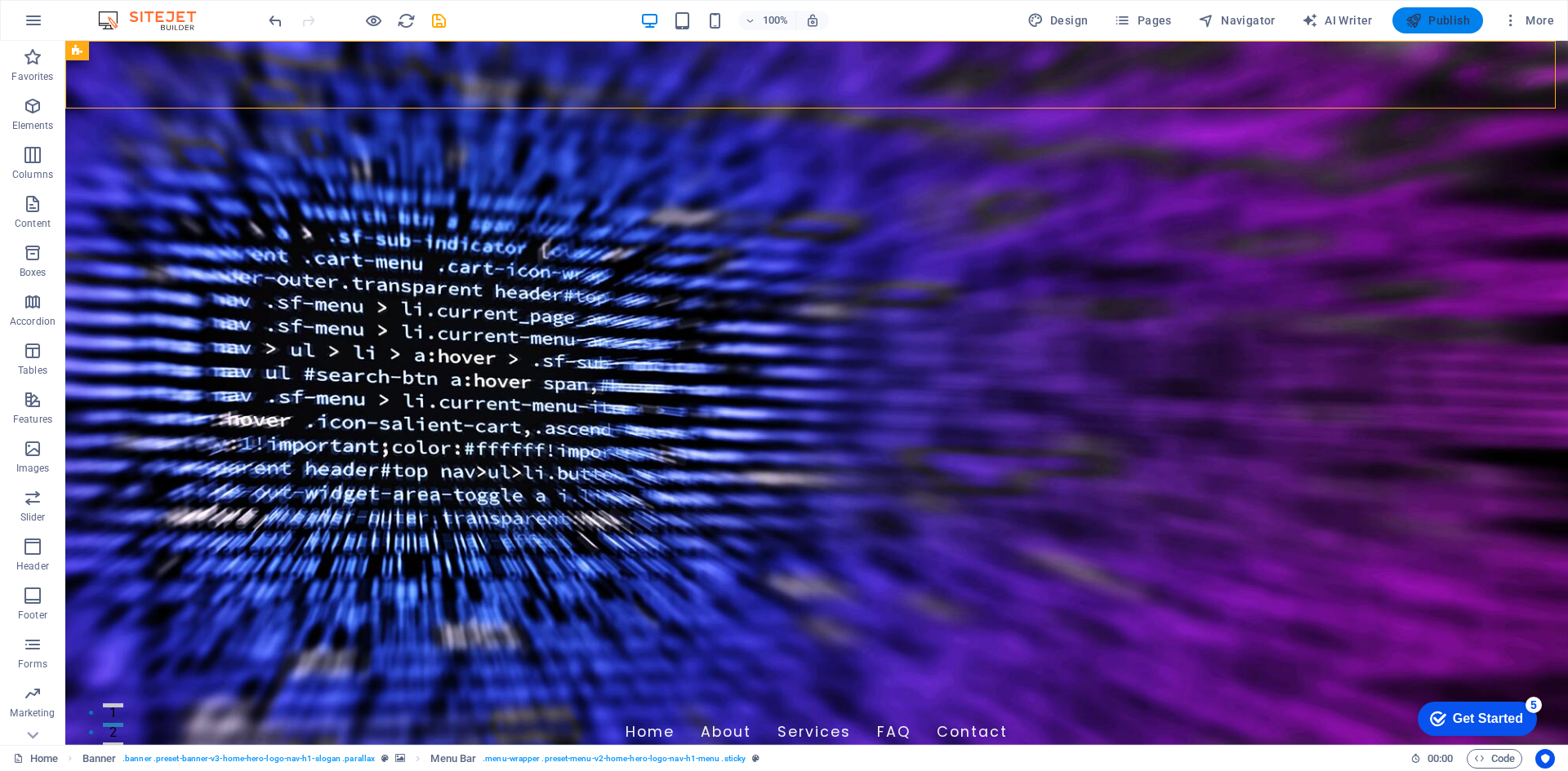
click at [1443, 19] on span "Publish" at bounding box center [1438, 21] width 65 height 16
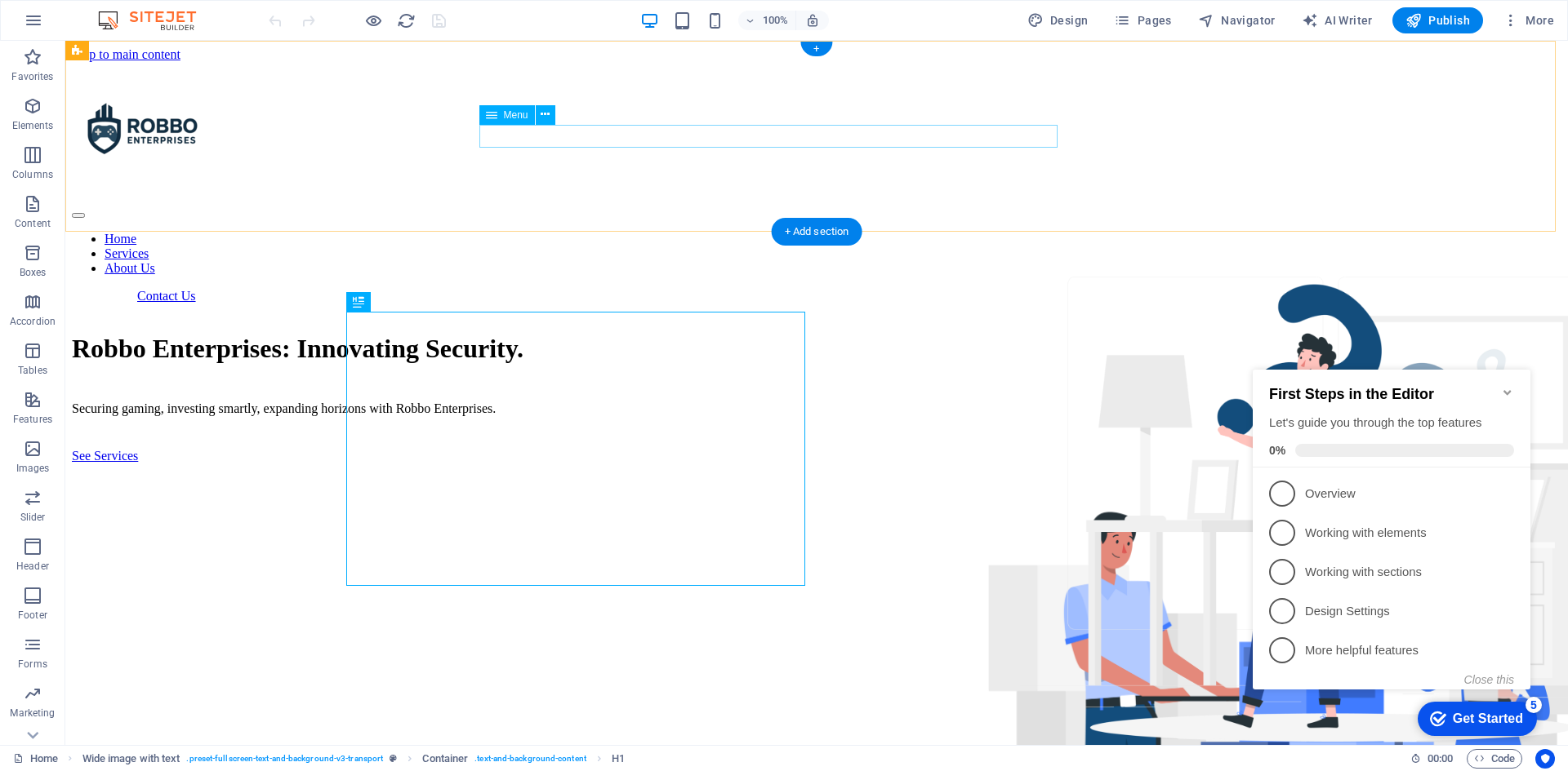
click at [569, 232] on nav "Home Services About Us" at bounding box center [816, 253] width 1490 height 44
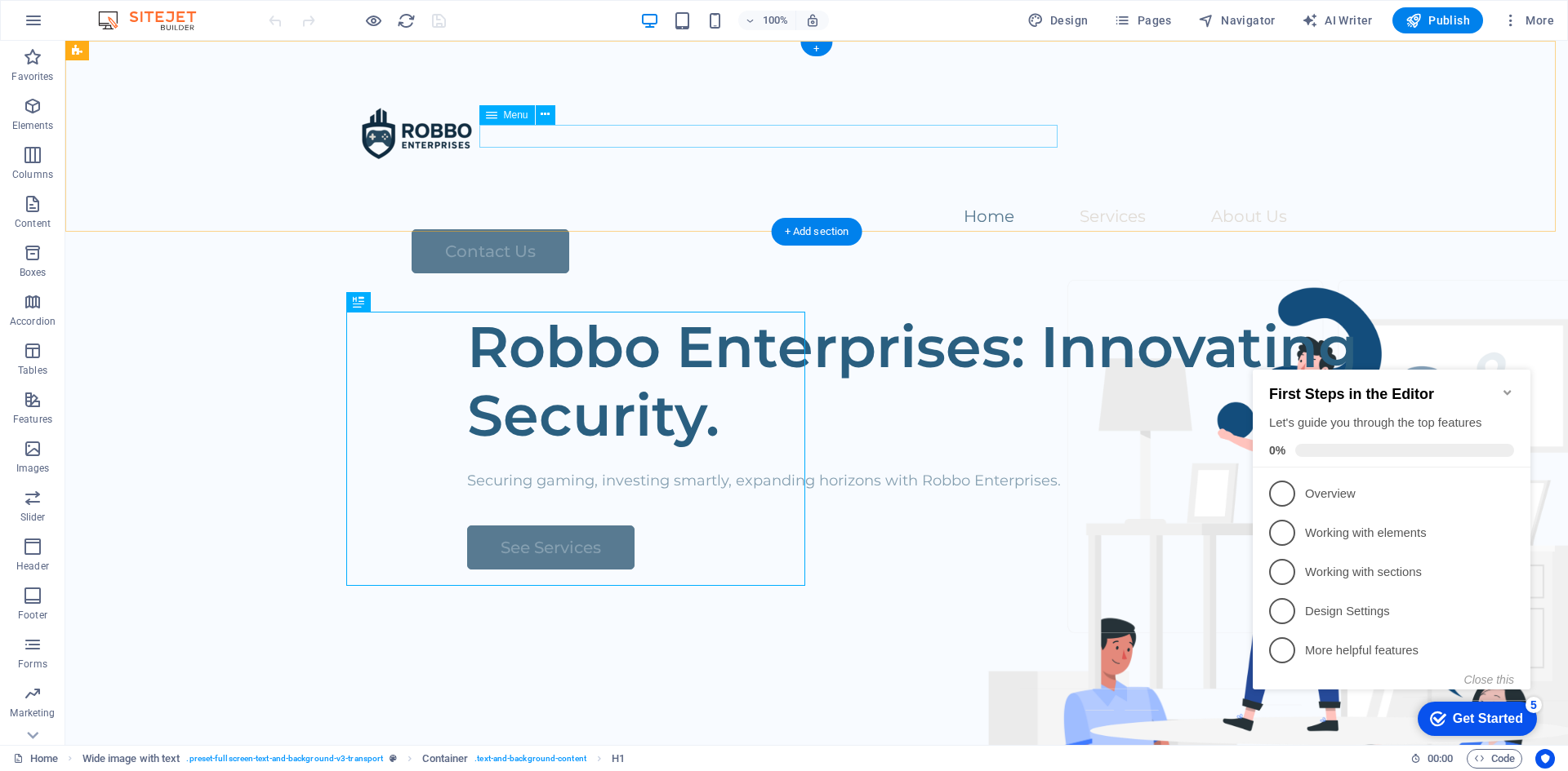
click at [569, 206] on nav "Home Services About Us" at bounding box center [816, 217] width 940 height 23
select select
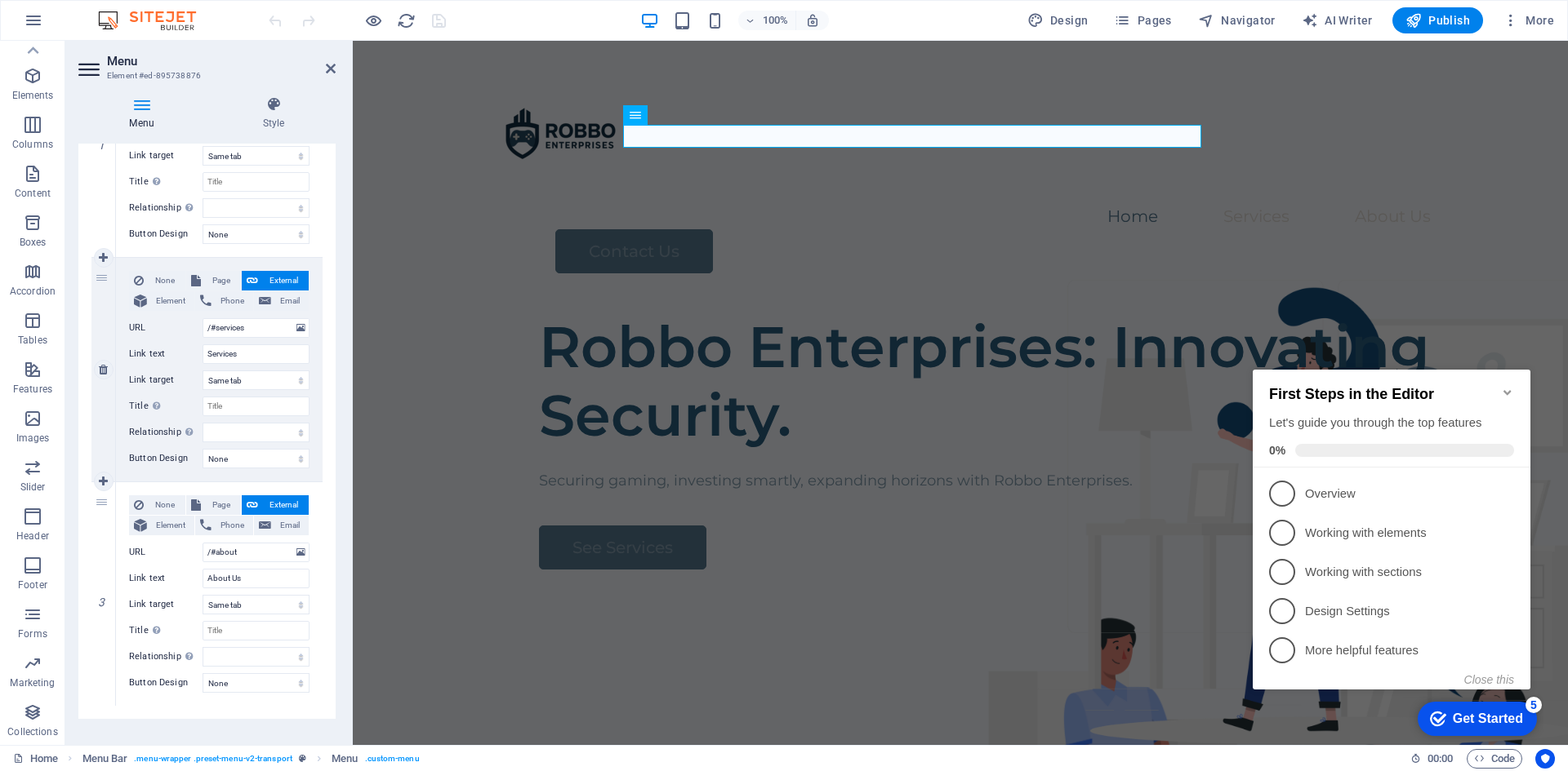
scroll to position [285, 0]
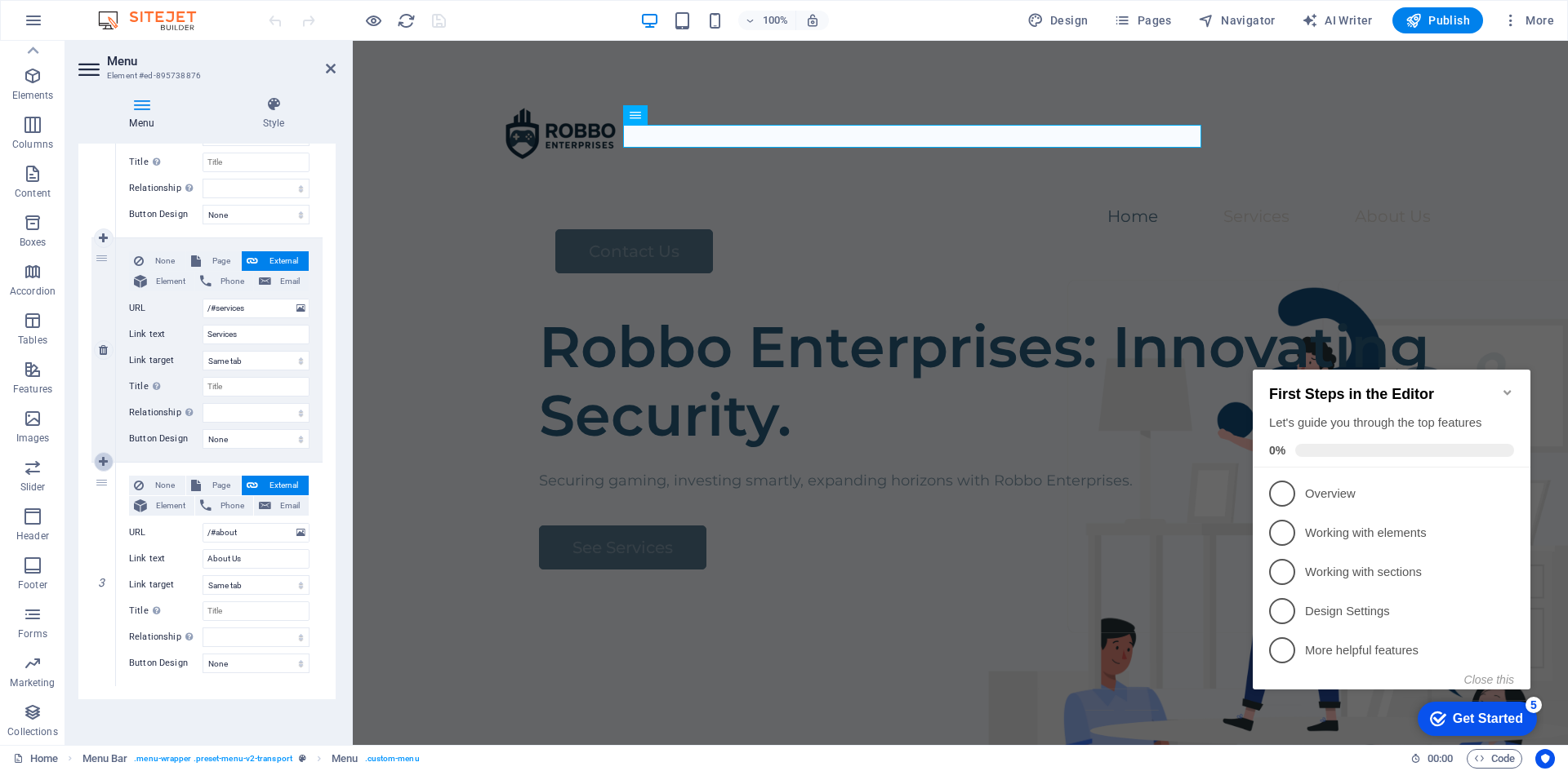
click at [100, 458] on icon at bounding box center [103, 462] width 9 height 12
select select
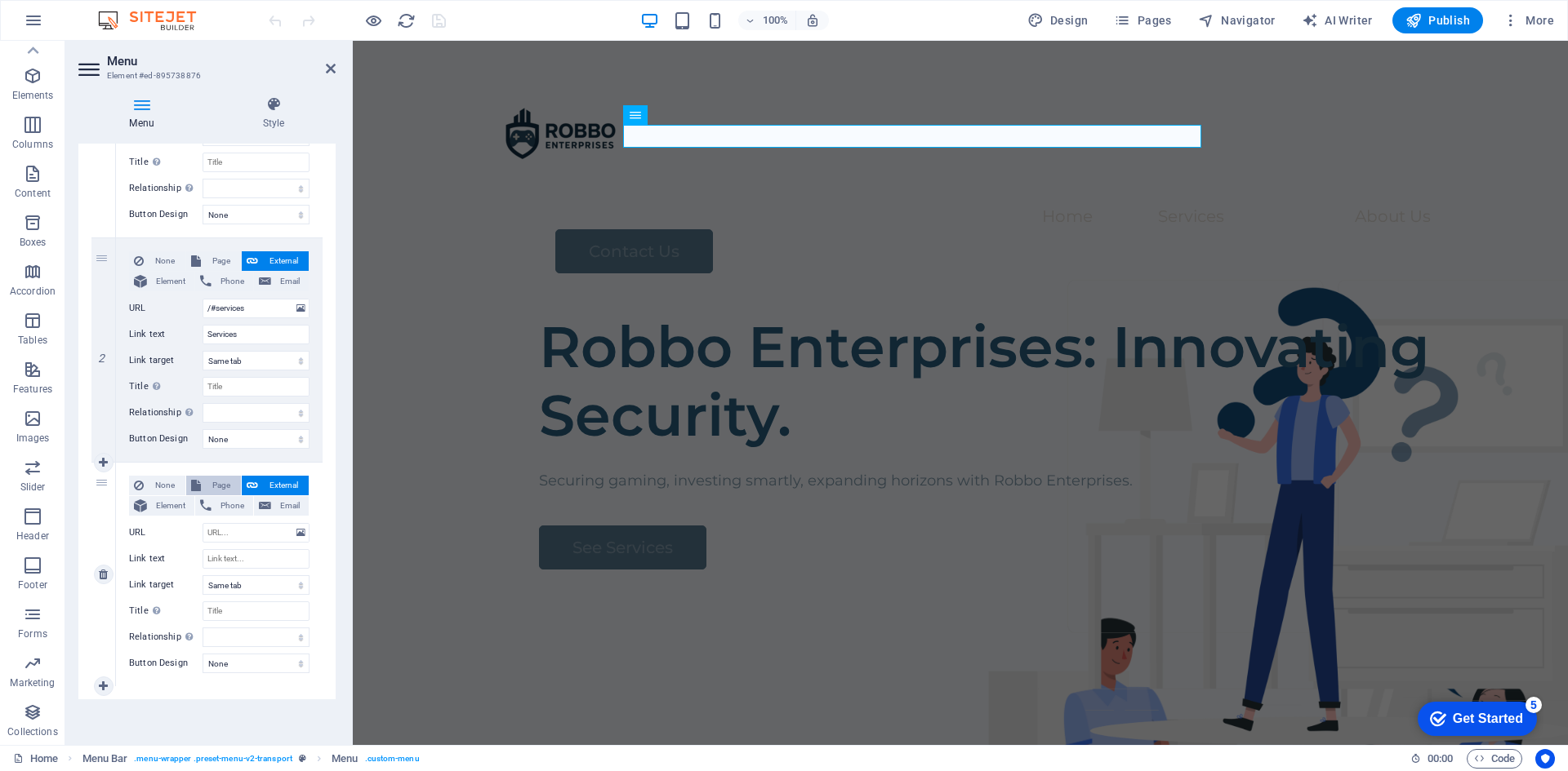
select select
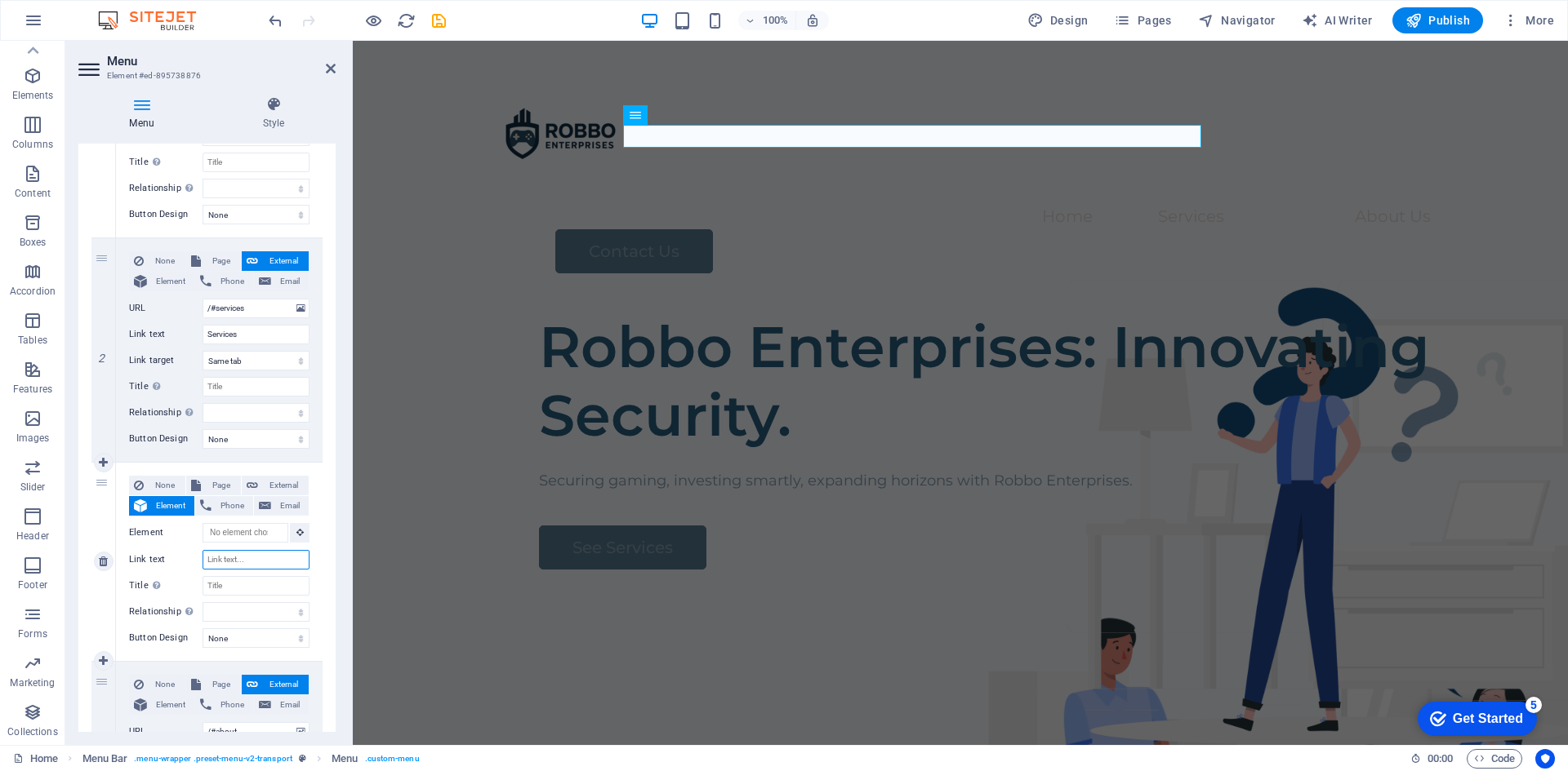
click at [241, 559] on input "Link text" at bounding box center [255, 560] width 107 height 20
type input "Projecys"
select select
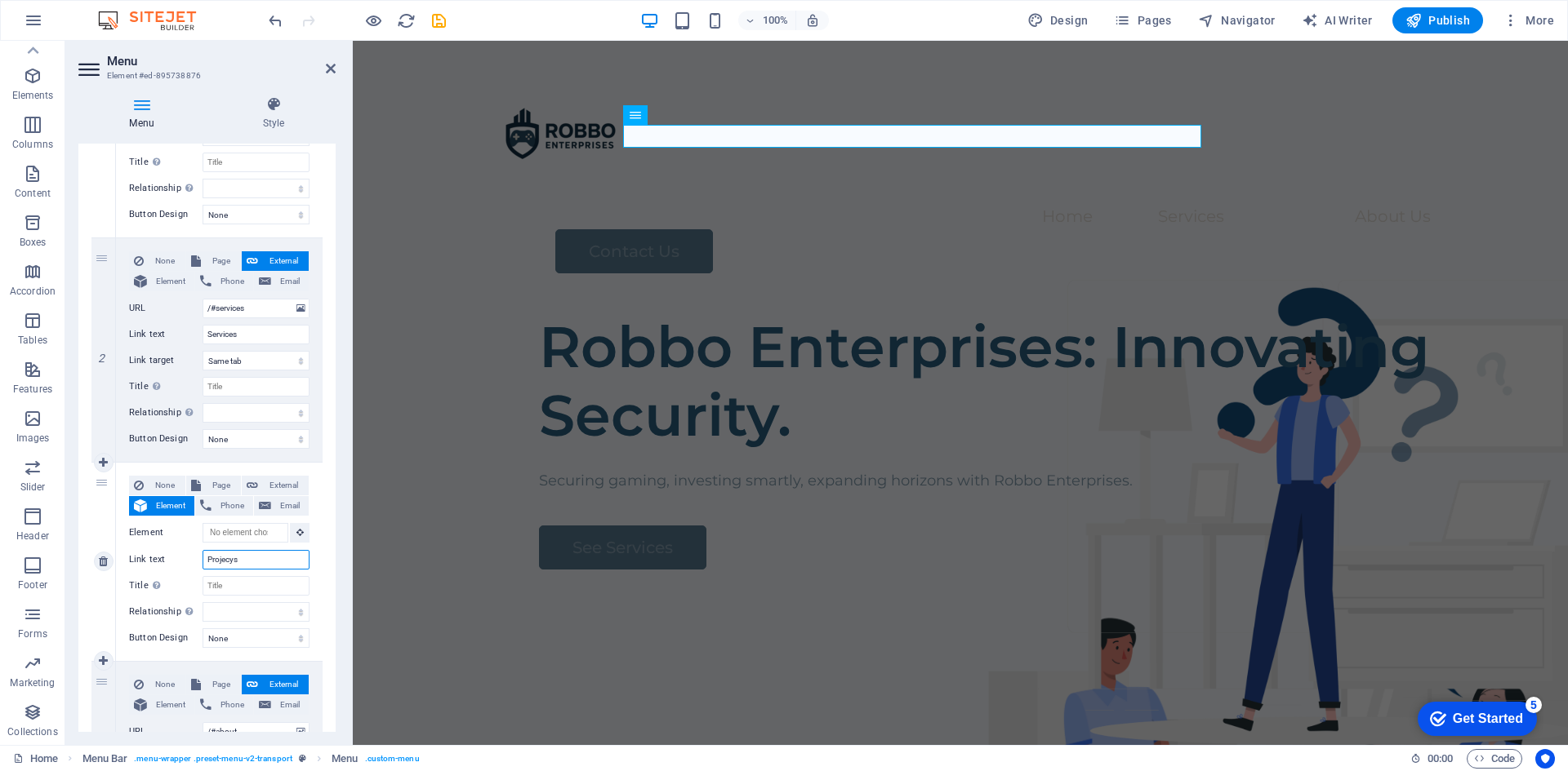
select select
type input "Projects"
select select
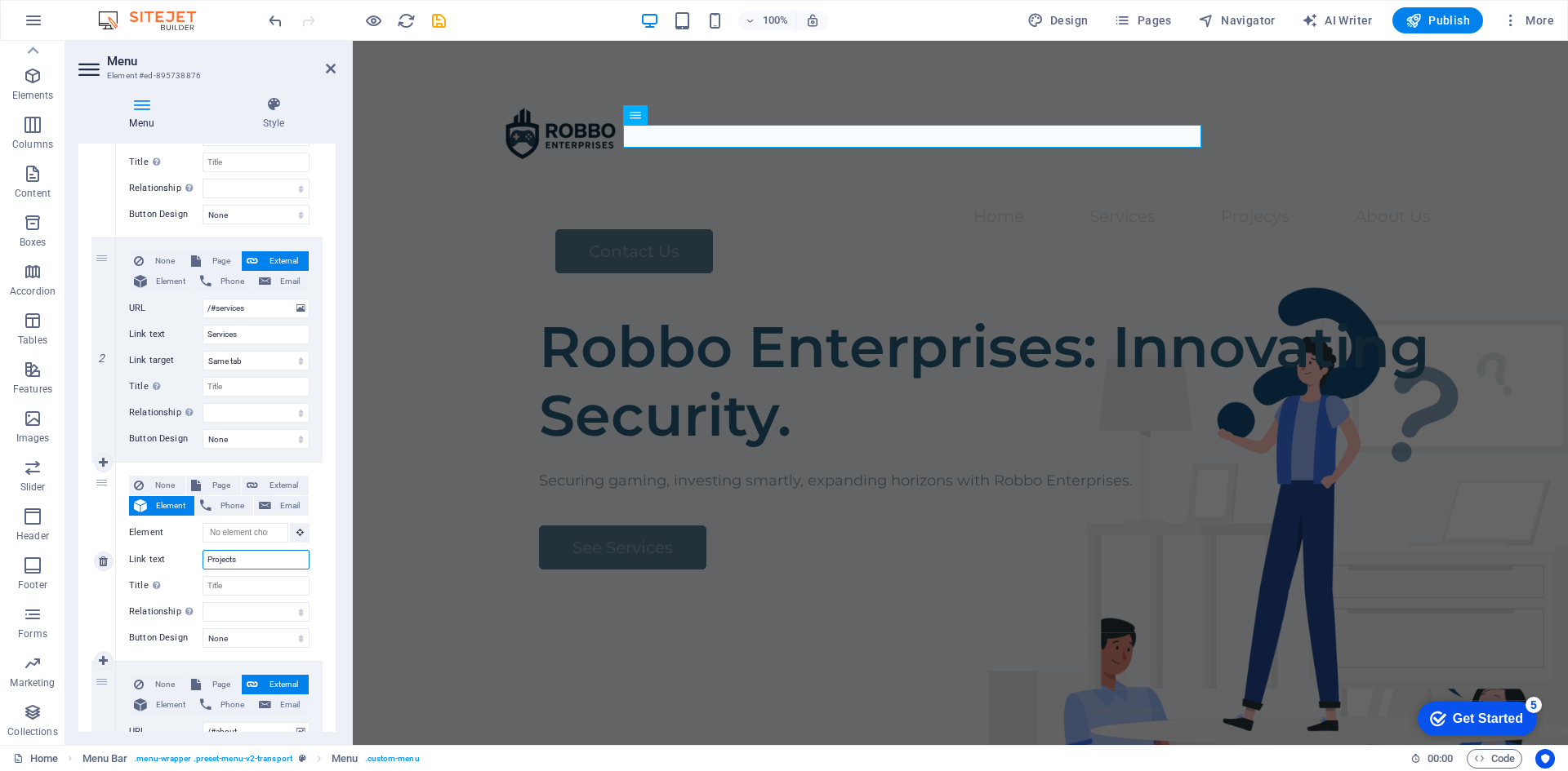
select select
type input "Projects"
click at [245, 583] on input "Title Additional link description, should not be the same as the link text. The…" at bounding box center [255, 586] width 107 height 20
drag, startPoint x: 246, startPoint y: 558, endPoint x: 197, endPoint y: 555, distance: 49.1
click at [197, 555] on div "Link text Projects" at bounding box center [219, 560] width 181 height 20
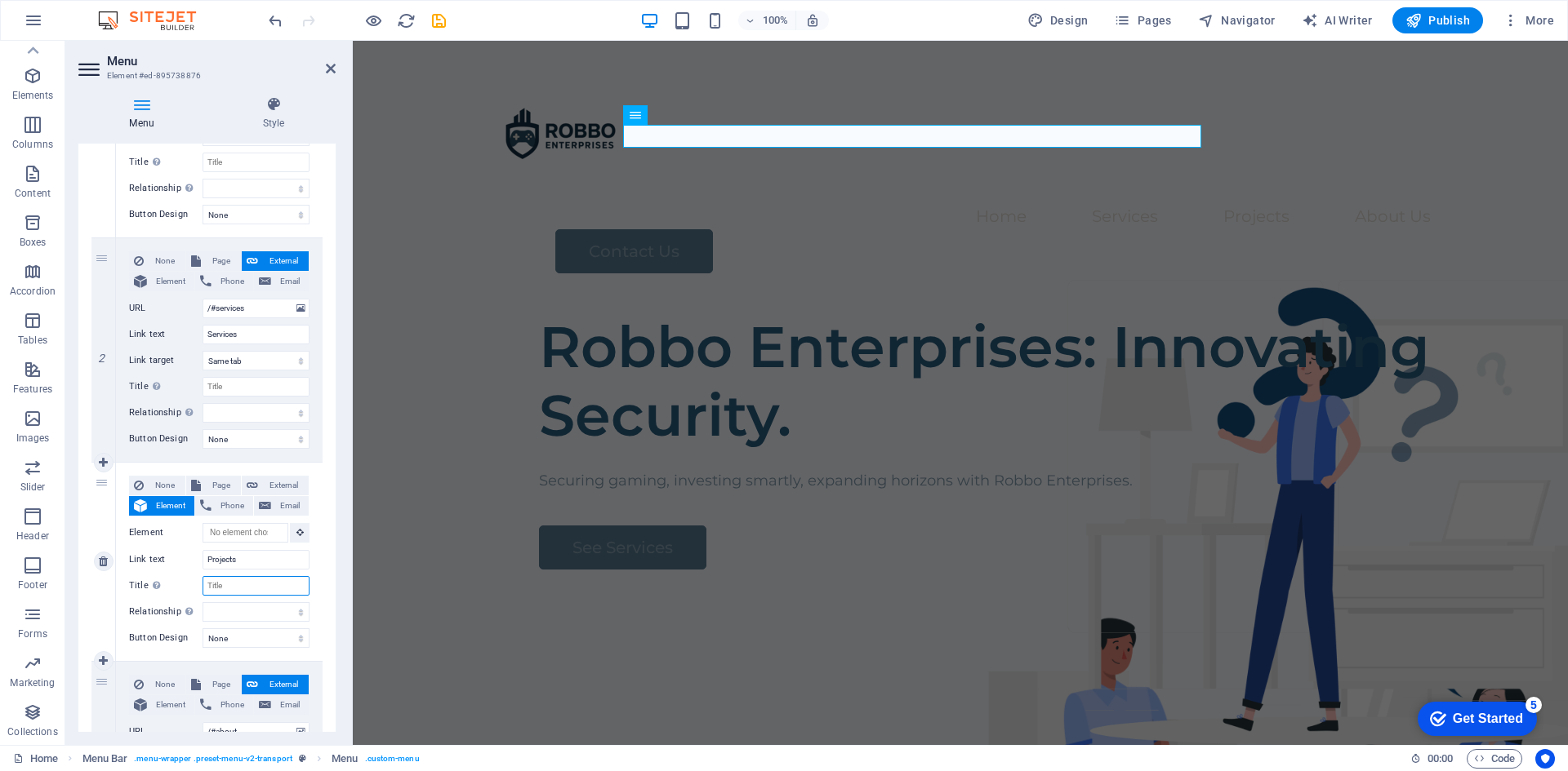
click at [230, 580] on input "Title Additional link description, should not be the same as the link text. The…" at bounding box center [255, 586] width 107 height 20
paste input "Projects"
select select
type input "Projects"
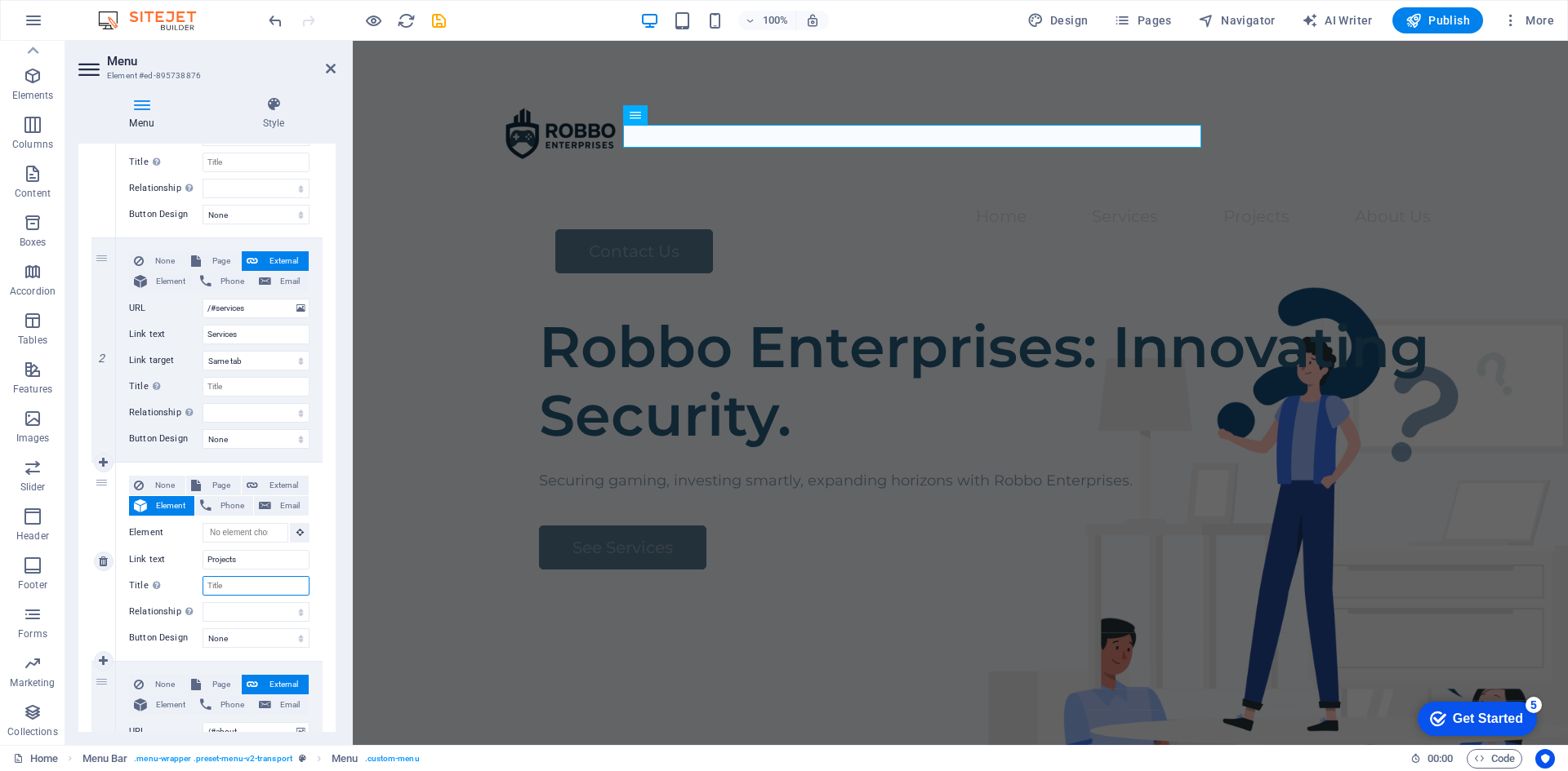
select select
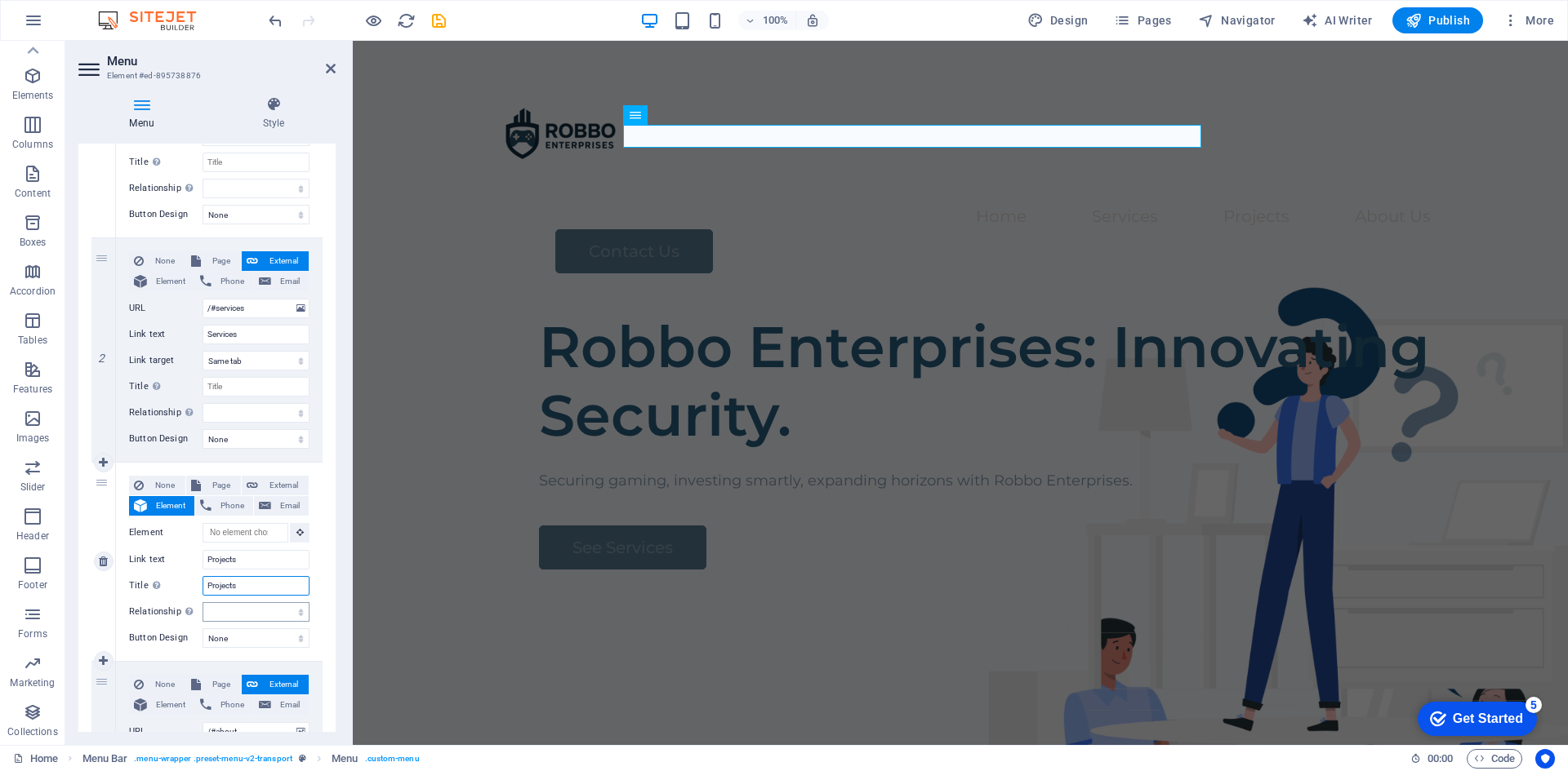
select select
type input "Projects"
click at [245, 611] on select "alternate author bookmark external help license next nofollow noreferrer noopen…" at bounding box center [255, 612] width 107 height 20
click at [246, 611] on select "alternate author bookmark external help license next nofollow noreferrer noopen…" at bounding box center [255, 612] width 107 height 20
click at [250, 628] on select "None Default Primary Secondary" at bounding box center [255, 638] width 107 height 20
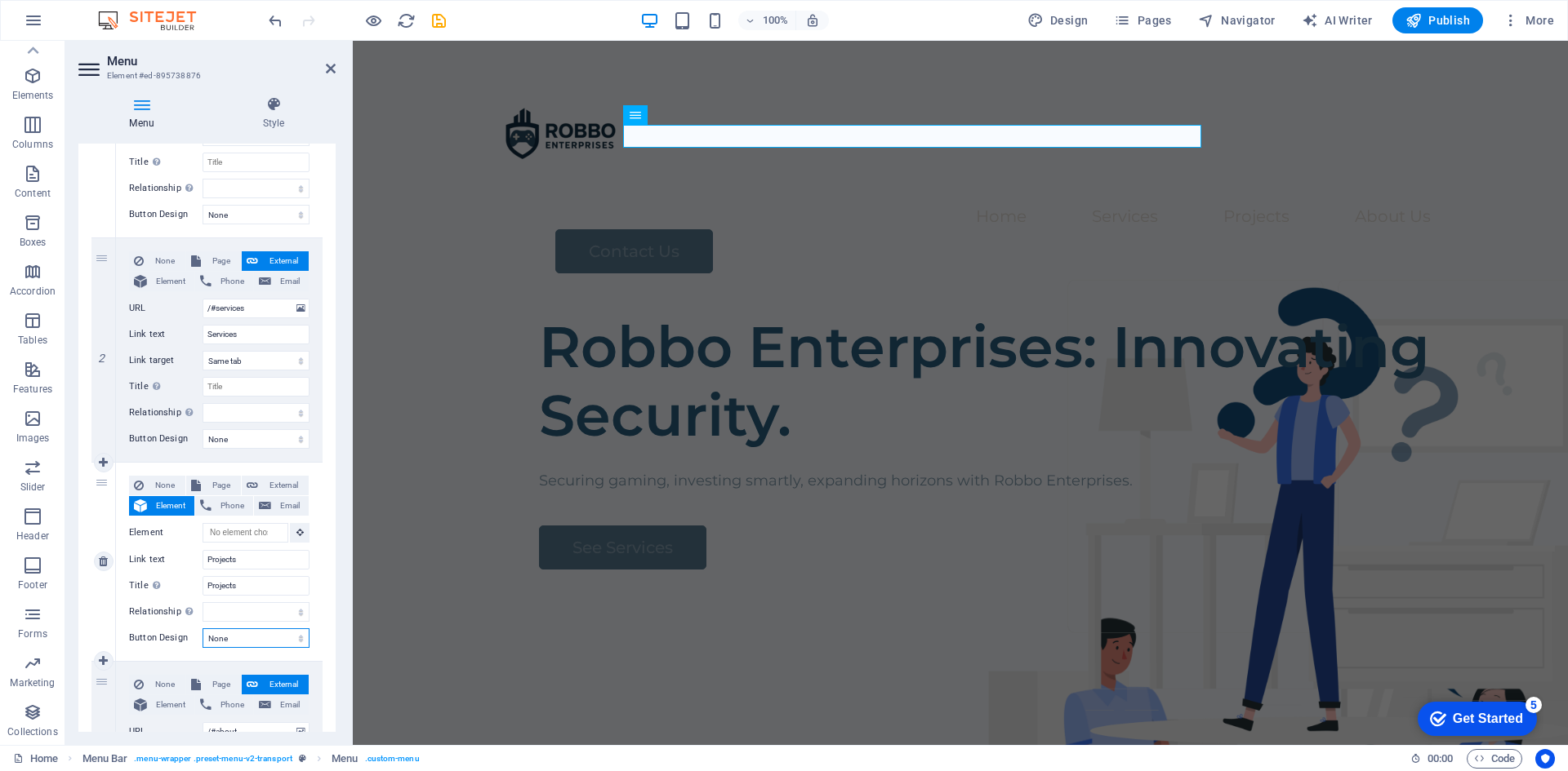
click at [264, 642] on select "None Default Primary Secondary" at bounding box center [255, 638] width 107 height 20
click at [214, 480] on span "Page" at bounding box center [221, 486] width 31 height 20
select select
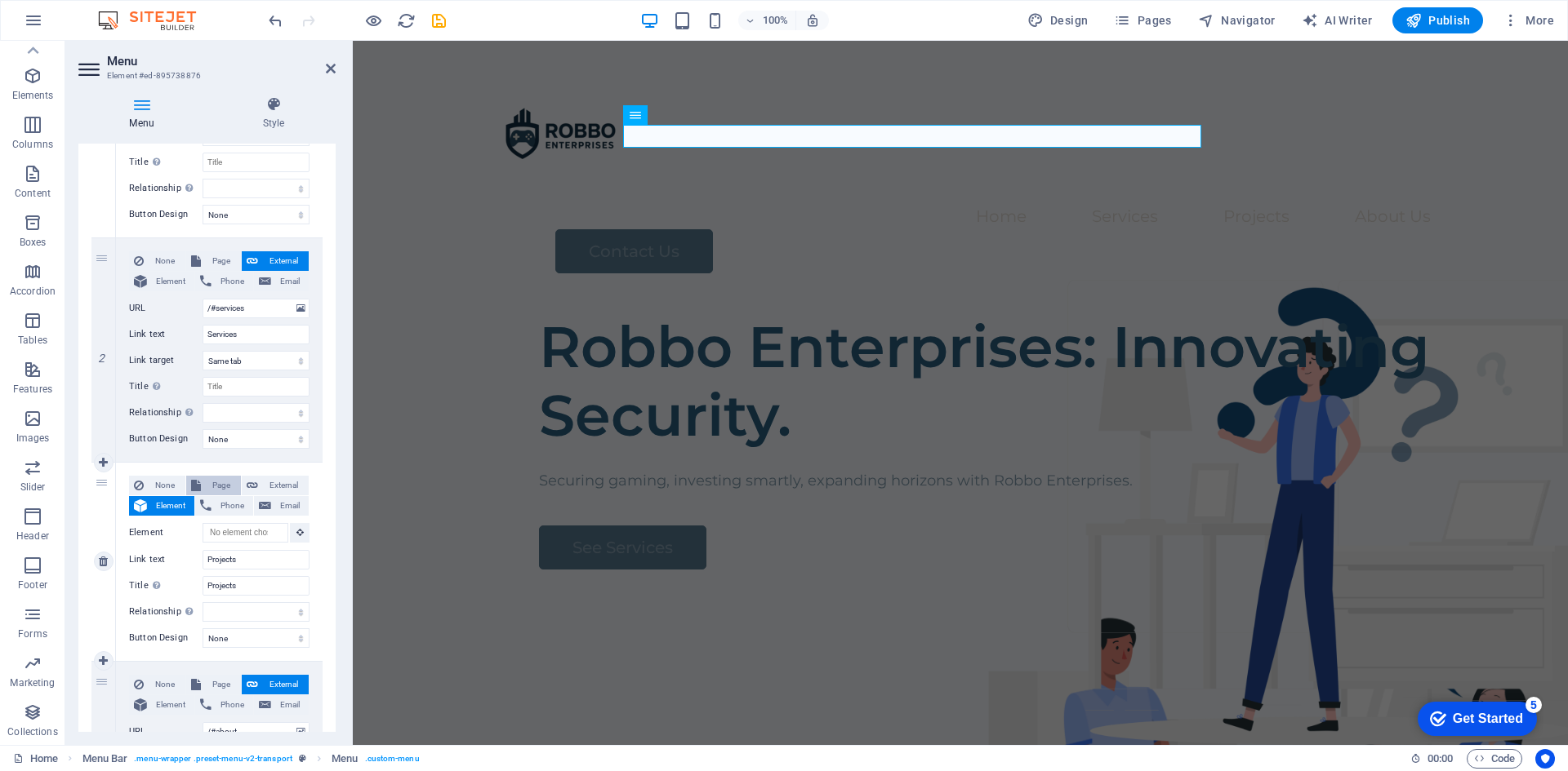
select select
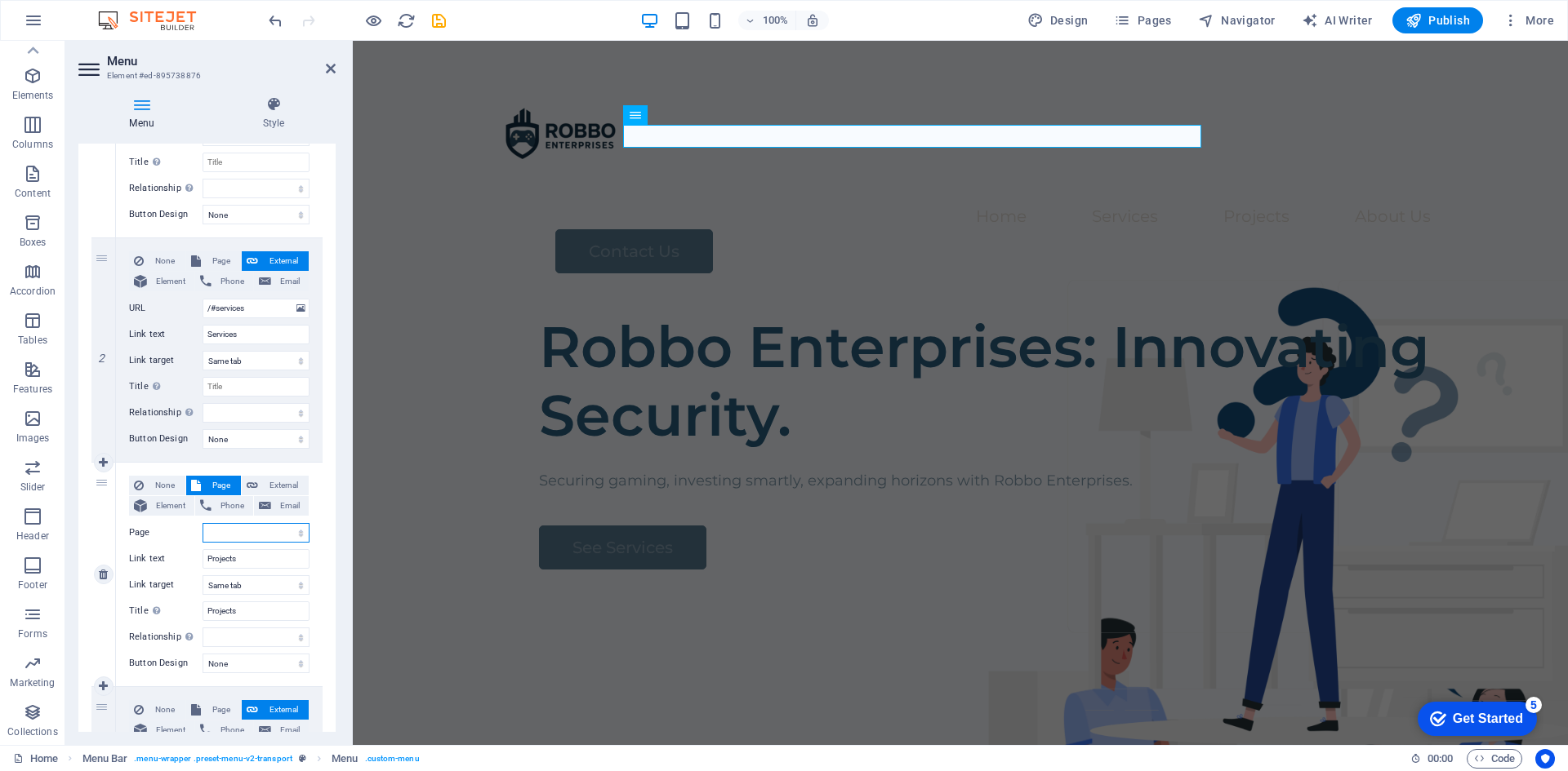
click at [257, 528] on select "Home Legal Notice Projects Privacy Subpage" at bounding box center [255, 533] width 107 height 20
select select "2"
click at [202, 523] on select "Home Legal Notice Projects Privacy Subpage" at bounding box center [255, 533] width 107 height 20
select select
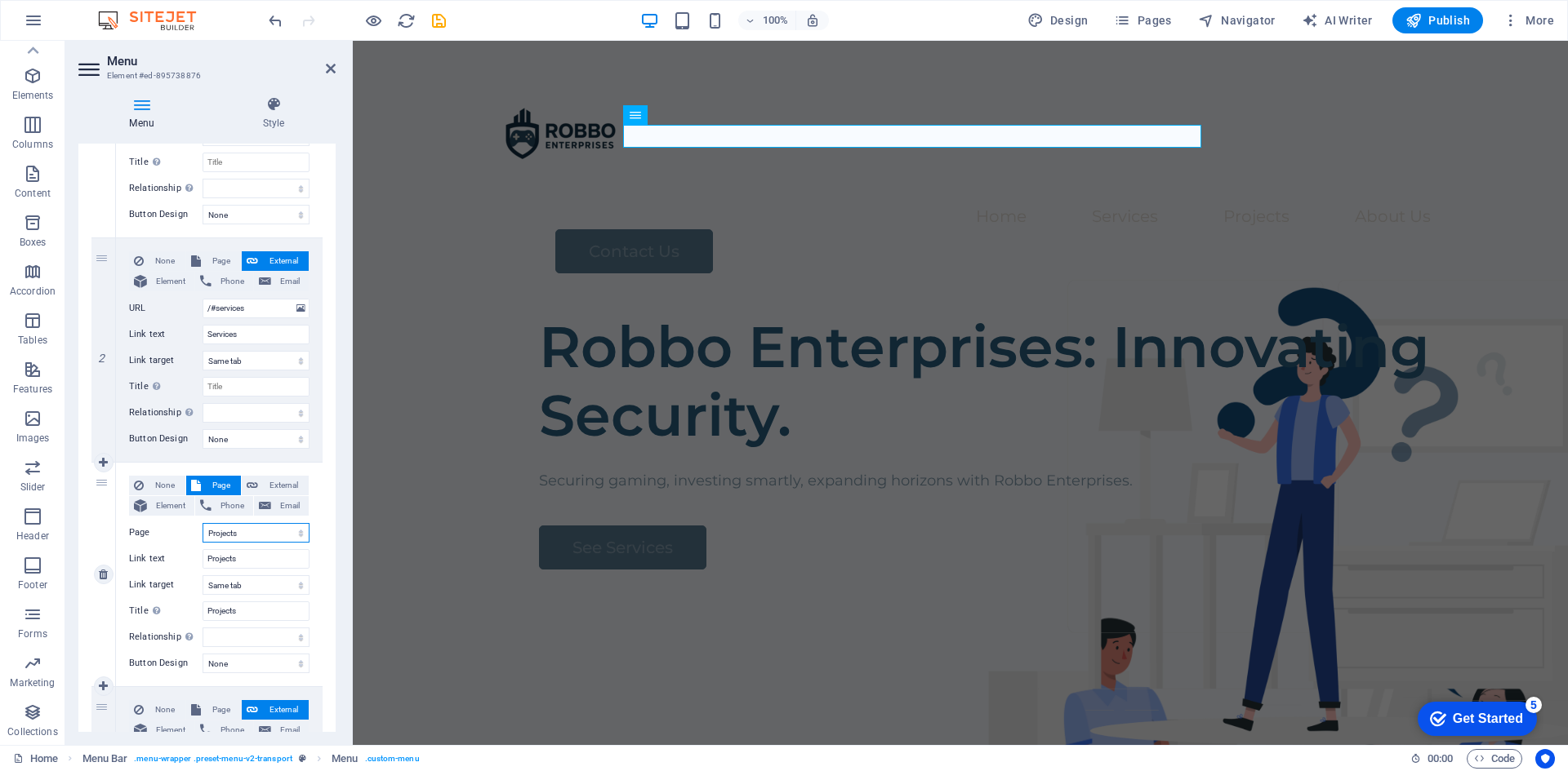
select select
click at [298, 583] on select "New tab Same tab Overlay" at bounding box center [255, 585] width 107 height 20
click at [325, 574] on div "1 None Page External Element Phone Email Page Home Legal Notice Projects Privac…" at bounding box center [207, 462] width 257 height 923
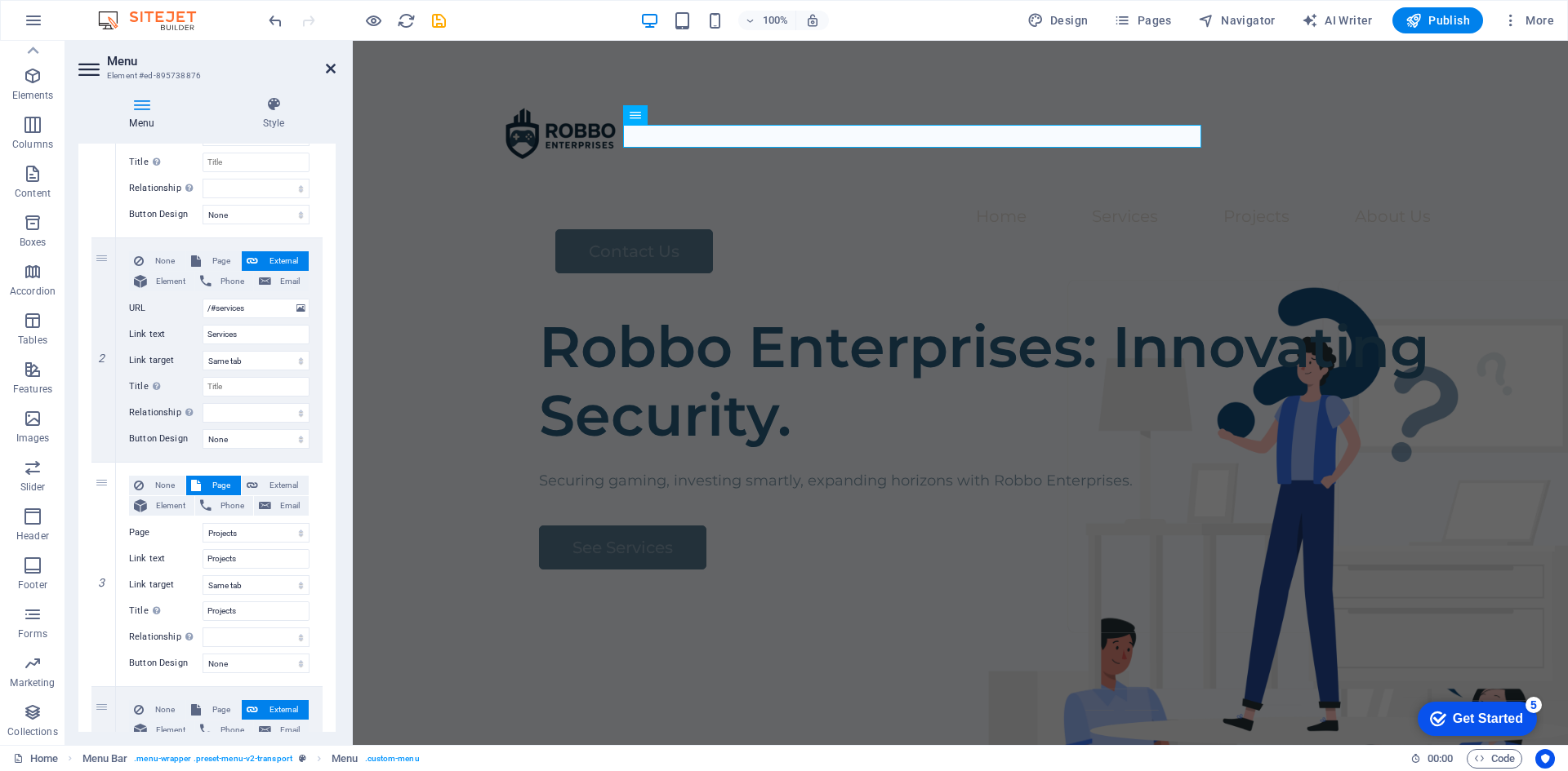
click at [330, 66] on icon at bounding box center [330, 68] width 10 height 13
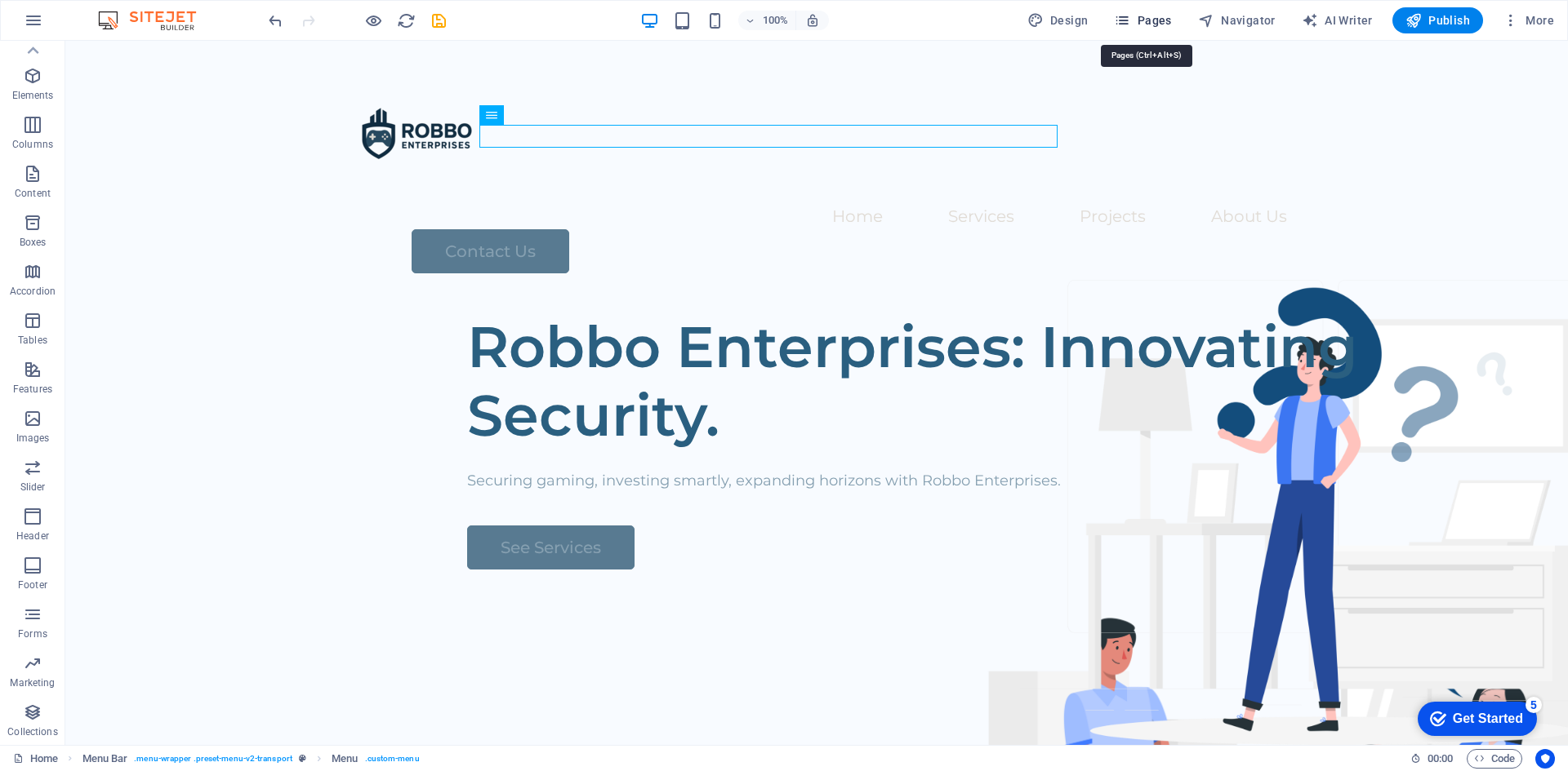
click at [1171, 19] on span "Pages" at bounding box center [1143, 21] width 58 height 16
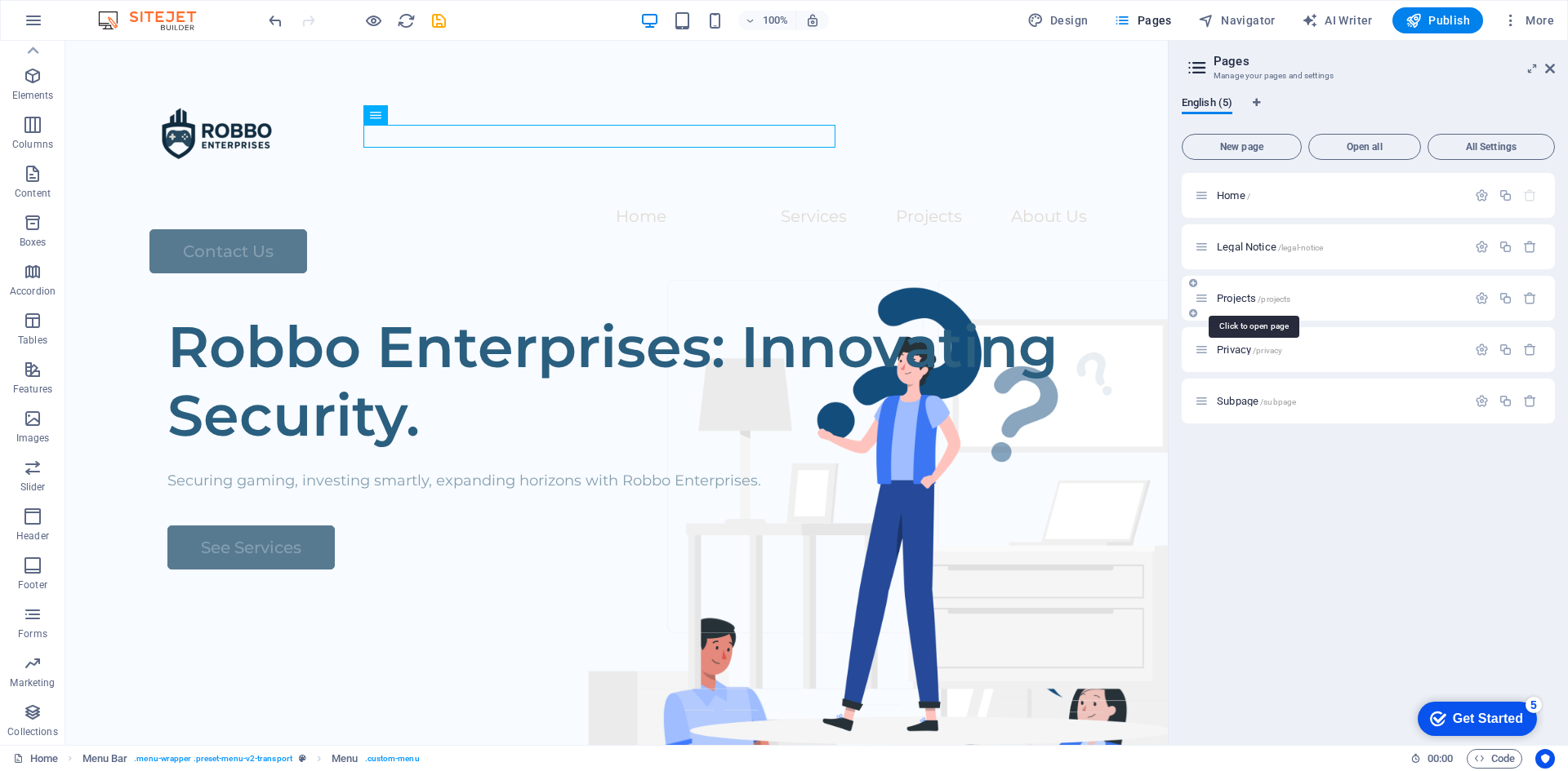
click at [1281, 300] on span "/projects" at bounding box center [1274, 299] width 32 height 9
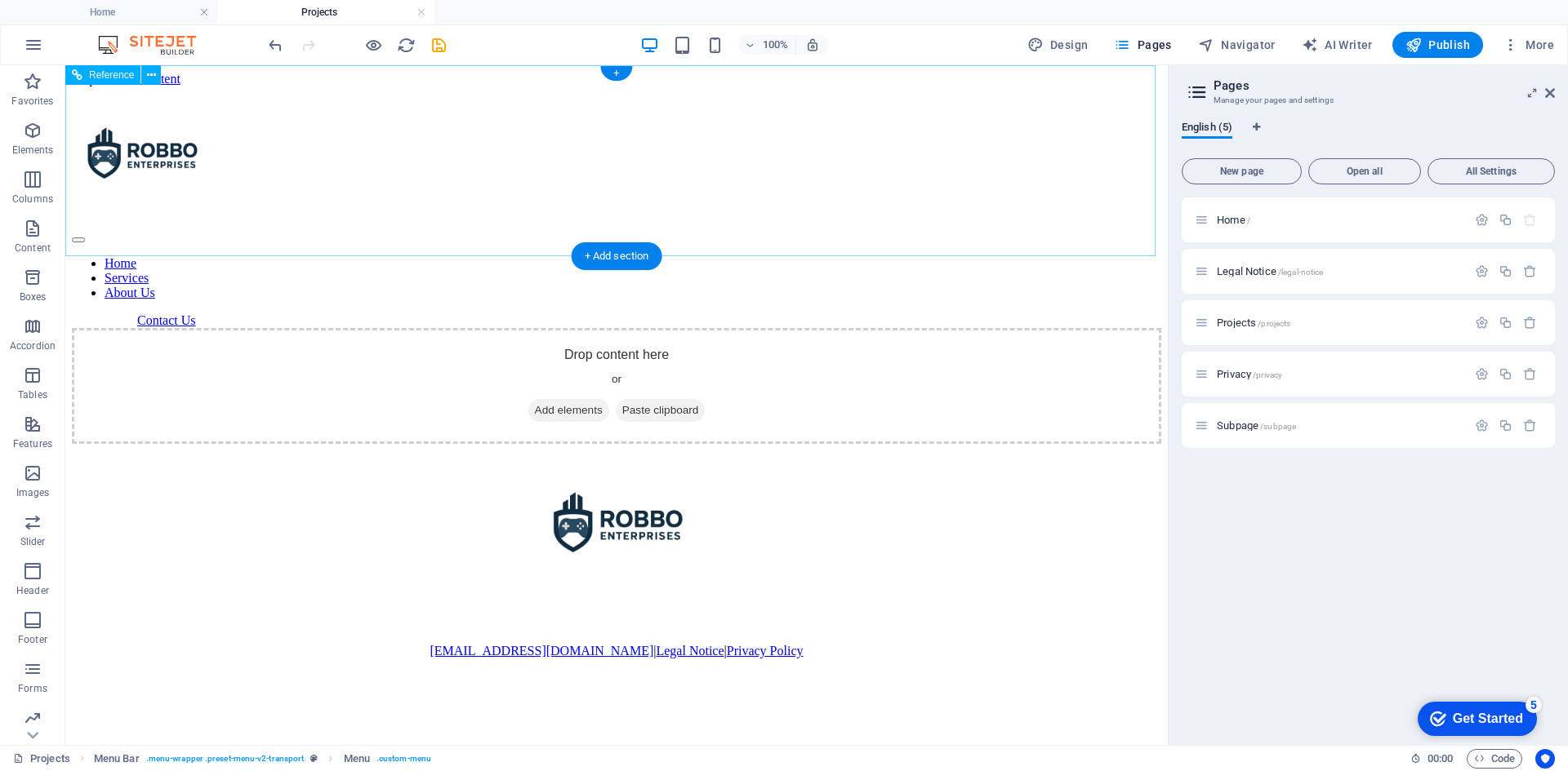
scroll to position [0, 0]
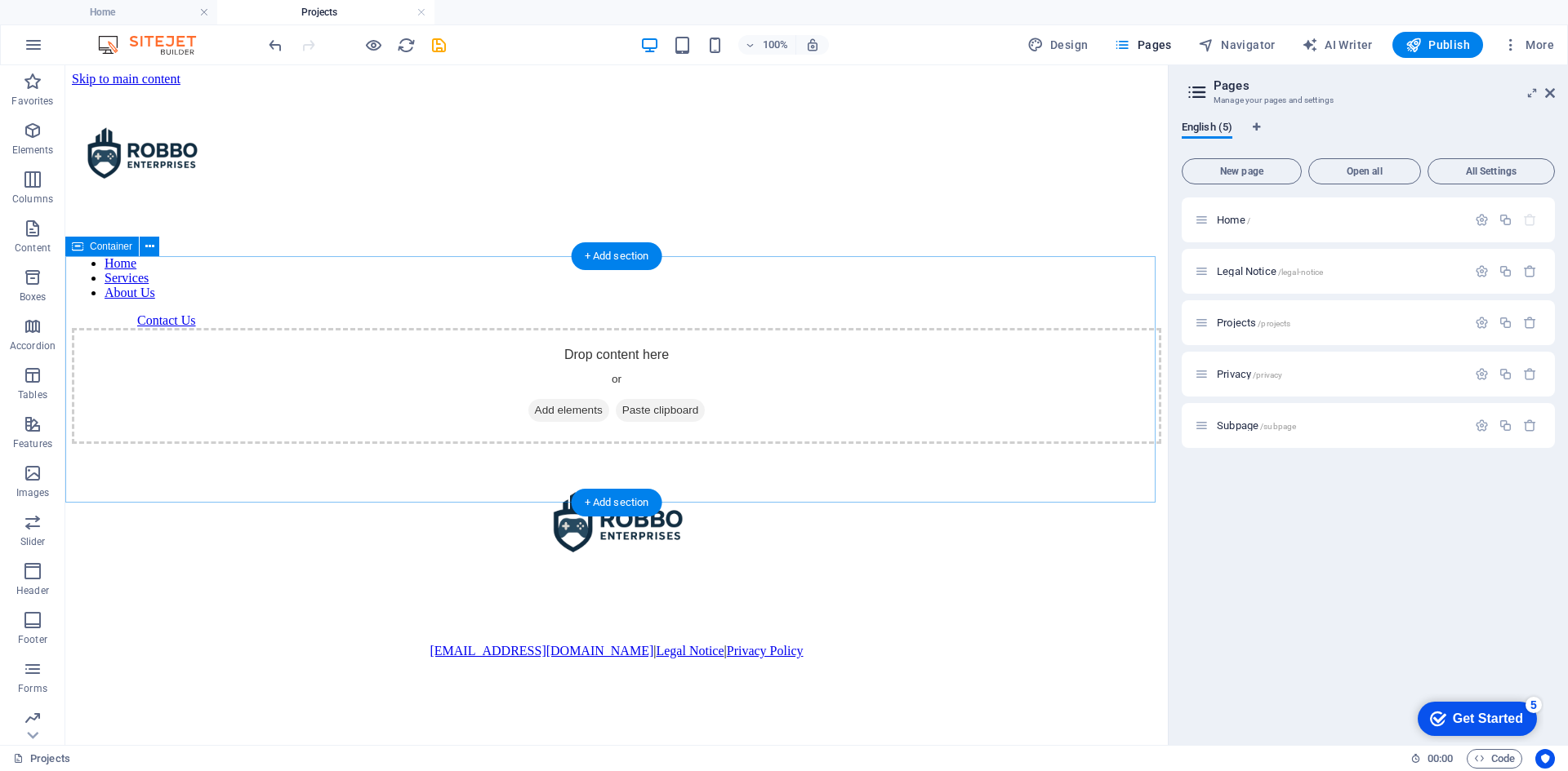
click at [577, 351] on div "Drop content here or Add elements Paste clipboard" at bounding box center [617, 386] width 1090 height 116
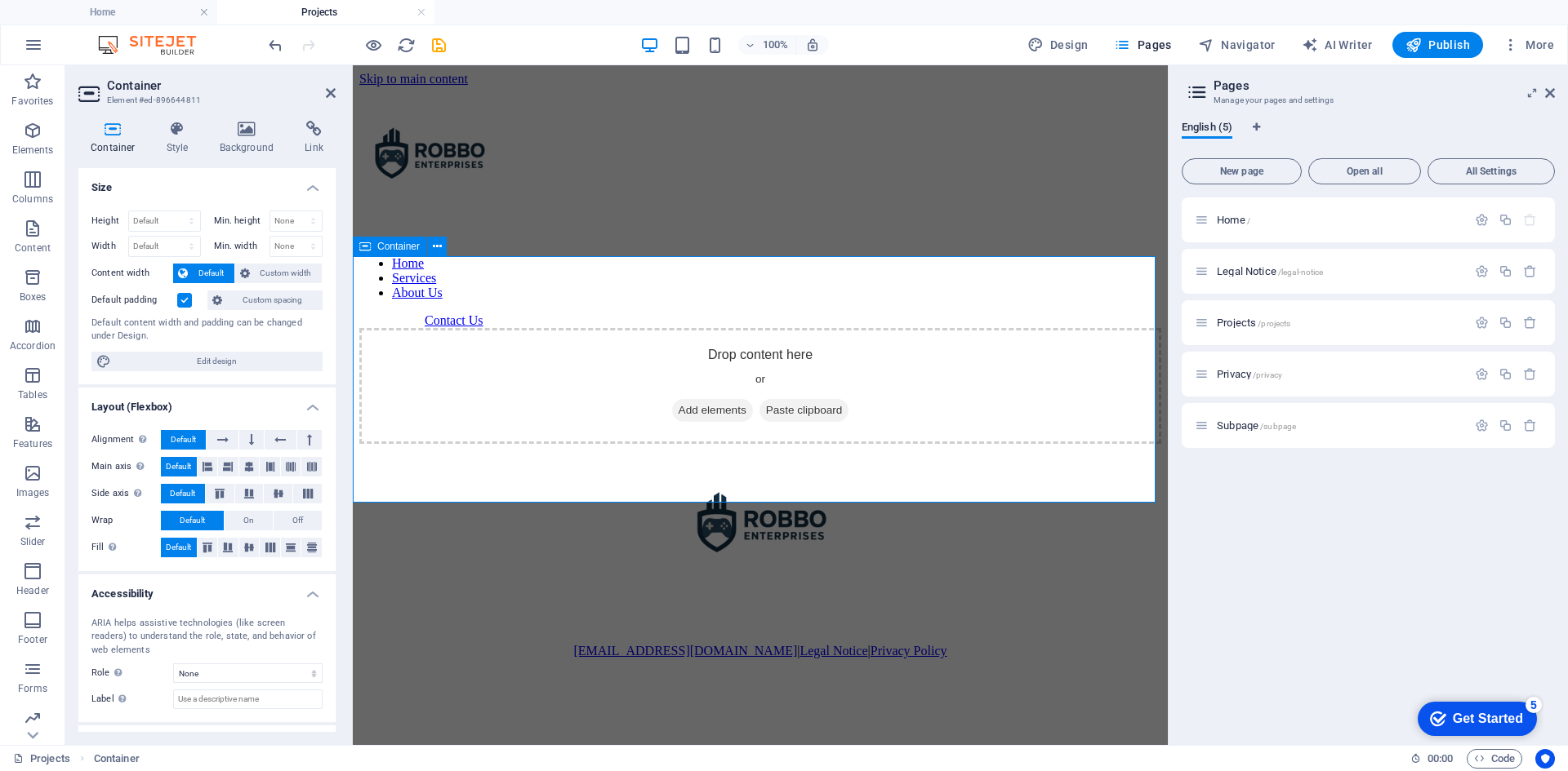
click at [739, 345] on div "Drop content here or Add elements Paste clipboard" at bounding box center [761, 386] width 802 height 116
click at [743, 341] on div "Drop content here or Add elements Paste clipboard" at bounding box center [761, 386] width 802 height 116
click at [710, 399] on span "Add elements" at bounding box center [713, 410] width 81 height 22
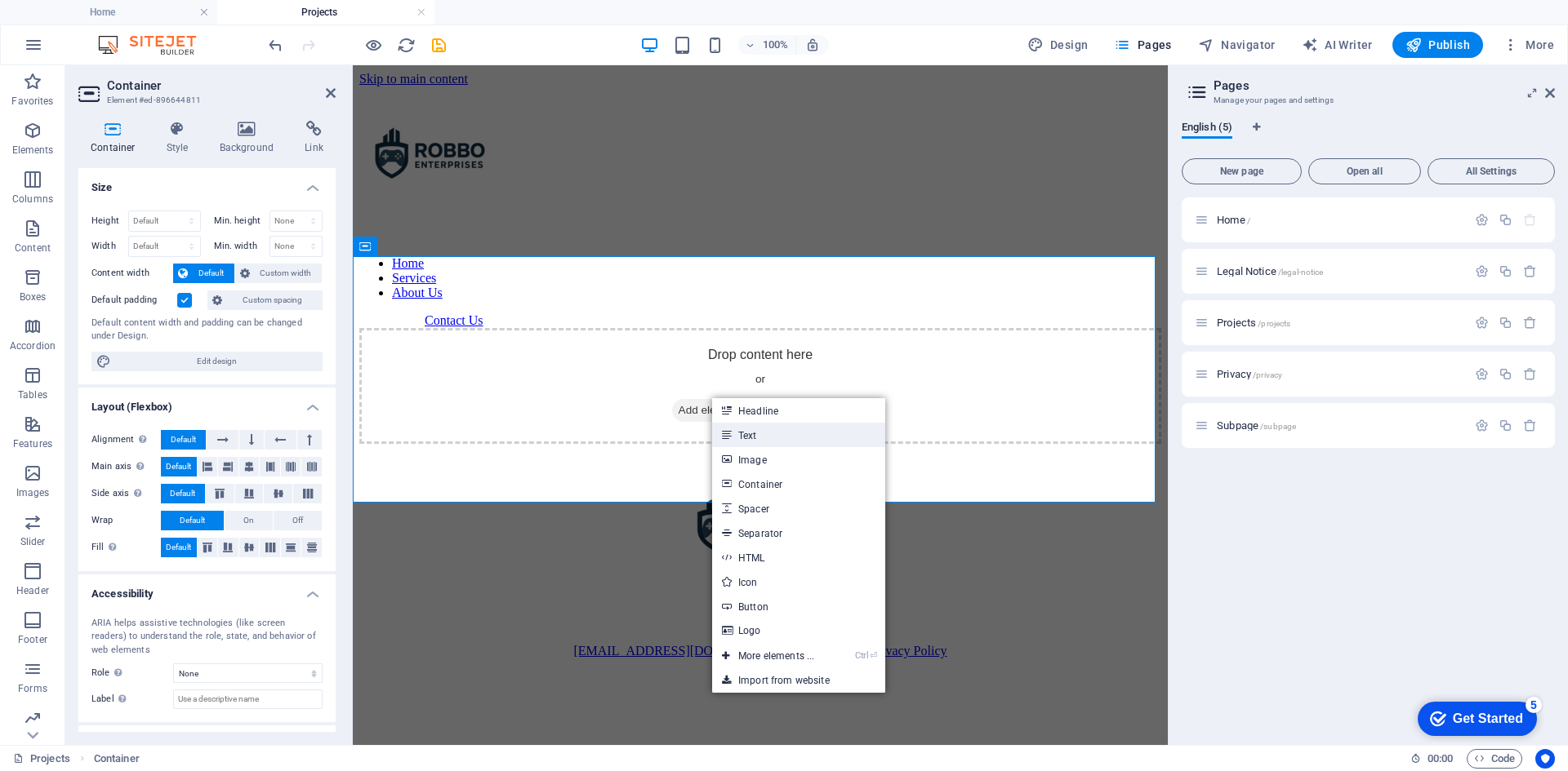
click at [756, 437] on link "Text" at bounding box center [798, 434] width 174 height 24
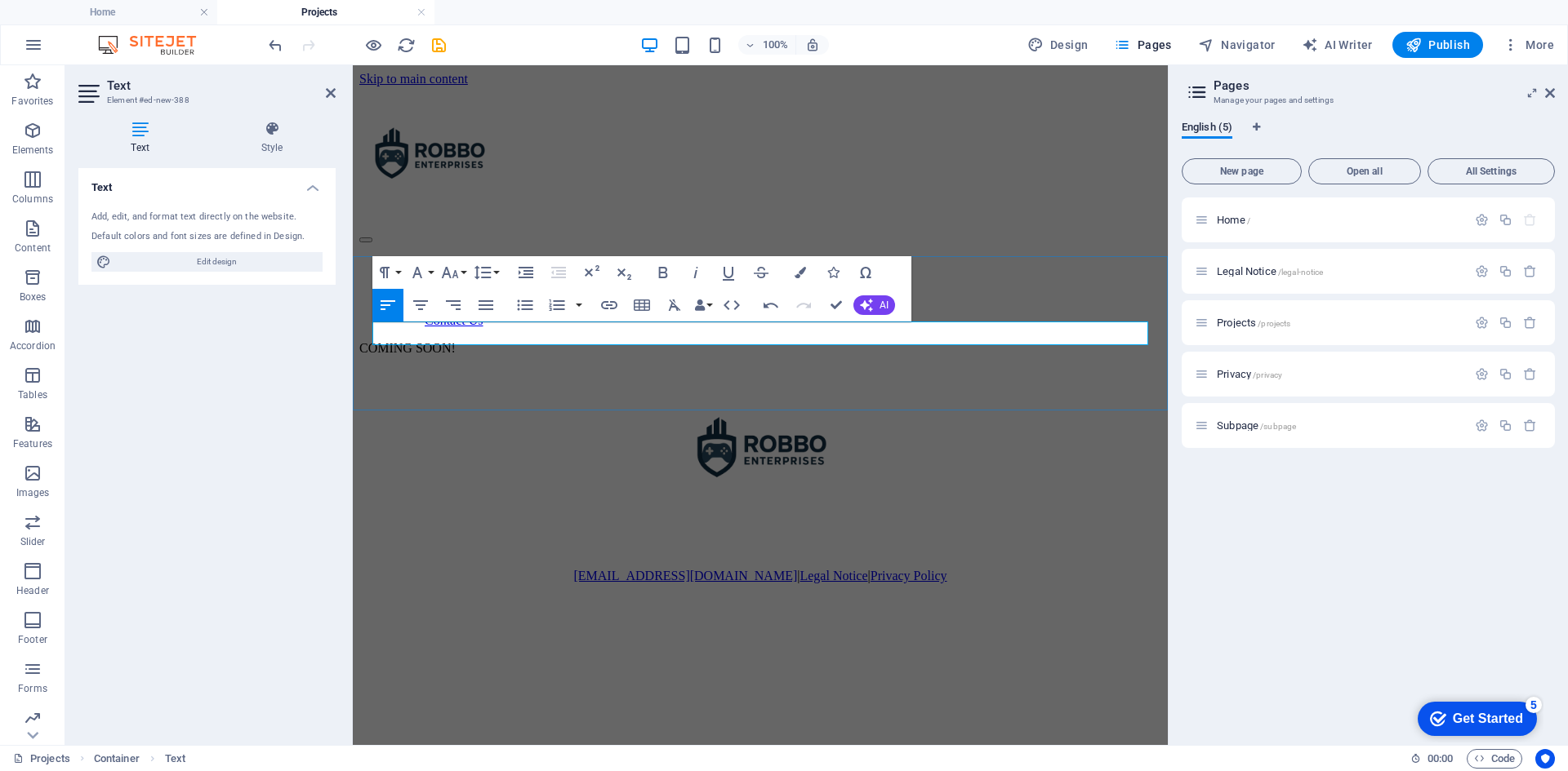
click at [893, 428] on div "[EMAIL_ADDRESS][DOMAIN_NAME] | Legal Notice | Privacy Policy" at bounding box center [761, 476] width 802 height 215
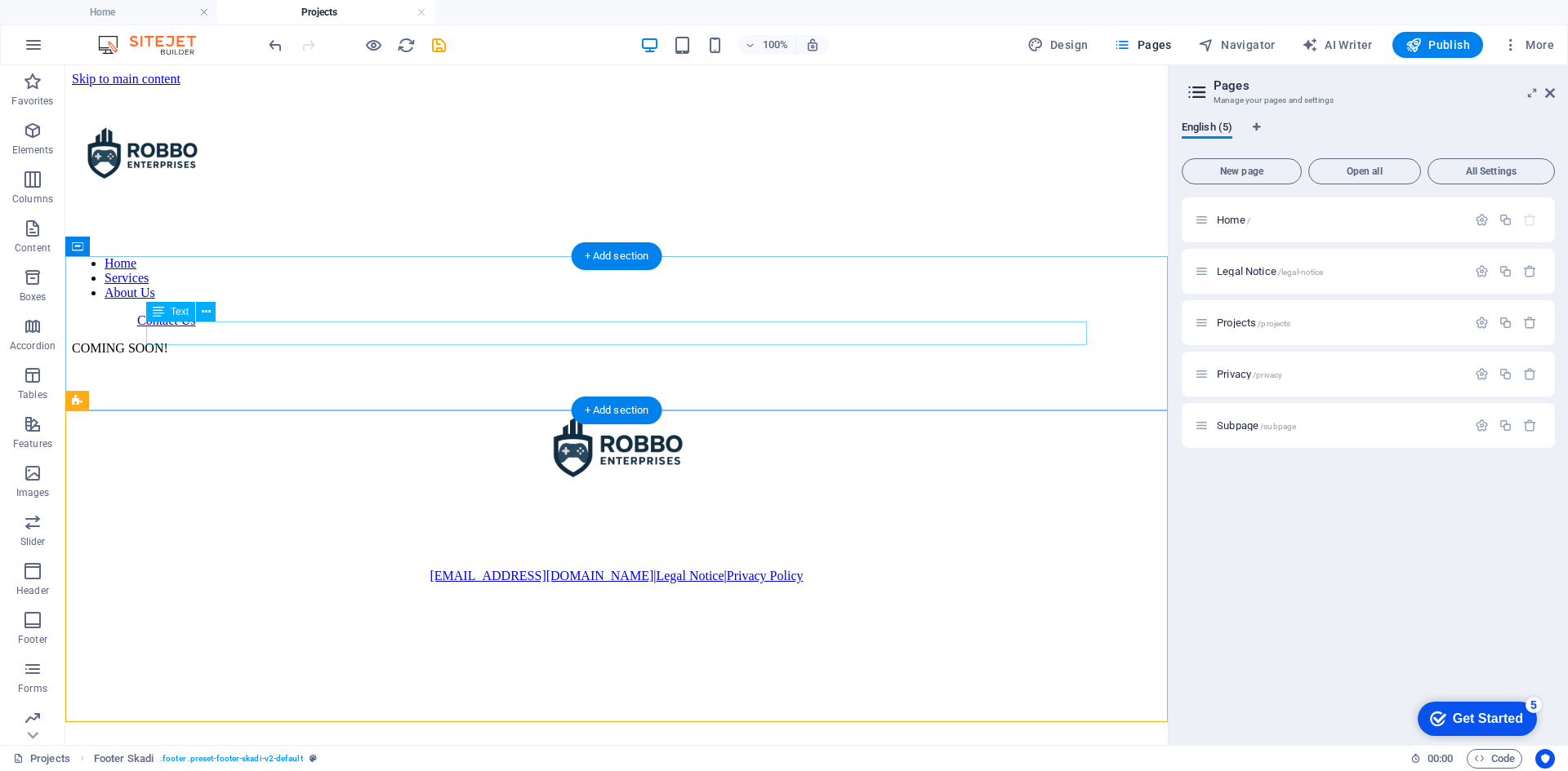
click at [230, 343] on div "COMING SOON!" at bounding box center [617, 349] width 1090 height 14
click at [244, 341] on div "COMING SOON!" at bounding box center [617, 349] width 1090 height 14
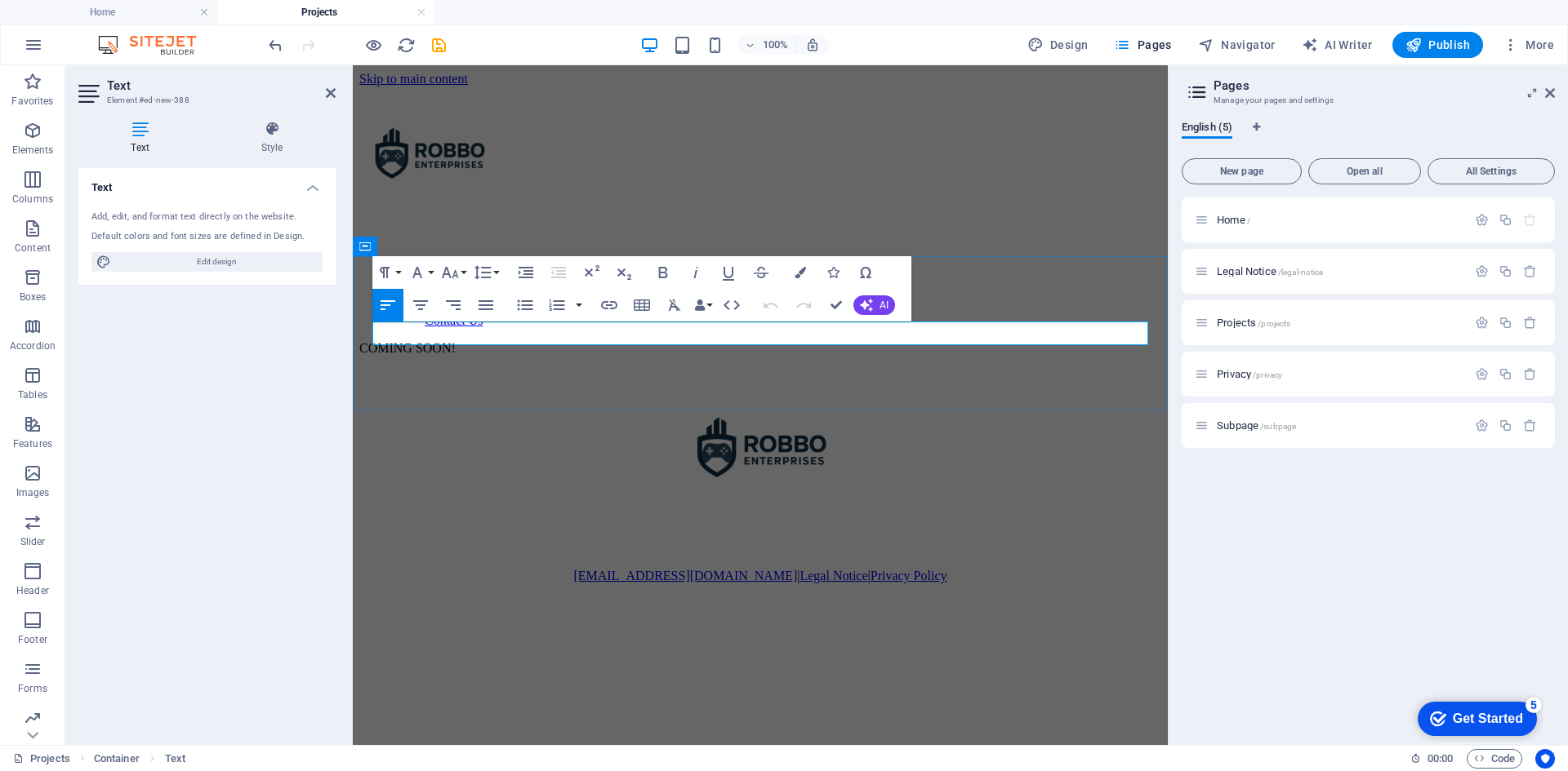
click at [423, 341] on p "COMING SOON!" at bounding box center [761, 349] width 802 height 14
click at [865, 298] on button "AI" at bounding box center [874, 306] width 41 height 20
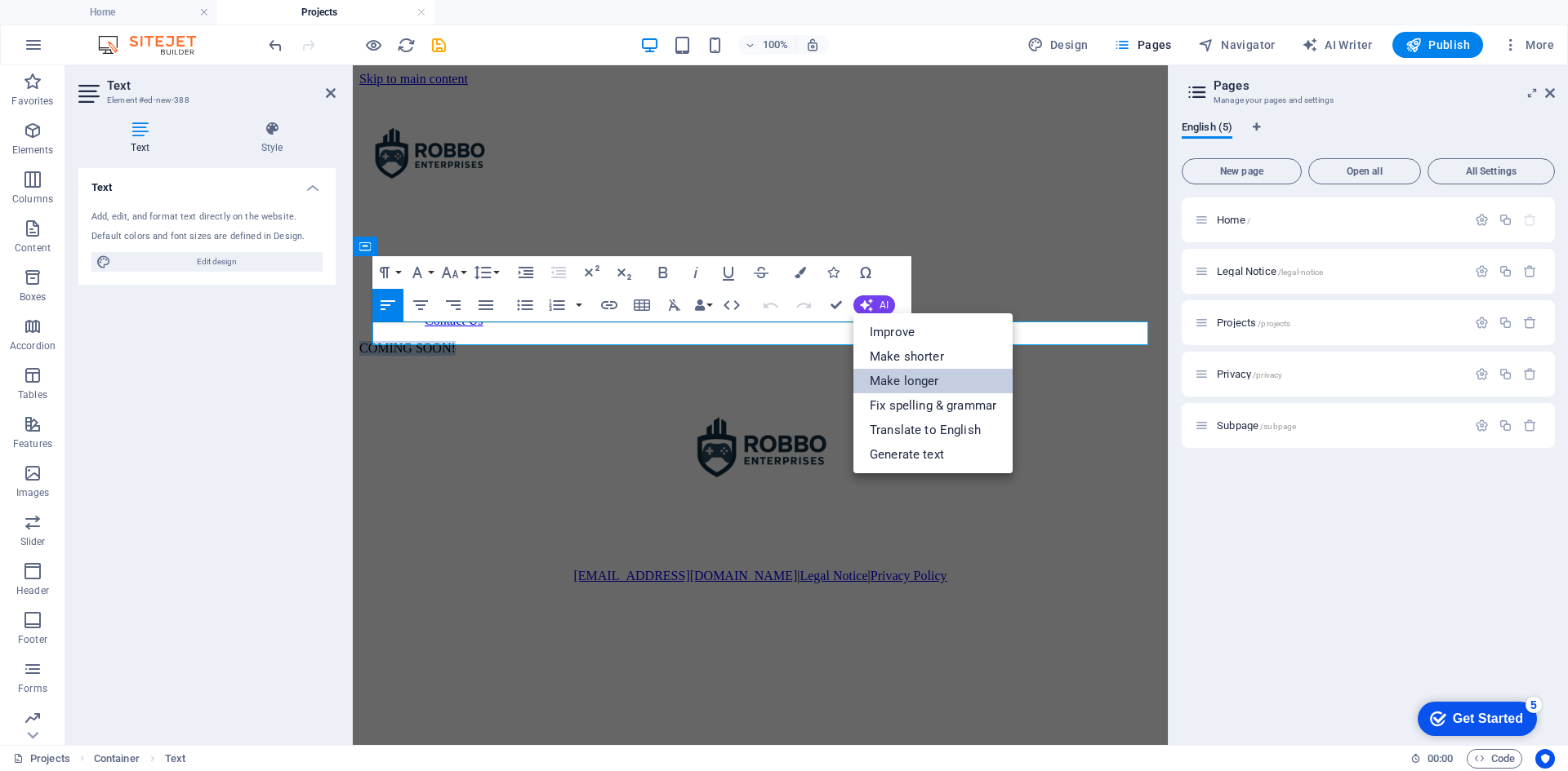
click at [937, 383] on link "Make longer" at bounding box center [932, 381] width 159 height 24
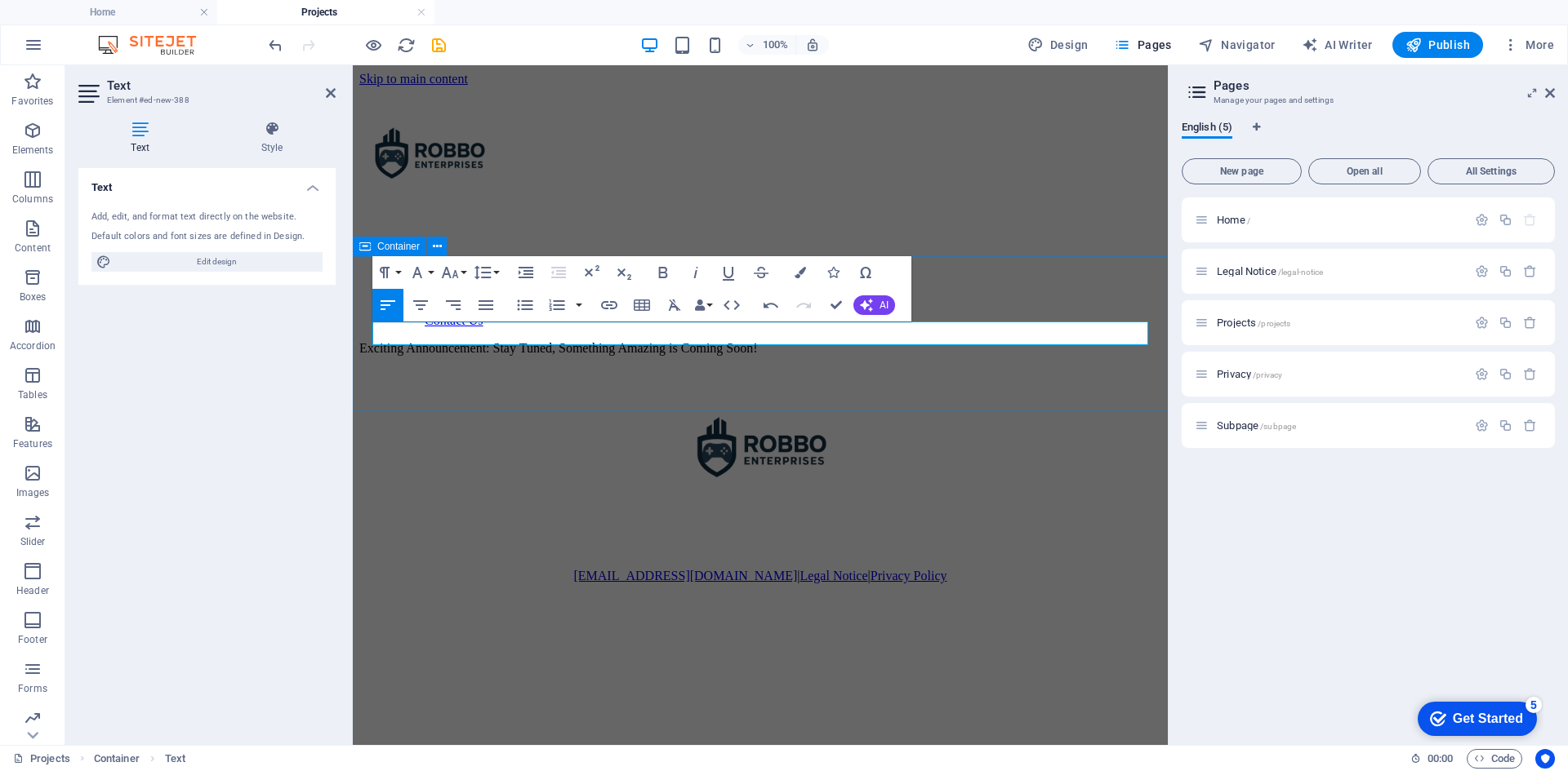
click at [927, 356] on div "Exciting Announcement: Stay Tuned, Something Amazing is Coming Soon!" at bounding box center [761, 349] width 802 height 14
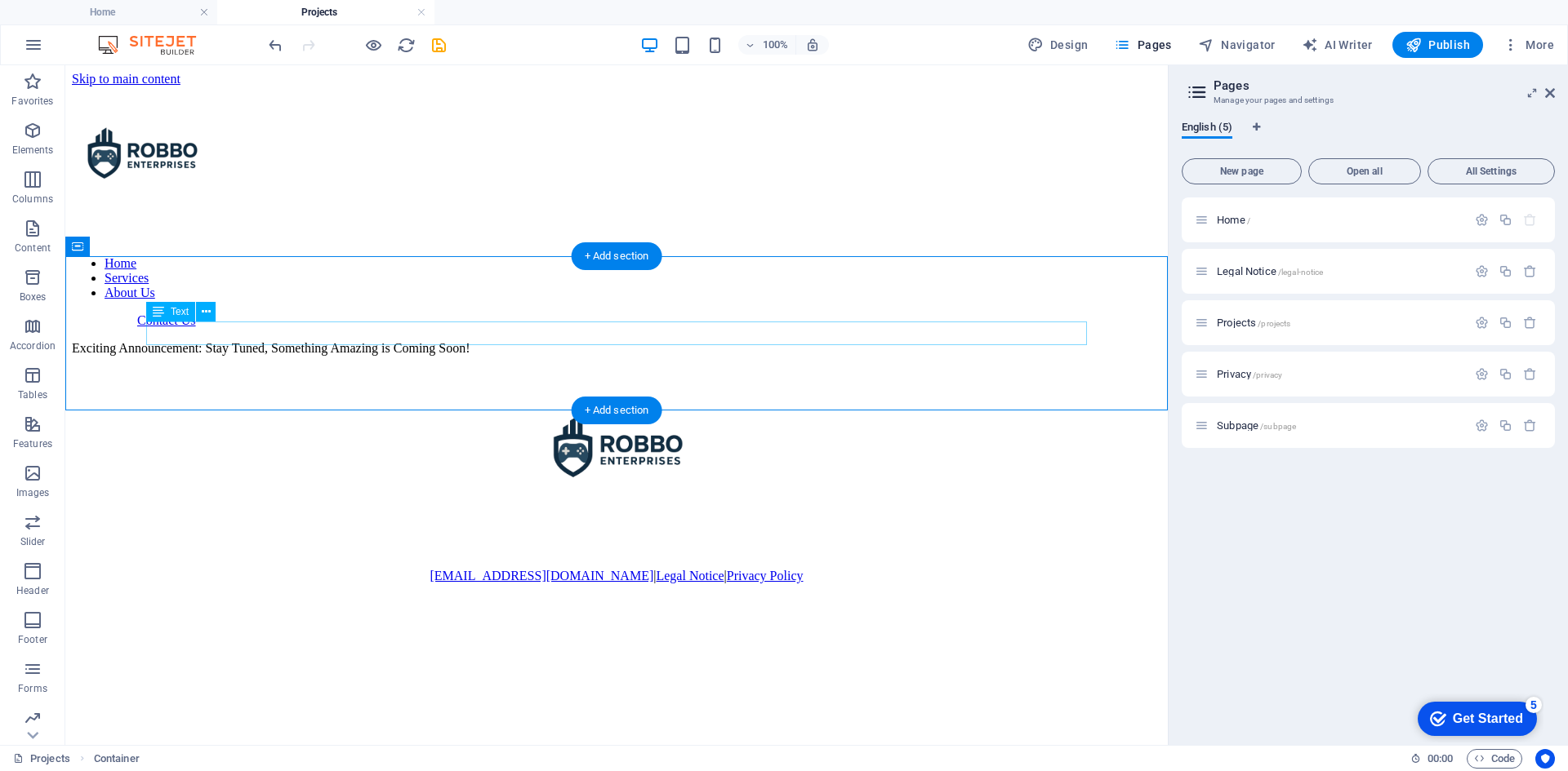
click at [629, 341] on div "Exciting Announcement: Stay Tuned, Something Amazing is Coming Soon!" at bounding box center [617, 349] width 1090 height 14
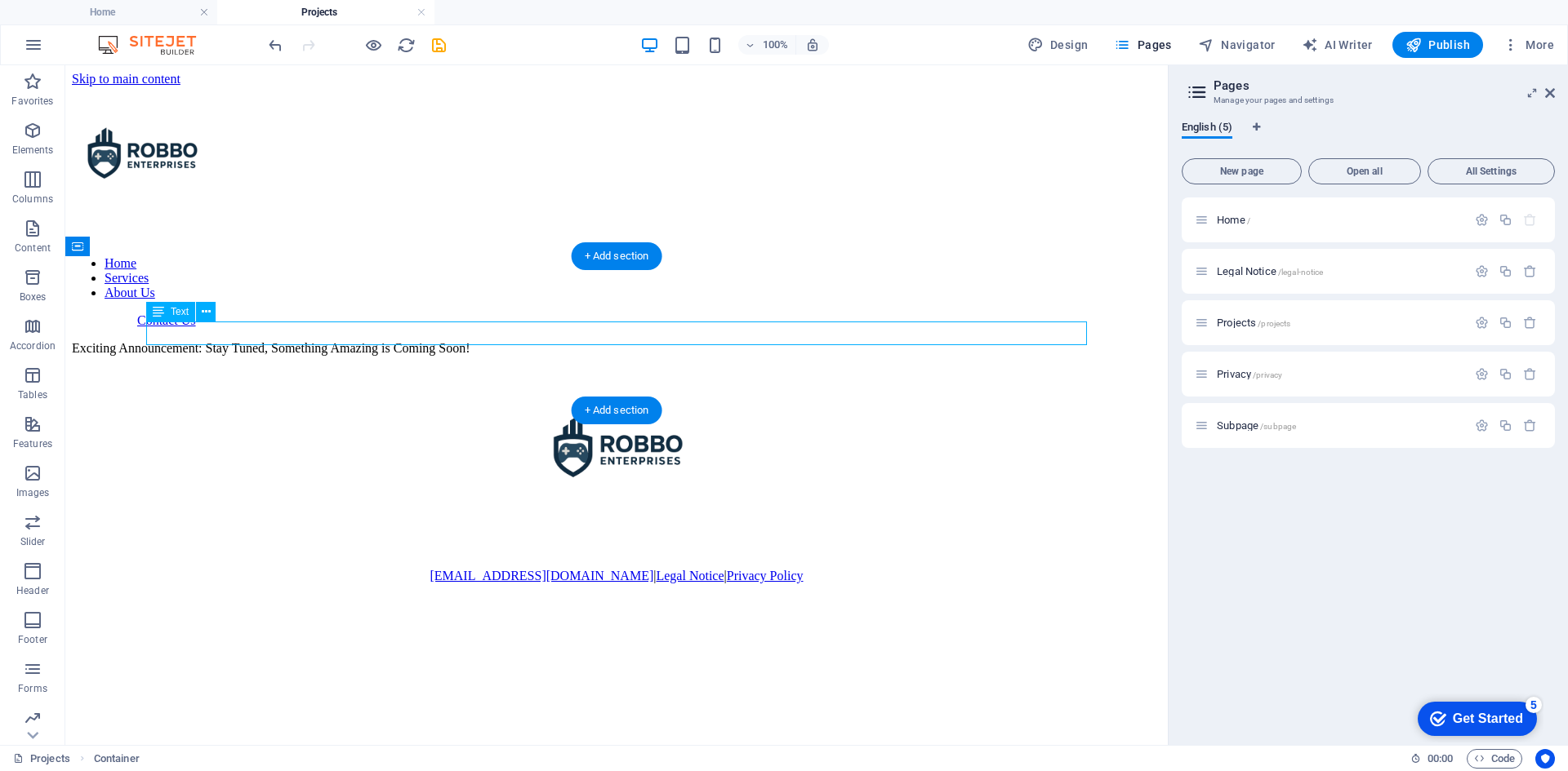
click at [629, 341] on div "Exciting Announcement: Stay Tuned, Something Amazing is Coming Soon!" at bounding box center [617, 349] width 1090 height 14
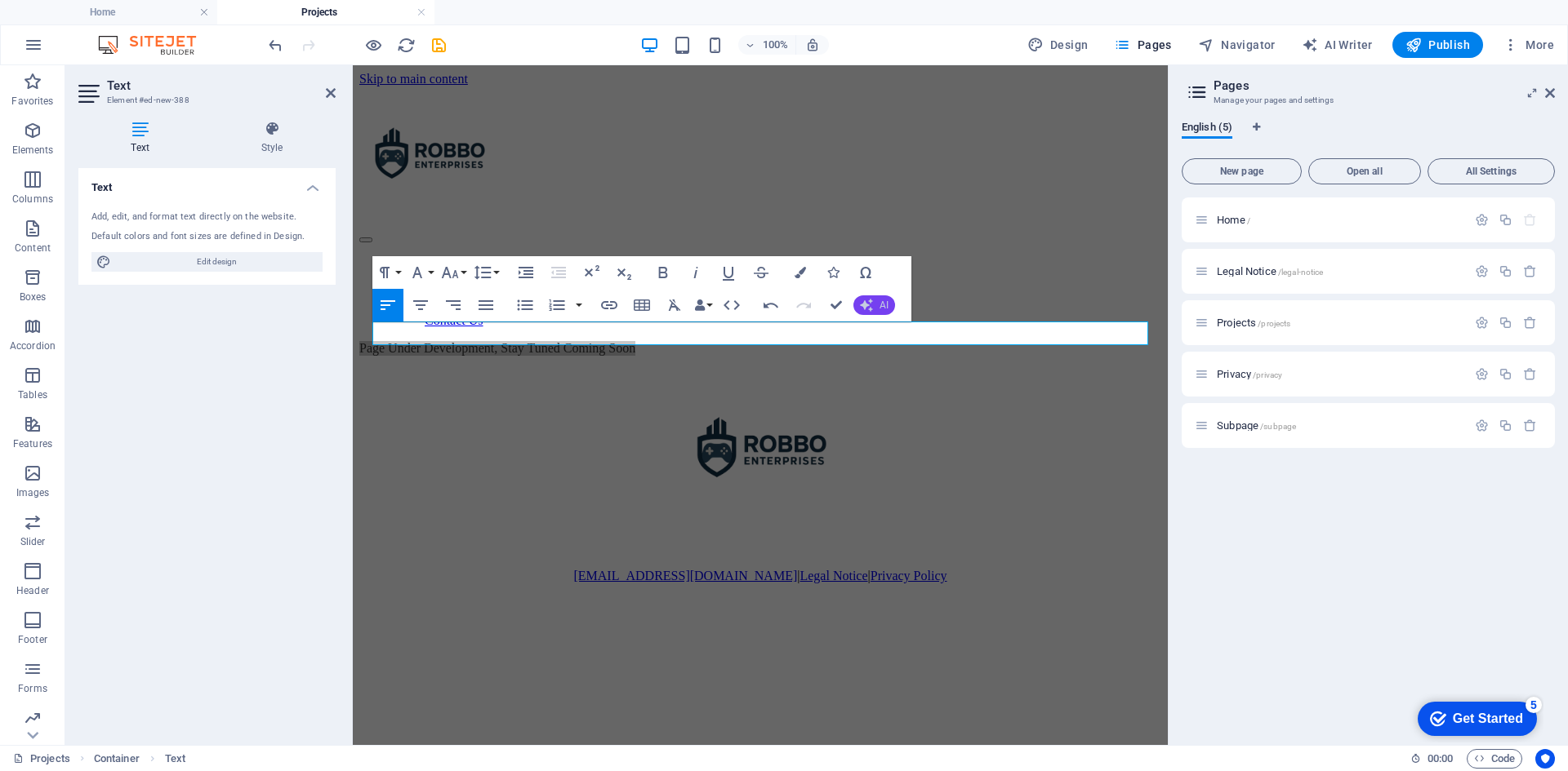
click at [879, 307] on span "AI" at bounding box center [884, 305] width 9 height 10
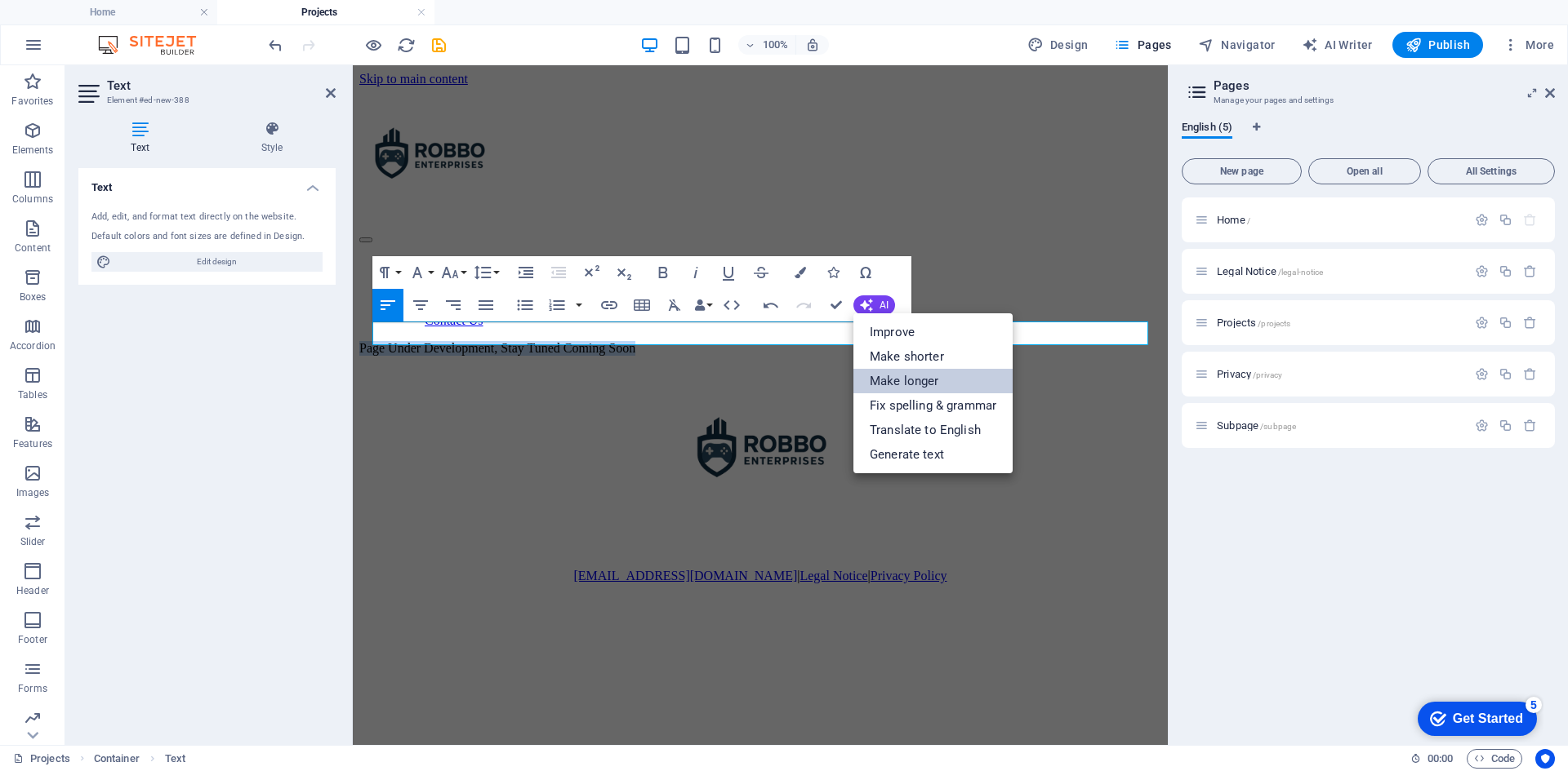
click at [908, 377] on link "Make longer" at bounding box center [932, 381] width 159 height 24
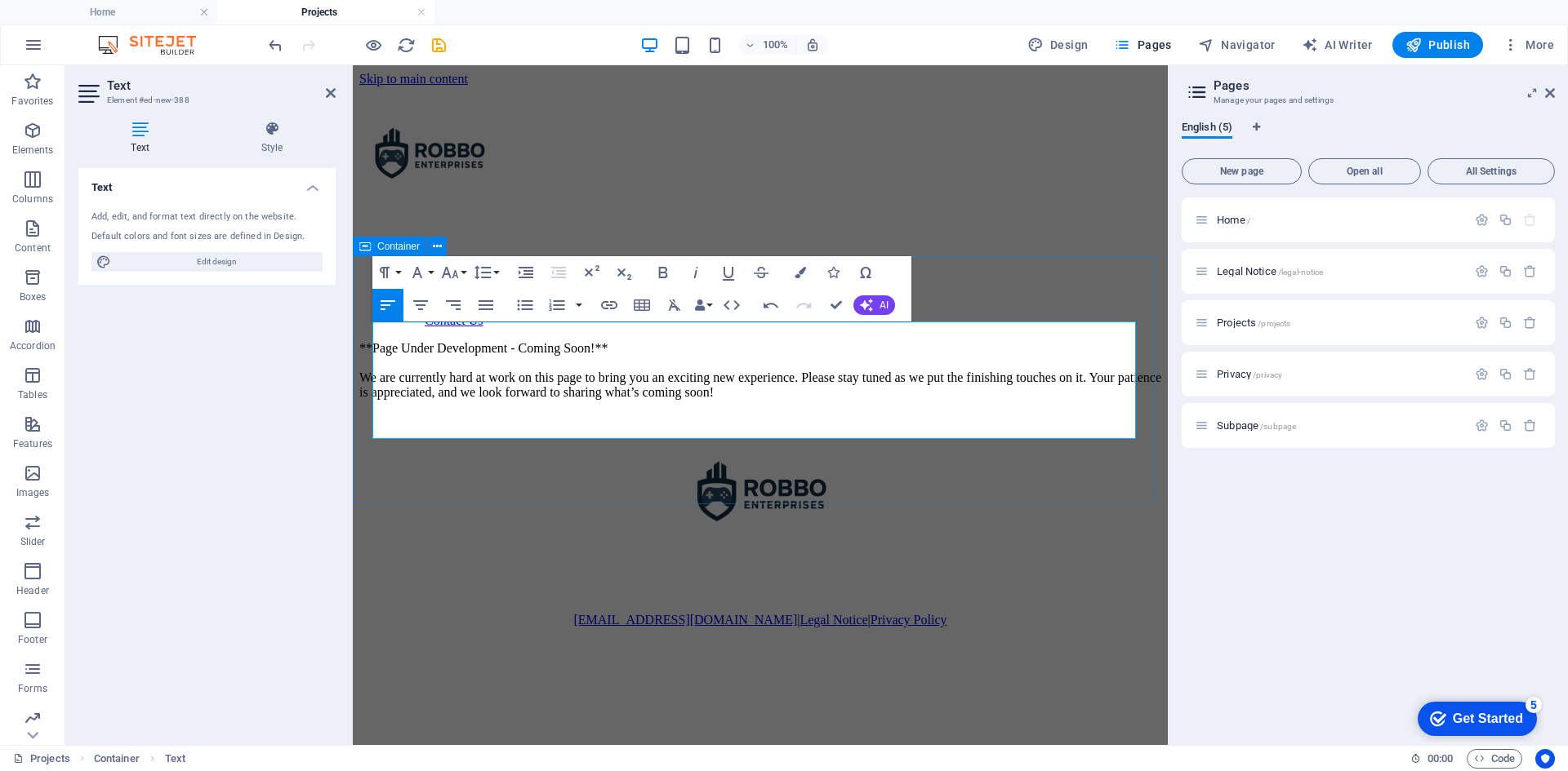
click at [585, 400] on div "**Page Under Development - Coming Soon!** We are currently hard at work on this…" at bounding box center [761, 370] width 802 height 58
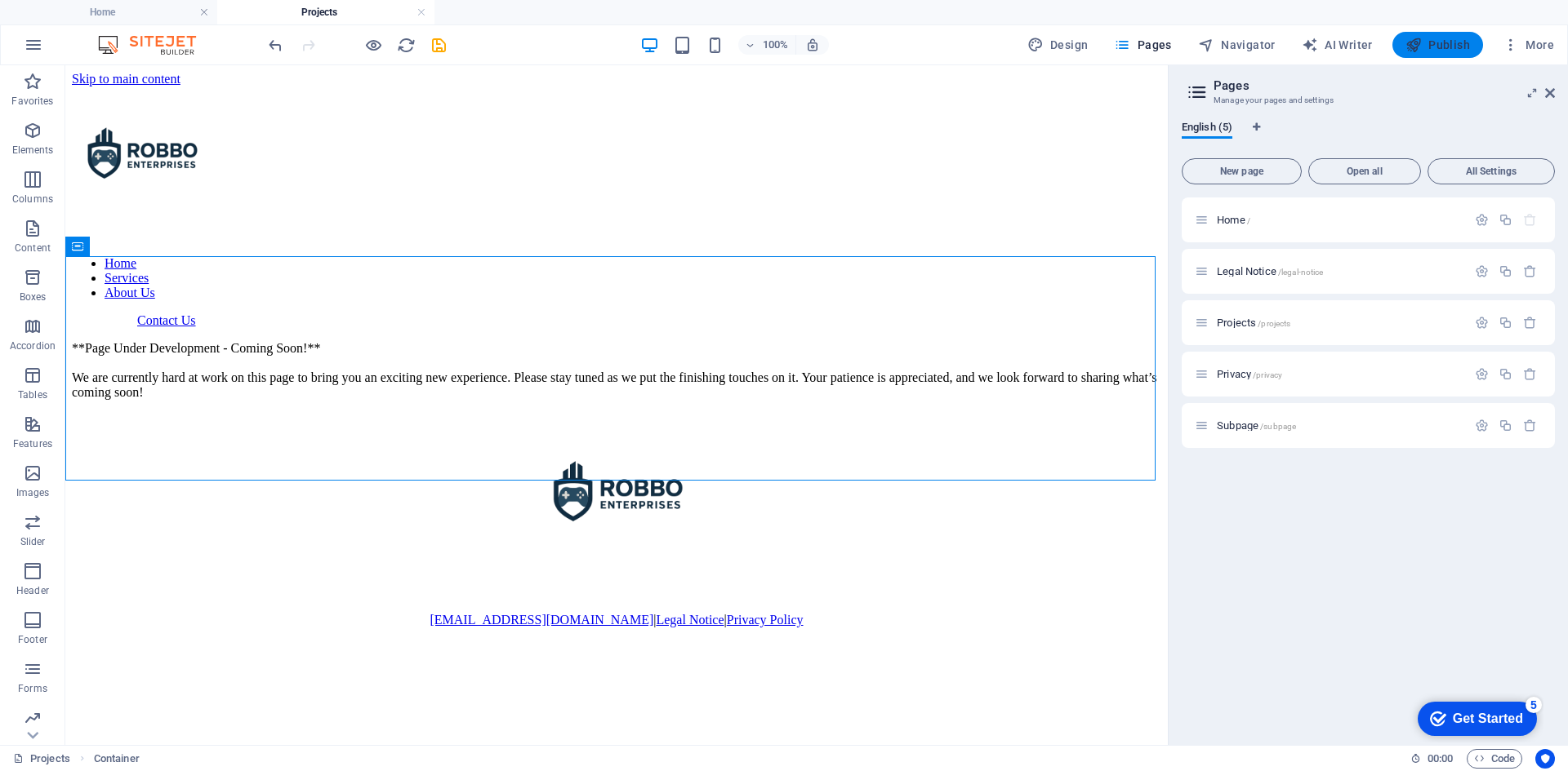
click at [1448, 42] on span "Publish" at bounding box center [1438, 45] width 65 height 16
